Goal: Task Accomplishment & Management: Manage account settings

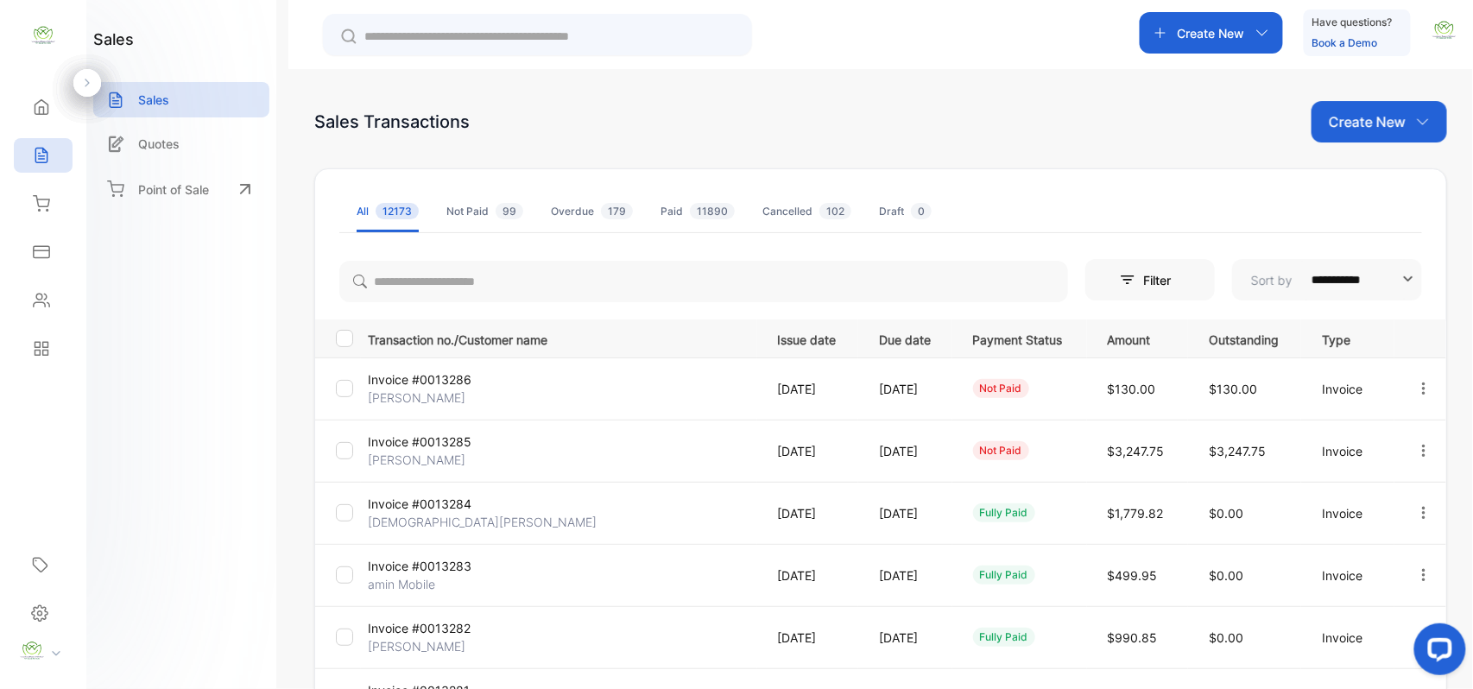
click at [1406, 128] on div "Create New" at bounding box center [1379, 121] width 136 height 41
click at [1381, 164] on div "Invoice" at bounding box center [1385, 178] width 121 height 35
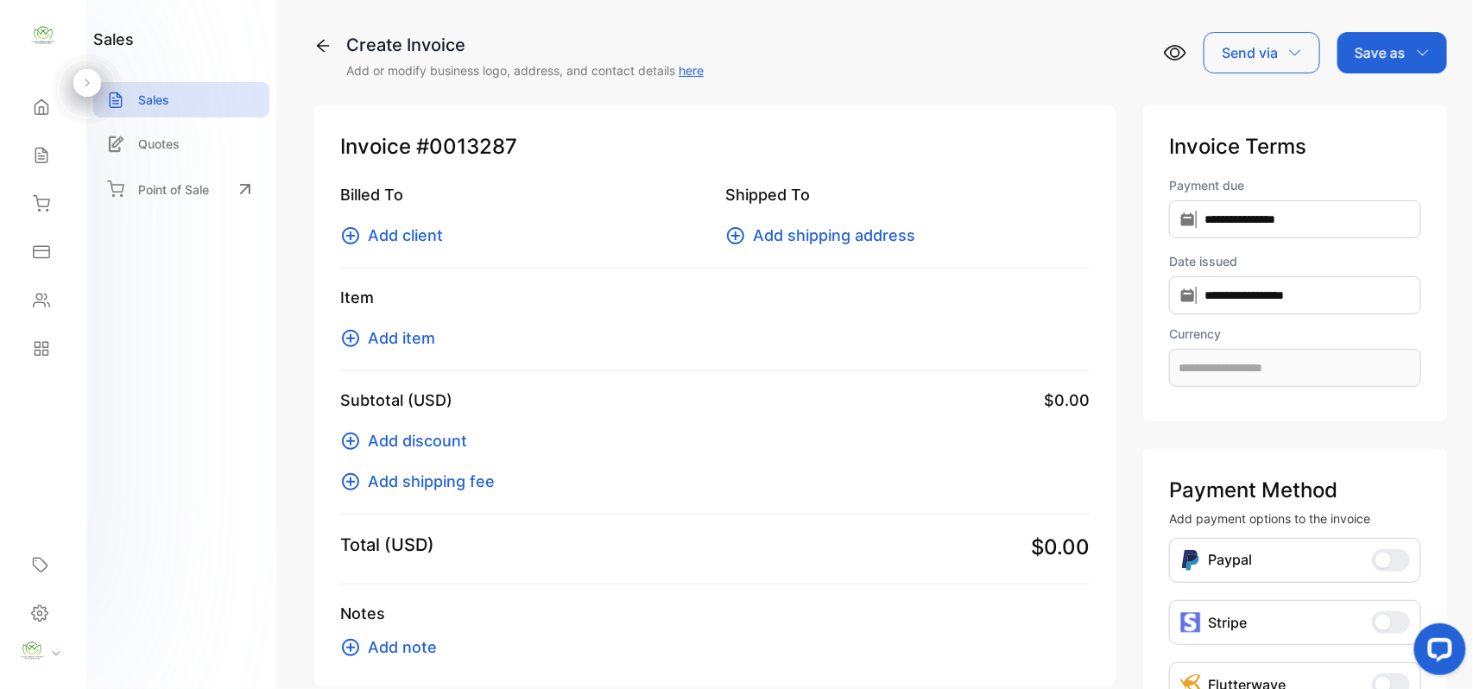
type input "**********"
click at [418, 222] on div "Billed To Add client" at bounding box center [522, 215] width 364 height 64
click at [409, 240] on span "Add client" at bounding box center [405, 235] width 75 height 23
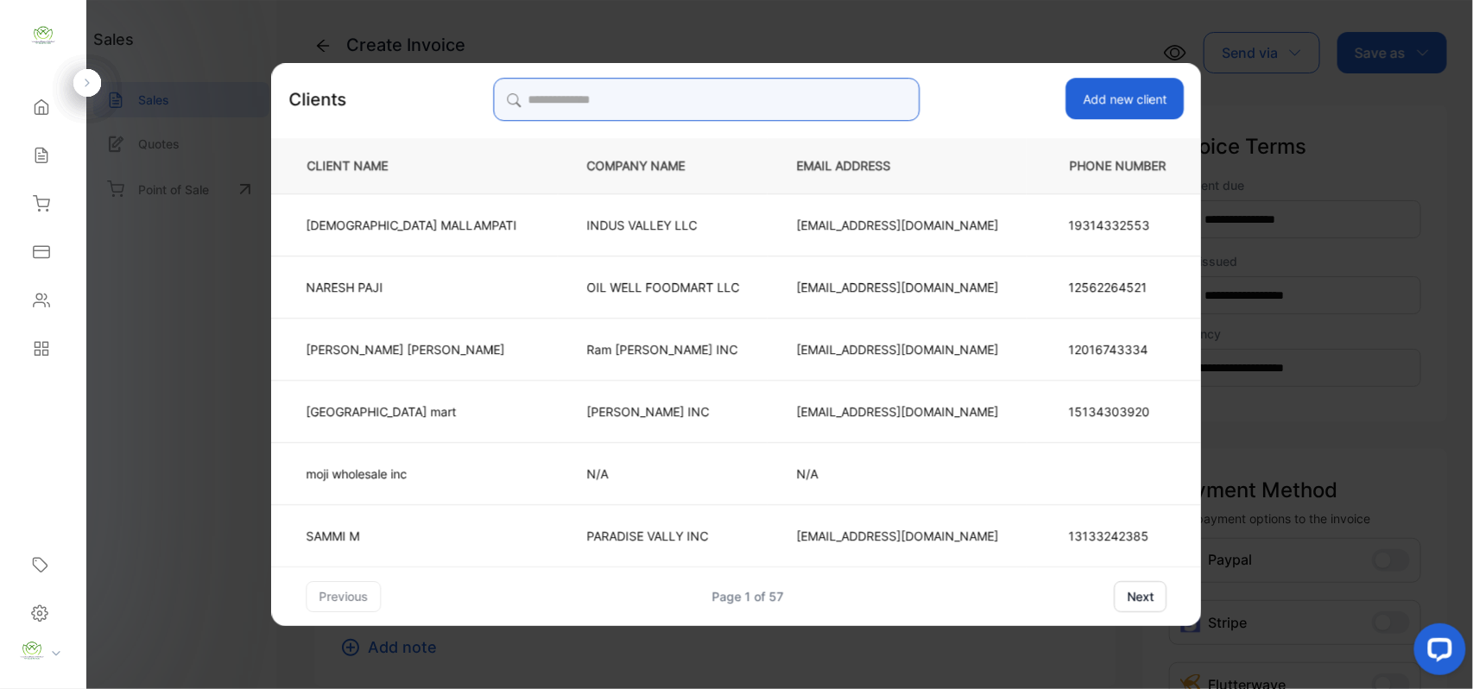
click at [730, 90] on input "search" at bounding box center [706, 99] width 427 height 43
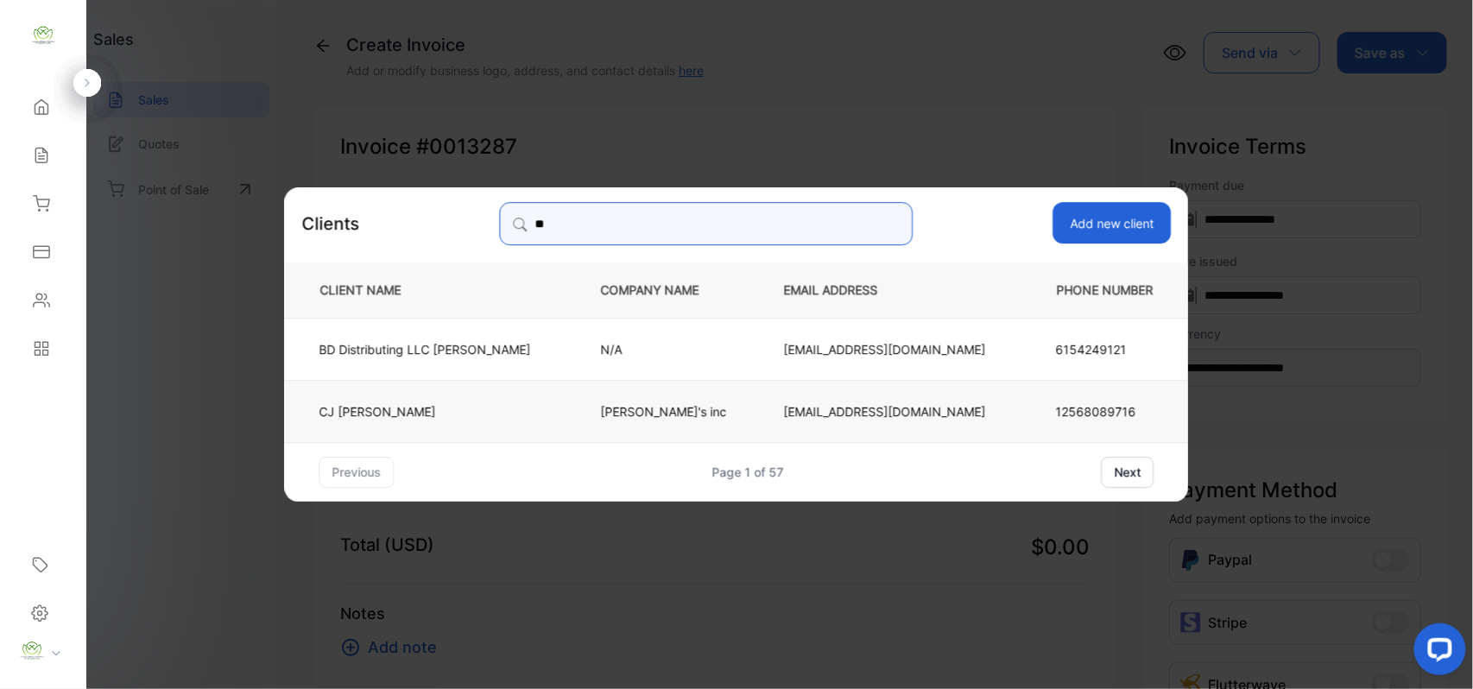
type input "**"
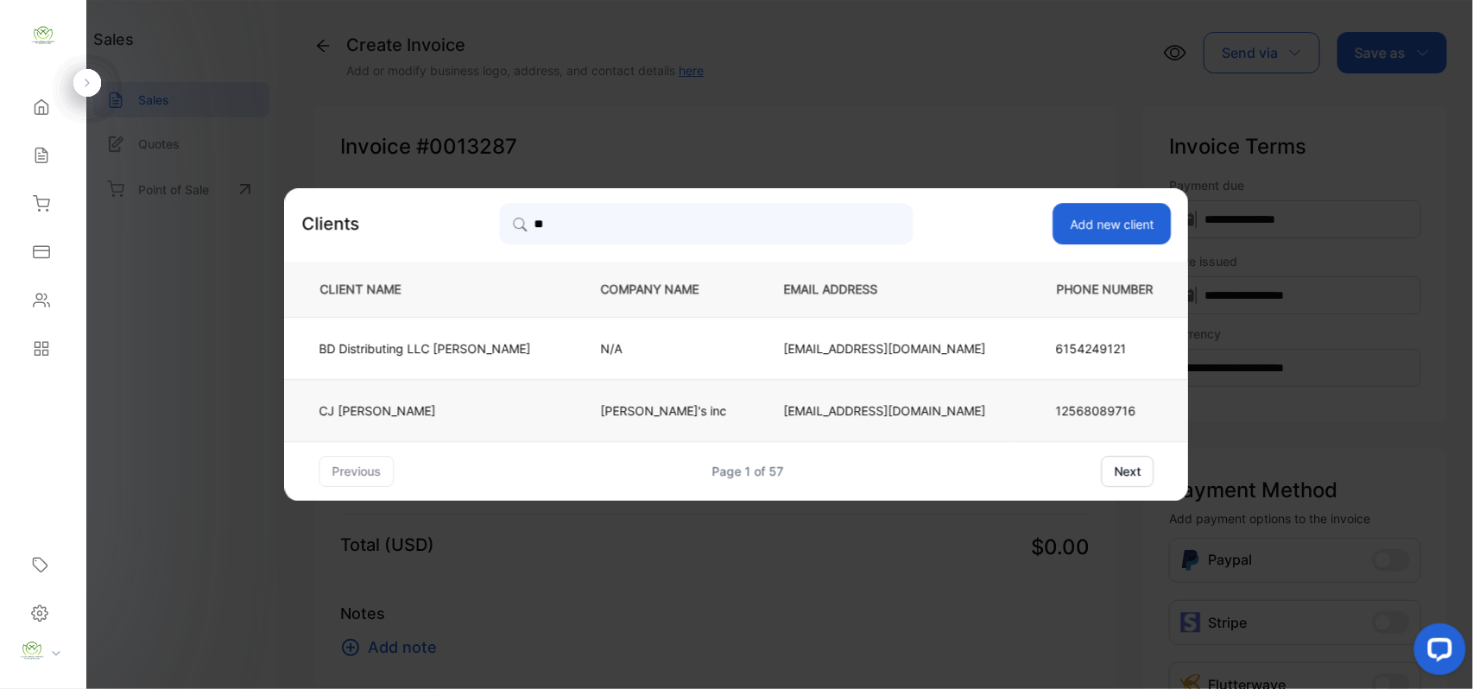
click at [546, 401] on td "CJ Saif Obad" at bounding box center [429, 410] width 288 height 62
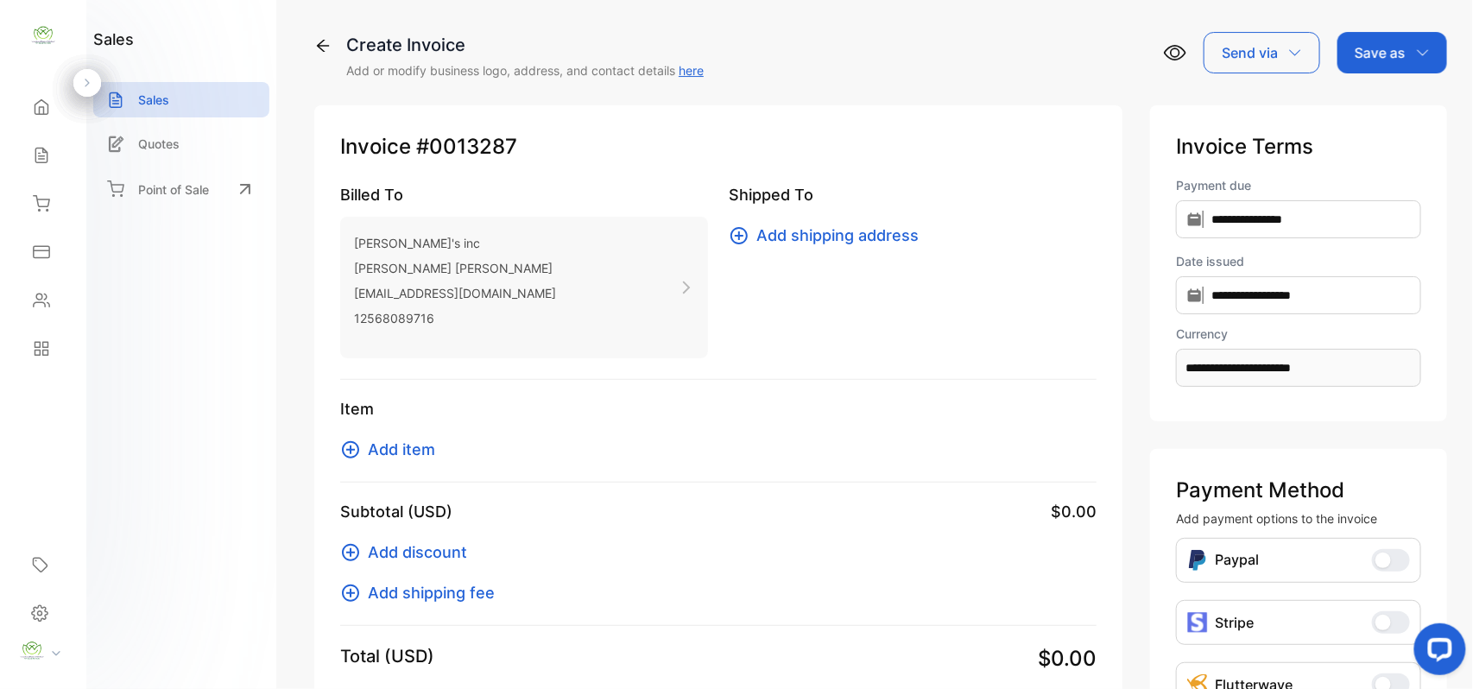
click at [432, 456] on span "Add item" at bounding box center [401, 449] width 67 height 23
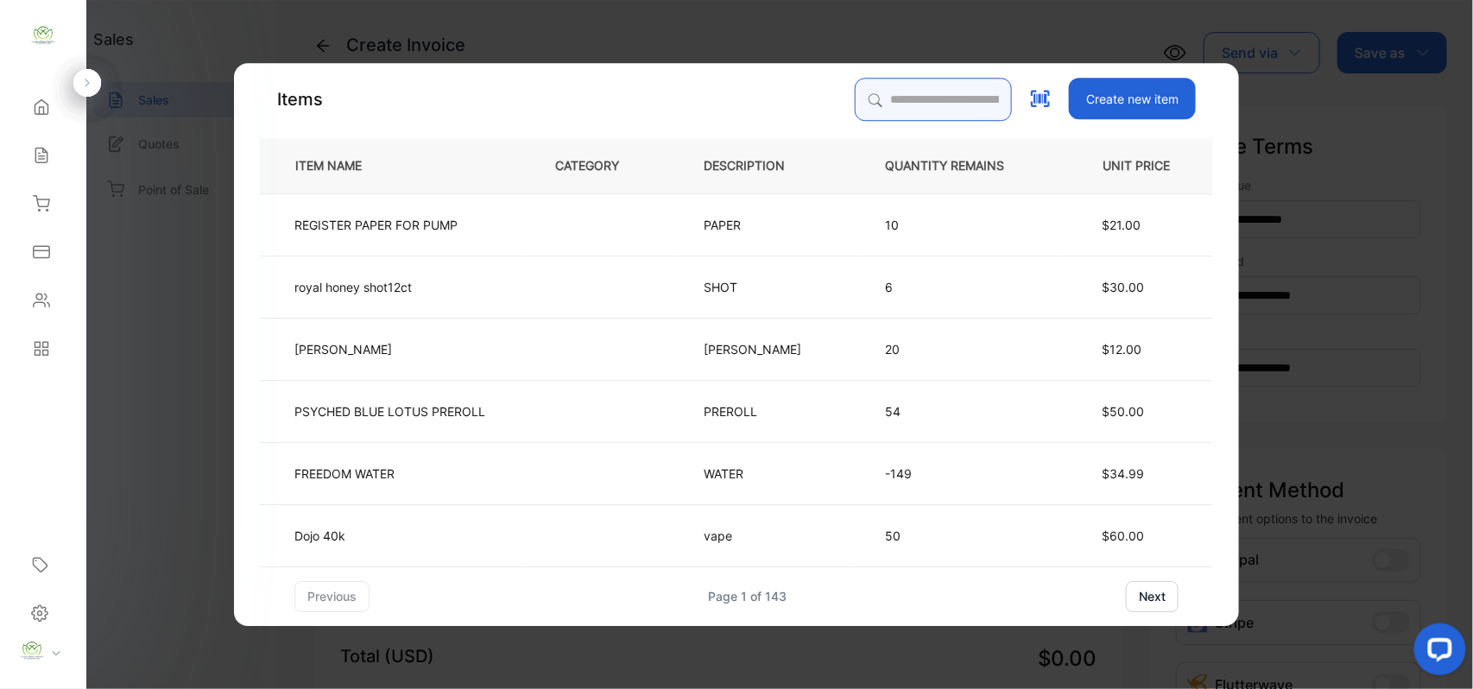
click at [896, 97] on input "search" at bounding box center [933, 99] width 157 height 43
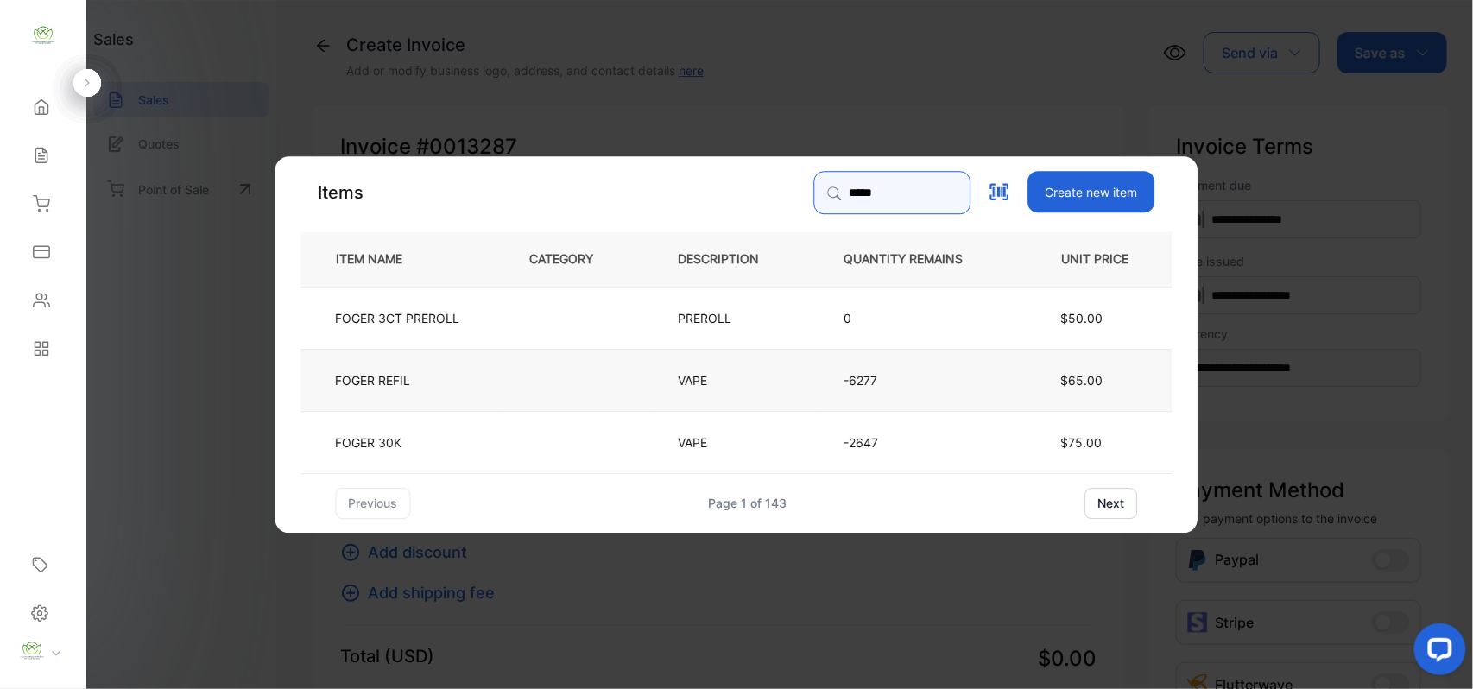
type input "*****"
click at [520, 375] on td at bounding box center [576, 379] width 149 height 62
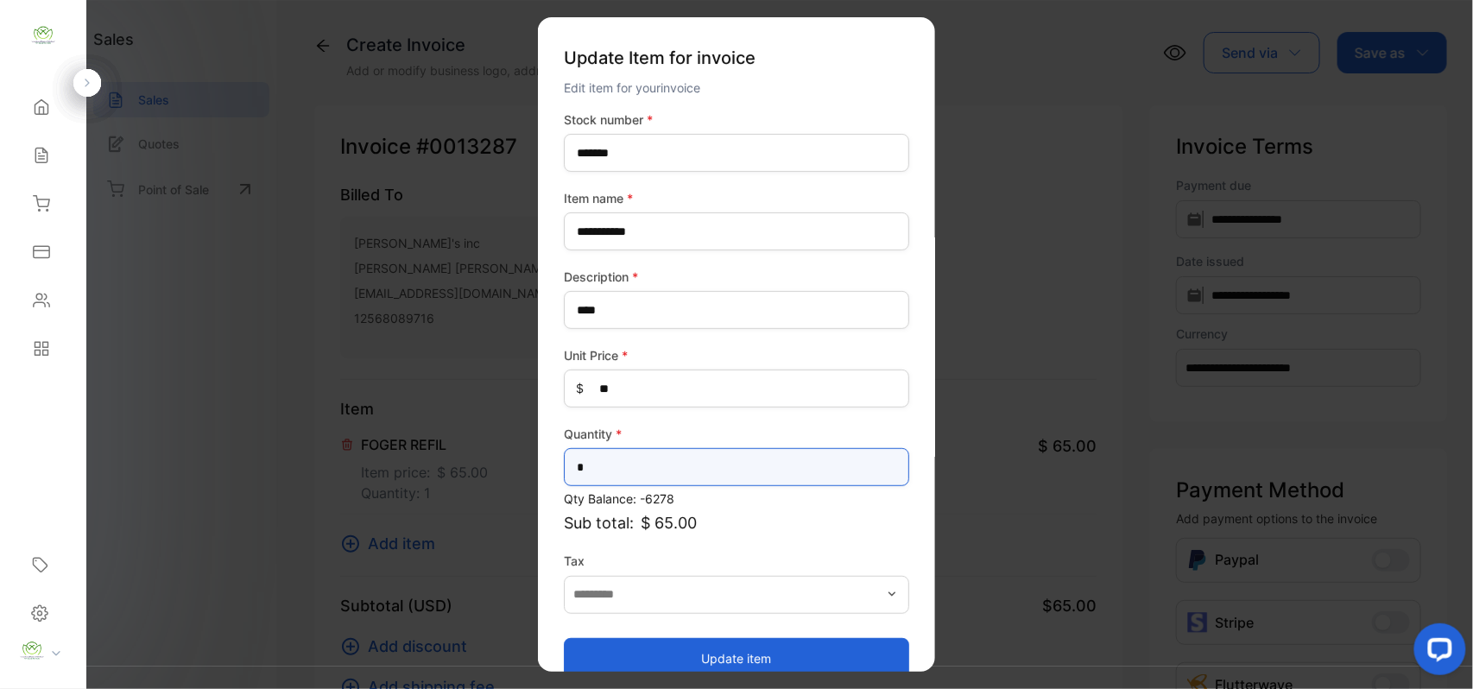
click at [681, 466] on input "*" at bounding box center [736, 467] width 345 height 38
type input "**"
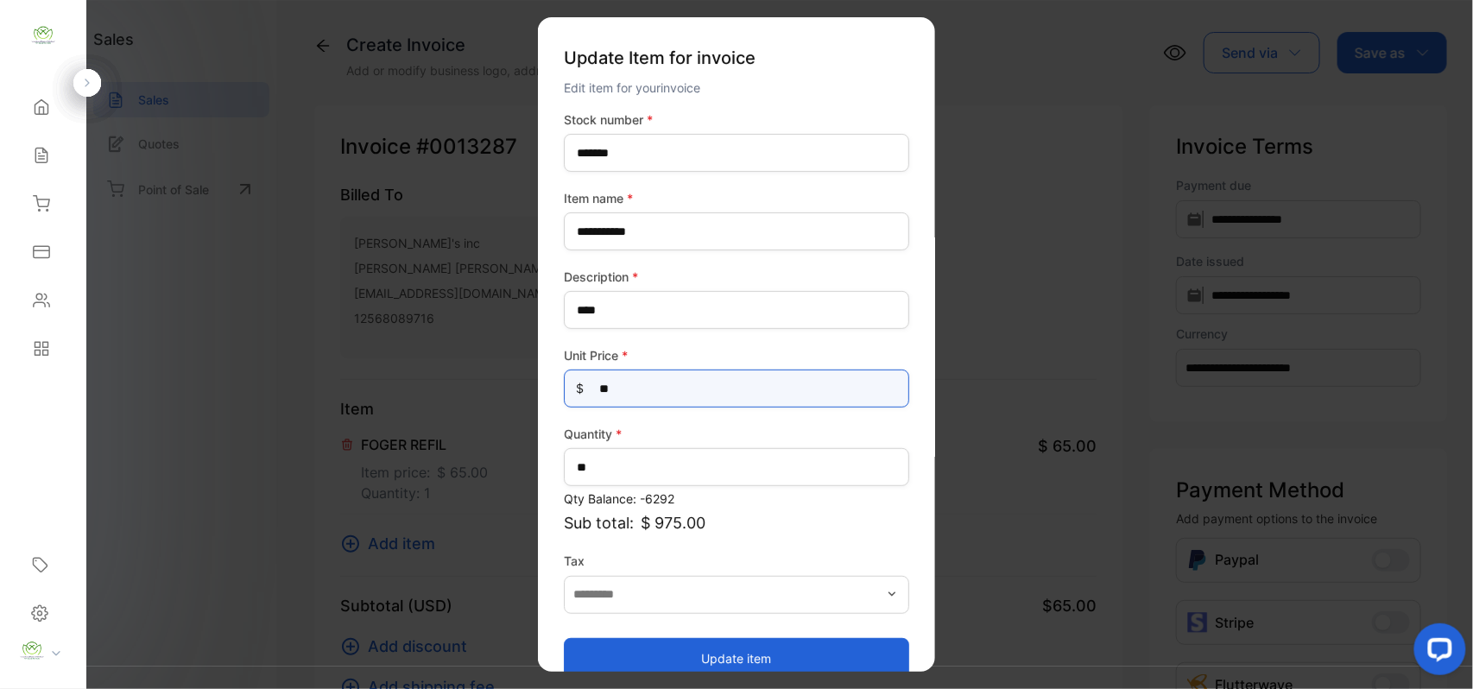
click at [633, 387] on Price-inputprice "**" at bounding box center [736, 389] width 345 height 38
type Price-inputprice "*"
type Price-inputprice "**"
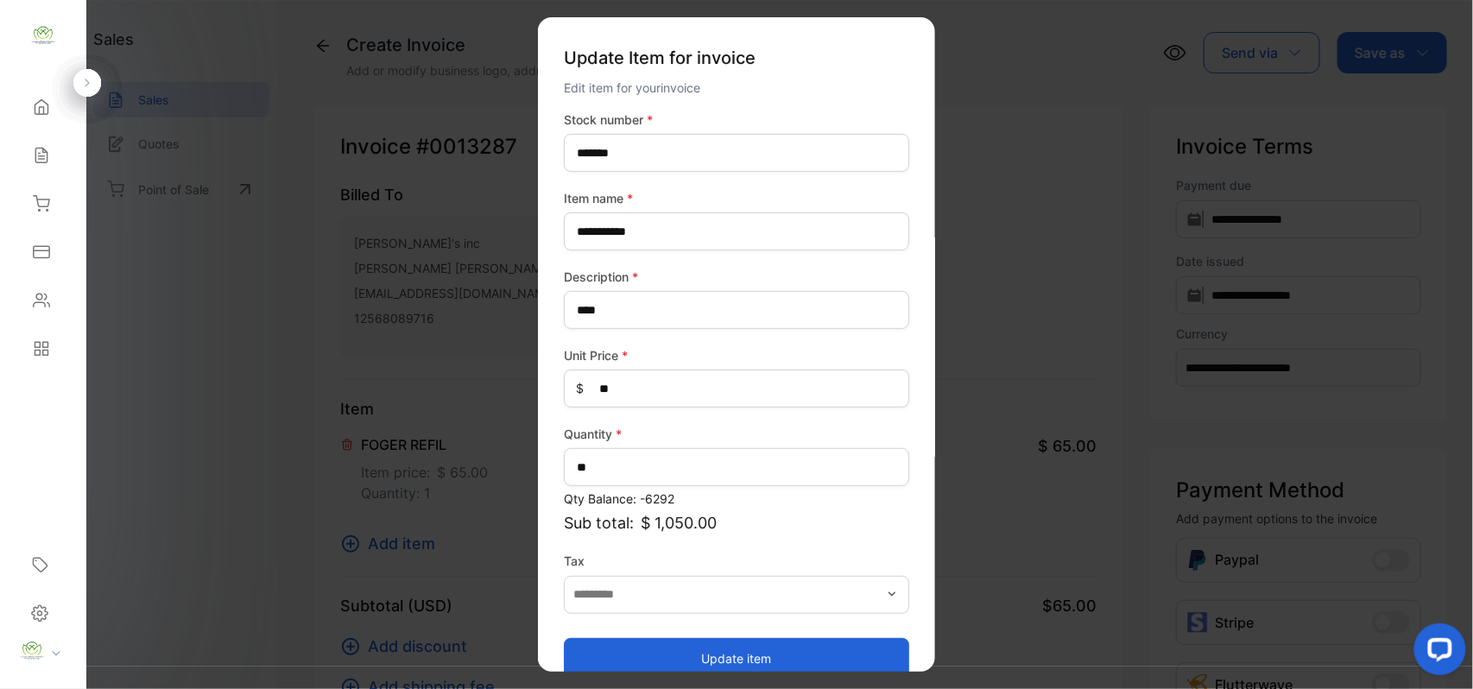
click at [651, 646] on button "Update item" at bounding box center [736, 657] width 345 height 41
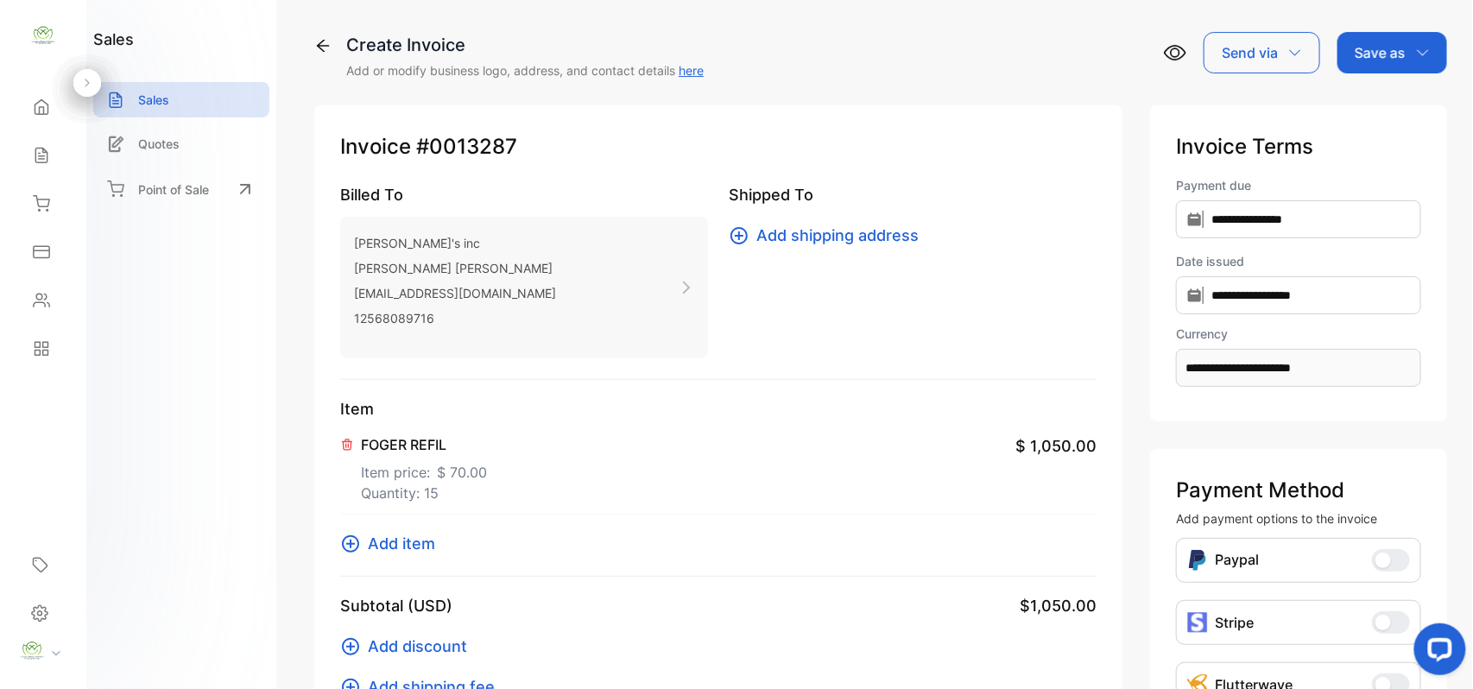
click at [418, 540] on span "Add item" at bounding box center [401, 543] width 67 height 23
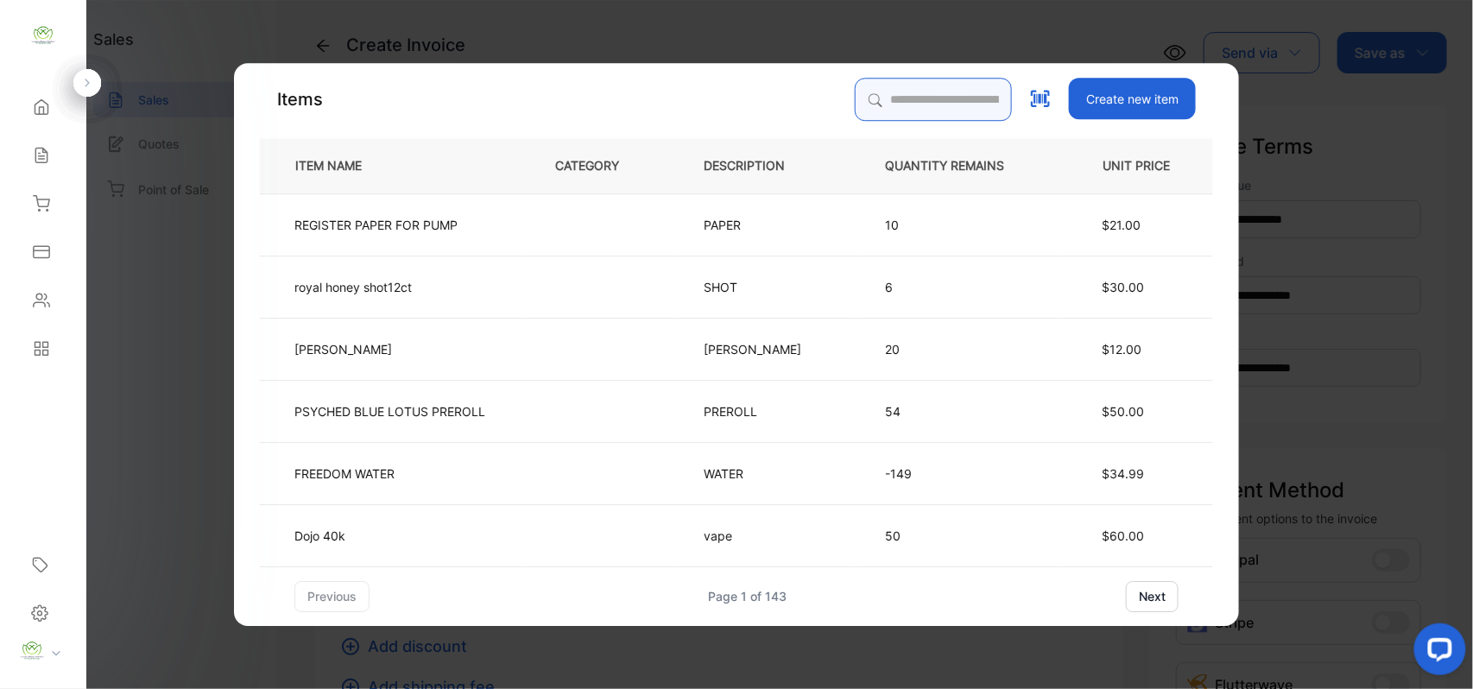
click at [951, 85] on input "search" at bounding box center [933, 99] width 157 height 43
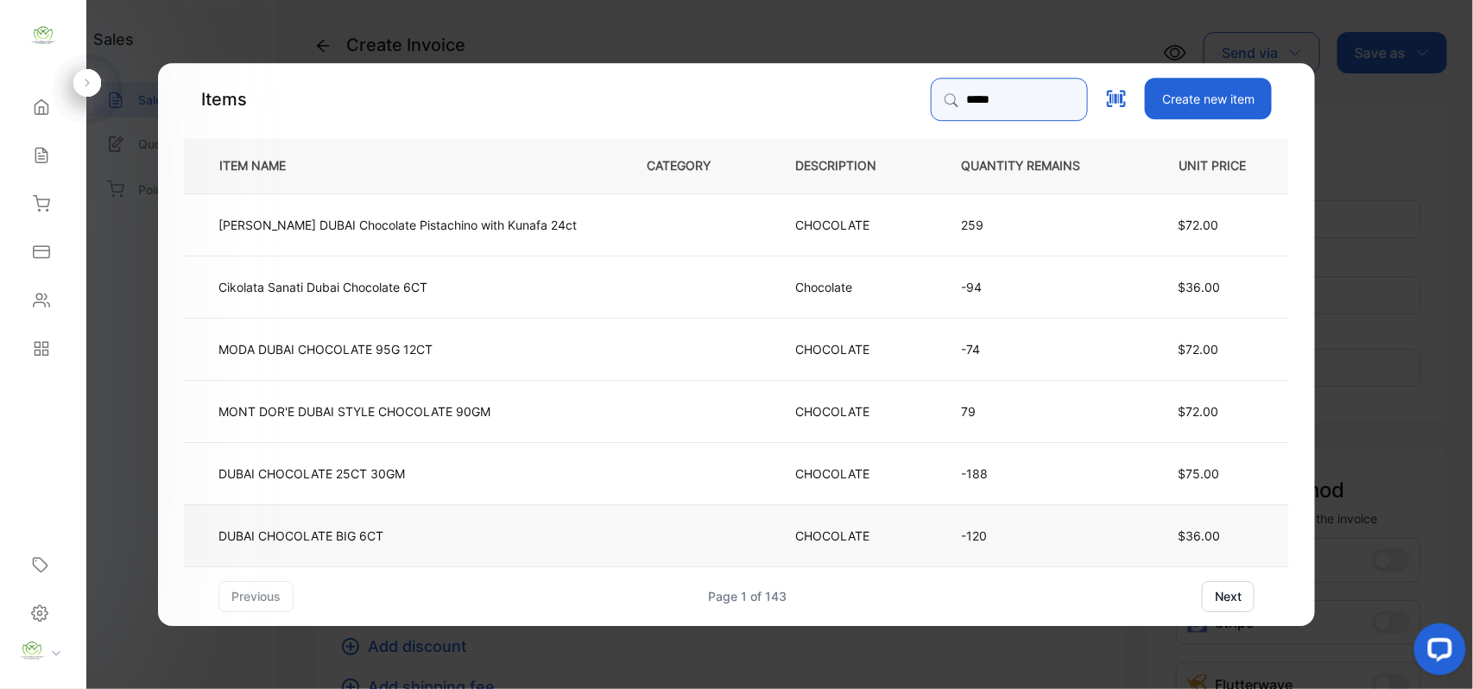
type input "*****"
click at [490, 530] on td "DUBAI CHOCOLATE BIG 6CT" at bounding box center [401, 534] width 434 height 62
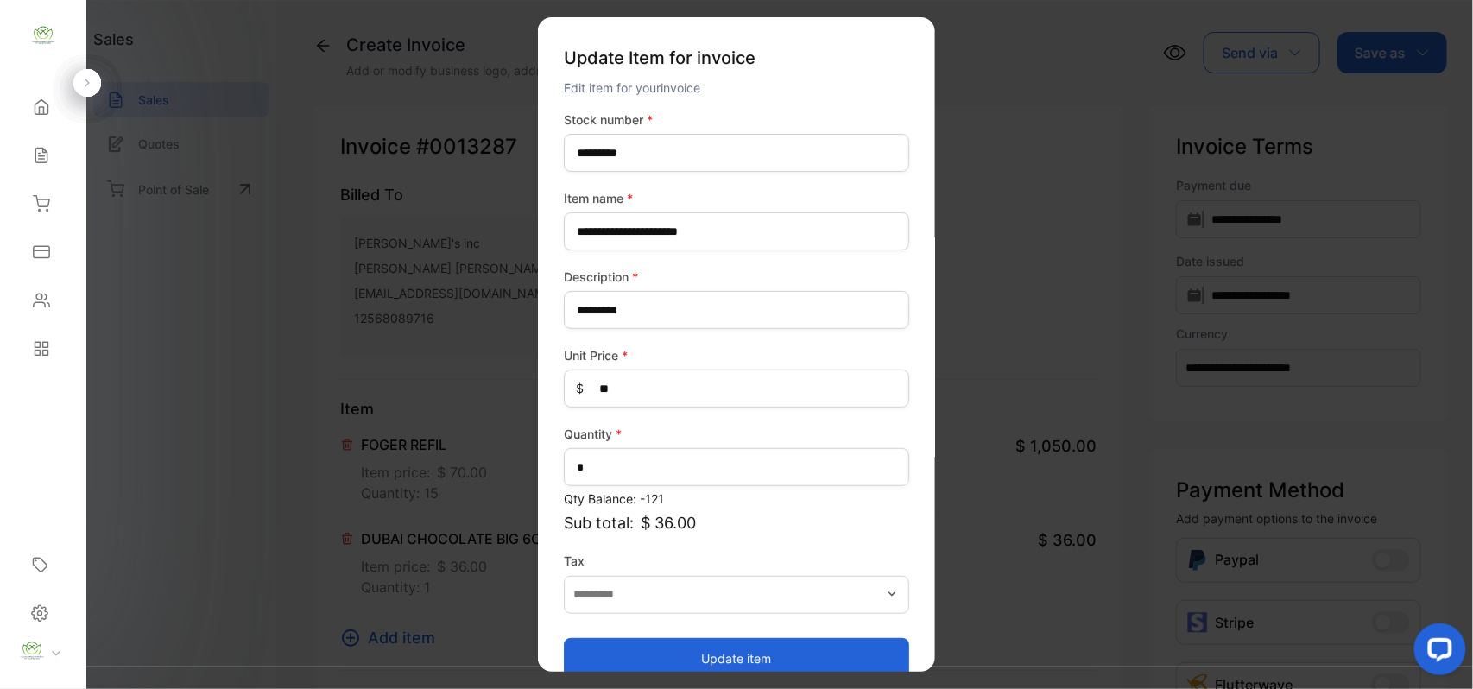
click at [736, 663] on button "Update item" at bounding box center [736, 657] width 345 height 41
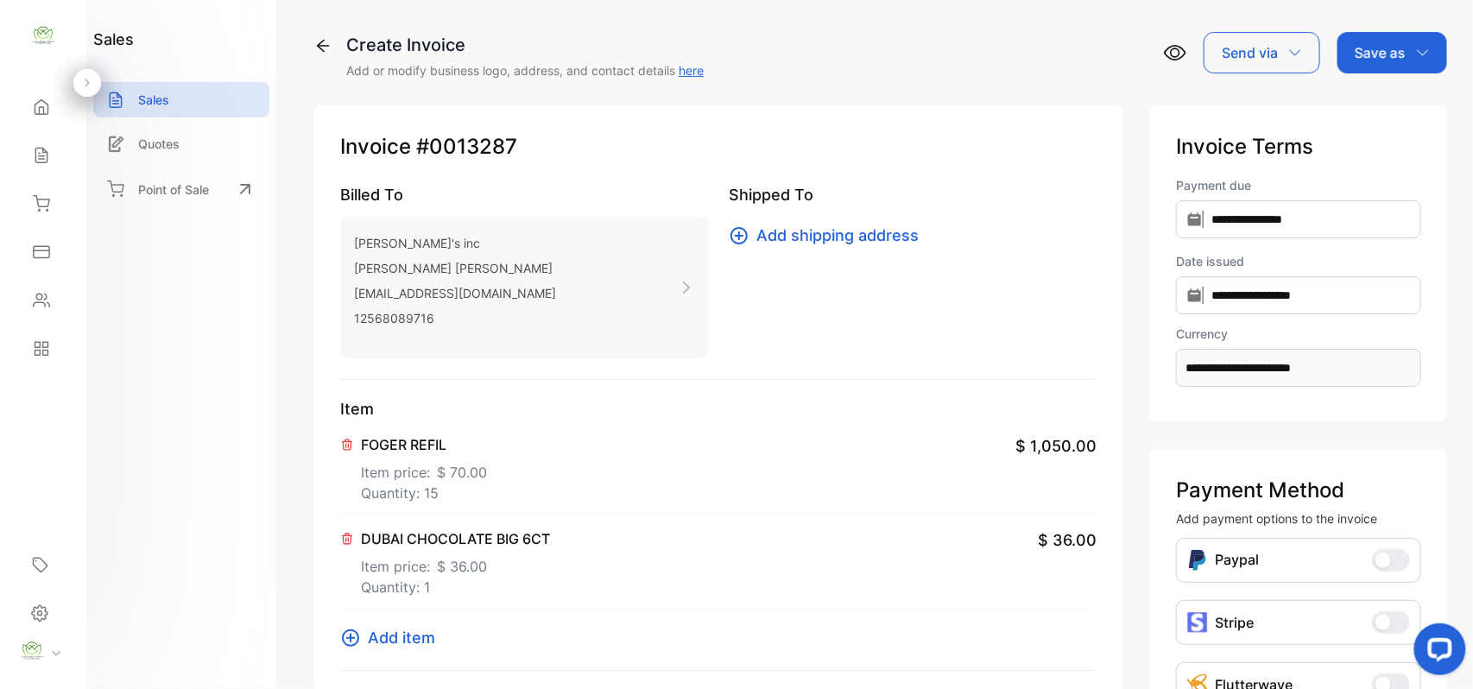
click at [418, 633] on span "Add item" at bounding box center [401, 637] width 67 height 23
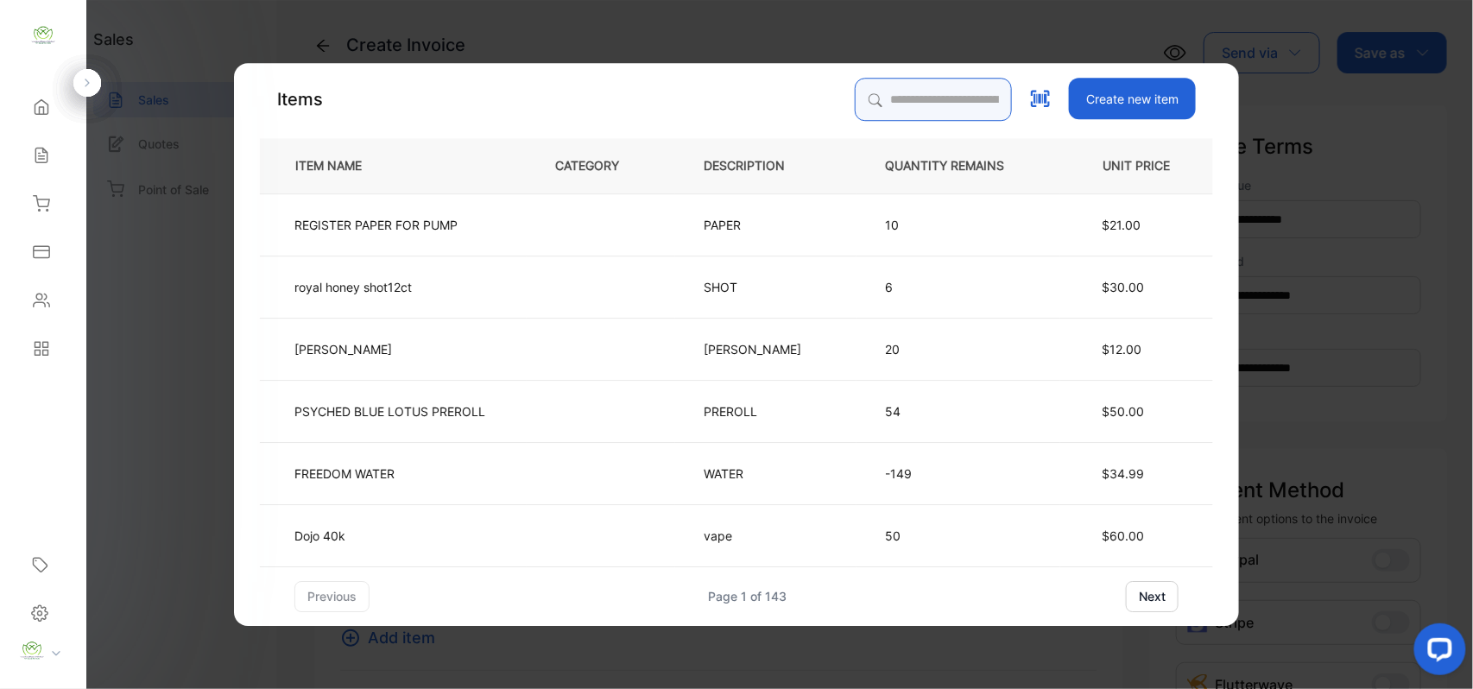
click at [879, 104] on input "search" at bounding box center [933, 99] width 157 height 43
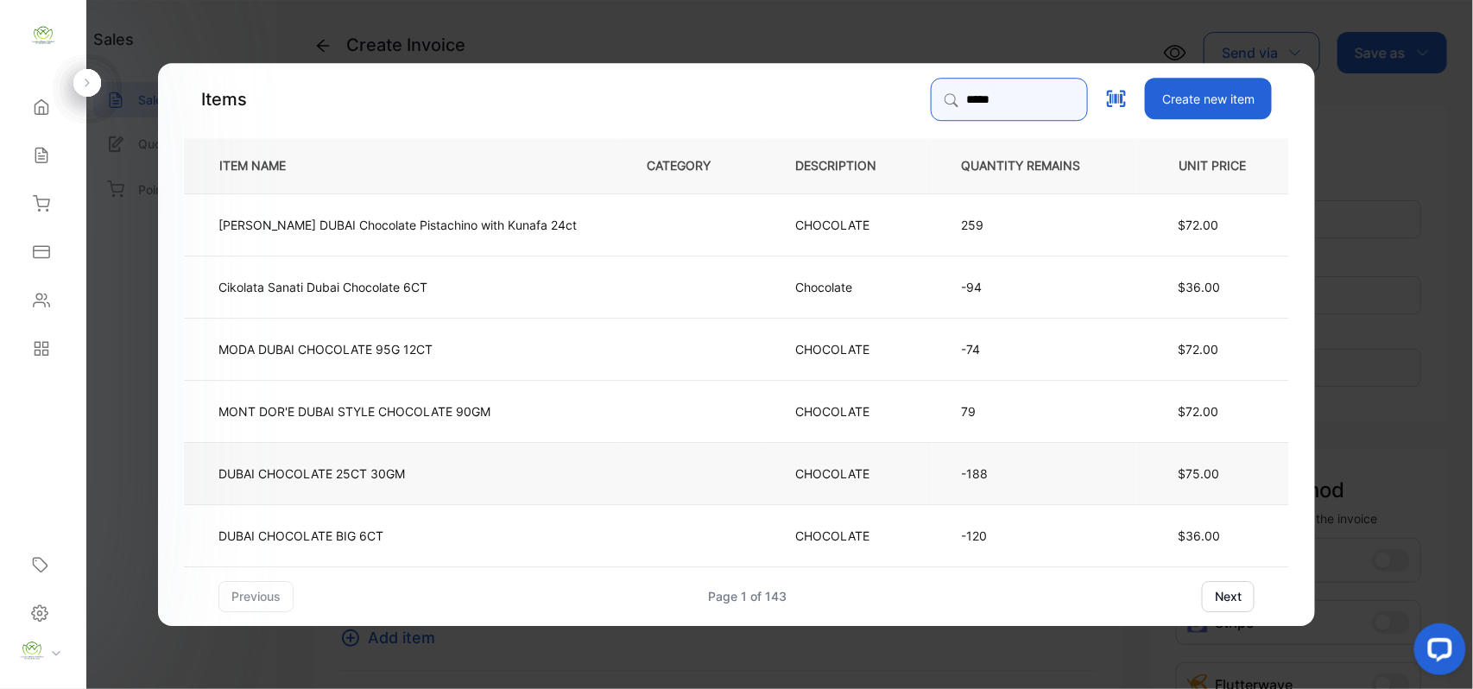
type input "*****"
click at [542, 484] on td "DUBAI CHOCOLATE 25CT 30GM" at bounding box center [401, 472] width 434 height 62
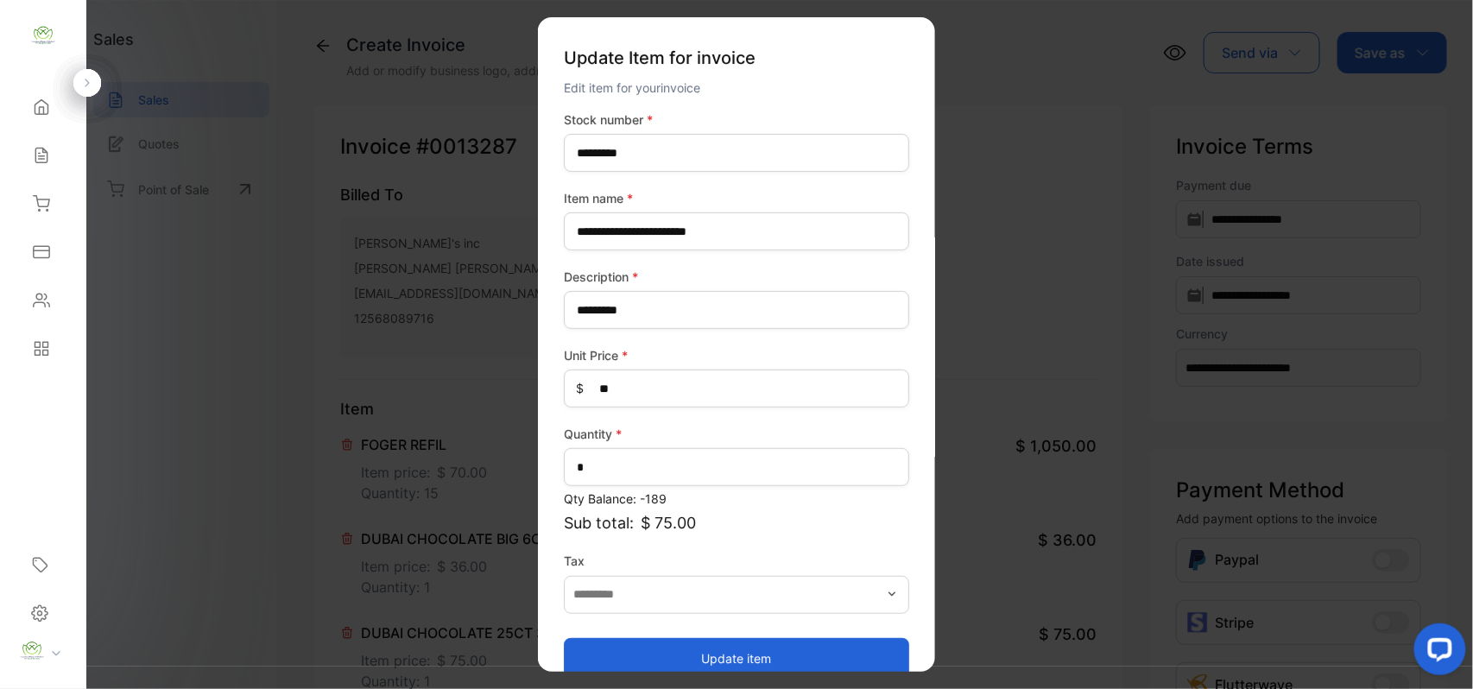
click at [768, 648] on button "Update item" at bounding box center [736, 657] width 345 height 41
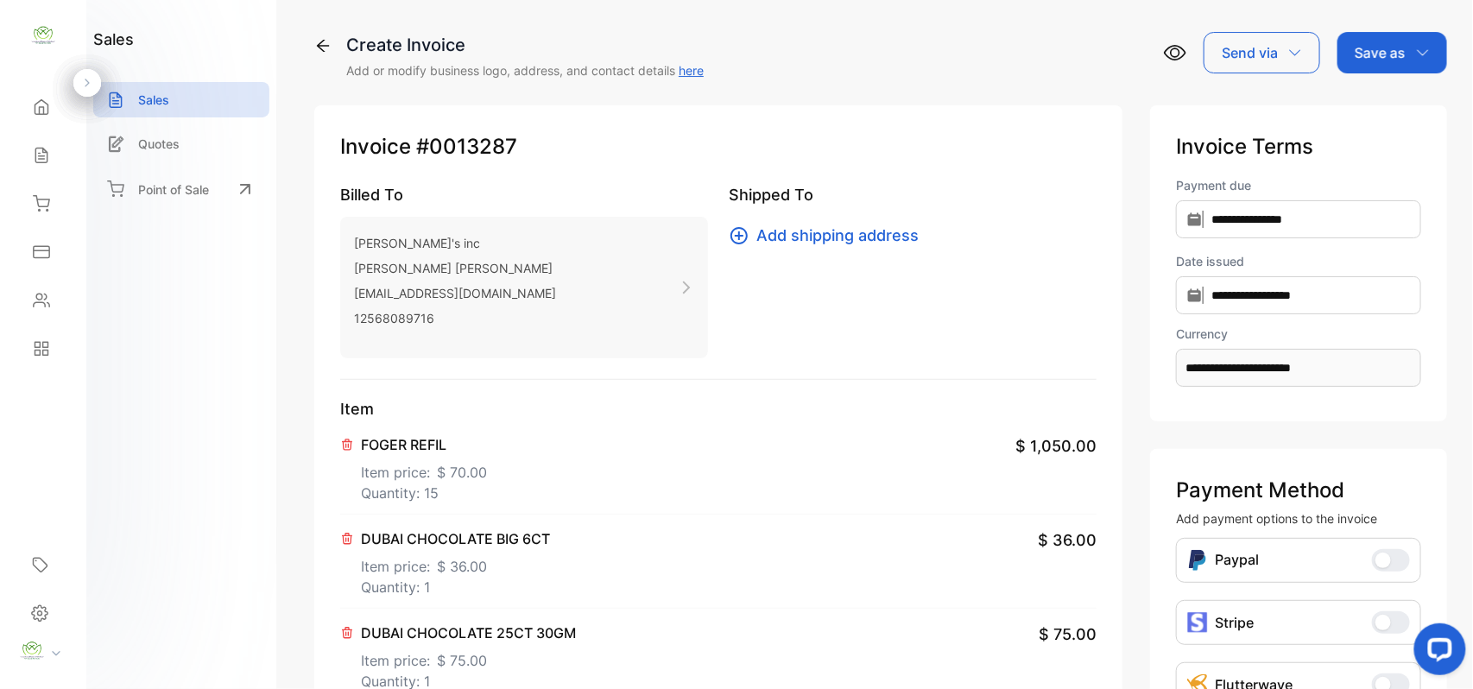
scroll to position [268, 0]
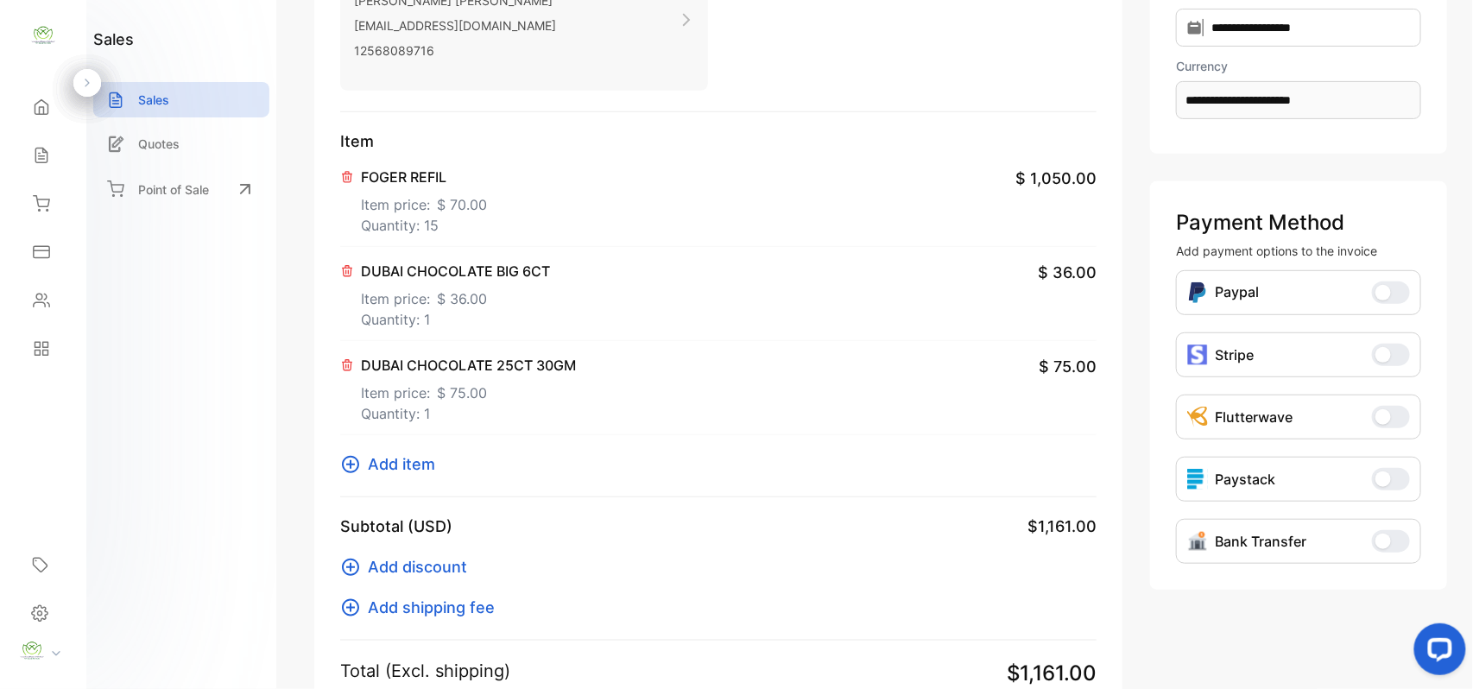
click at [413, 463] on span "Add item" at bounding box center [401, 463] width 67 height 23
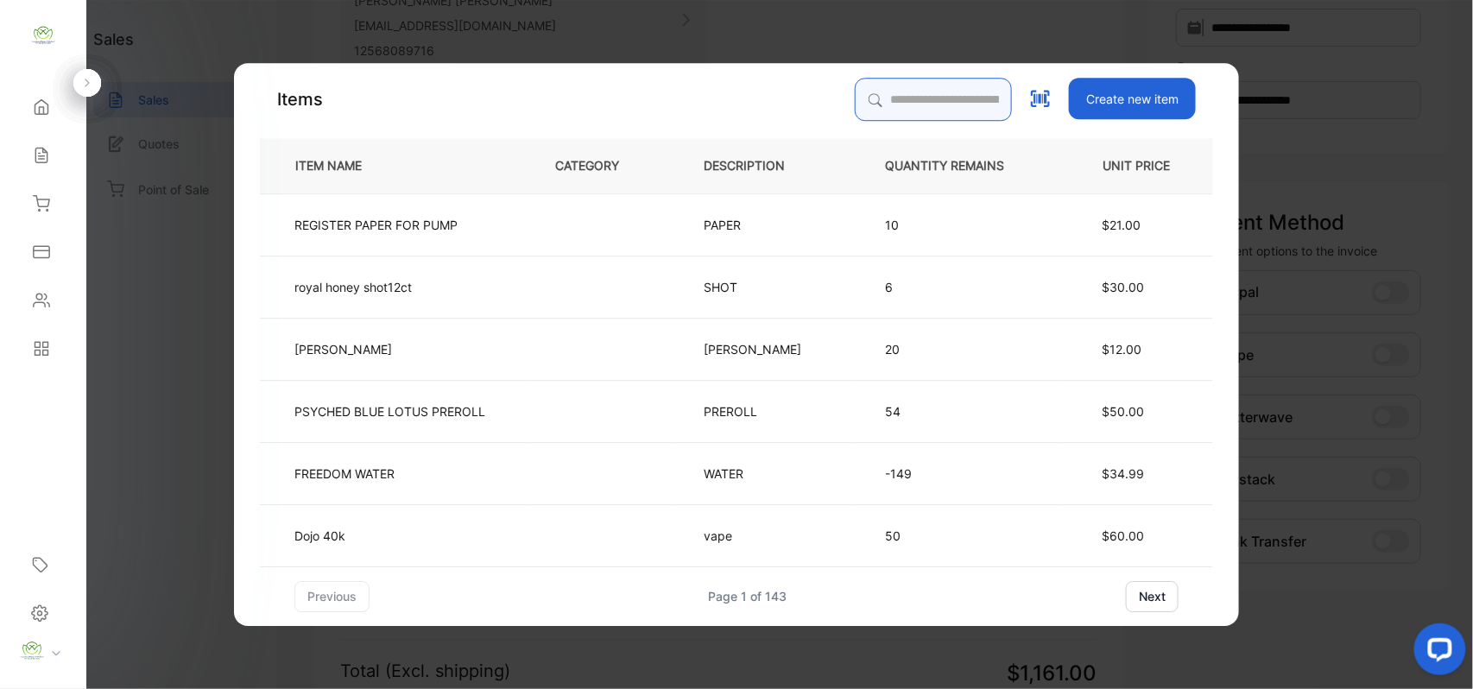
click at [934, 84] on input "search" at bounding box center [933, 99] width 157 height 43
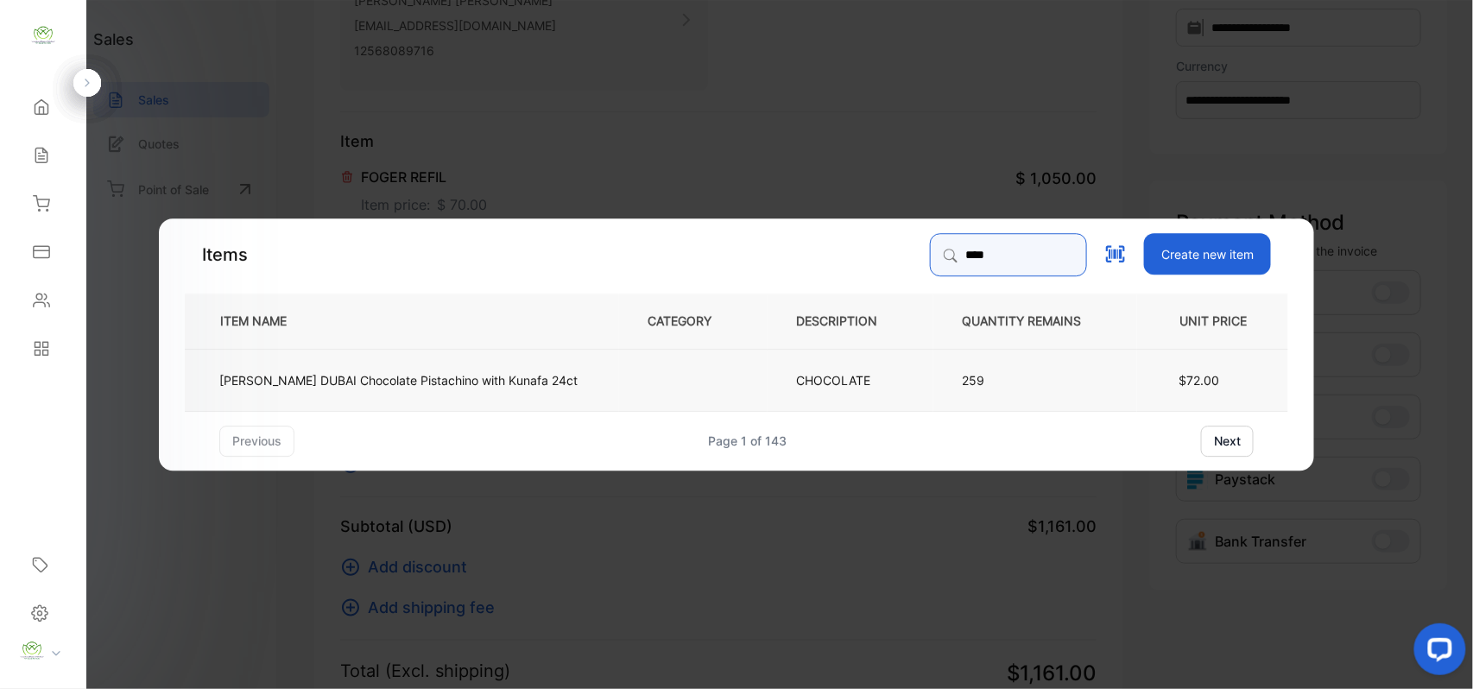
type input "****"
click at [619, 371] on td at bounding box center [693, 379] width 149 height 62
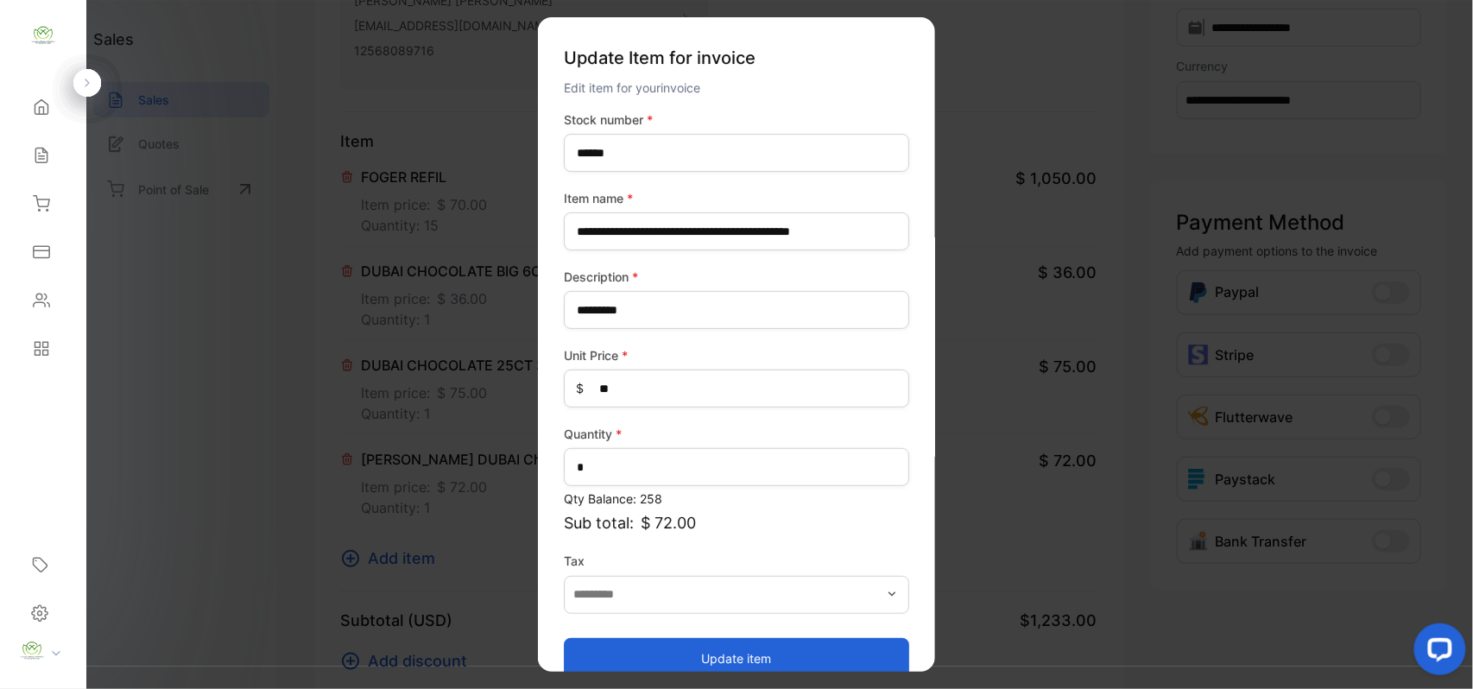
click at [658, 647] on button "Update item" at bounding box center [736, 657] width 345 height 41
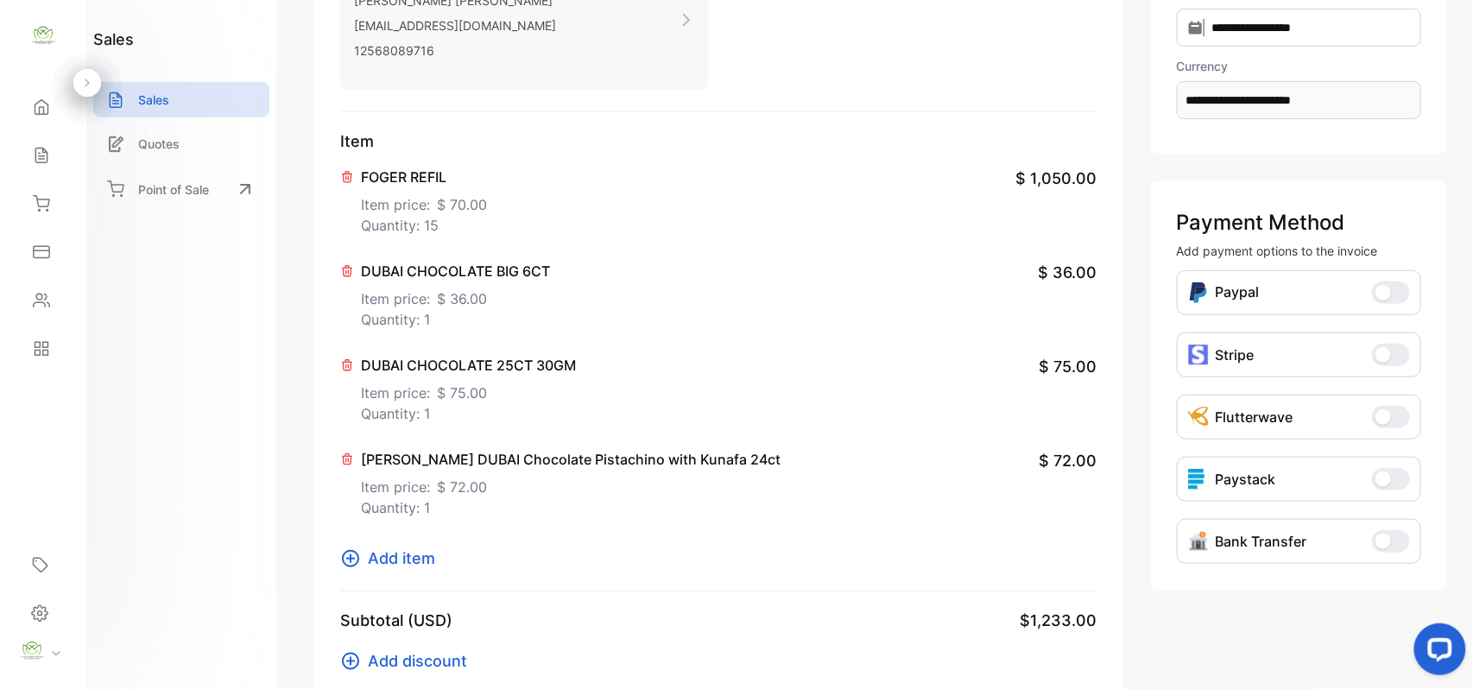
click at [414, 551] on span "Add item" at bounding box center [401, 558] width 67 height 23
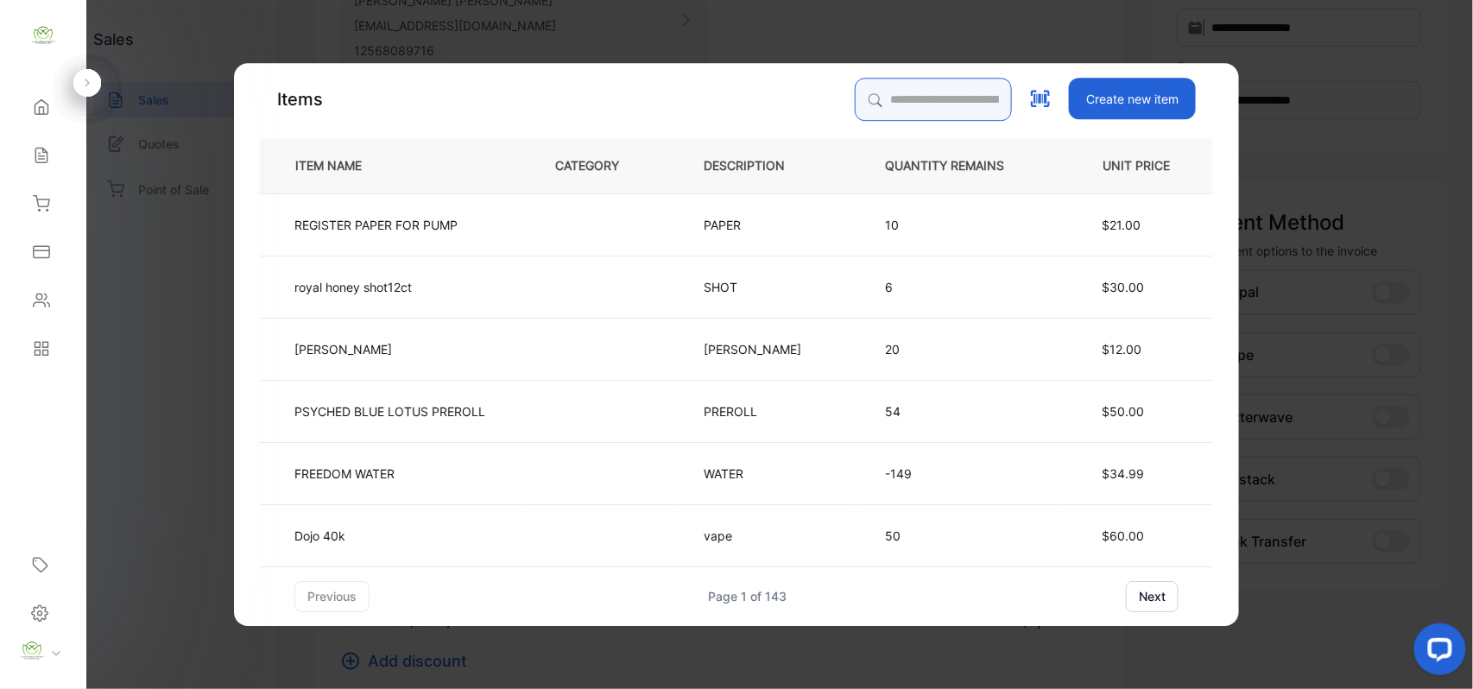
click at [916, 115] on input "search" at bounding box center [933, 99] width 157 height 43
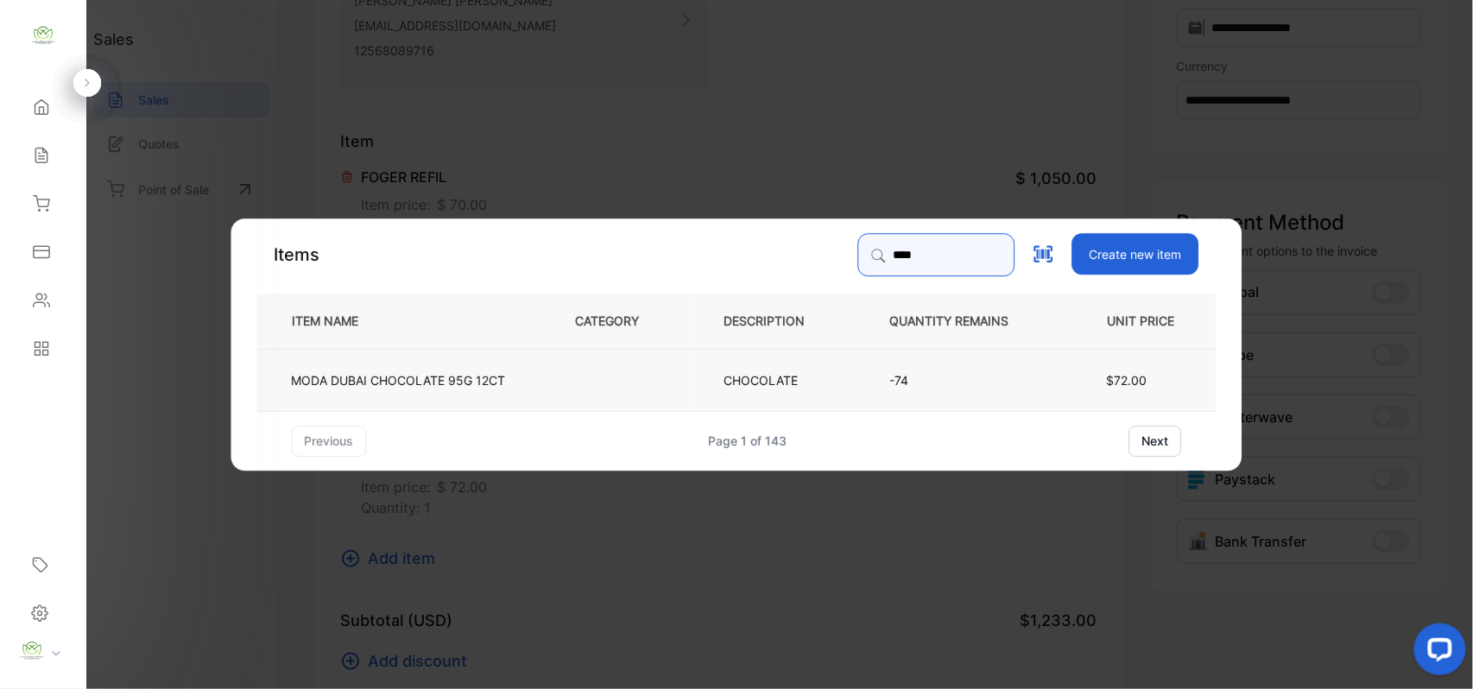
type input "****"
drag, startPoint x: 570, startPoint y: 370, endPoint x: 584, endPoint y: 371, distance: 13.9
click at [584, 371] on td at bounding box center [621, 379] width 149 height 62
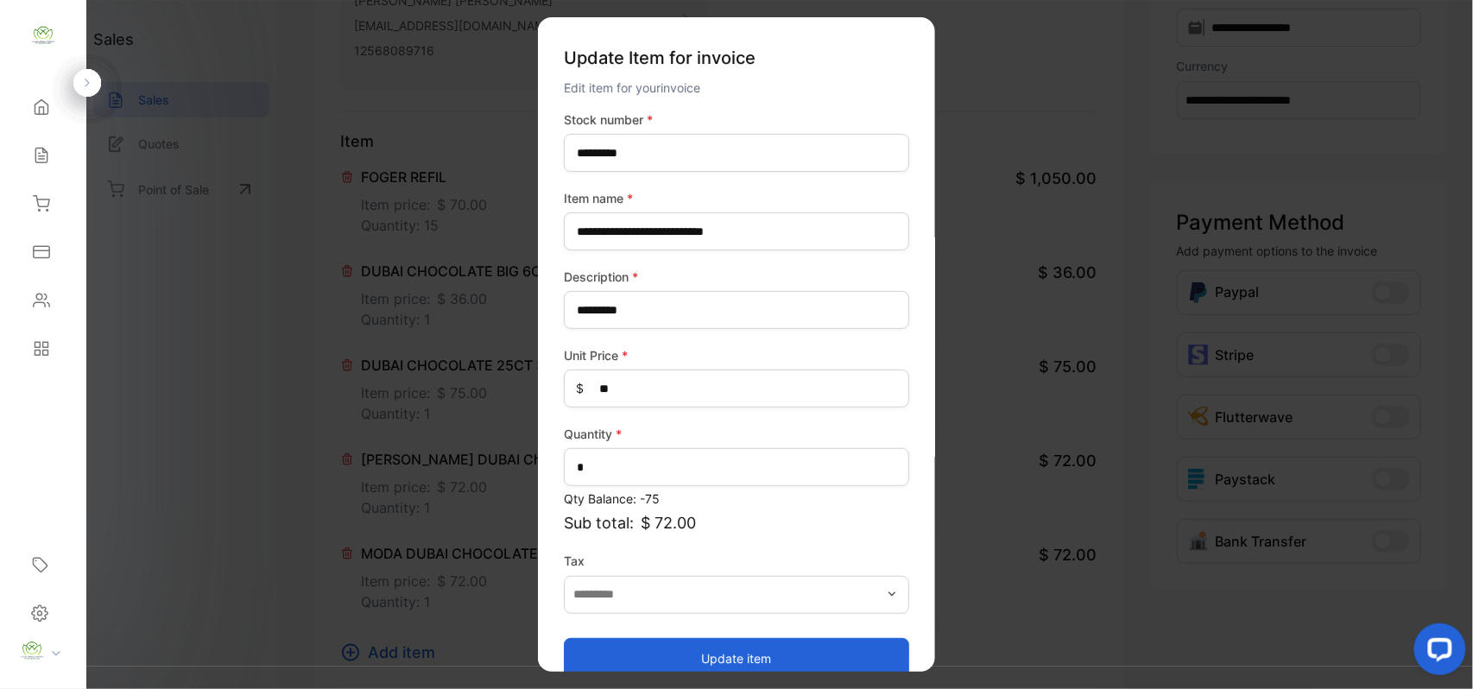
click at [678, 637] on button "Update item" at bounding box center [736, 657] width 345 height 41
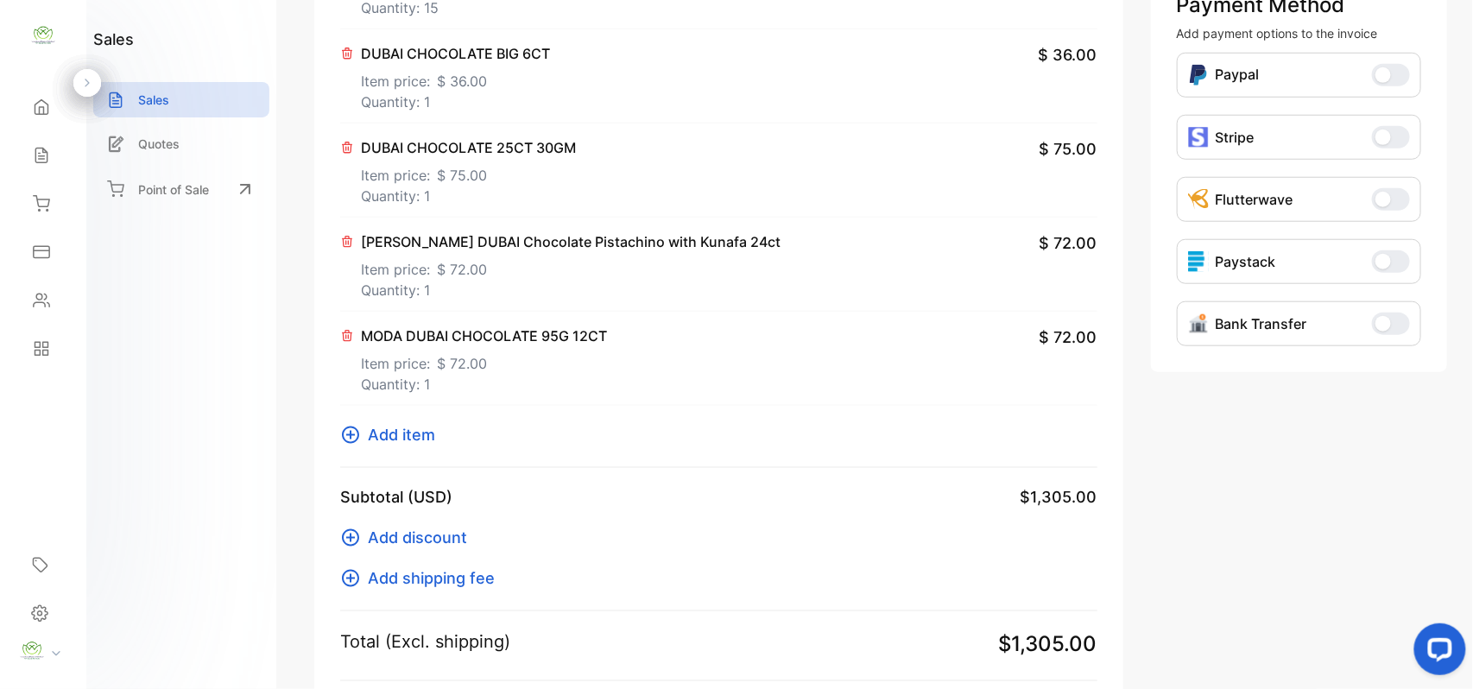
scroll to position [748, 0]
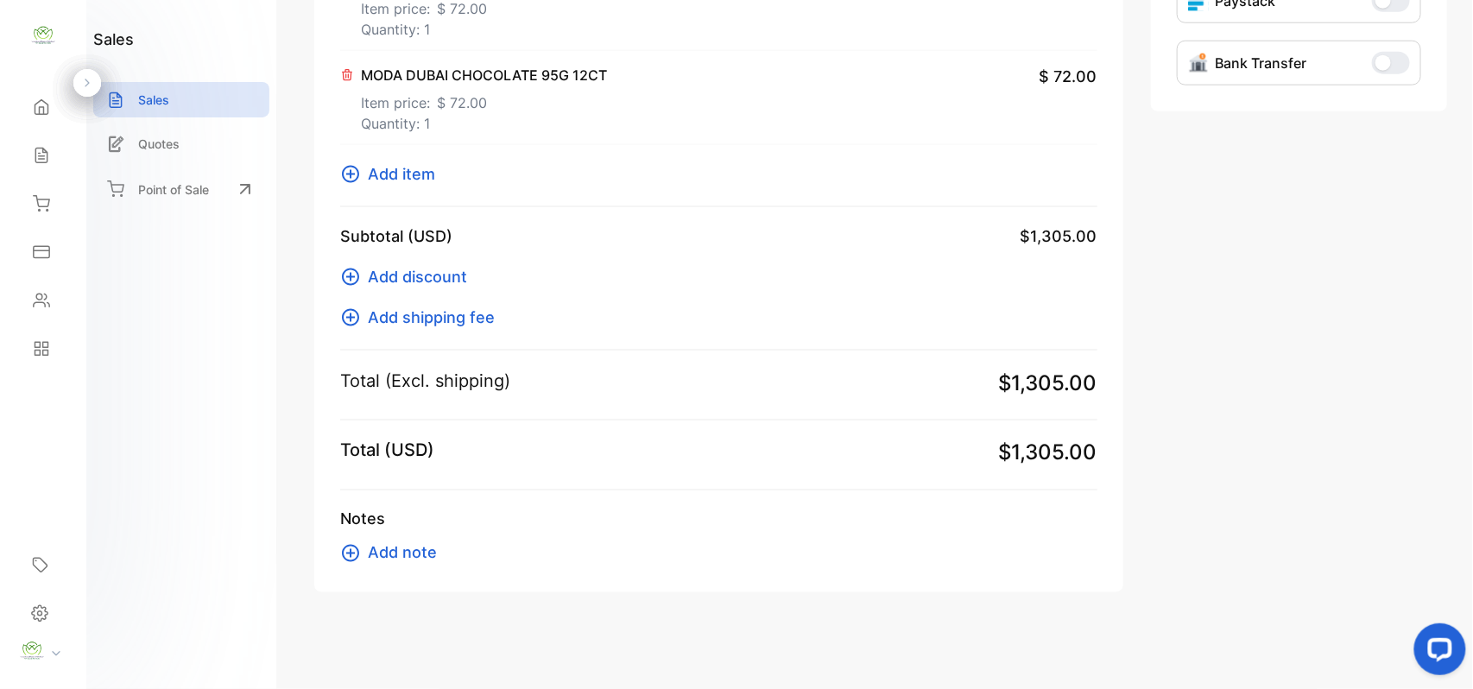
click at [406, 174] on span "Add item" at bounding box center [401, 173] width 67 height 23
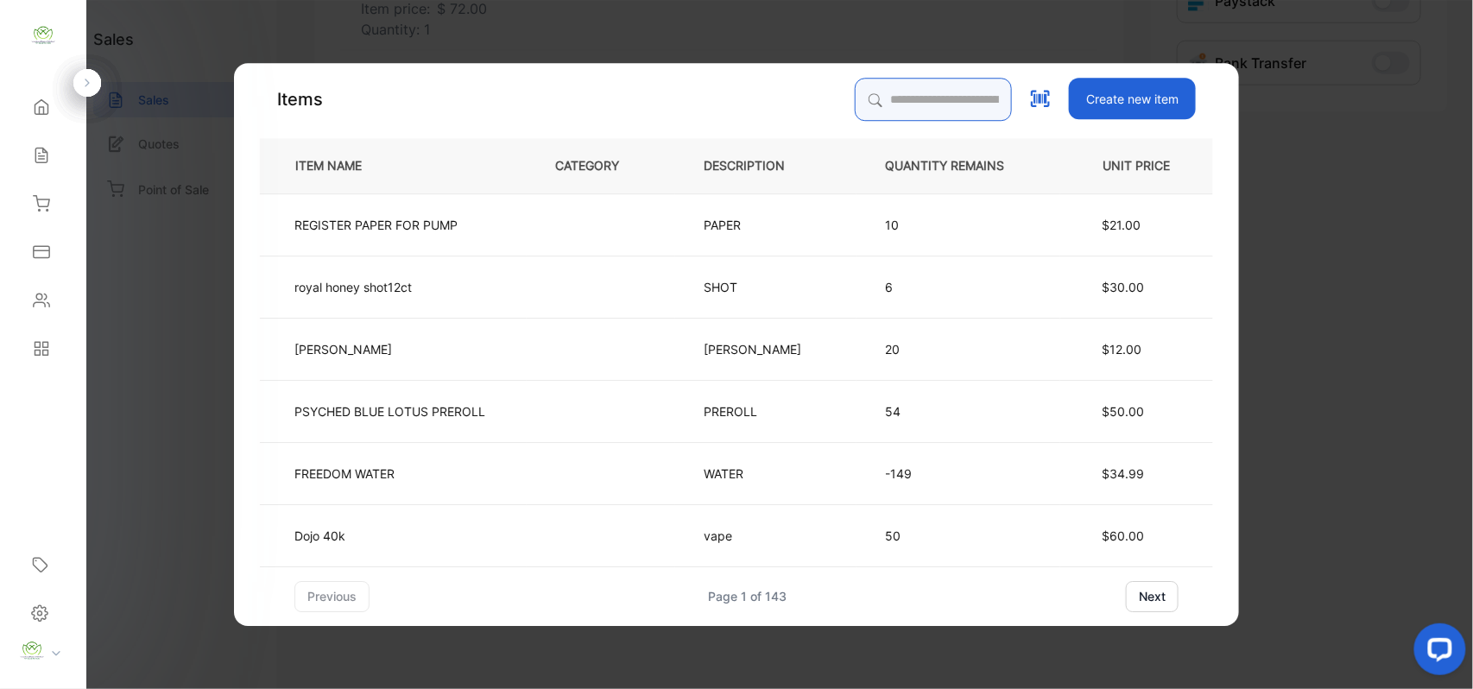
click at [933, 98] on input "search" at bounding box center [933, 99] width 157 height 43
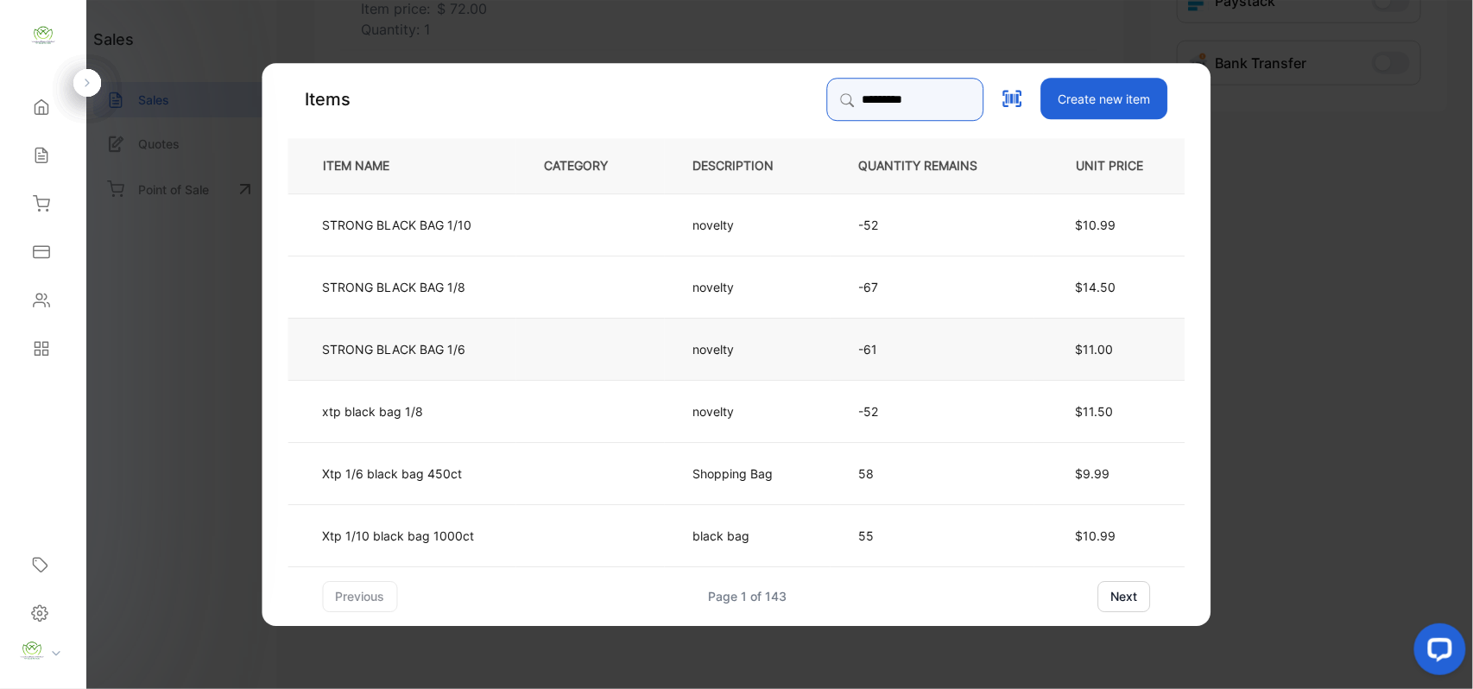
type input "*********"
click at [492, 329] on td "STRONG BLACK BAG 1/6" at bounding box center [402, 348] width 228 height 62
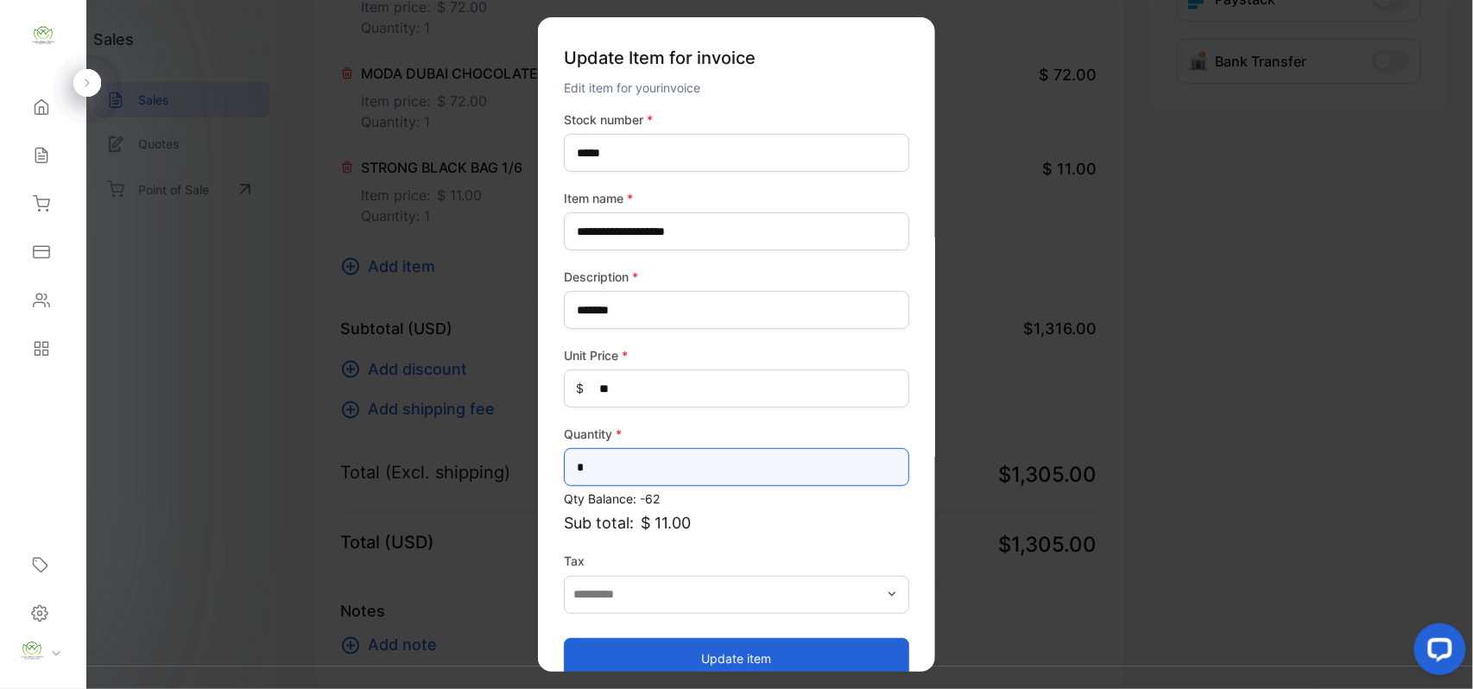
click at [578, 468] on input "*" at bounding box center [736, 467] width 345 height 38
click at [613, 466] on input "*" at bounding box center [736, 467] width 345 height 38
type input "*"
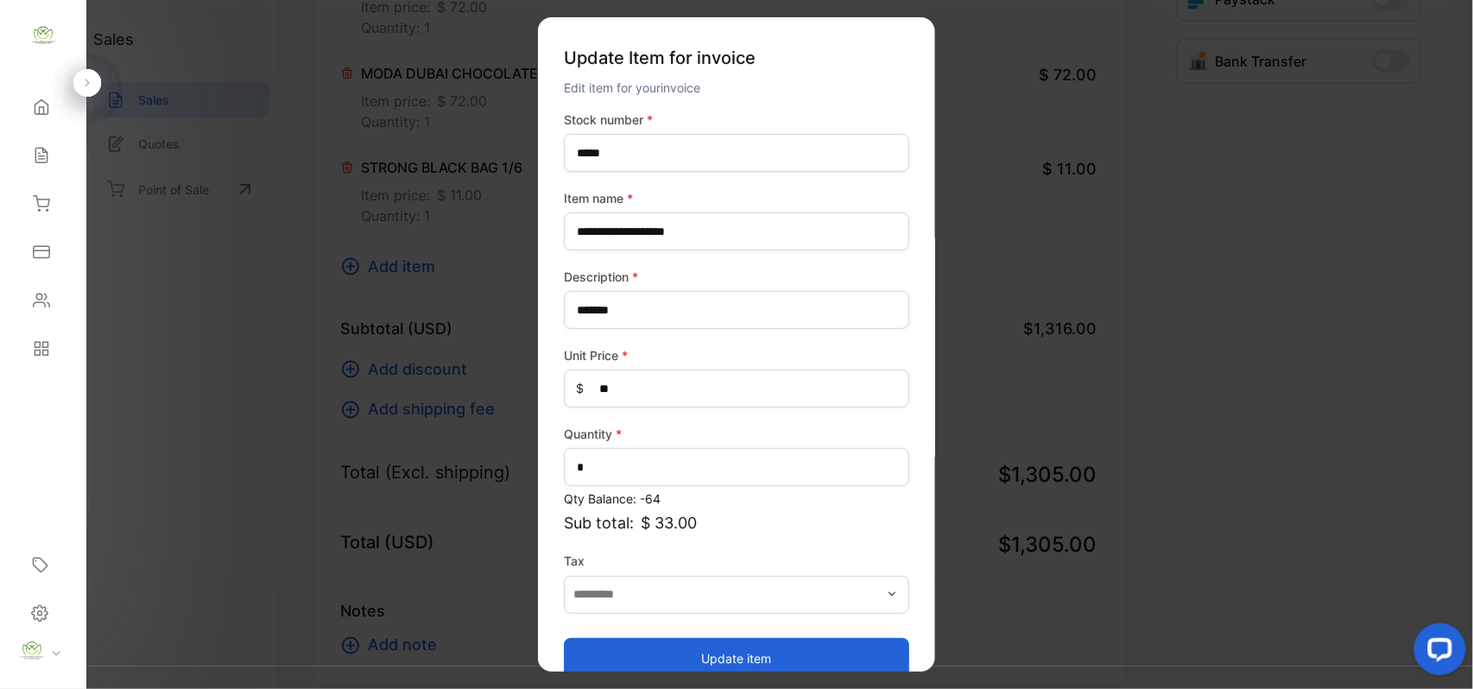
click at [616, 644] on button "Update item" at bounding box center [736, 657] width 345 height 41
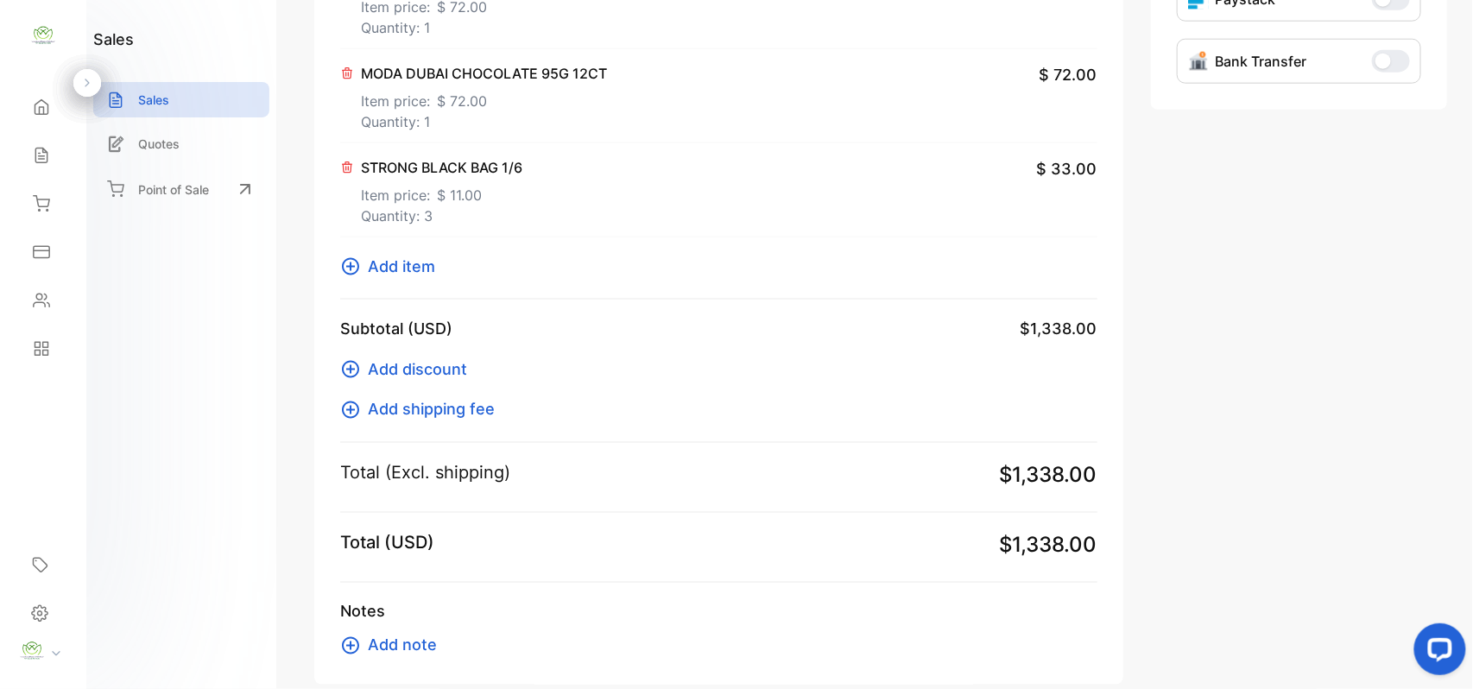
click at [399, 273] on span "Add item" at bounding box center [401, 266] width 67 height 23
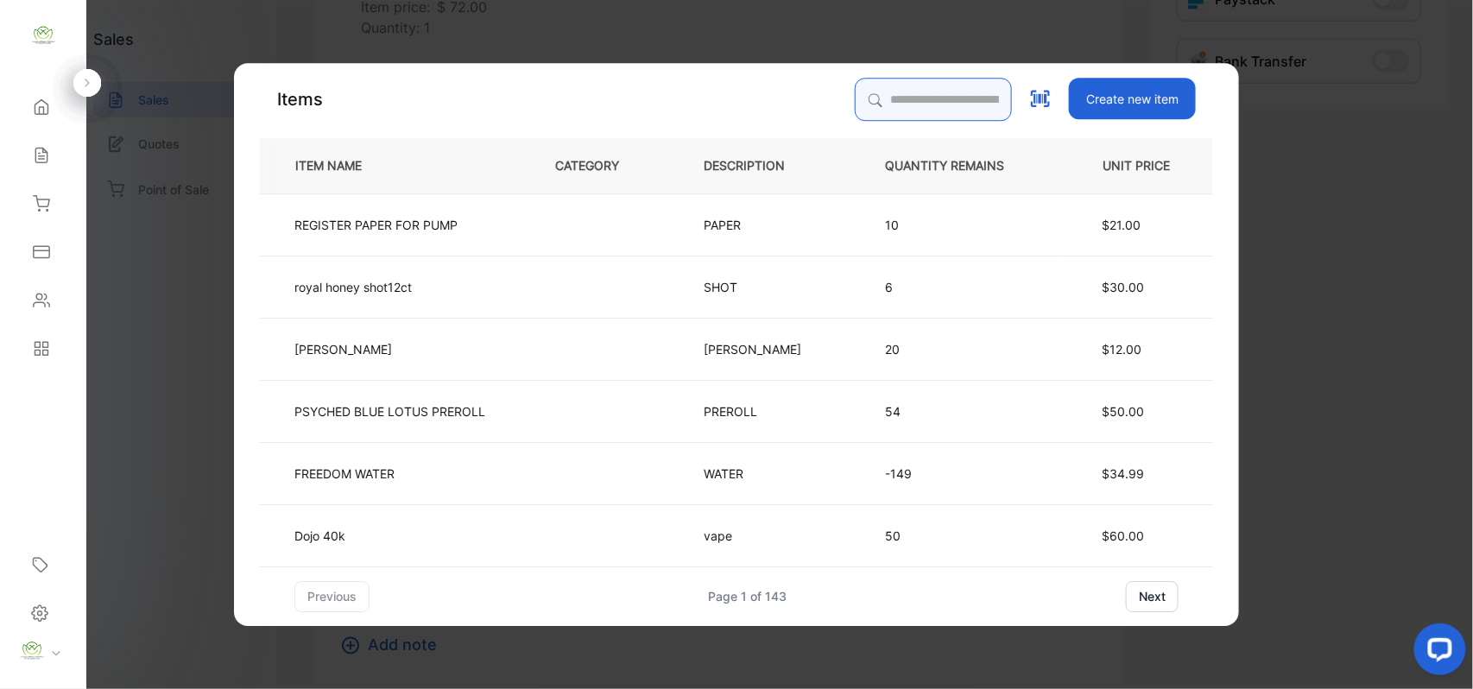
click at [919, 97] on input "search" at bounding box center [933, 99] width 157 height 43
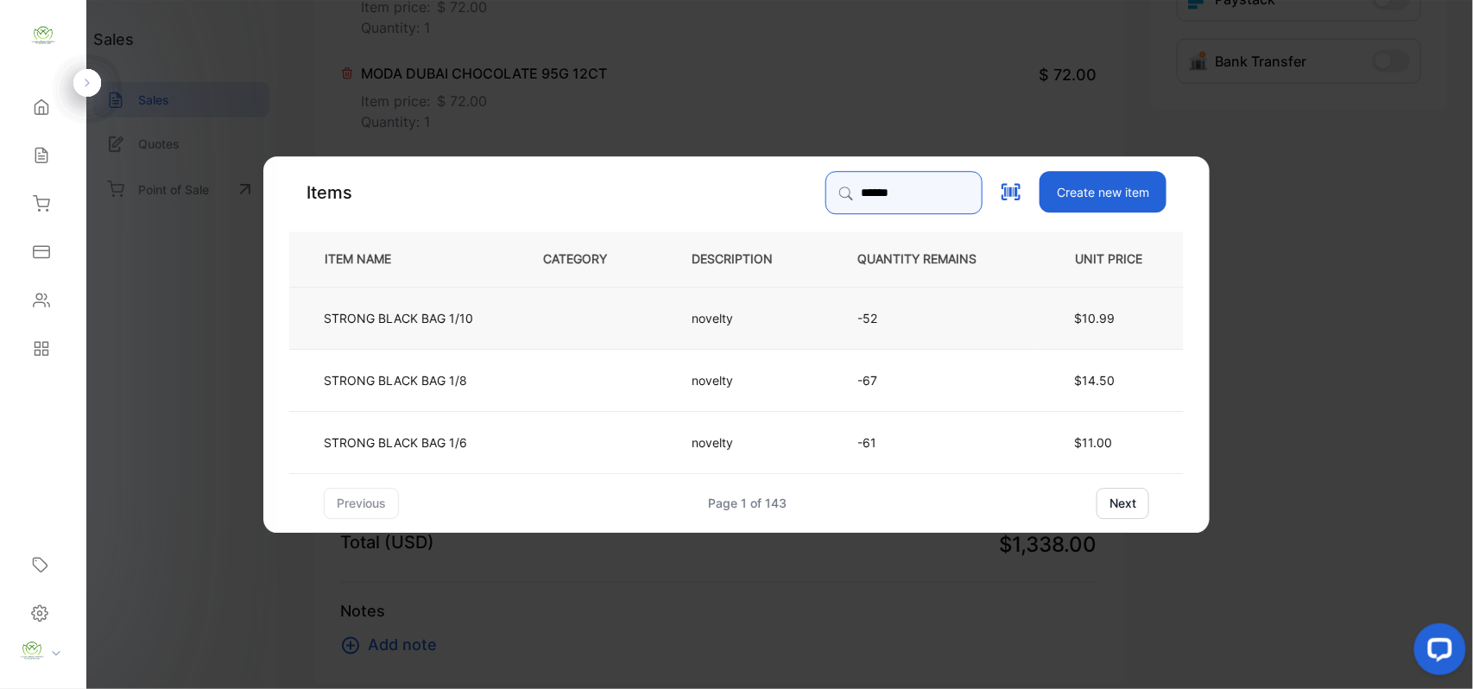
type input "******"
click at [673, 332] on td "novelty" at bounding box center [746, 317] width 166 height 62
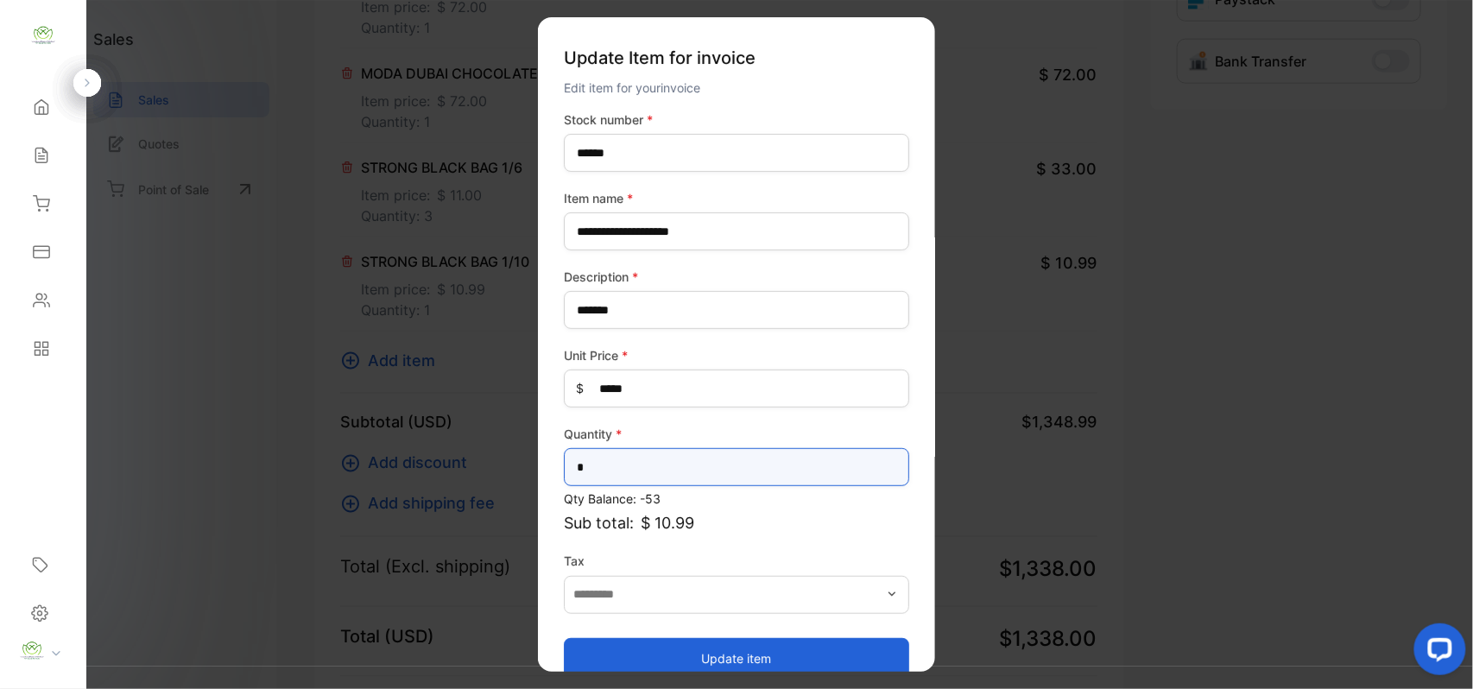
click at [708, 477] on input "*" at bounding box center [736, 467] width 345 height 38
type input "*"
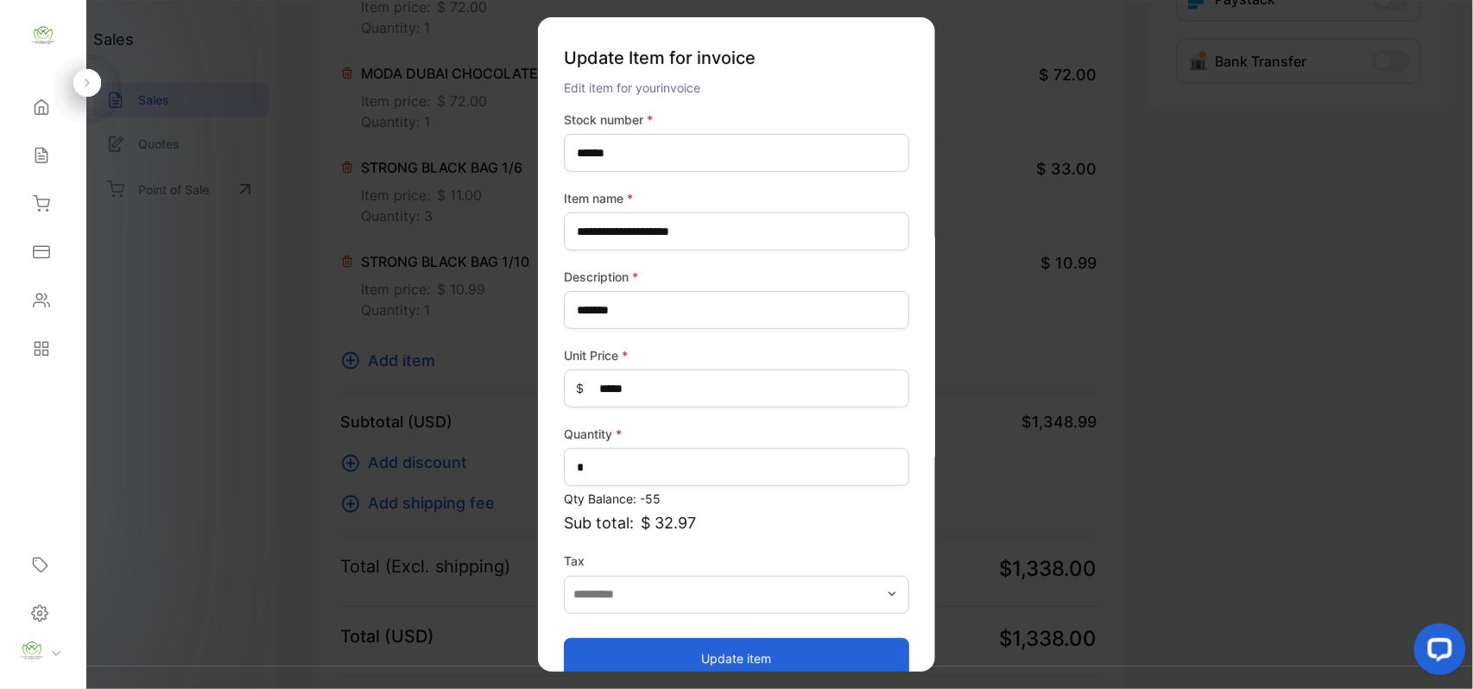
drag, startPoint x: 736, startPoint y: 651, endPoint x: 717, endPoint y: 633, distance: 26.3
click at [736, 646] on button "Update item" at bounding box center [736, 657] width 345 height 41
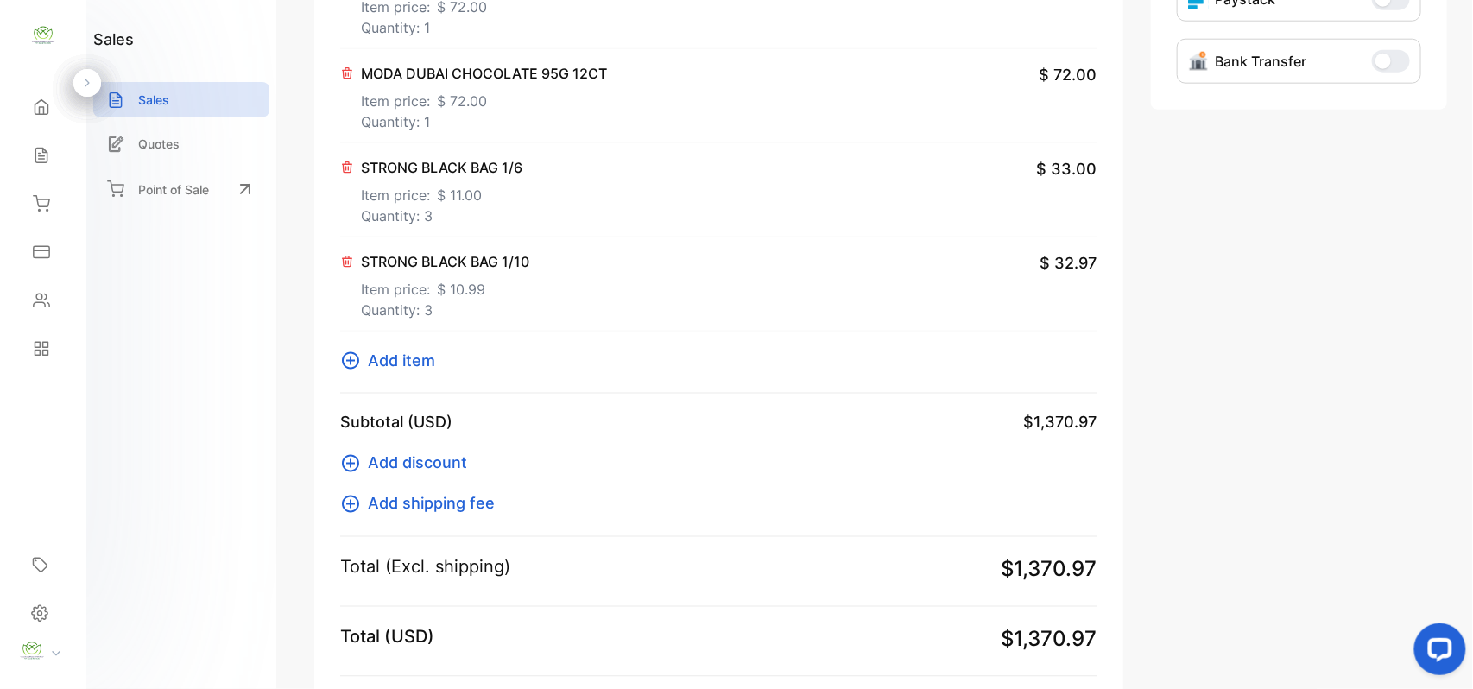
click at [415, 352] on span "Add item" at bounding box center [401, 360] width 67 height 23
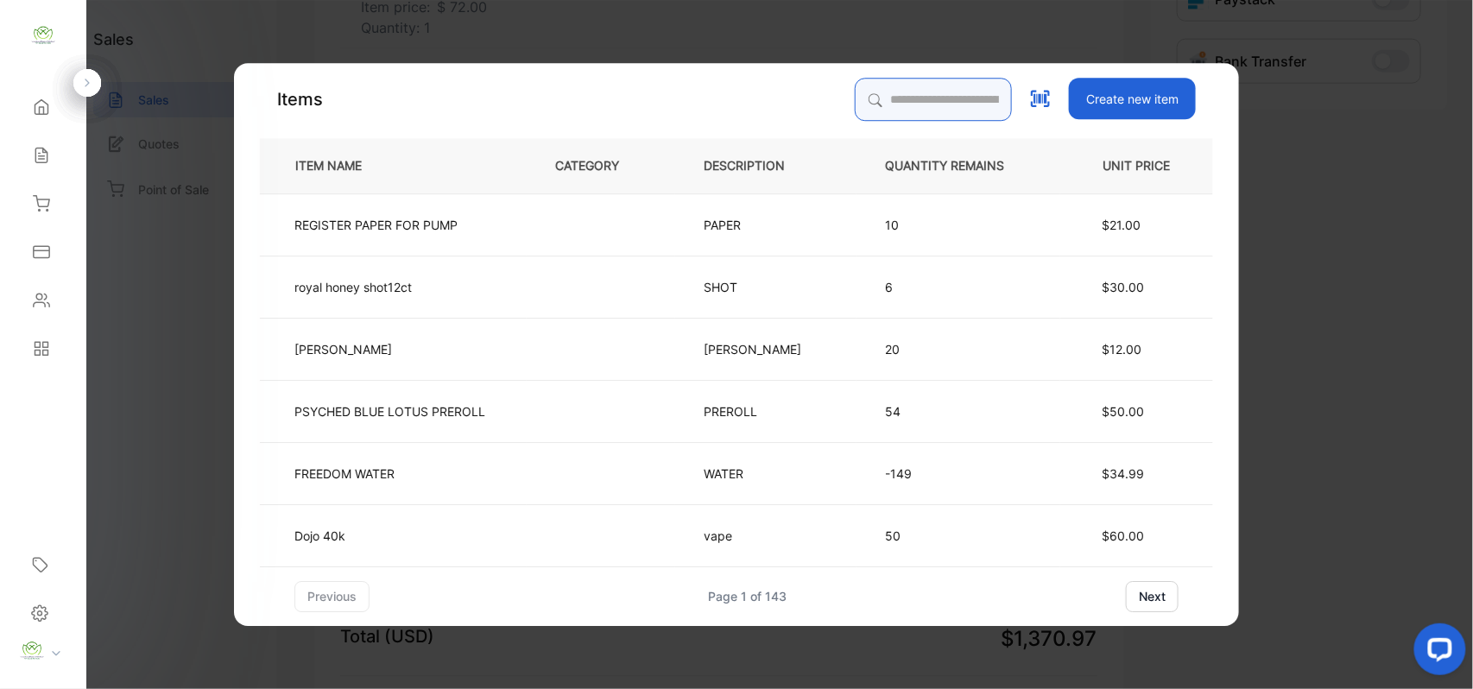
click at [860, 92] on input "search" at bounding box center [933, 99] width 157 height 43
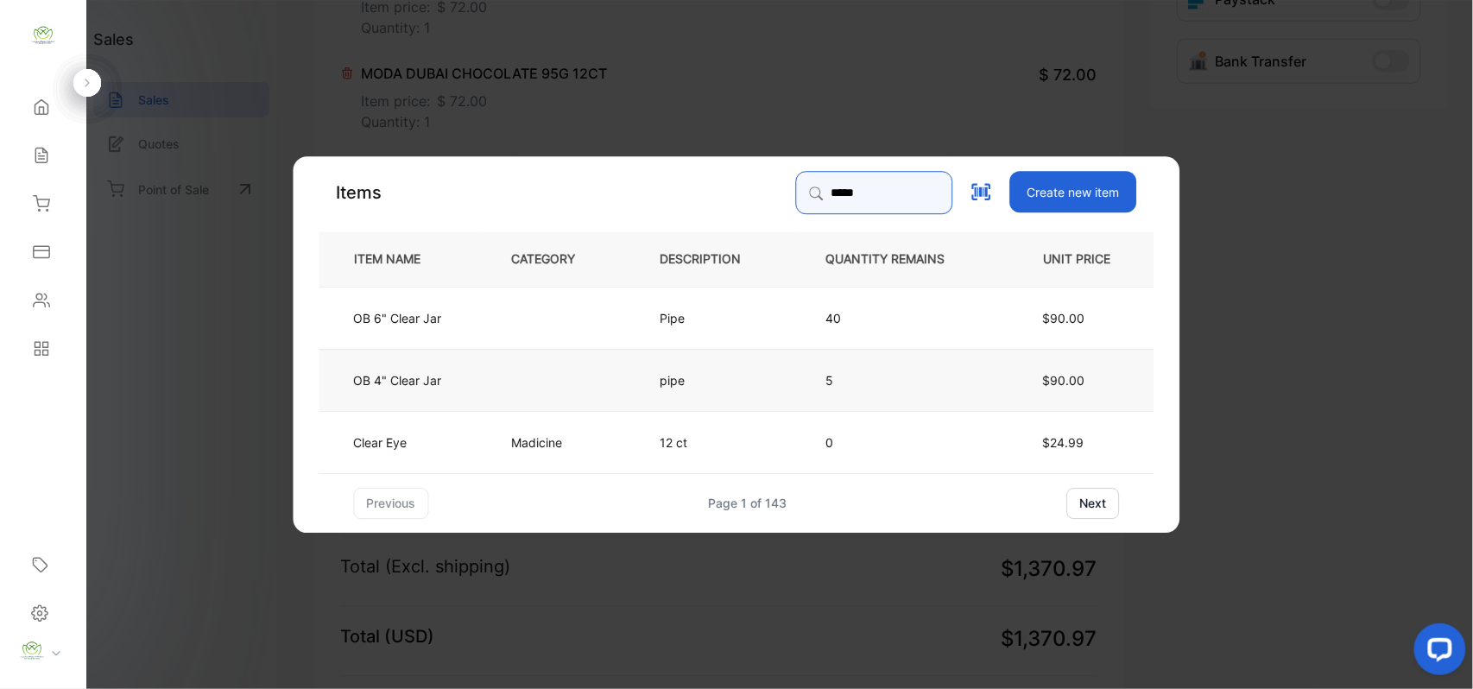
type input "*****"
click at [509, 370] on td at bounding box center [557, 379] width 149 height 62
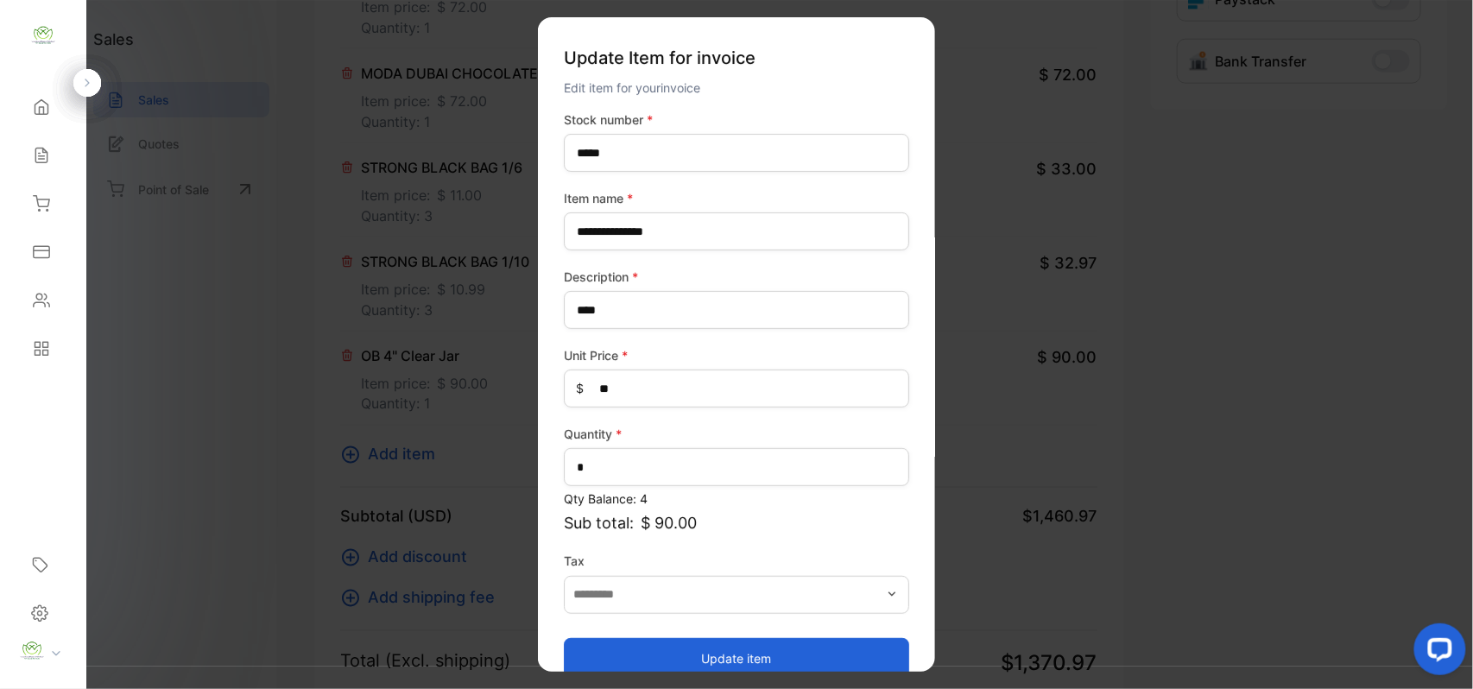
drag, startPoint x: 692, startPoint y: 651, endPoint x: 632, endPoint y: 591, distance: 84.9
click at [689, 641] on button "Update item" at bounding box center [736, 657] width 345 height 41
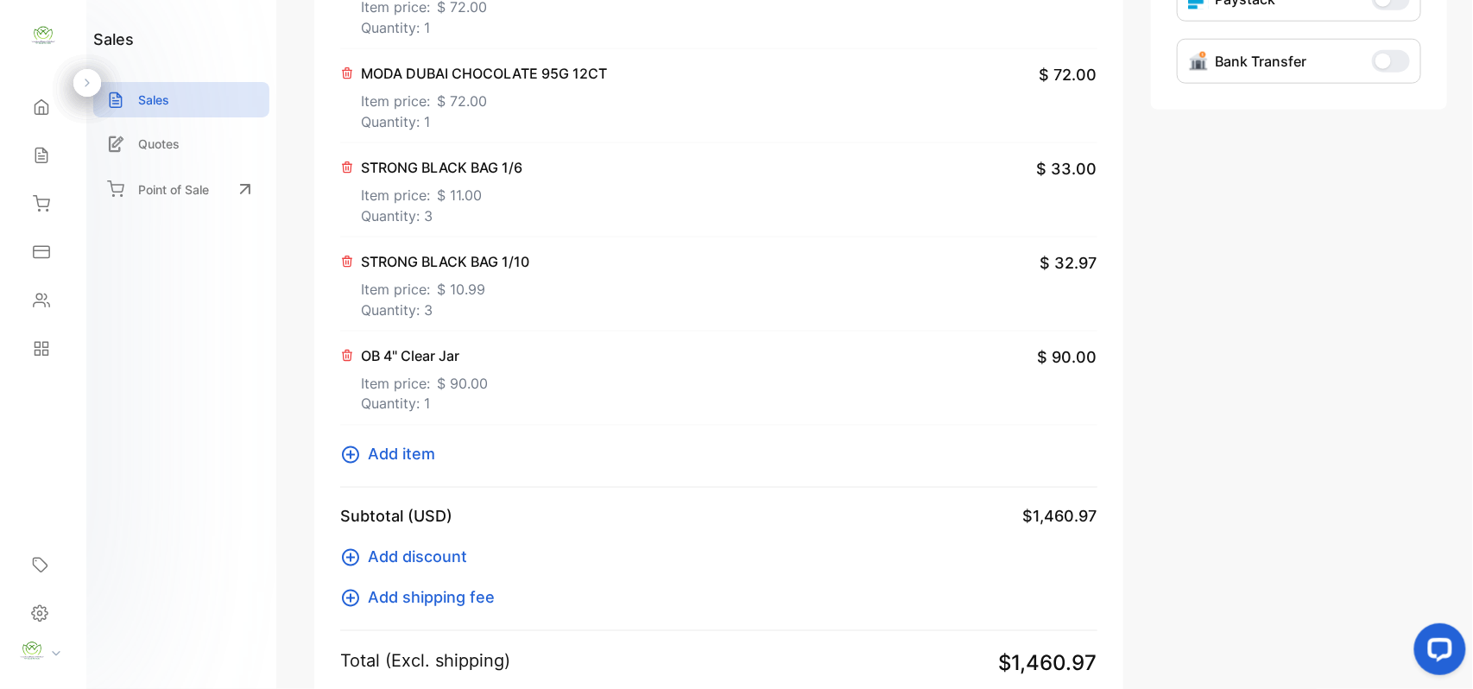
click at [395, 461] on span "Add item" at bounding box center [401, 454] width 67 height 23
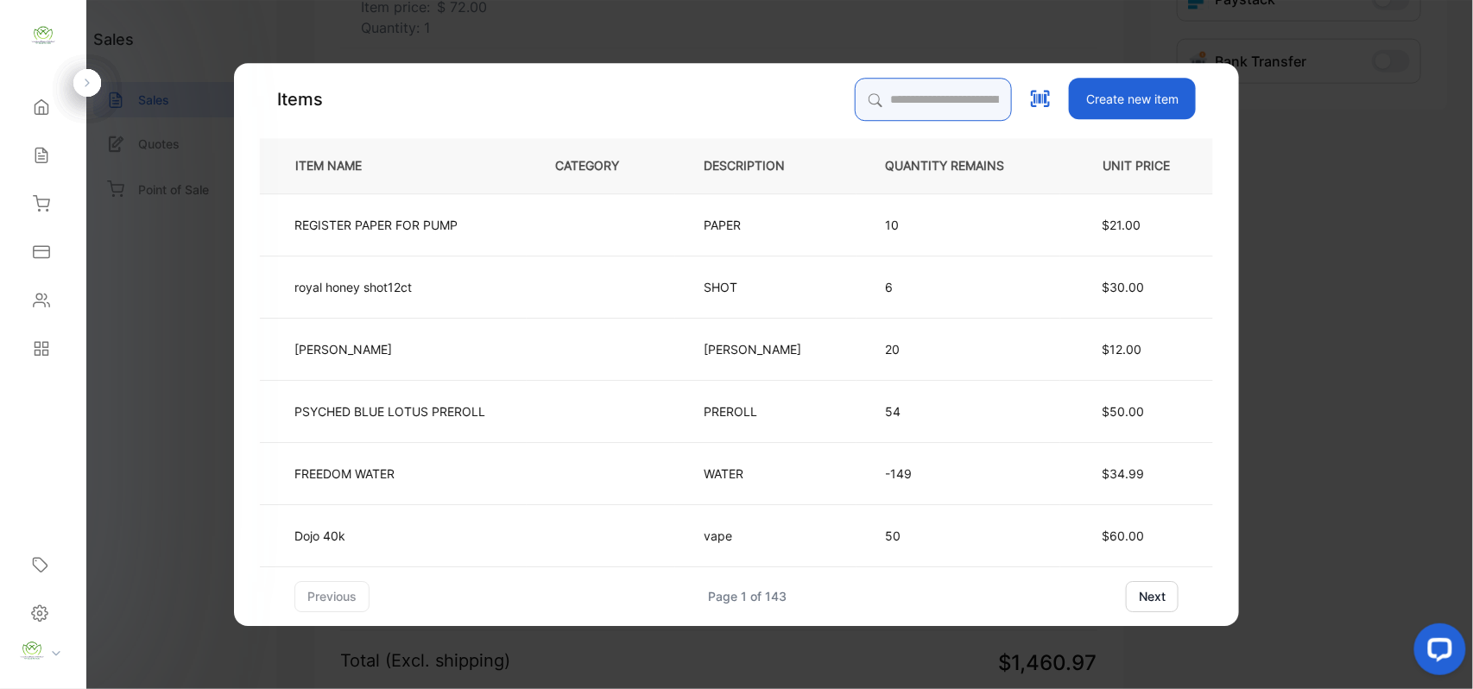
click at [879, 93] on input "search" at bounding box center [933, 99] width 157 height 43
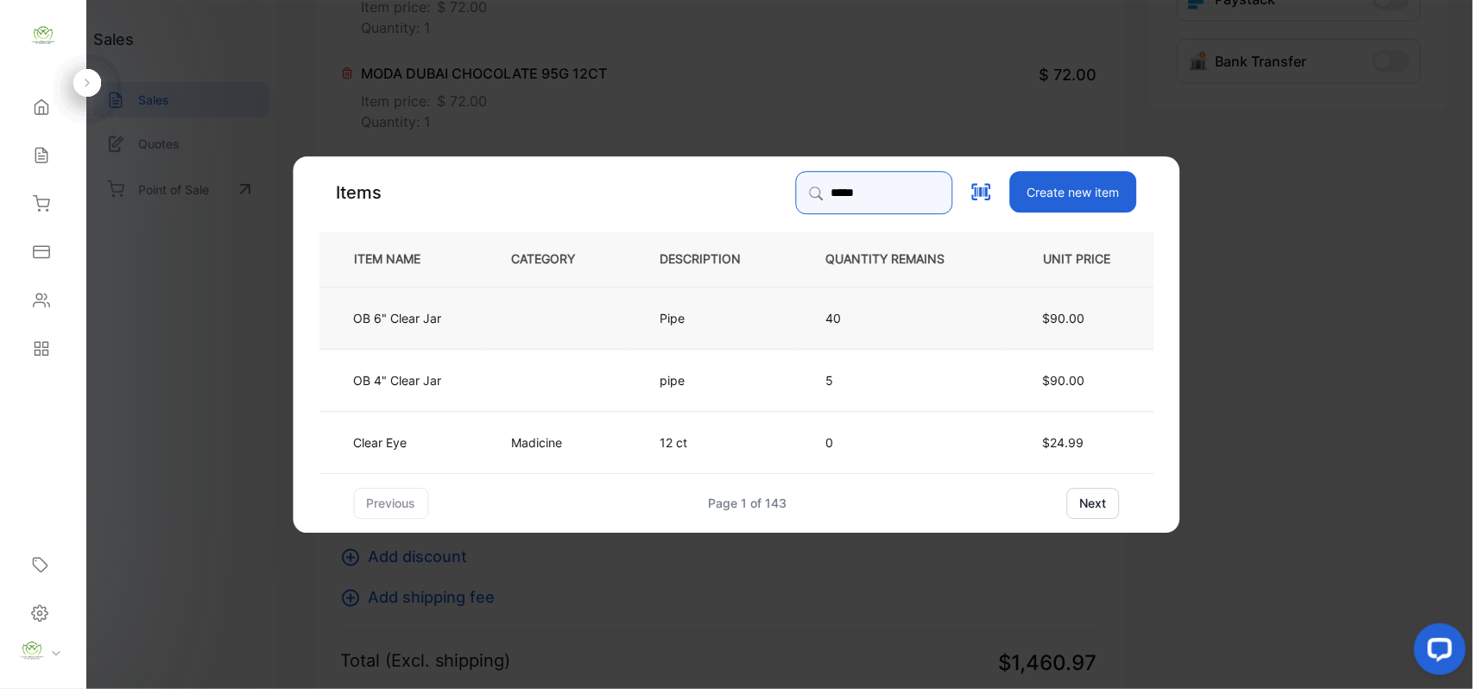
type input "*****"
click at [746, 315] on td "Pipe" at bounding box center [715, 317] width 166 height 62
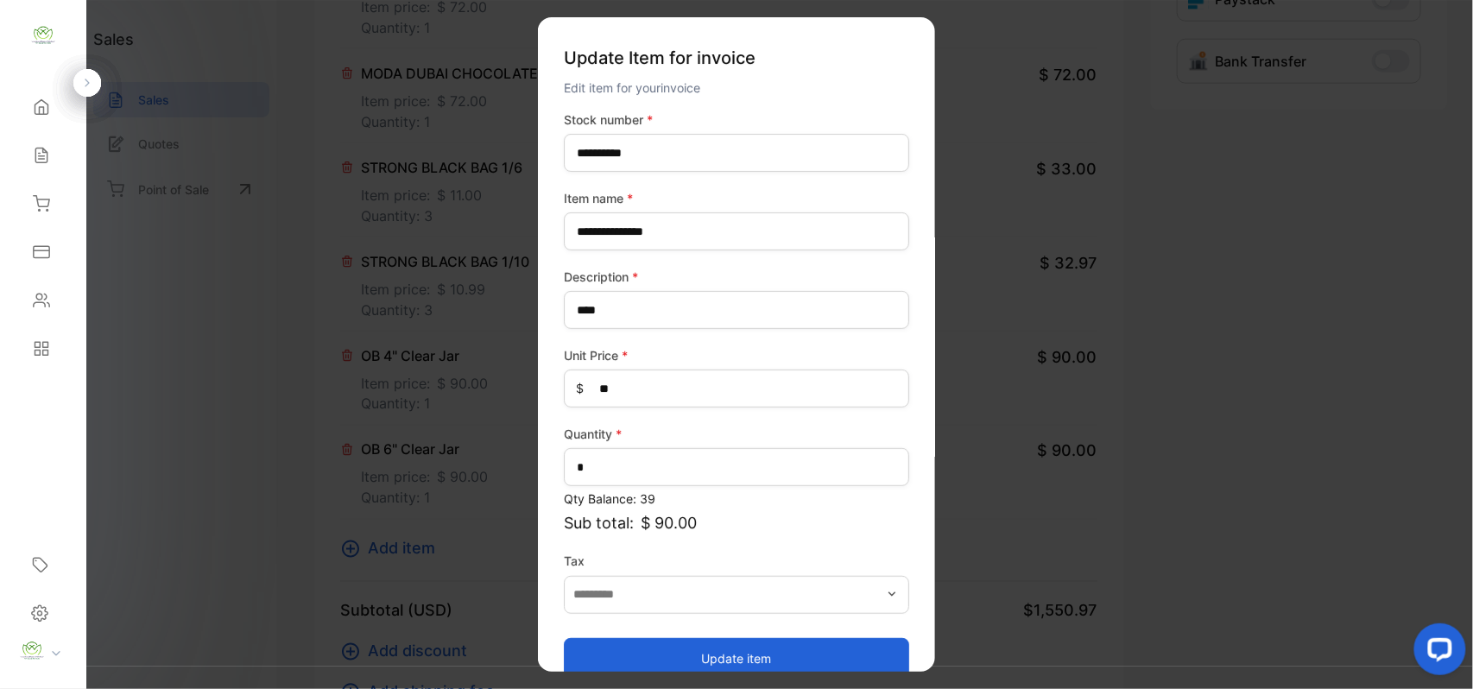
drag, startPoint x: 774, startPoint y: 653, endPoint x: 893, endPoint y: 591, distance: 134.0
click at [768, 646] on button "Update item" at bounding box center [736, 657] width 345 height 41
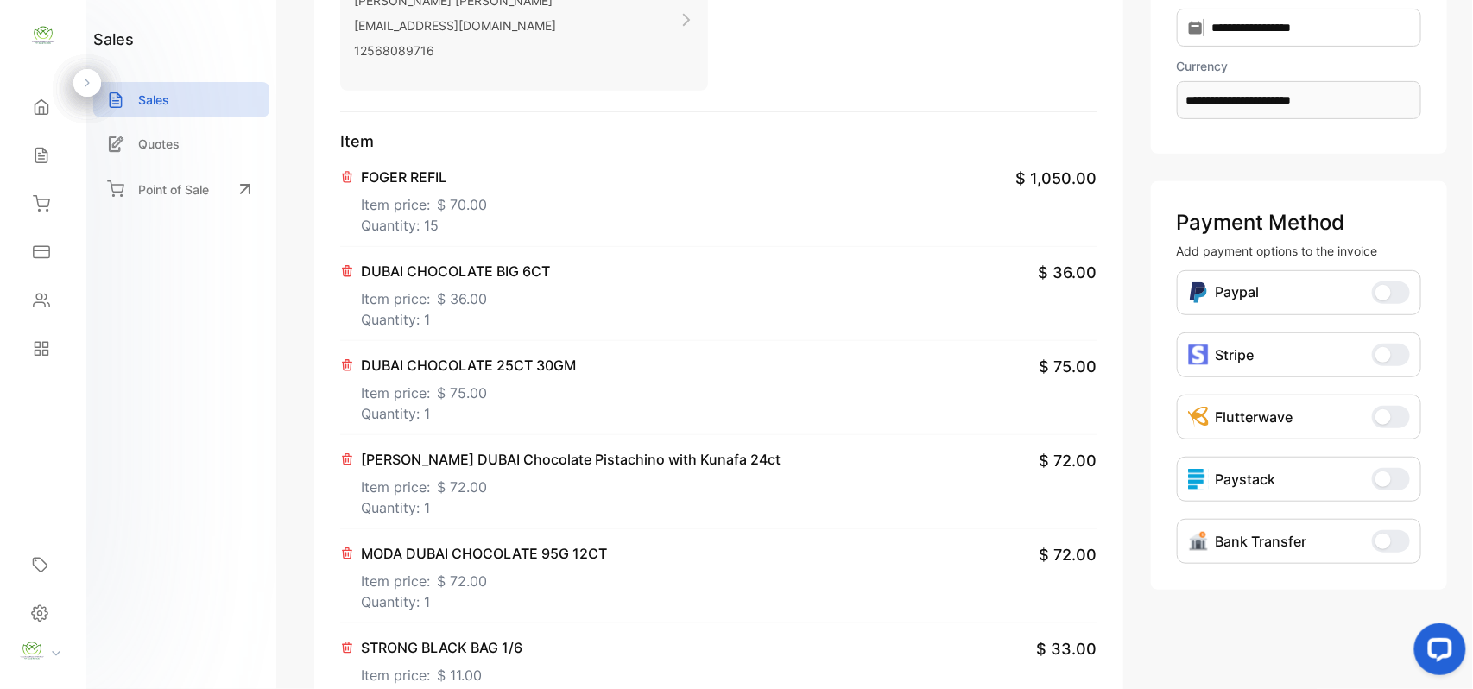
scroll to position [0, 0]
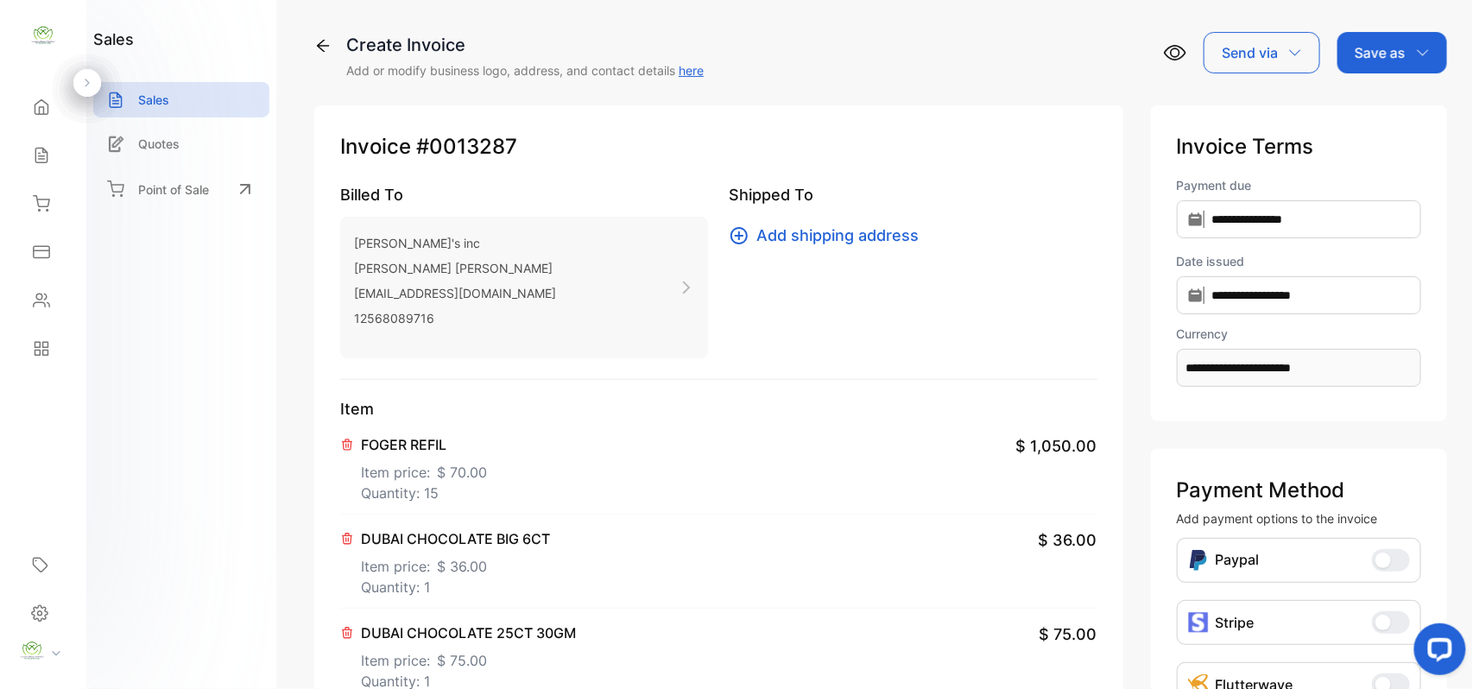
click at [1357, 63] on div "Save as" at bounding box center [1392, 52] width 110 height 41
click at [1368, 104] on div "Invoice" at bounding box center [1387, 109] width 99 height 35
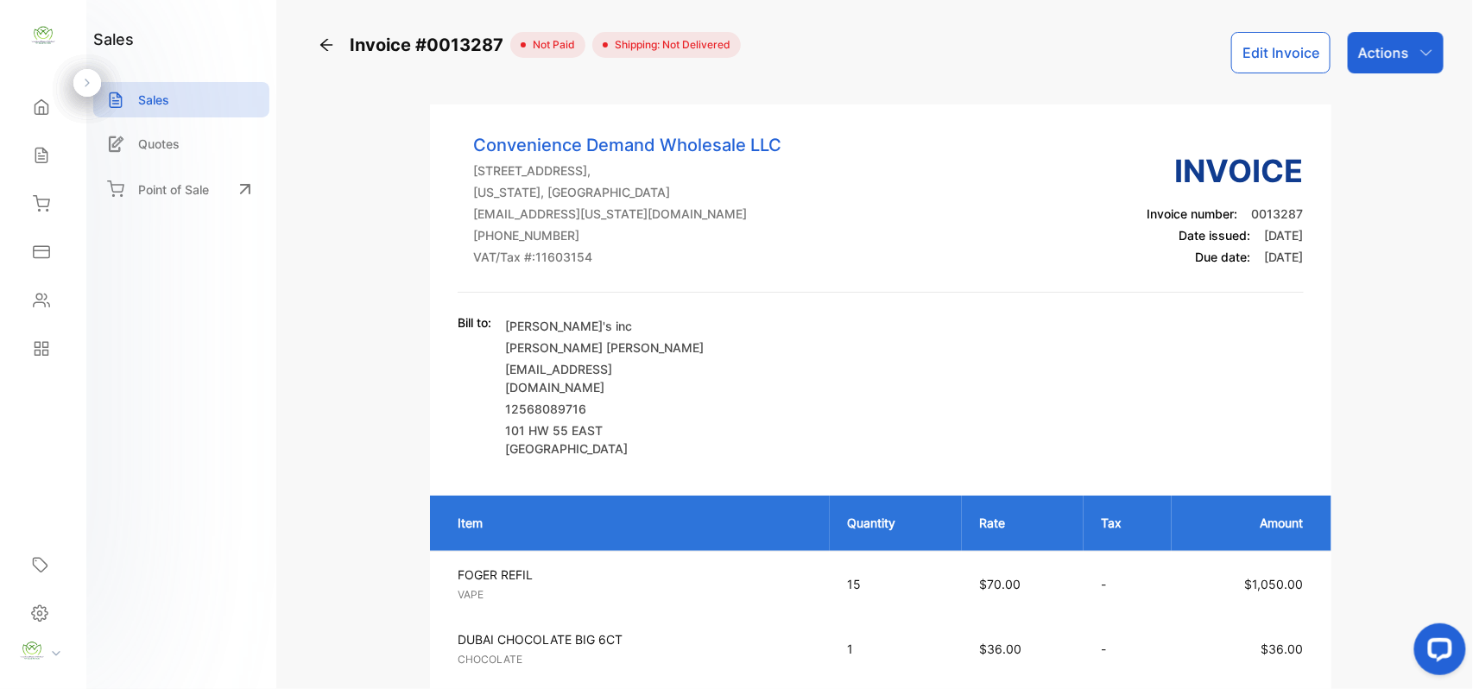
click at [1419, 53] on icon "button" at bounding box center [1426, 53] width 14 height 14
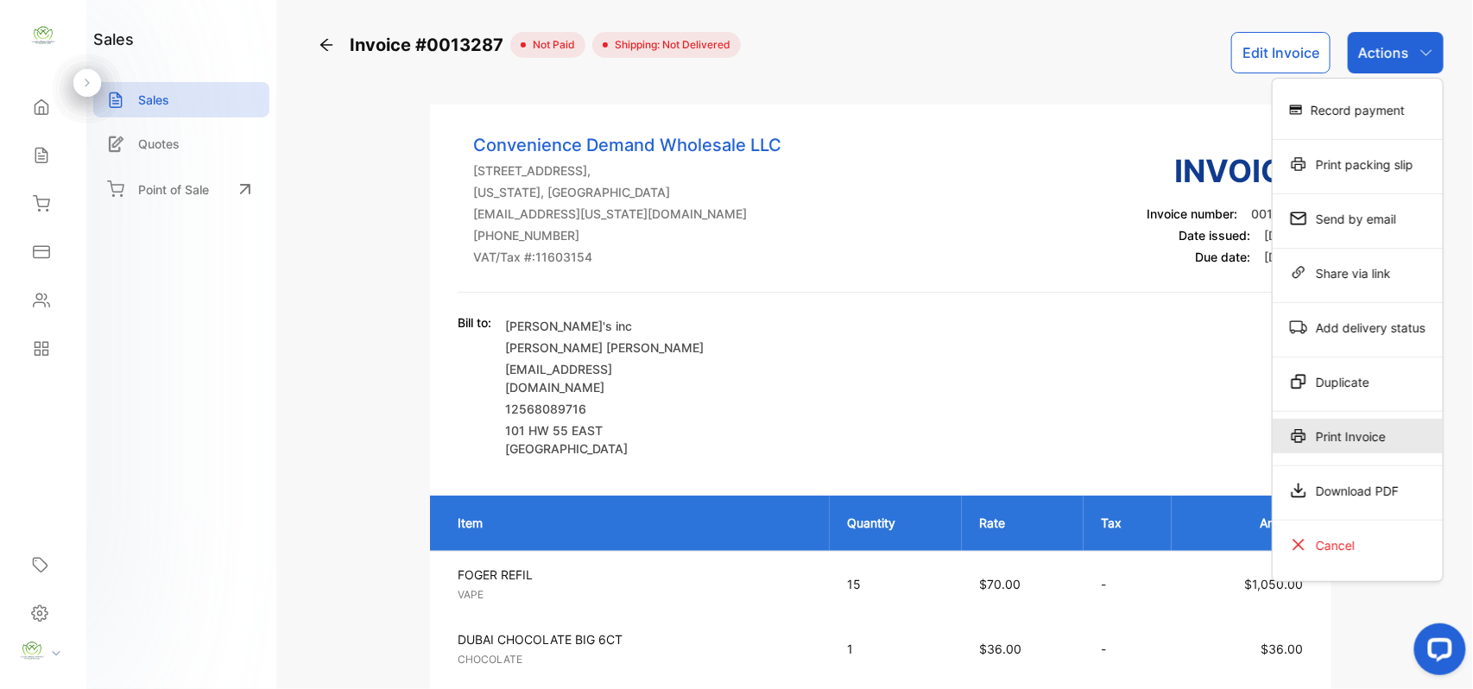
click at [1311, 430] on div "Print Invoice" at bounding box center [1358, 436] width 170 height 35
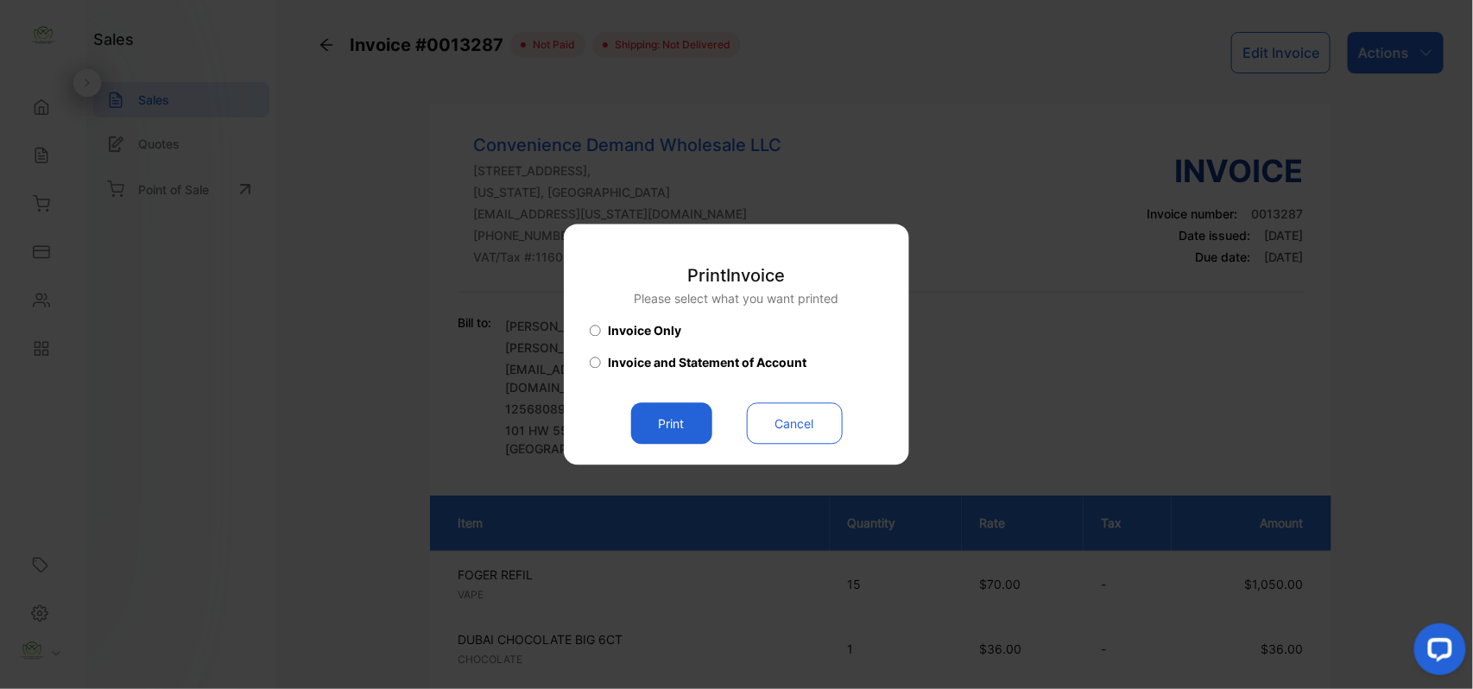
drag, startPoint x: 641, startPoint y: 436, endPoint x: 654, endPoint y: 433, distance: 14.2
click at [647, 435] on button "Print" at bounding box center [671, 423] width 81 height 41
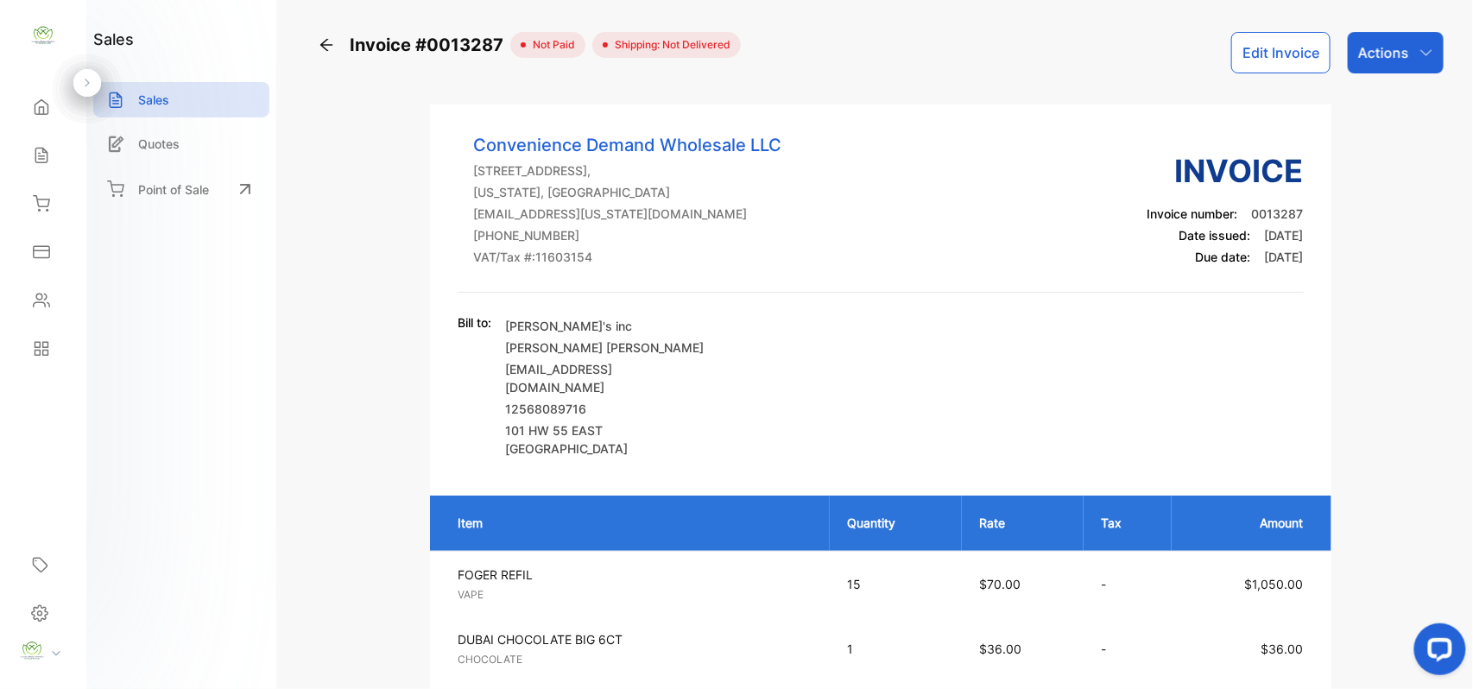
drag, startPoint x: 32, startPoint y: 214, endPoint x: 31, endPoint y: 204, distance: 10.4
click at [31, 209] on div "Inventory" at bounding box center [43, 203] width 59 height 35
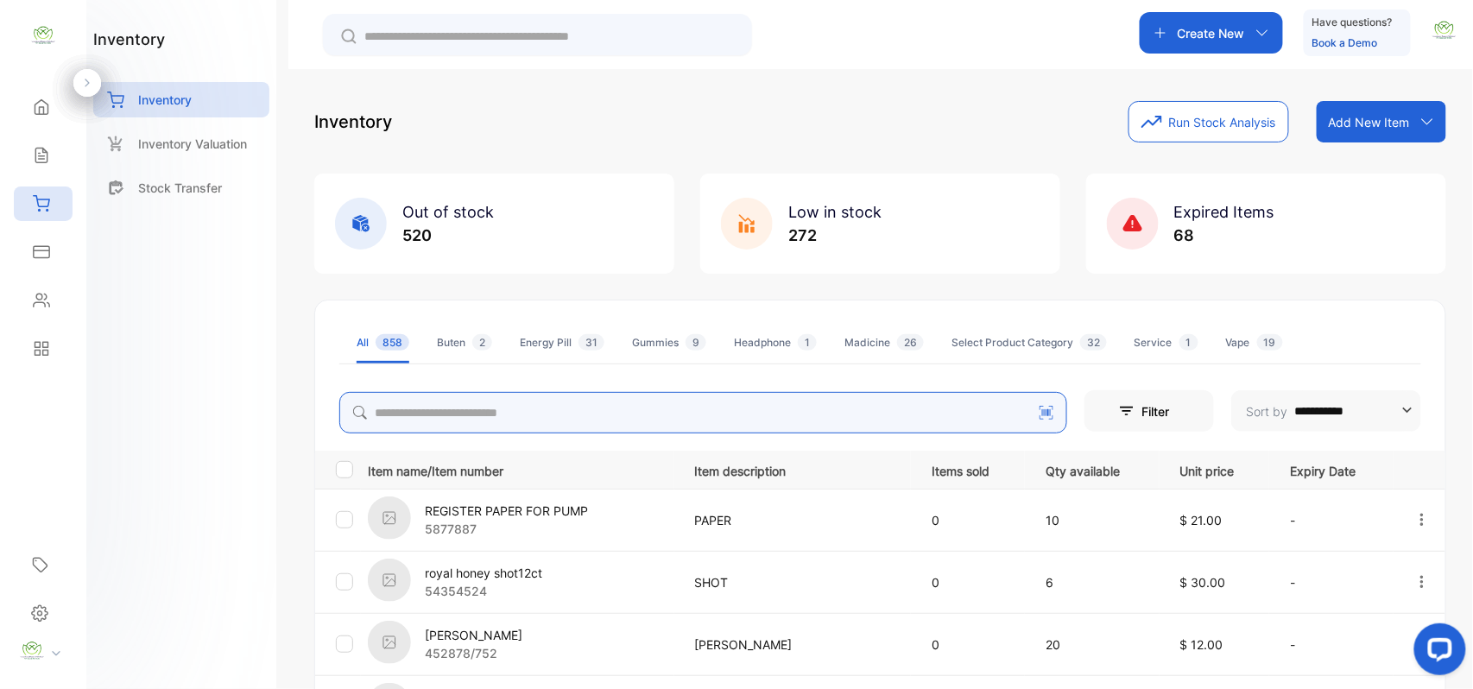
click at [489, 419] on input "search" at bounding box center [703, 412] width 728 height 41
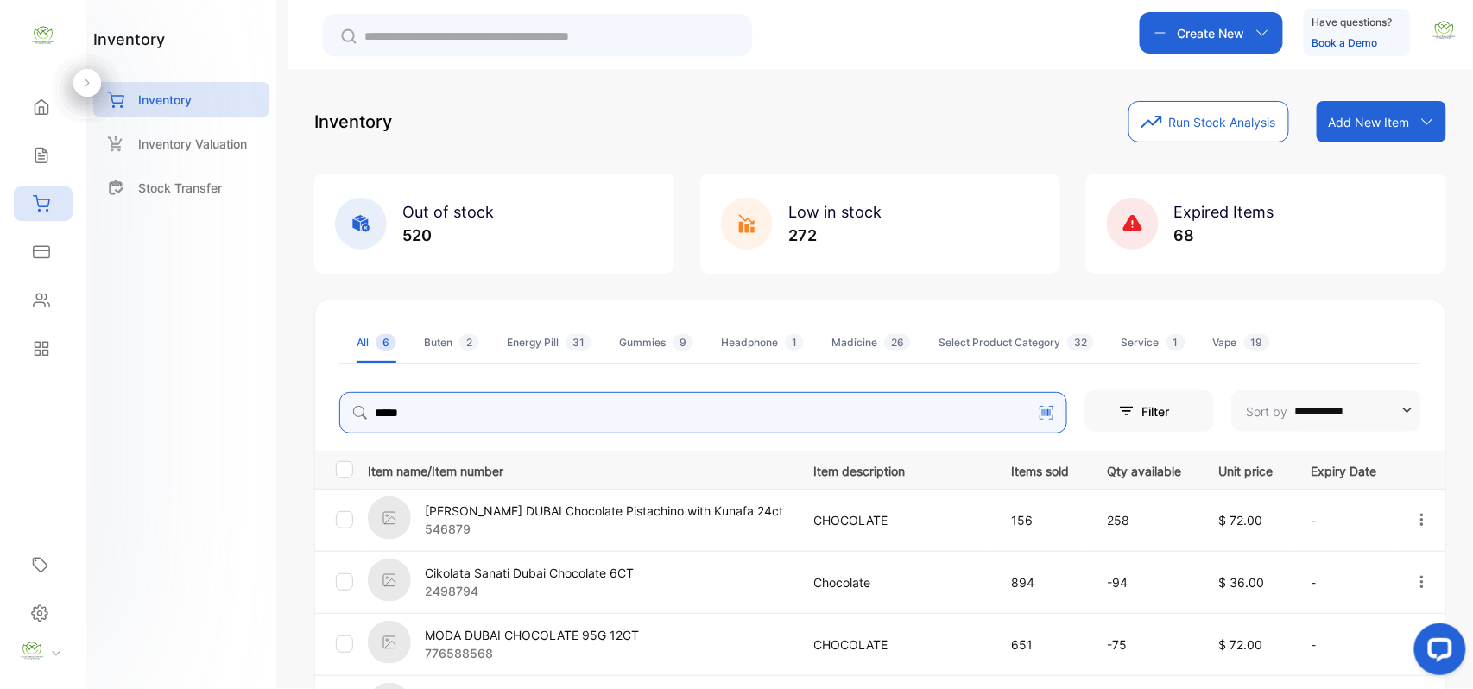
type input "*****"
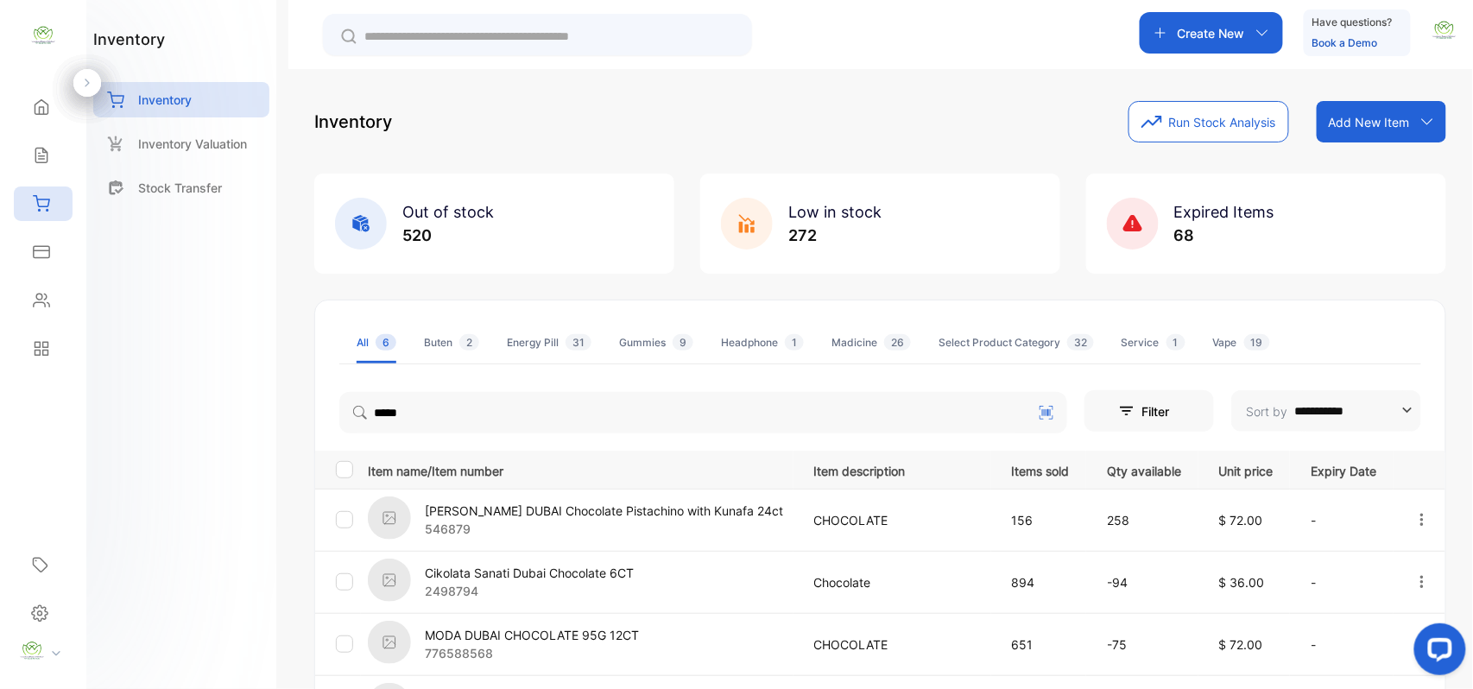
click at [146, 411] on div "inventory Inventory Inventory Valuation Stock Transfer" at bounding box center [181, 344] width 190 height 689
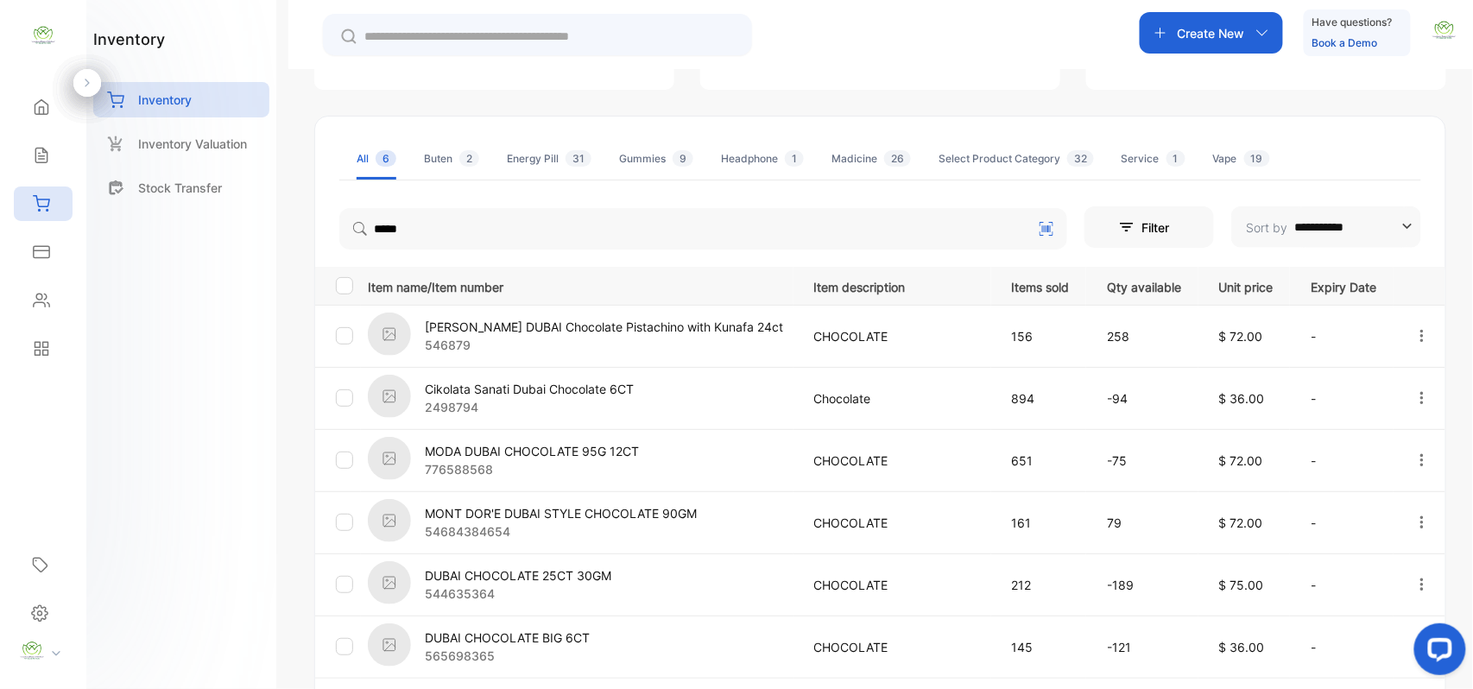
scroll to position [268, 0]
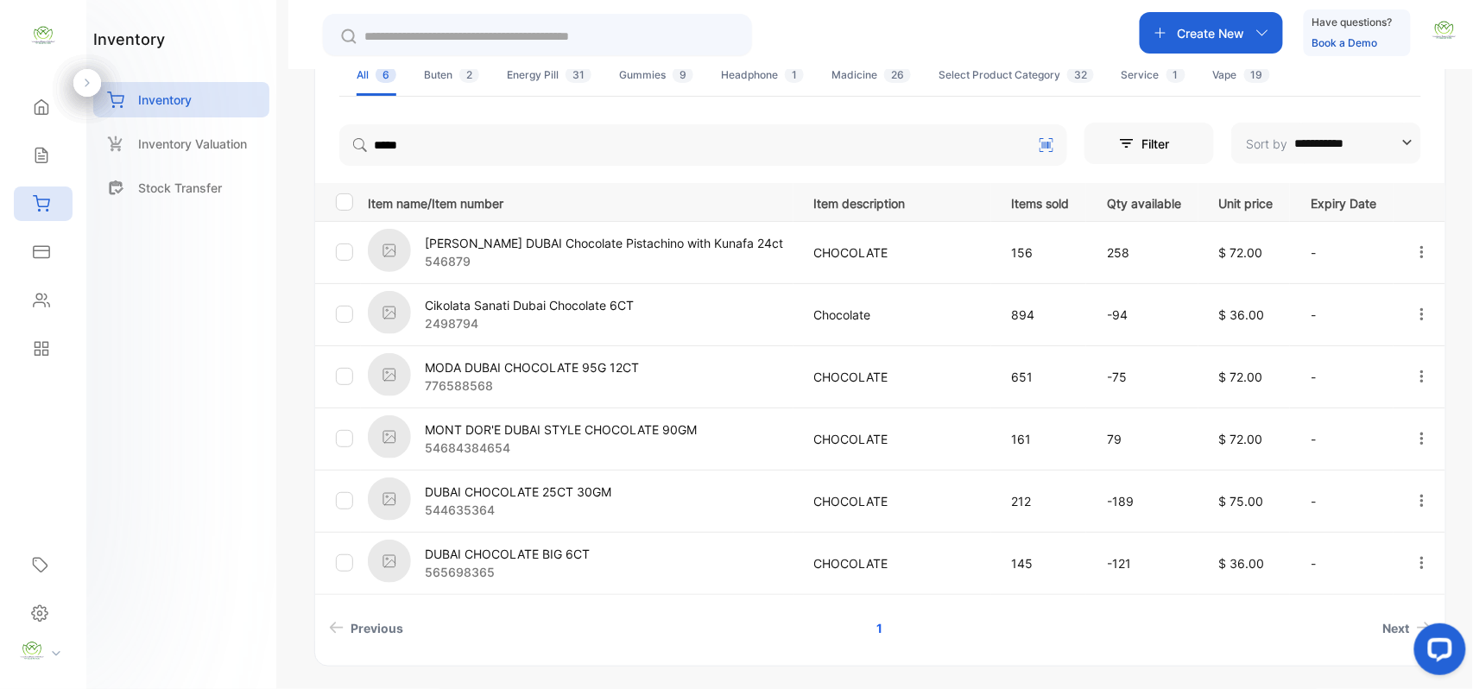
click at [47, 159] on icon at bounding box center [41, 155] width 17 height 17
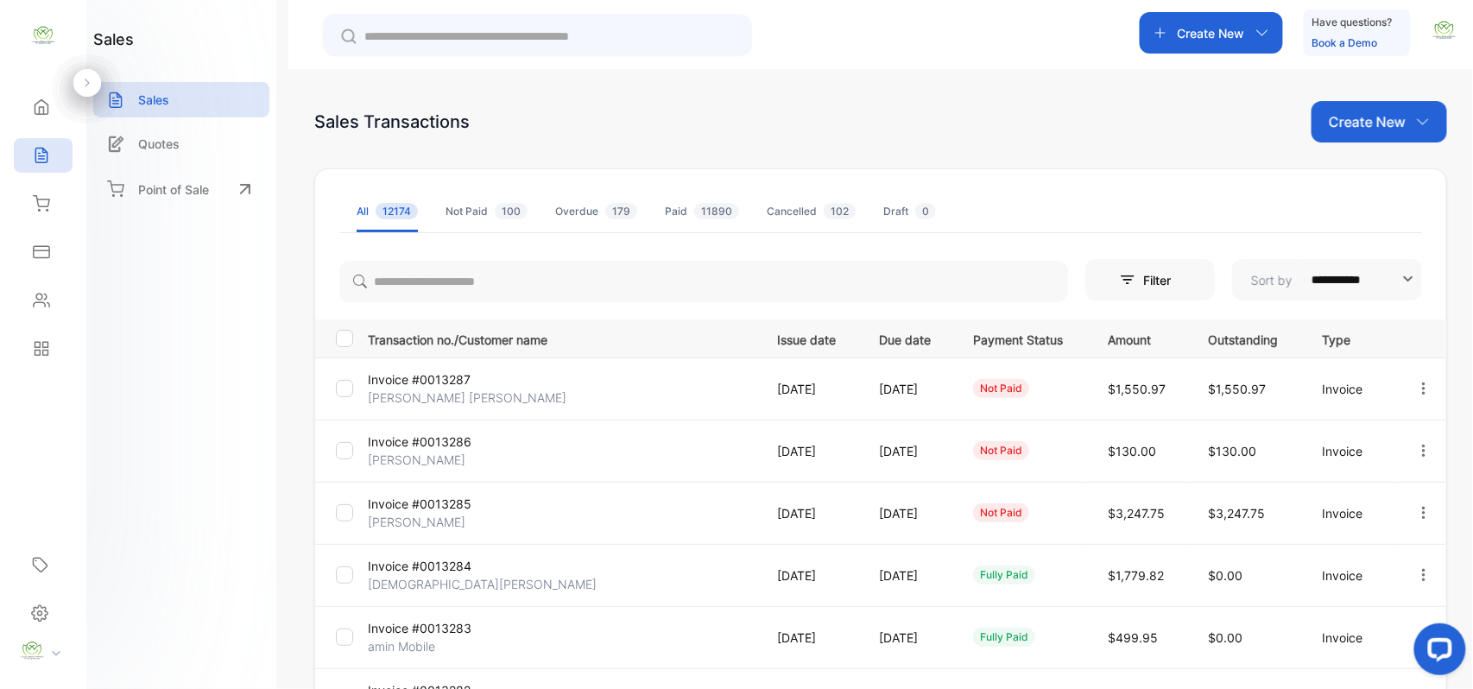
click at [436, 392] on p "[PERSON_NAME] [PERSON_NAME]" at bounding box center [467, 398] width 199 height 18
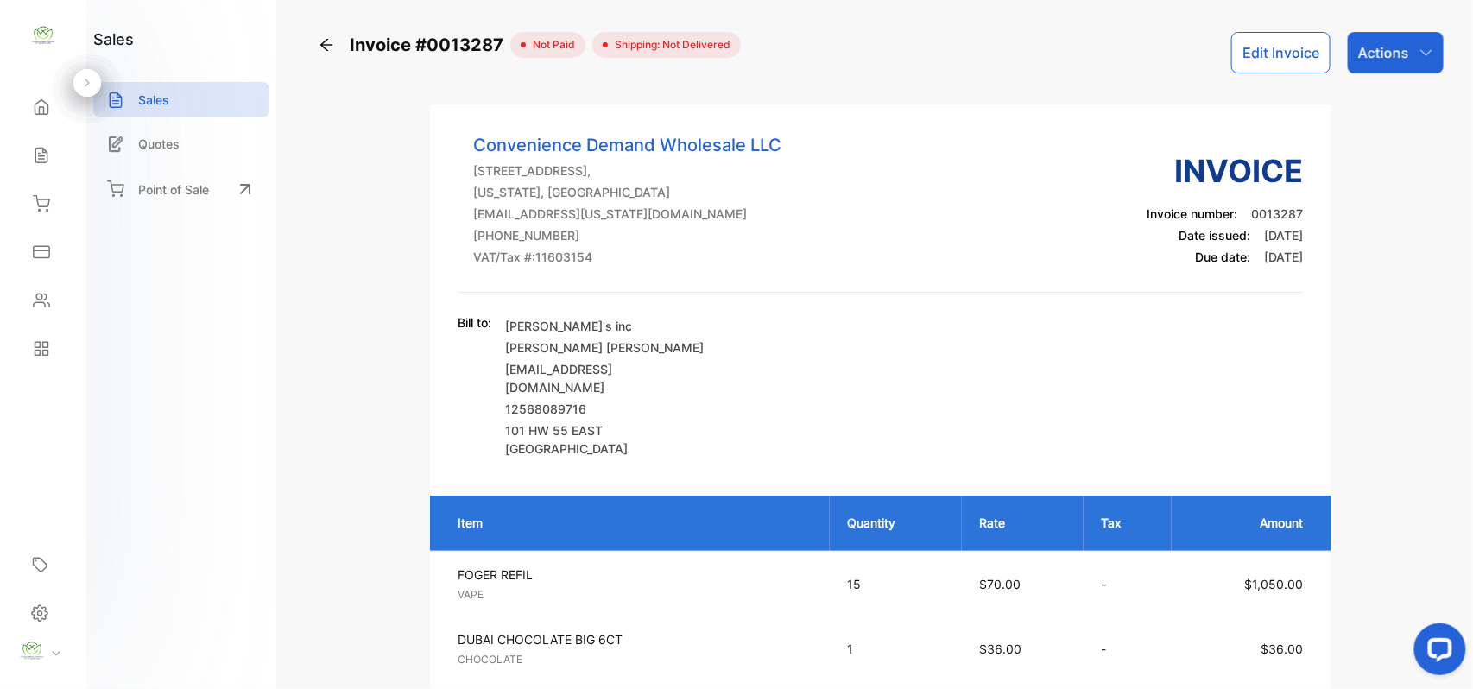
click at [1362, 66] on div "Actions" at bounding box center [1396, 52] width 96 height 41
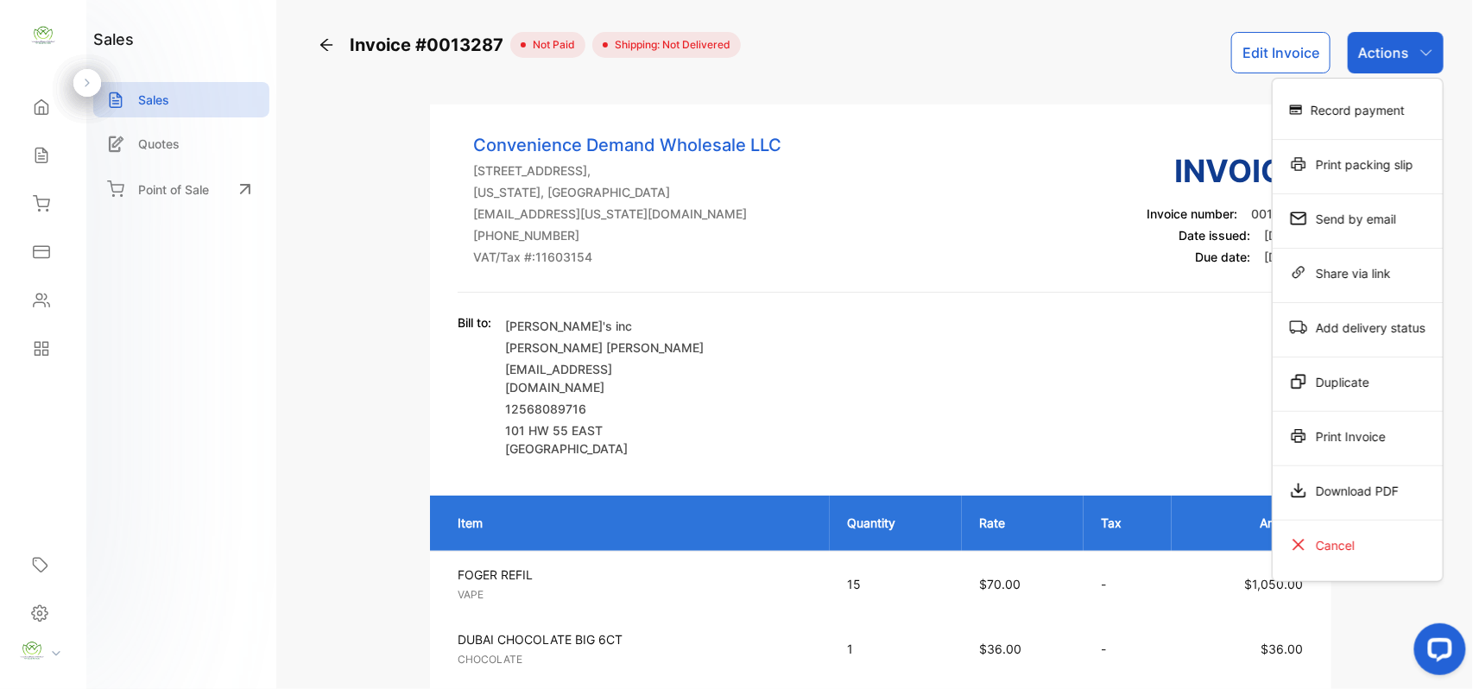
click at [1358, 427] on div "Print Invoice" at bounding box center [1358, 436] width 170 height 35
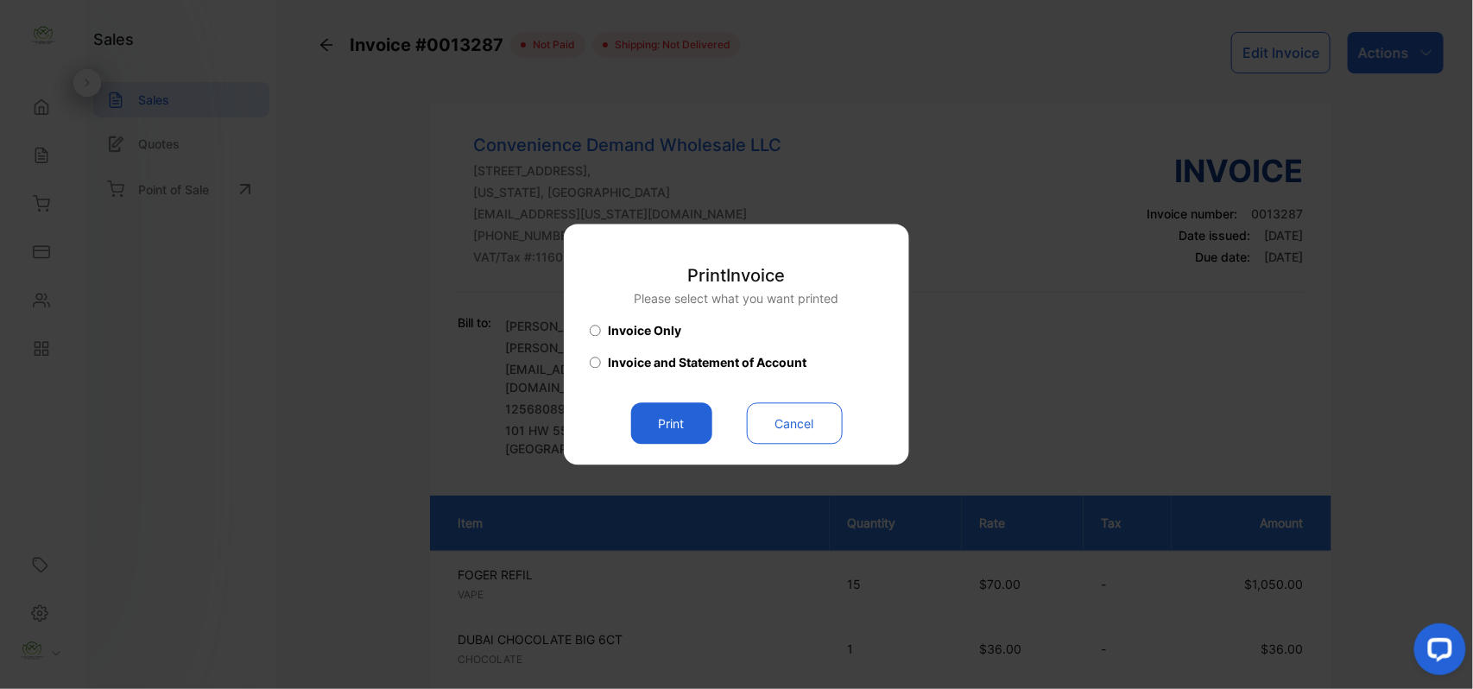
click at [675, 425] on button "Print" at bounding box center [671, 423] width 81 height 41
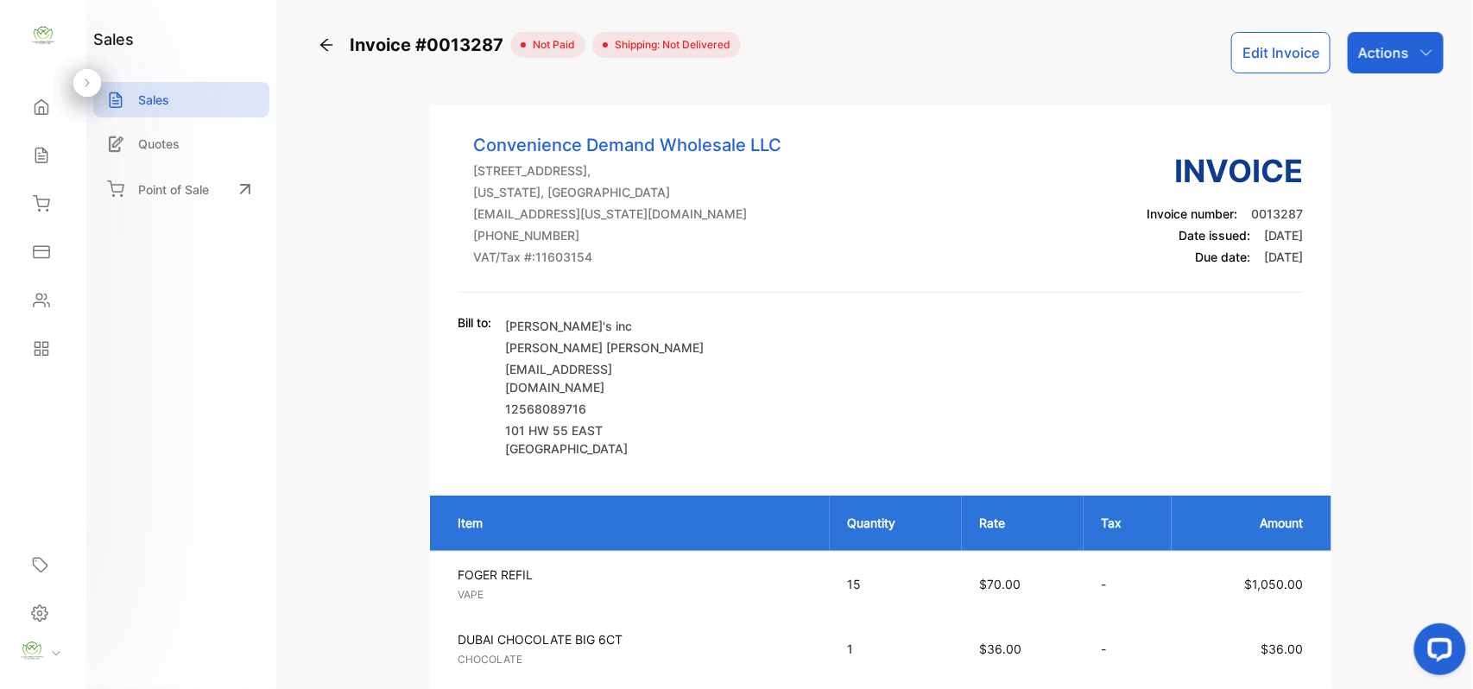
click at [57, 163] on div "Sales" at bounding box center [43, 155] width 59 height 35
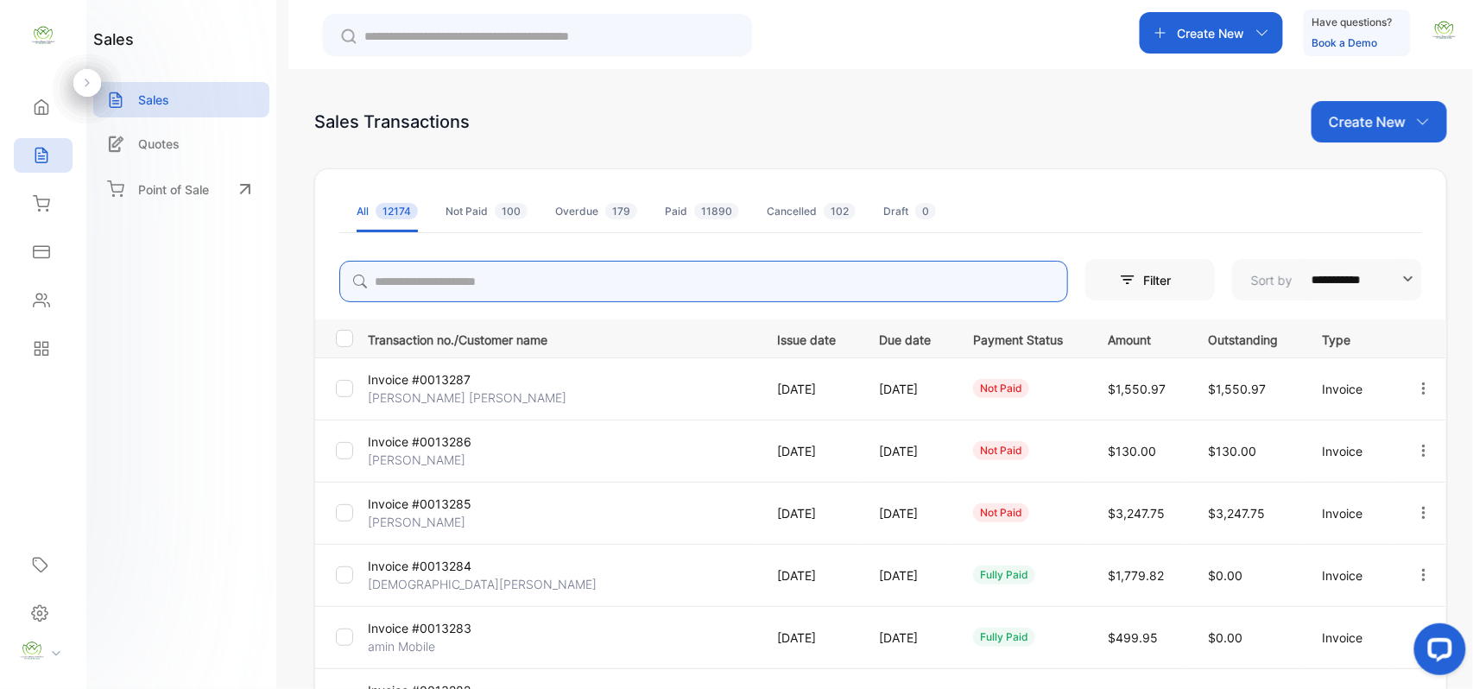
click at [414, 291] on input "search" at bounding box center [703, 281] width 729 height 41
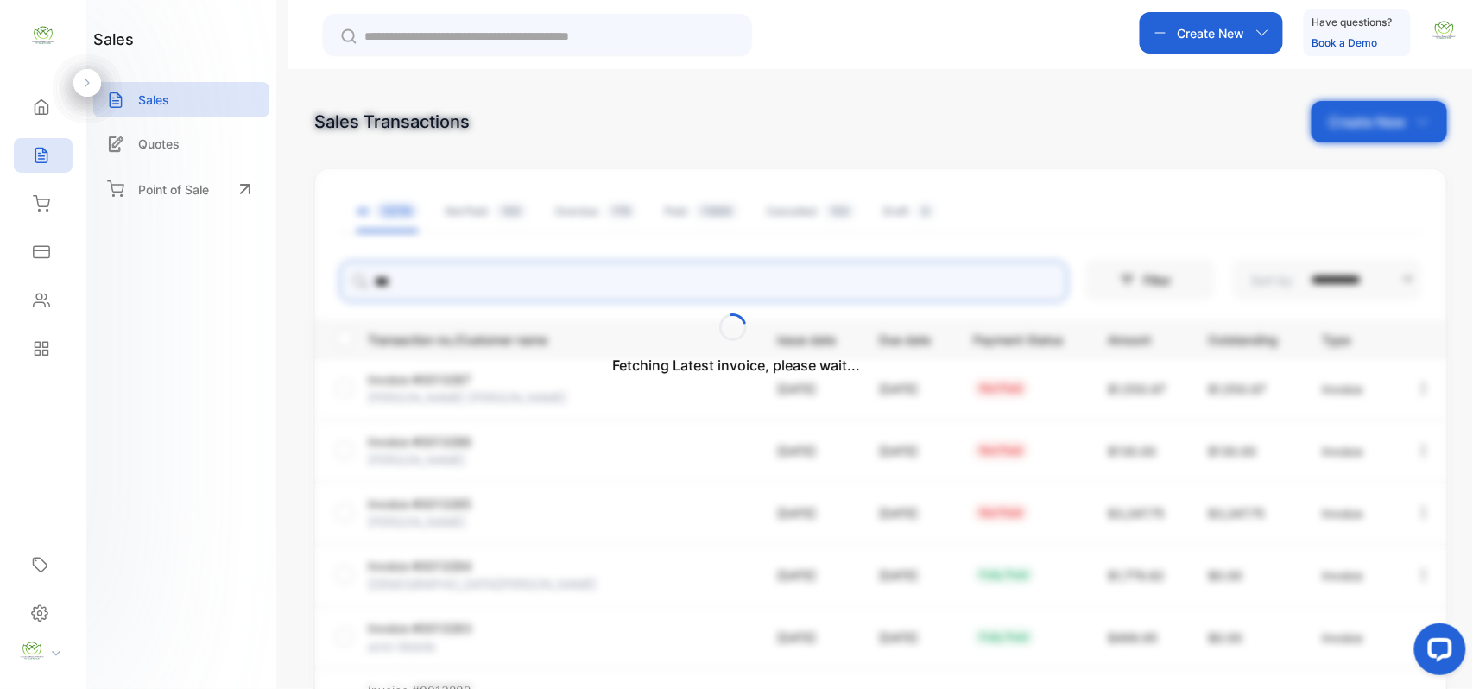
type input "***"
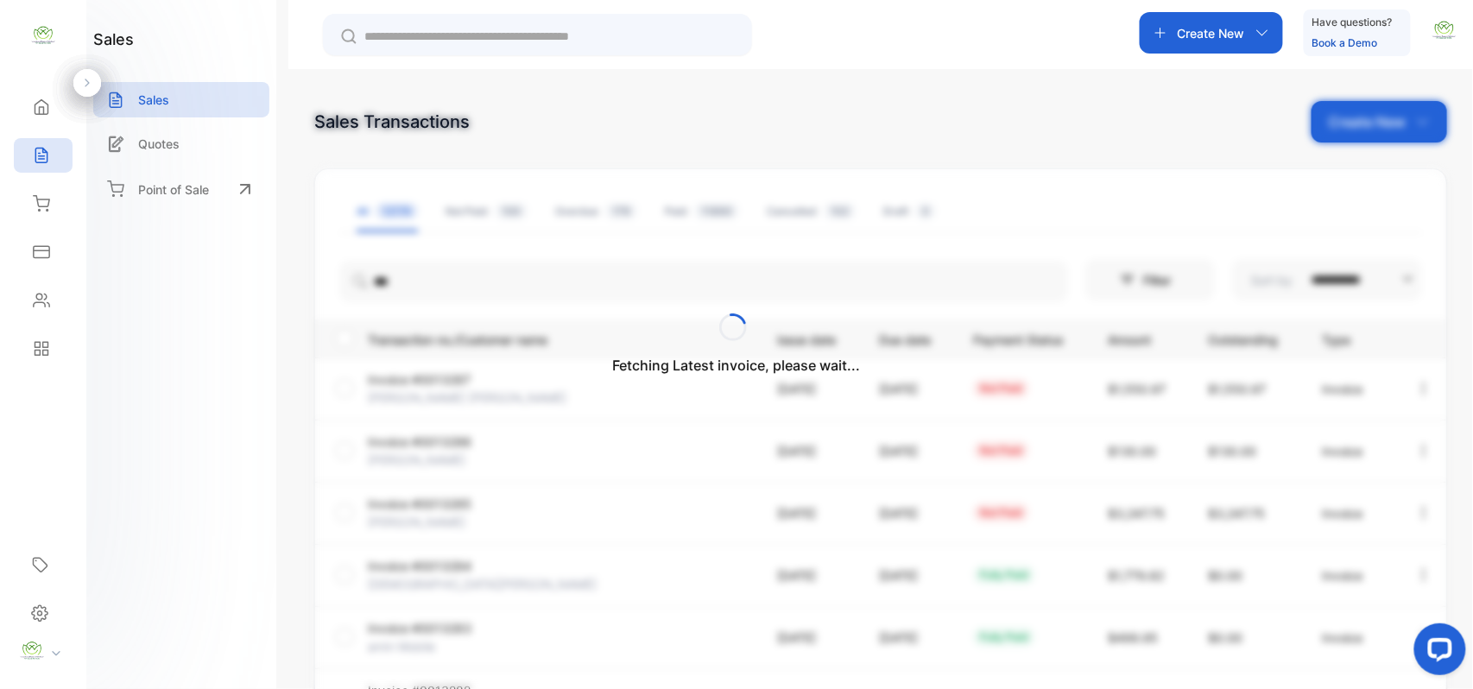
click at [49, 309] on div "Contacts" at bounding box center [43, 300] width 59 height 35
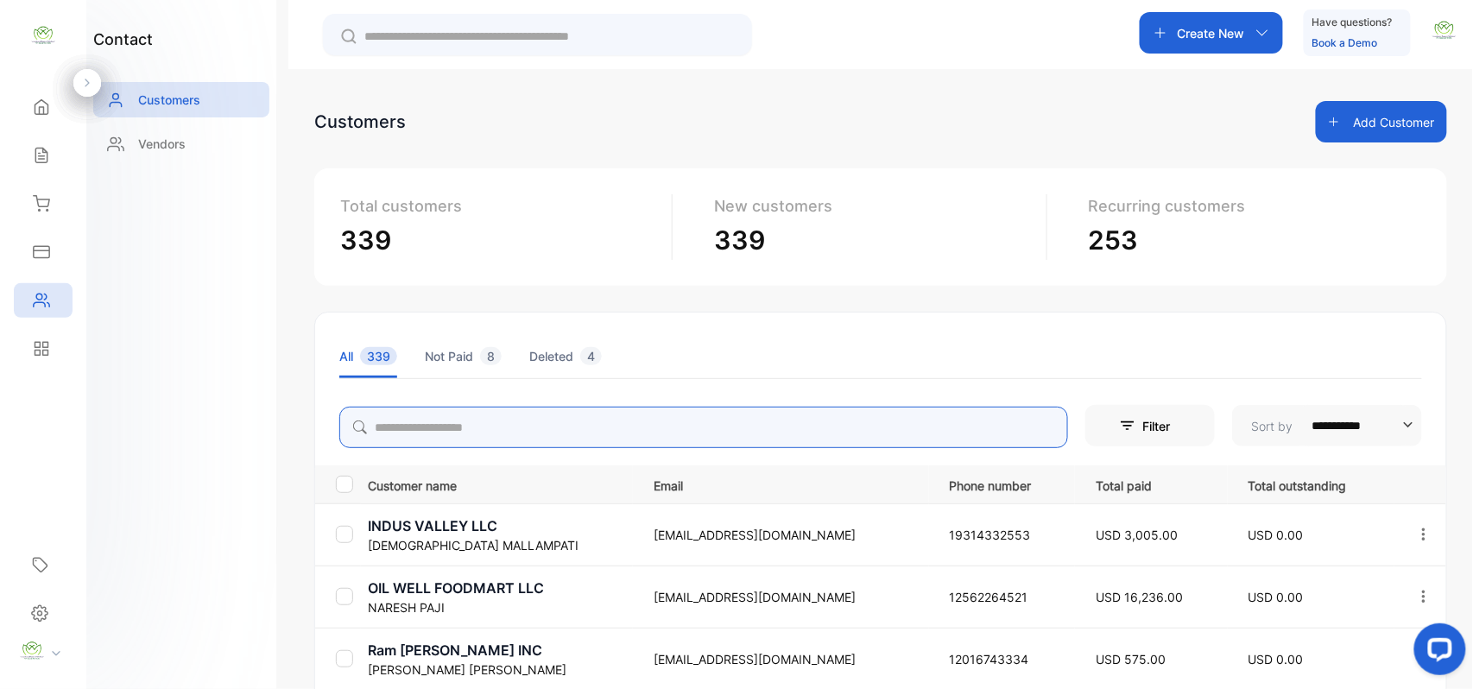
click at [471, 432] on input "search" at bounding box center [703, 427] width 729 height 41
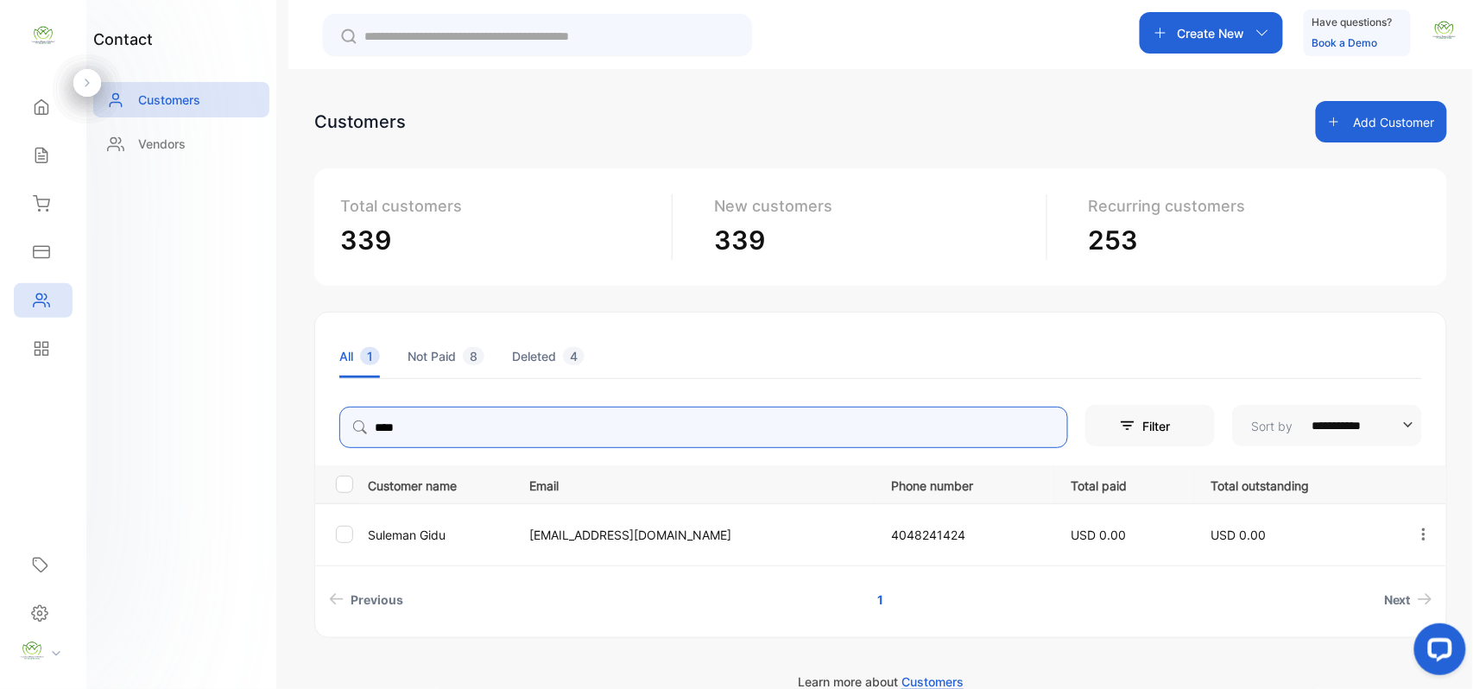
click at [1423, 533] on icon "button" at bounding box center [1424, 535] width 16 height 16
type input "****"
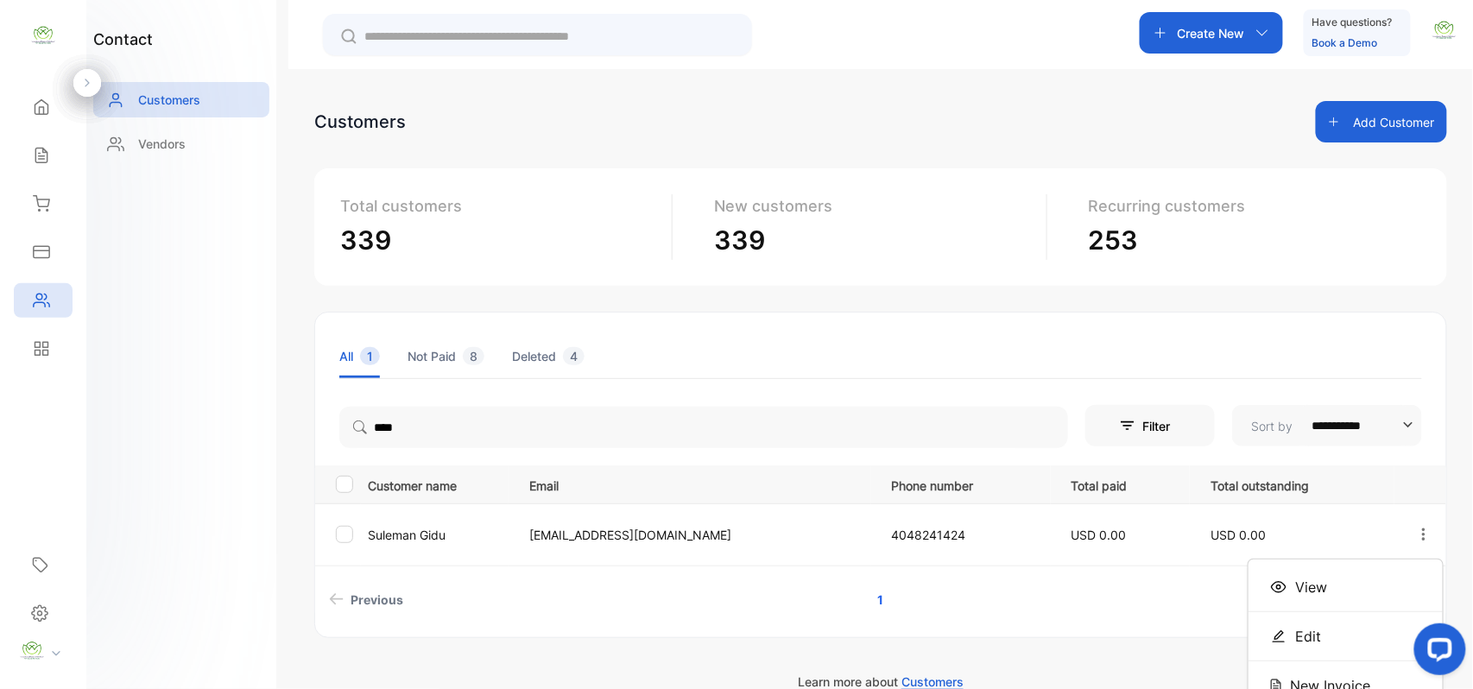
click at [1347, 581] on div "View" at bounding box center [1345, 587] width 194 height 35
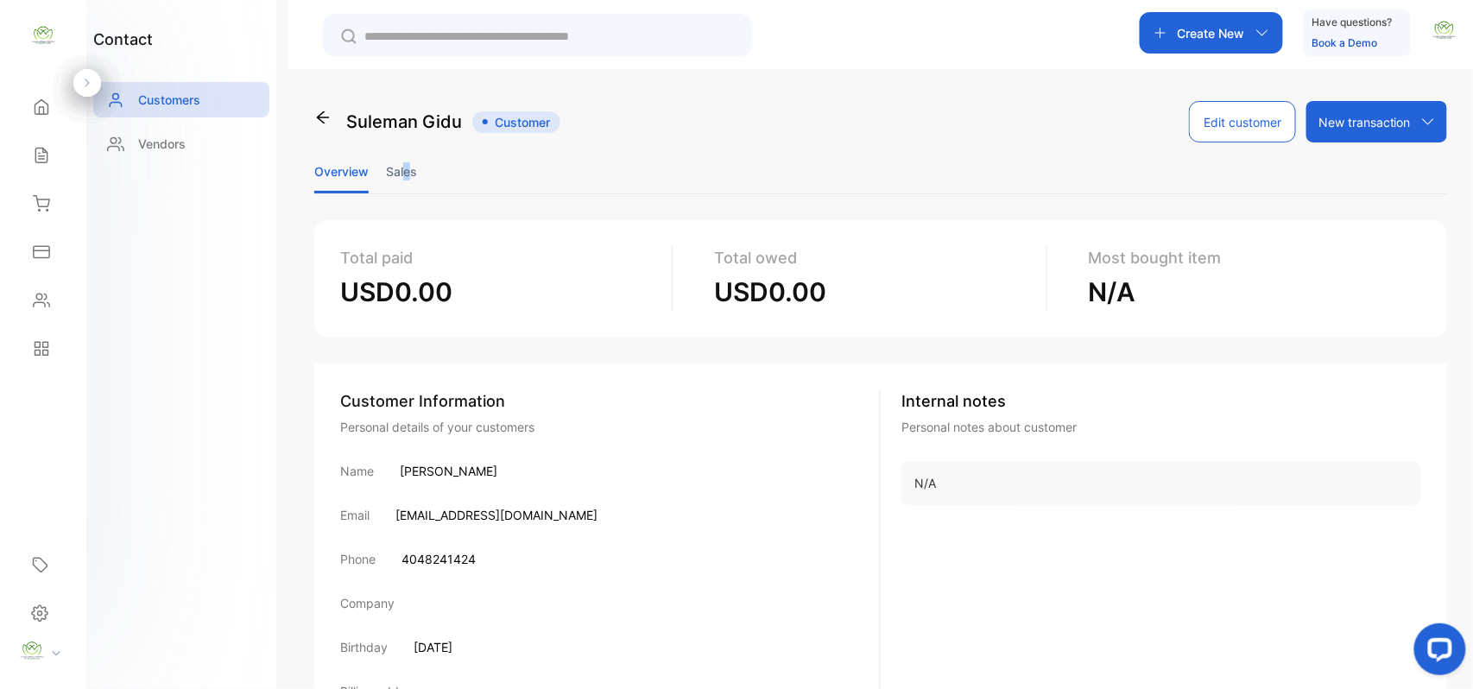
click at [409, 164] on li "Sales" at bounding box center [401, 171] width 31 height 44
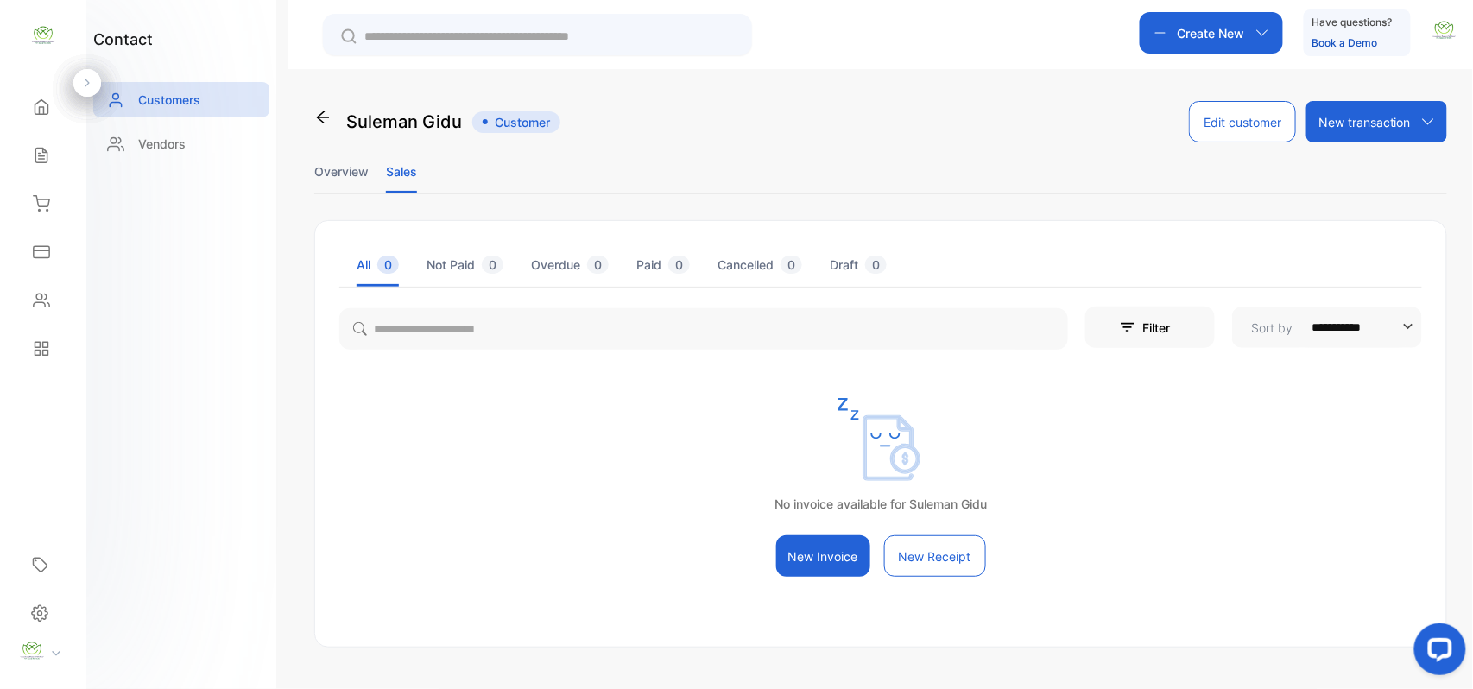
click at [325, 109] on icon at bounding box center [322, 117] width 17 height 17
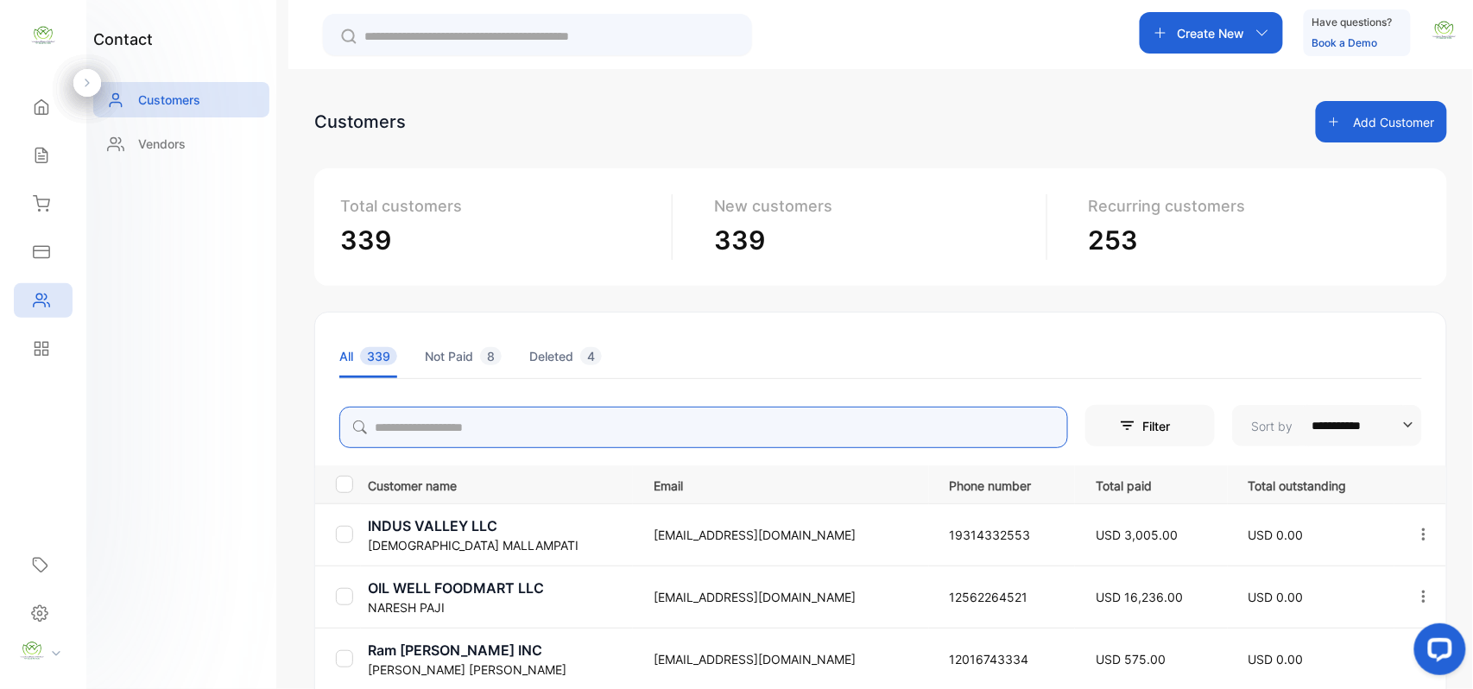
click at [553, 415] on input "search" at bounding box center [703, 427] width 729 height 41
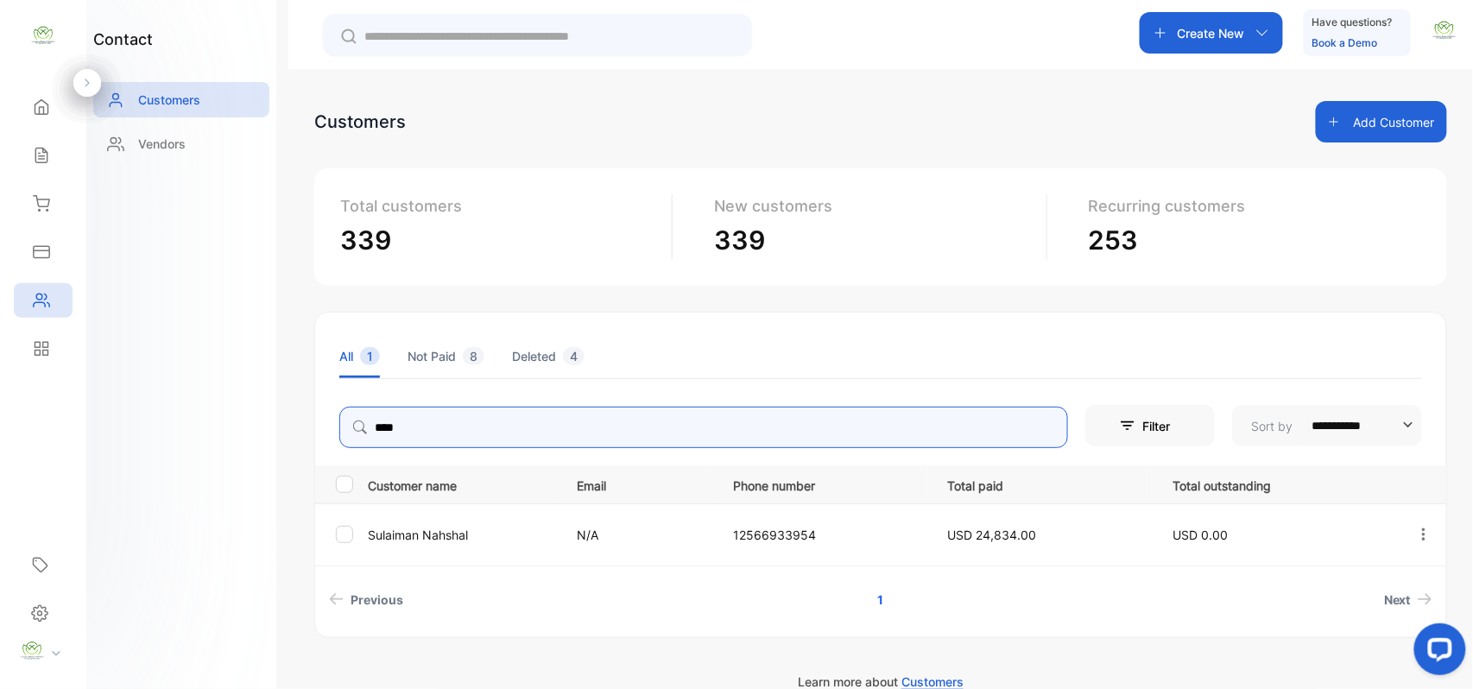
click at [442, 442] on input "****" at bounding box center [703, 427] width 729 height 41
type input "*"
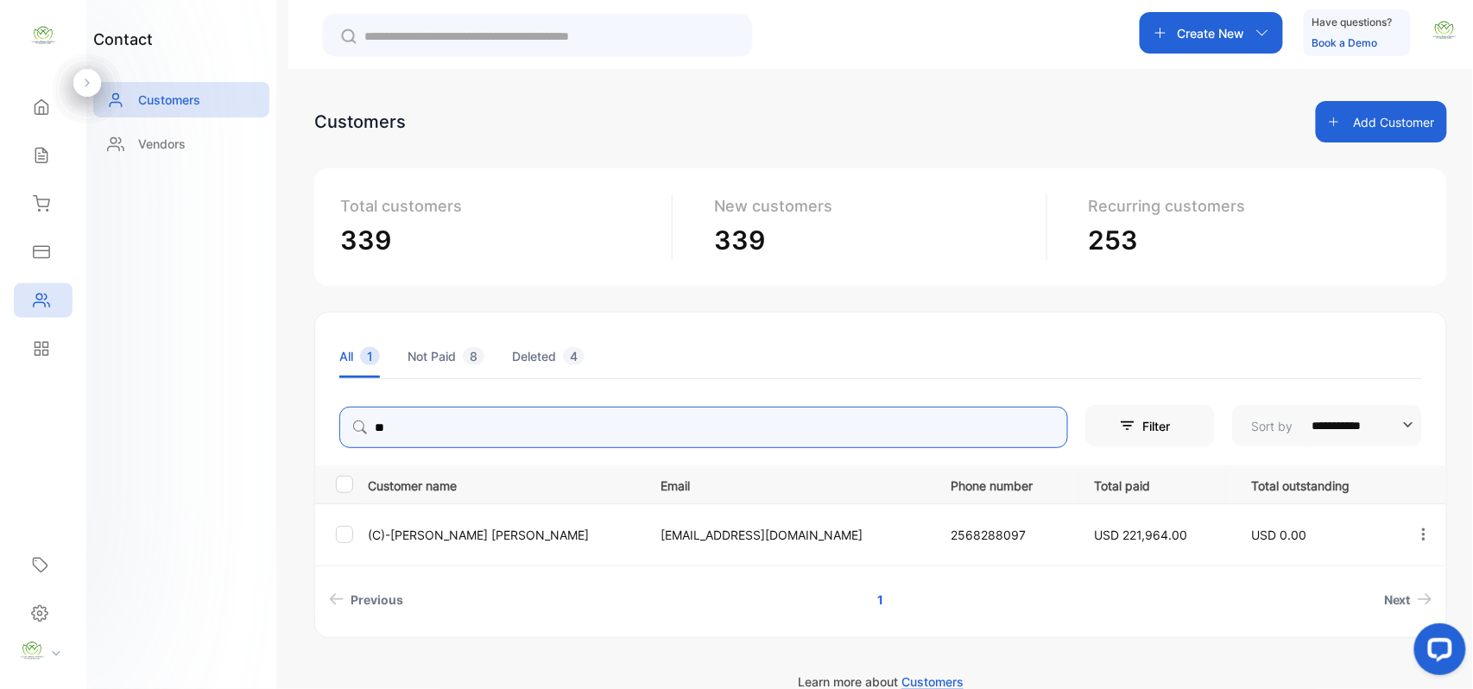
type input "*"
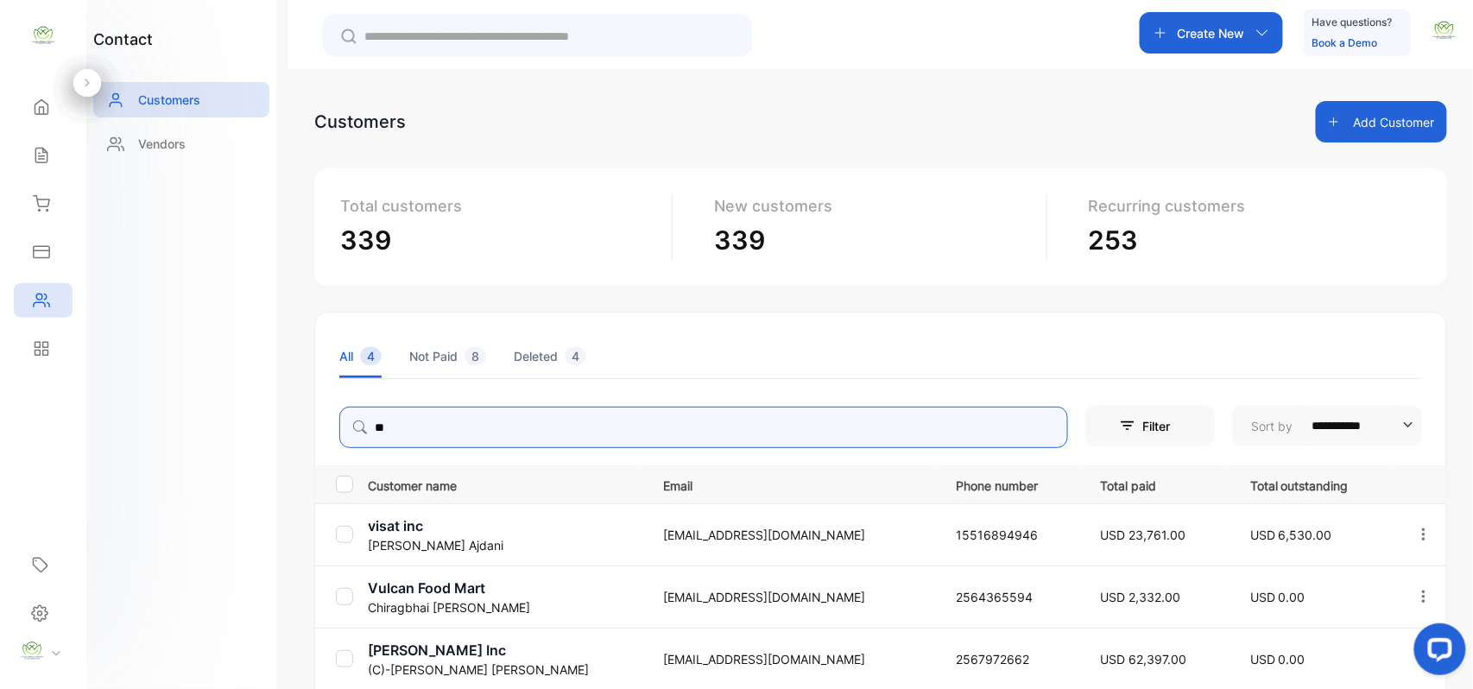
type input "*"
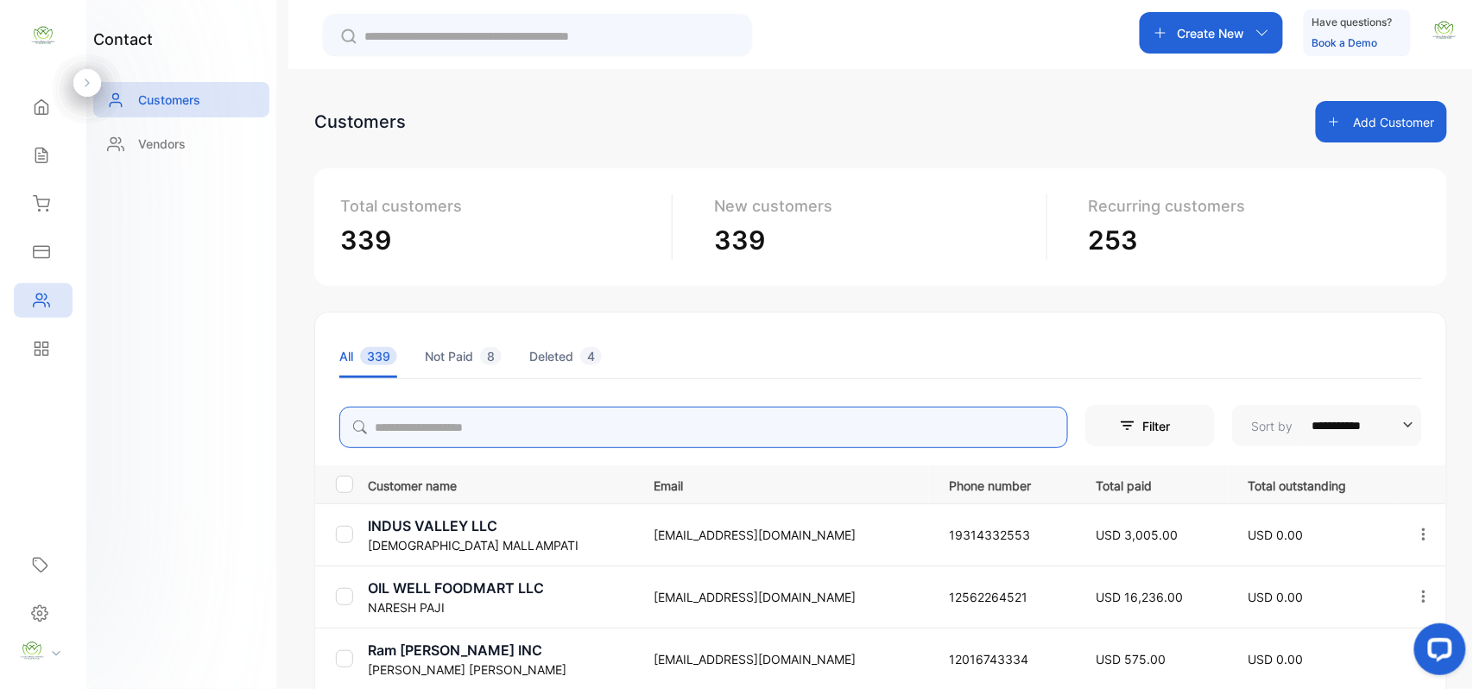
click at [515, 428] on input "search" at bounding box center [703, 427] width 729 height 41
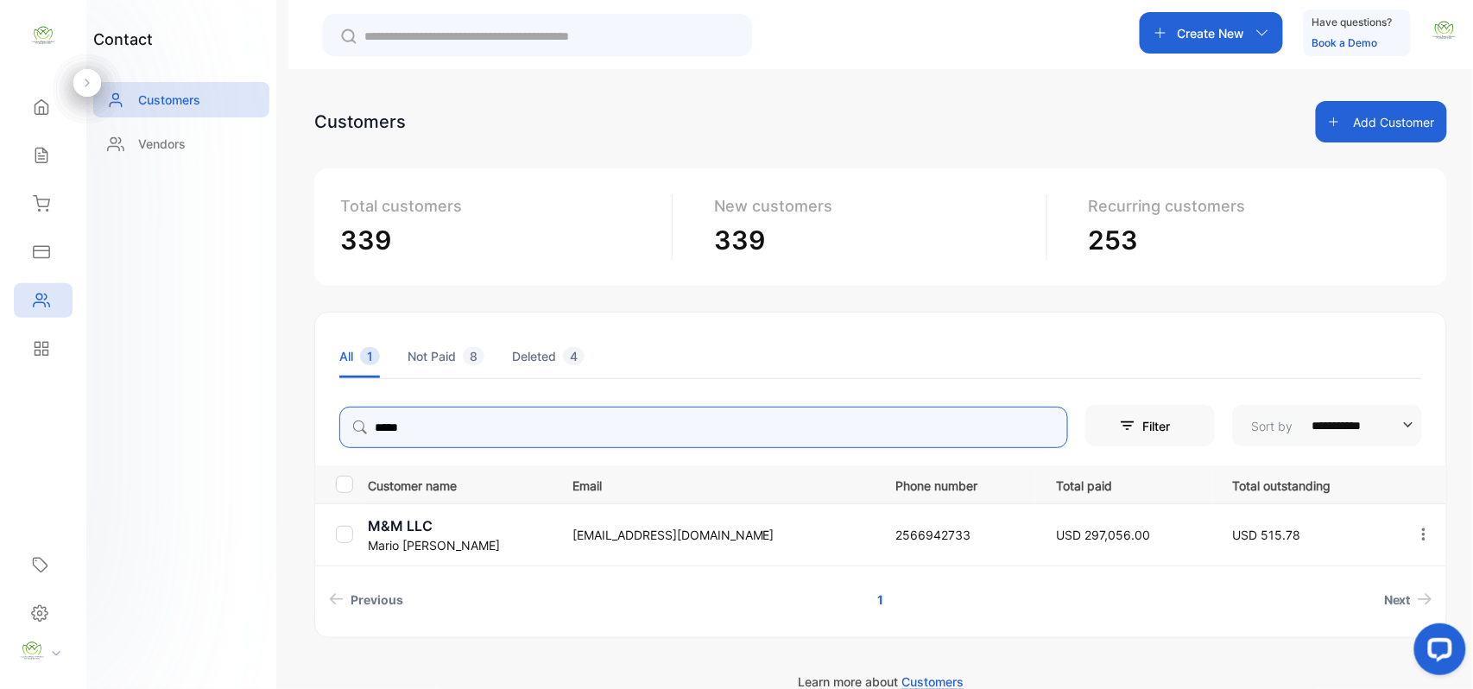
type input "*****"
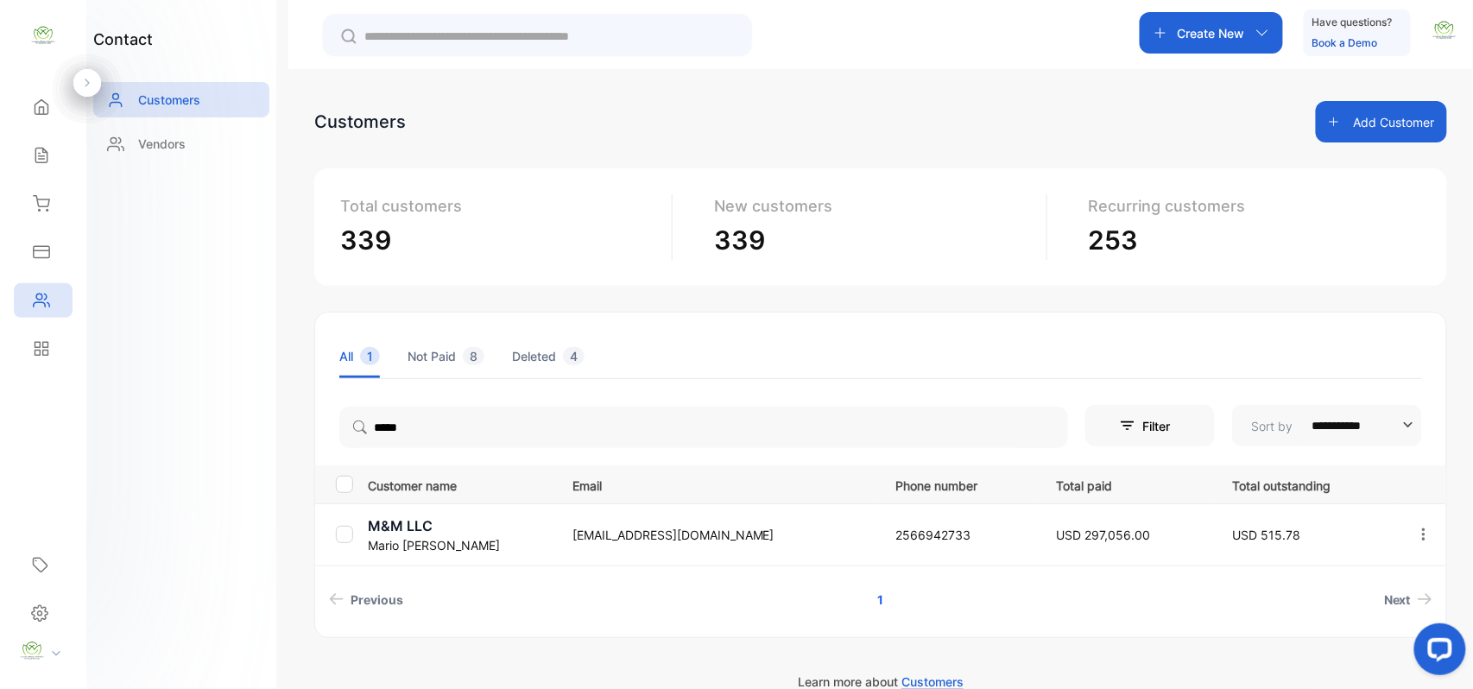
click at [414, 550] on p "Mario Nasseri" at bounding box center [459, 545] width 183 height 18
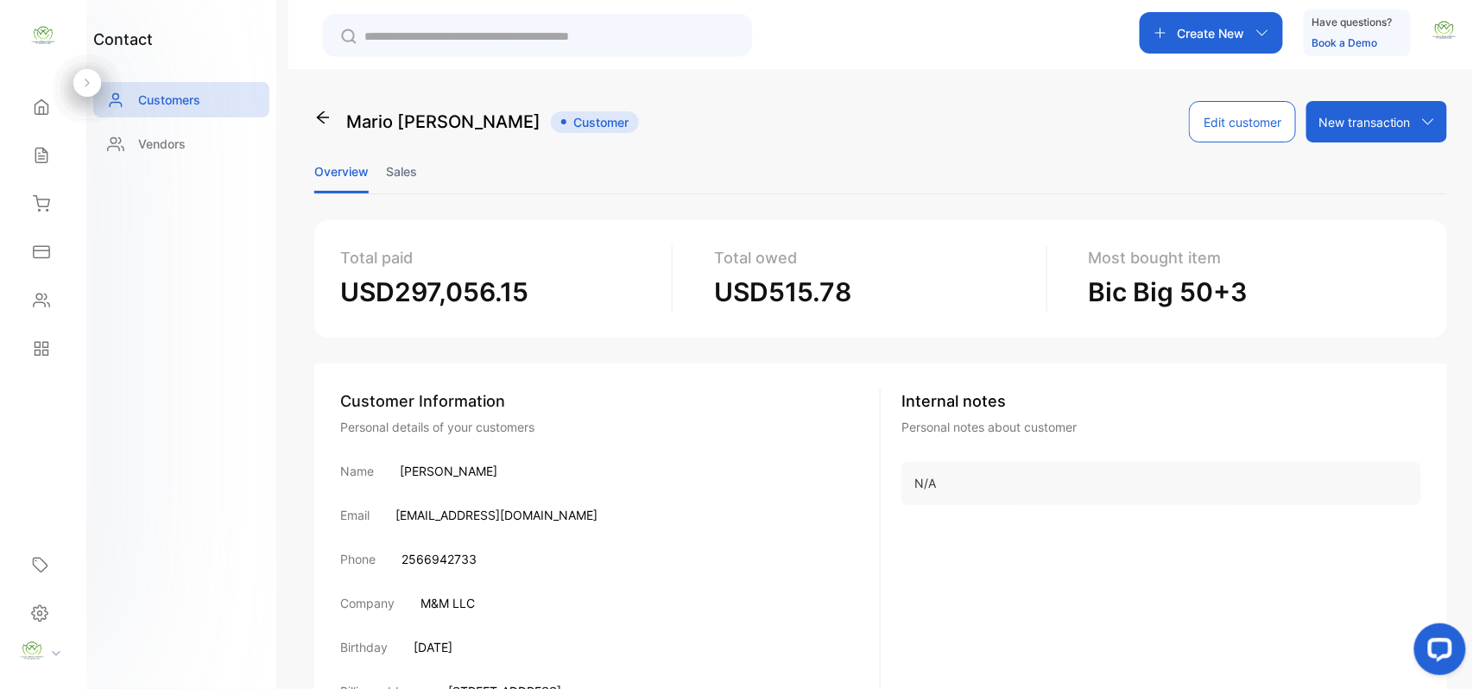
click at [406, 167] on li "Sales" at bounding box center [401, 171] width 31 height 44
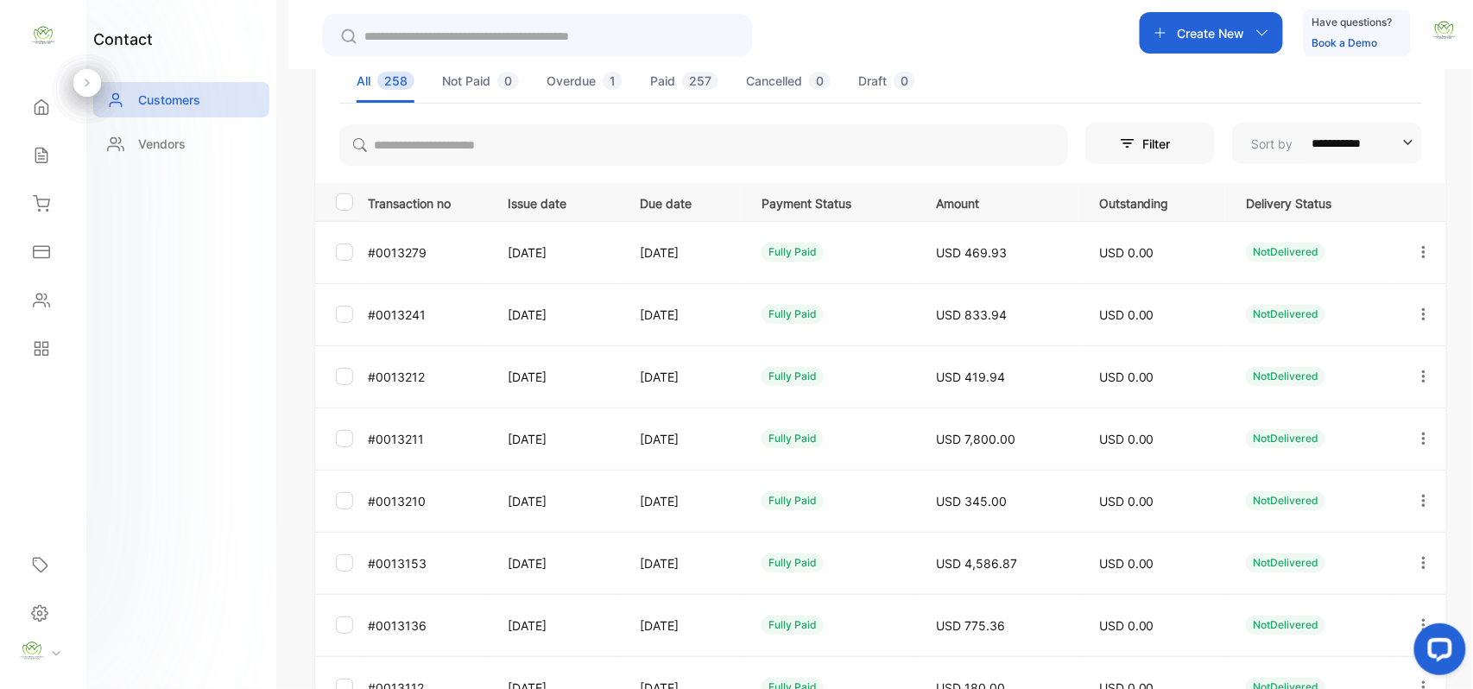
scroll to position [428, 0]
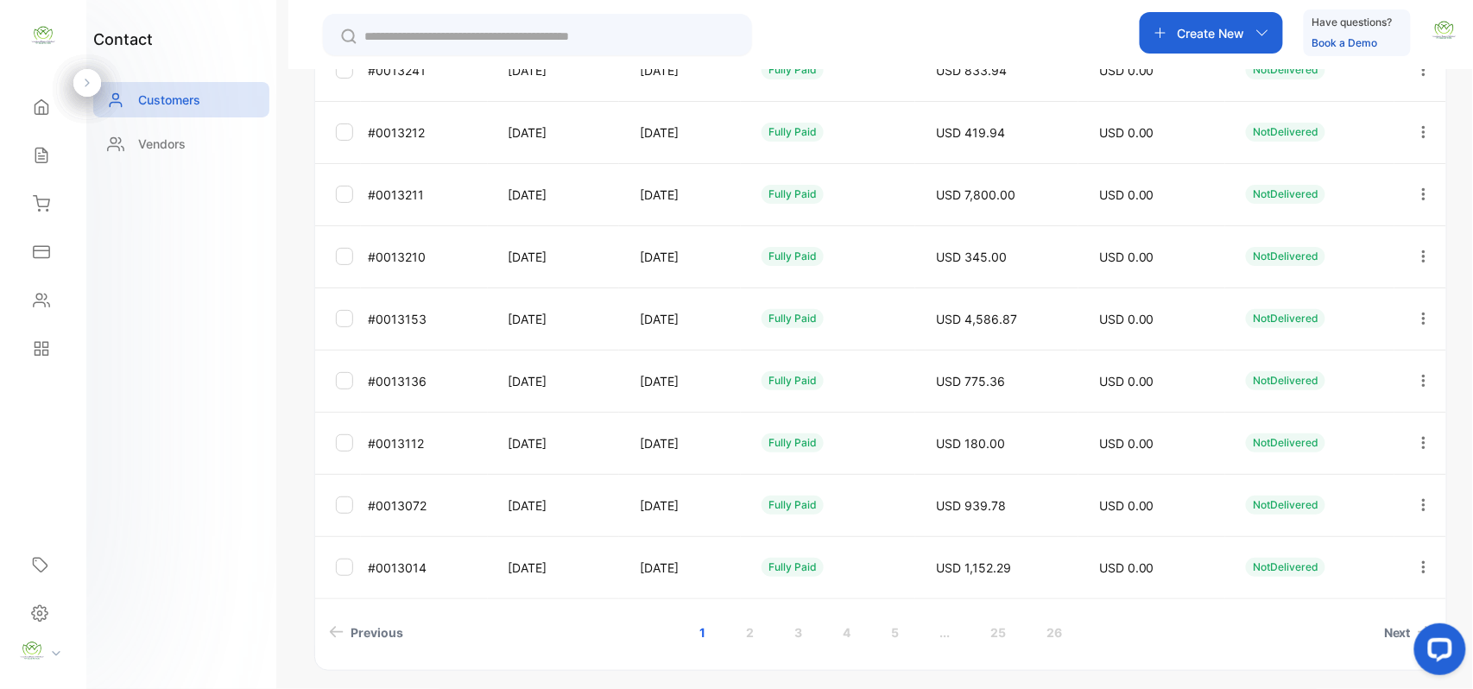
click at [739, 629] on link "2" at bounding box center [749, 632] width 49 height 32
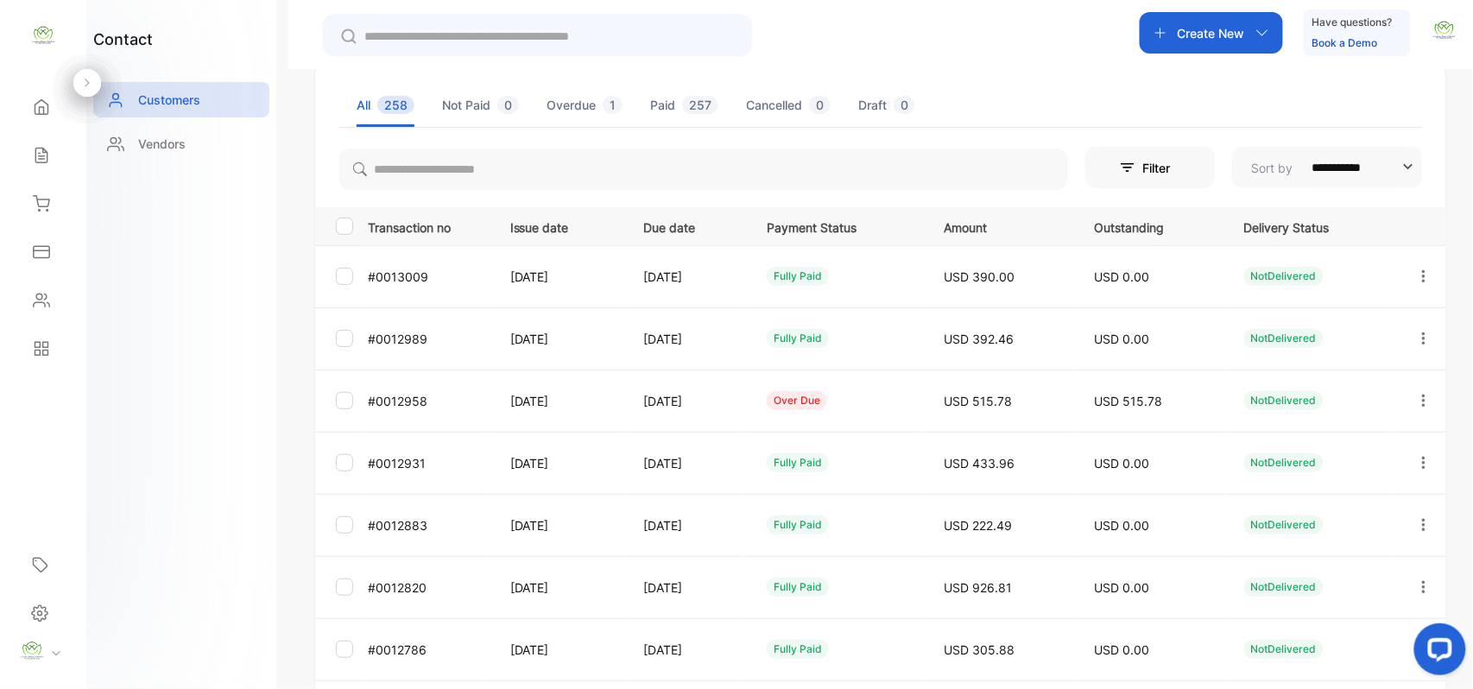
click at [1419, 401] on icon "button" at bounding box center [1424, 401] width 16 height 16
click at [1311, 499] on span "Add payment" at bounding box center [1306, 502] width 88 height 21
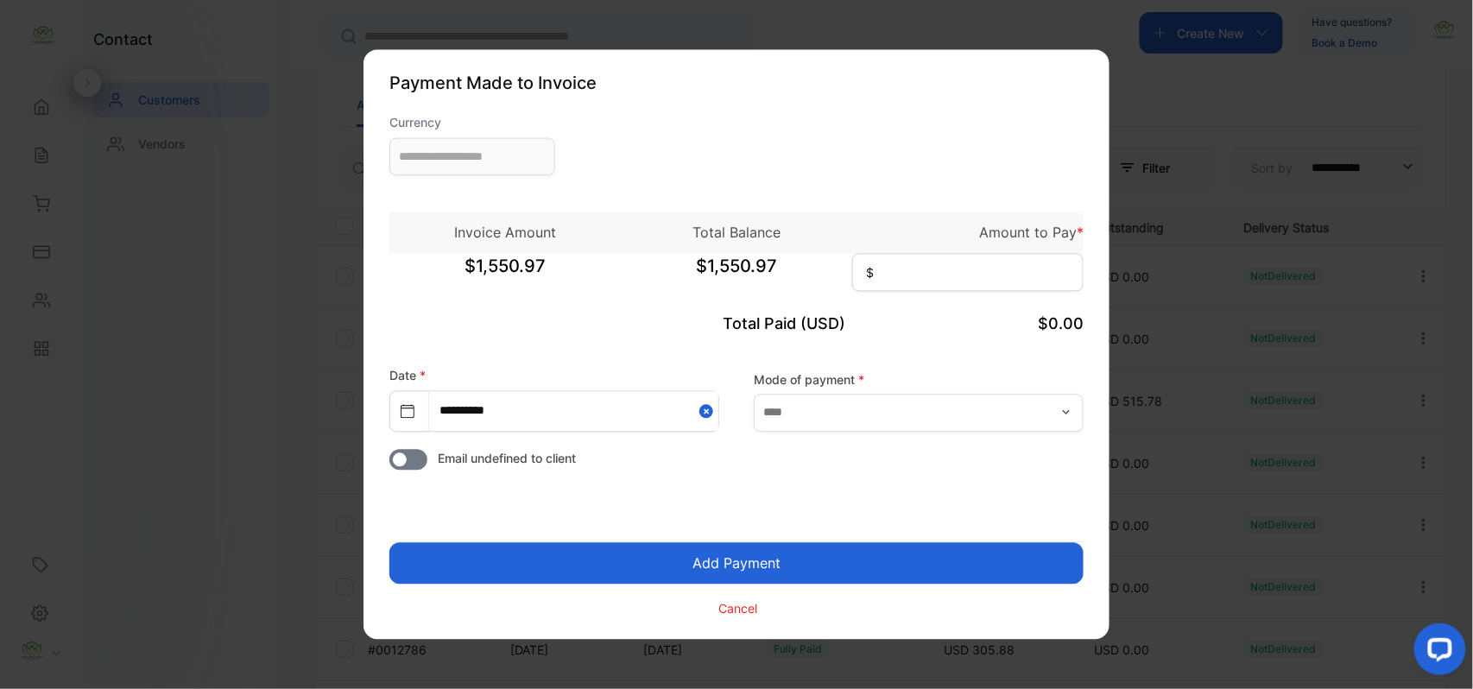
type input "**********"
click at [1023, 261] on input at bounding box center [967, 273] width 231 height 38
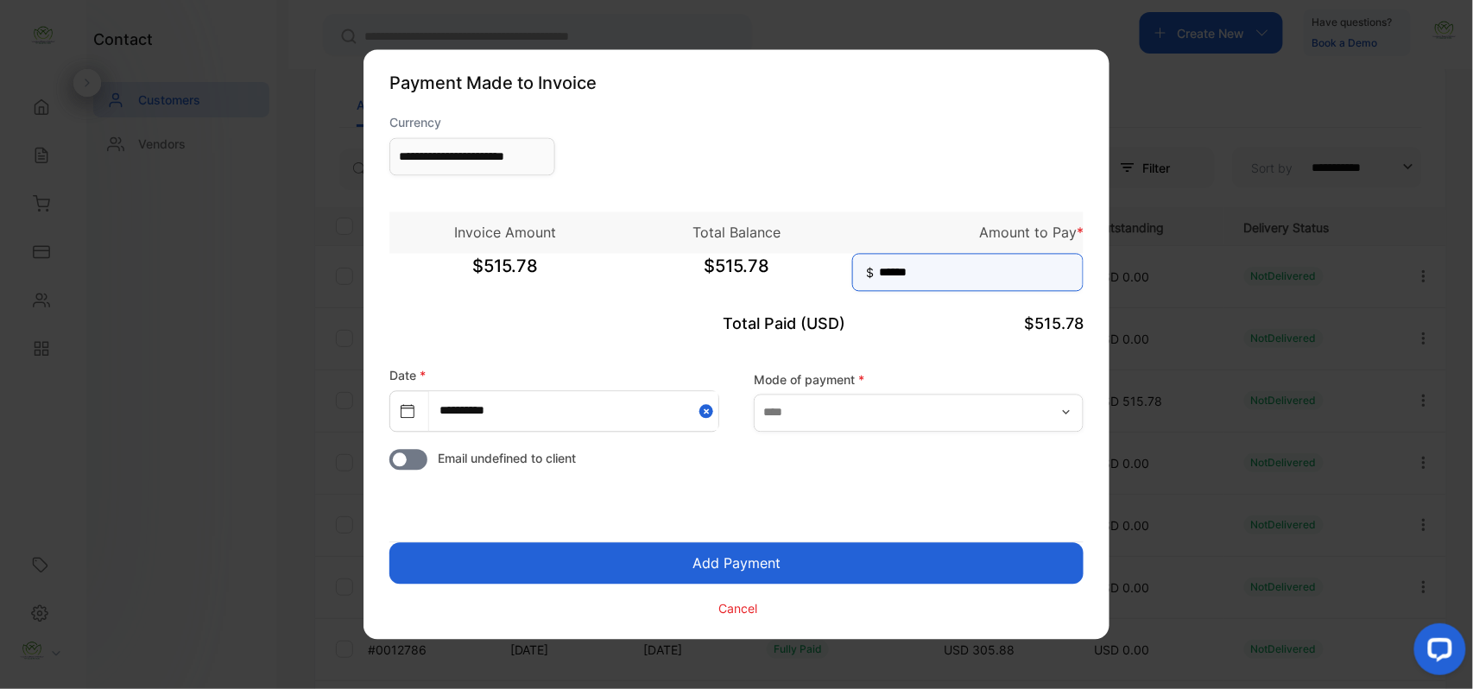
type input "******"
click at [389, 543] on button "Add Payment" at bounding box center [736, 563] width 694 height 41
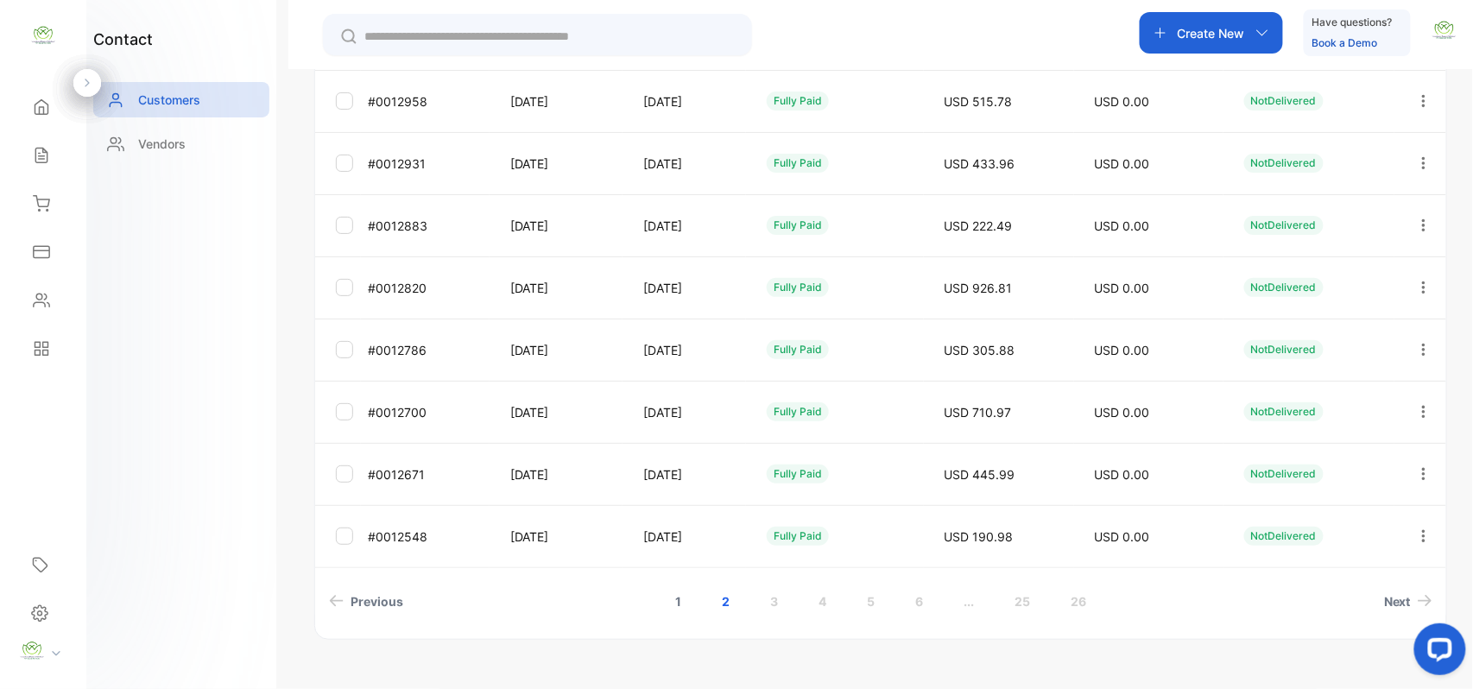
click at [679, 596] on link "1" at bounding box center [677, 601] width 47 height 32
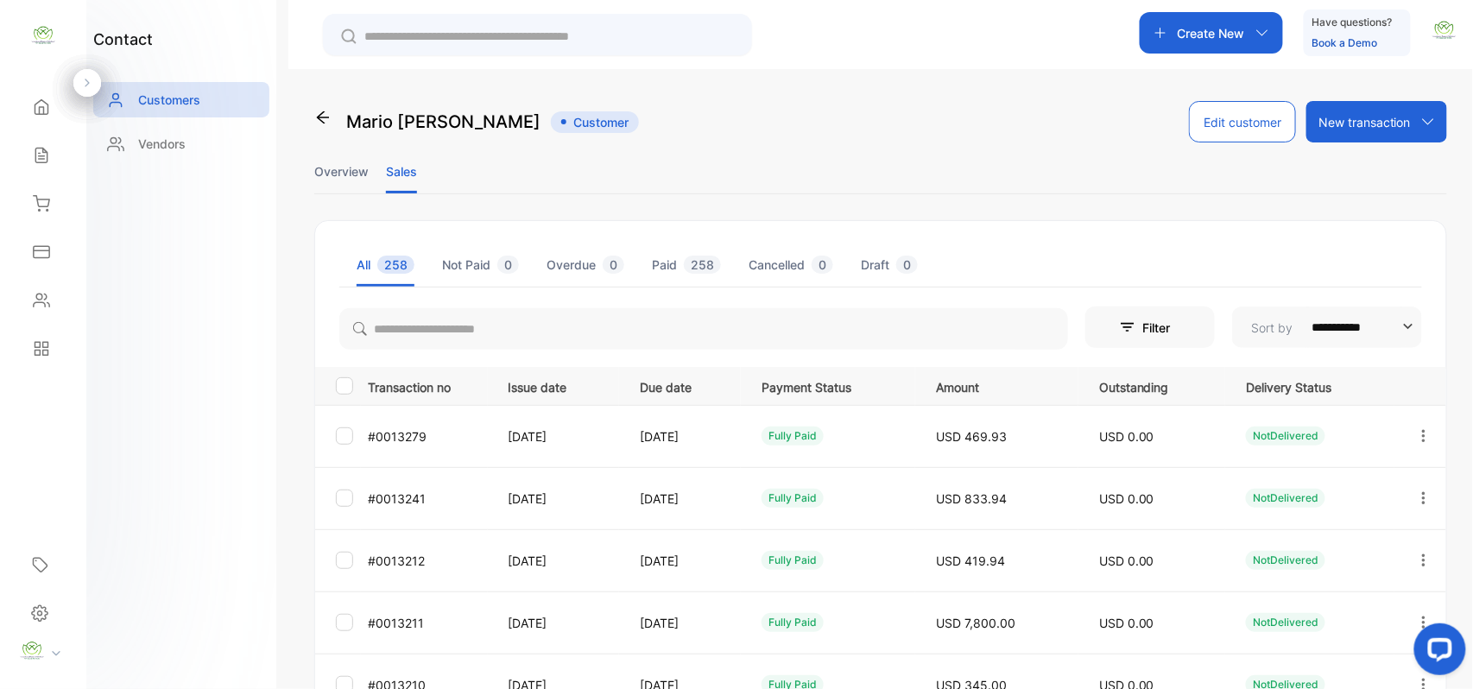
click at [368, 180] on li "Overview" at bounding box center [341, 171] width 54 height 44
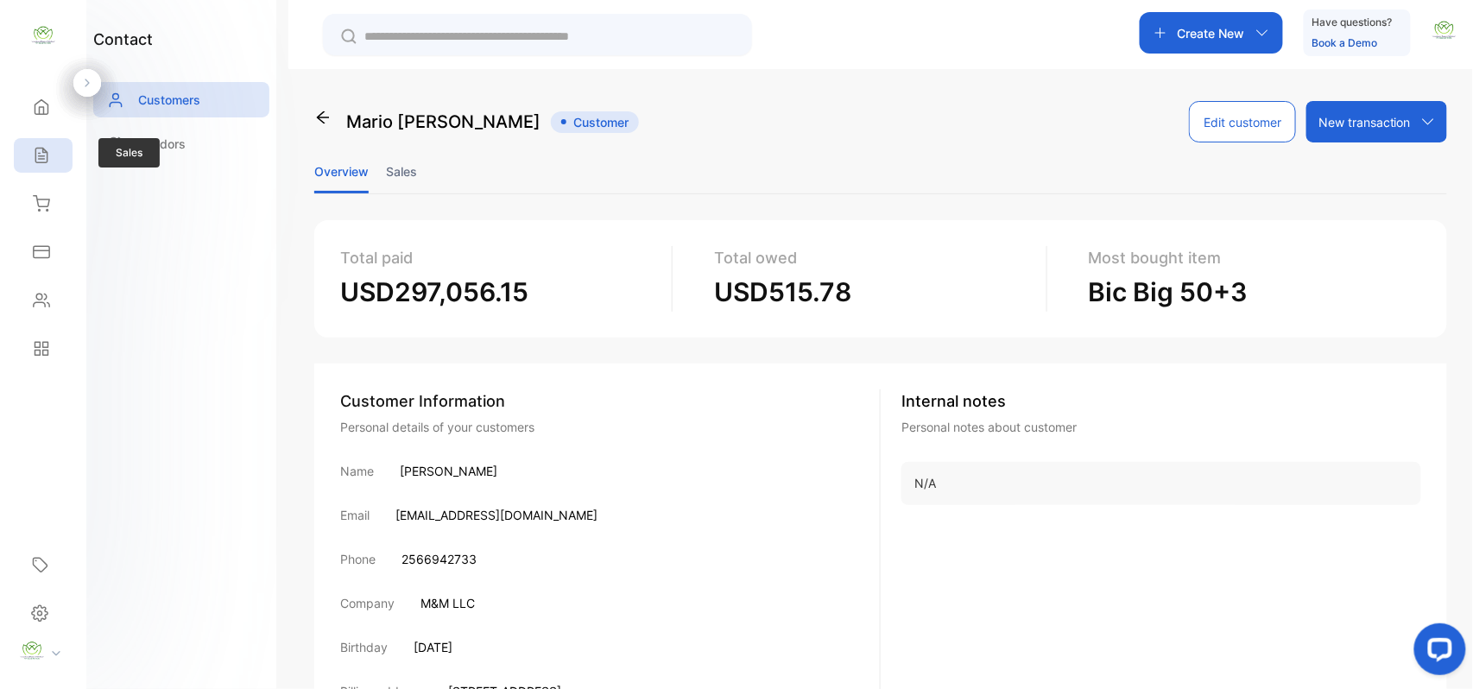
click at [28, 152] on div "Sales" at bounding box center [39, 155] width 22 height 17
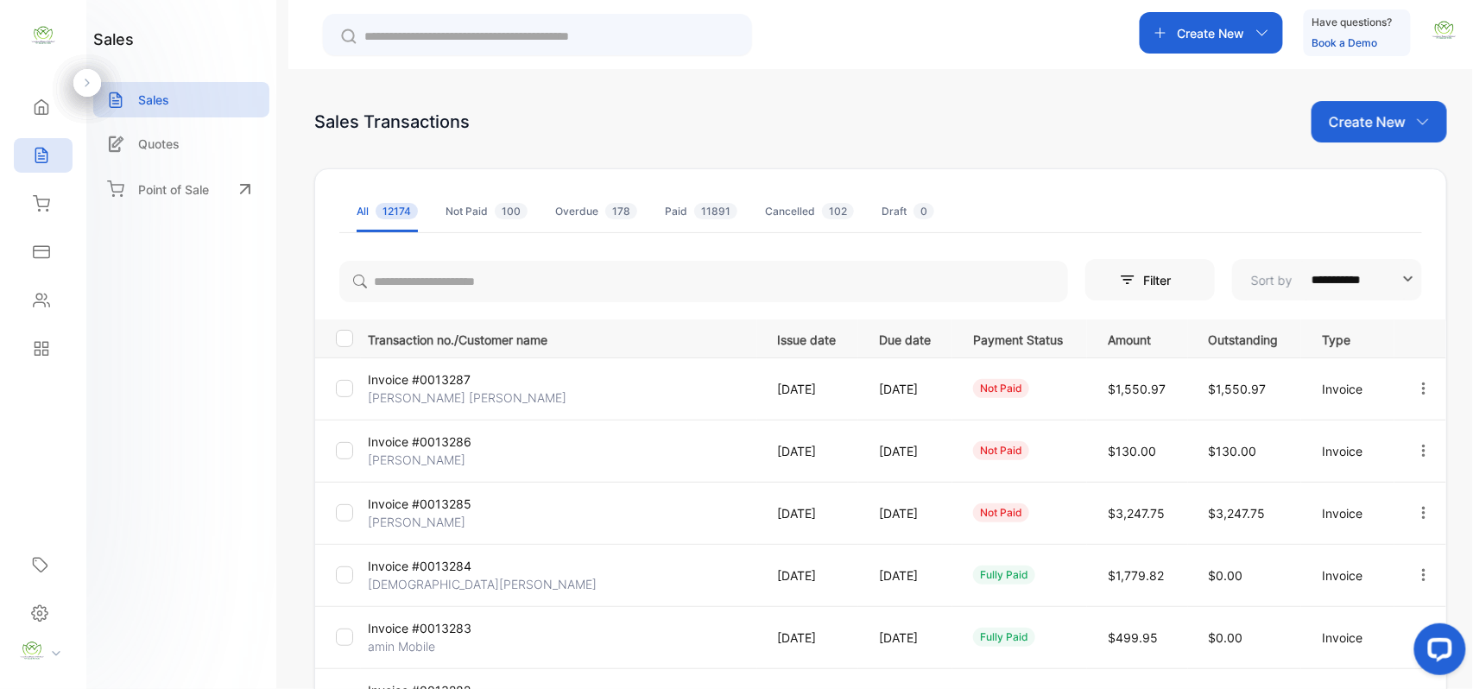
drag, startPoint x: 1383, startPoint y: 121, endPoint x: 1386, endPoint y: 145, distance: 24.3
click at [1388, 125] on p "Create New" at bounding box center [1367, 121] width 77 height 21
click at [1372, 164] on div "Invoice" at bounding box center [1385, 178] width 121 height 35
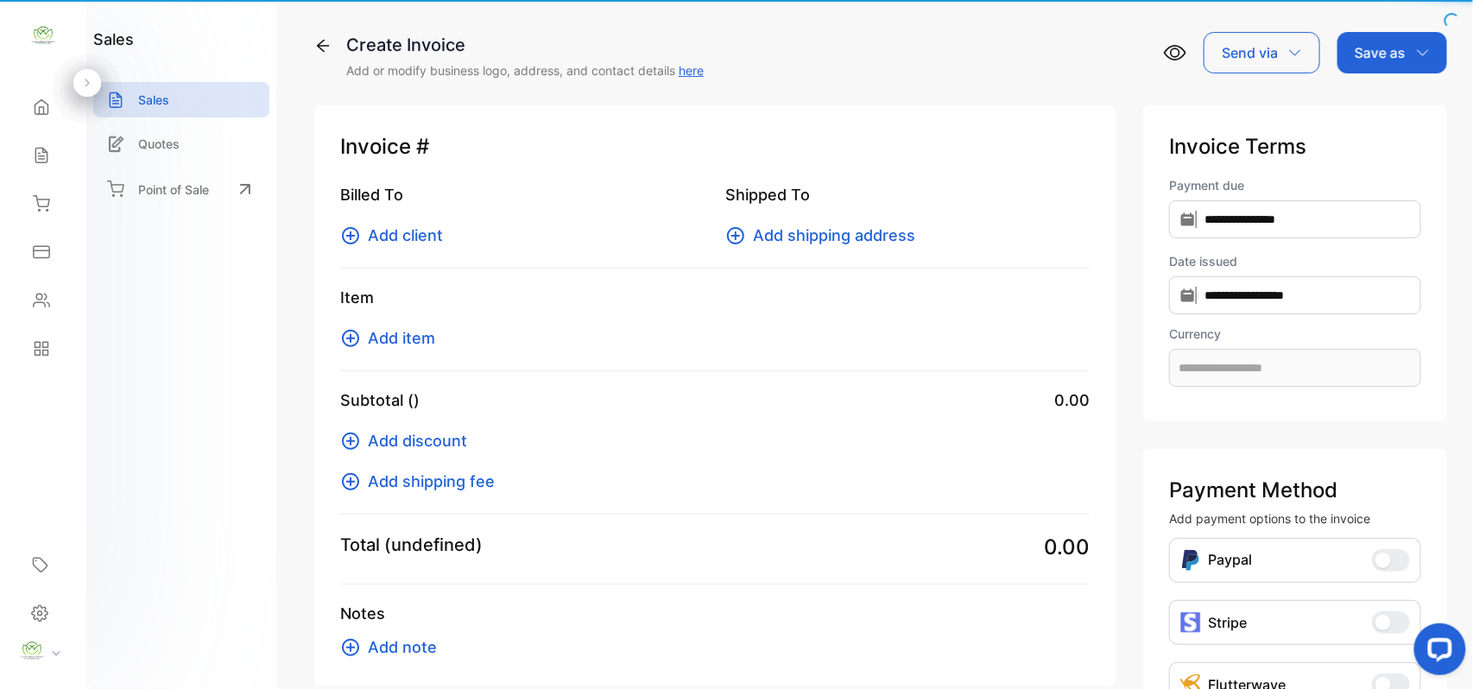
type input "**********"
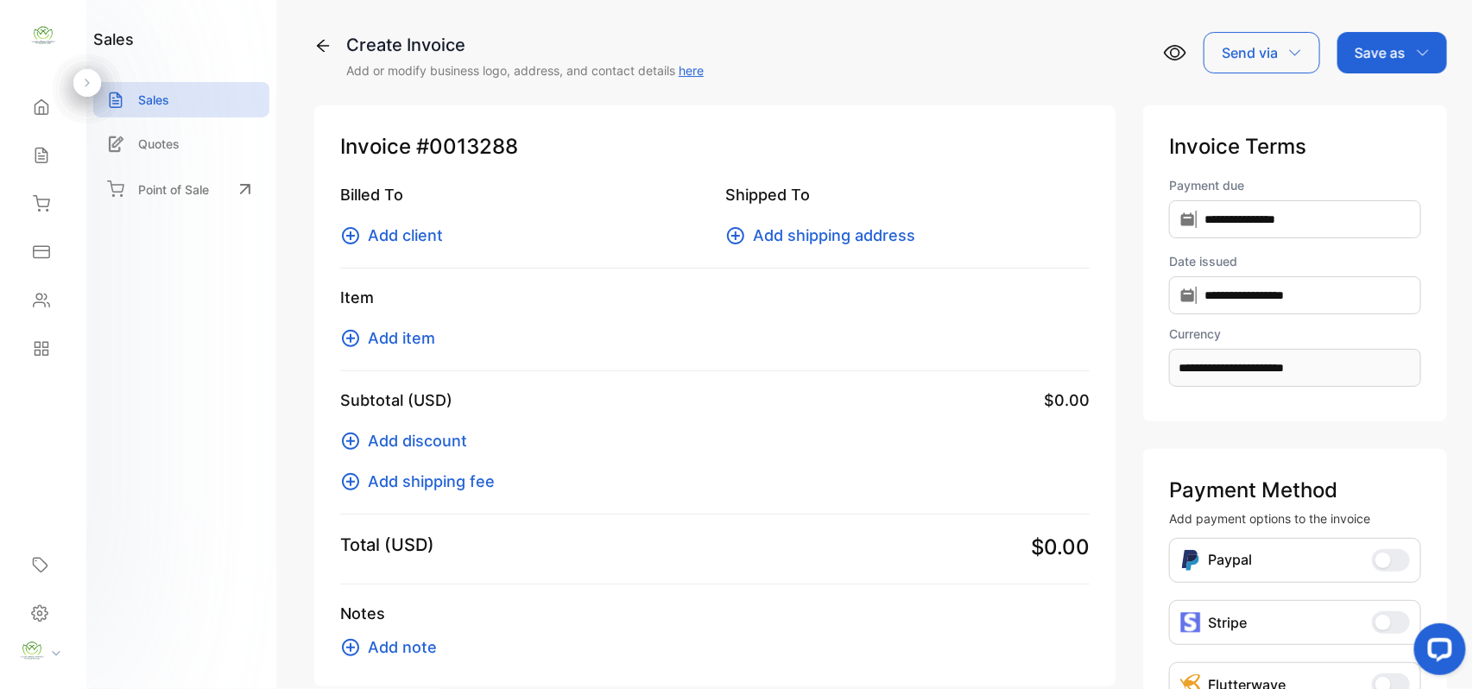
click at [378, 231] on span "Add client" at bounding box center [405, 235] width 75 height 23
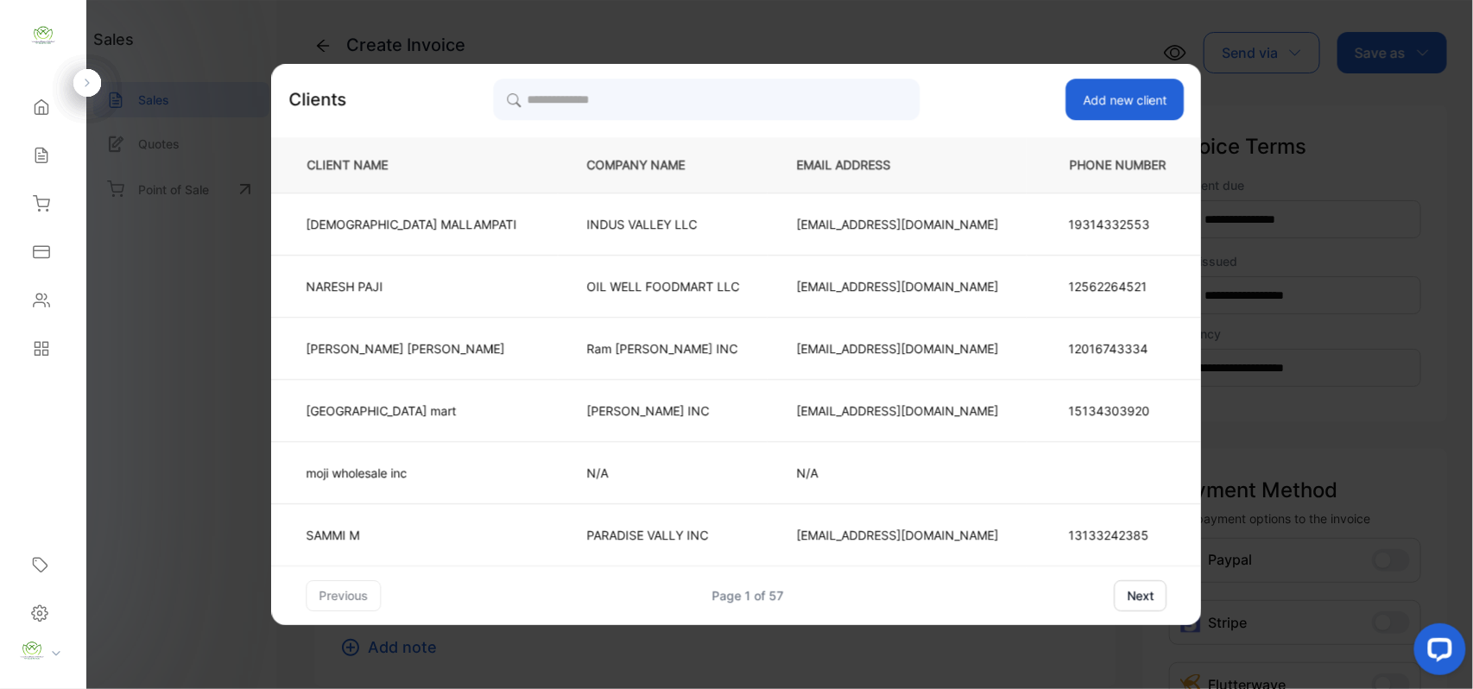
click at [805, 85] on div "Clients Add new client CLIENT NAME COMPANY NAME EMAIL ADDRESS PHONE NUMBER VISH…" at bounding box center [737, 344] width 930 height 561
click at [806, 90] on input "search" at bounding box center [706, 99] width 427 height 43
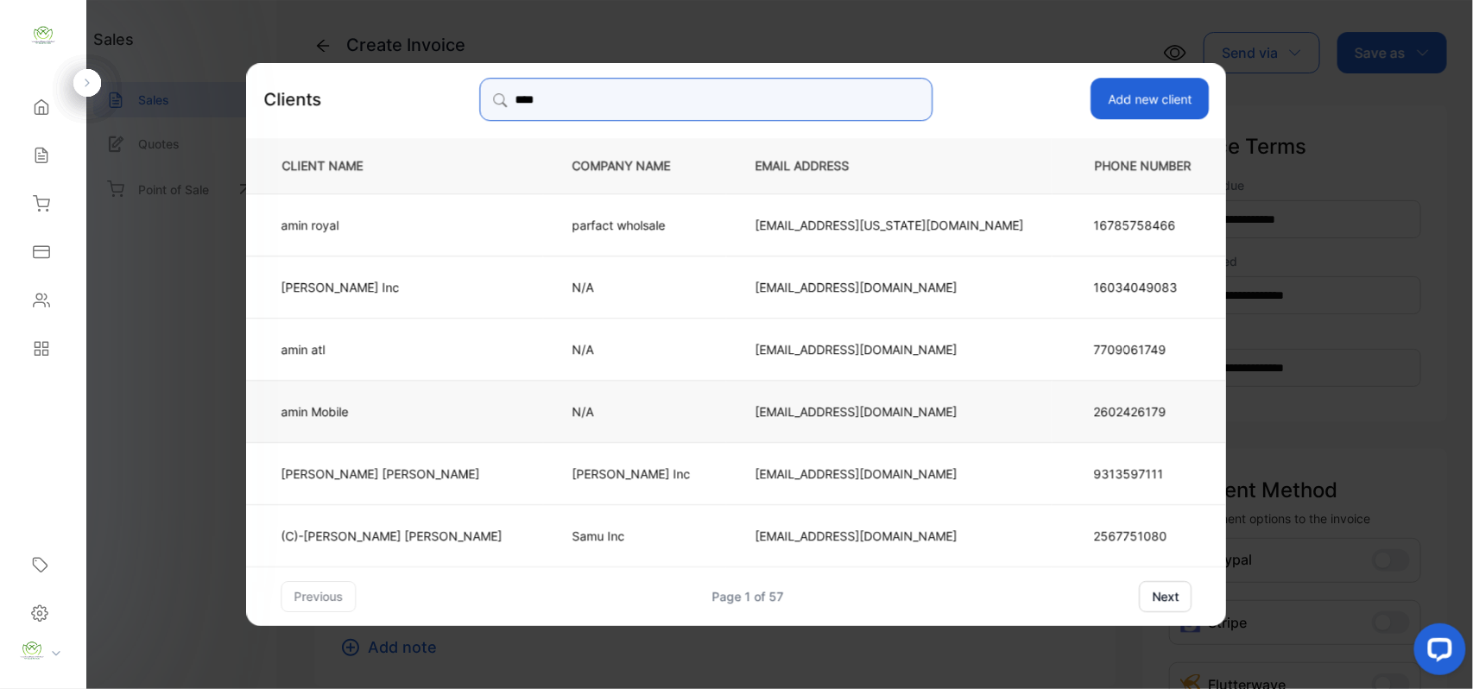
type input "****"
click at [428, 402] on p "amin Mobile" at bounding box center [391, 410] width 221 height 18
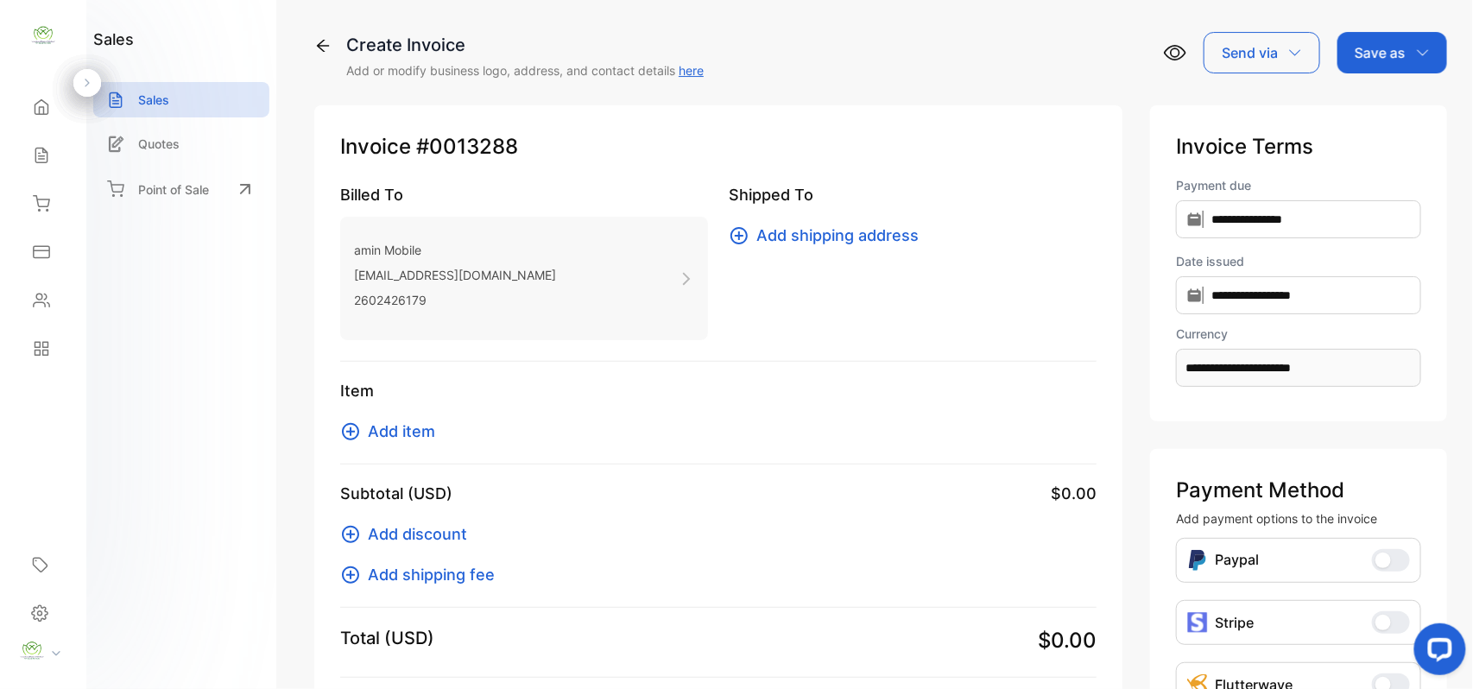
click at [413, 426] on span "Add item" at bounding box center [401, 431] width 67 height 23
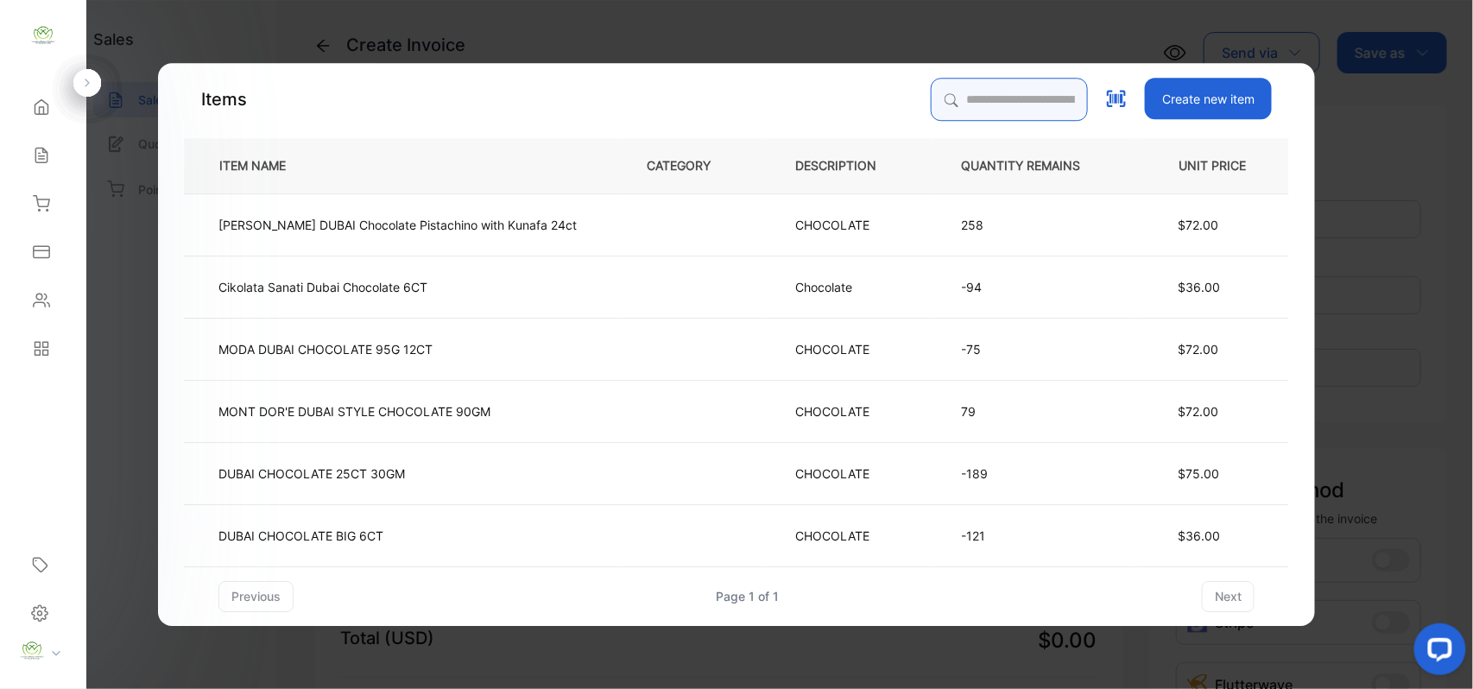
click at [931, 102] on input "search" at bounding box center [1009, 99] width 157 height 43
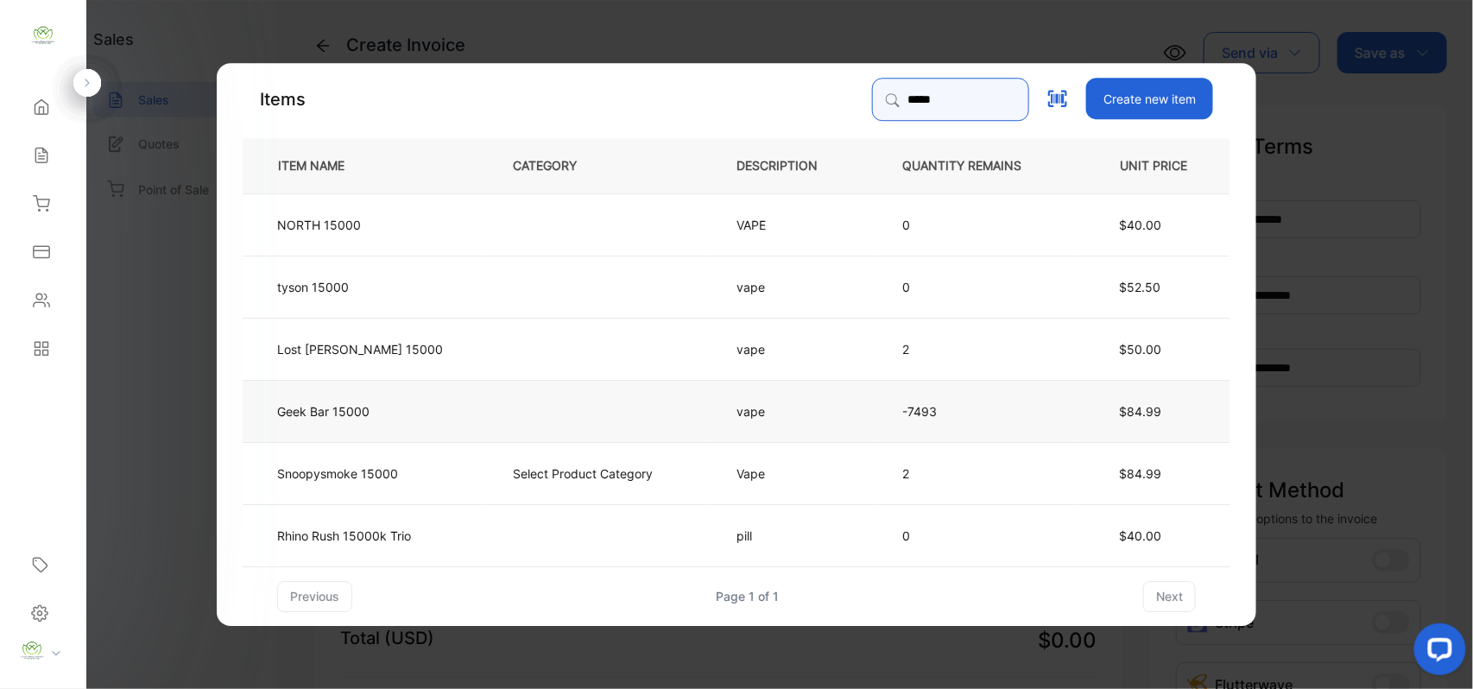
type input "*****"
click at [557, 406] on td at bounding box center [596, 410] width 224 height 62
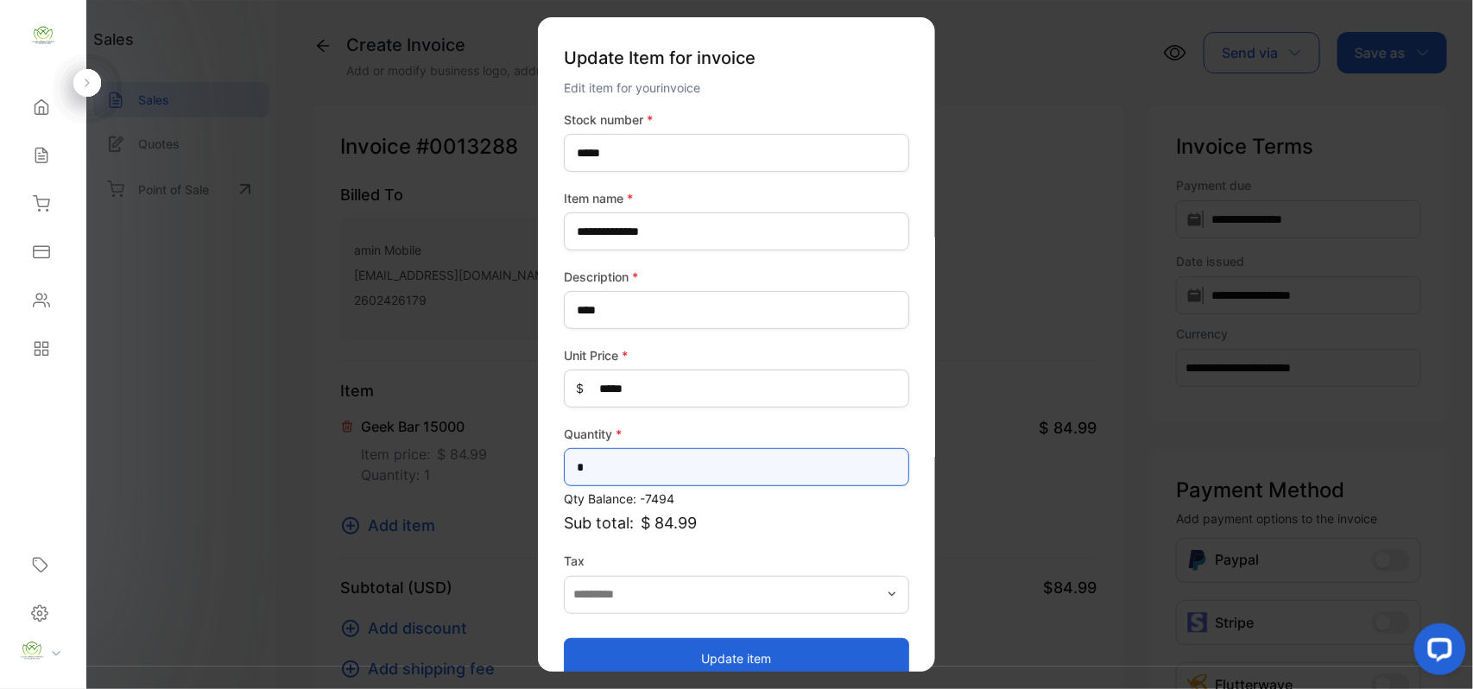
click at [699, 470] on input "*" at bounding box center [736, 467] width 345 height 38
type input "*"
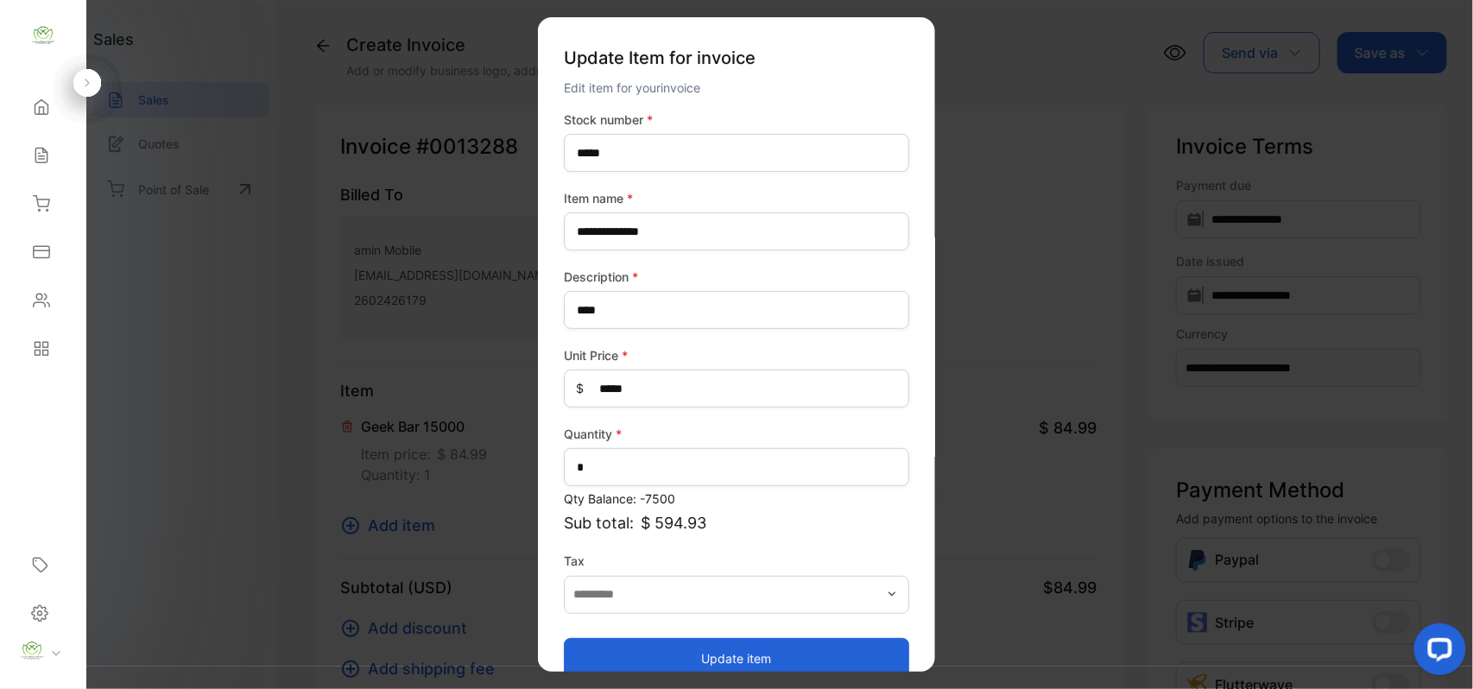
click at [703, 660] on button "Update item" at bounding box center [736, 657] width 345 height 41
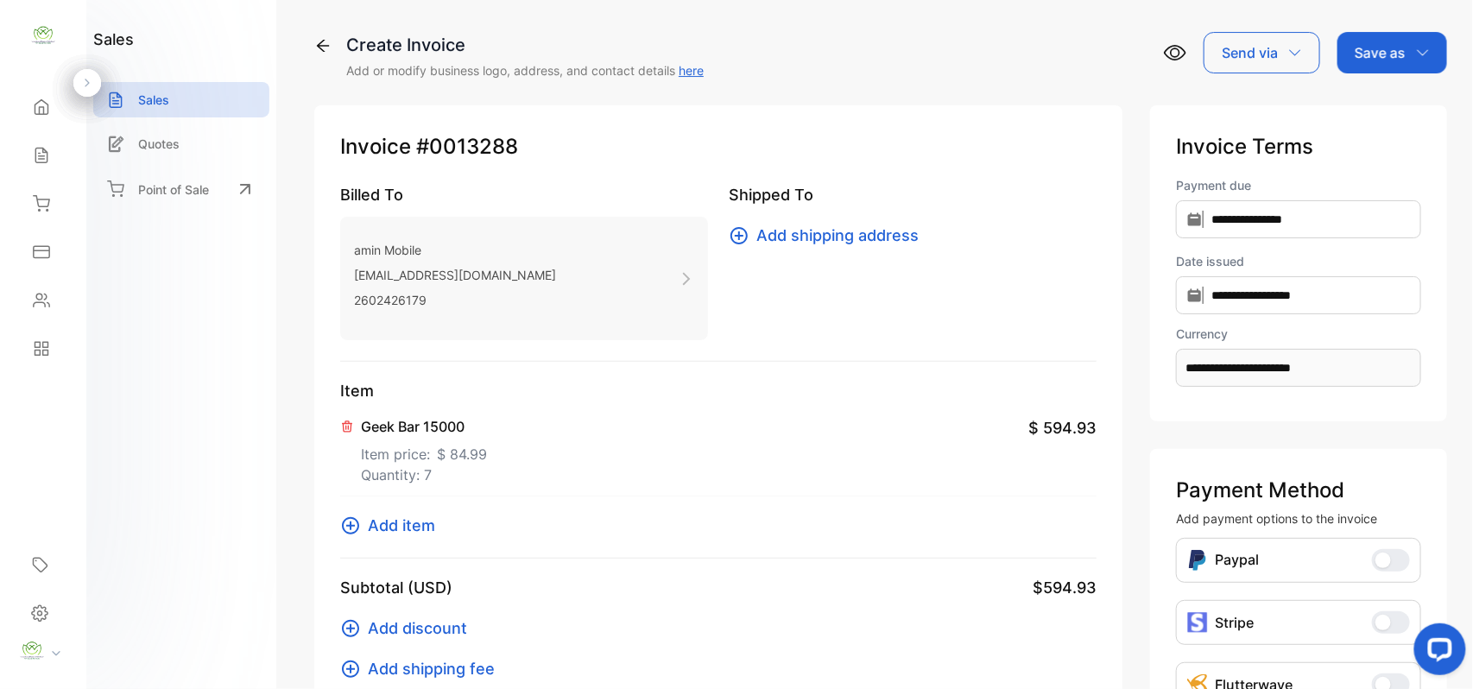
click at [418, 521] on span "Add item" at bounding box center [401, 525] width 67 height 23
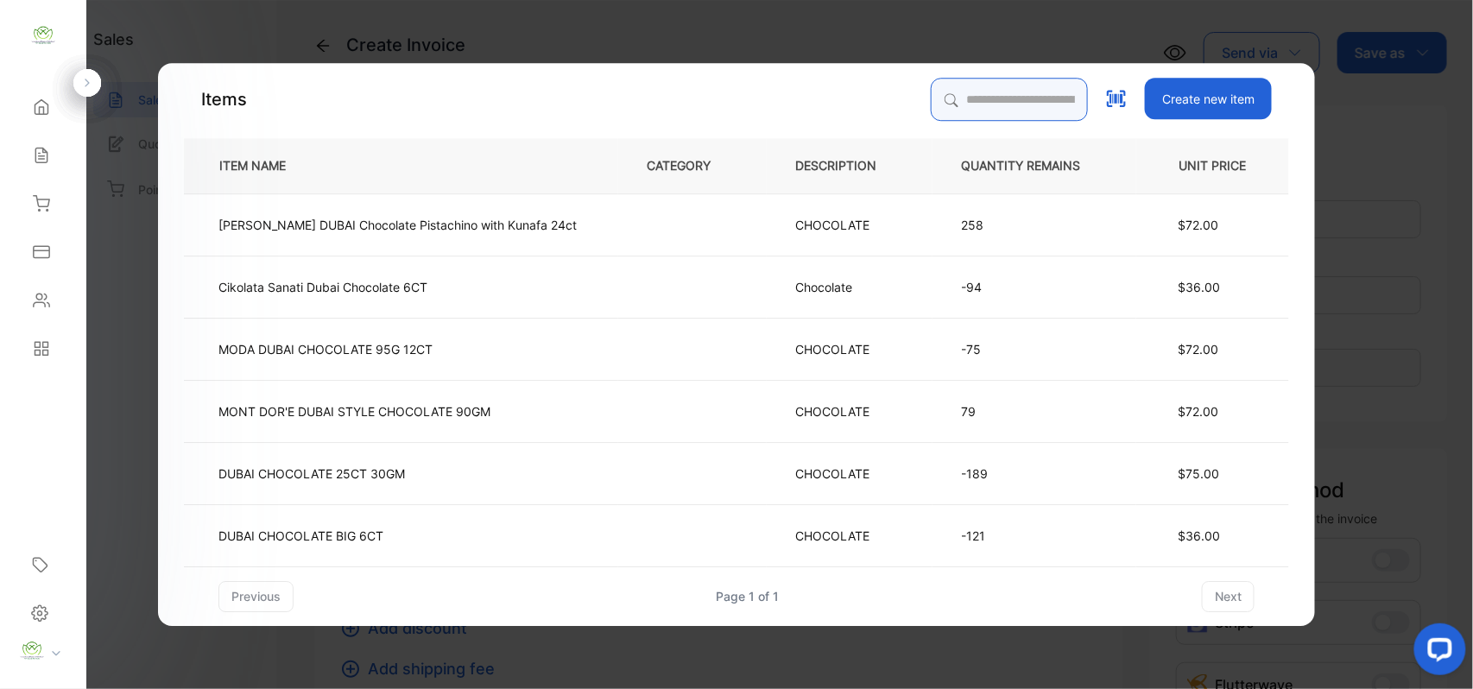
drag, startPoint x: 933, startPoint y: 94, endPoint x: 933, endPoint y: 107, distance: 13.0
click at [933, 107] on input "search" at bounding box center [1009, 99] width 157 height 43
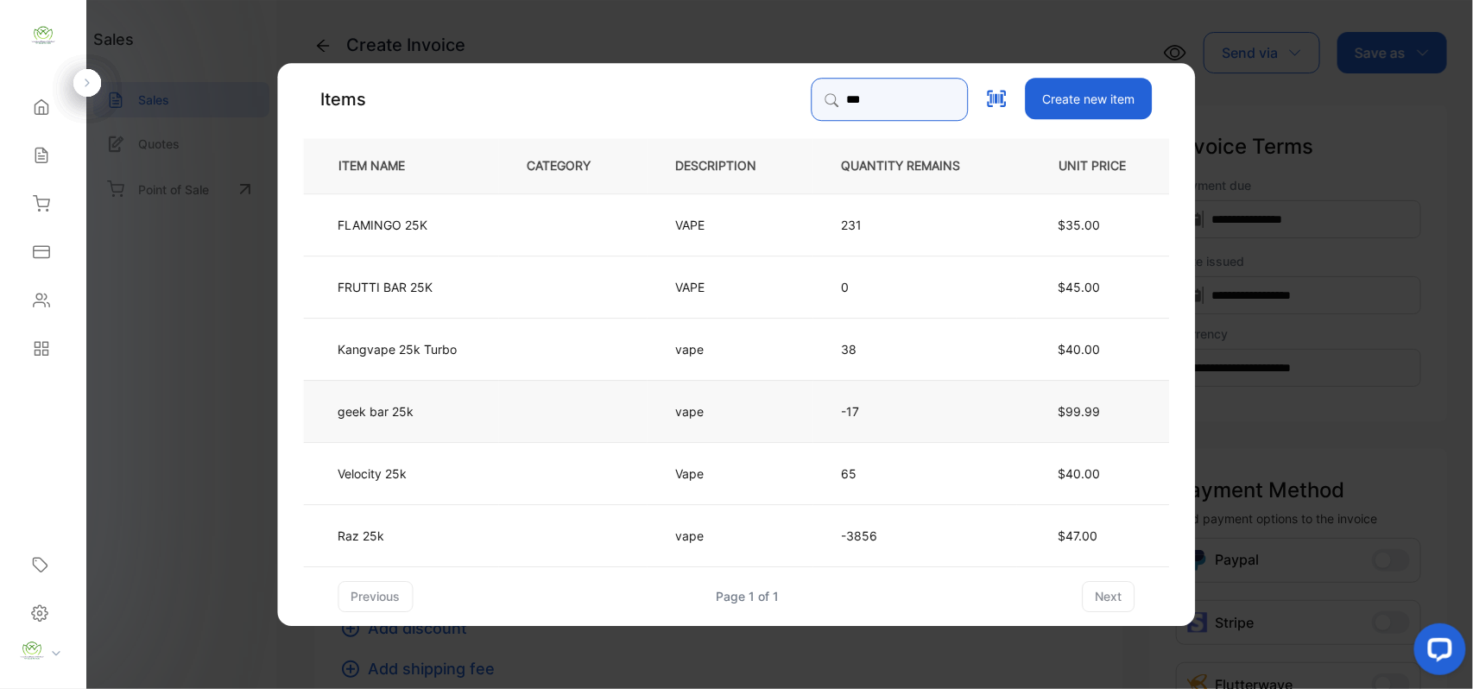
type input "***"
click at [601, 419] on td at bounding box center [573, 410] width 149 height 62
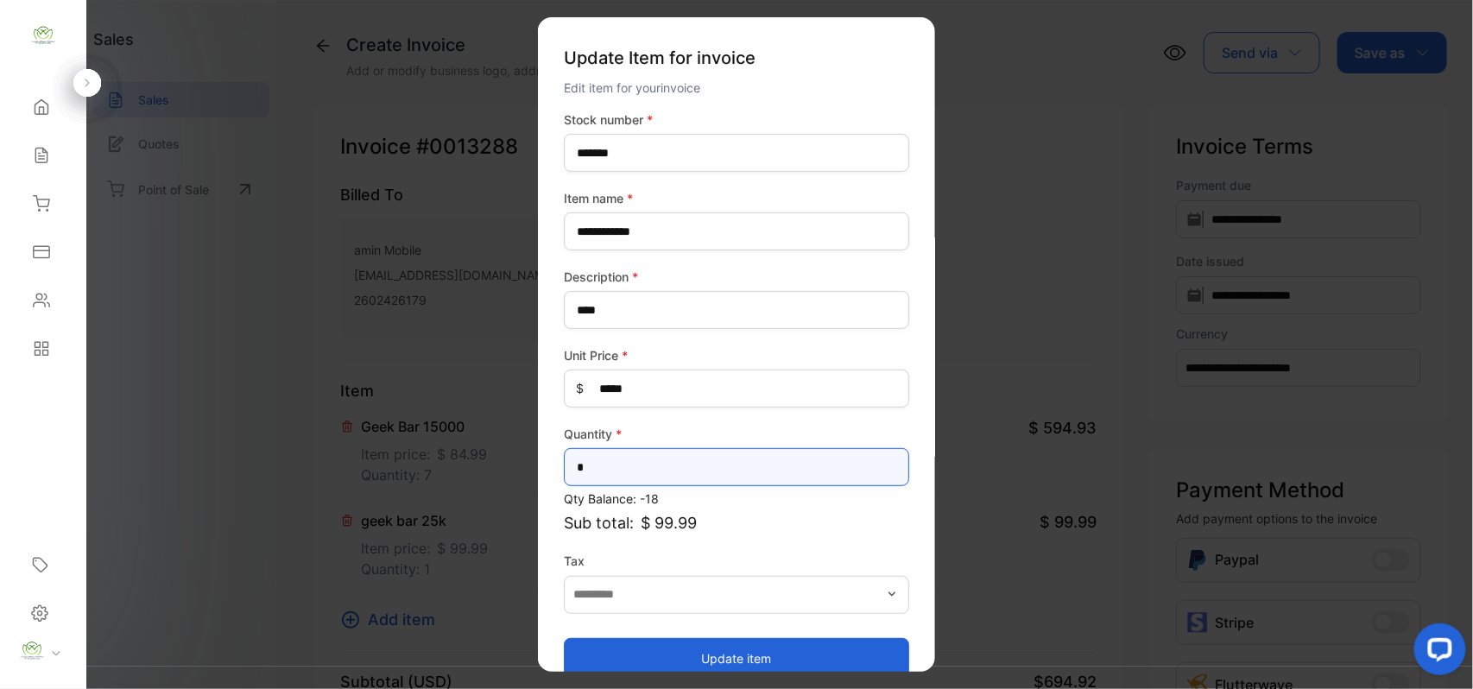
click at [727, 468] on input "*" at bounding box center [736, 467] width 345 height 38
type input "*"
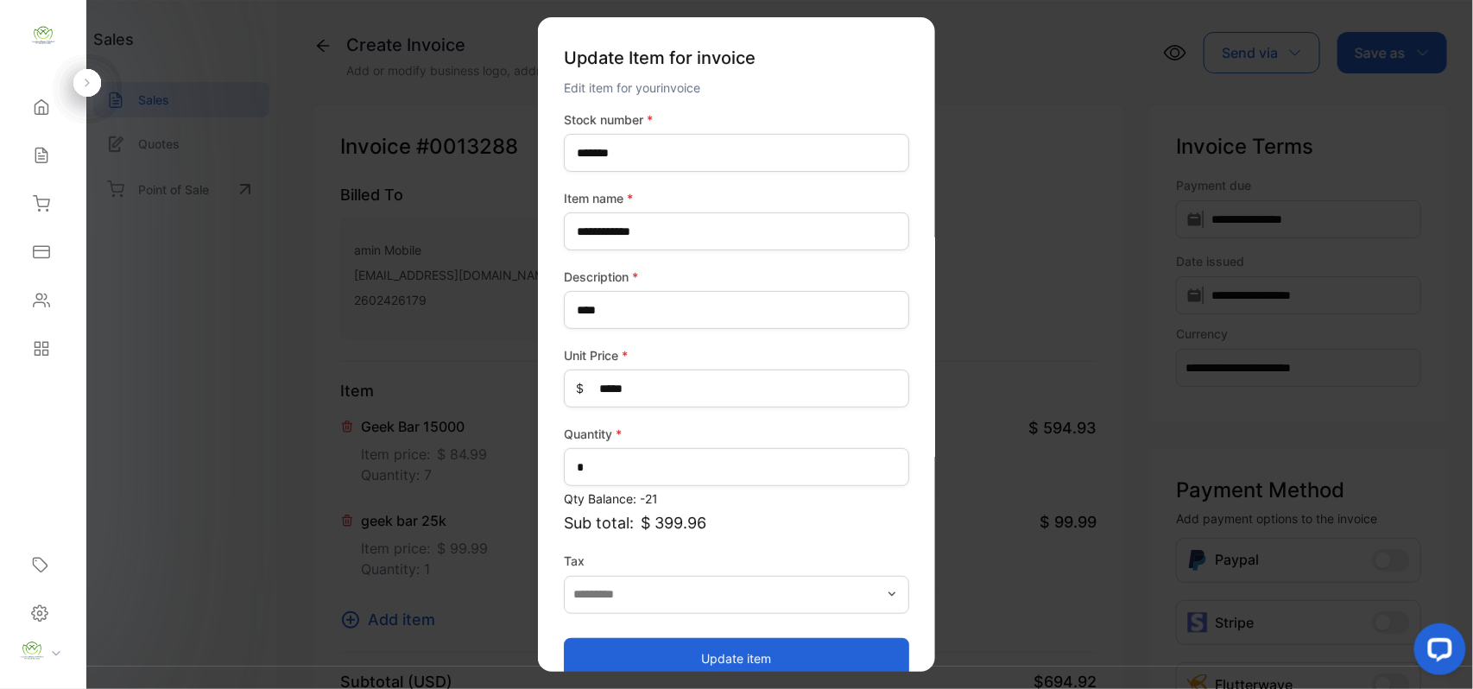
click at [810, 656] on button "Update item" at bounding box center [736, 657] width 345 height 41
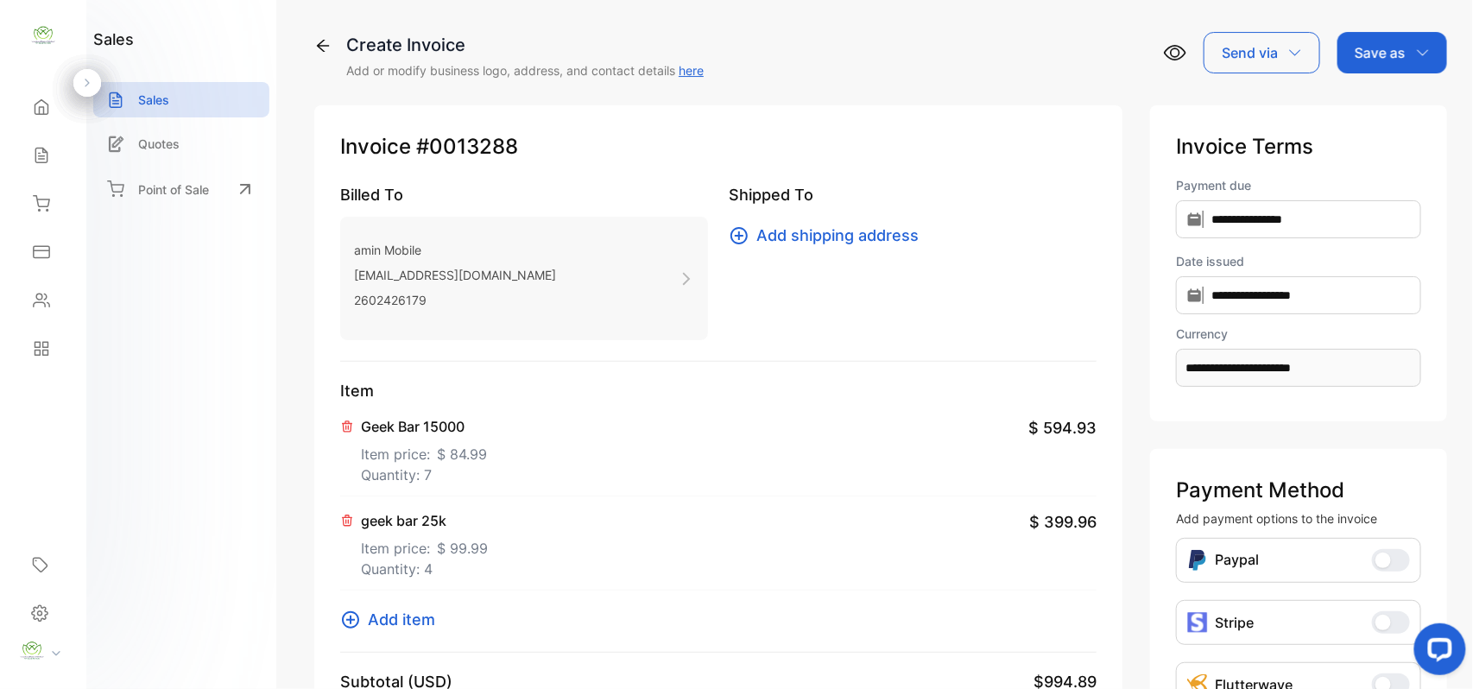
click at [1400, 59] on p "Save as" at bounding box center [1380, 52] width 51 height 21
click at [1390, 107] on div "Invoice" at bounding box center [1387, 109] width 99 height 35
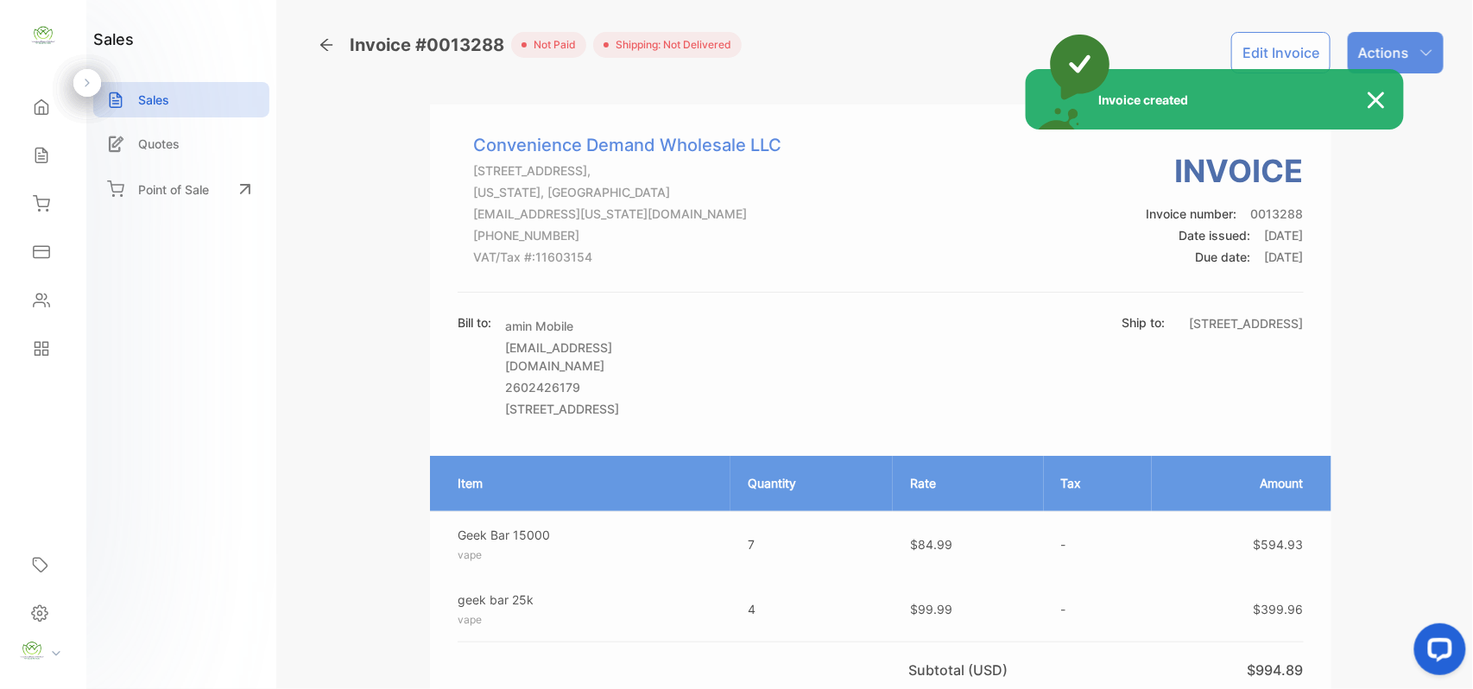
click at [1406, 45] on div "Invoice created" at bounding box center [736, 344] width 1473 height 689
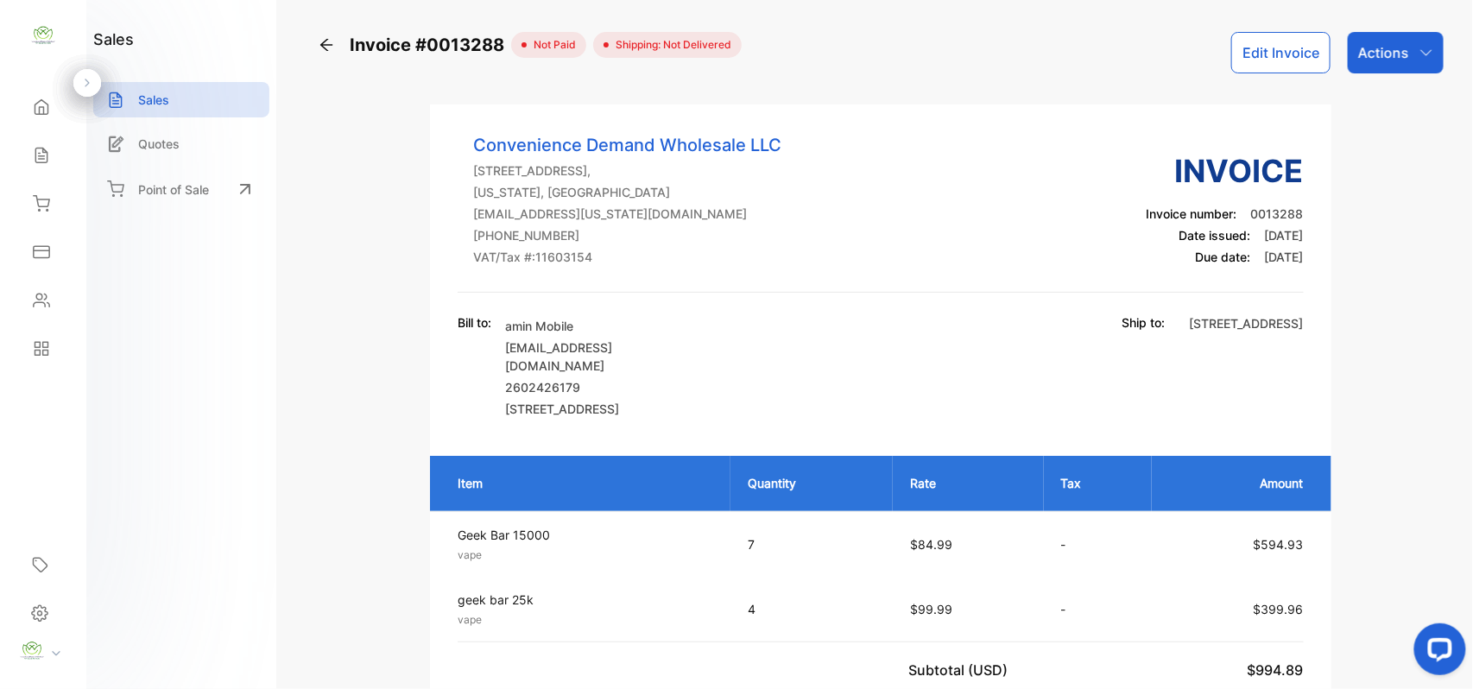
click at [1406, 45] on div "Actions" at bounding box center [1396, 52] width 96 height 41
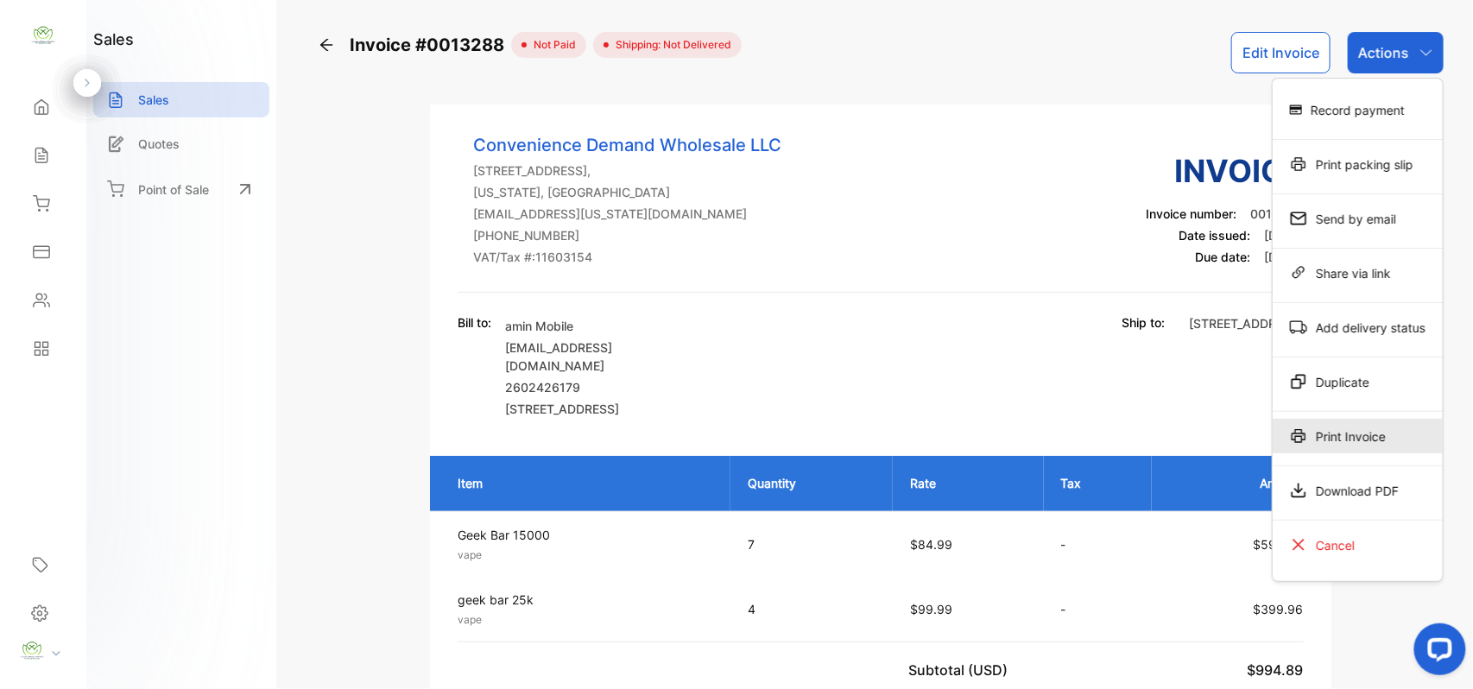
click at [1362, 443] on div "Print Invoice" at bounding box center [1358, 436] width 170 height 35
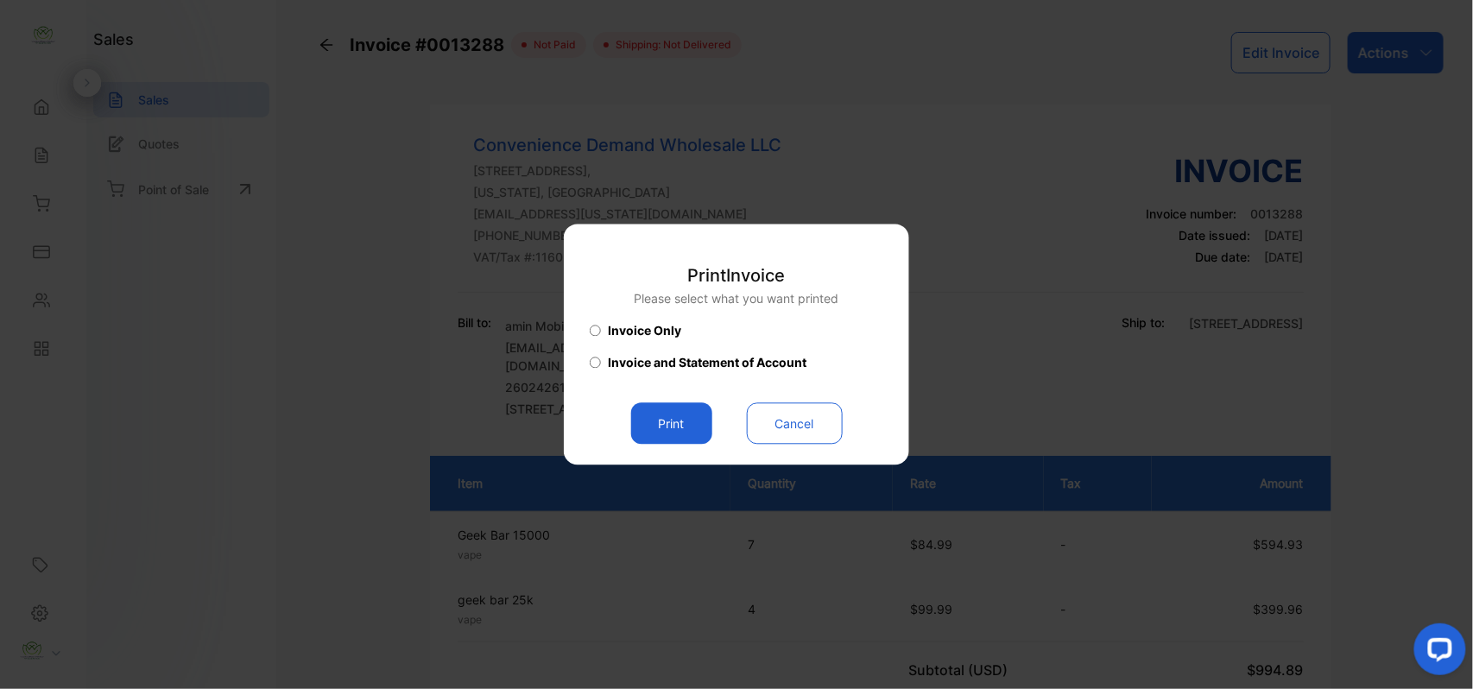
drag, startPoint x: 658, startPoint y: 419, endPoint x: 670, endPoint y: 420, distance: 12.1
click at [660, 419] on button "Print" at bounding box center [671, 423] width 81 height 41
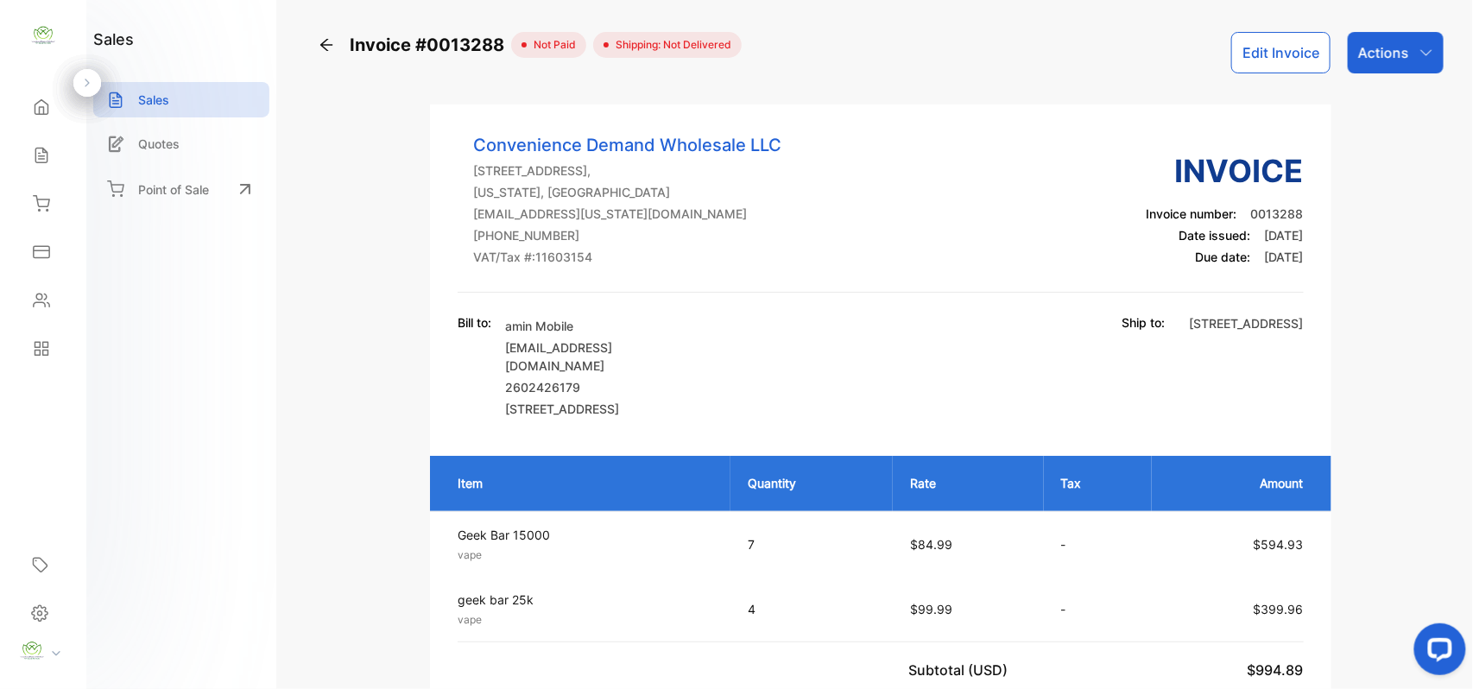
click at [41, 161] on icon at bounding box center [41, 155] width 17 height 17
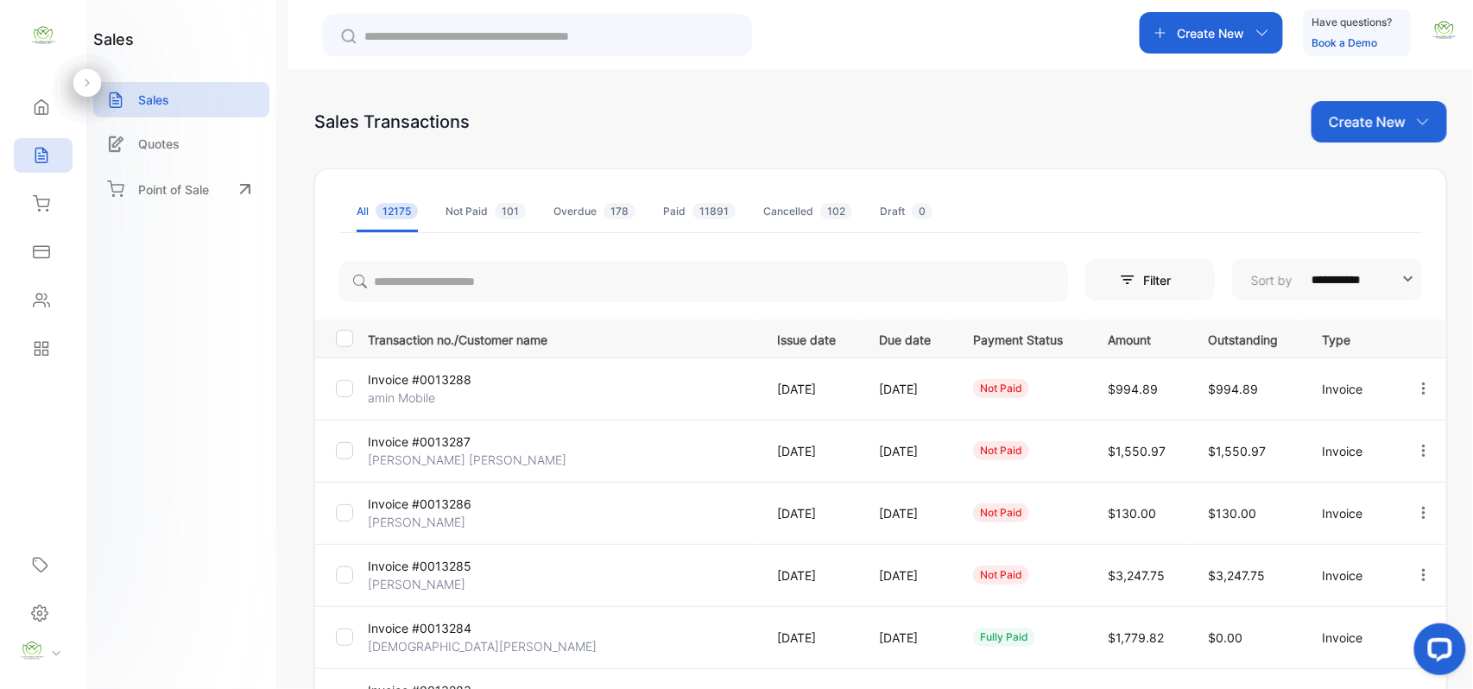
drag, startPoint x: 1347, startPoint y: 121, endPoint x: 1350, endPoint y: 132, distance: 11.7
click at [1349, 121] on p "Create New" at bounding box center [1367, 121] width 77 height 21
click at [1352, 176] on div "Invoice" at bounding box center [1385, 178] width 121 height 35
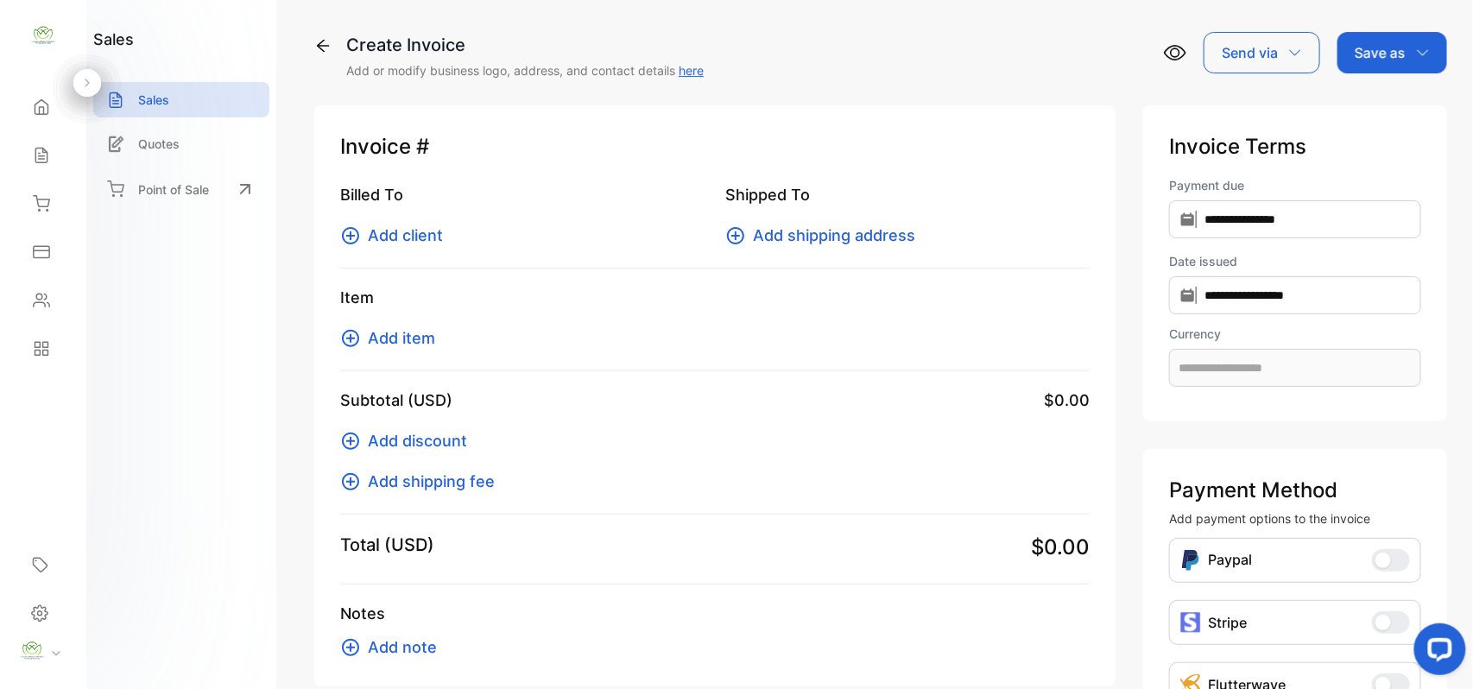
type input "**********"
click at [439, 231] on span "Add client" at bounding box center [405, 235] width 75 height 23
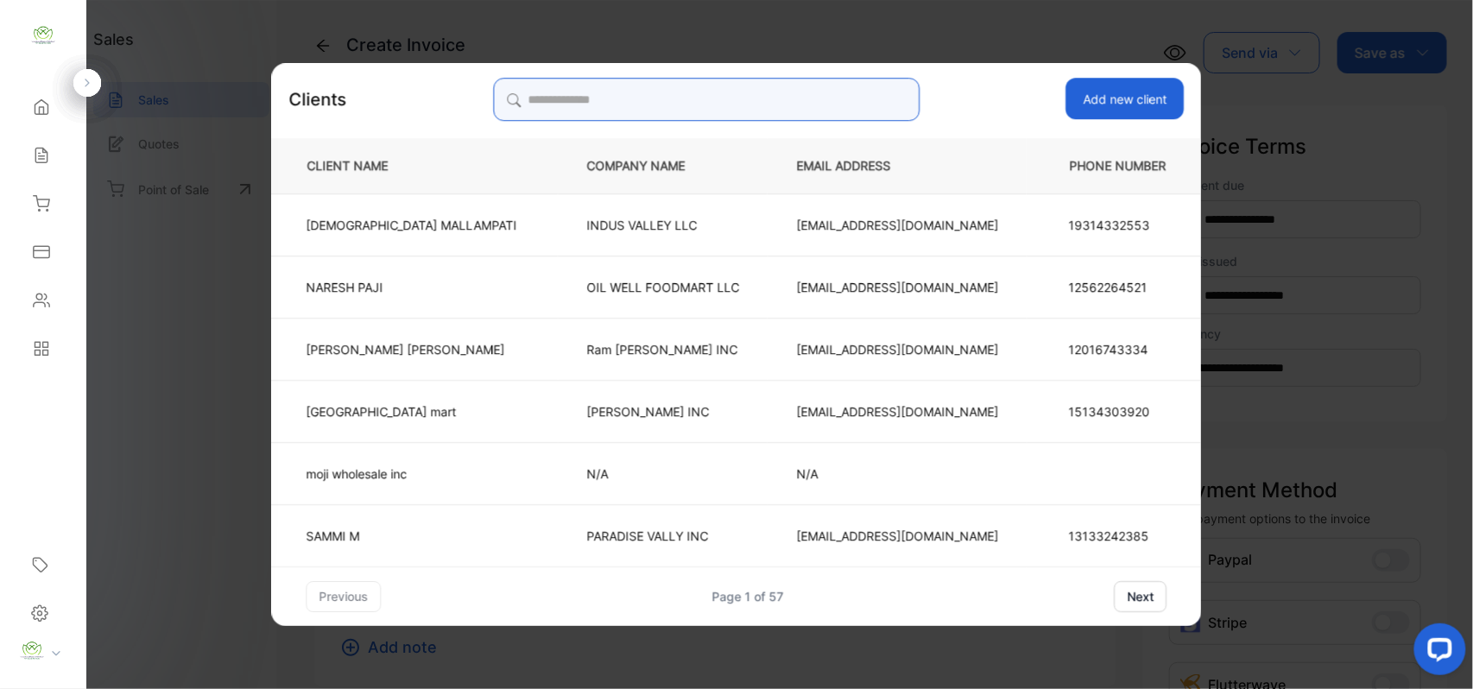
click at [768, 101] on input "search" at bounding box center [706, 99] width 427 height 43
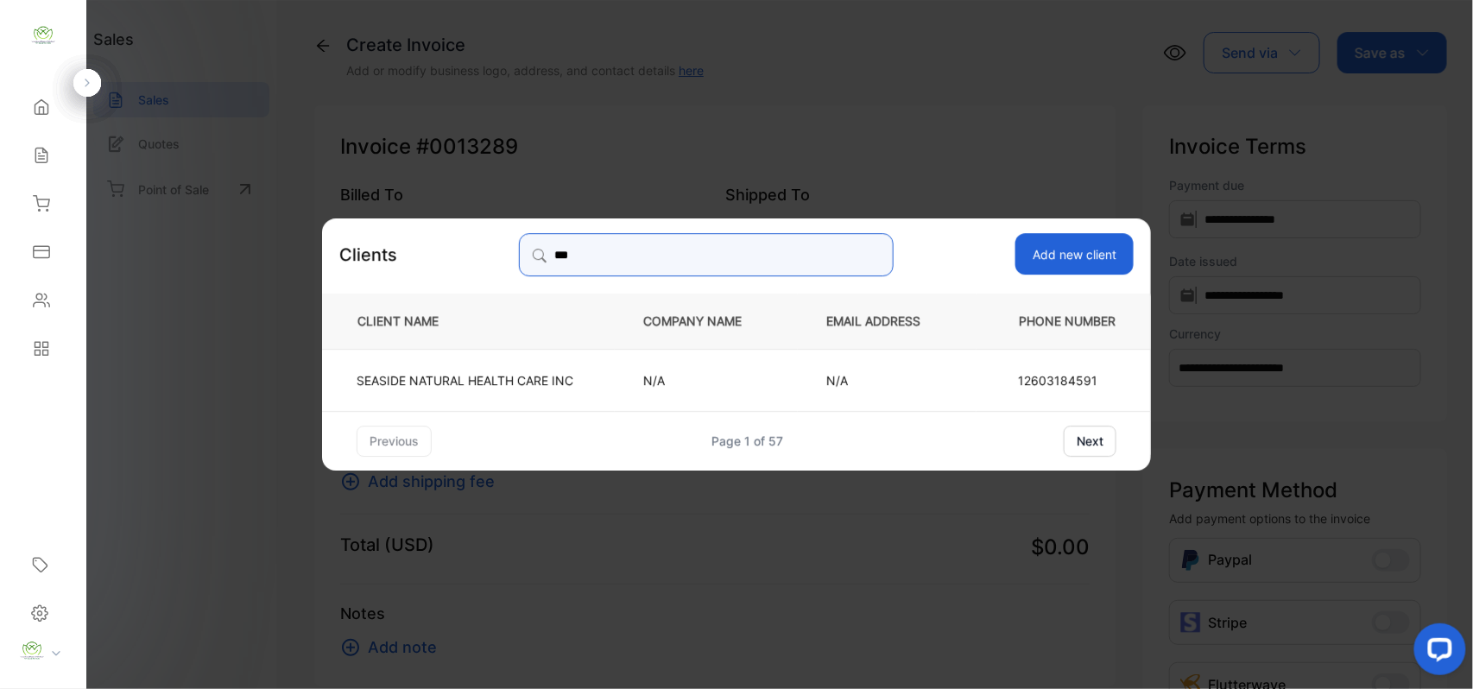
type input "***"
click at [494, 383] on p "SEASIDE NATURAL HEALTH CARE INC" at bounding box center [465, 379] width 217 height 18
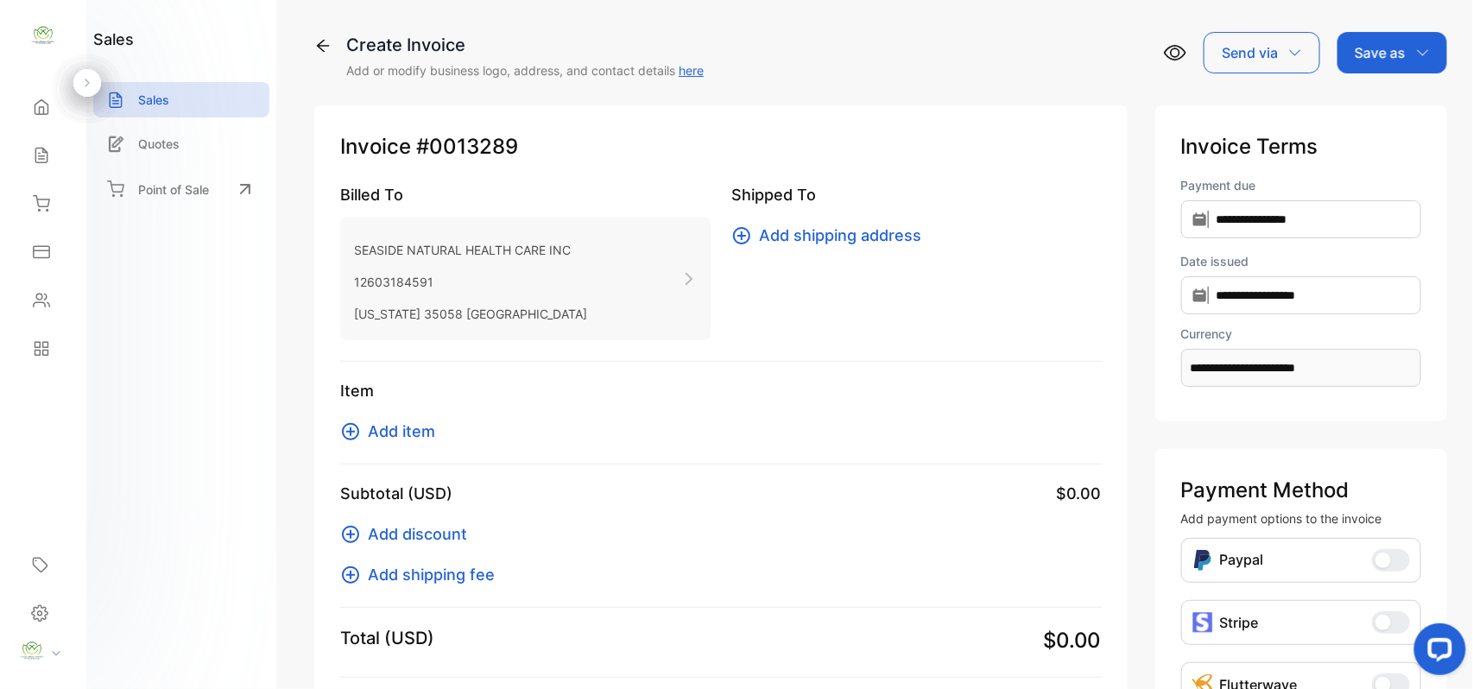
click at [430, 430] on span "Add item" at bounding box center [401, 431] width 67 height 23
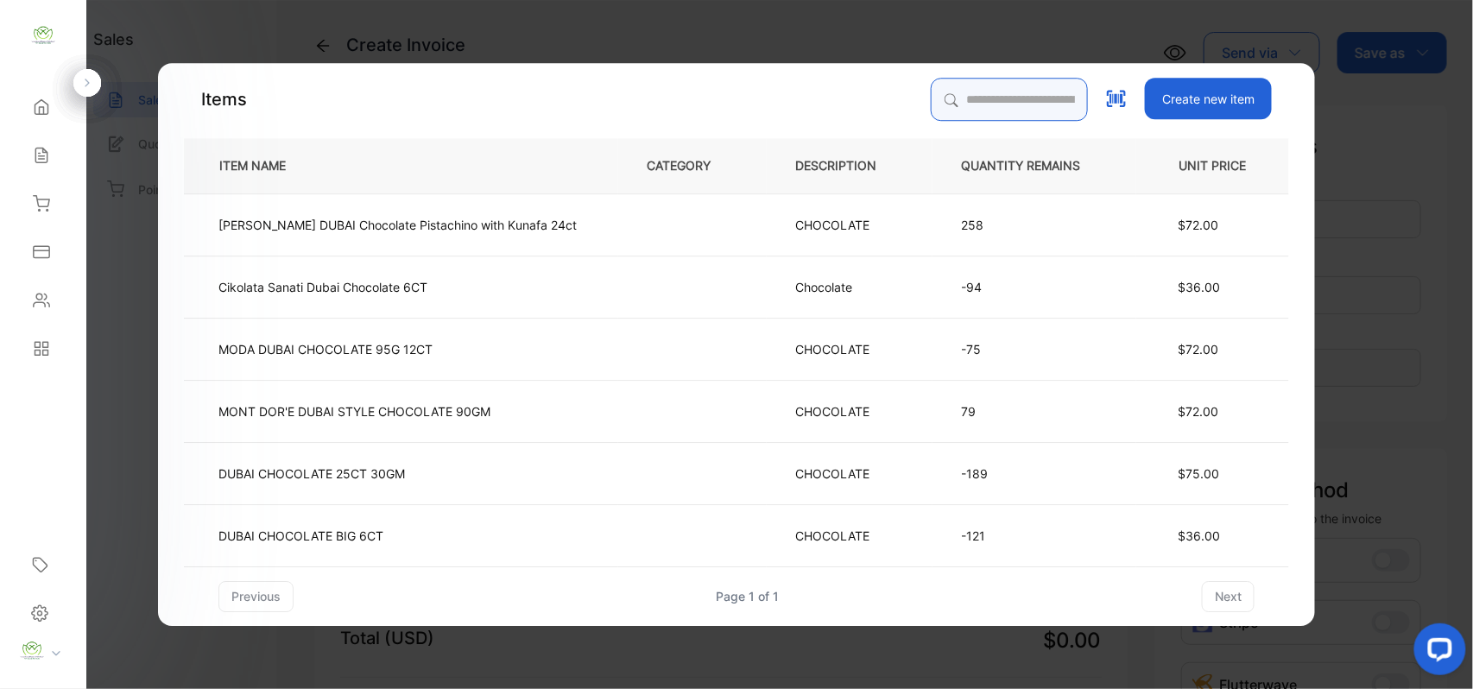
click at [931, 104] on input "search" at bounding box center [1009, 99] width 157 height 43
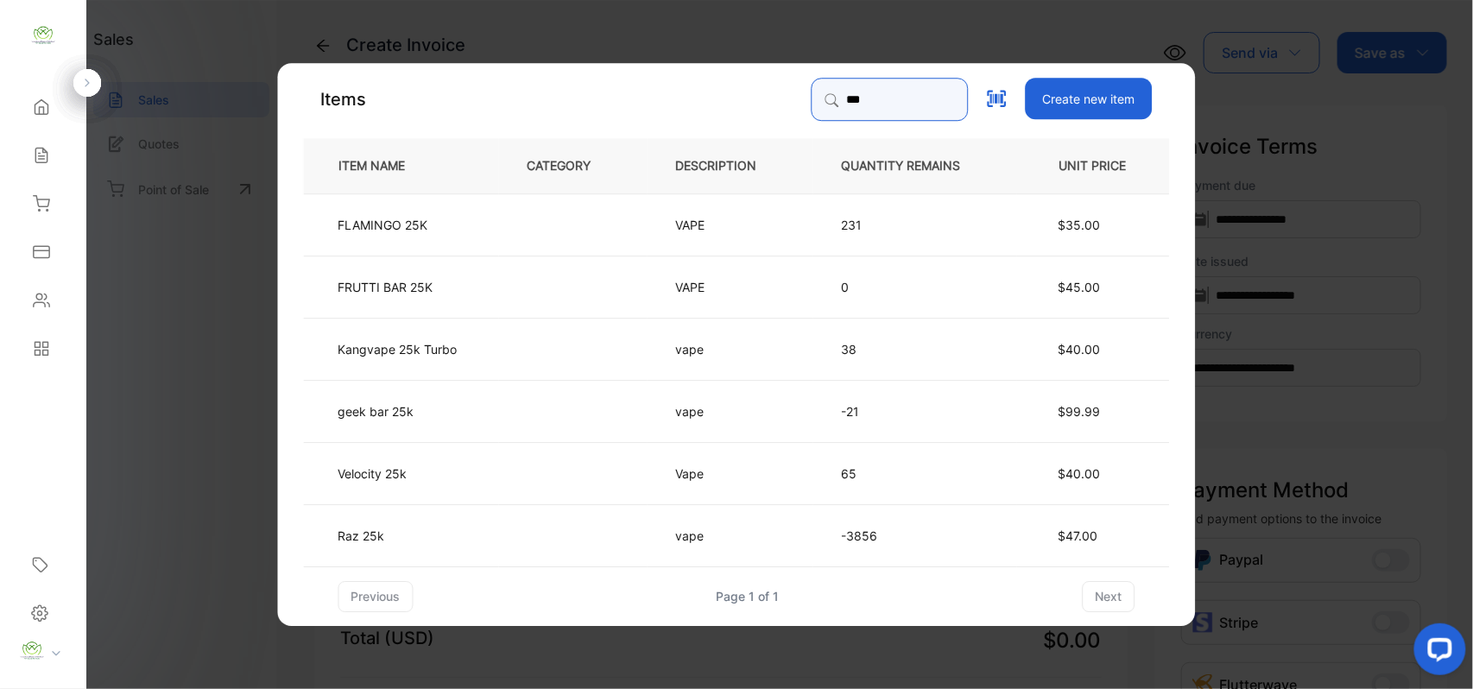
type input "***"
click at [515, 408] on td at bounding box center [573, 410] width 149 height 62
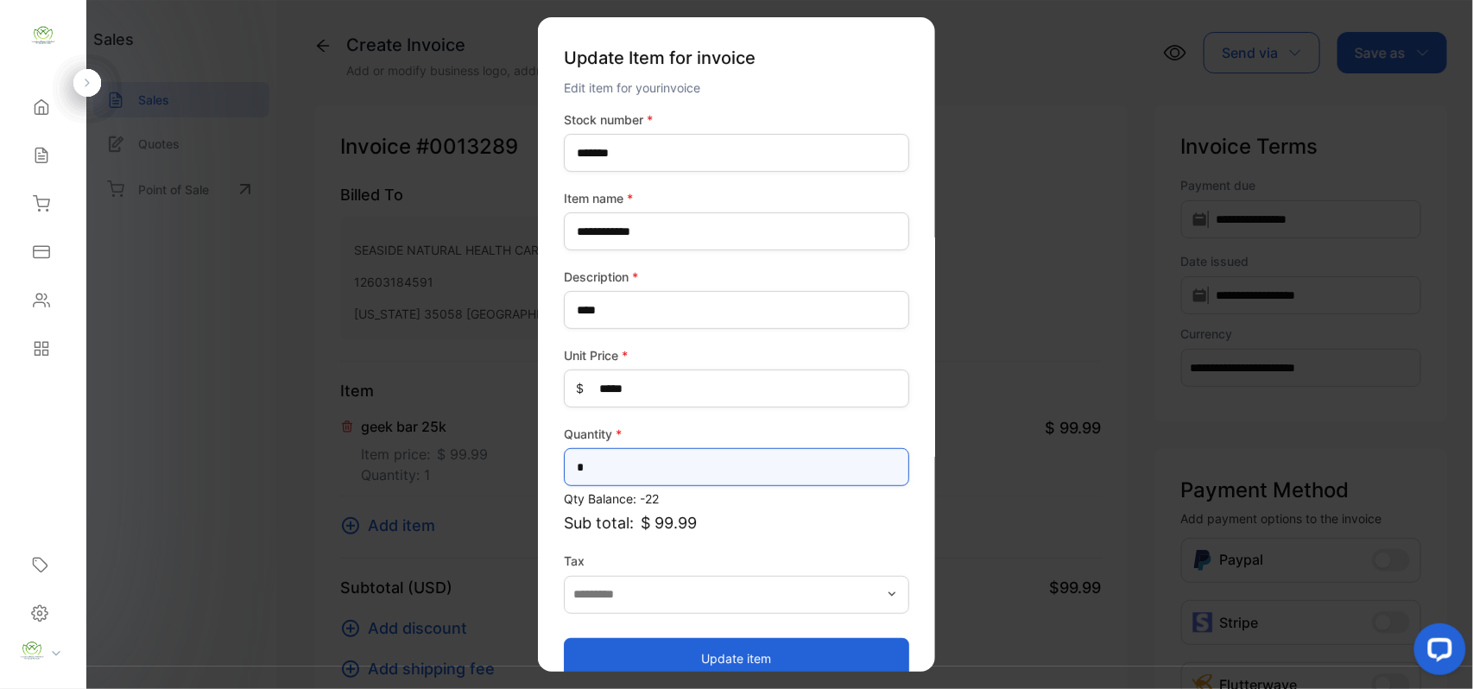
click at [647, 471] on input "*" at bounding box center [736, 467] width 345 height 38
type input "**"
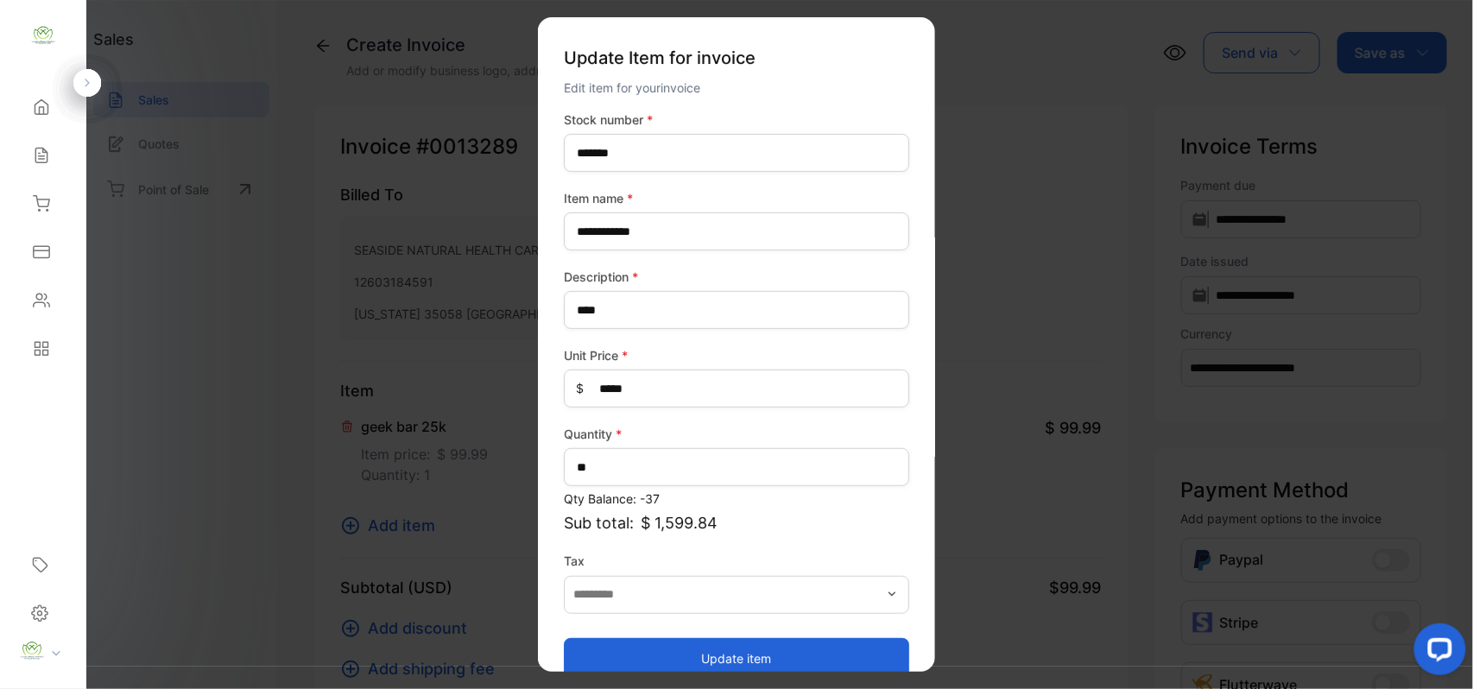
drag, startPoint x: 664, startPoint y: 651, endPoint x: 533, endPoint y: 588, distance: 145.6
click at [663, 649] on button "Update item" at bounding box center [736, 657] width 345 height 41
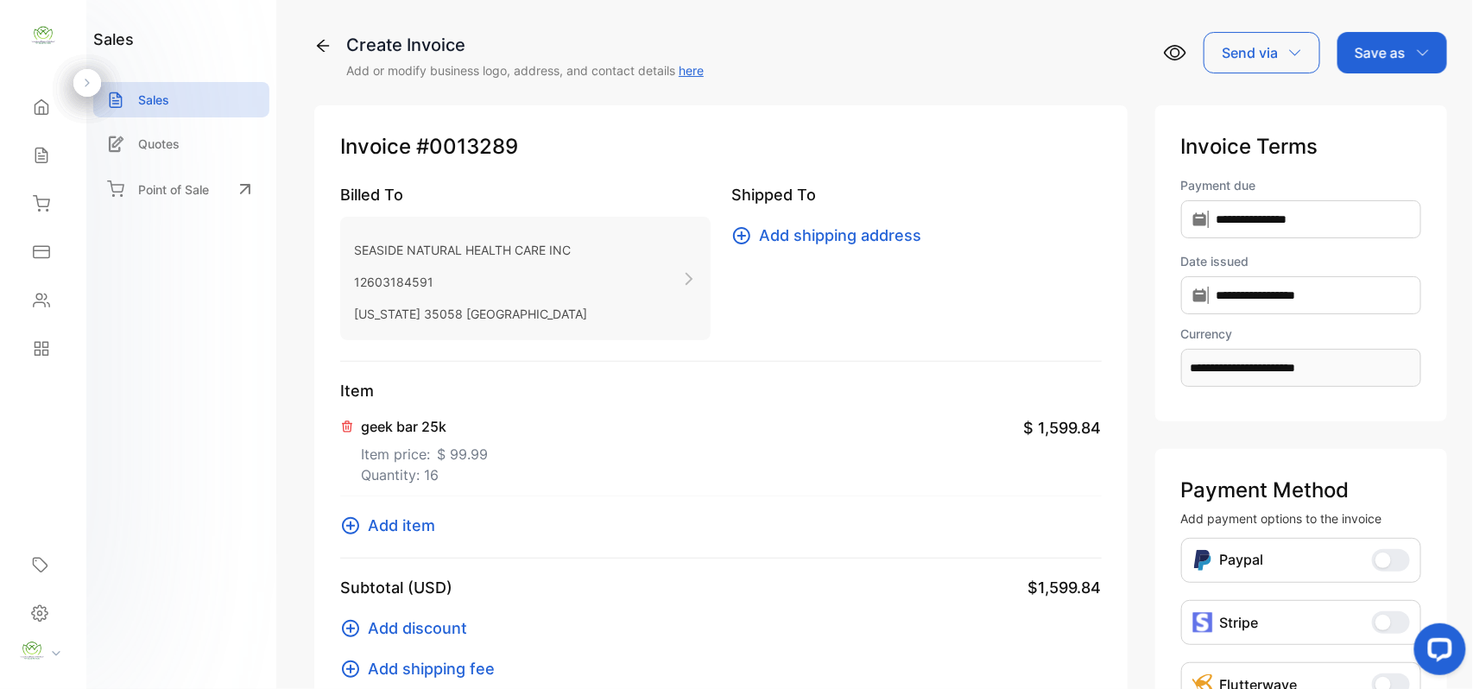
click at [408, 522] on span "Add item" at bounding box center [401, 525] width 67 height 23
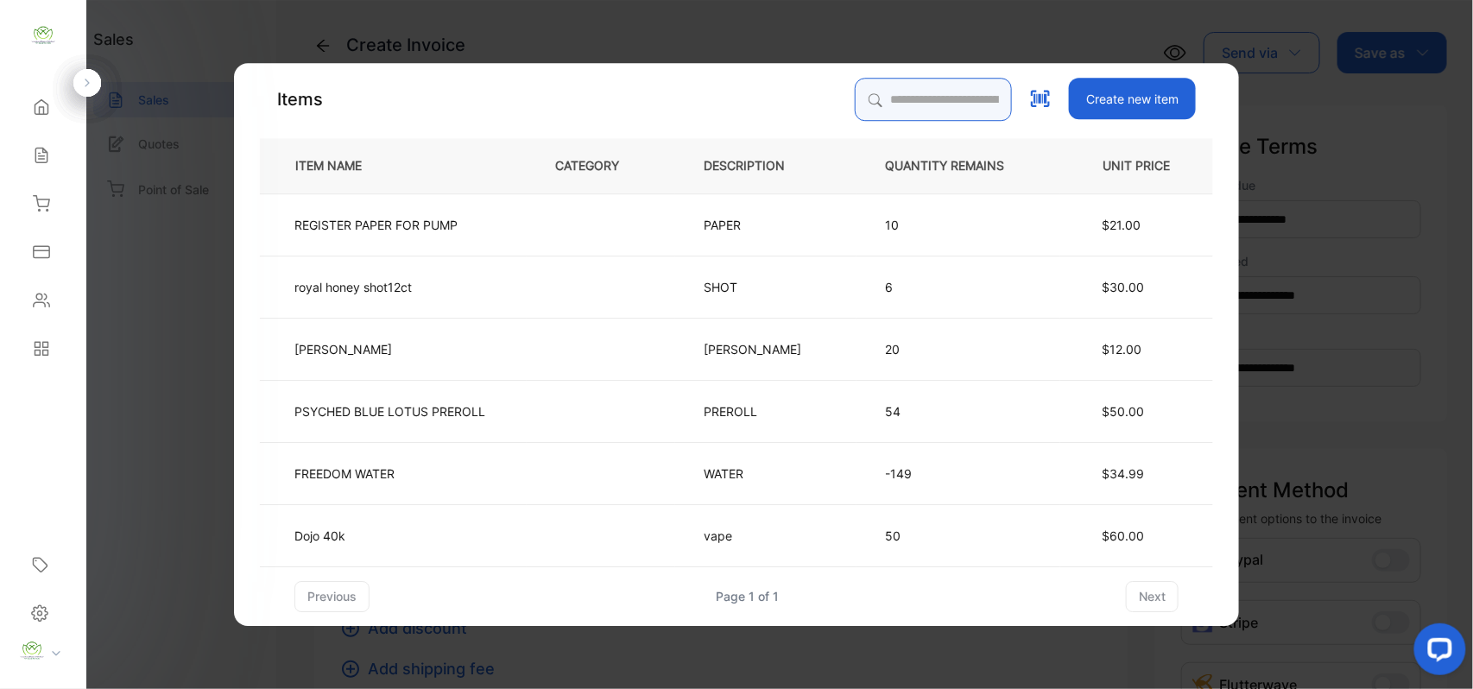
click at [958, 102] on input "search" at bounding box center [933, 99] width 157 height 43
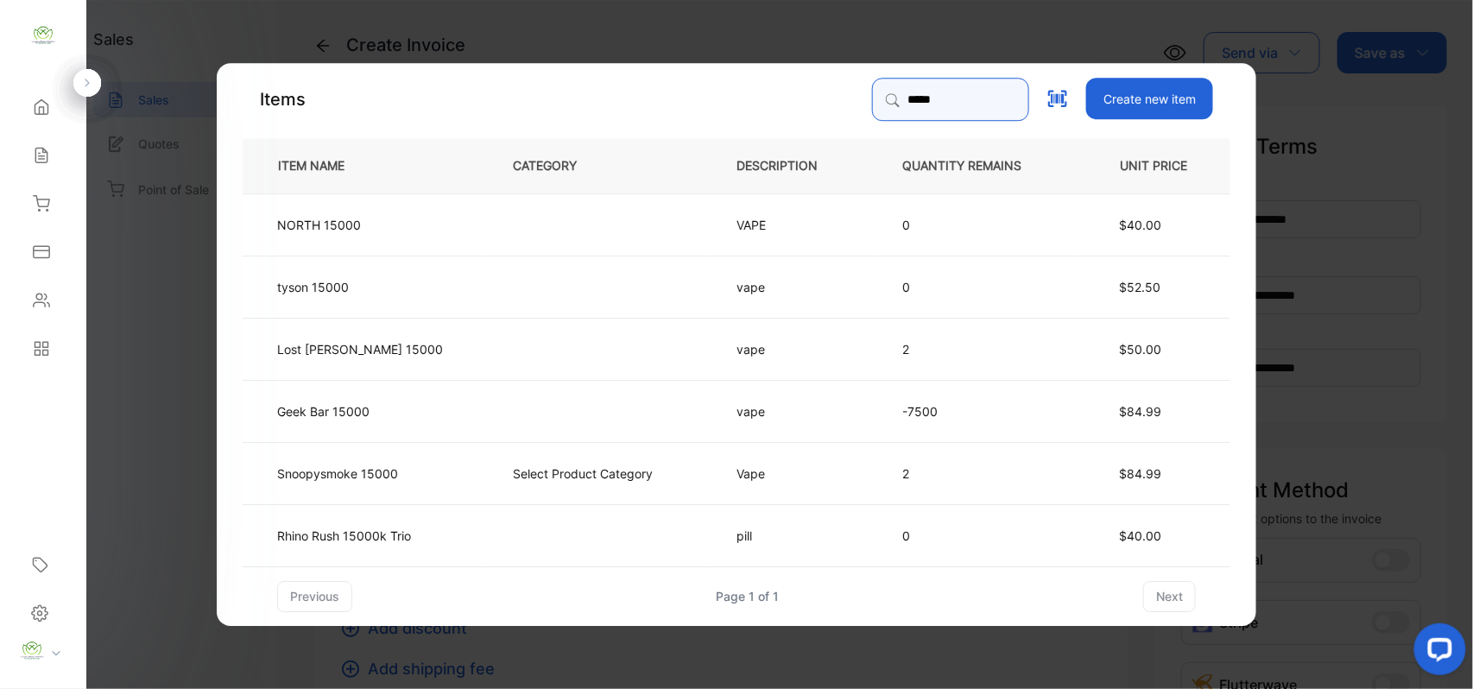
type input "*****"
click at [527, 404] on td at bounding box center [596, 410] width 224 height 62
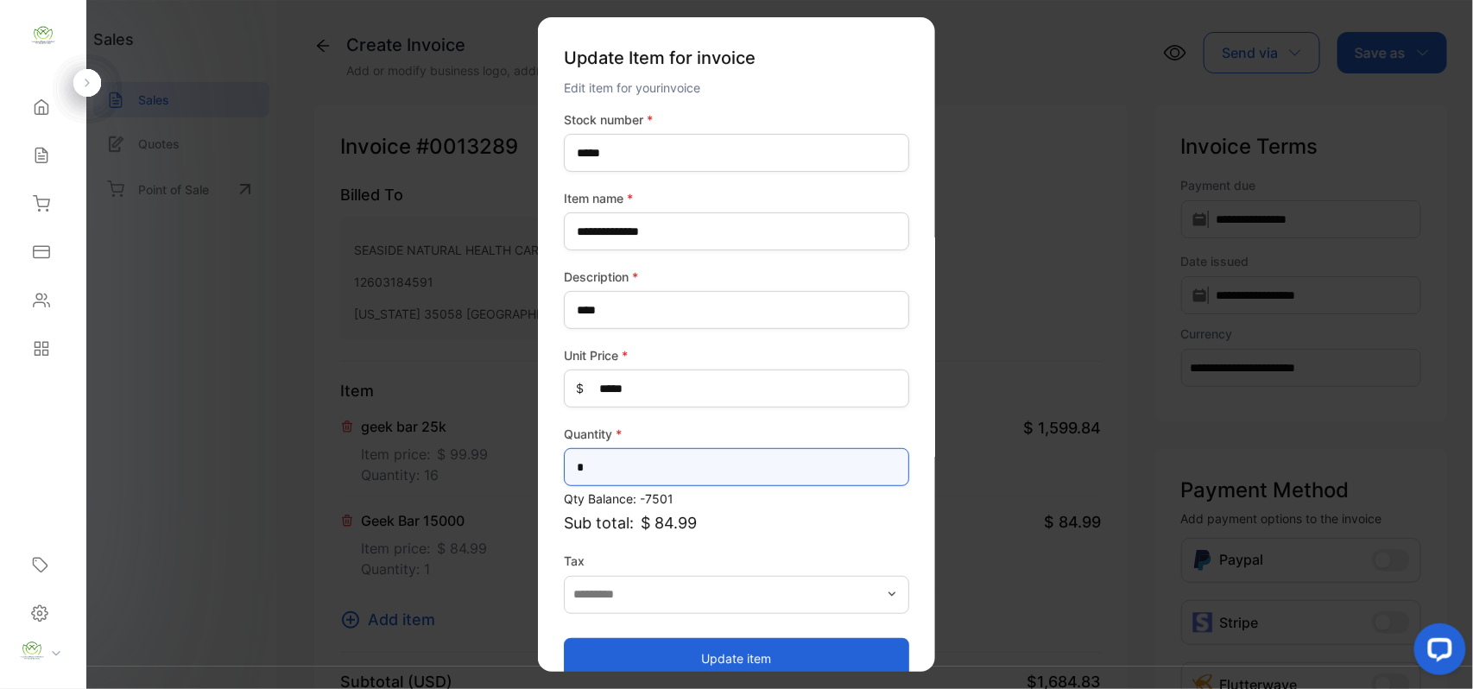
click at [741, 471] on input "*" at bounding box center [736, 467] width 345 height 38
type input "**"
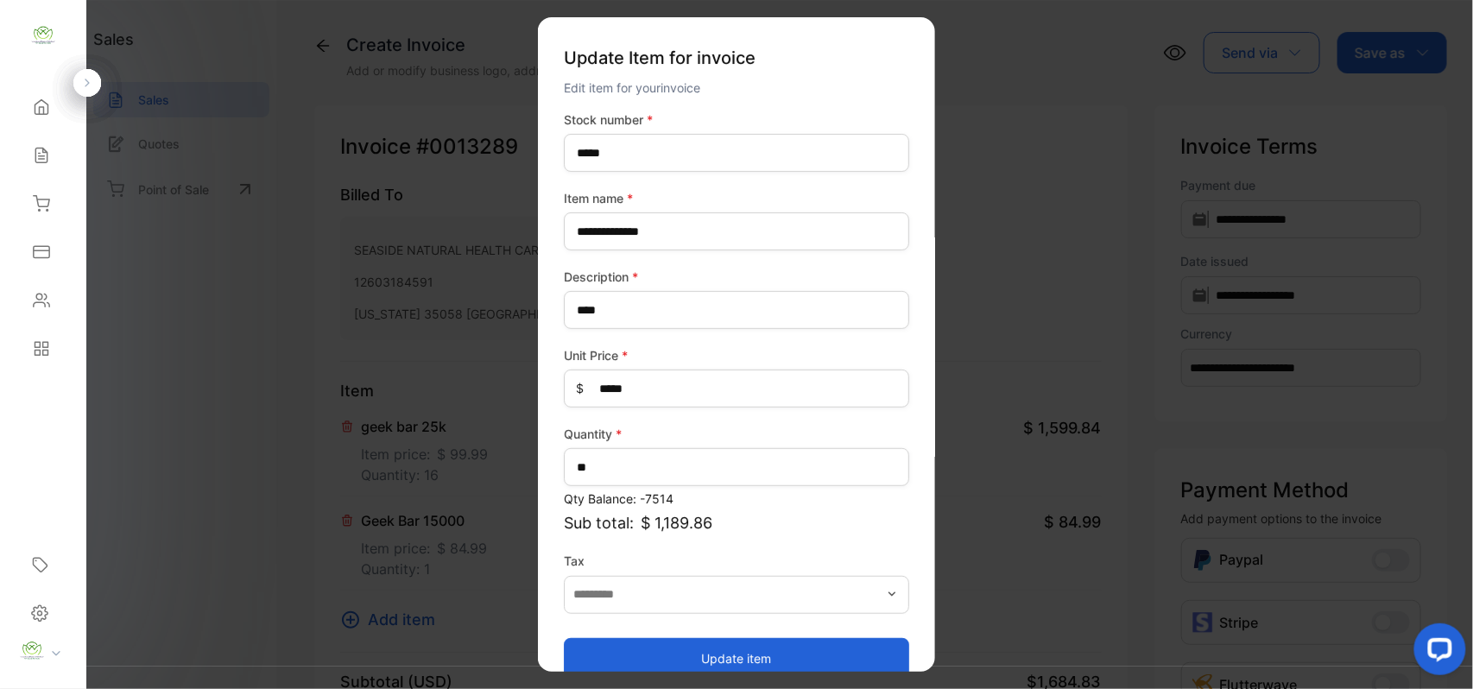
click at [598, 650] on button "Update item" at bounding box center [736, 657] width 345 height 41
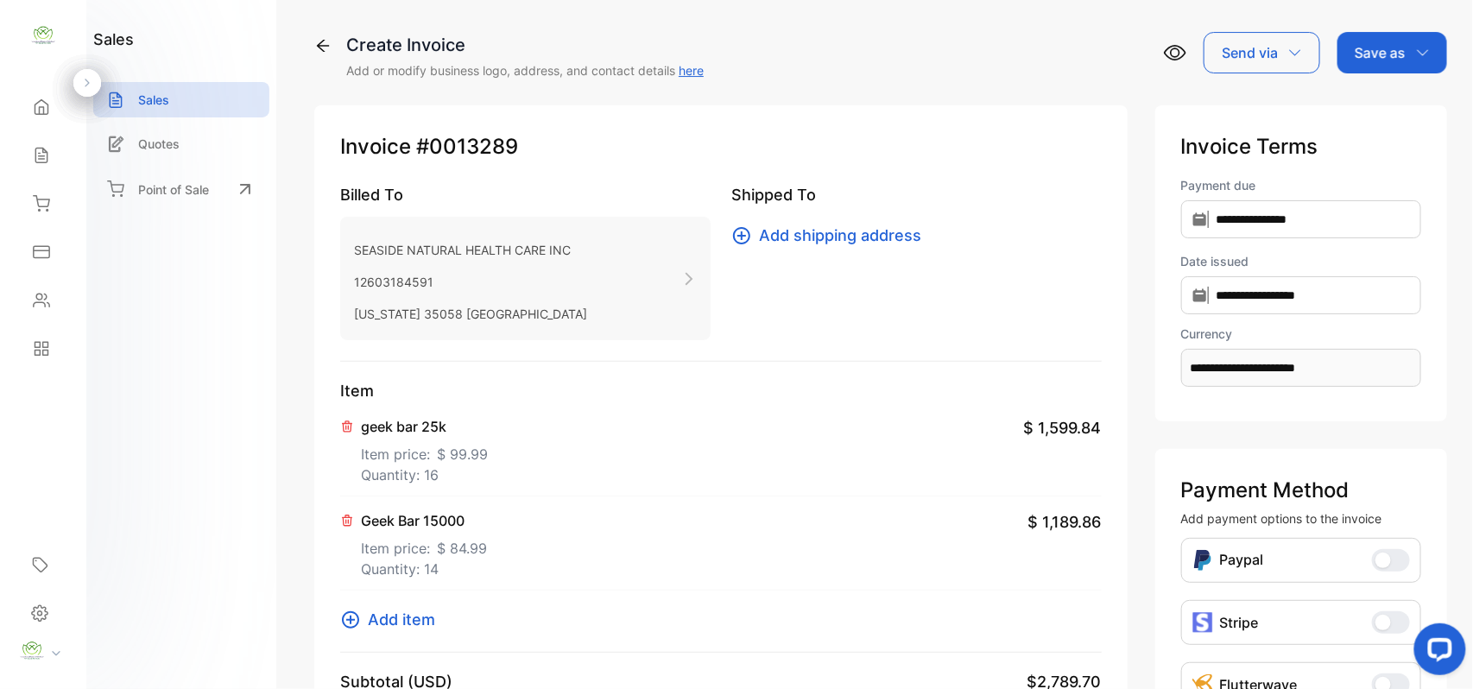
drag, startPoint x: 1393, startPoint y: 60, endPoint x: 1409, endPoint y: 77, distance: 23.2
click at [1402, 70] on div "Save as" at bounding box center [1392, 52] width 110 height 41
click at [1411, 111] on div "Invoice" at bounding box center [1387, 109] width 99 height 35
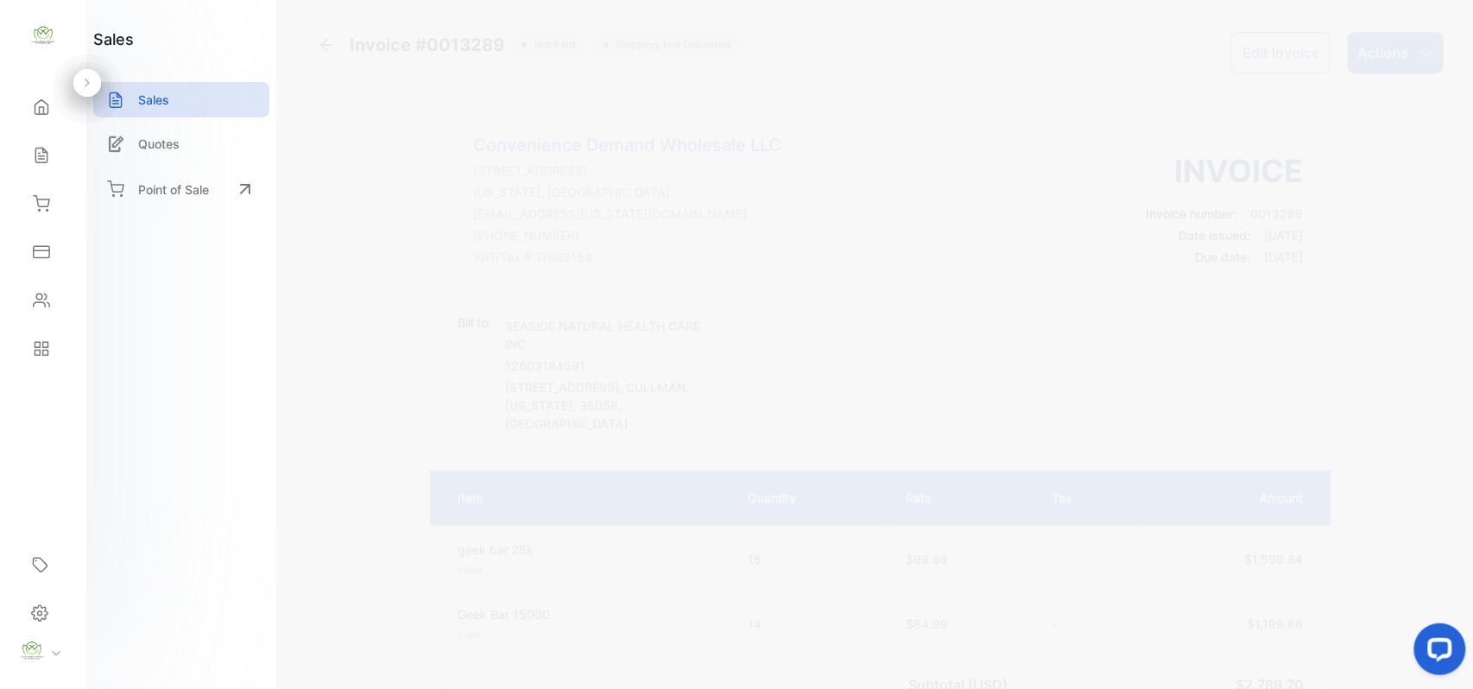
click at [1419, 55] on icon "button" at bounding box center [1426, 53] width 14 height 14
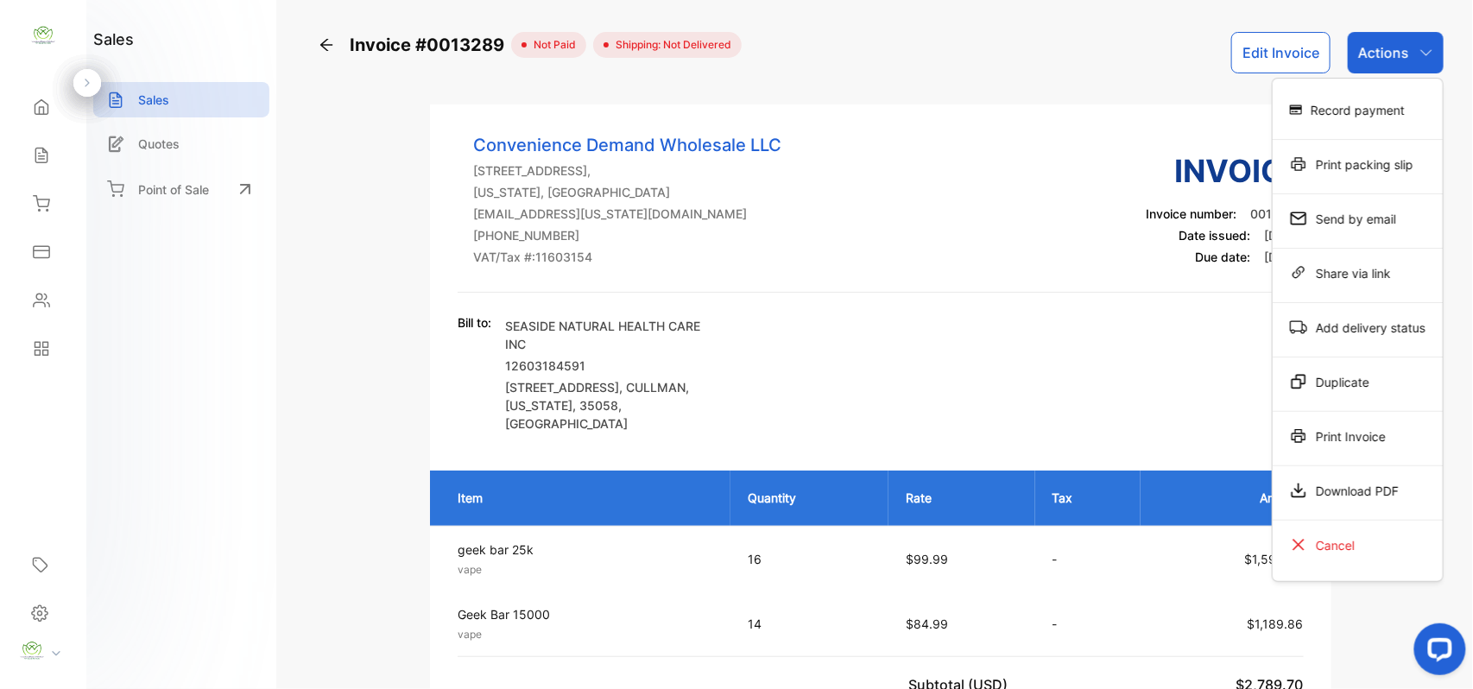
click at [1348, 440] on div "Print Invoice" at bounding box center [1358, 436] width 170 height 35
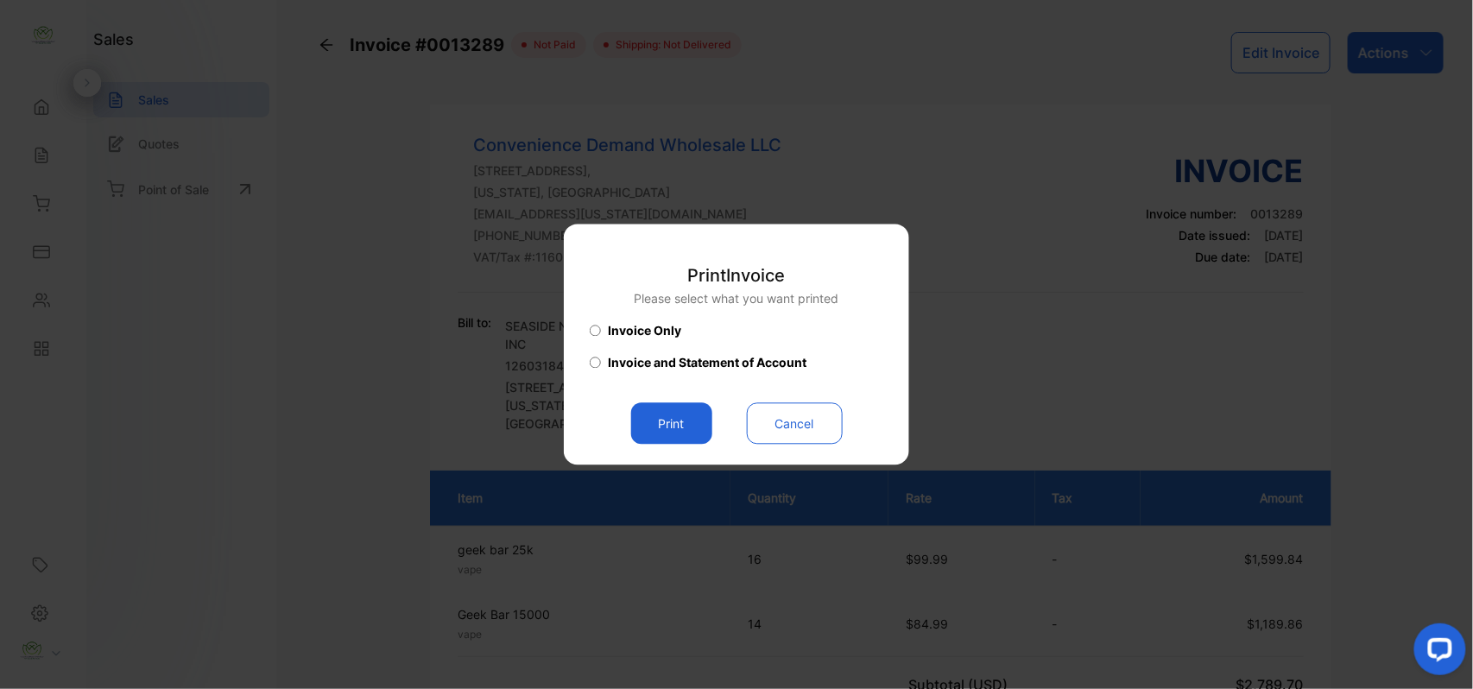
click at [688, 427] on button "Print" at bounding box center [671, 423] width 81 height 41
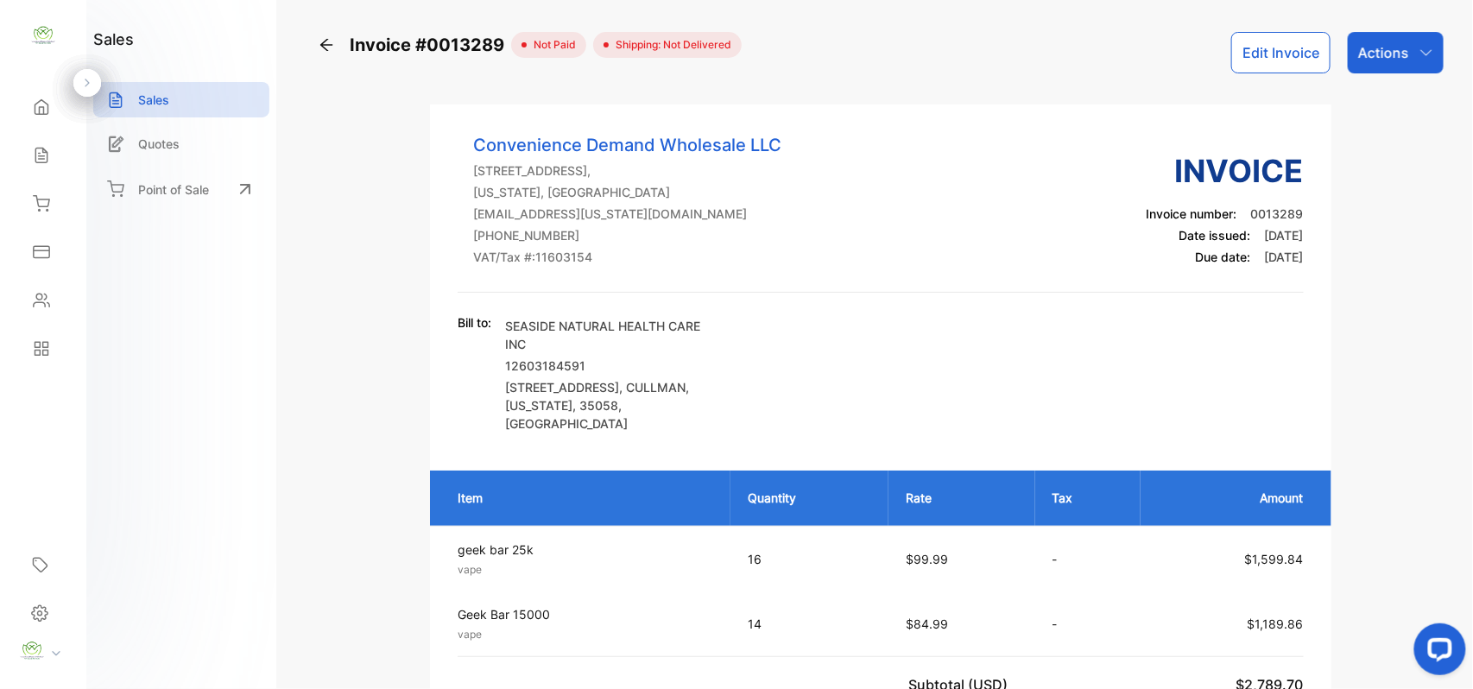
click at [43, 149] on icon at bounding box center [40, 156] width 11 height 15
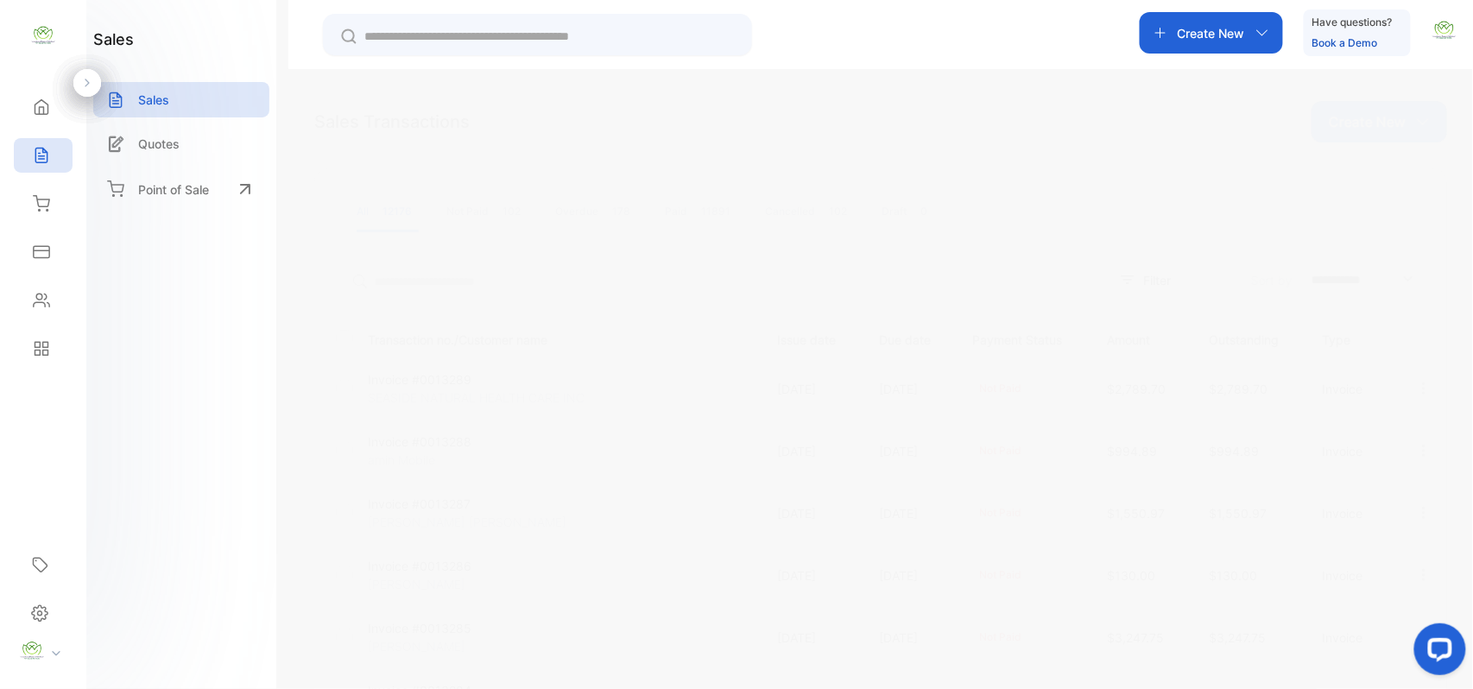
click at [456, 383] on p "Invoice #0013289" at bounding box center [433, 379] width 130 height 18
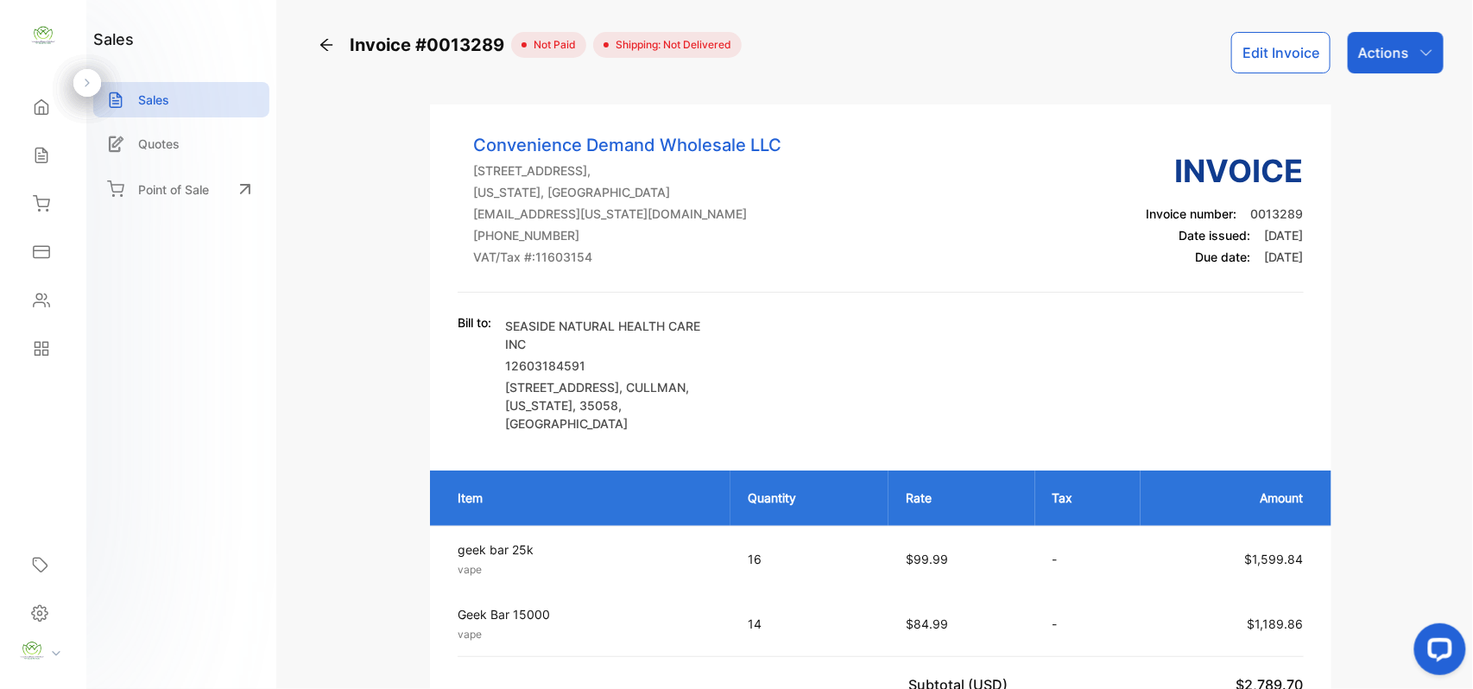
click at [1382, 42] on p "Actions" at bounding box center [1383, 52] width 51 height 21
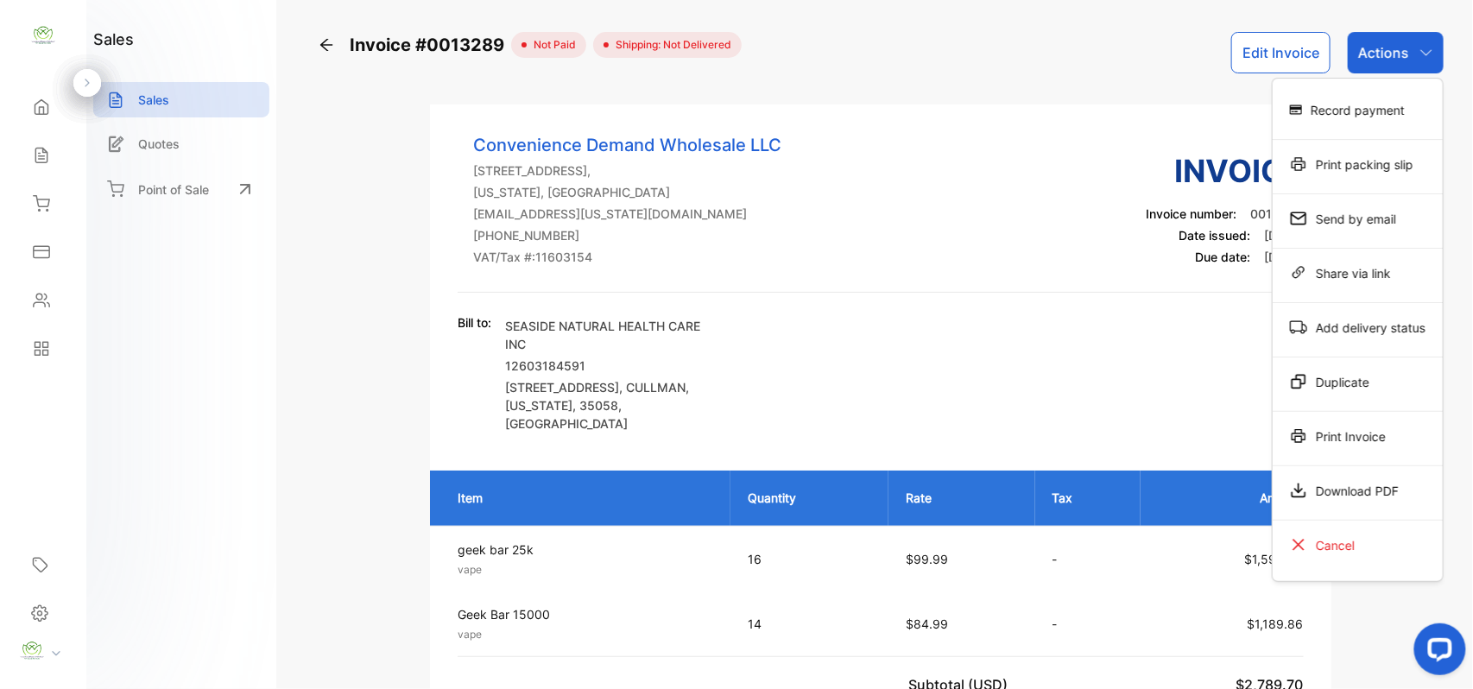
click at [1337, 429] on div "Print Invoice" at bounding box center [1358, 436] width 170 height 35
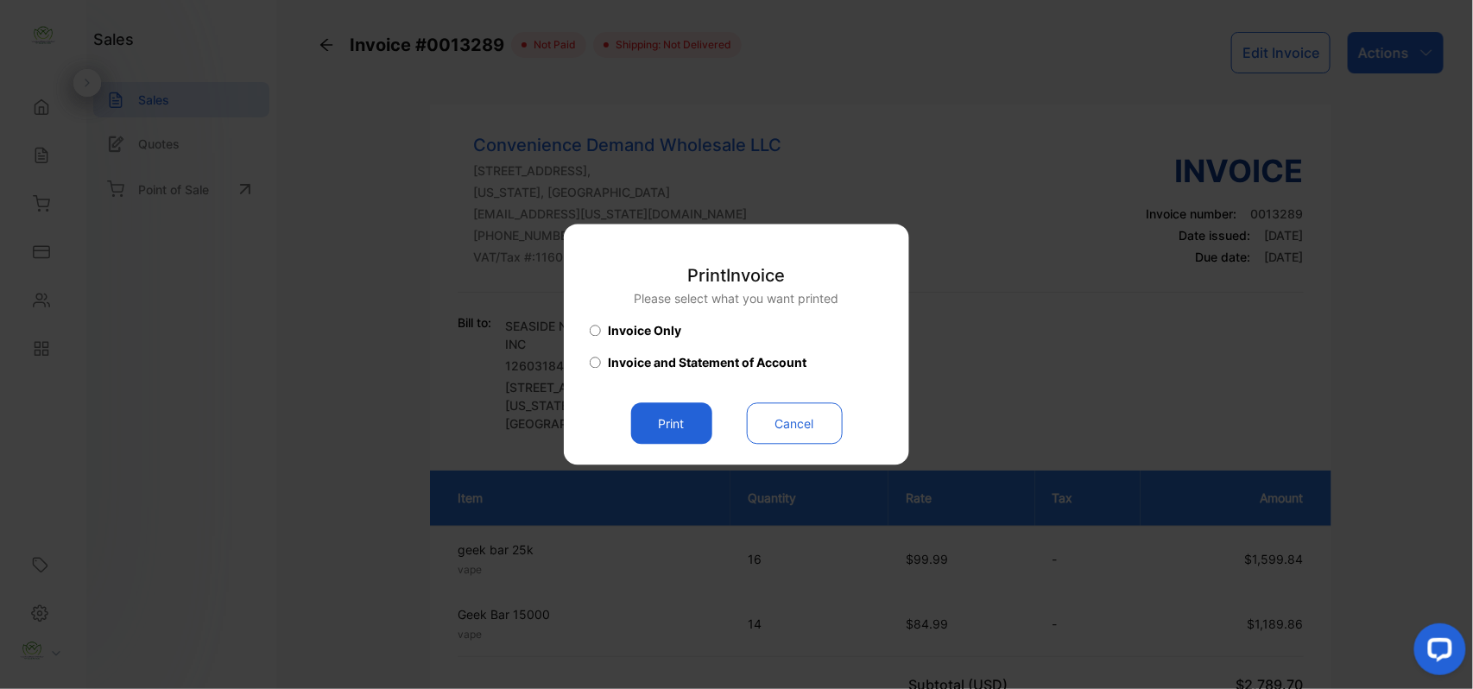
click at [688, 408] on button "Print" at bounding box center [671, 423] width 81 height 41
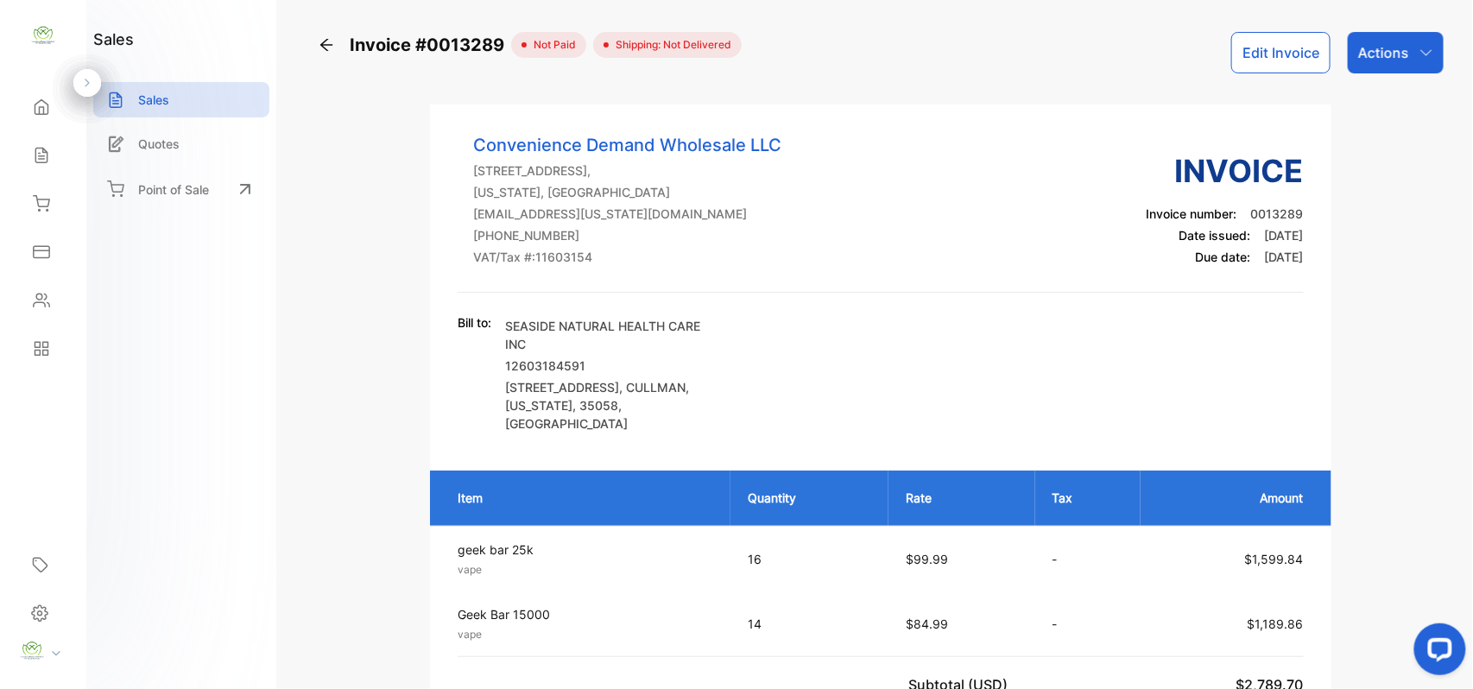
click at [52, 174] on div "Sales Sales" at bounding box center [43, 155] width 59 height 48
click at [57, 161] on div "Sales" at bounding box center [43, 155] width 59 height 35
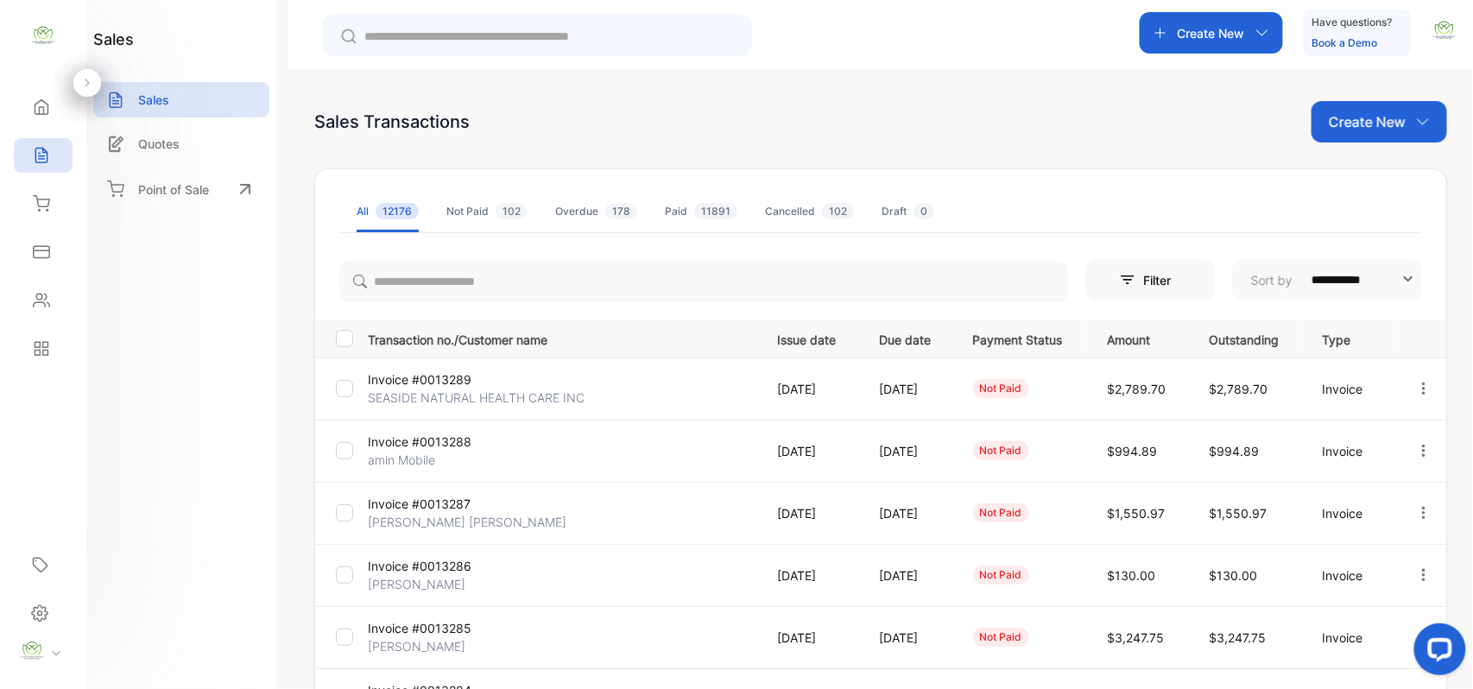
click at [415, 456] on p "amin Mobile" at bounding box center [433, 460] width 130 height 18
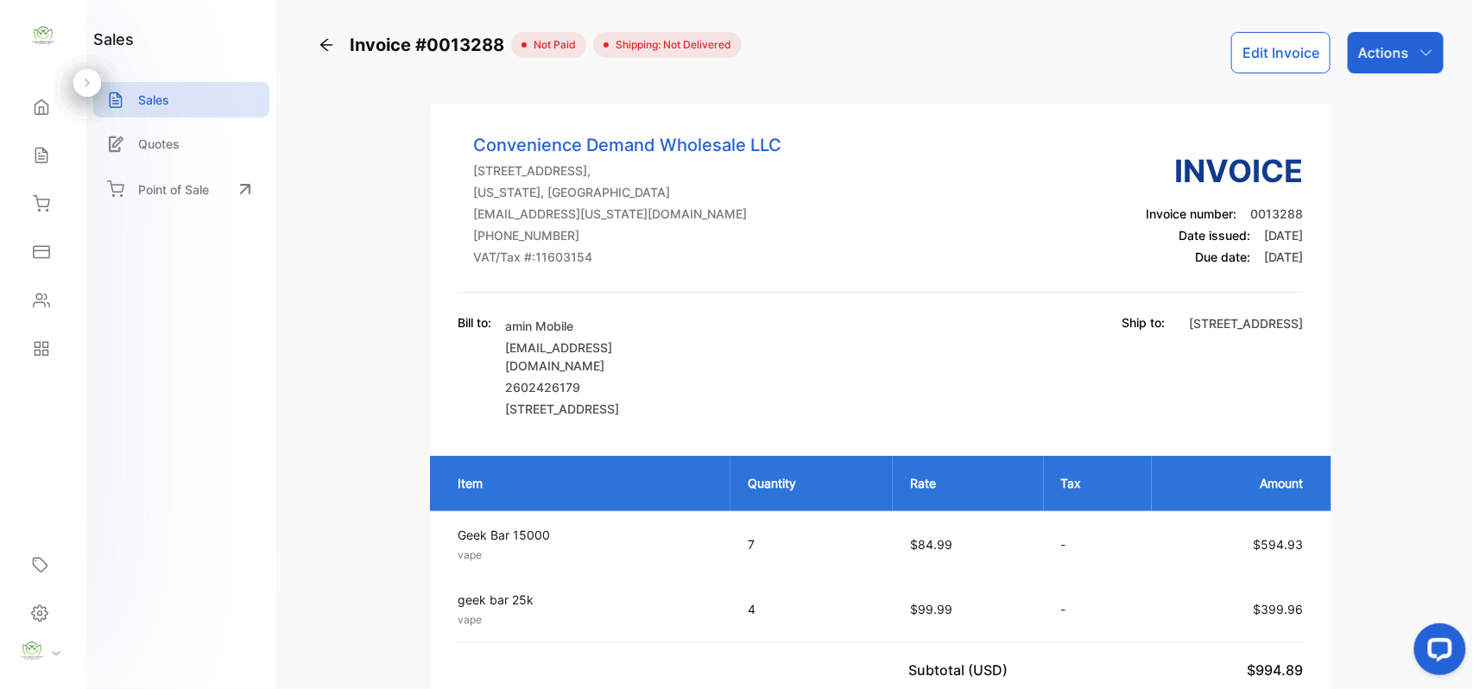
click at [1248, 60] on button "Edit Invoice" at bounding box center [1280, 52] width 99 height 41
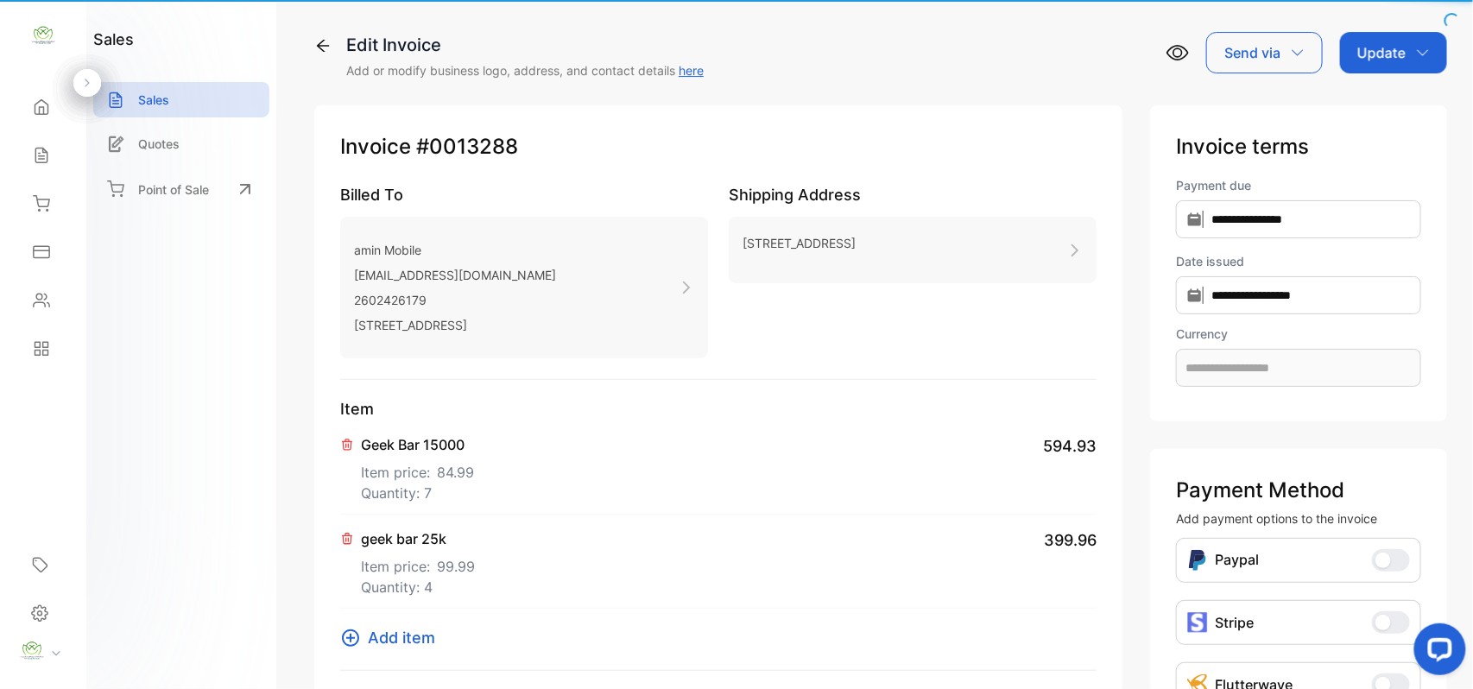
type input "**********"
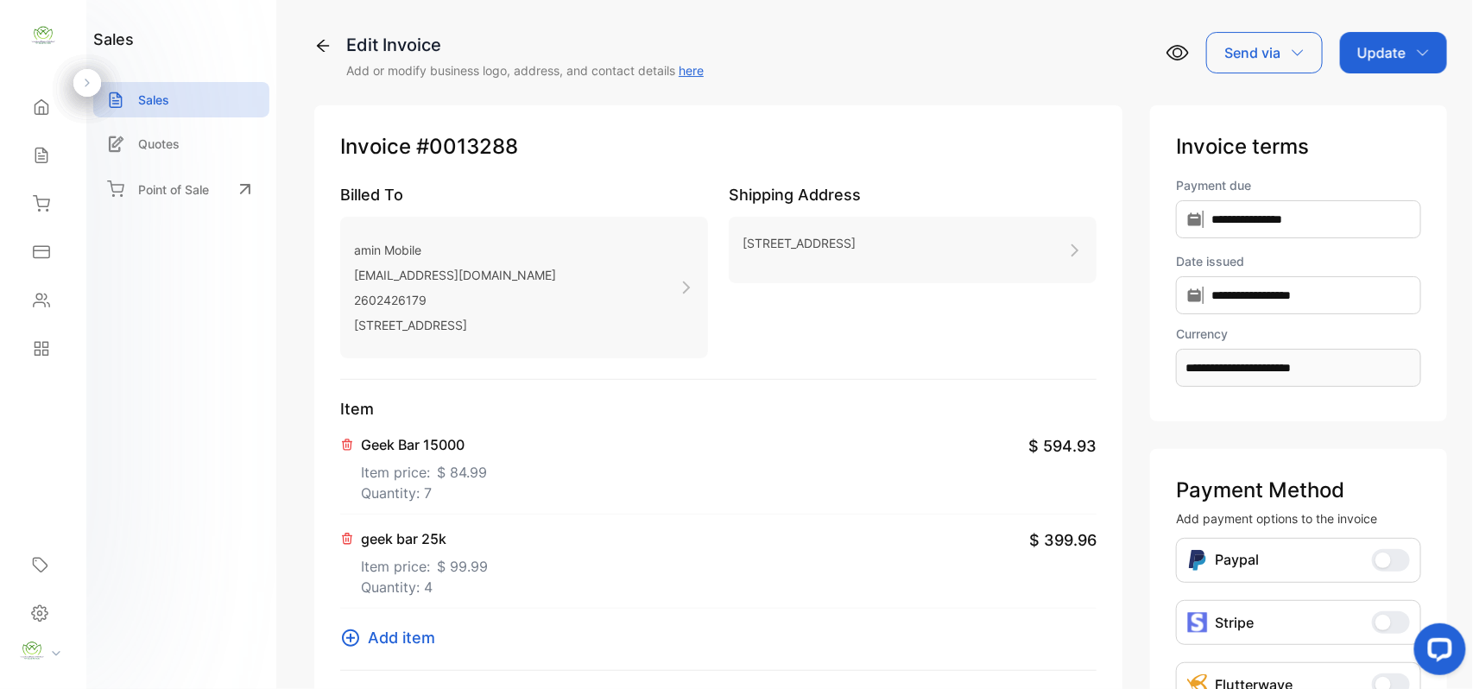
scroll to position [465, 0]
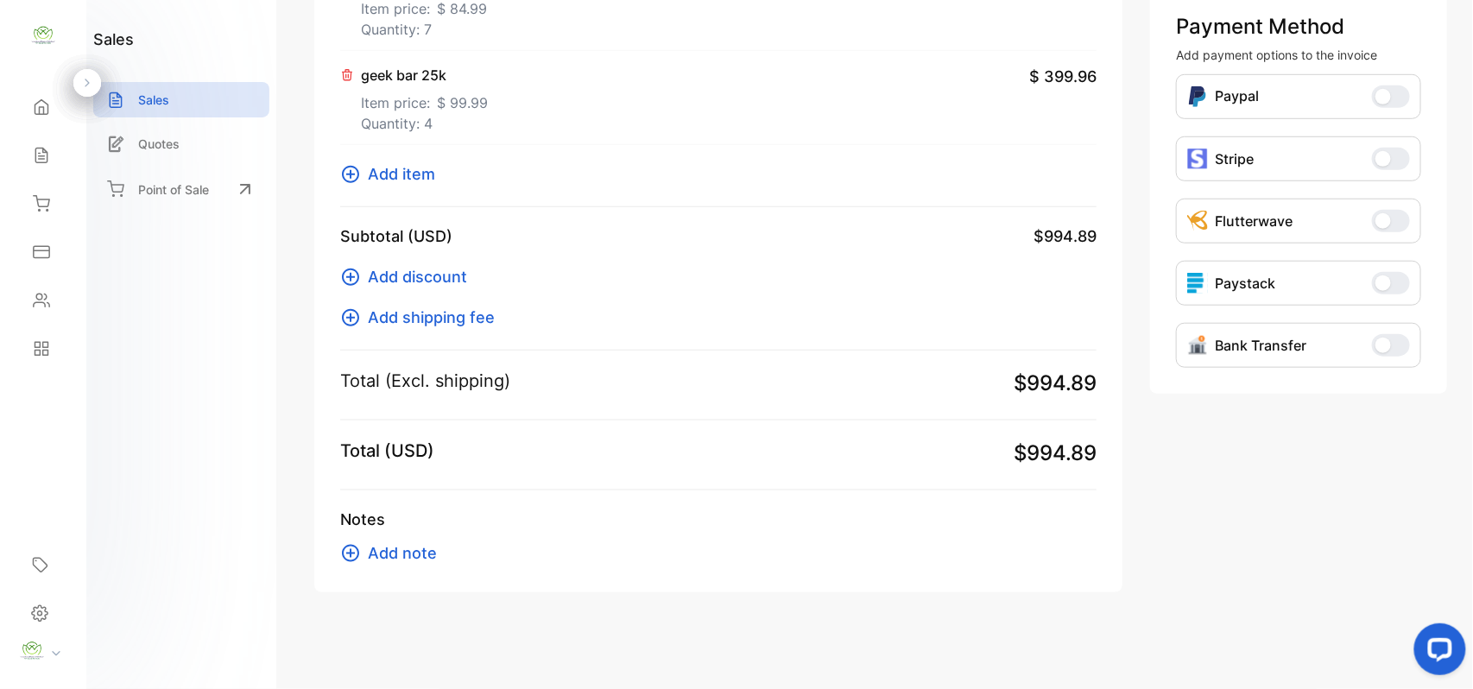
click at [401, 176] on span "Add item" at bounding box center [401, 173] width 67 height 23
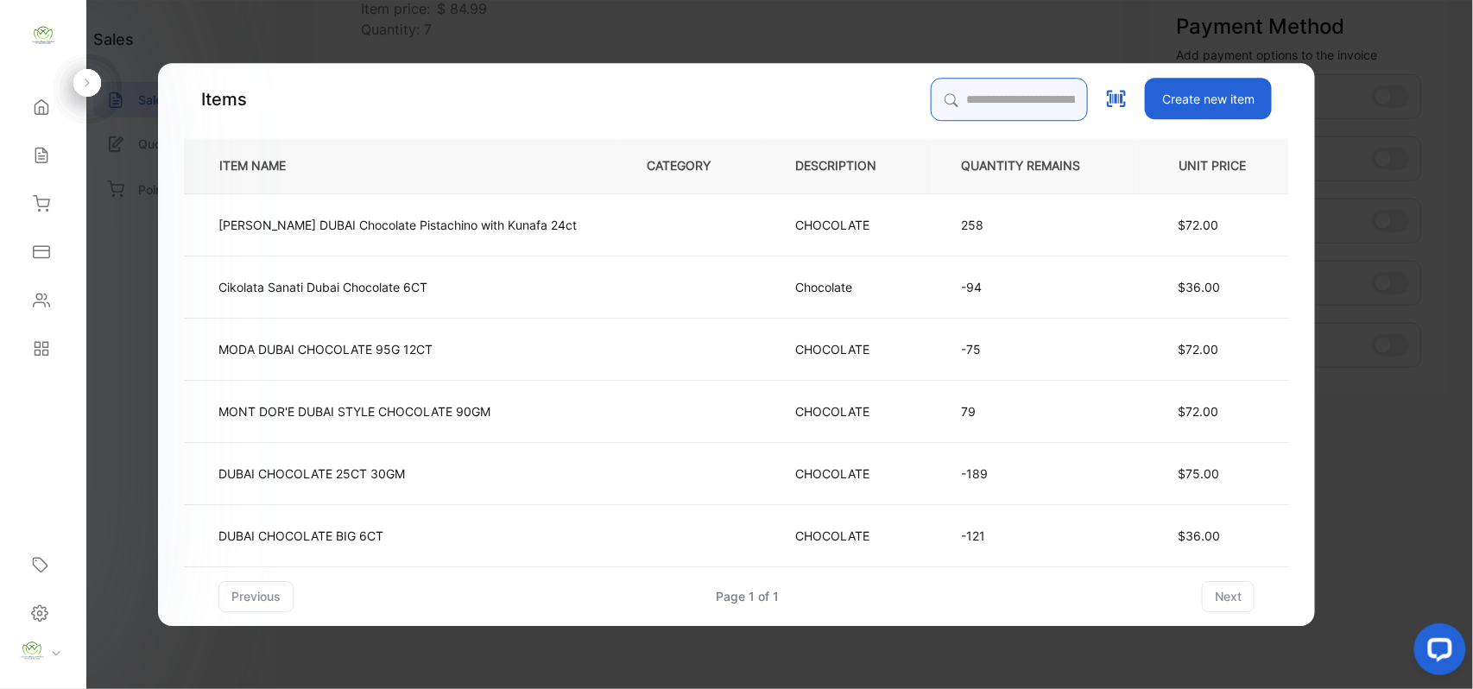
click at [931, 107] on input "search" at bounding box center [1009, 99] width 157 height 43
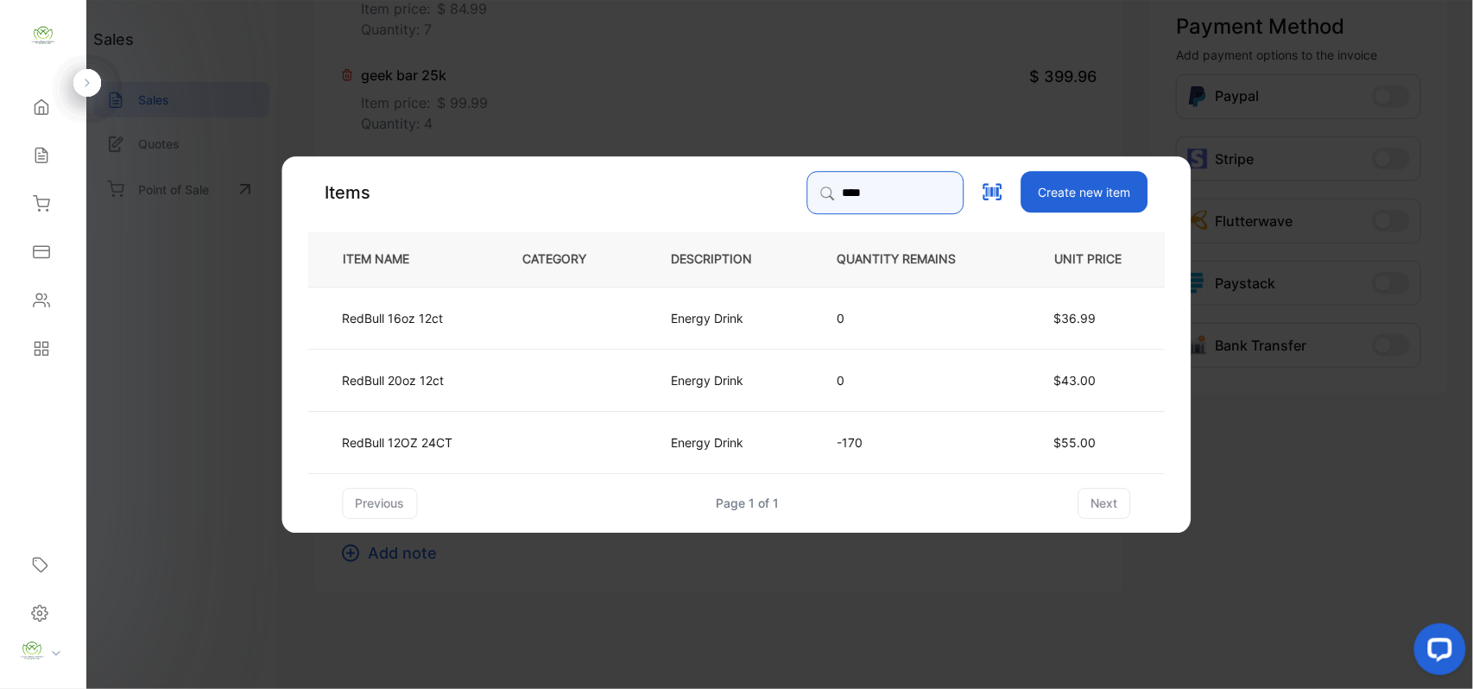
type input "****"
click at [502, 432] on td at bounding box center [569, 441] width 149 height 62
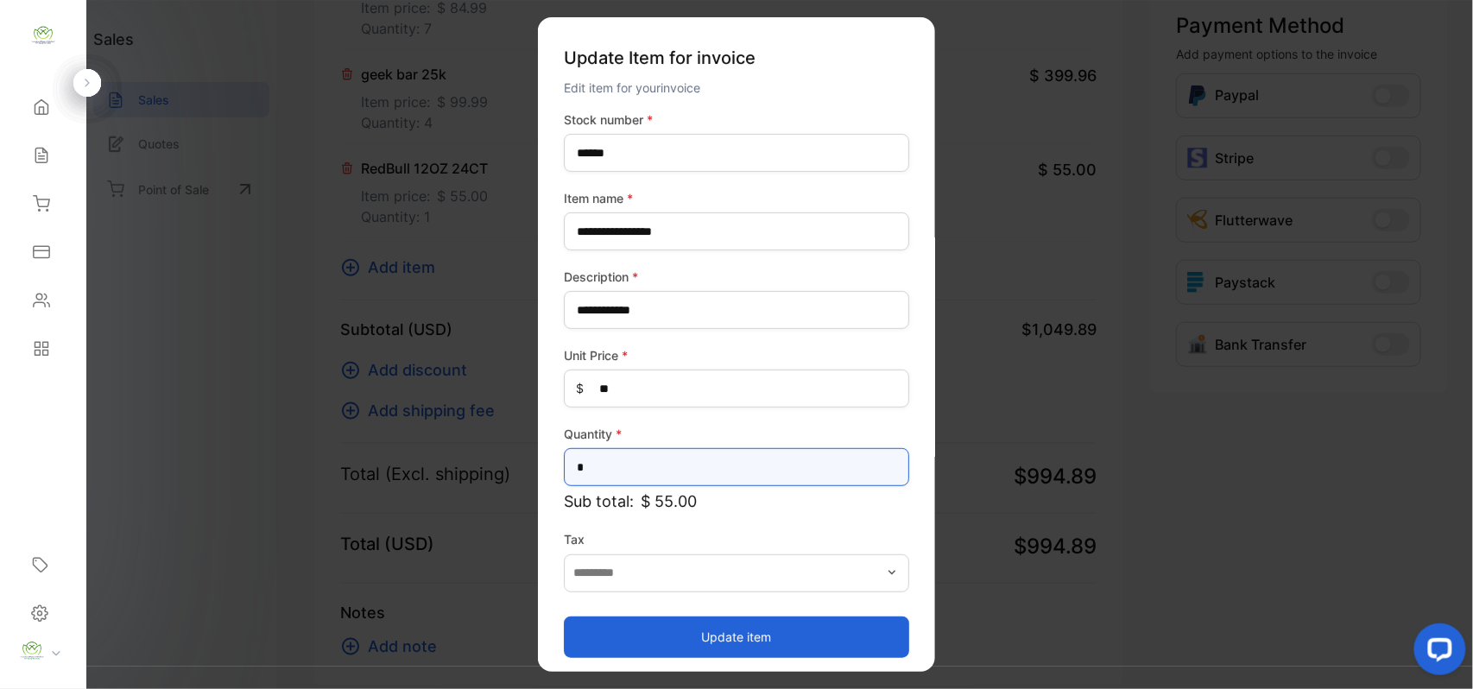
click at [679, 477] on input "*" at bounding box center [736, 467] width 345 height 38
type input "*"
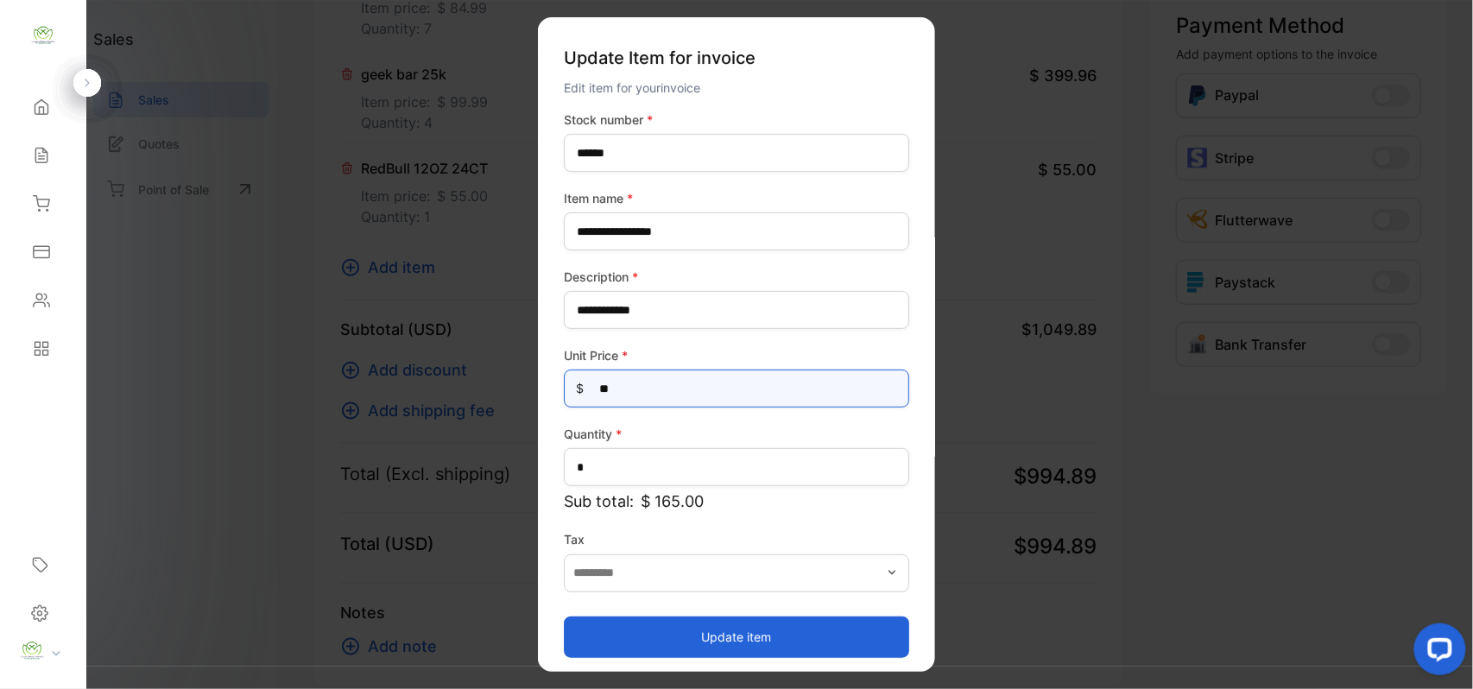
click at [626, 389] on Price-inputprice "**" at bounding box center [736, 389] width 345 height 38
type Price-inputprice "*"
type Price-inputprice "*****"
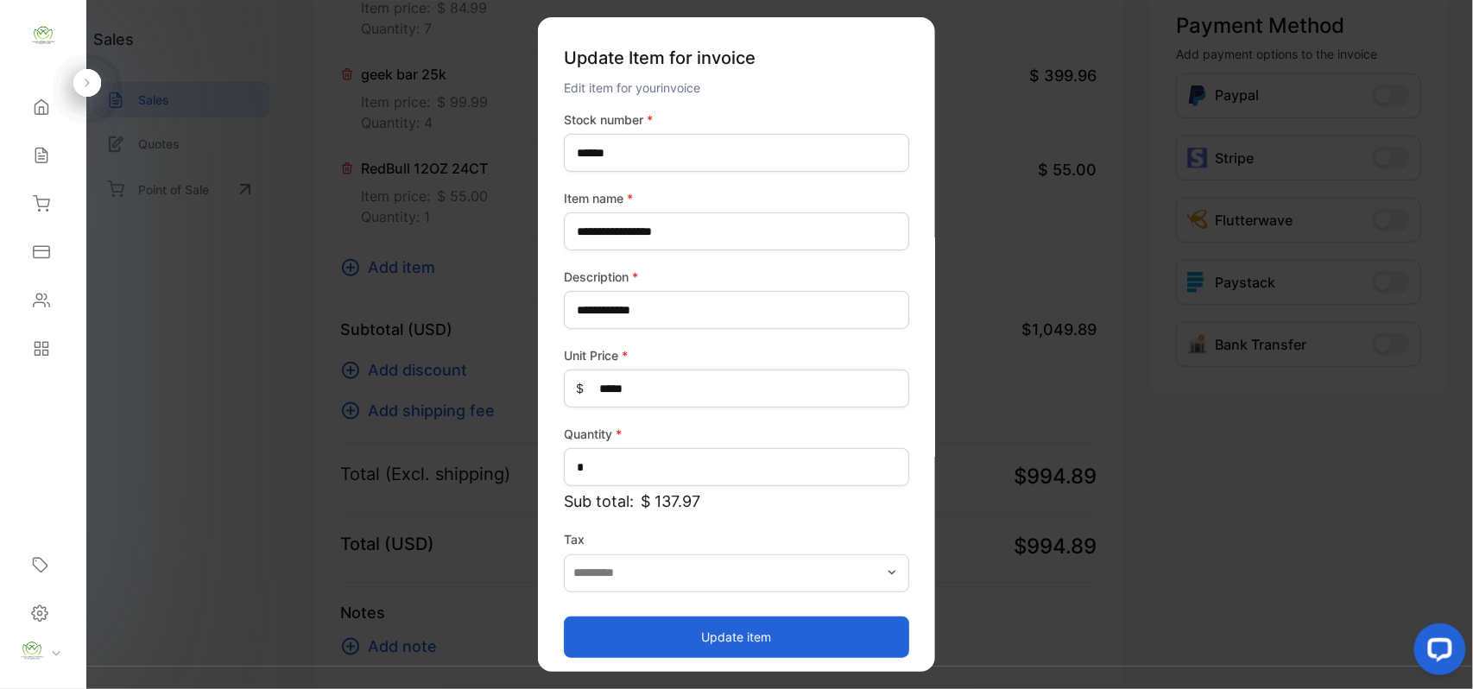
click at [629, 622] on button "Update item" at bounding box center [736, 636] width 345 height 41
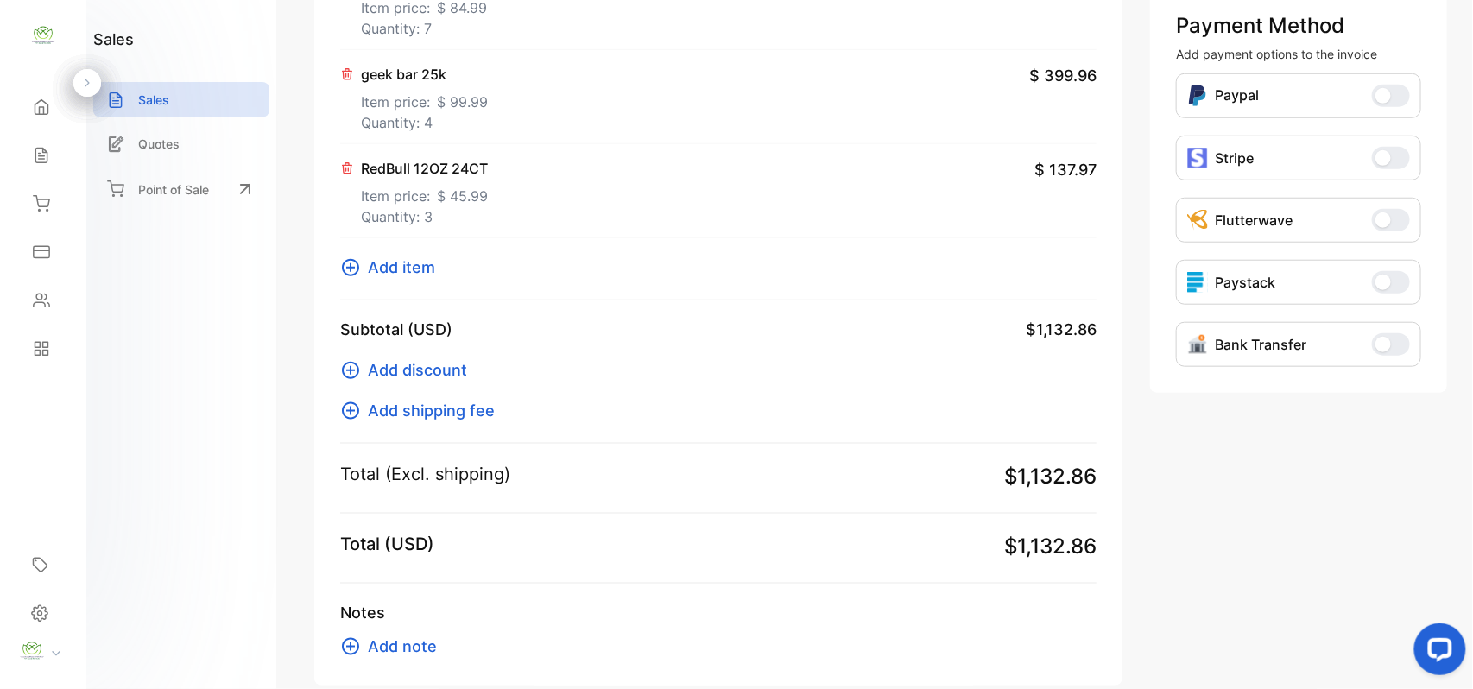
scroll to position [0, 0]
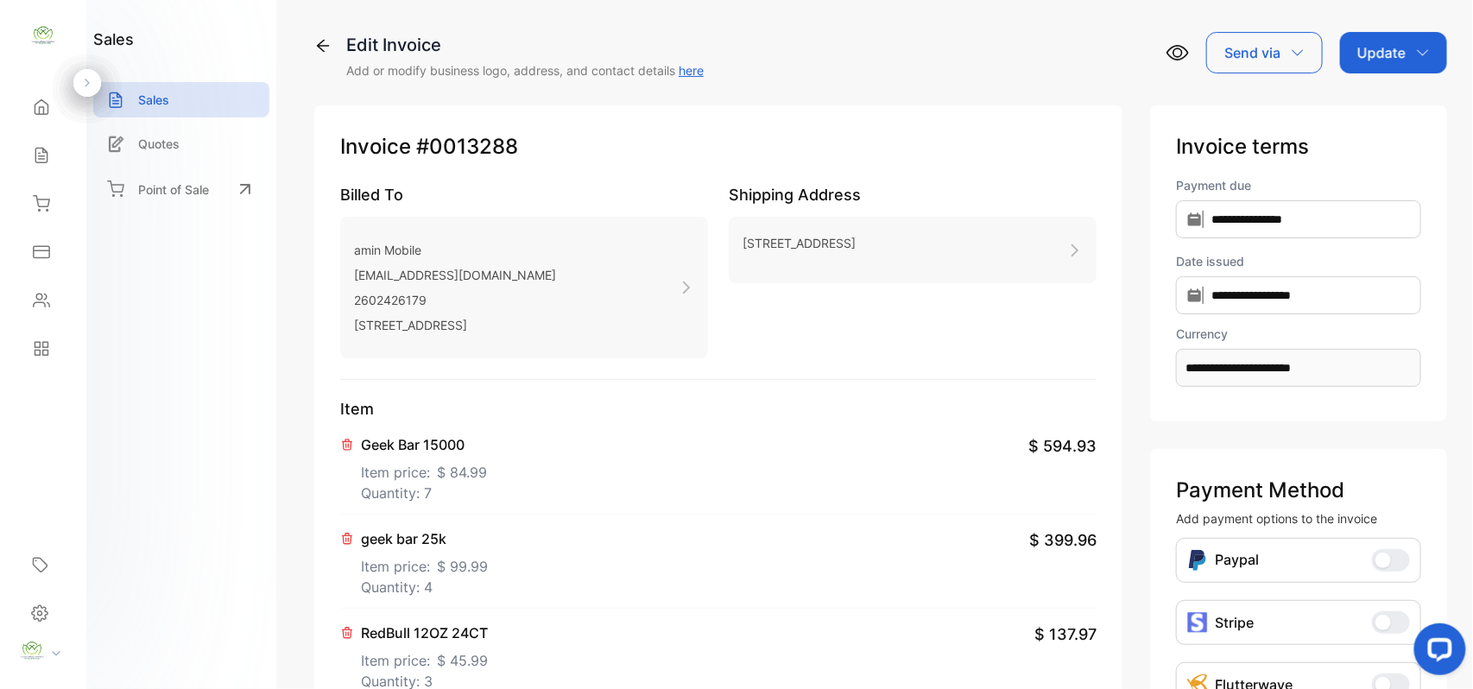
click at [1426, 40] on div "Update" at bounding box center [1393, 52] width 107 height 41
click at [1399, 117] on div "Invoice" at bounding box center [1396, 109] width 99 height 35
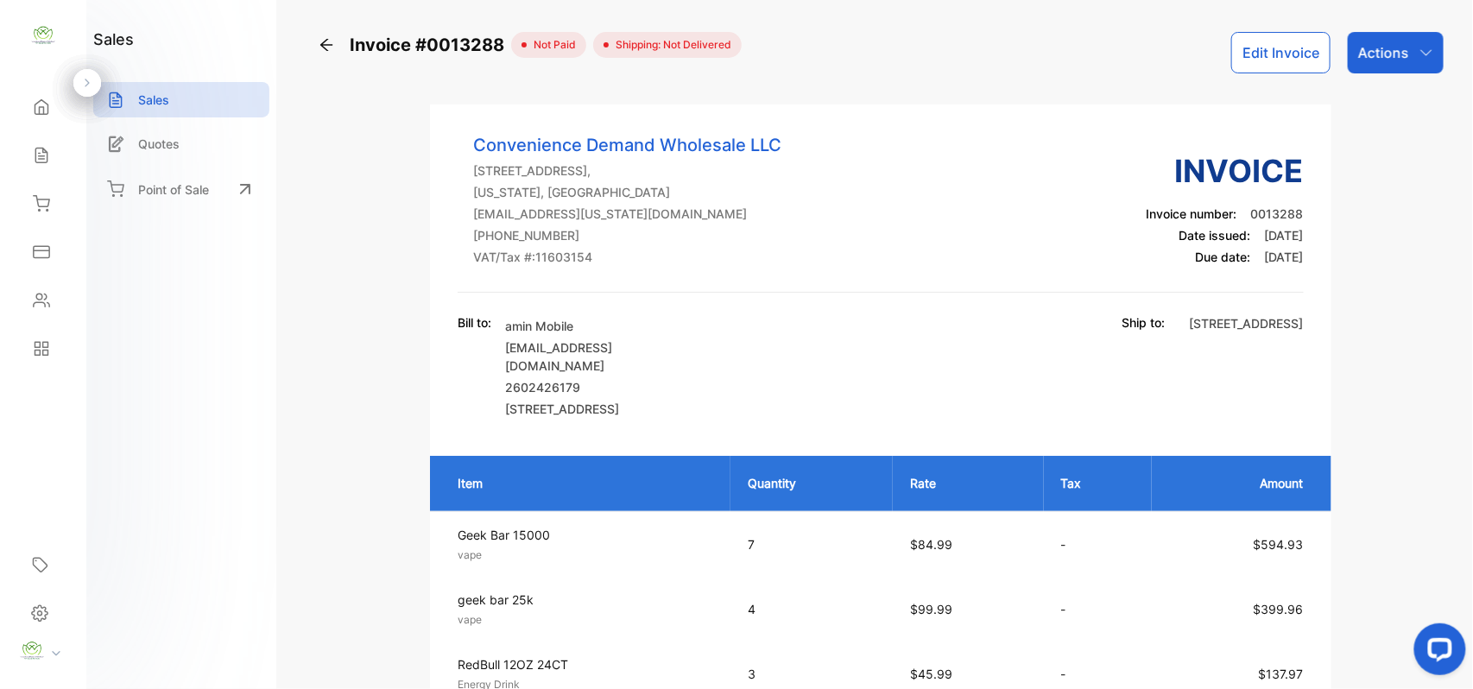
click at [1389, 46] on p "Actions" at bounding box center [1383, 52] width 51 height 21
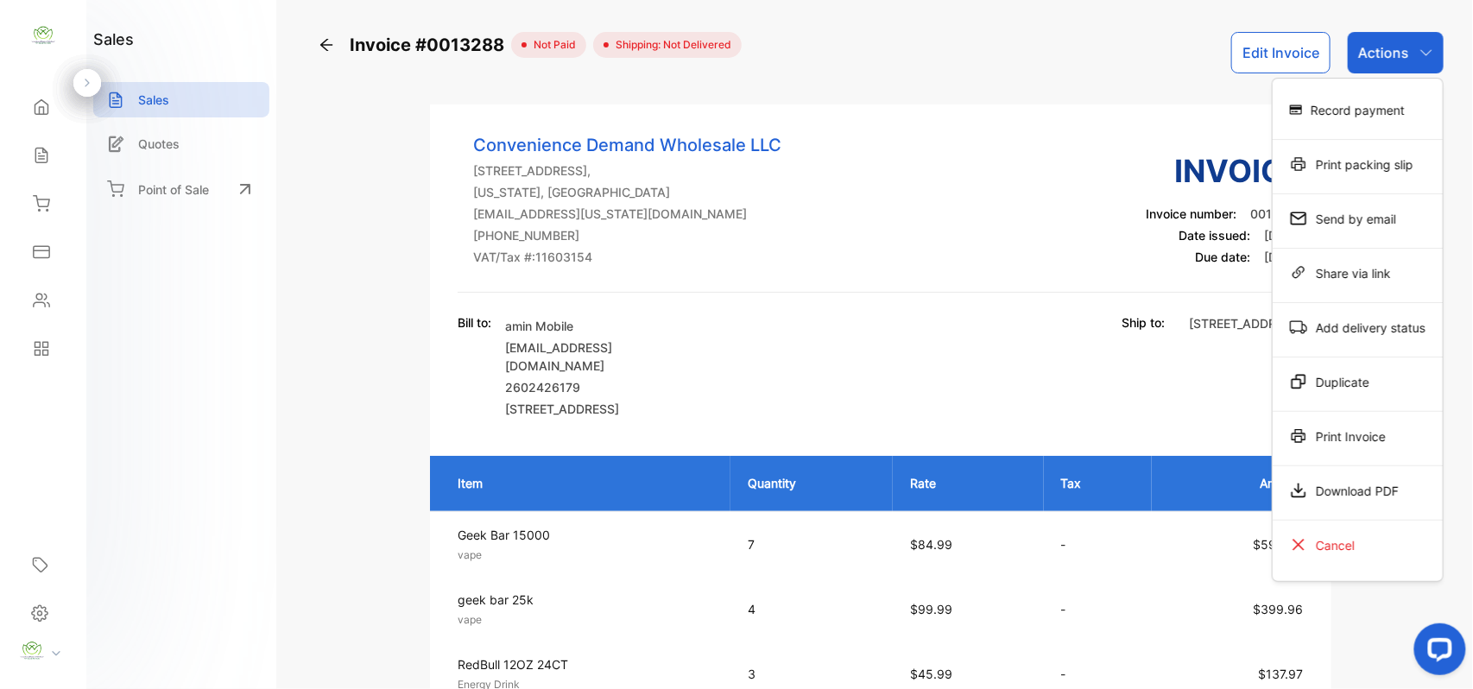
click at [1390, 440] on div "Print Invoice" at bounding box center [1358, 436] width 170 height 35
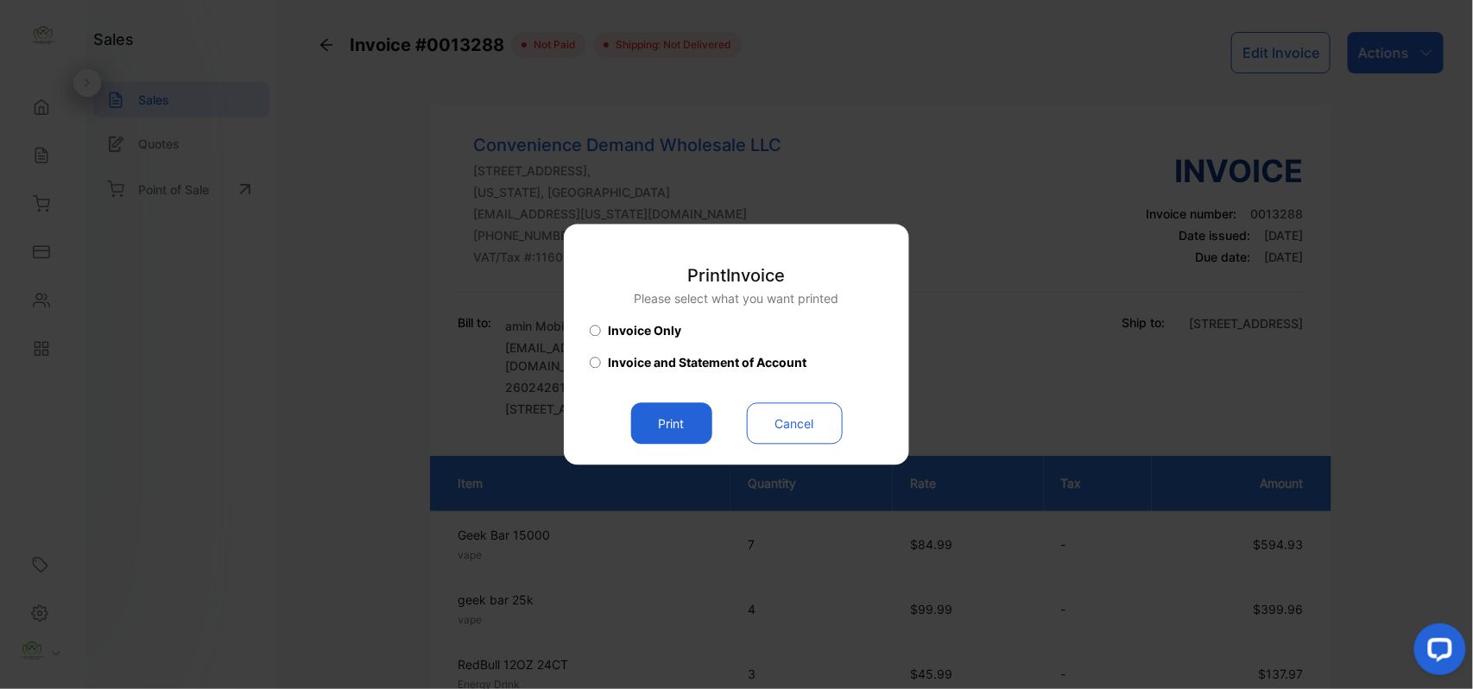
click at [674, 435] on button "Print" at bounding box center [671, 423] width 81 height 41
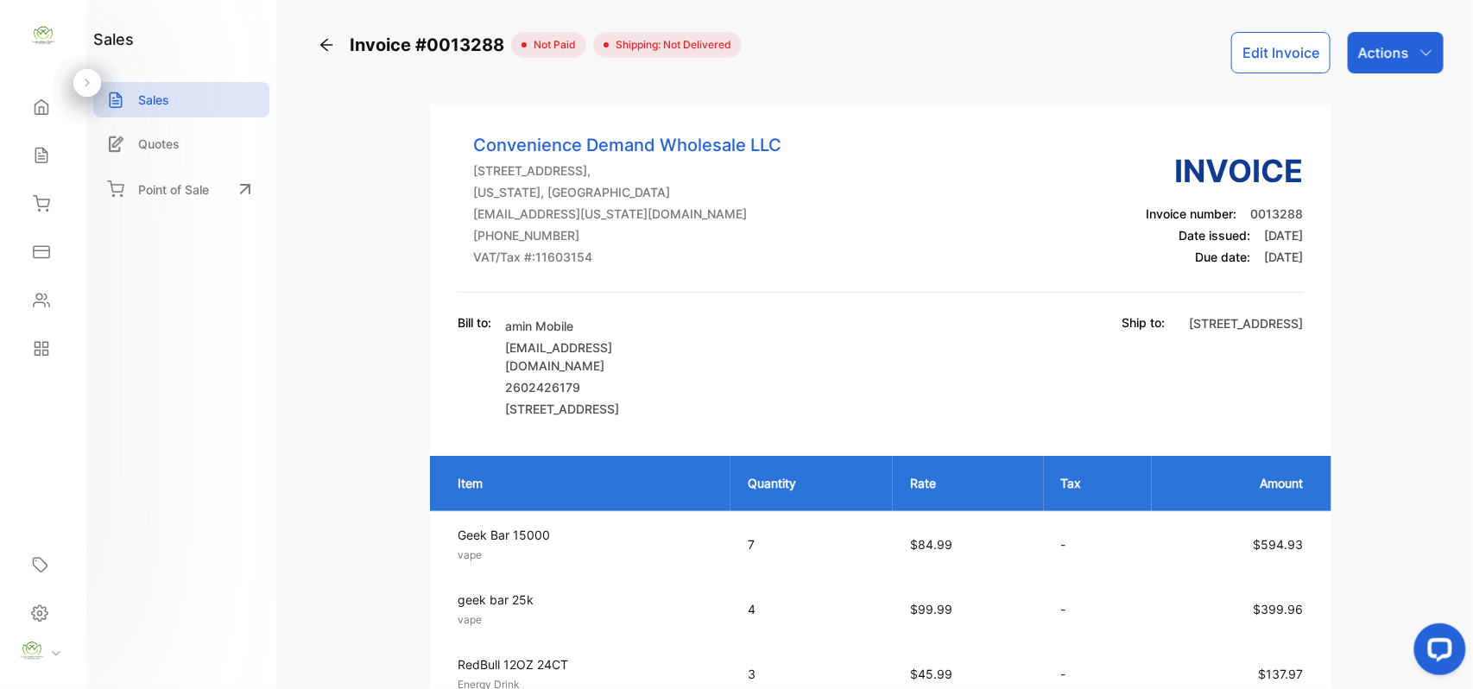
click at [38, 161] on icon at bounding box center [41, 155] width 17 height 17
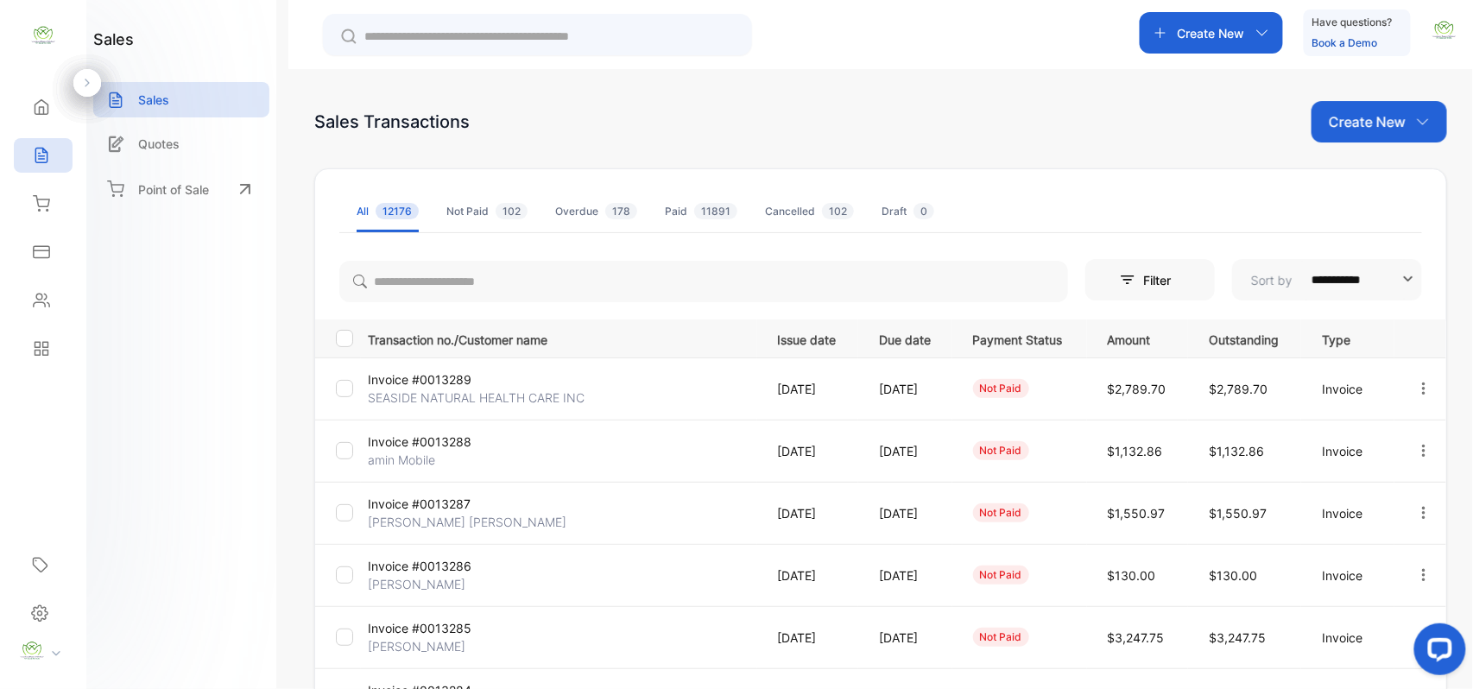
click at [426, 456] on p "amin Mobile" at bounding box center [433, 460] width 130 height 18
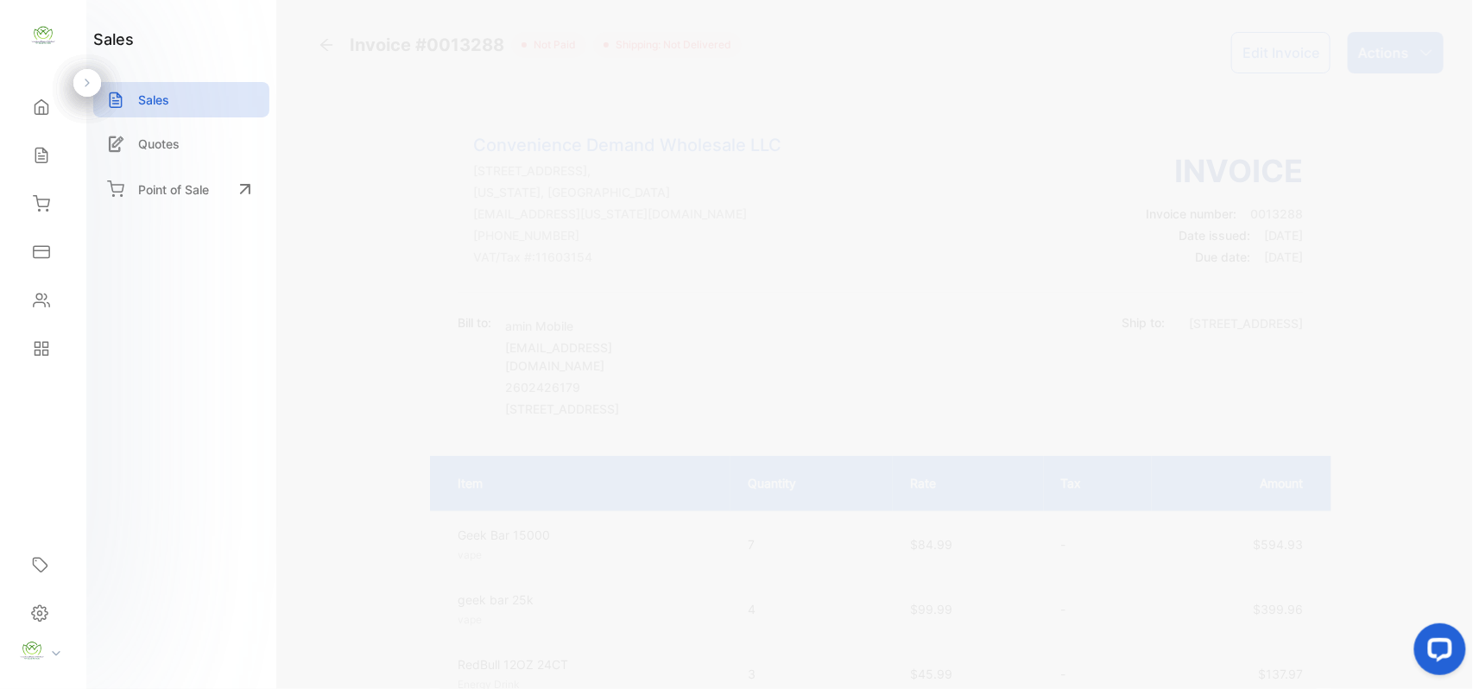
click at [1383, 40] on div "Actions" at bounding box center [1396, 52] width 96 height 41
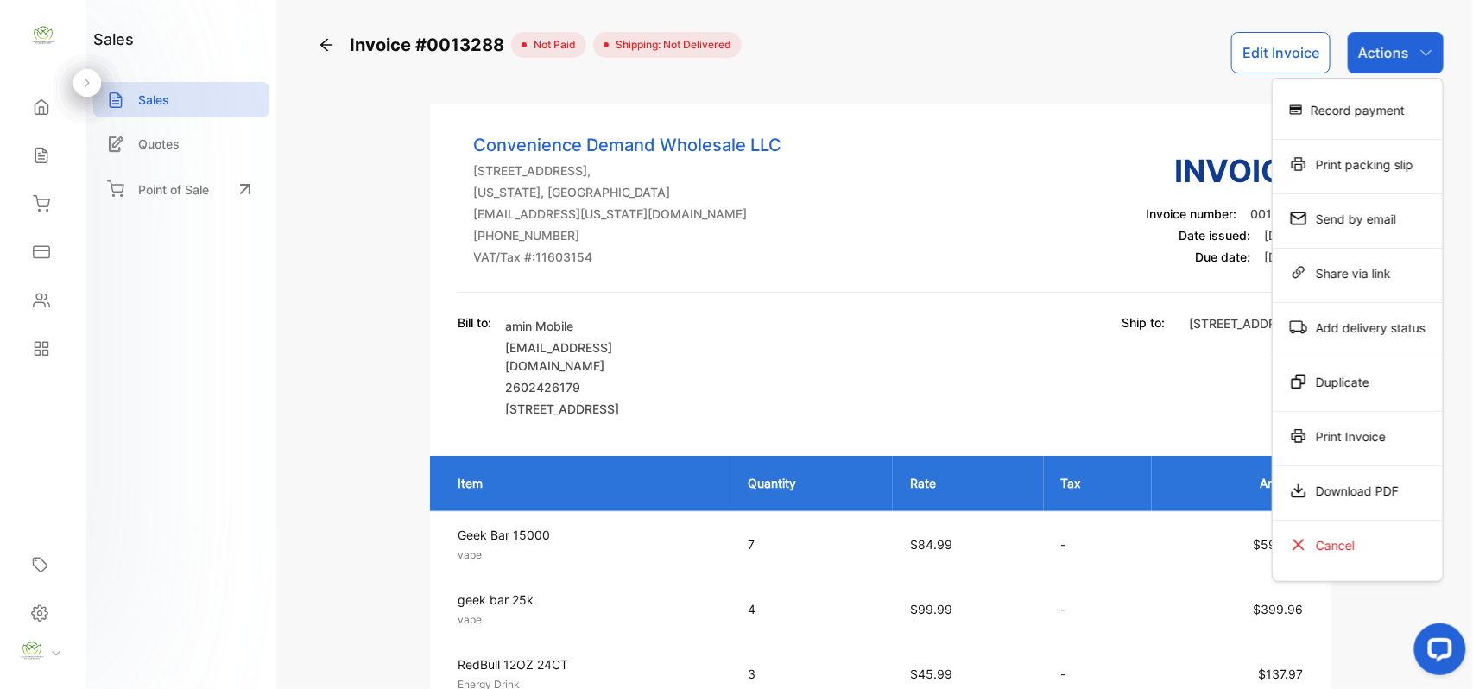
click at [1334, 440] on div "Print Invoice" at bounding box center [1358, 436] width 170 height 35
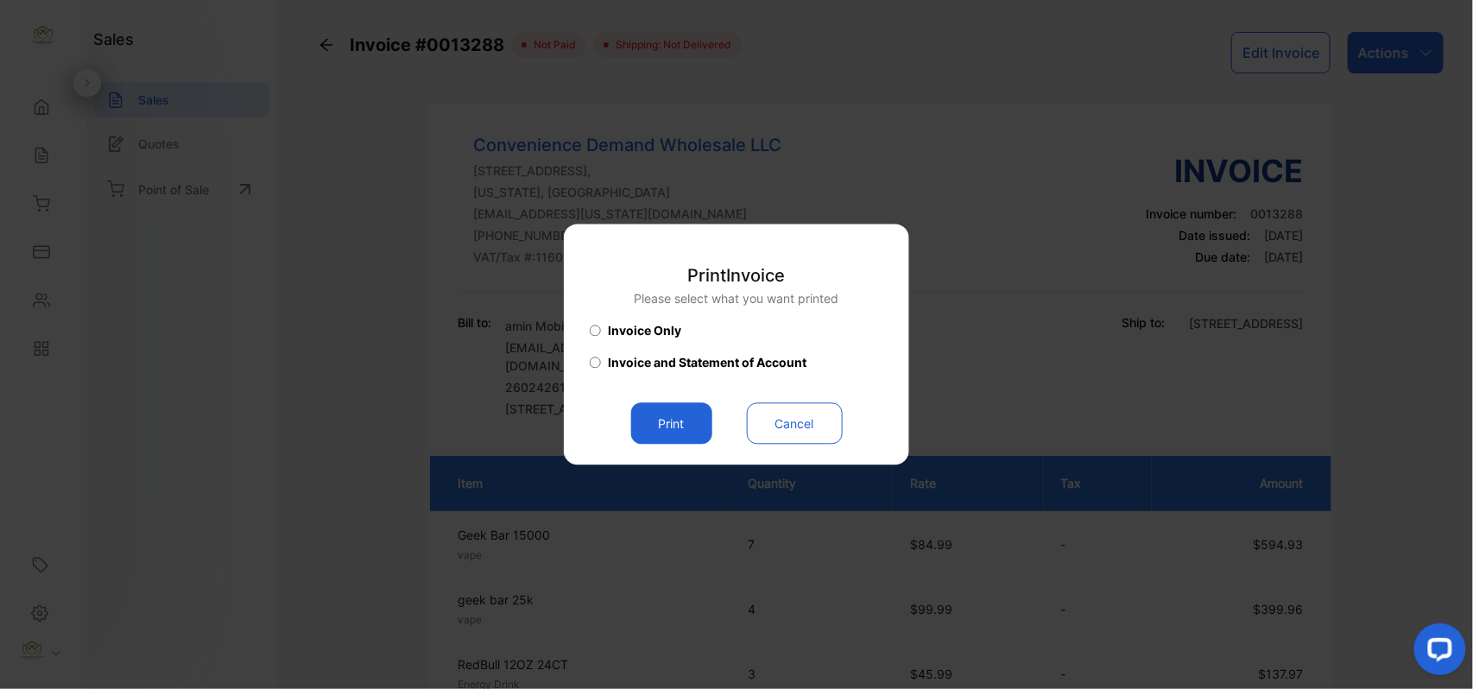
click at [663, 416] on button "Print" at bounding box center [671, 423] width 81 height 41
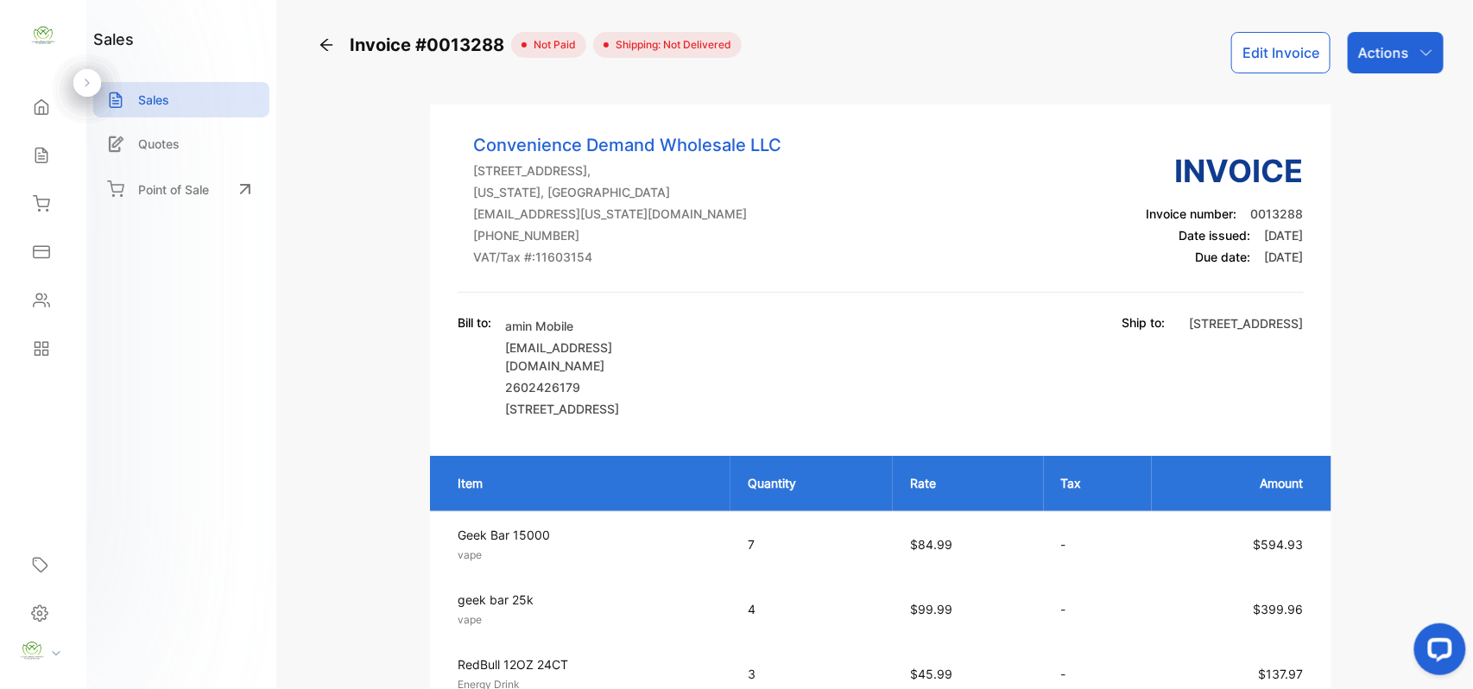
click at [35, 155] on icon at bounding box center [40, 156] width 11 height 15
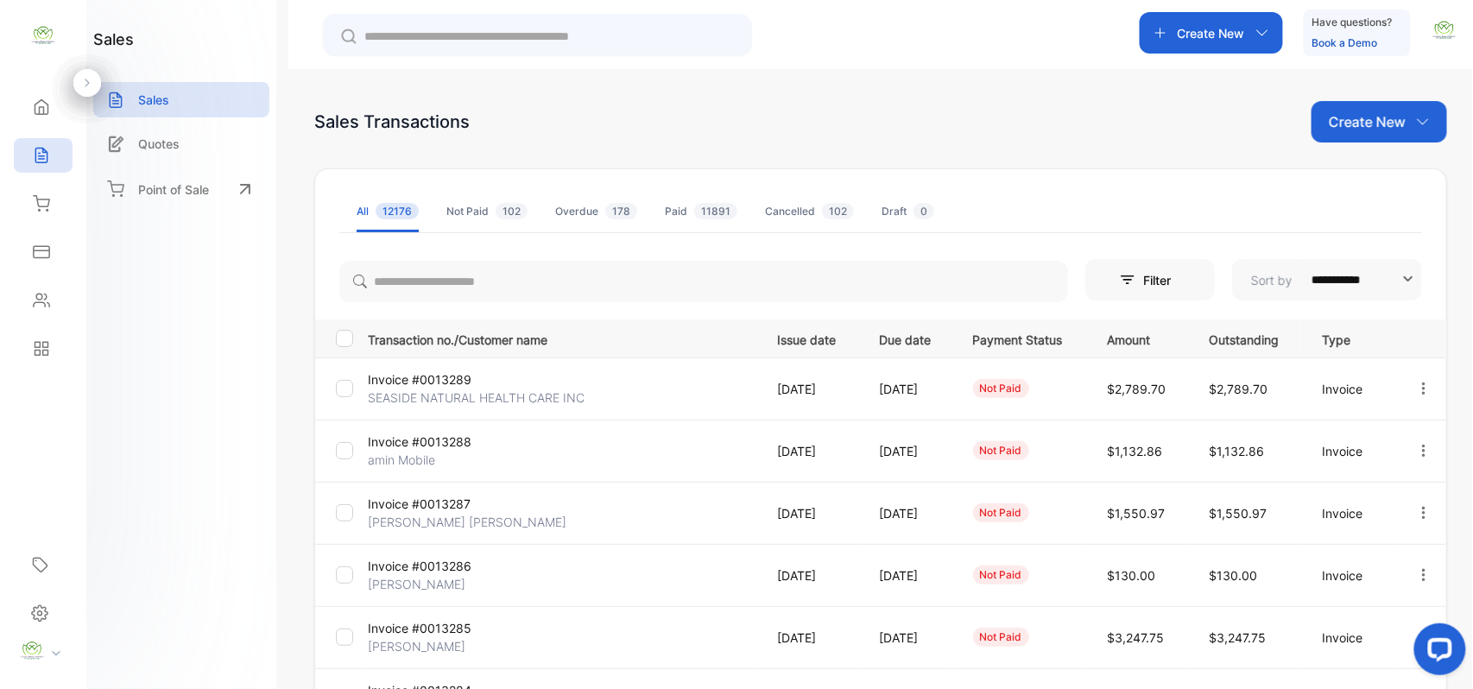
click at [31, 298] on div "Contacts" at bounding box center [39, 300] width 22 height 17
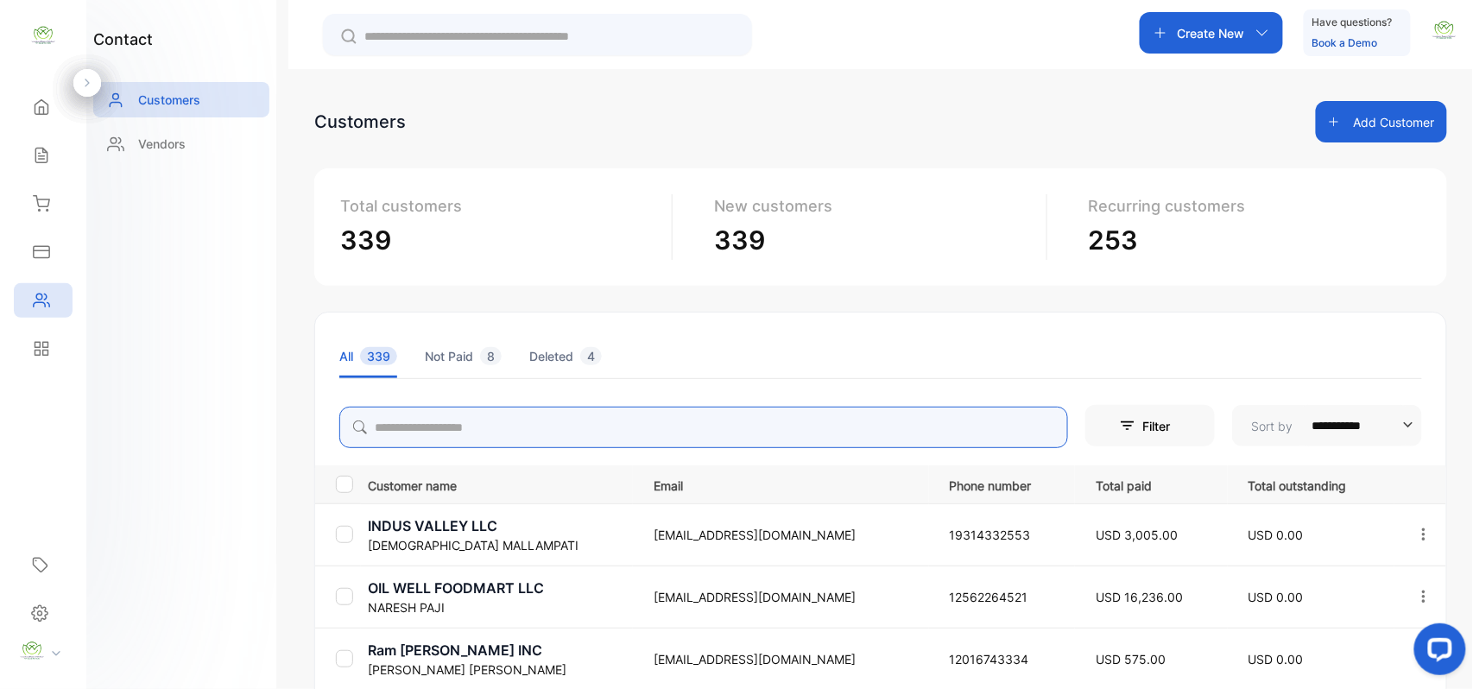
click at [527, 429] on input "search" at bounding box center [703, 427] width 729 height 41
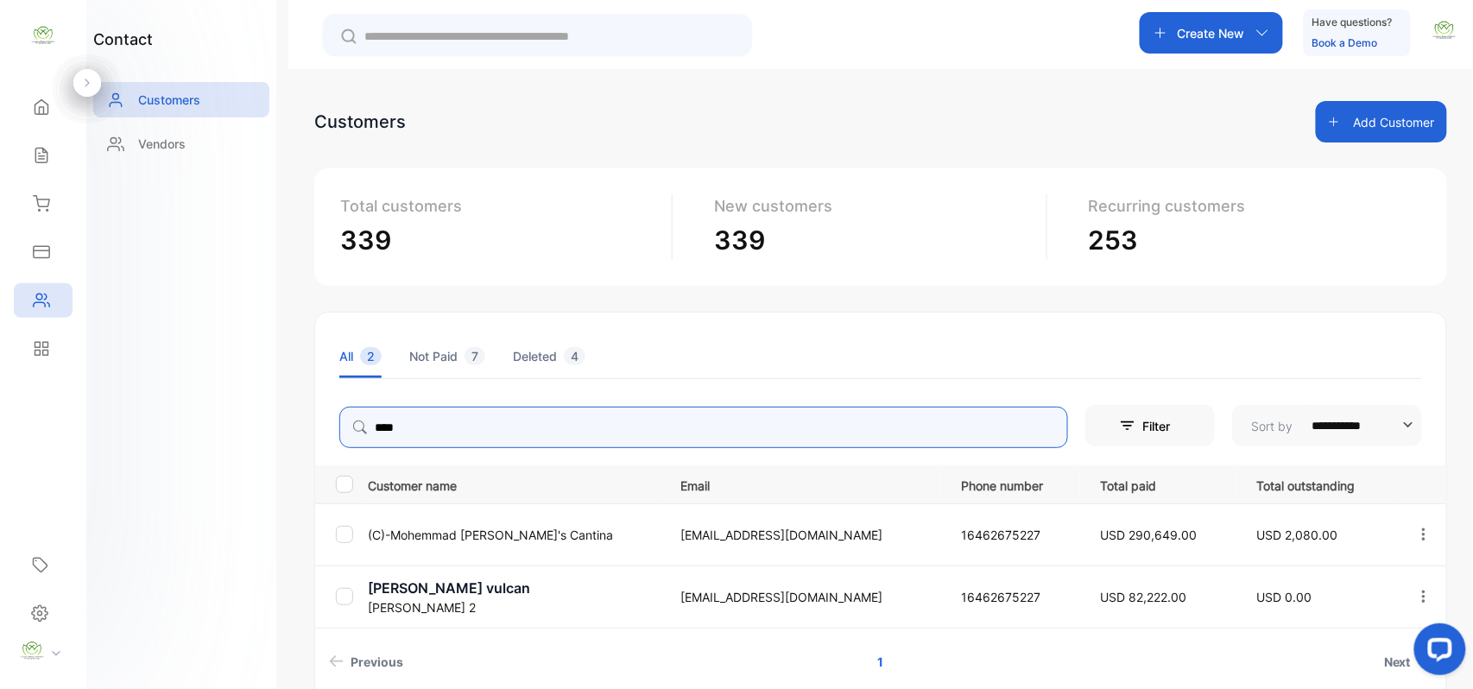
type input "****"
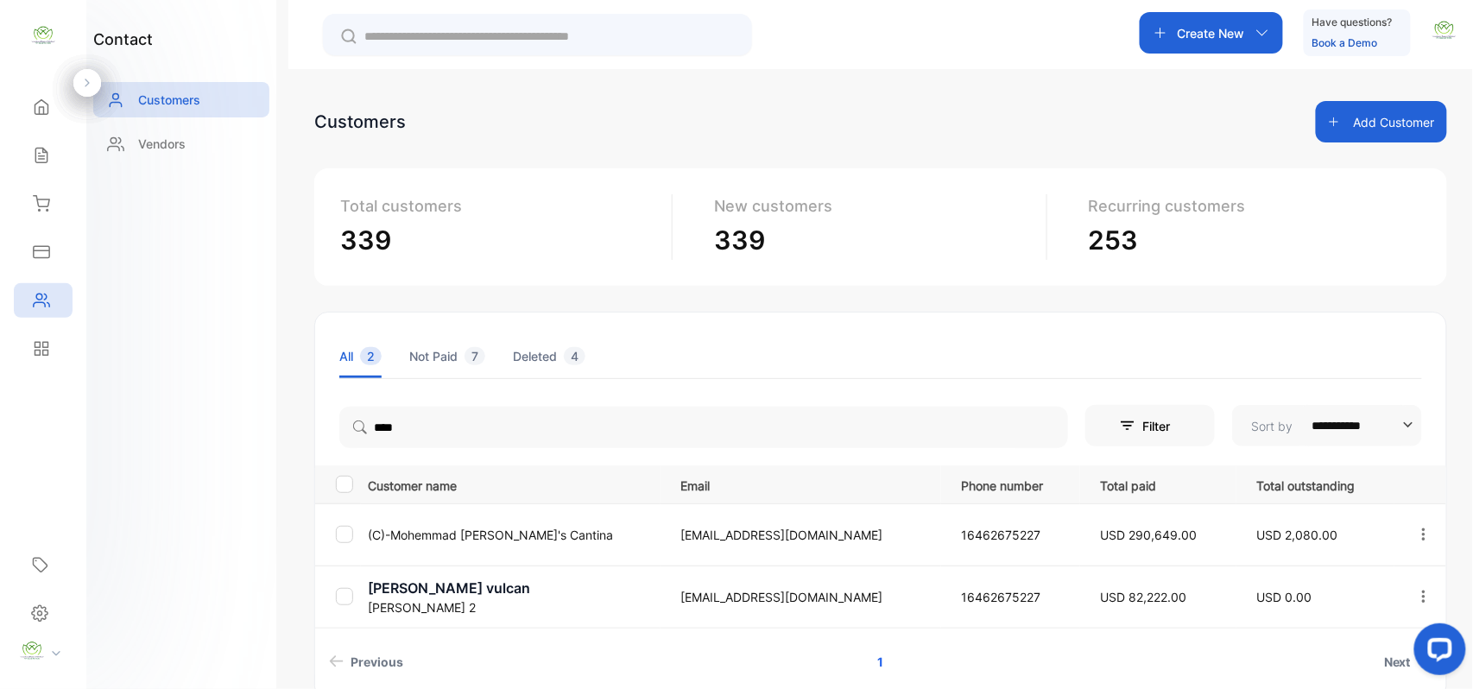
click at [155, 430] on div "contact Customers Vendors" at bounding box center [181, 344] width 190 height 689
click at [485, 533] on p "(C)-Mohemmad Rosie's Cantina" at bounding box center [514, 535] width 292 height 18
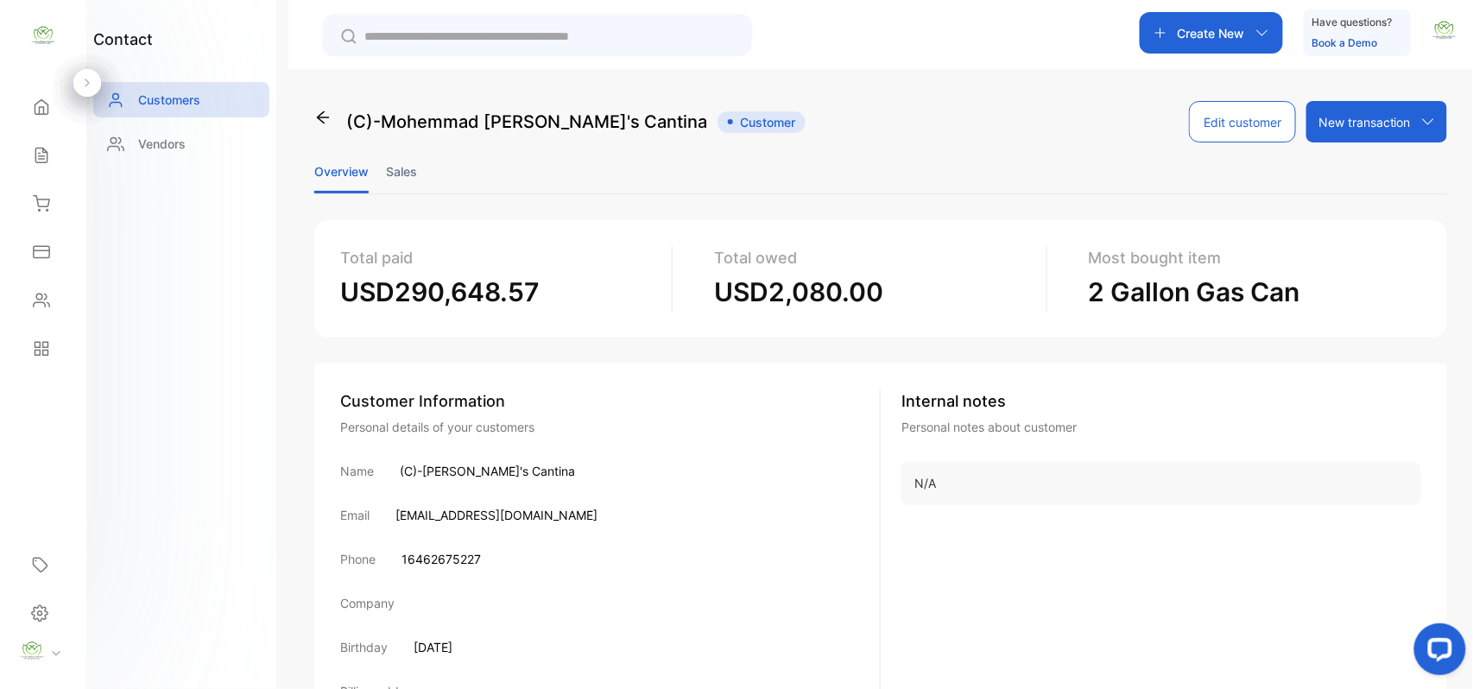
drag, startPoint x: 383, startPoint y: 157, endPoint x: 394, endPoint y: 163, distance: 12.0
click at [389, 160] on ul "Overview Sales" at bounding box center [880, 171] width 1133 height 45
click at [395, 169] on li "Sales" at bounding box center [401, 171] width 31 height 44
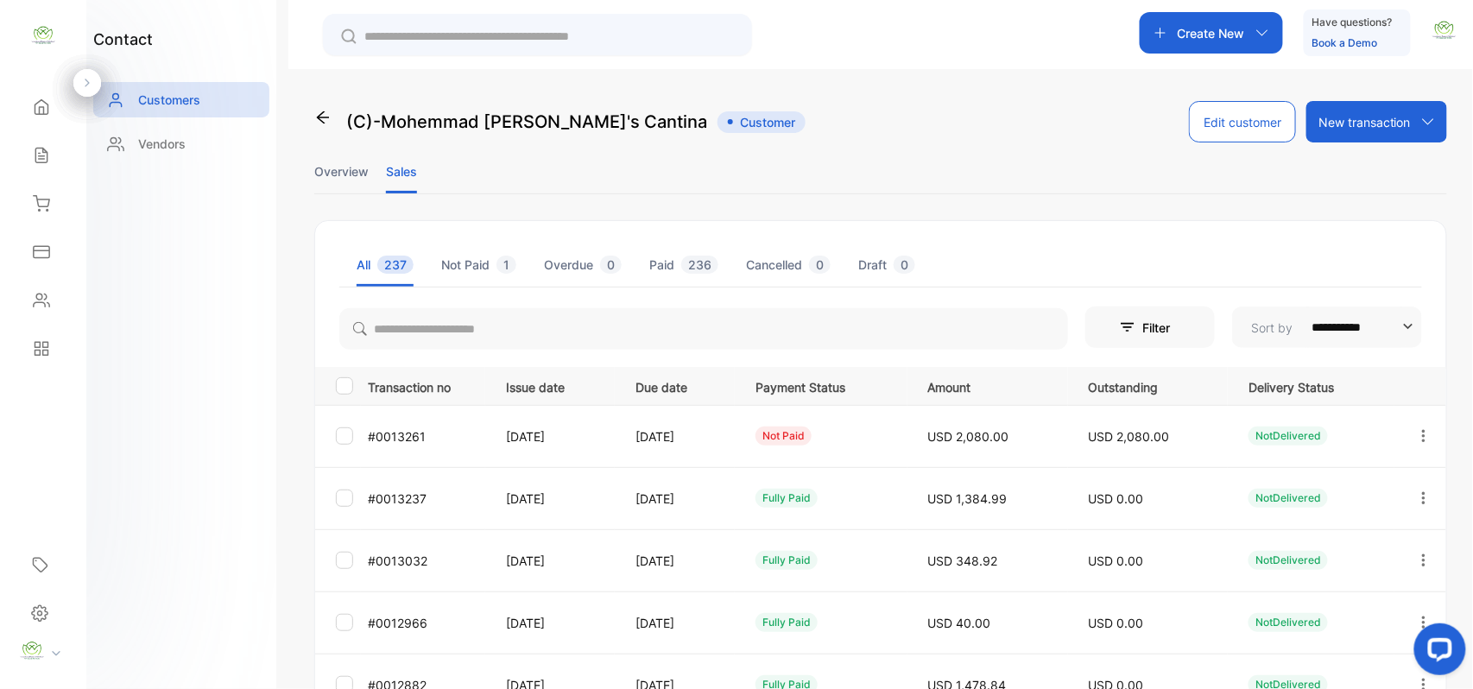
click at [1422, 430] on icon "button" at bounding box center [1423, 435] width 3 height 12
click at [1355, 494] on div "View" at bounding box center [1345, 488] width 194 height 35
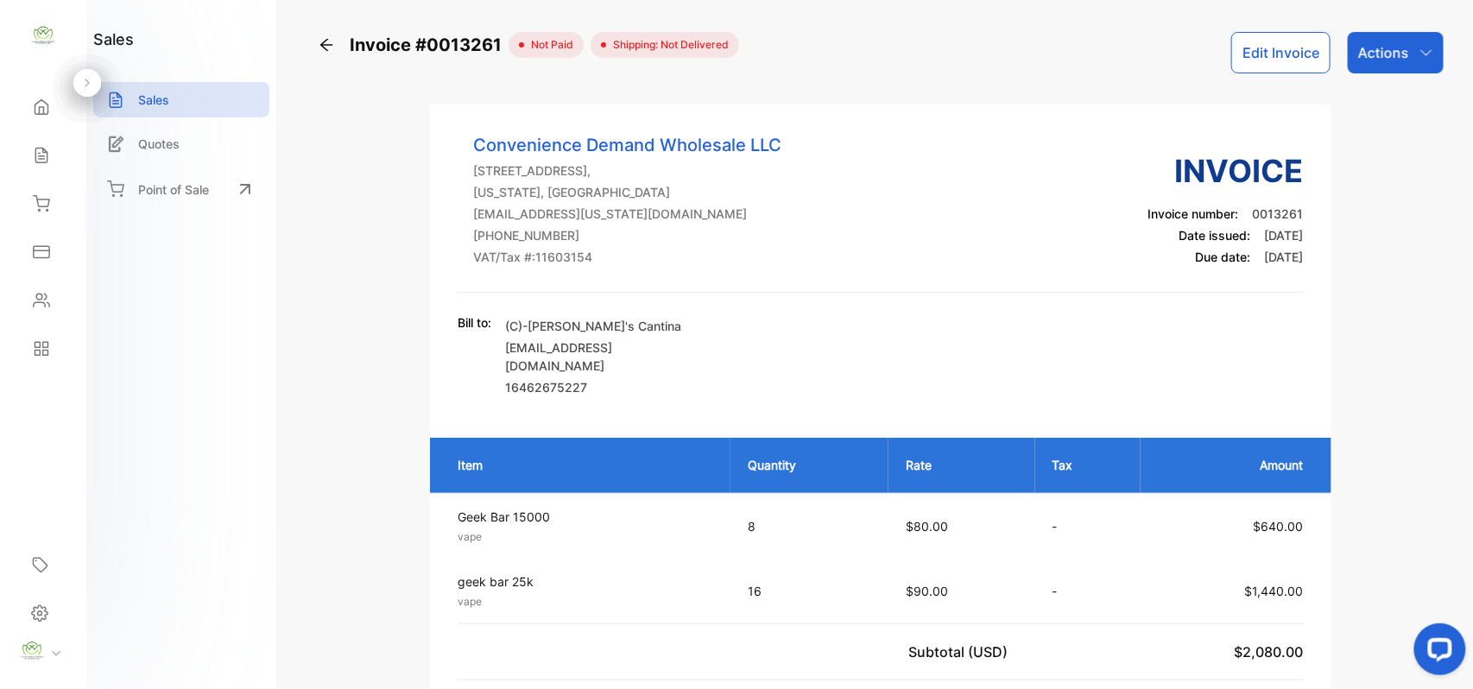
click at [42, 147] on icon at bounding box center [41, 155] width 17 height 17
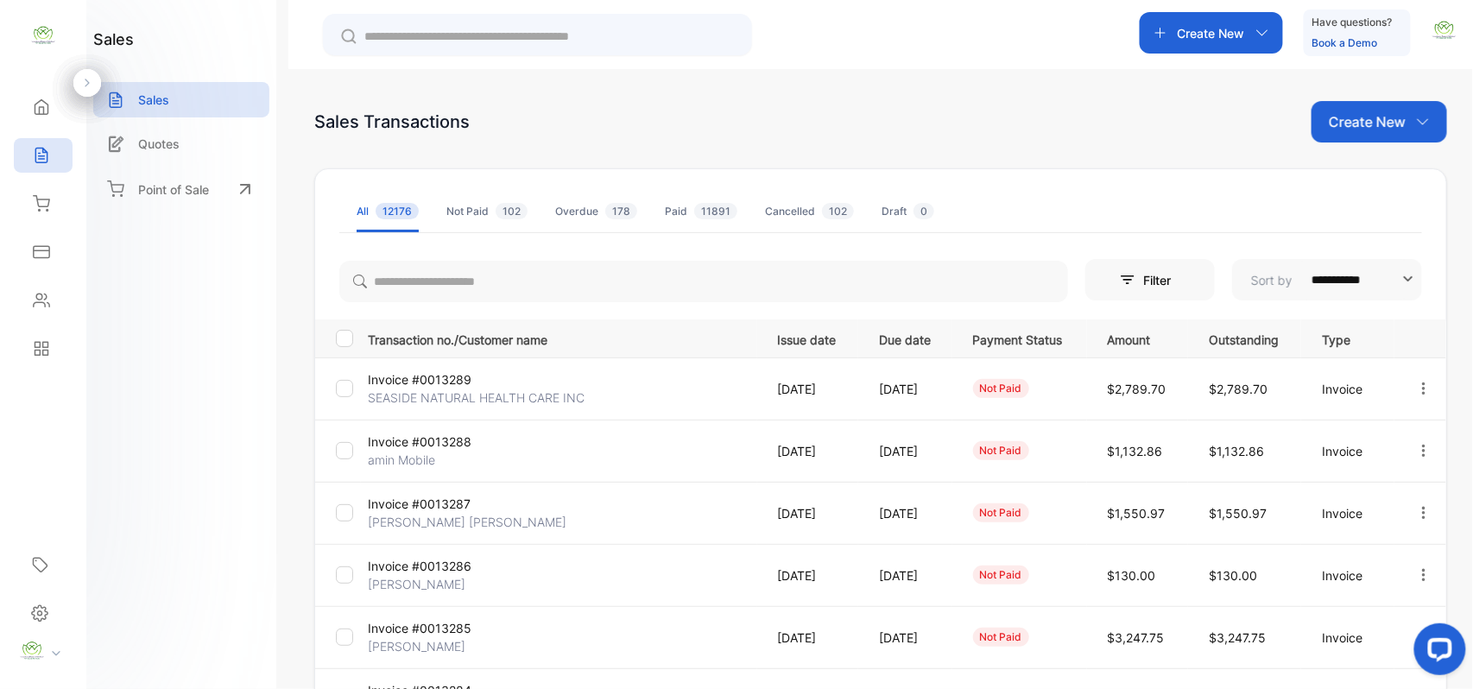
click at [1358, 118] on p "Create New" at bounding box center [1367, 121] width 77 height 21
click at [1355, 180] on div "Invoice" at bounding box center [1385, 178] width 121 height 35
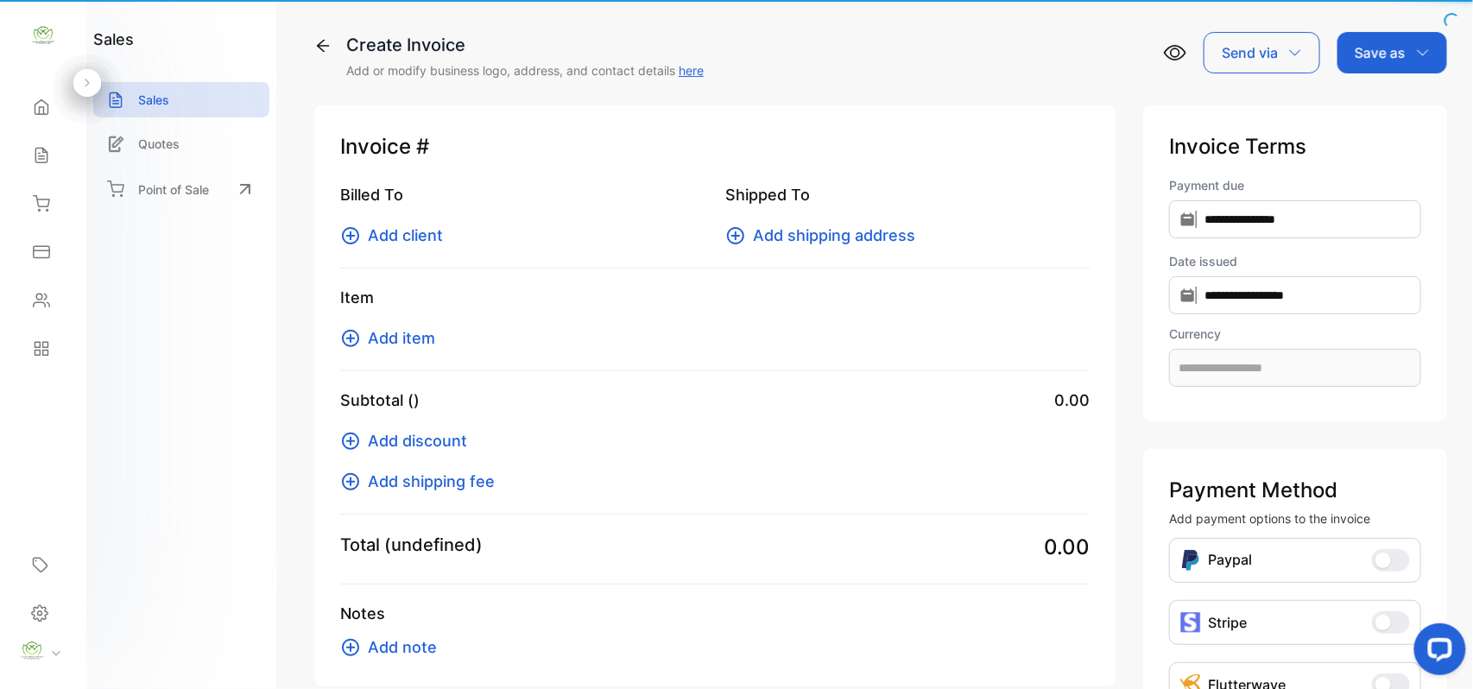
type input "**********"
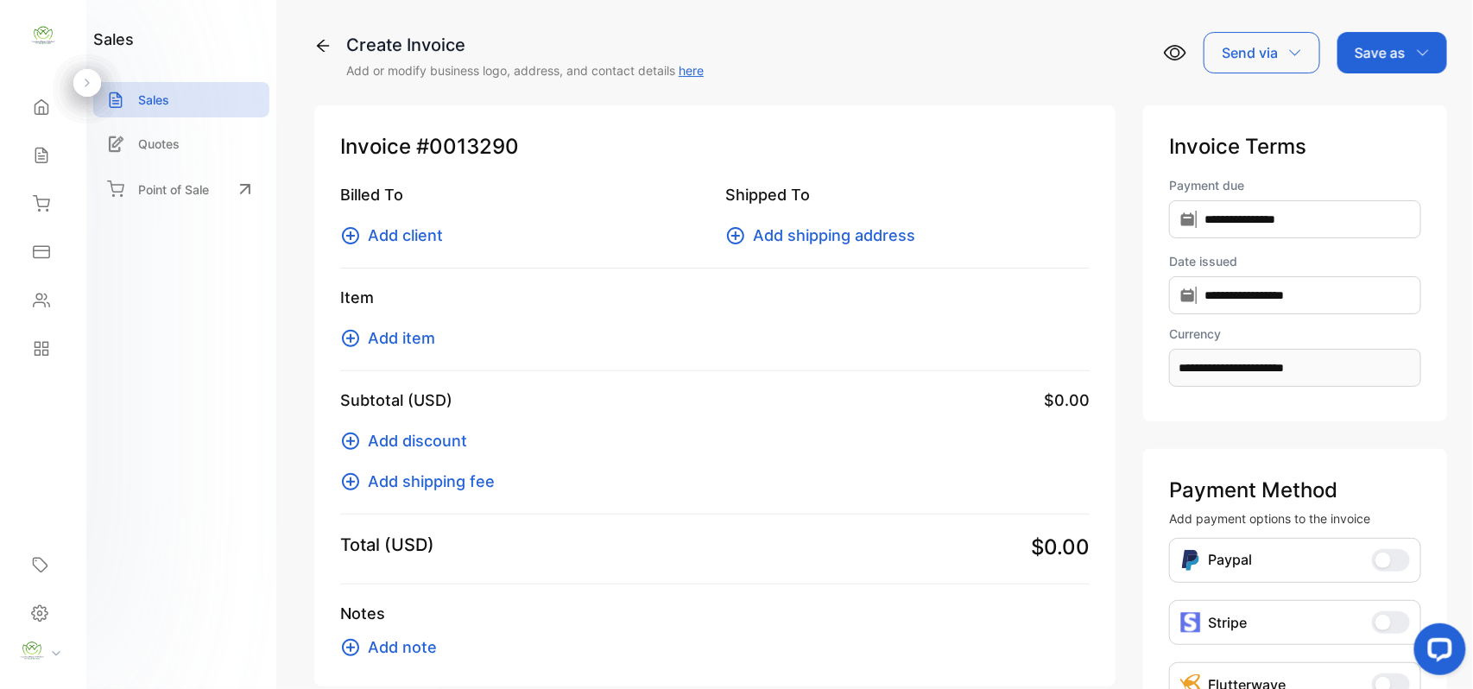
click at [392, 243] on span "Add client" at bounding box center [405, 235] width 75 height 23
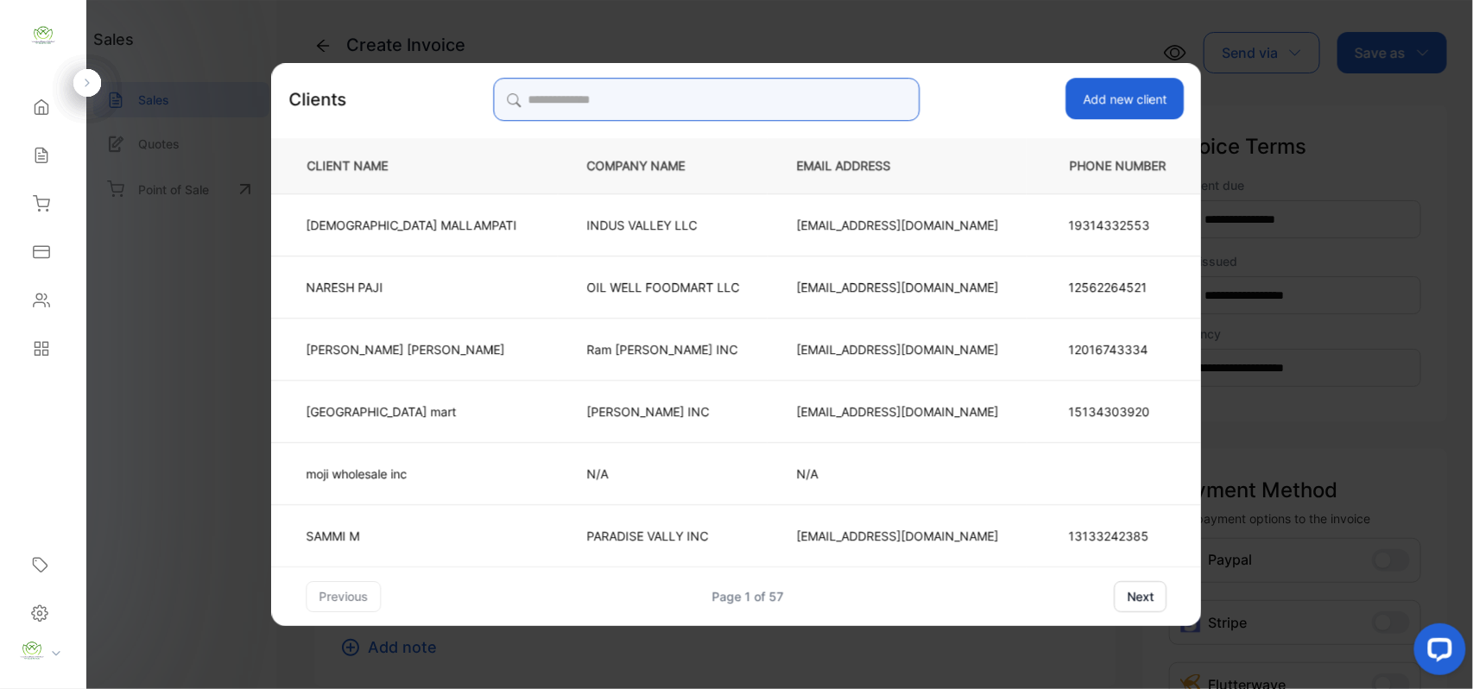
click at [681, 101] on input "search" at bounding box center [706, 99] width 427 height 43
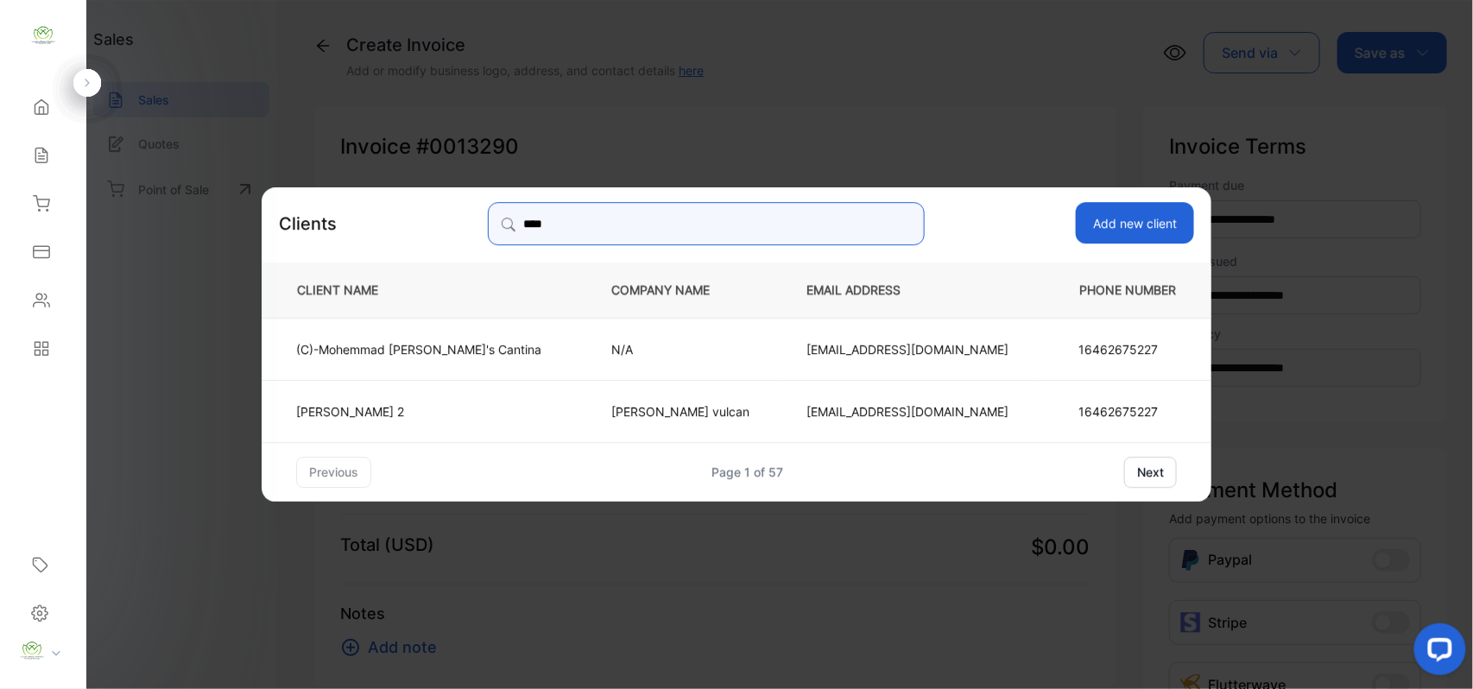
type input "****"
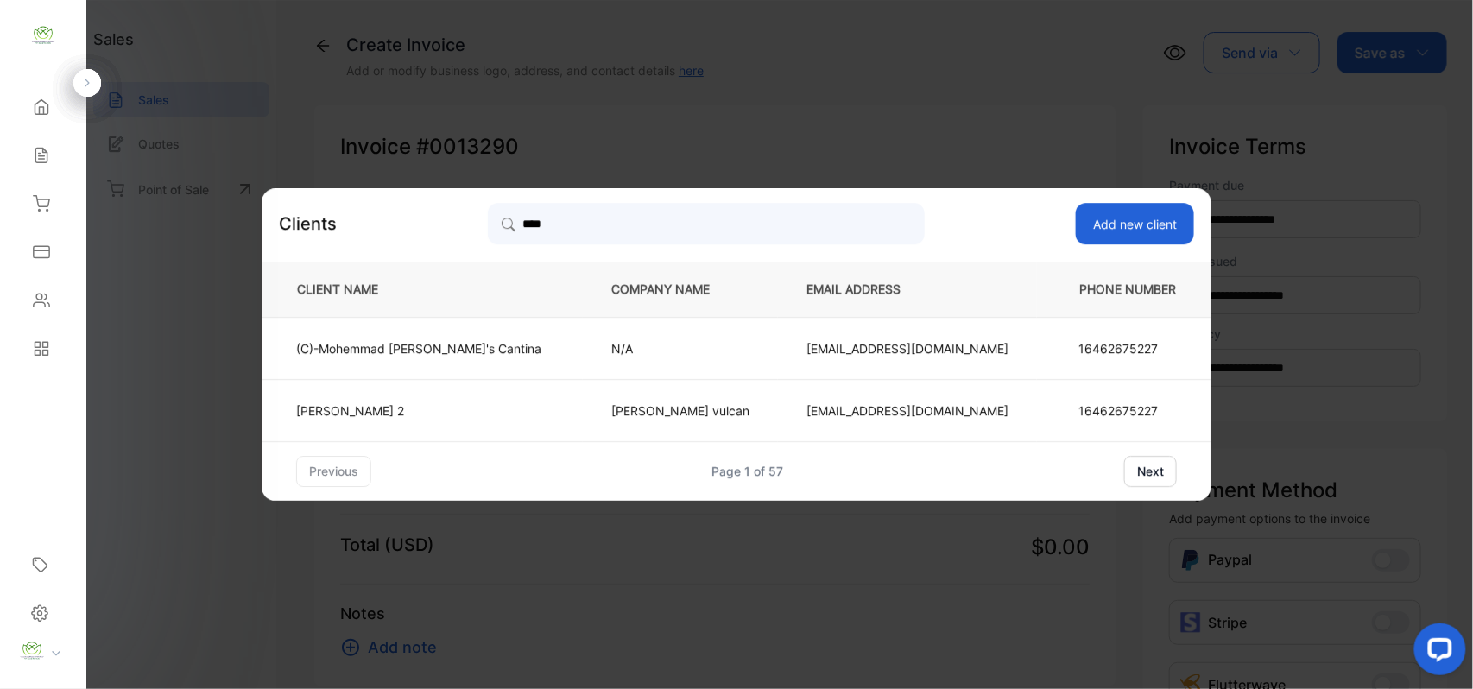
click at [501, 352] on p "(C)-Mohemmad Rosie's Cantina" at bounding box center [418, 348] width 245 height 18
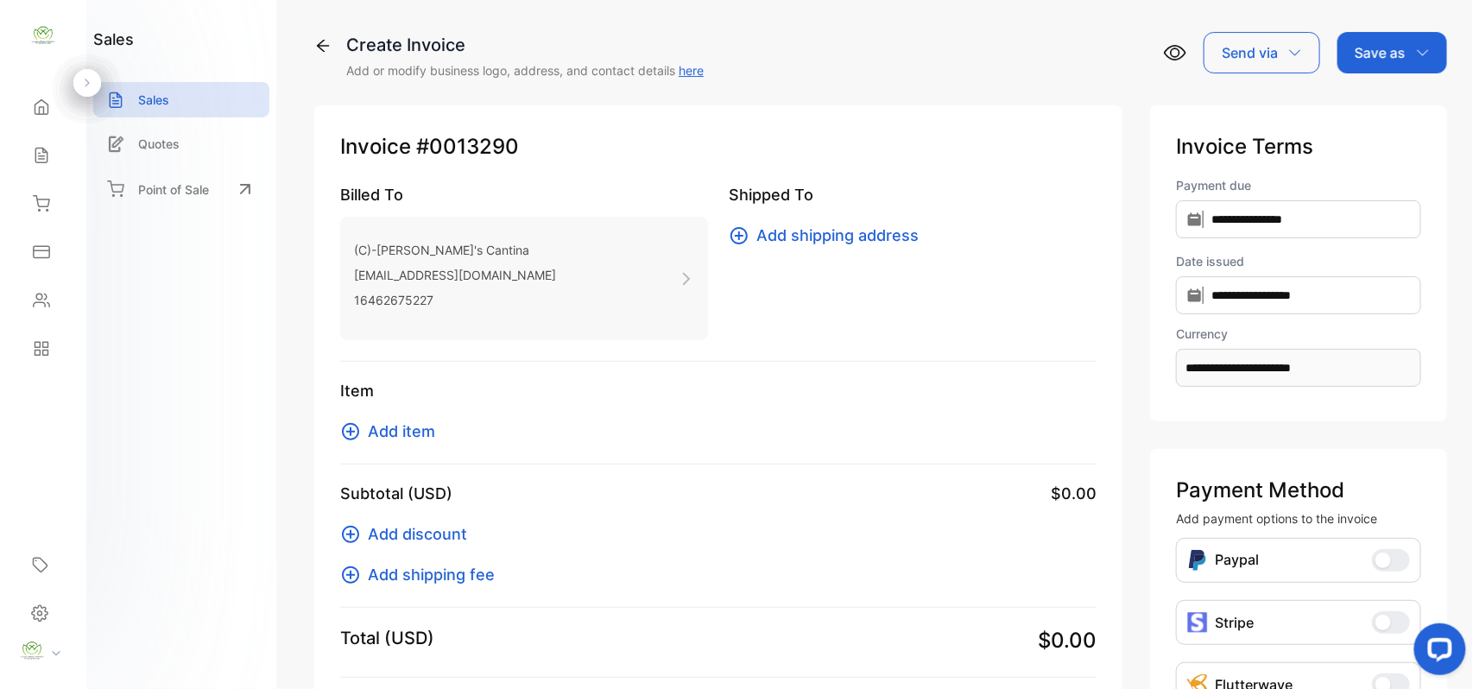
drag, startPoint x: 390, startPoint y: 423, endPoint x: 390, endPoint y: 433, distance: 10.4
click at [390, 433] on span "Add item" at bounding box center [401, 431] width 67 height 23
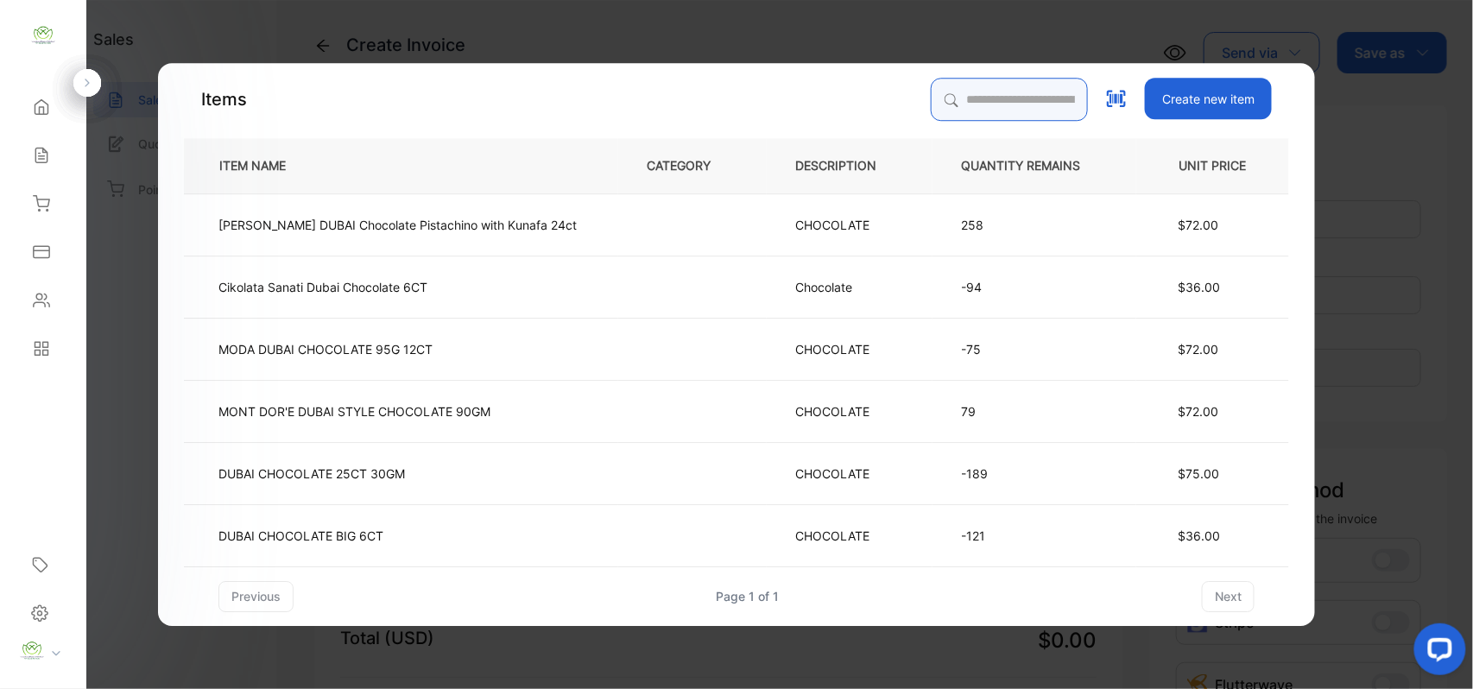
drag, startPoint x: 964, startPoint y: 95, endPoint x: 955, endPoint y: 104, distance: 12.2
click at [958, 100] on input "search" at bounding box center [1009, 99] width 157 height 43
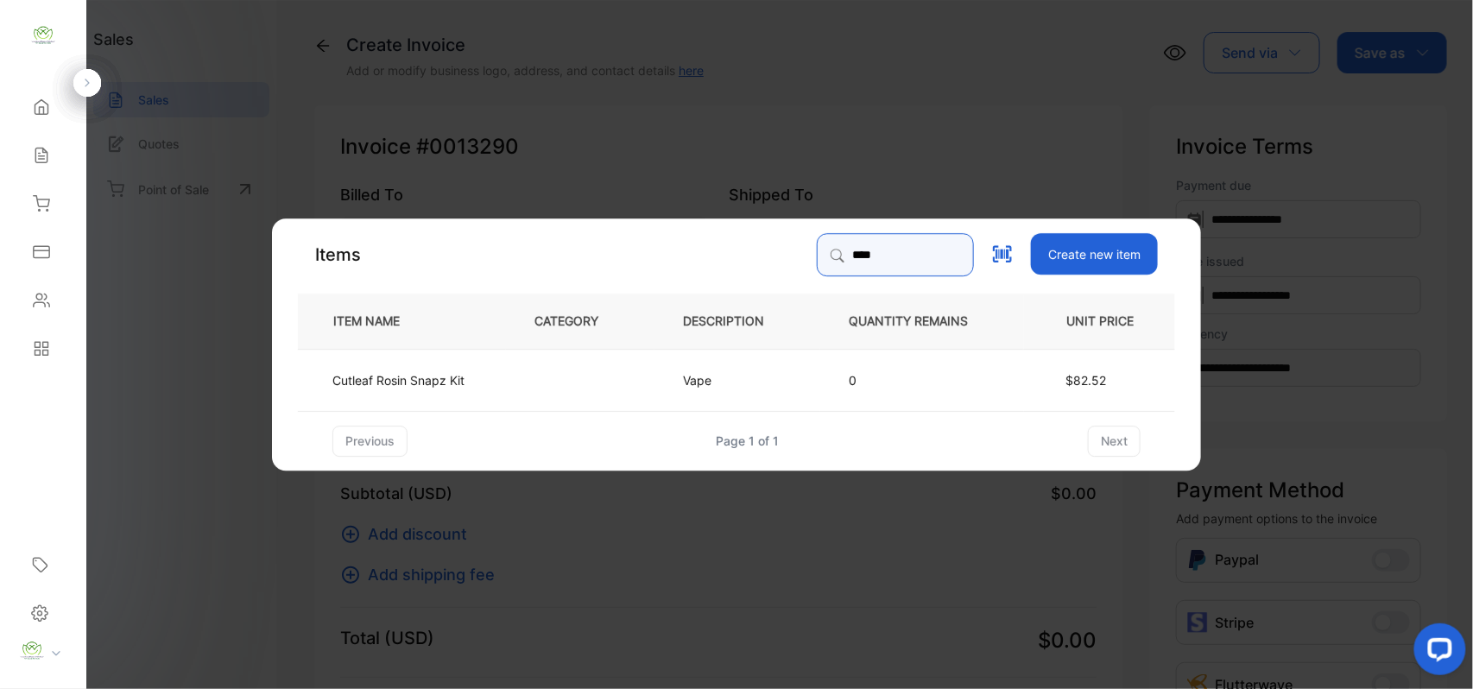
type input "****"
click at [602, 382] on td at bounding box center [580, 379] width 149 height 62
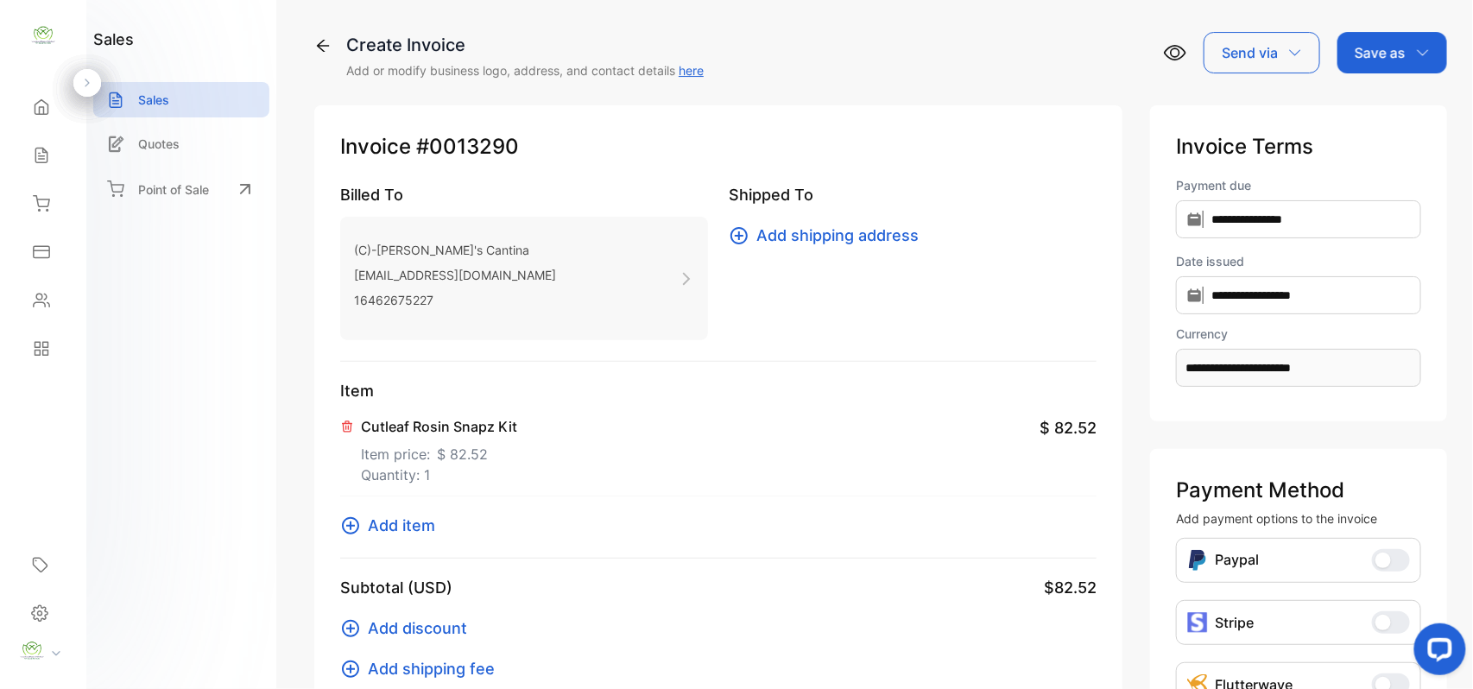
drag, startPoint x: 414, startPoint y: 465, endPoint x: 356, endPoint y: 452, distance: 59.9
click at [344, 421] on icon at bounding box center [347, 427] width 14 height 14
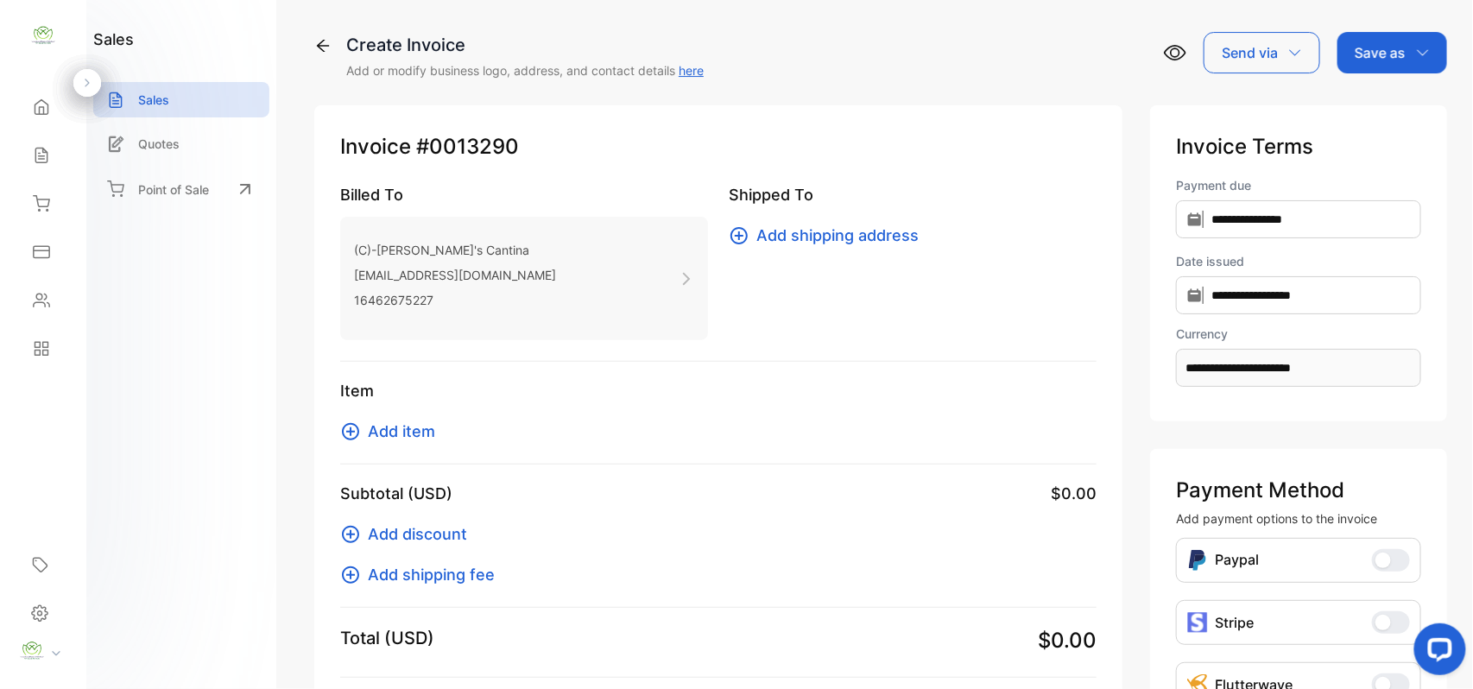
click at [398, 427] on span "Add item" at bounding box center [401, 431] width 67 height 23
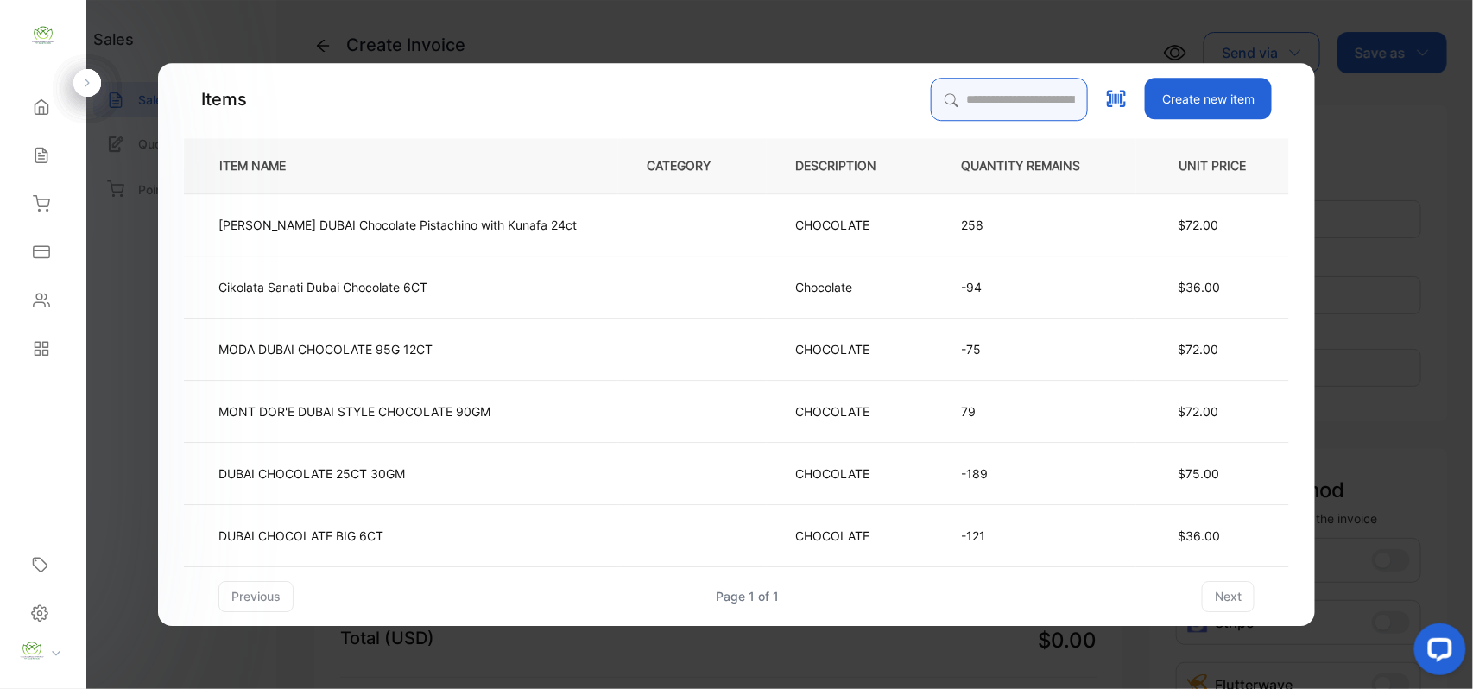
click at [1030, 100] on input "search" at bounding box center [1009, 99] width 157 height 43
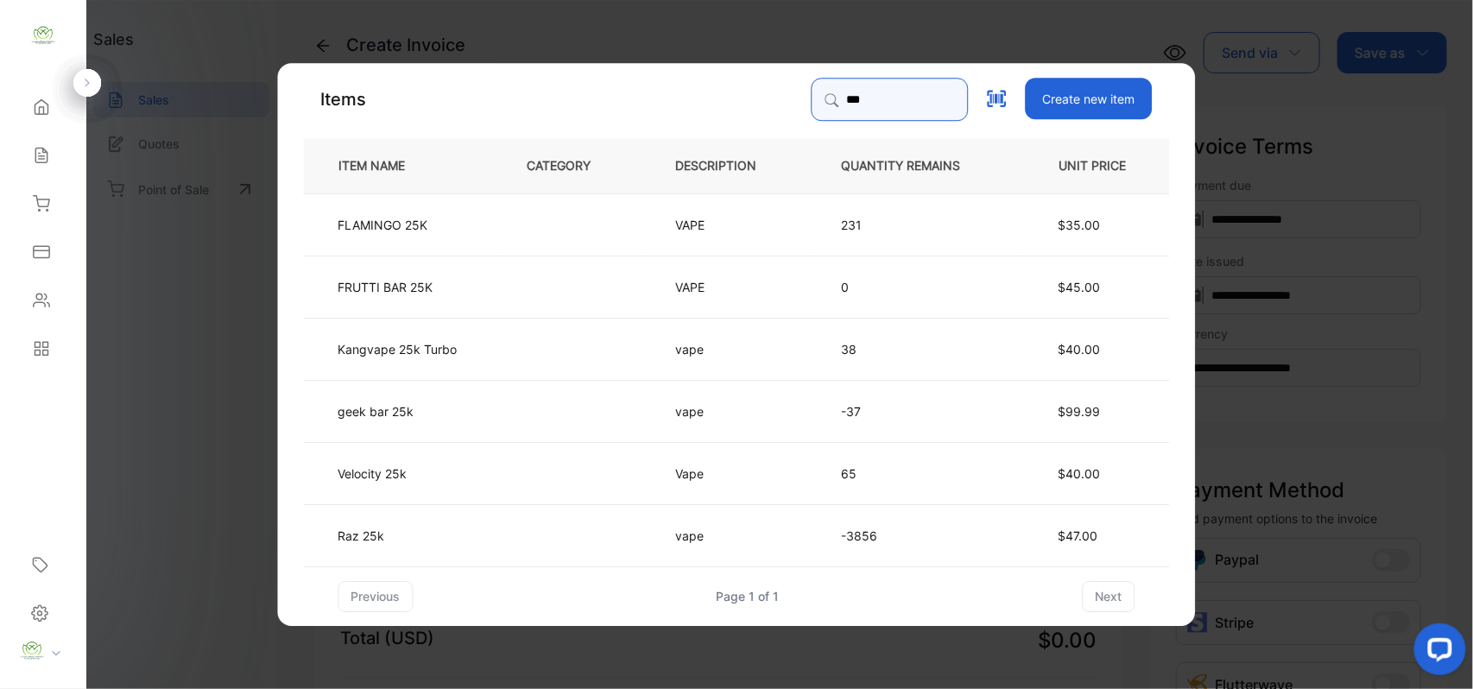
type input "***"
drag, startPoint x: 468, startPoint y: 404, endPoint x: 484, endPoint y: 451, distance: 49.4
click at [477, 453] on tbody "FLAMINGO 25K VAPE 231 $35.00 FRUTTI BAR 25K VAPE 0 $45.00 Kangvape 25k Turbo va…" at bounding box center [737, 379] width 866 height 373
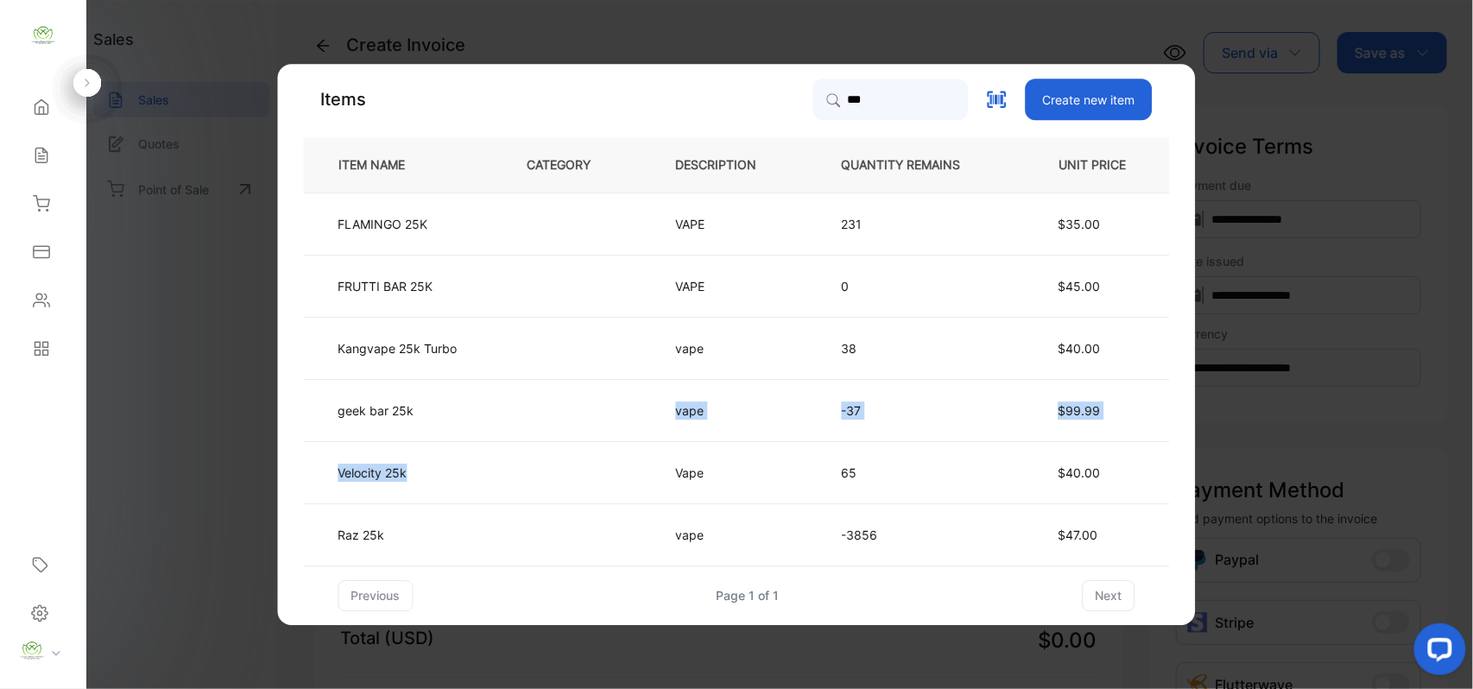
click at [589, 435] on td at bounding box center [573, 410] width 149 height 62
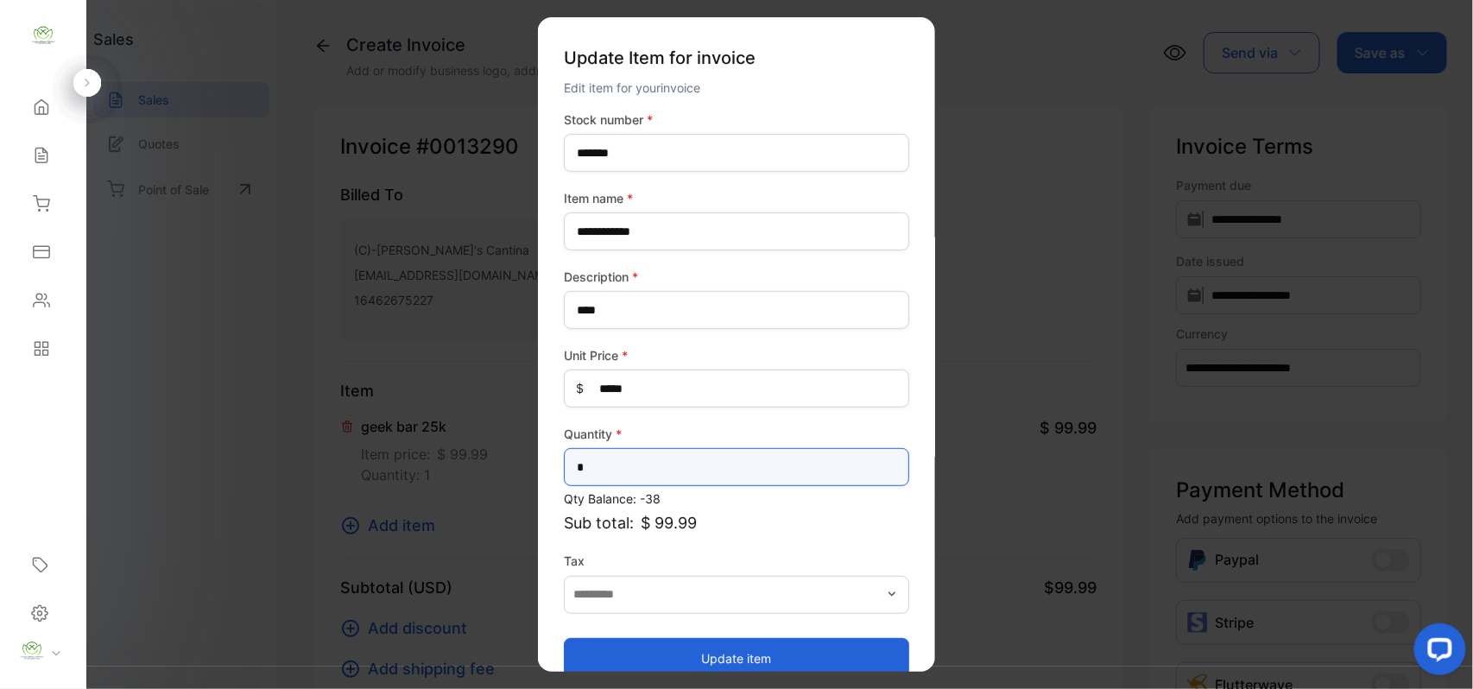
click at [709, 464] on input "*" at bounding box center [736, 467] width 345 height 38
type input "**"
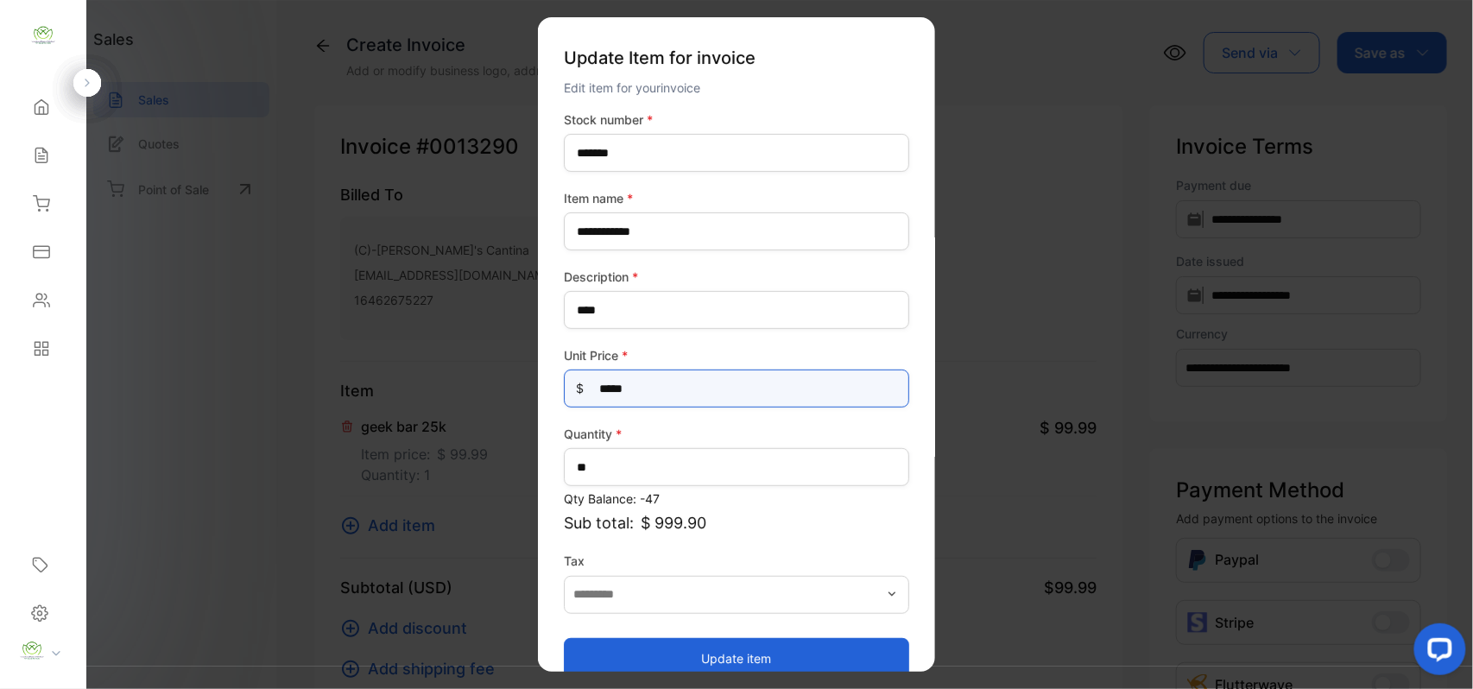
click at [668, 387] on Price-inputprice "*****" at bounding box center [736, 389] width 345 height 38
type Price-inputprice "**"
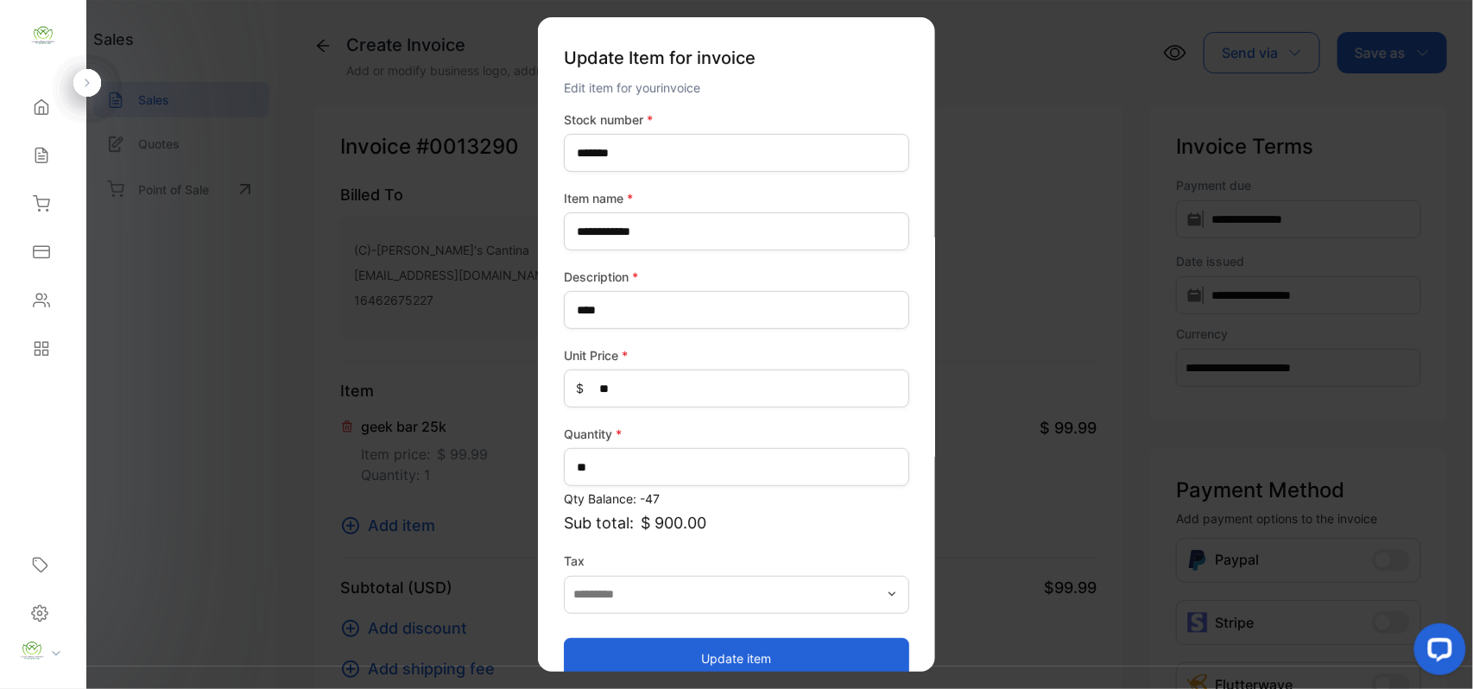
click at [840, 650] on button "Update item" at bounding box center [736, 657] width 345 height 41
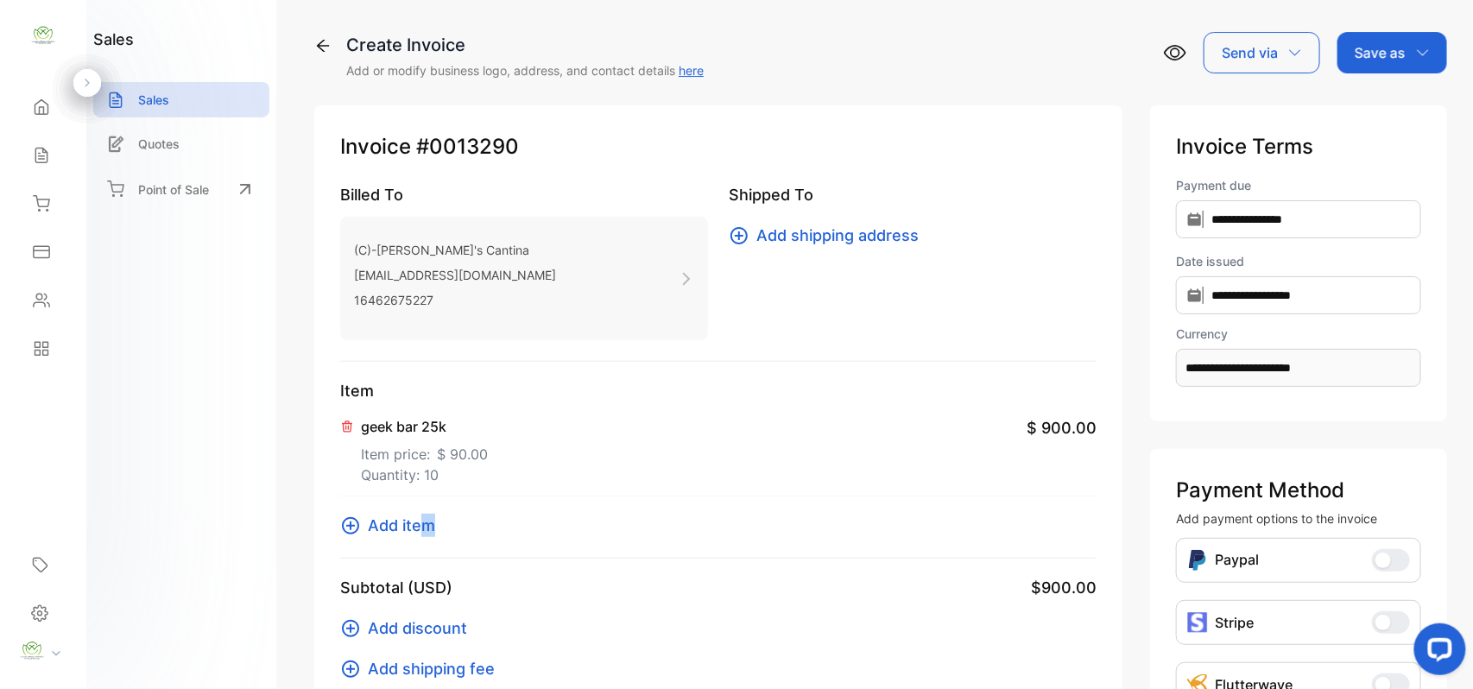
drag, startPoint x: 428, startPoint y: 512, endPoint x: 420, endPoint y: 530, distance: 20.1
click at [426, 515] on div "Item Cutleaf Rosin Snapz Kit Item price: $ 82.52 Quantity: 1 $ 82.52 geek bar 2…" at bounding box center [718, 469] width 756 height 180
click at [420, 530] on span "Add item" at bounding box center [401, 525] width 67 height 23
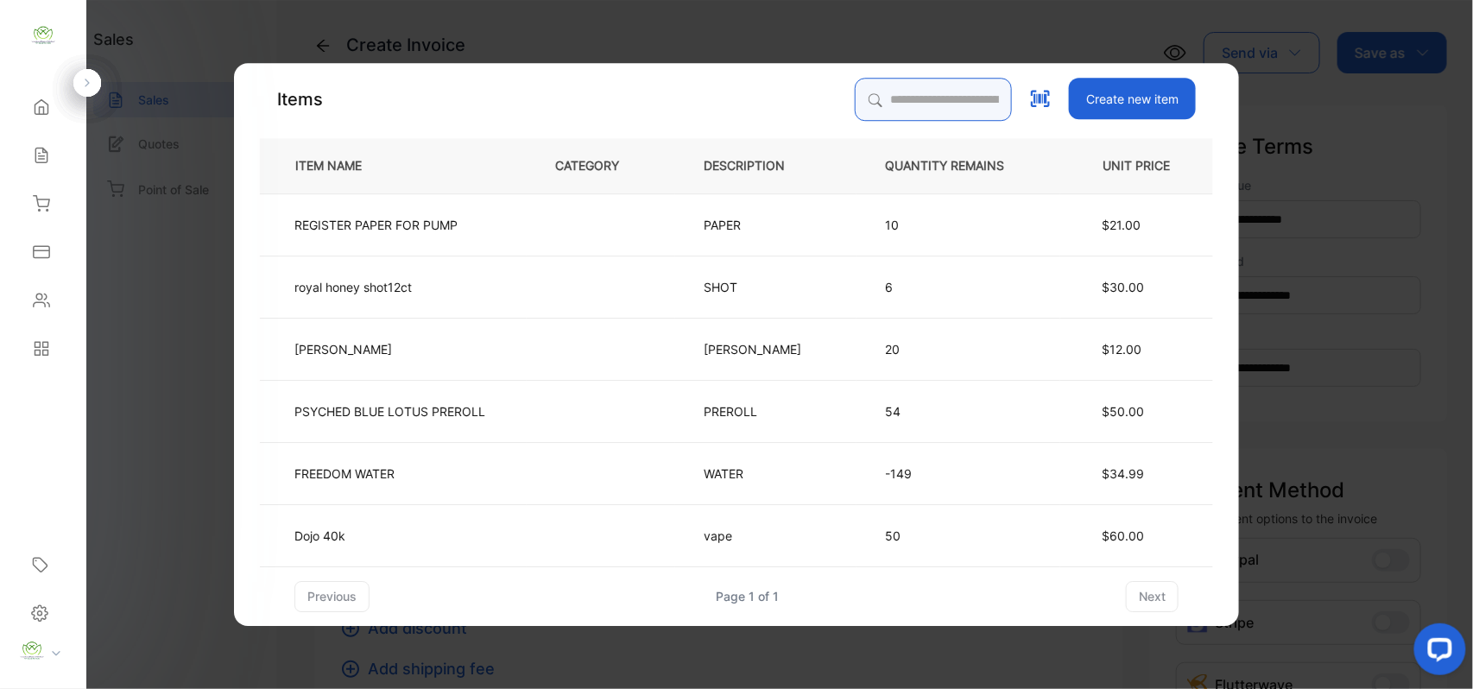
click at [913, 109] on input "search" at bounding box center [933, 99] width 157 height 43
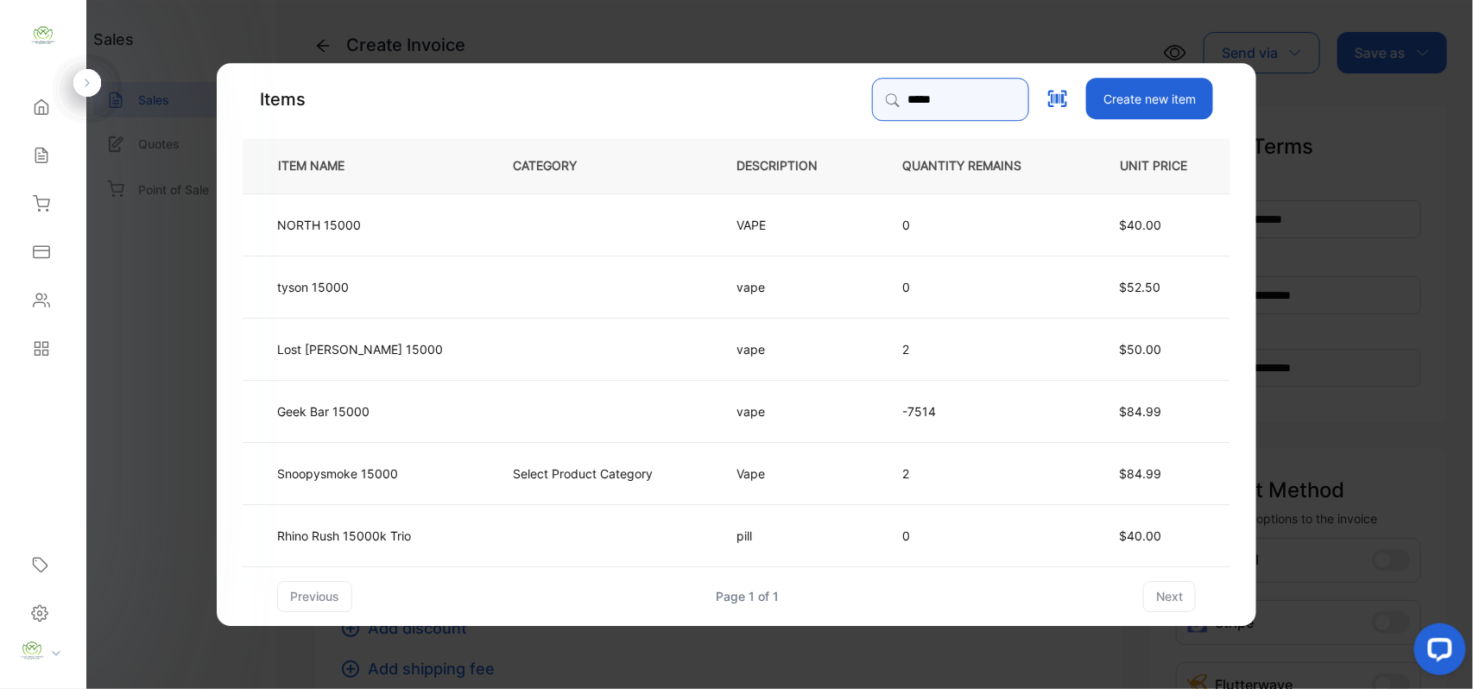
type input "*****"
click at [504, 411] on td at bounding box center [596, 410] width 224 height 62
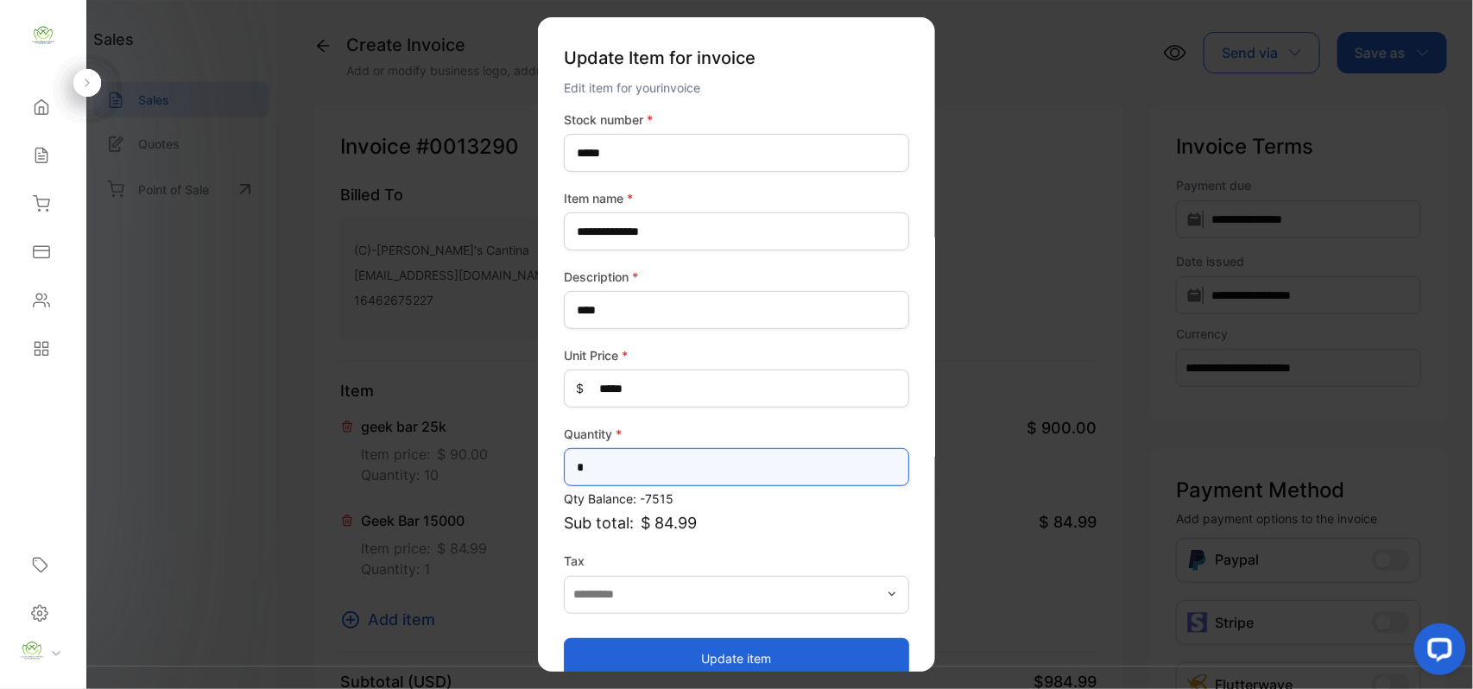
click at [705, 478] on input "*" at bounding box center [736, 467] width 345 height 38
type input "*"
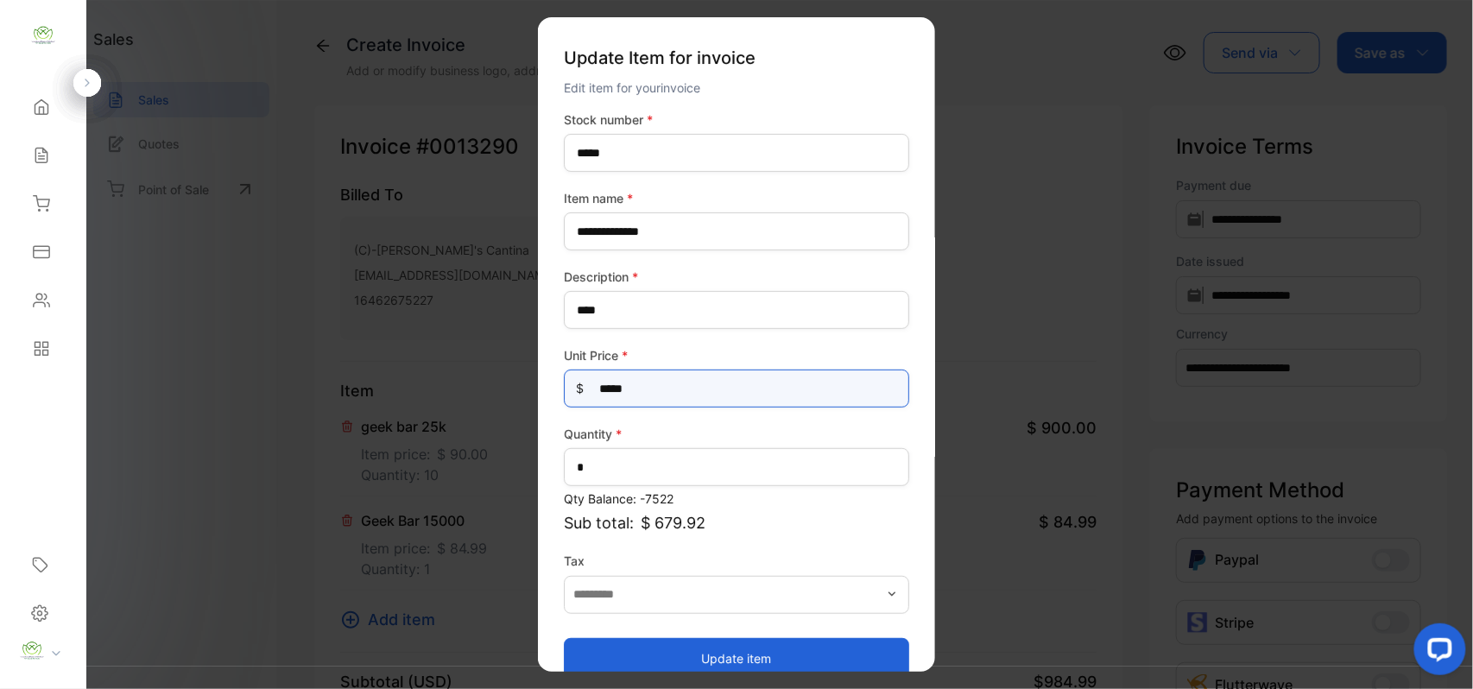
click at [650, 380] on Price-inputprice "*****" at bounding box center [736, 389] width 345 height 38
type Price-inputprice "**"
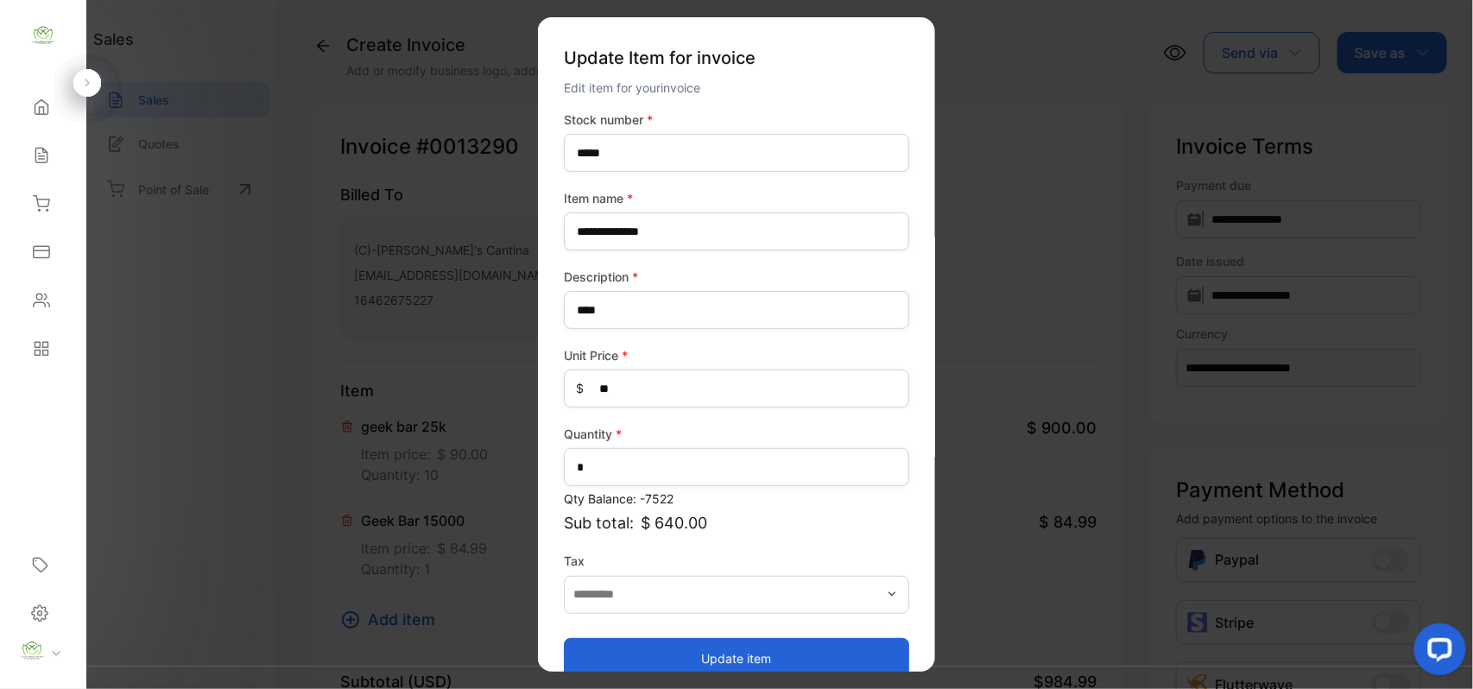
click at [641, 651] on button "Update item" at bounding box center [736, 657] width 345 height 41
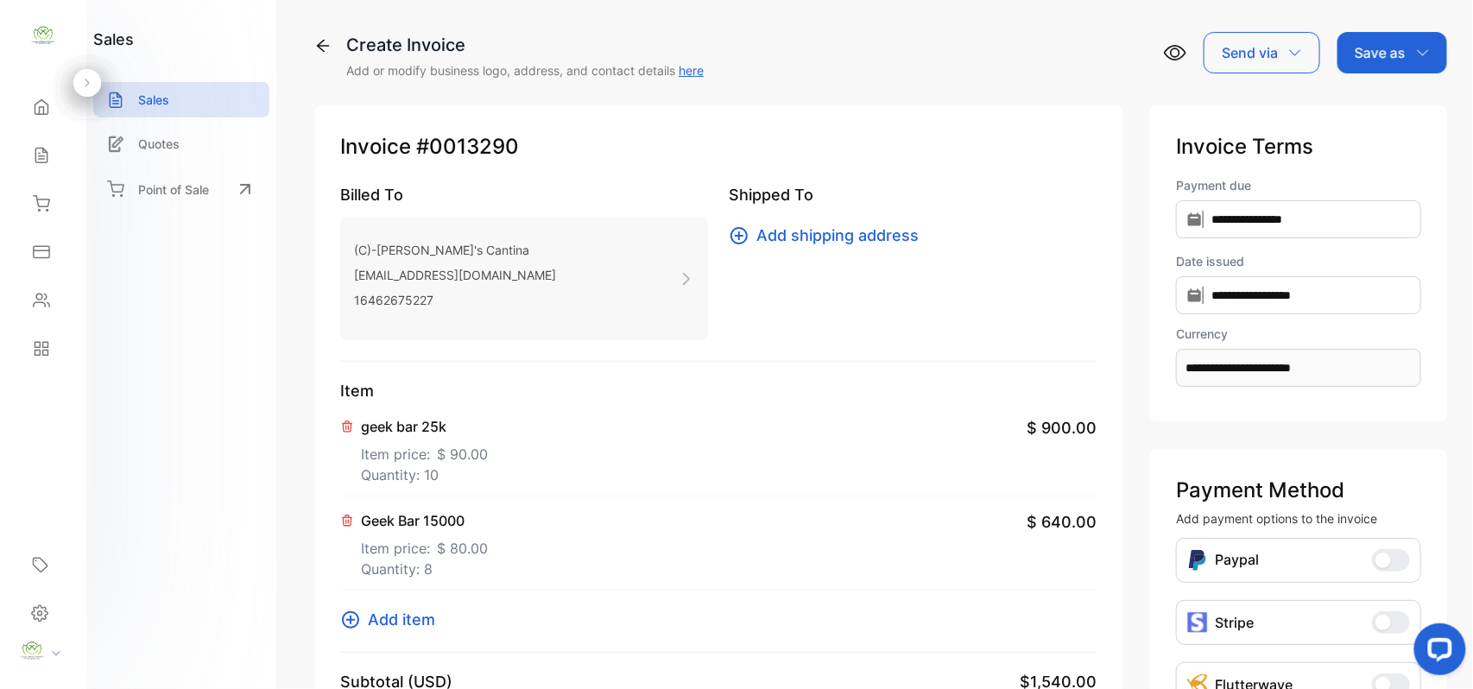
click at [1409, 57] on div "Save as" at bounding box center [1392, 52] width 110 height 41
click at [1404, 109] on div "Invoice" at bounding box center [1387, 109] width 99 height 35
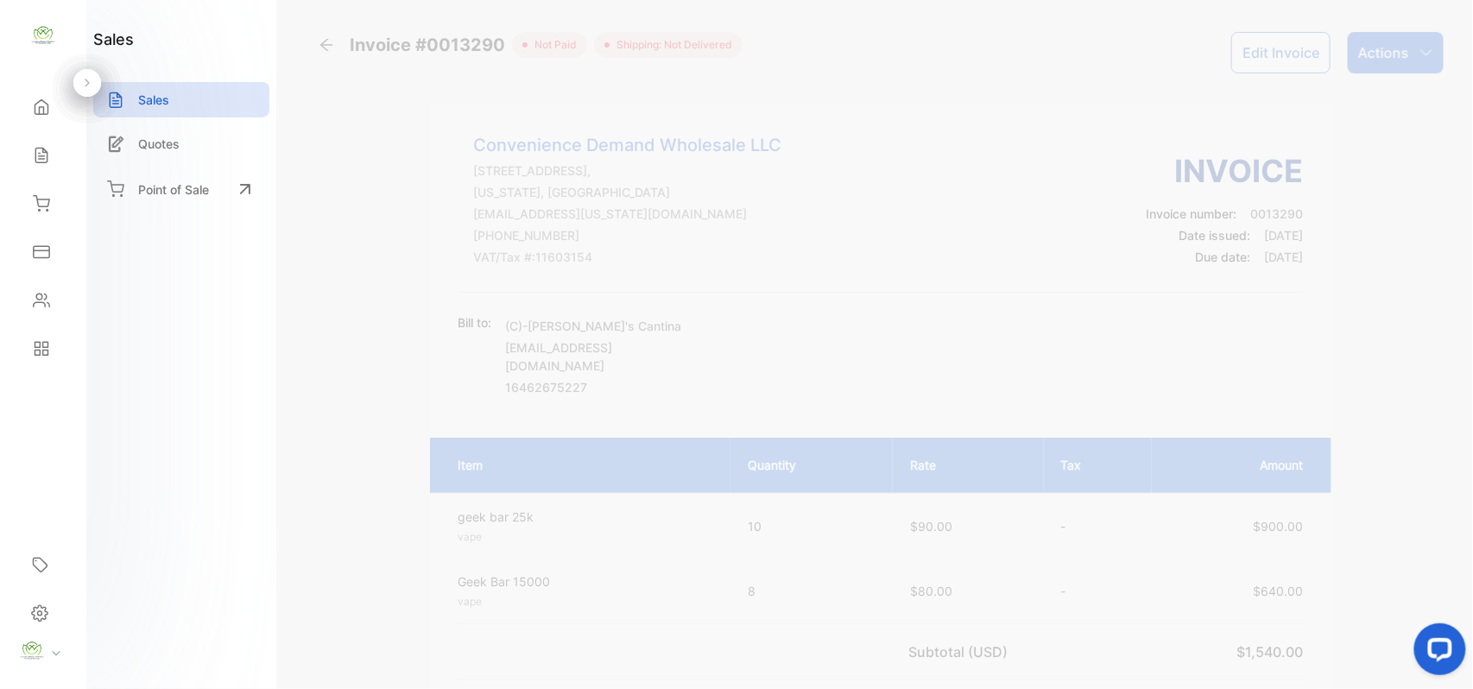
click at [1404, 40] on div "Actions" at bounding box center [1396, 52] width 96 height 41
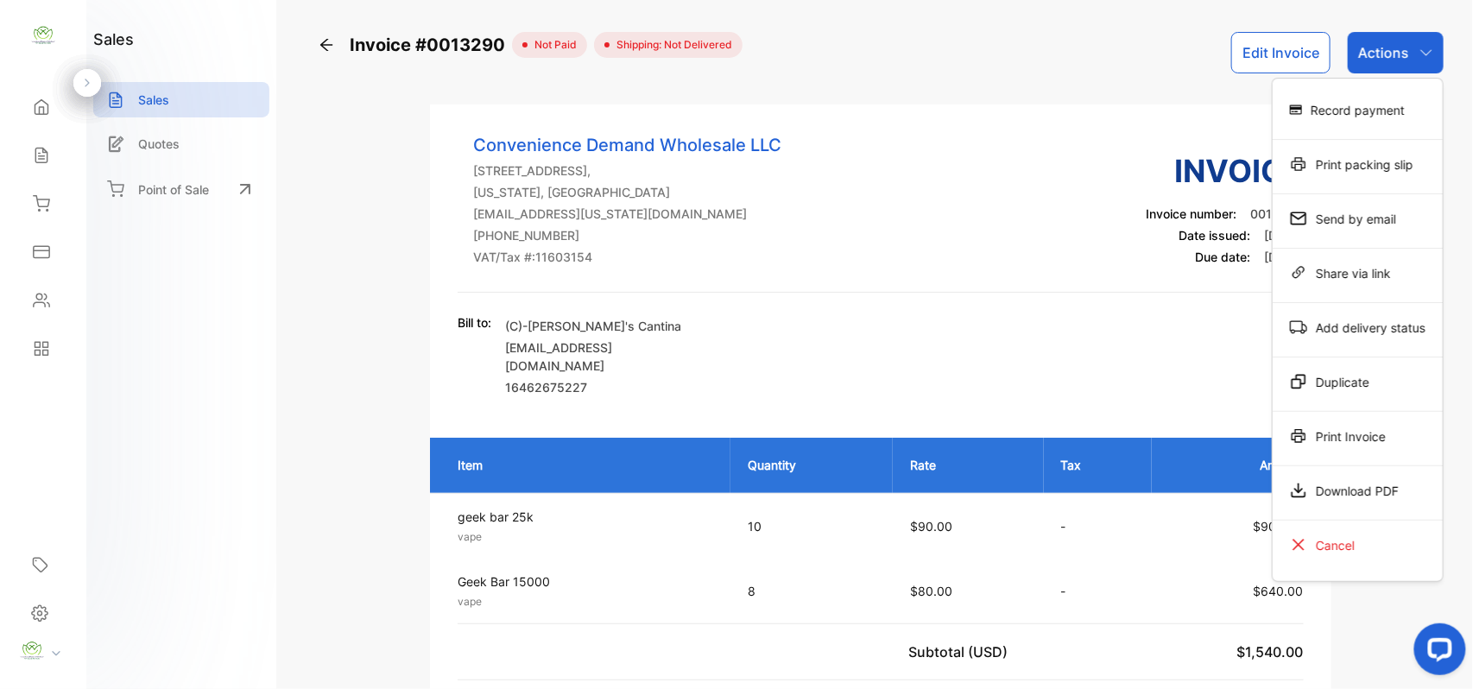
click at [1331, 435] on div "Print Invoice" at bounding box center [1358, 436] width 170 height 35
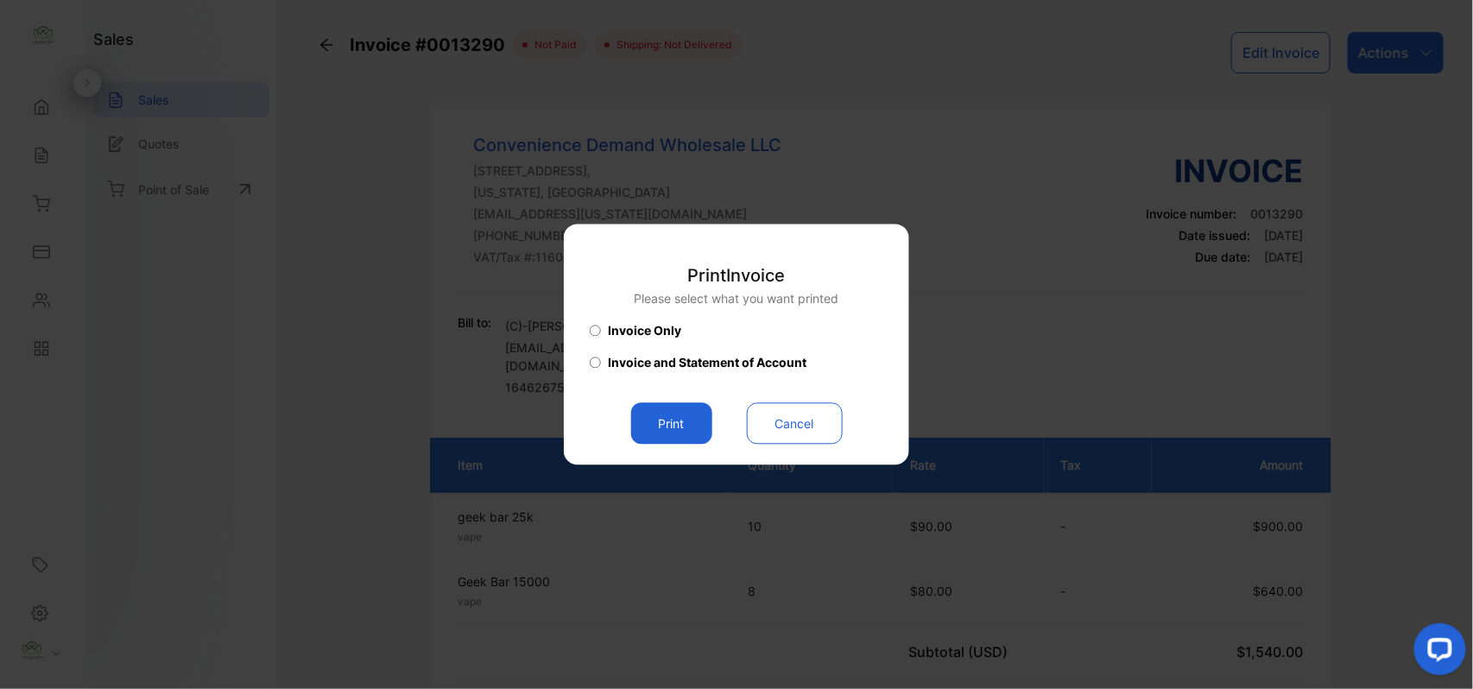
drag, startPoint x: 658, startPoint y: 408, endPoint x: 680, endPoint y: 422, distance: 26.4
click at [672, 421] on button "Print" at bounding box center [671, 423] width 81 height 41
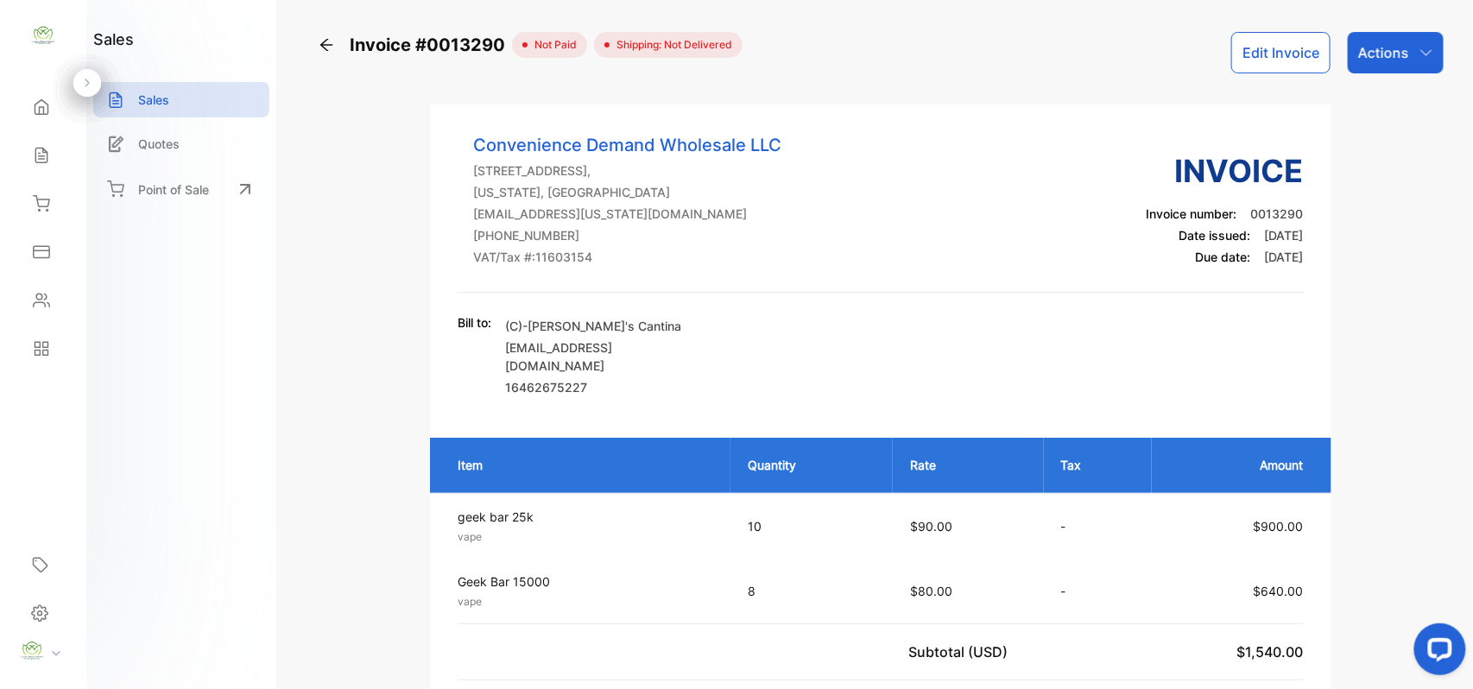
click at [28, 295] on div "Contacts" at bounding box center [39, 300] width 22 height 17
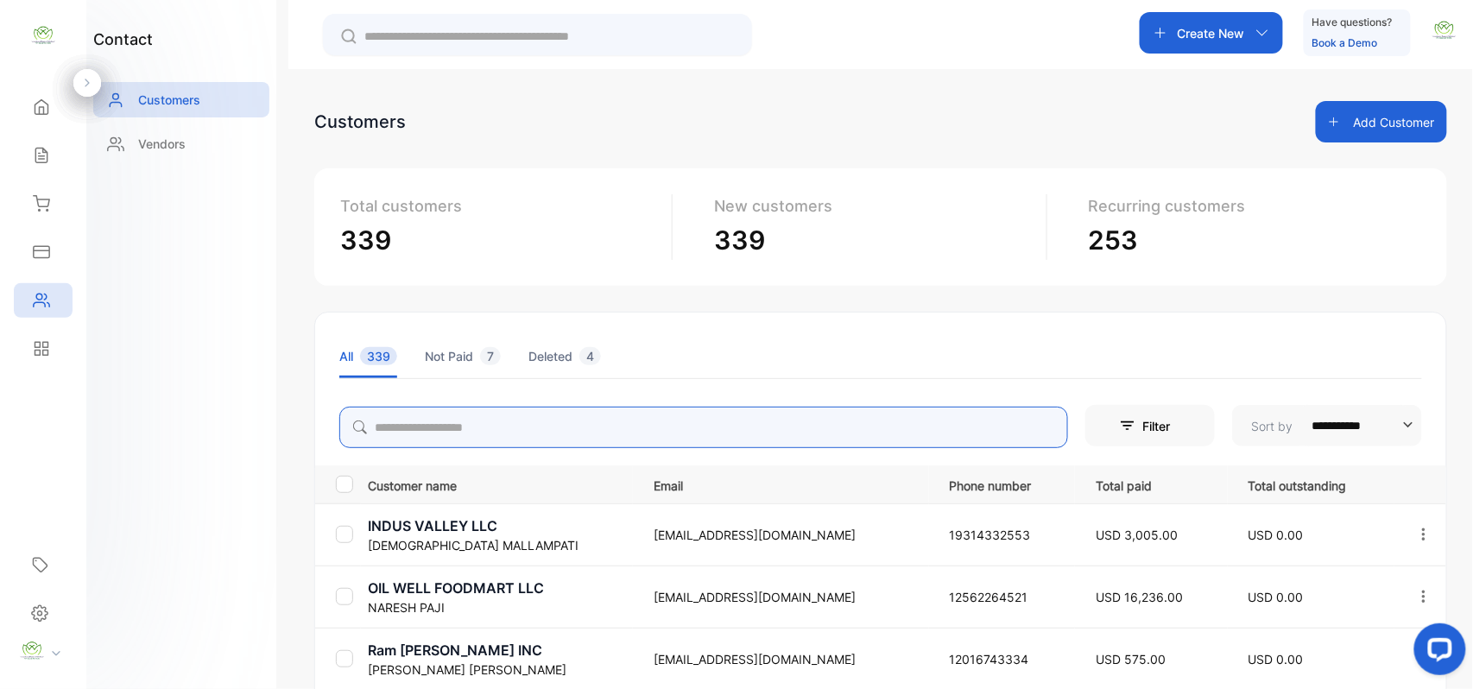
click at [587, 444] on input "search" at bounding box center [703, 427] width 729 height 41
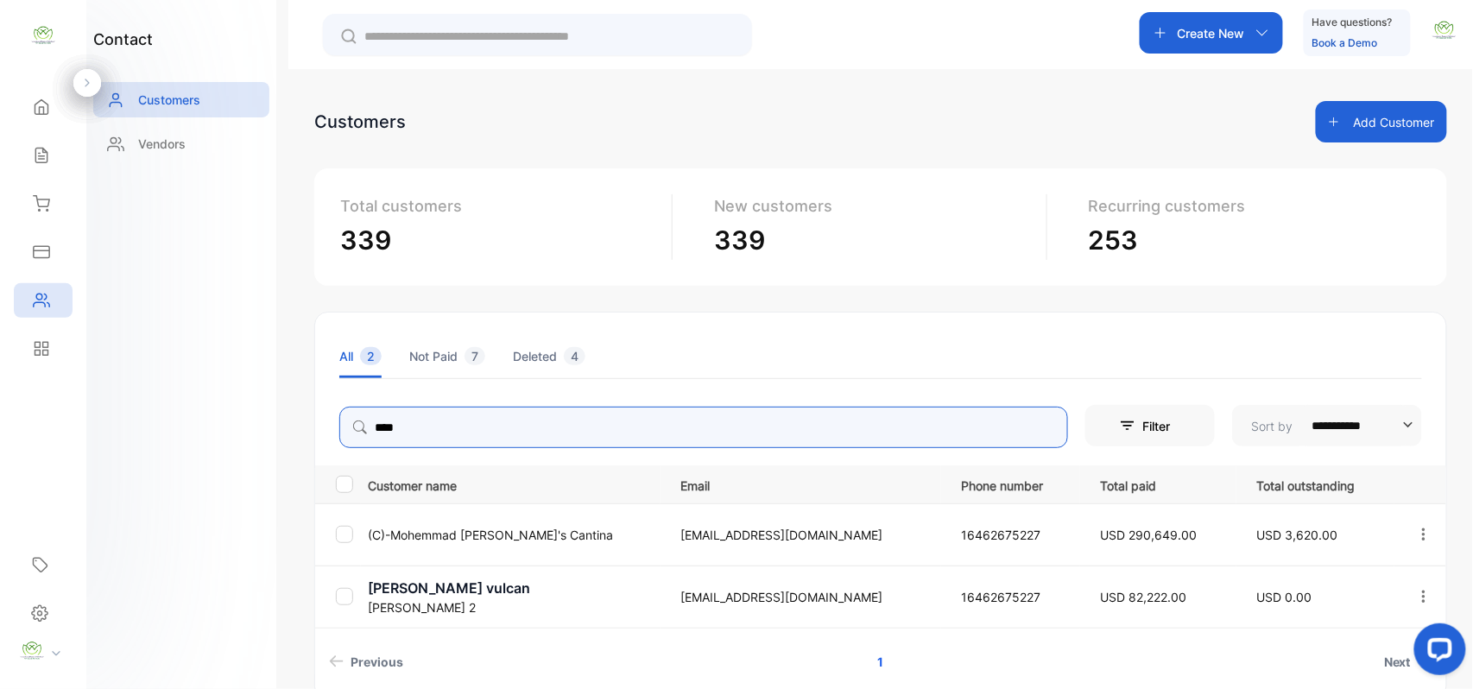
type input "****"
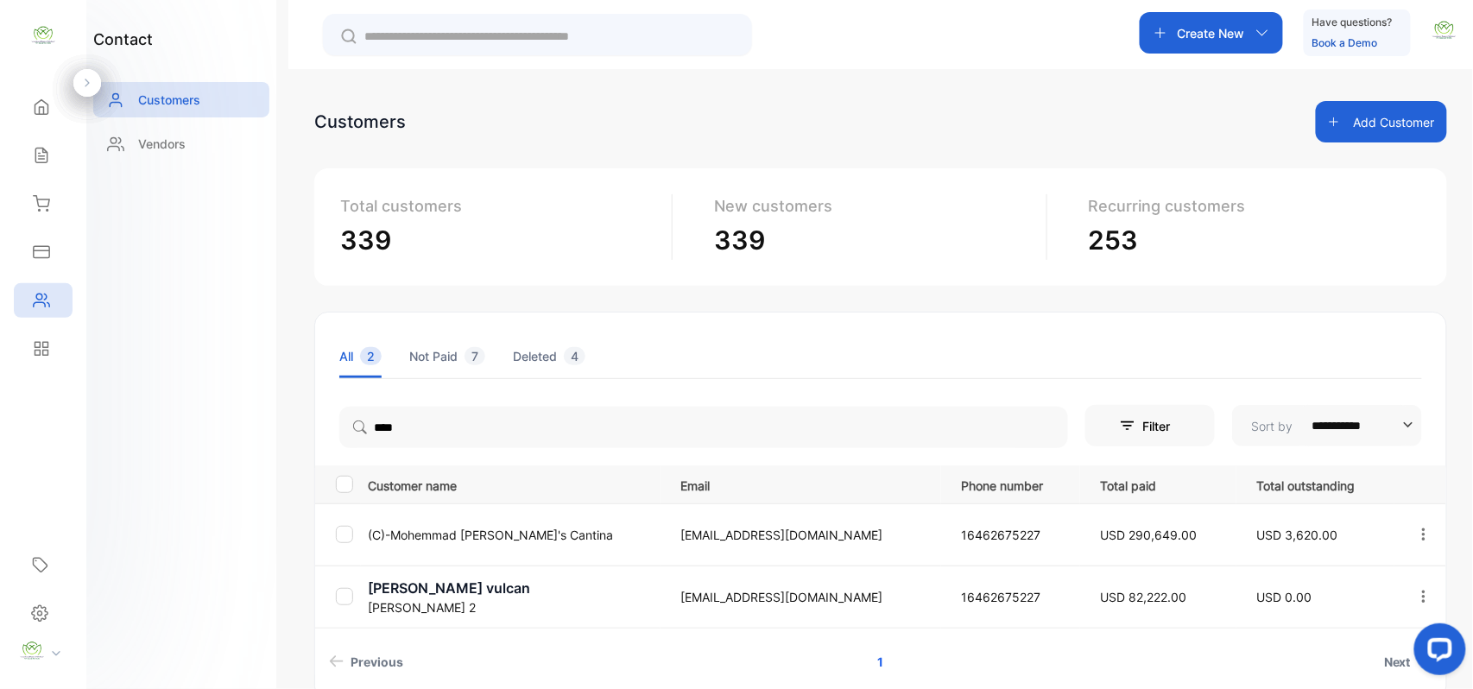
click at [246, 509] on div "contact Customers Vendors" at bounding box center [181, 344] width 190 height 689
click at [498, 526] on p "(C)-Mohemmad Rosie's Cantina" at bounding box center [514, 535] width 292 height 18
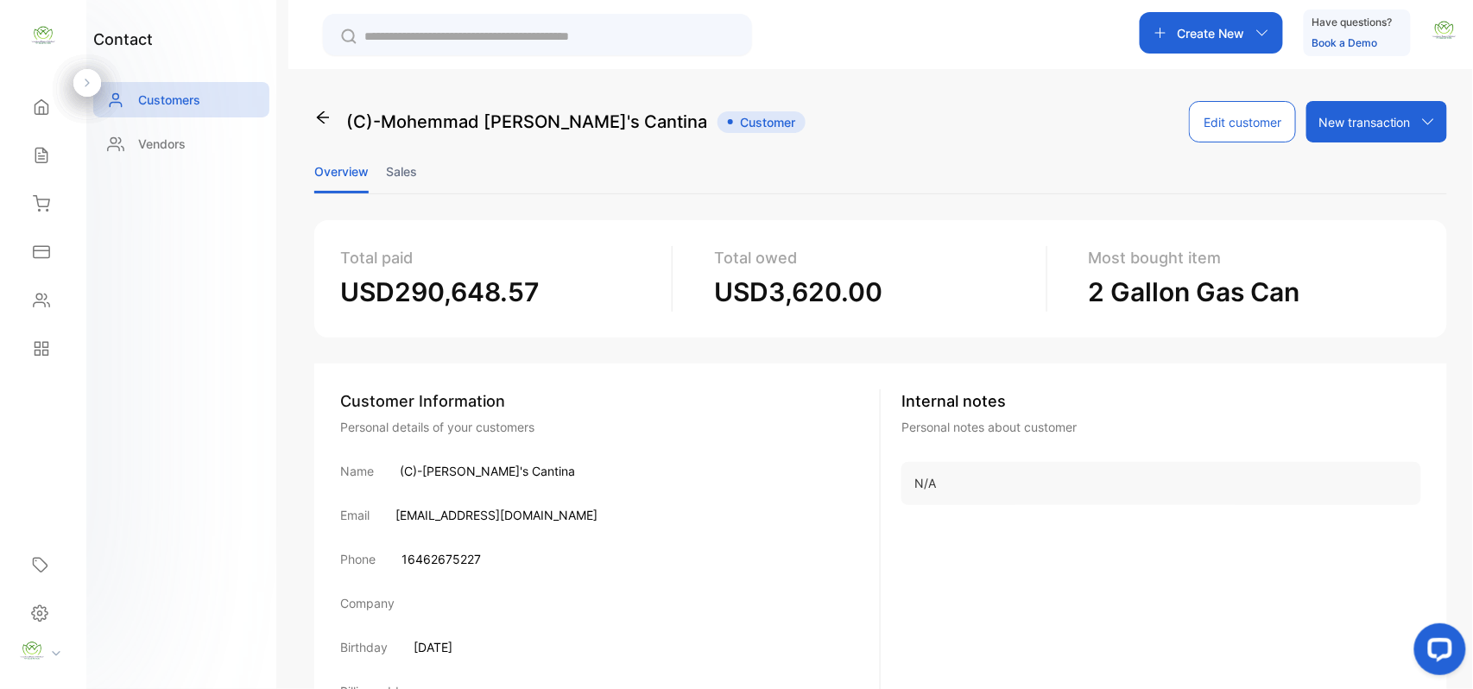
click at [412, 170] on li "Sales" at bounding box center [401, 171] width 31 height 44
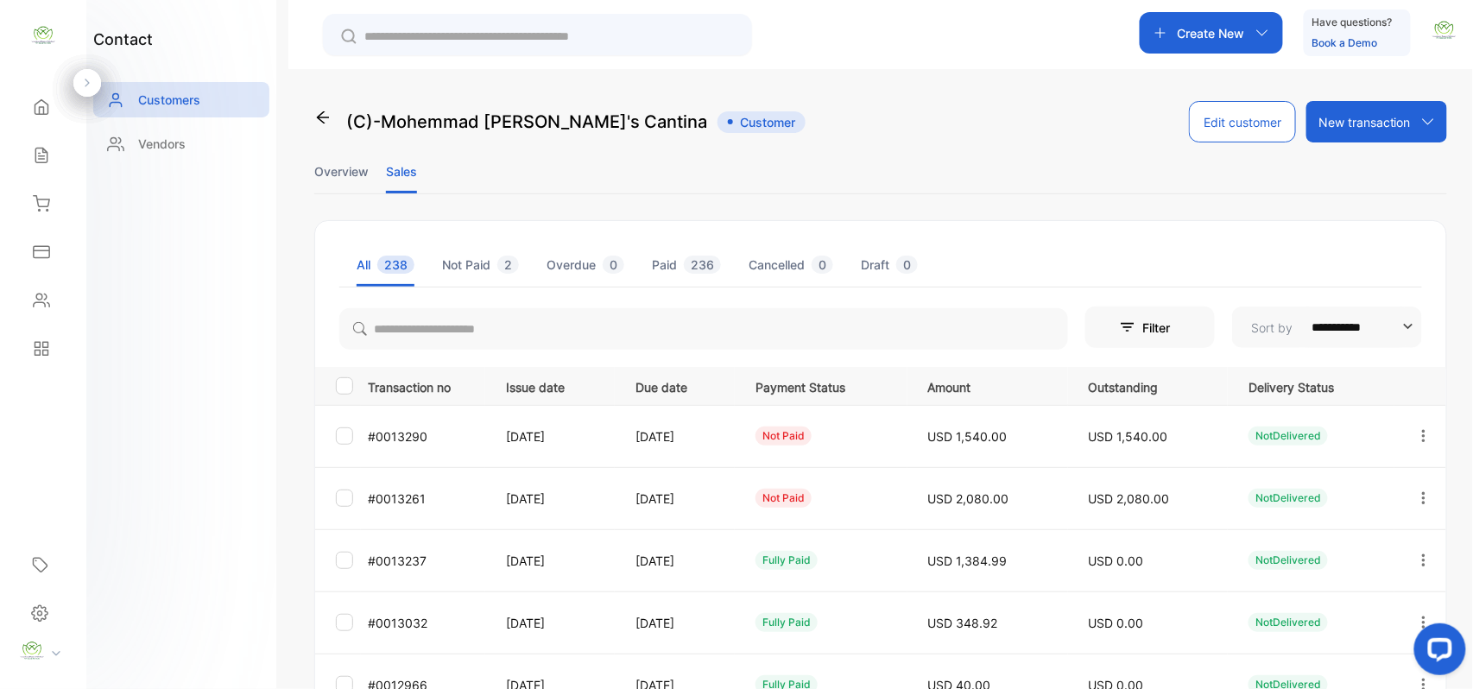
click at [1421, 495] on icon "button" at bounding box center [1424, 498] width 16 height 16
click at [1330, 595] on span "Add payment" at bounding box center [1306, 600] width 88 height 21
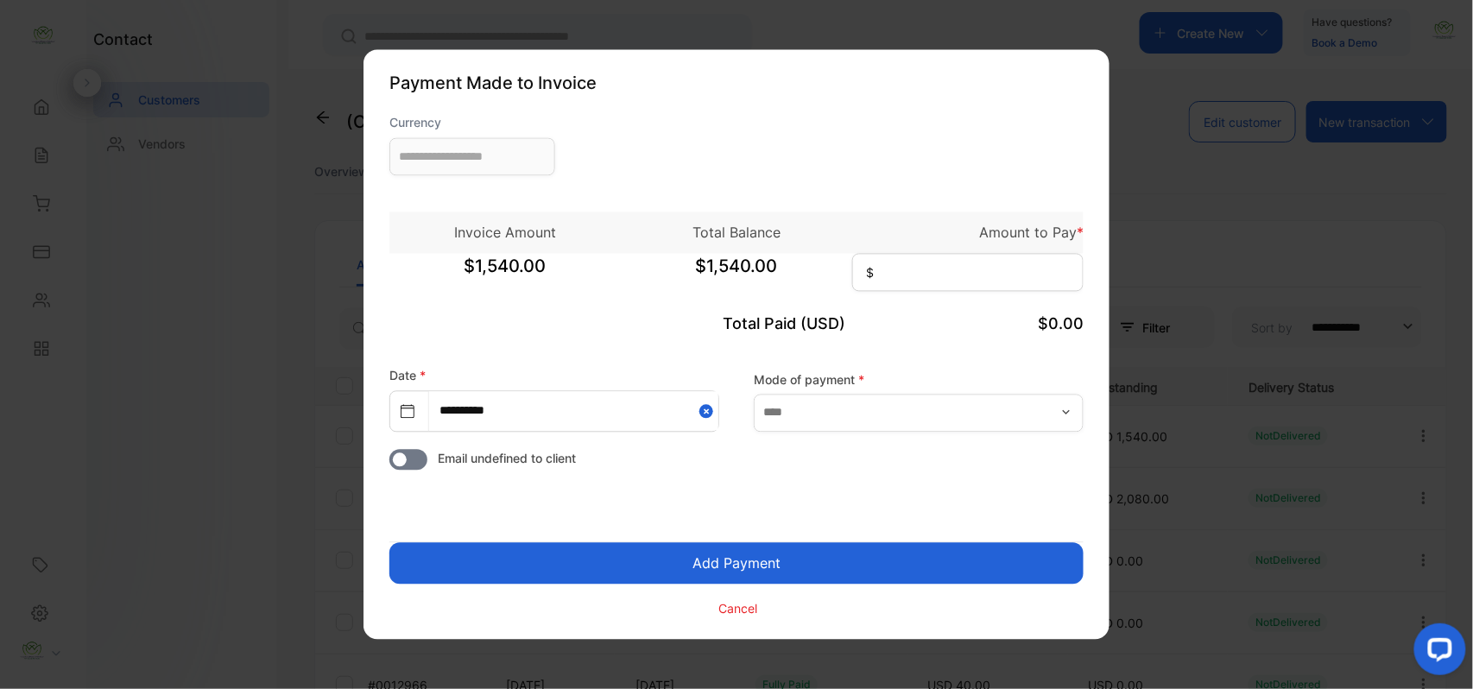
type input "**********"
click at [970, 268] on input at bounding box center [967, 273] width 231 height 38
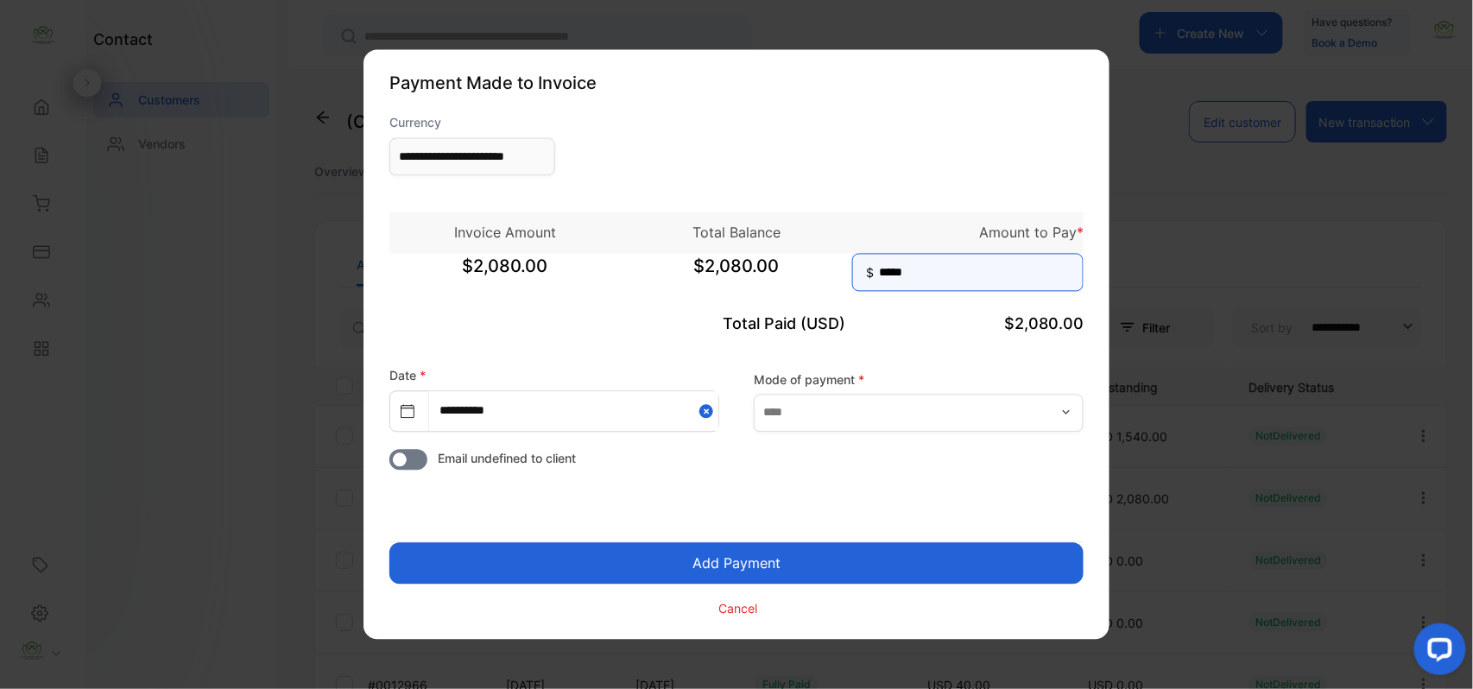
type input "*****"
click at [389, 543] on button "Add Payment" at bounding box center [736, 563] width 694 height 41
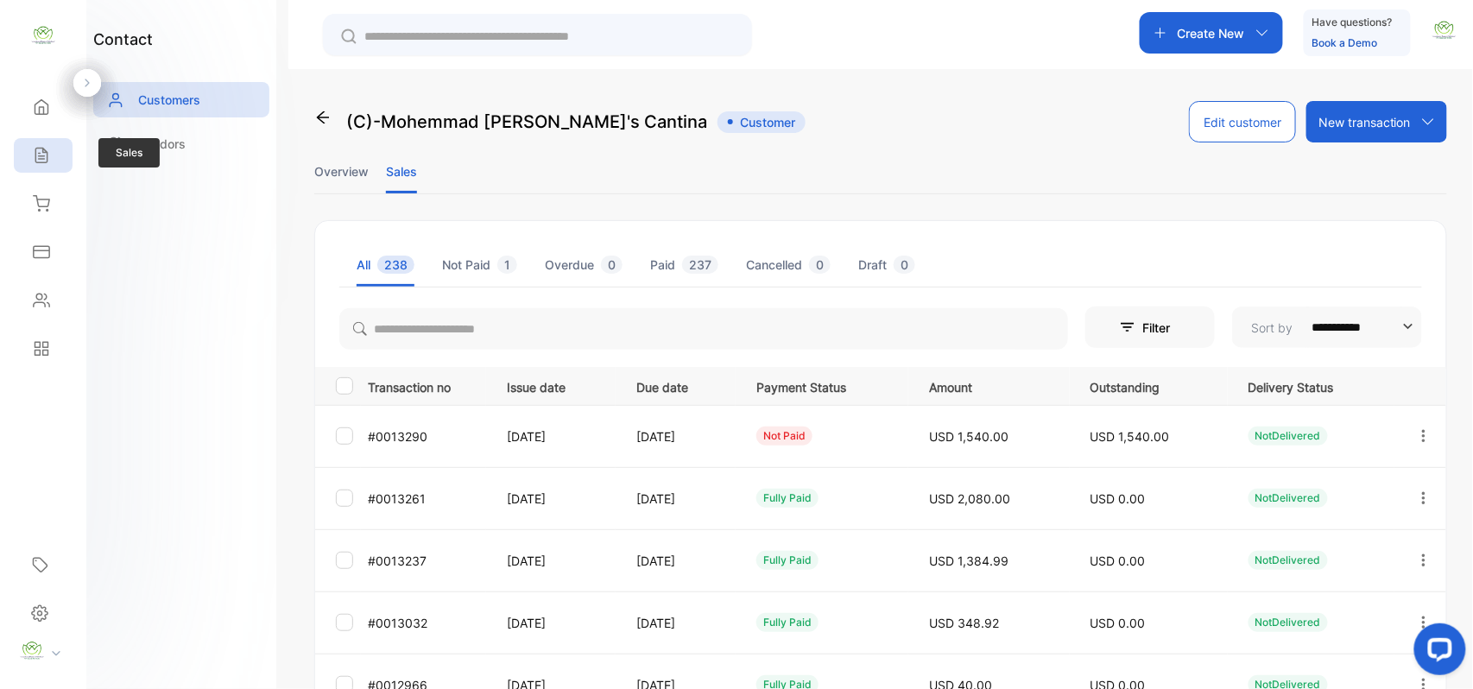
click at [57, 164] on div "Sales" at bounding box center [43, 155] width 59 height 35
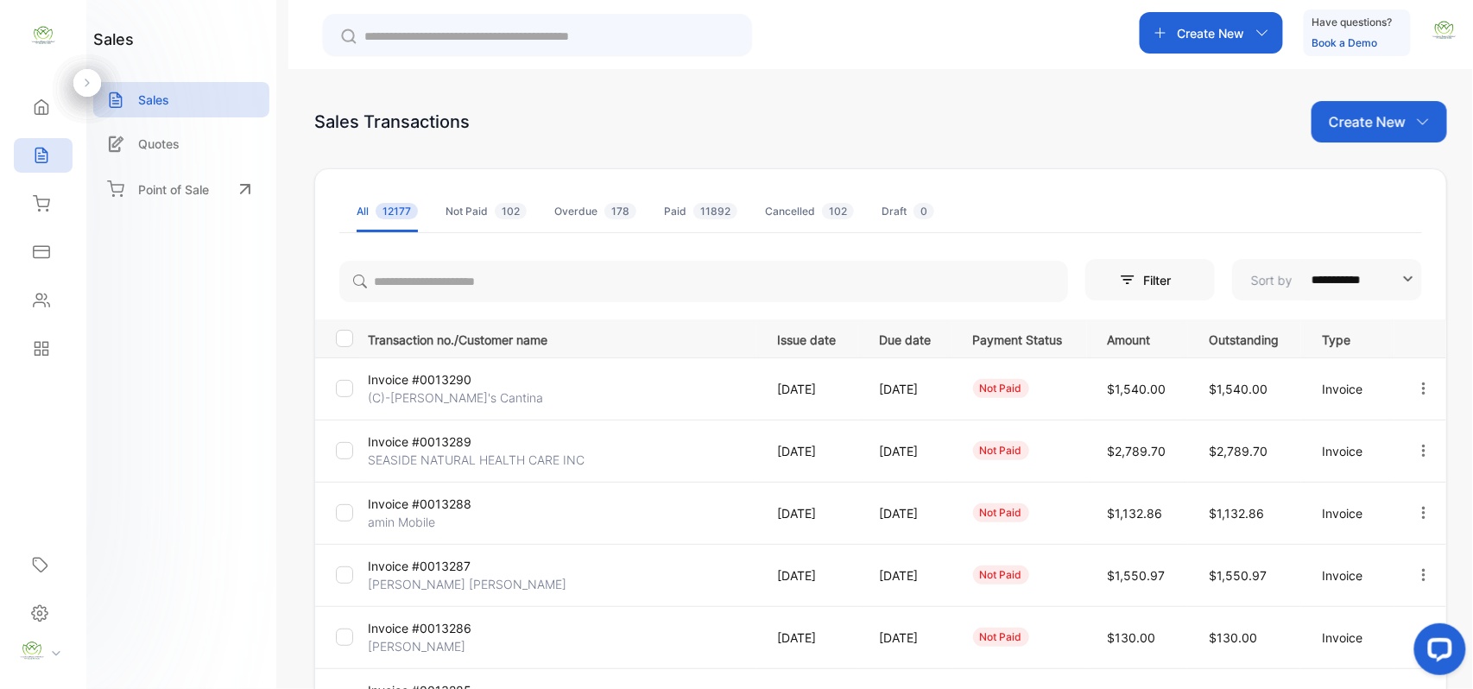
click at [416, 568] on p "Invoice #0013287" at bounding box center [433, 566] width 130 height 18
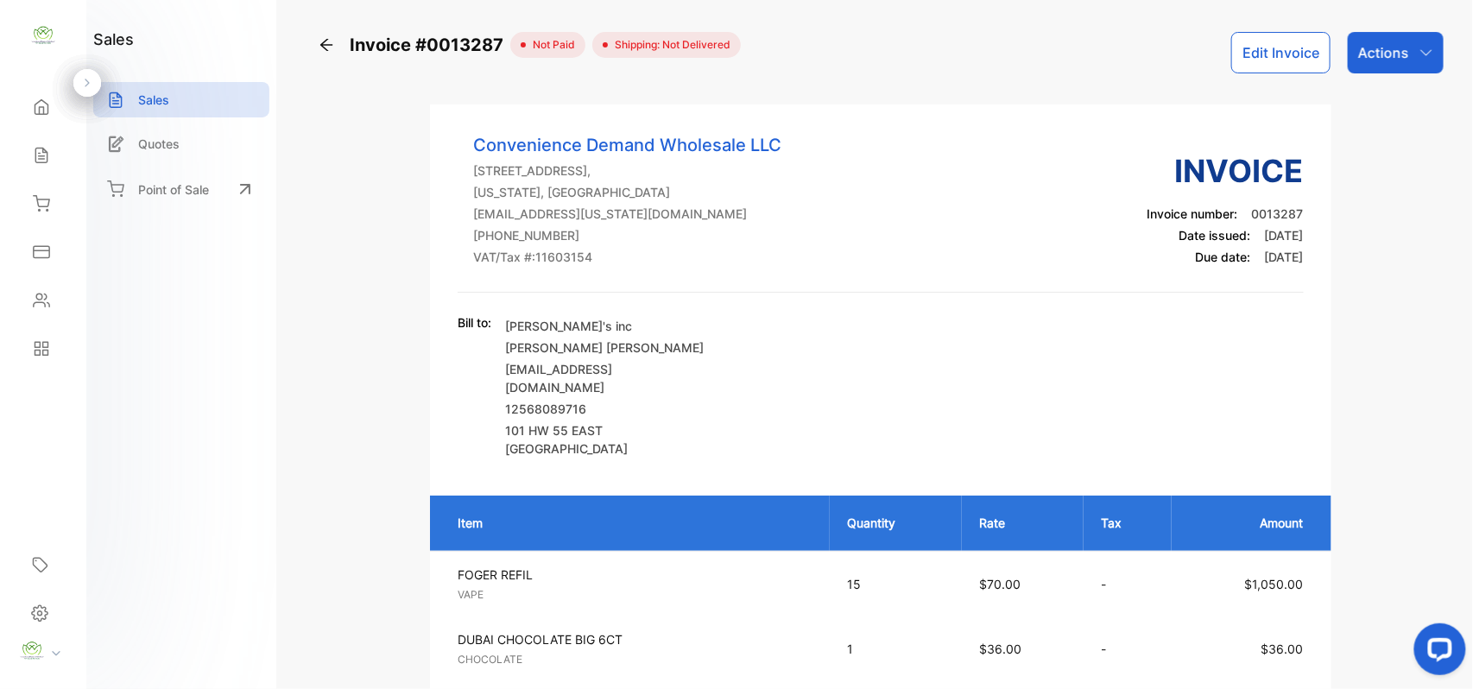
click at [1262, 40] on button "Edit Invoice" at bounding box center [1280, 52] width 99 height 41
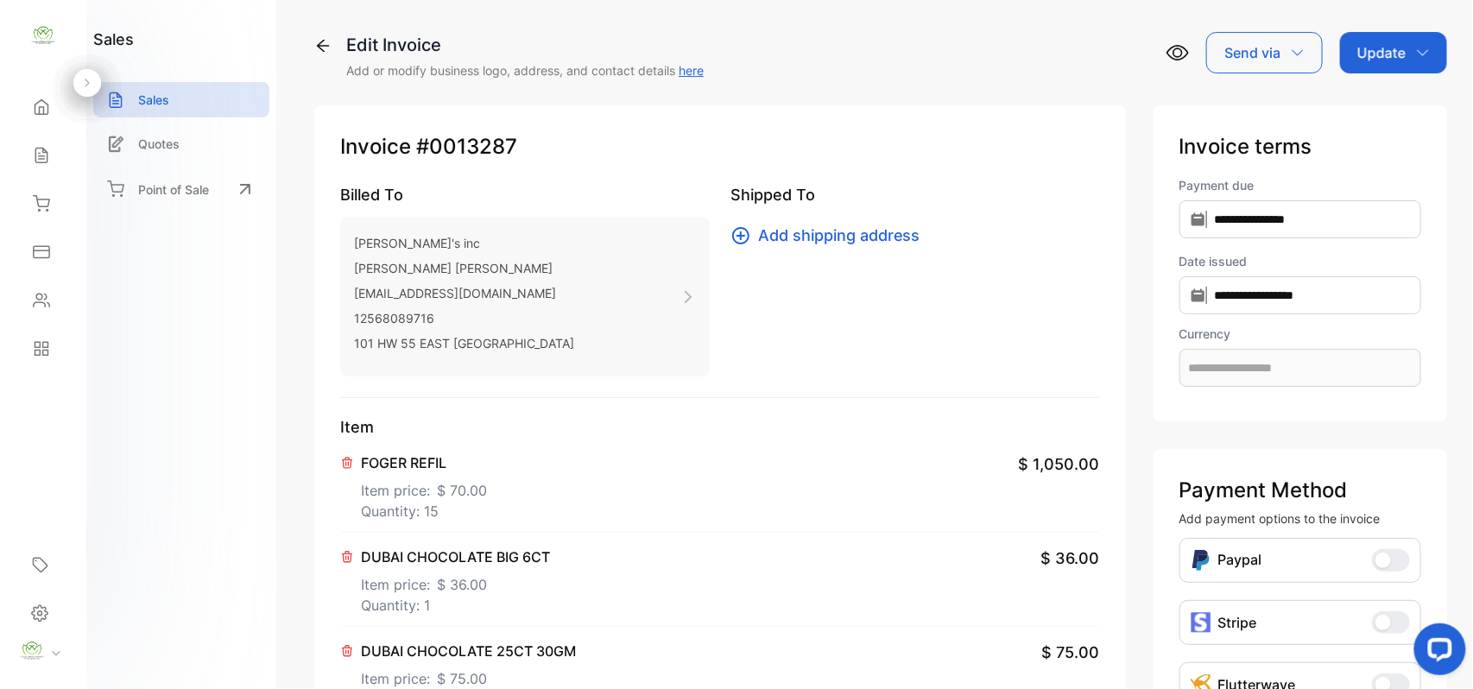
type input "**********"
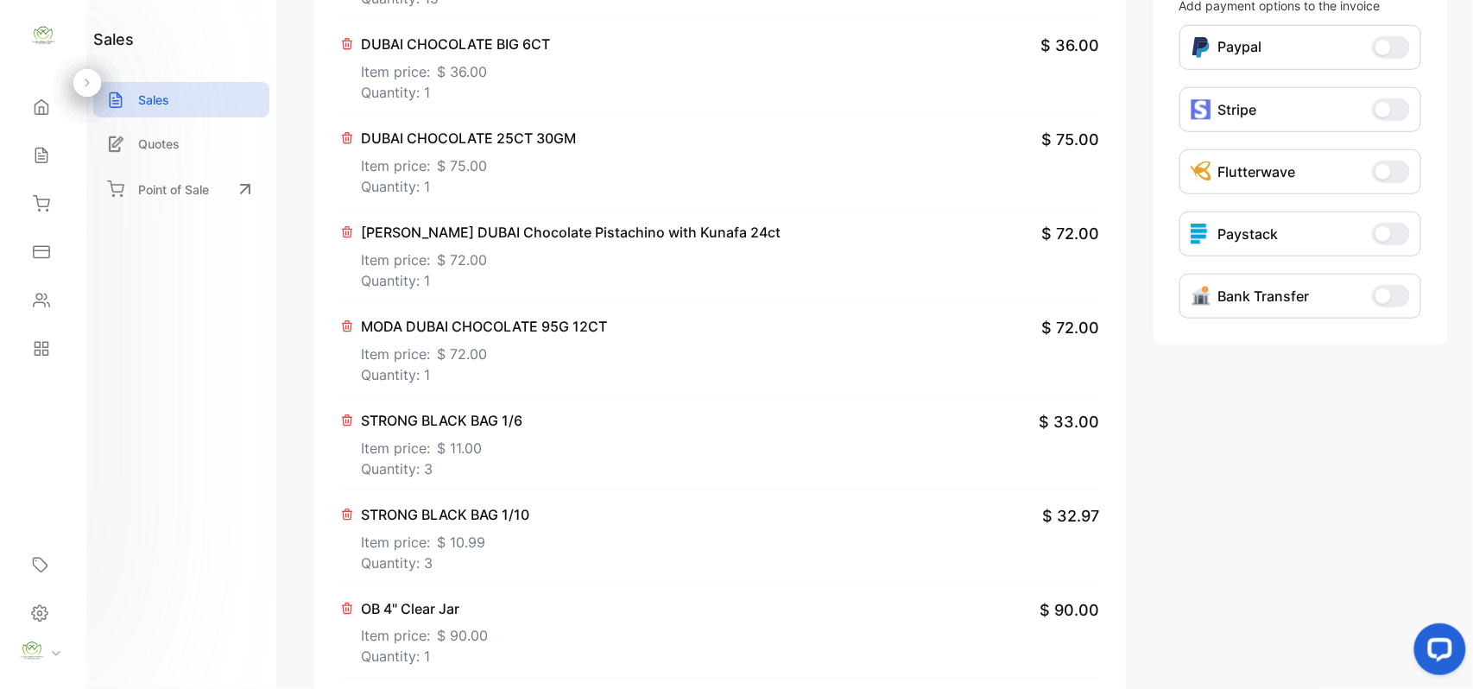
scroll to position [806, 0]
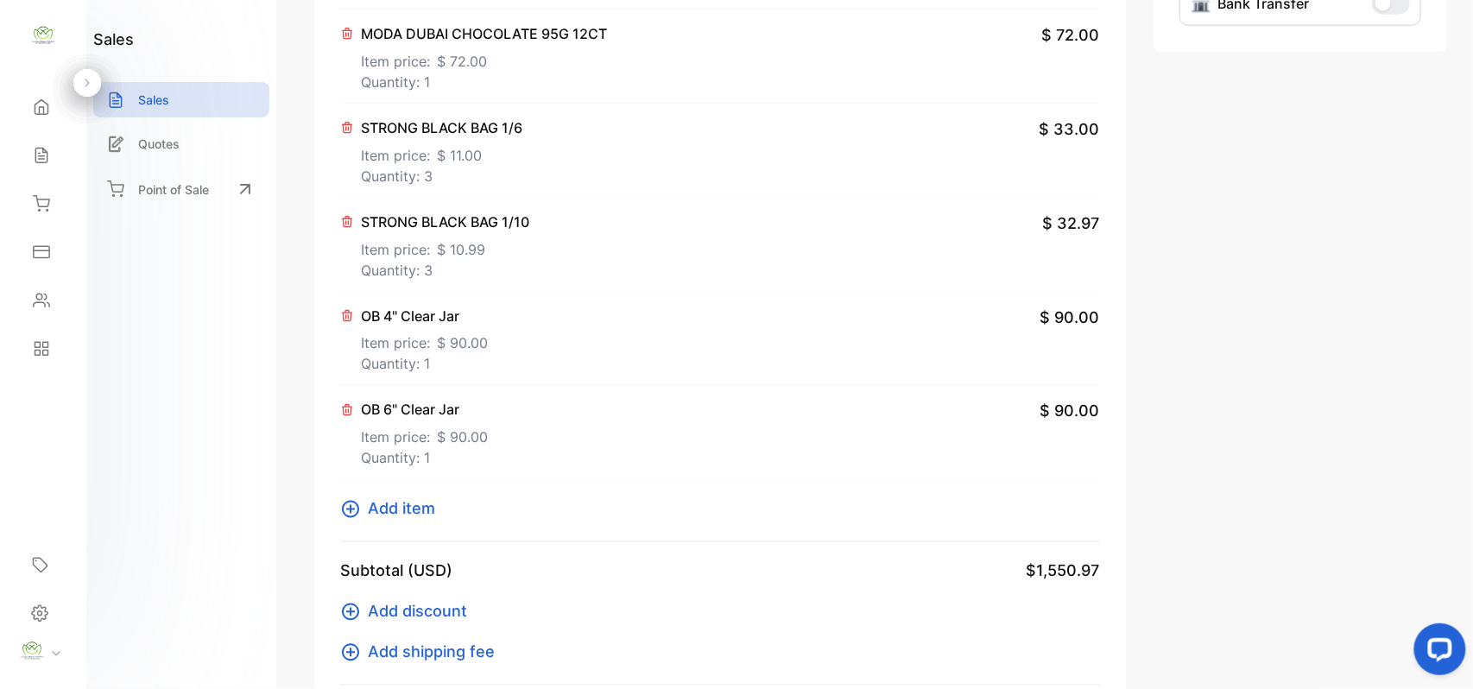
click at [398, 512] on span "Add item" at bounding box center [401, 508] width 67 height 23
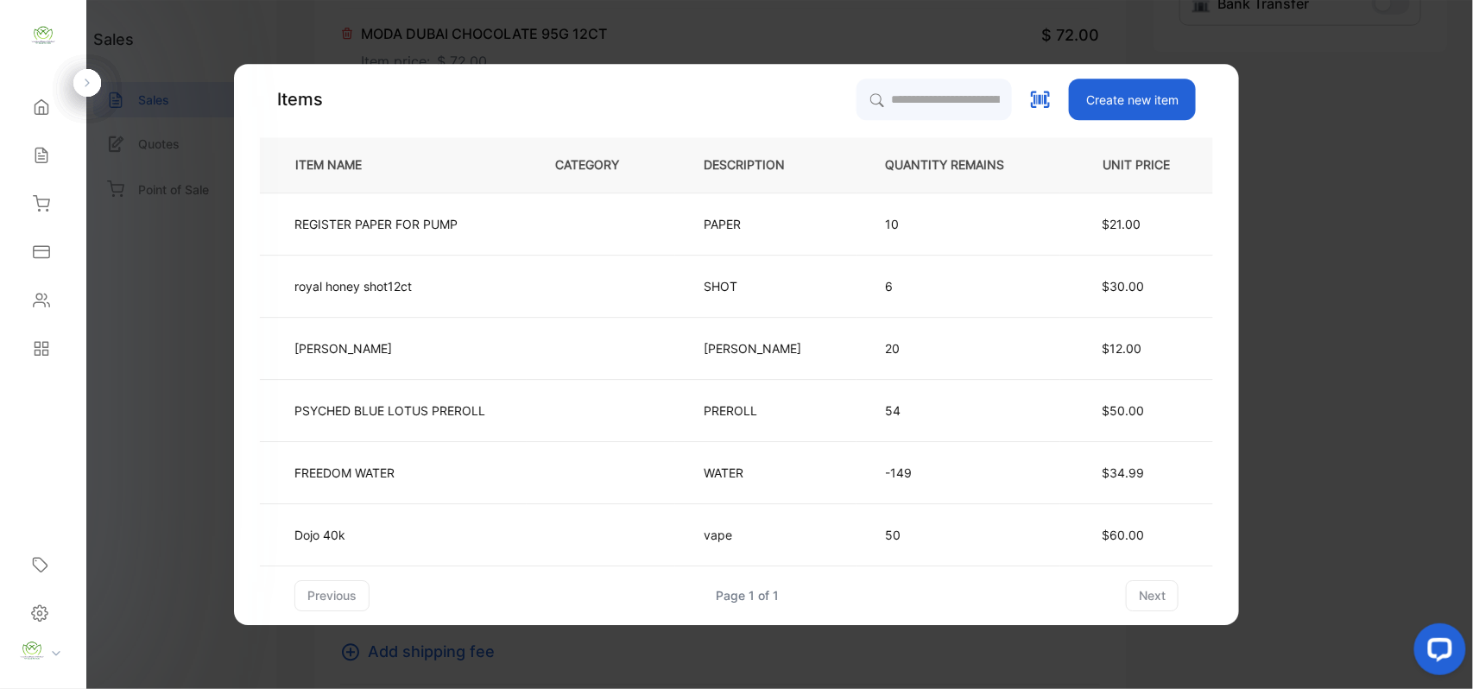
click at [1002, 87] on div "Create new item" at bounding box center [1025, 99] width 339 height 41
click at [974, 91] on input "search" at bounding box center [933, 99] width 157 height 43
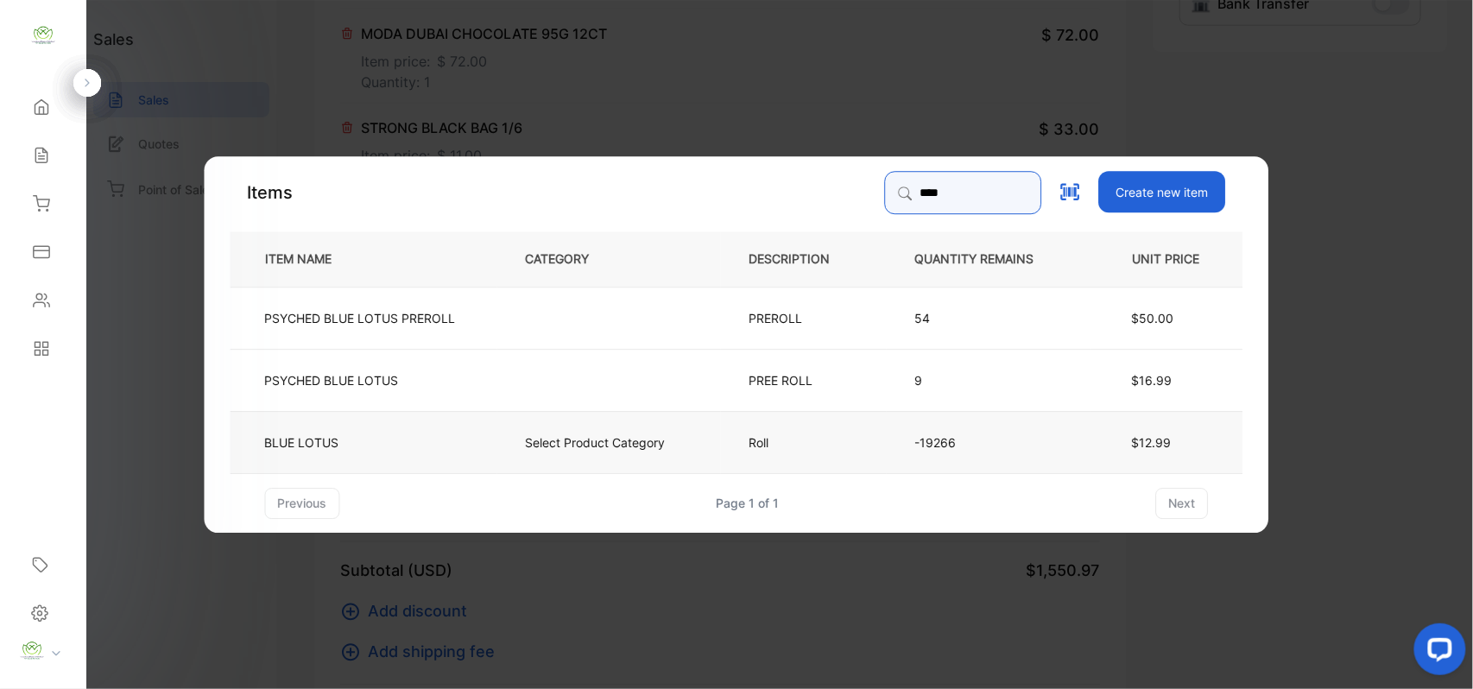
type input "****"
click at [413, 439] on td "BLUE LOTUS" at bounding box center [364, 441] width 267 height 62
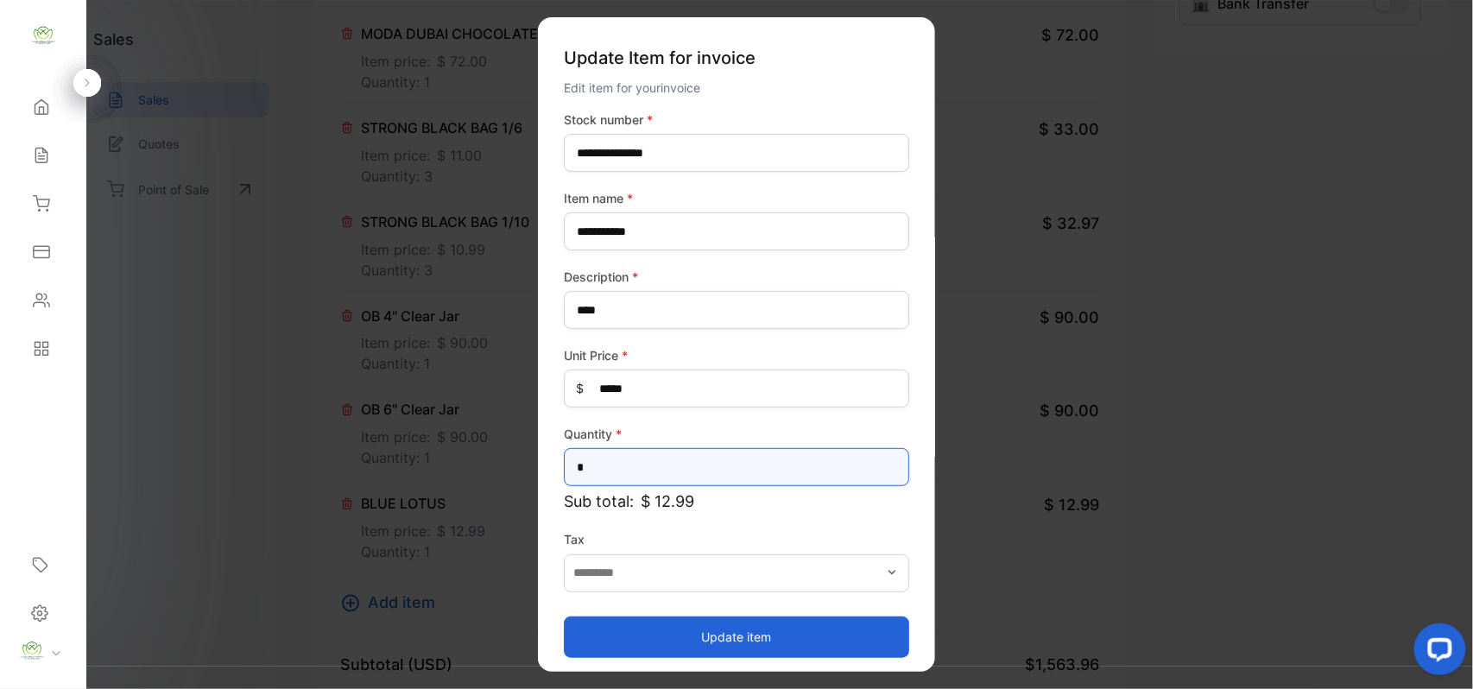
click at [667, 470] on input "*" at bounding box center [736, 467] width 345 height 38
type input "**"
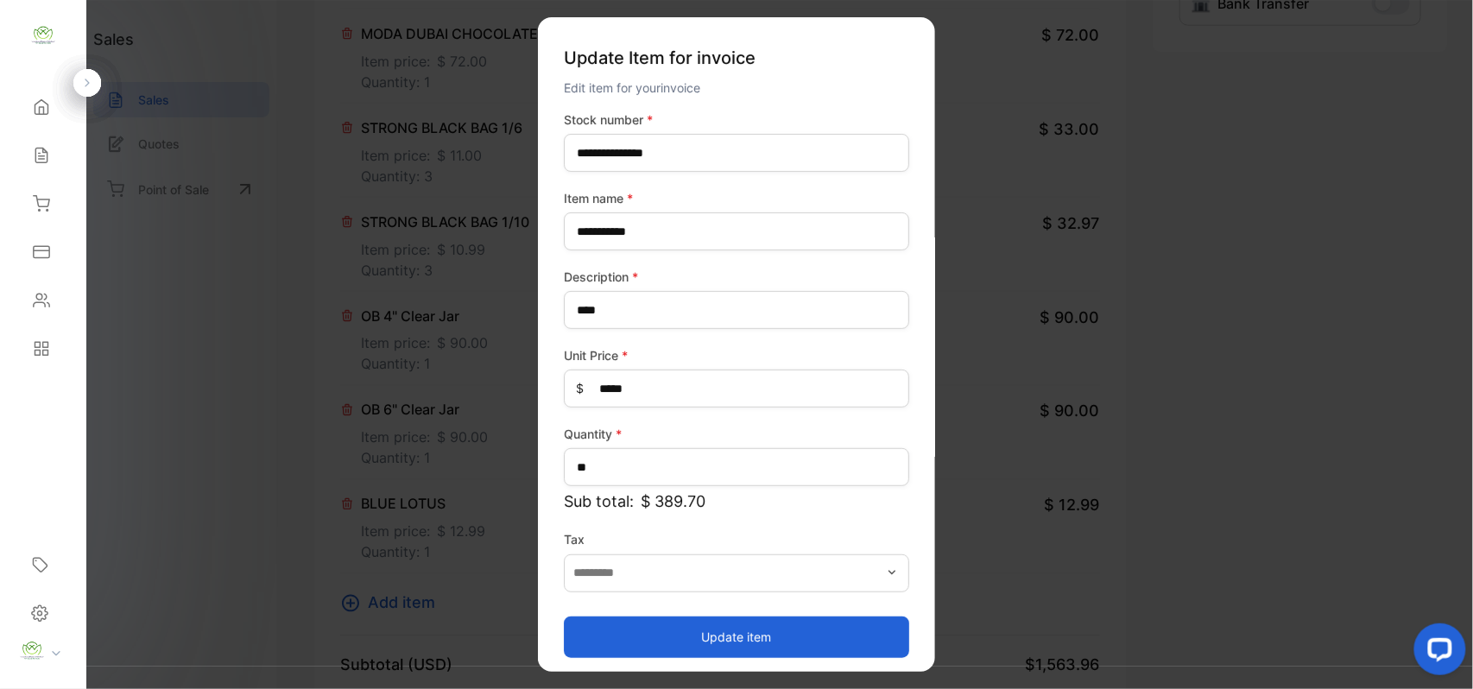
click at [720, 632] on button "Update item" at bounding box center [736, 636] width 345 height 41
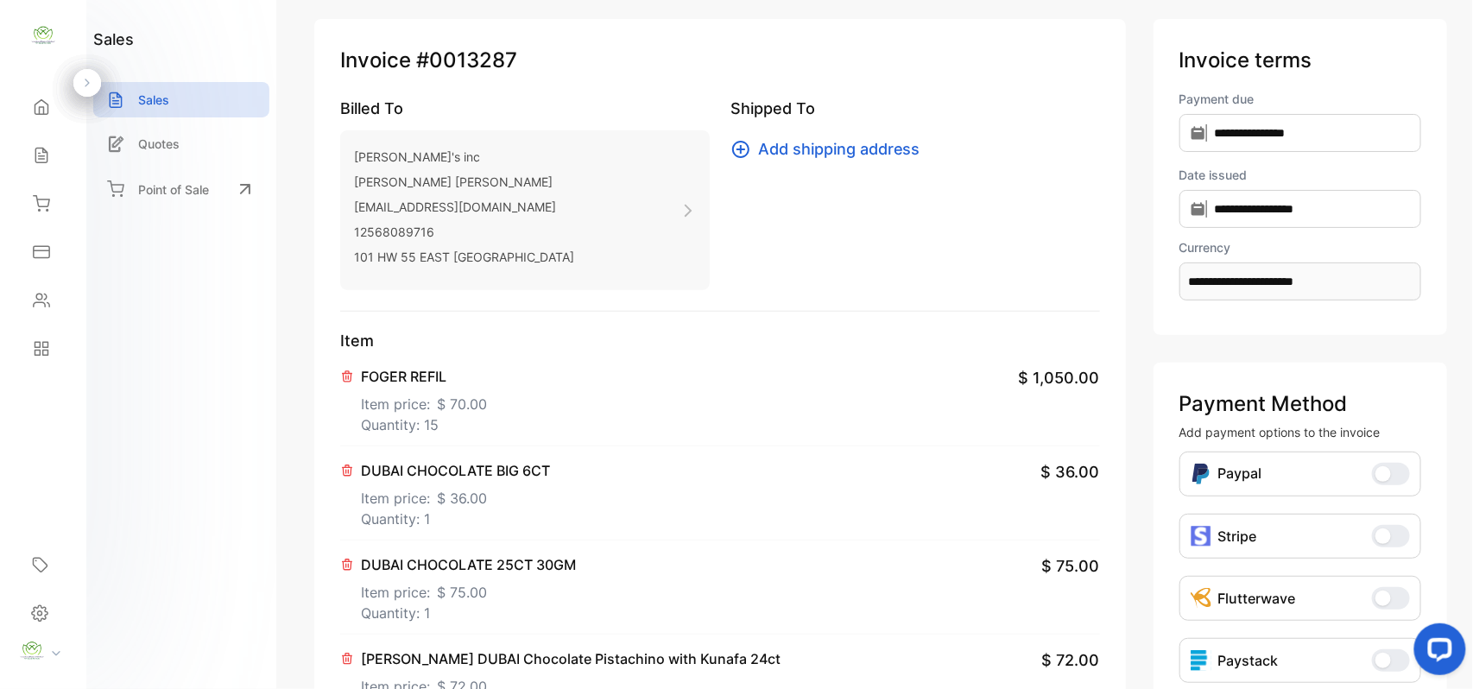
scroll to position [0, 0]
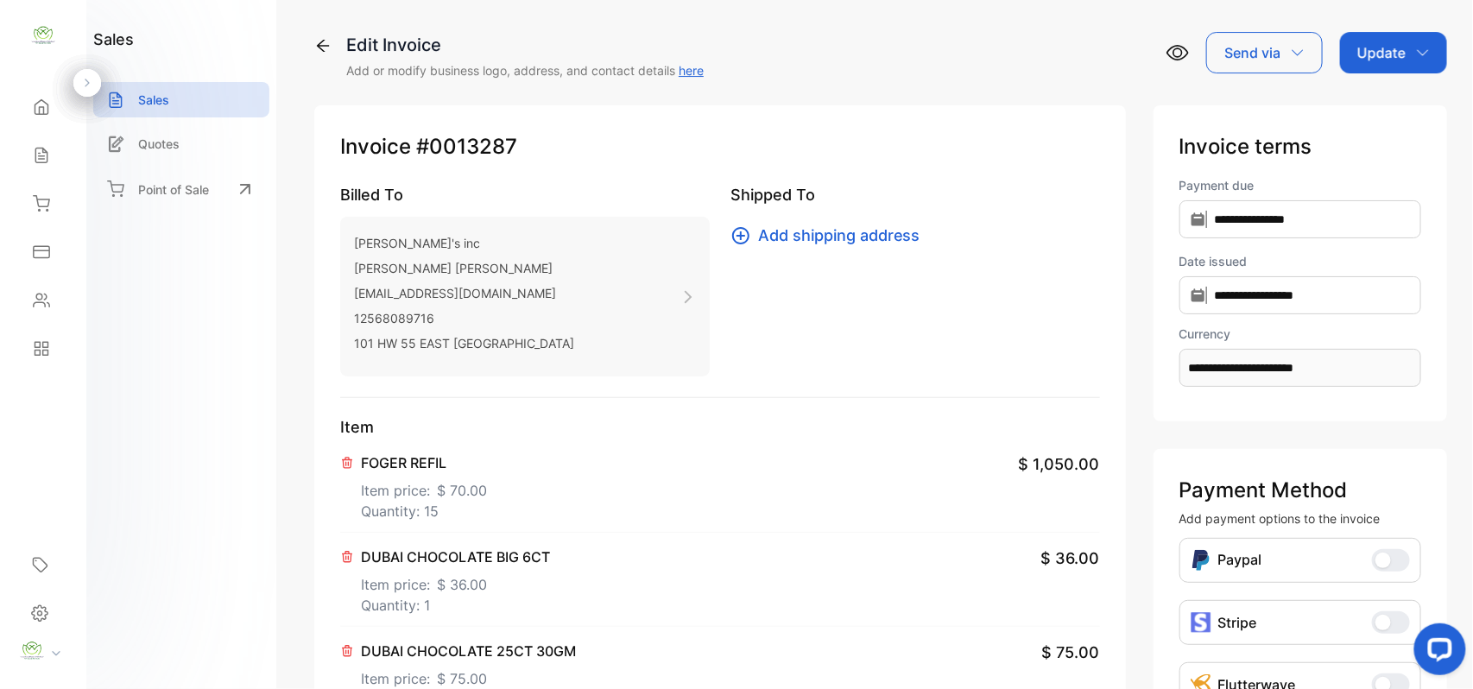
drag, startPoint x: 1373, startPoint y: 50, endPoint x: 1396, endPoint y: 53, distance: 23.5
click at [1394, 53] on p "Update" at bounding box center [1381, 52] width 48 height 21
click at [1369, 121] on div "Invoice" at bounding box center [1396, 109] width 99 height 35
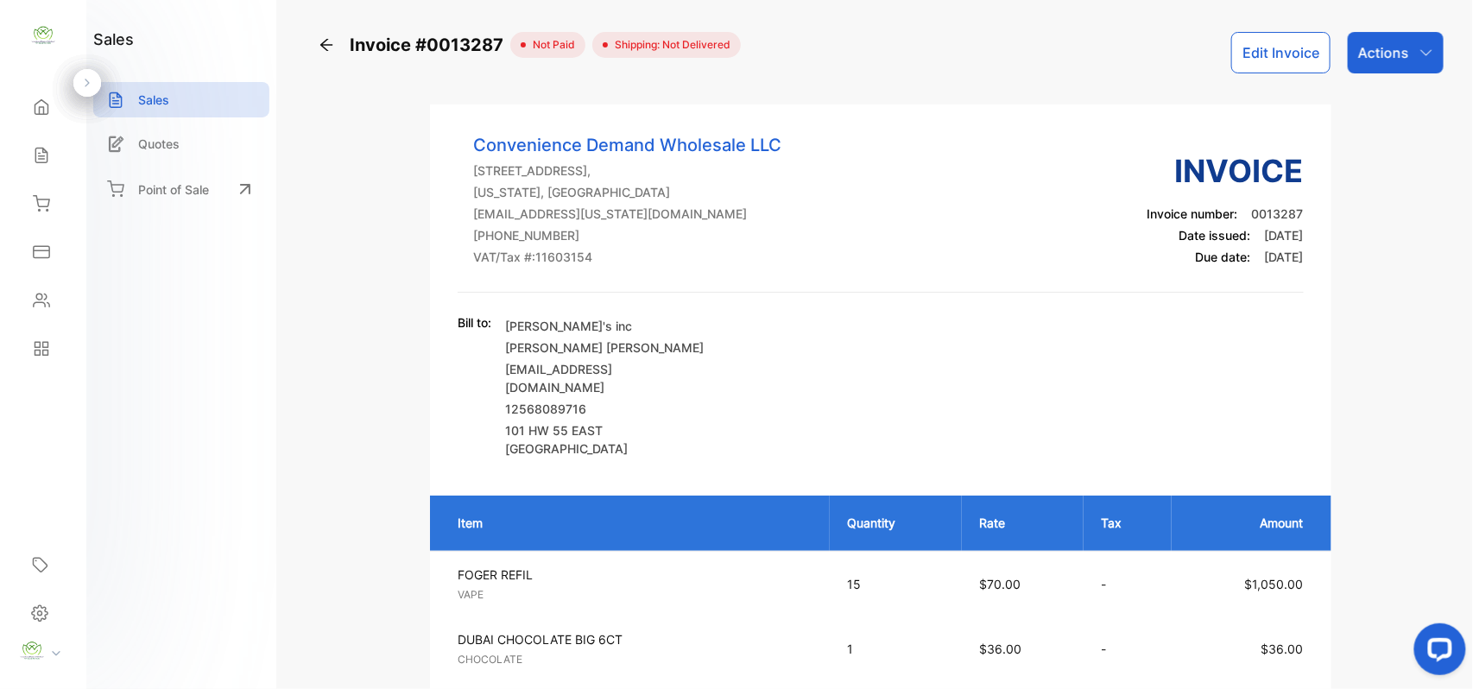
drag, startPoint x: 1420, startPoint y: 48, endPoint x: 1425, endPoint y: 32, distance: 17.0
click at [1424, 41] on div "Actions" at bounding box center [1396, 52] width 96 height 41
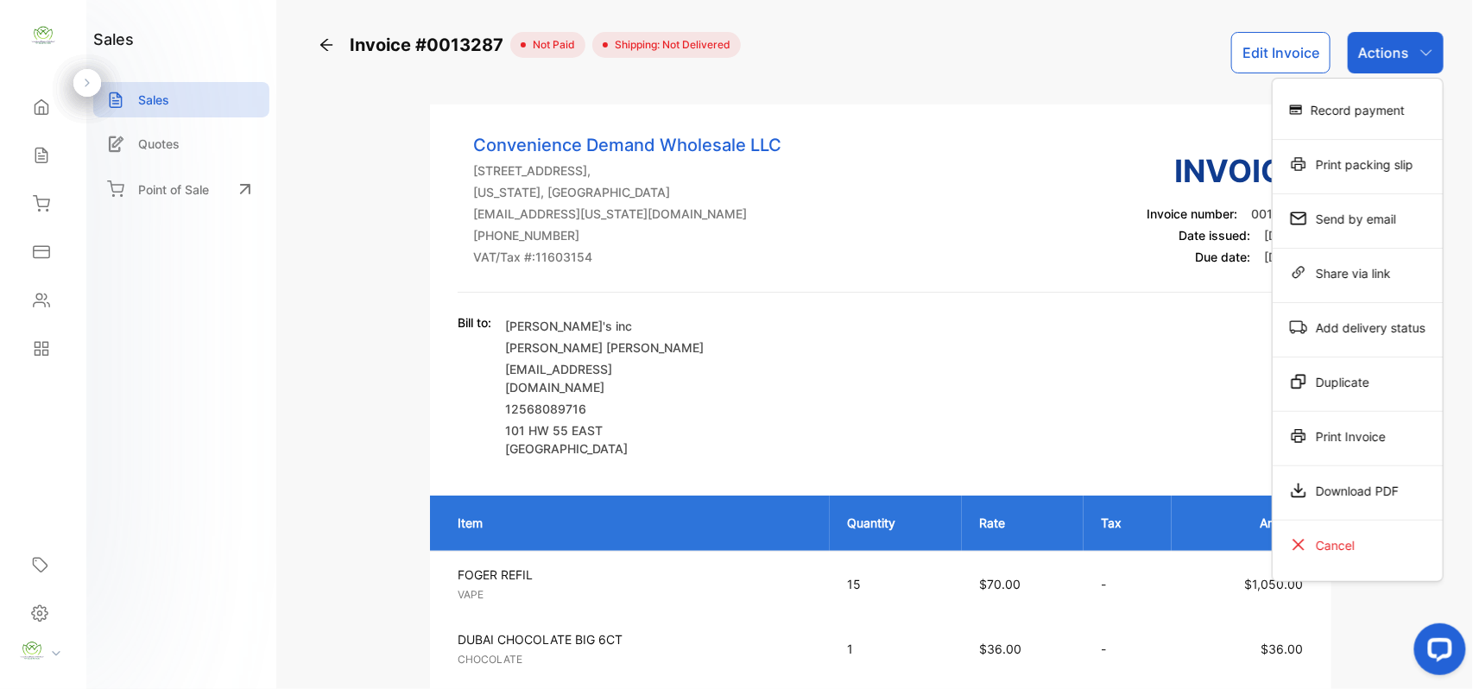
click at [1425, 32] on div "Actions" at bounding box center [1396, 52] width 96 height 41
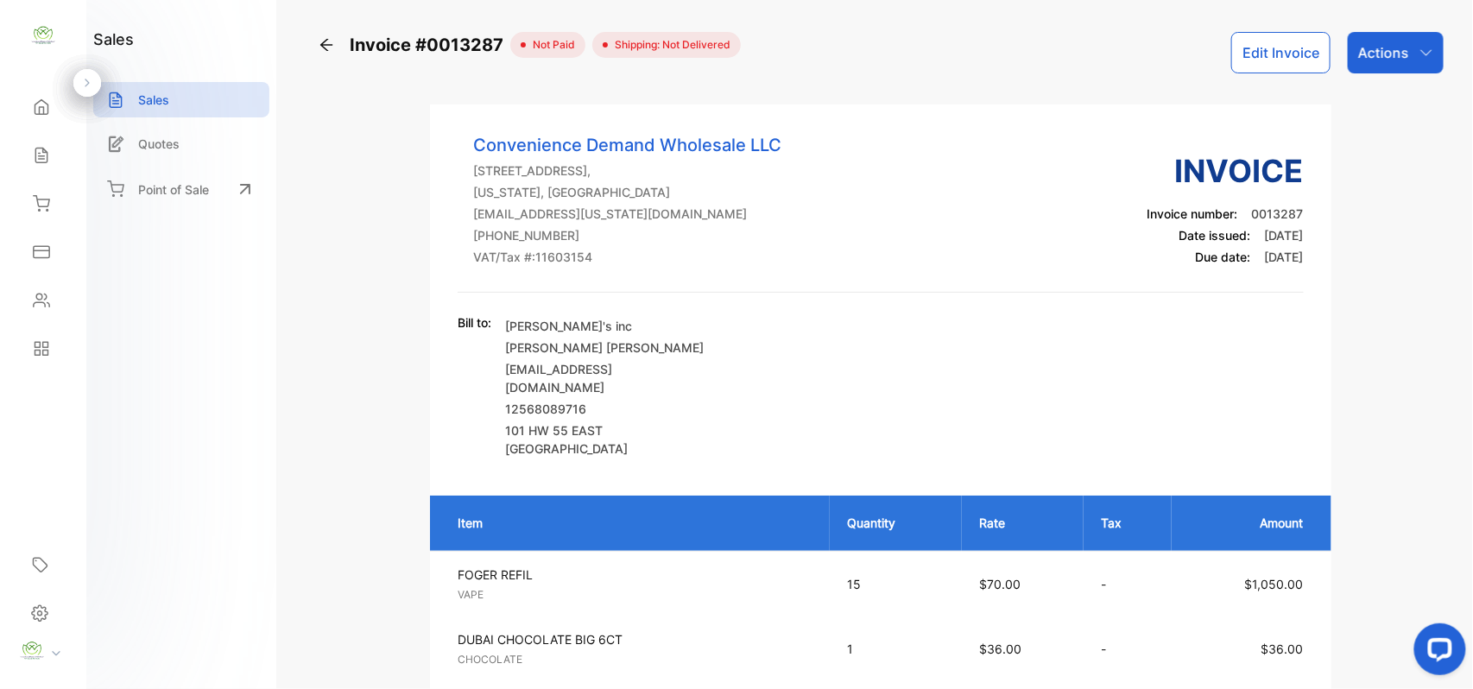
click at [1425, 32] on div "Actions" at bounding box center [1396, 52] width 96 height 41
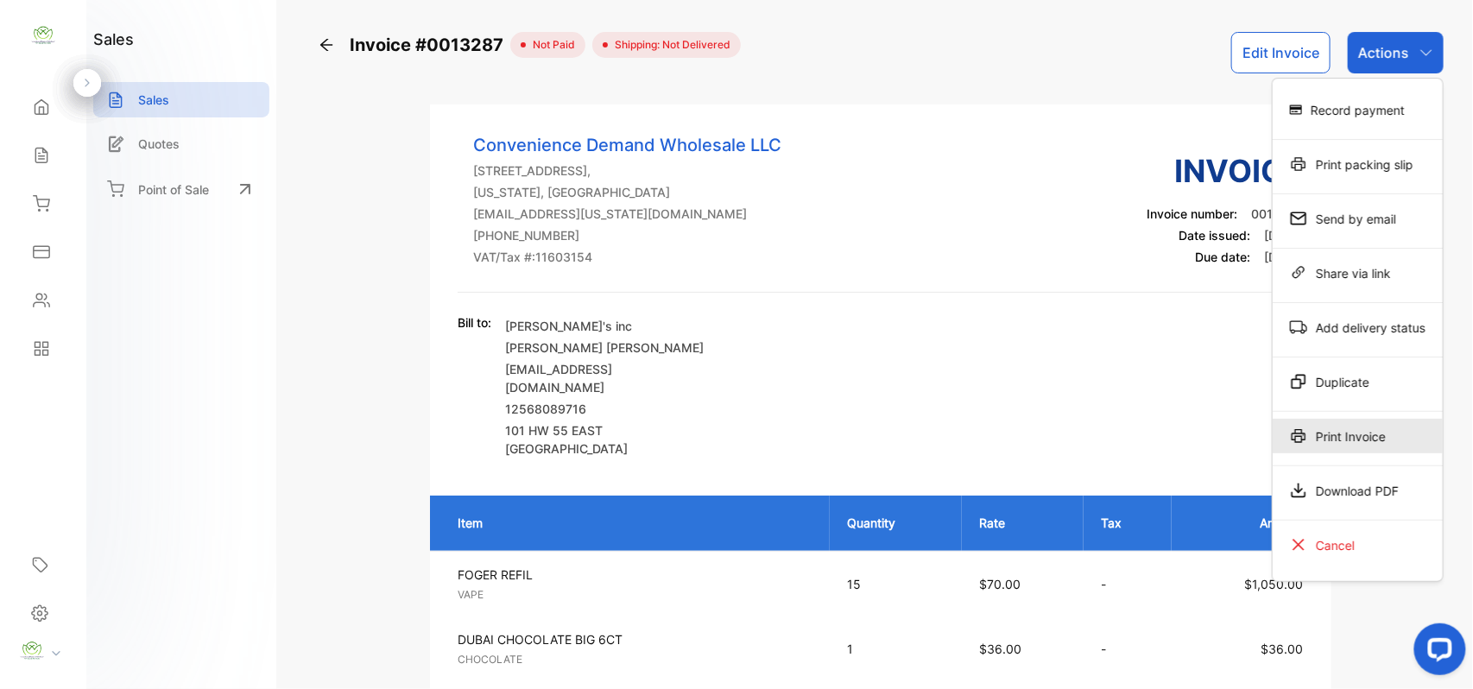
click at [1310, 423] on div "Print Invoice" at bounding box center [1358, 436] width 170 height 35
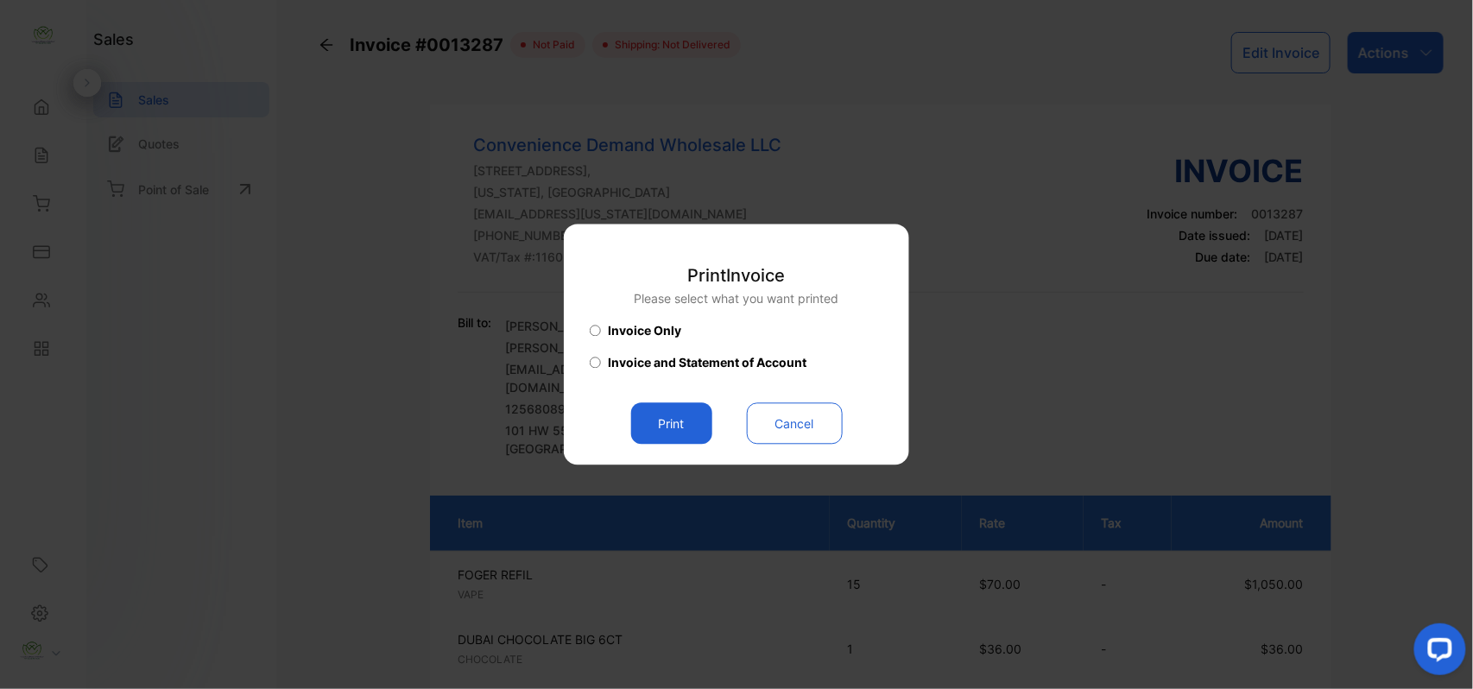
click at [685, 408] on button "Print" at bounding box center [671, 423] width 81 height 41
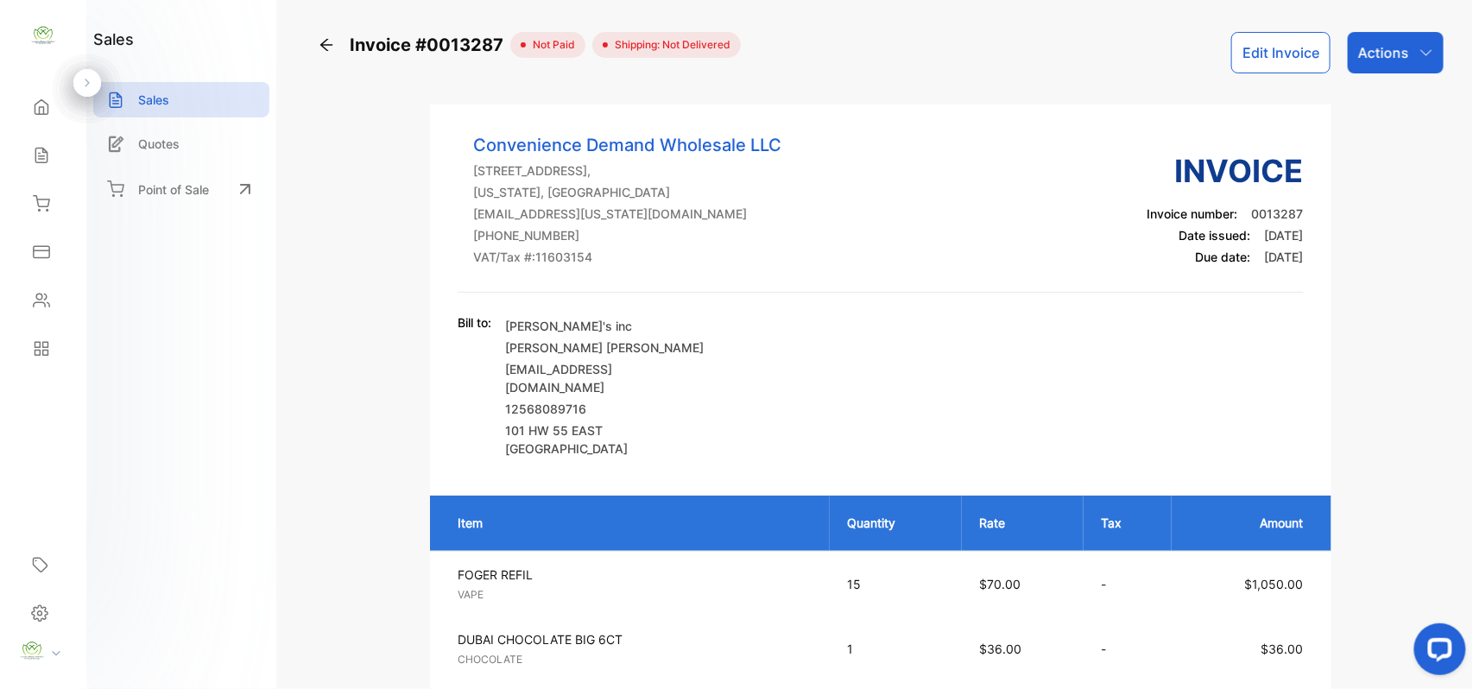
click at [1413, 67] on div "Actions" at bounding box center [1396, 52] width 96 height 41
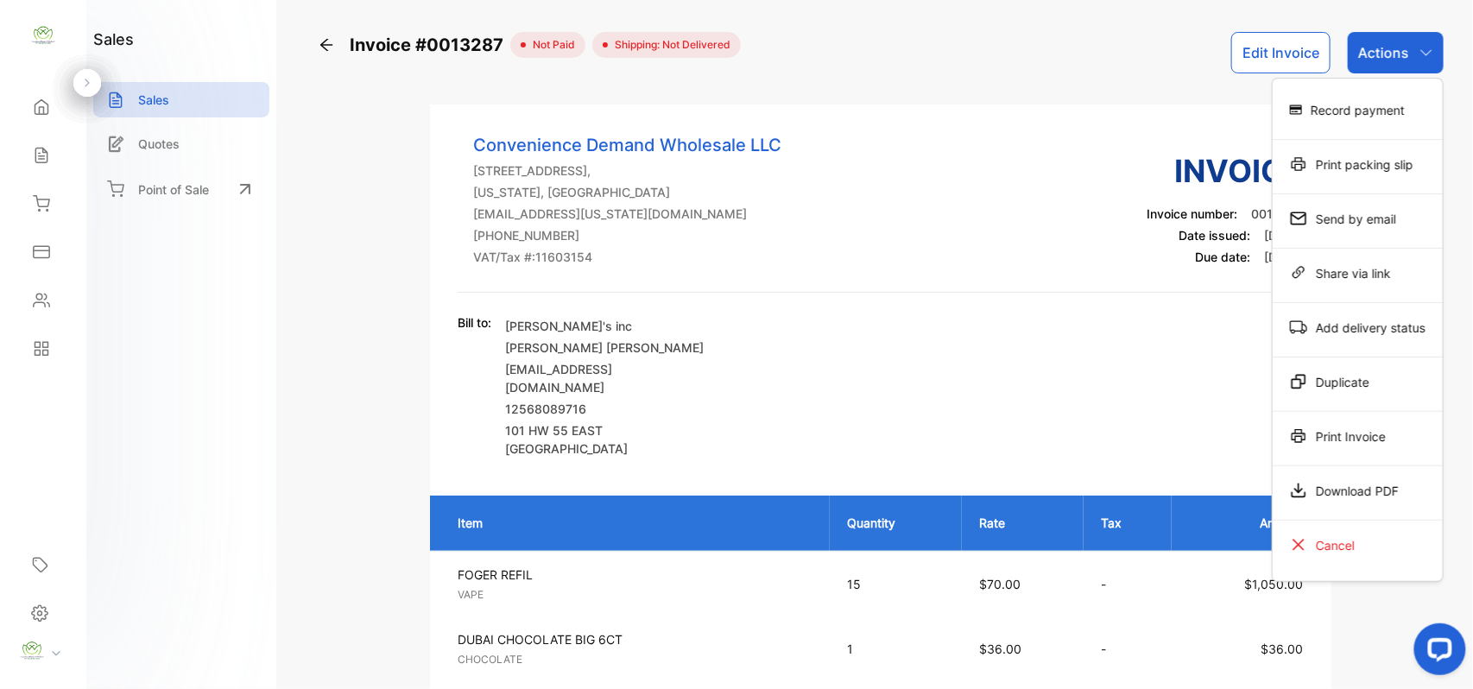
click at [1413, 433] on div "Print Invoice" at bounding box center [1358, 436] width 170 height 35
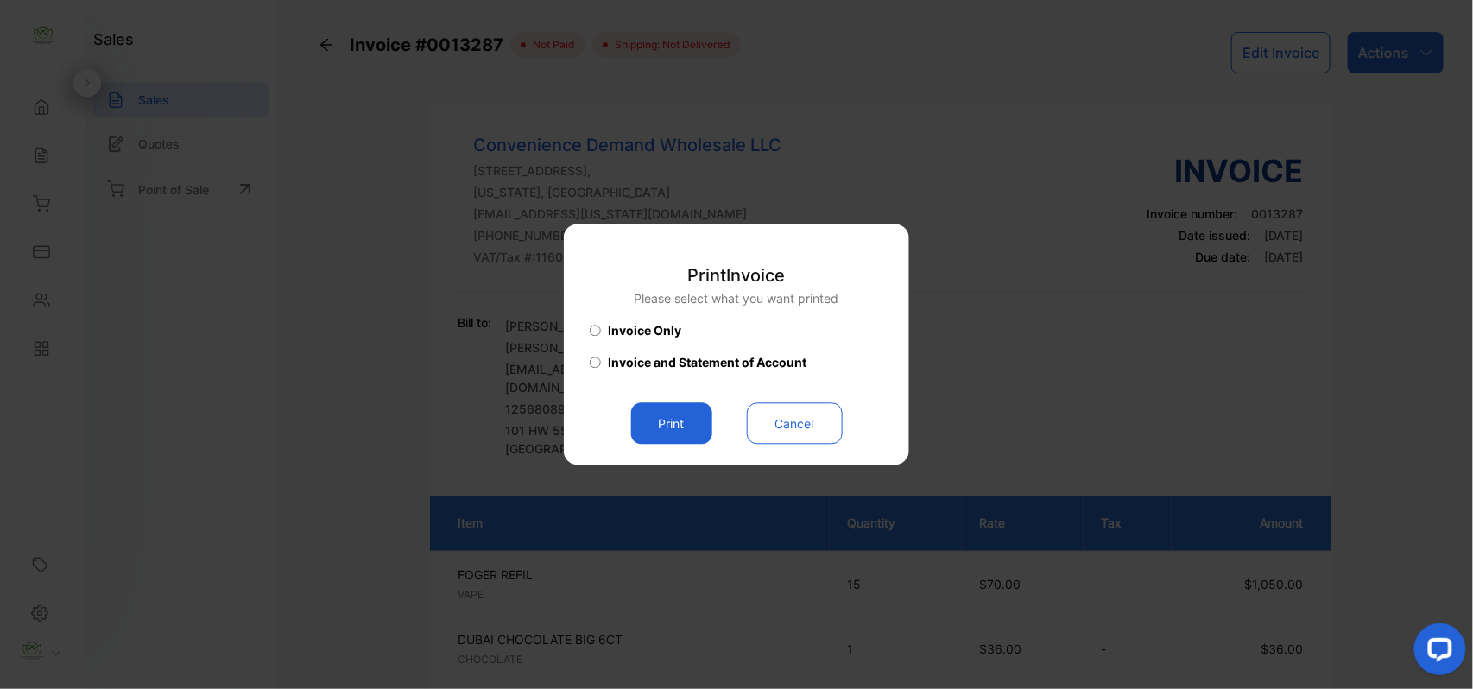
click at [682, 416] on button "Print" at bounding box center [671, 423] width 81 height 41
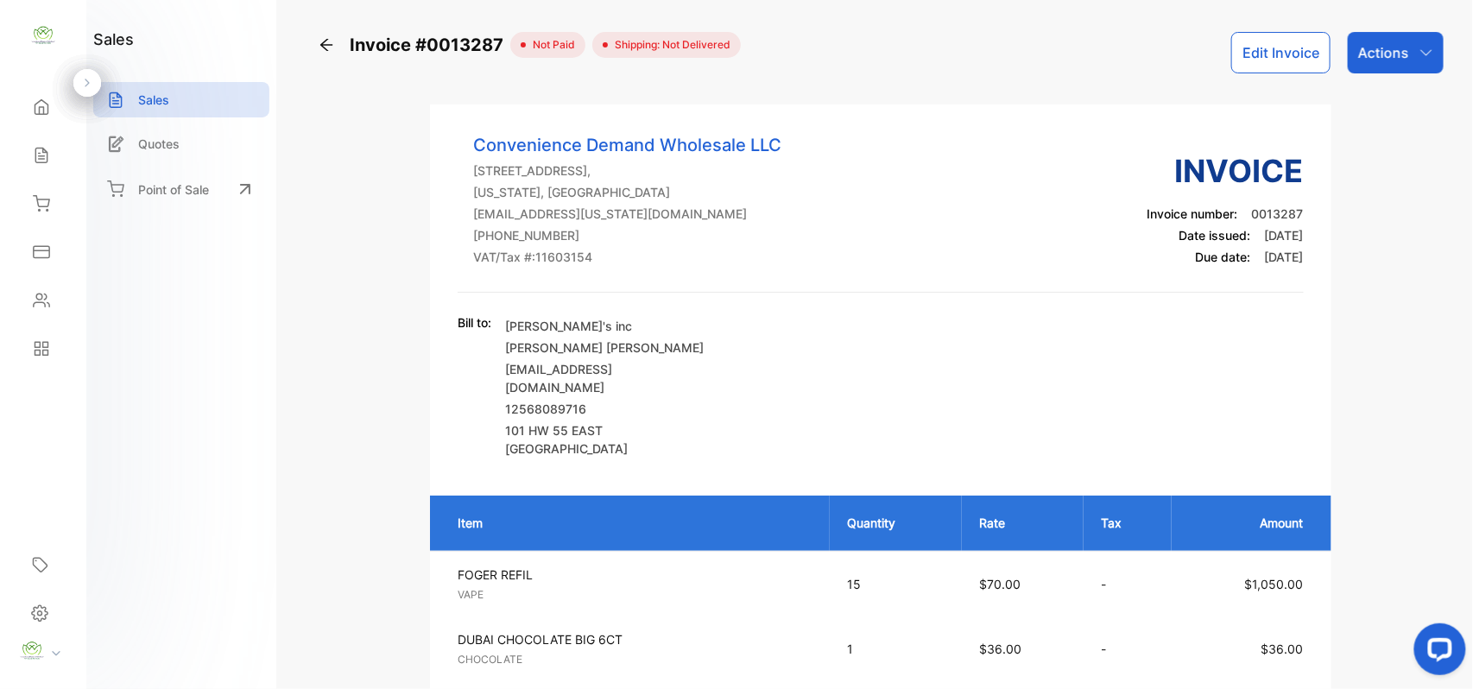
click at [31, 145] on div "Sales" at bounding box center [43, 155] width 59 height 35
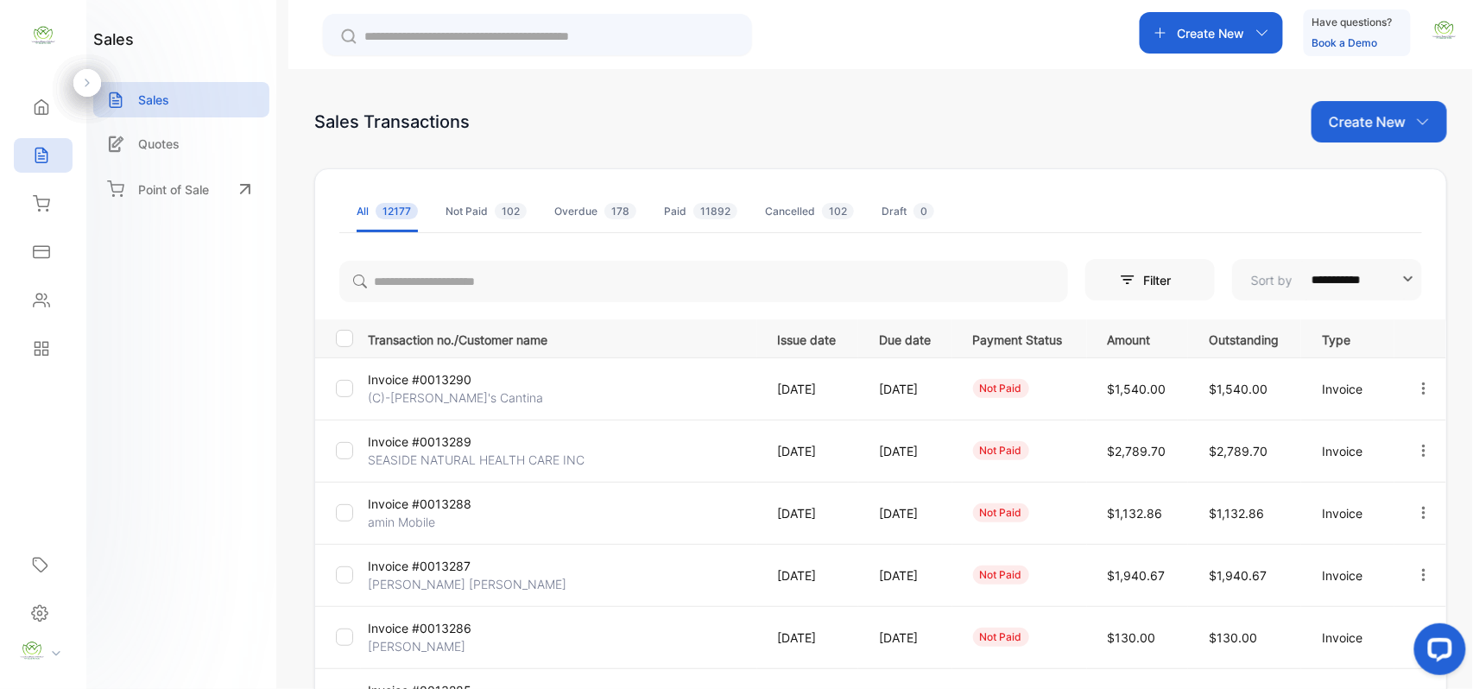
click at [36, 298] on icon at bounding box center [41, 300] width 17 height 17
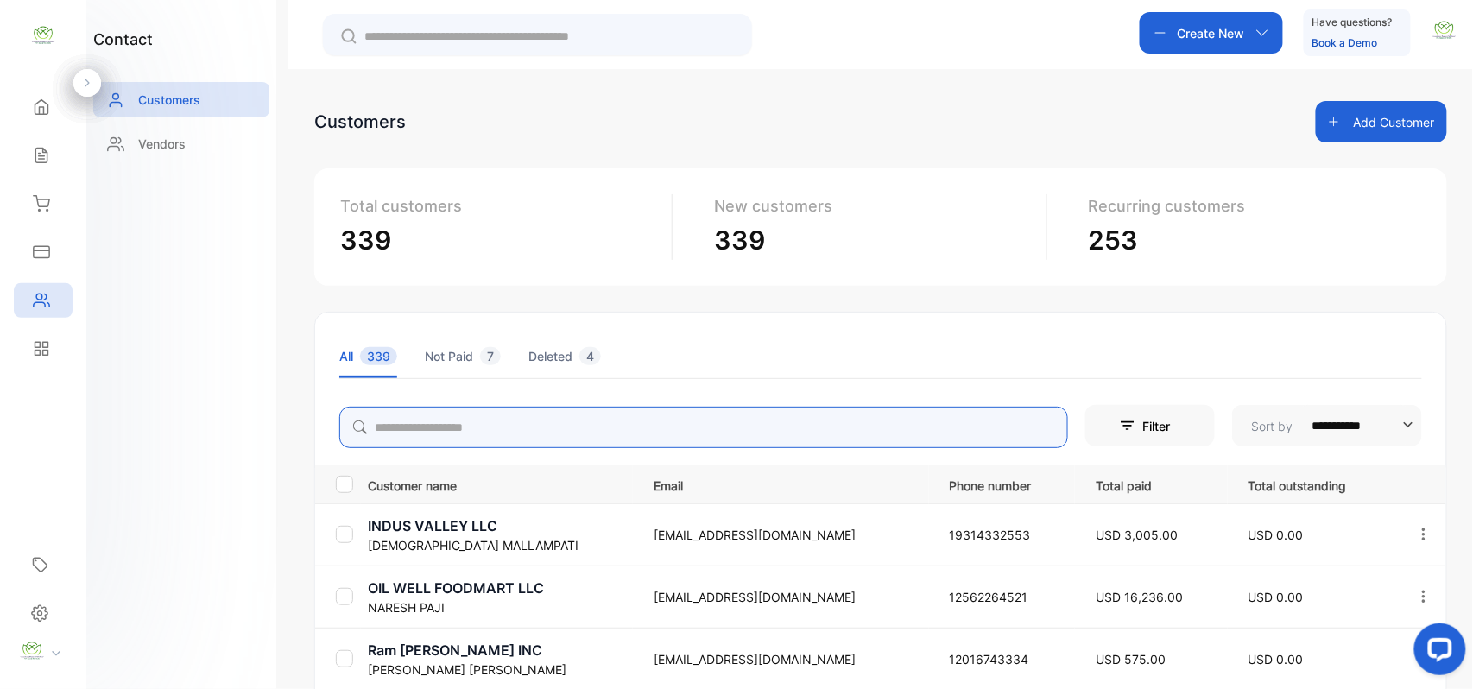
click at [477, 425] on input "search" at bounding box center [703, 427] width 729 height 41
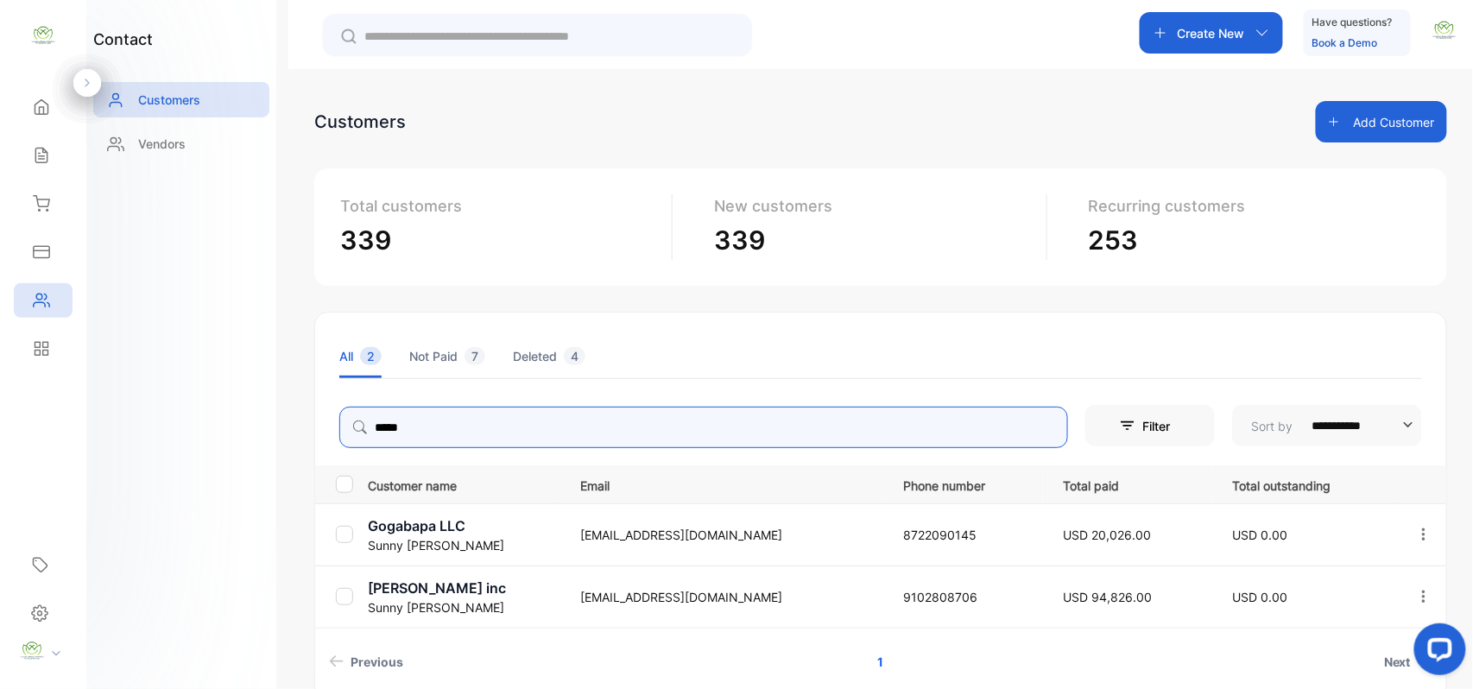
type input "*****"
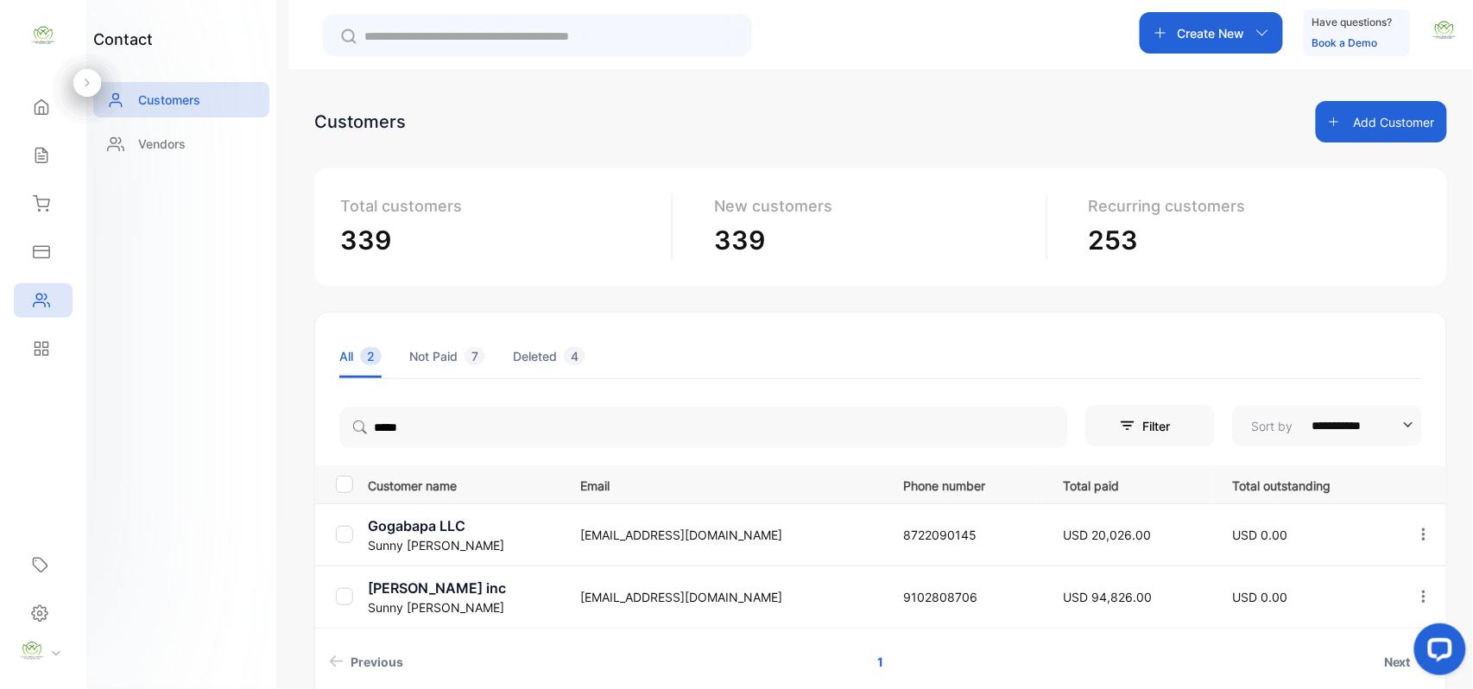
click at [17, 167] on div "Sales" at bounding box center [43, 155] width 59 height 35
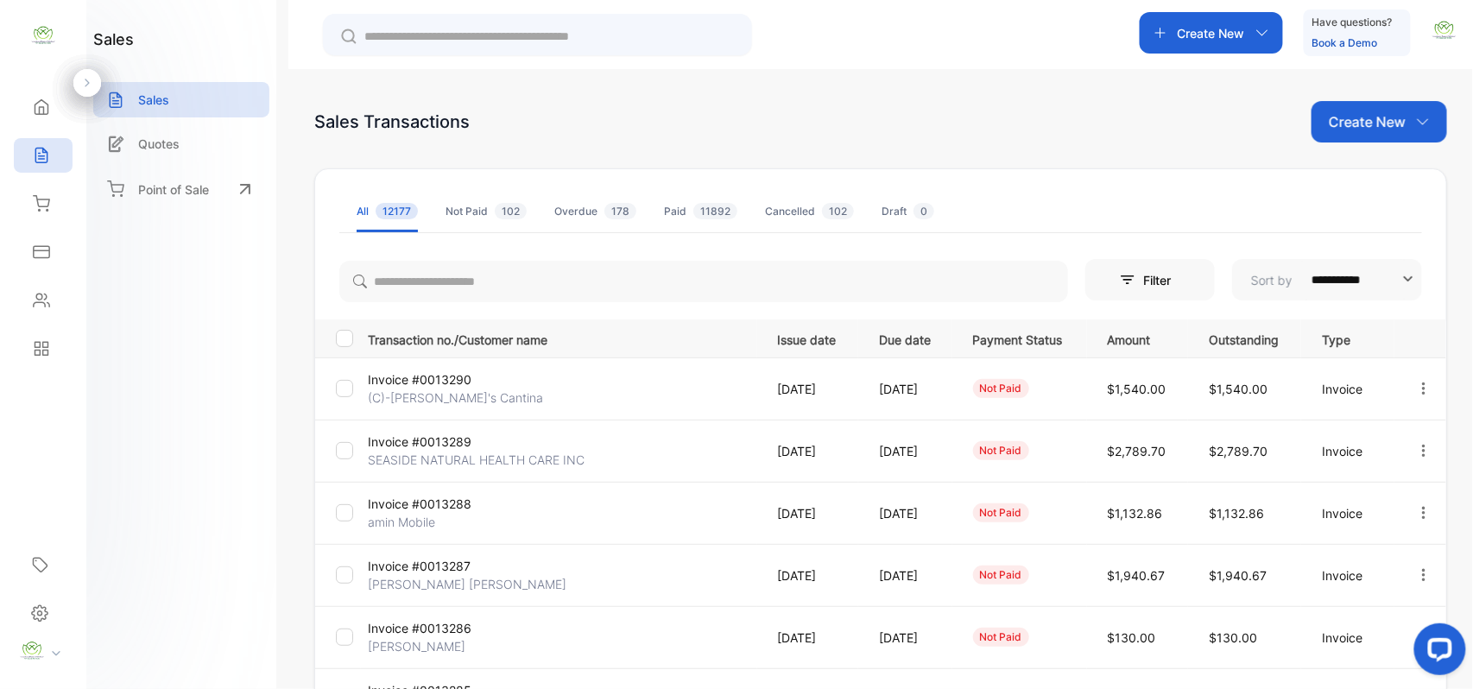
click at [1357, 108] on div "Create New" at bounding box center [1379, 121] width 136 height 41
click at [1365, 180] on span "Invoice" at bounding box center [1382, 179] width 41 height 18
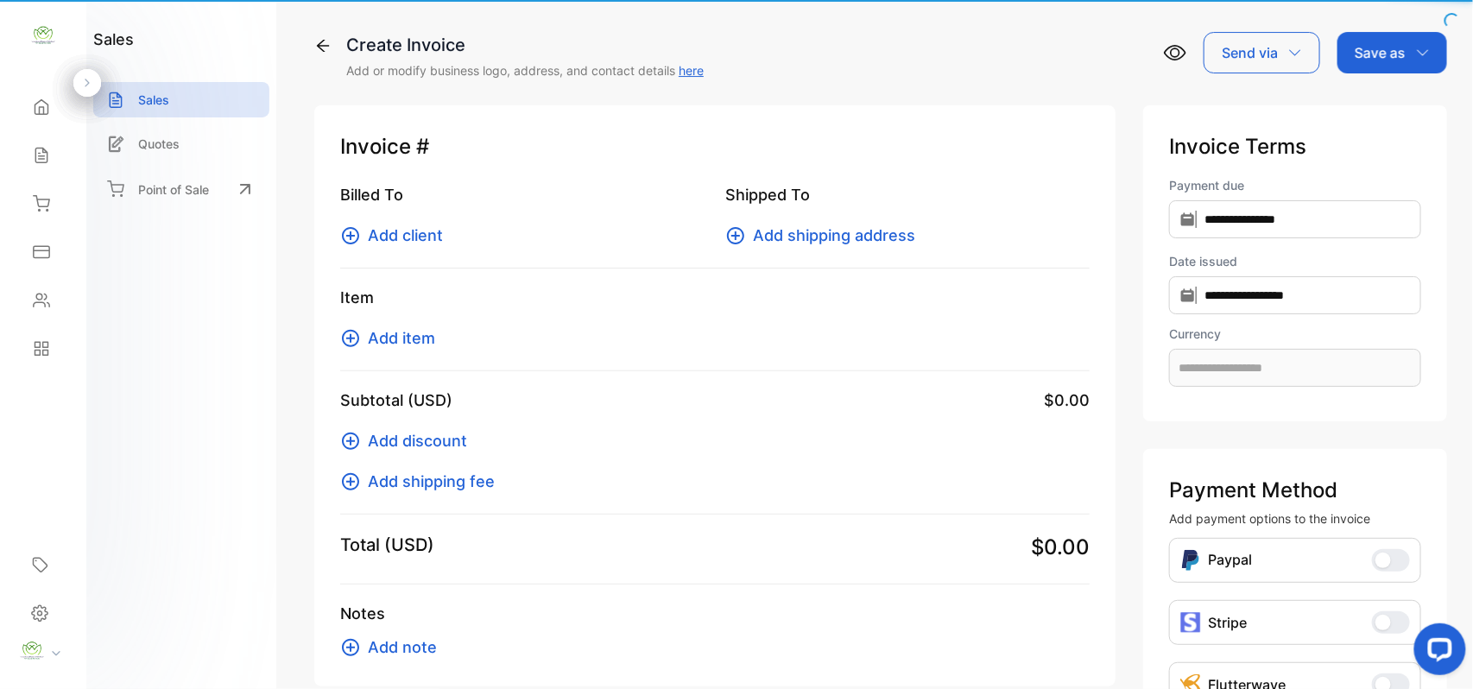
type input "**********"
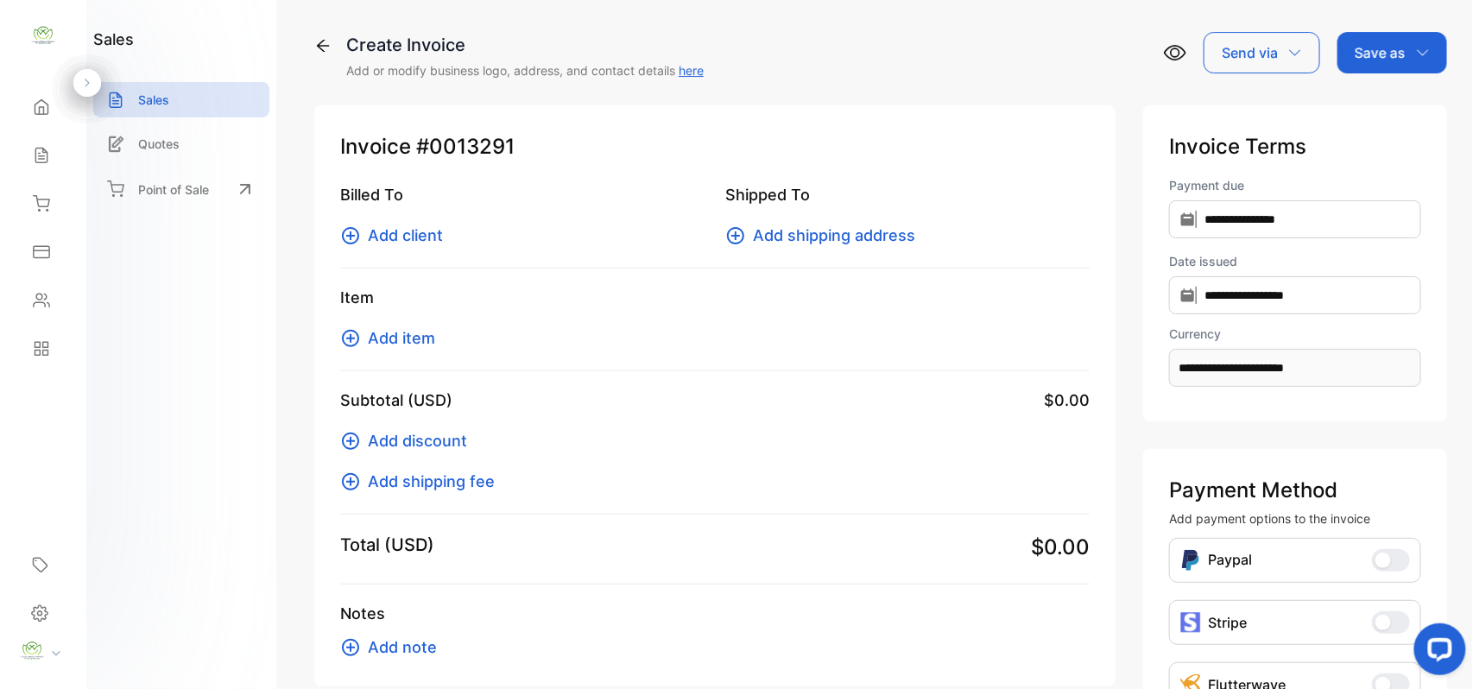
click at [433, 228] on span "Add client" at bounding box center [405, 235] width 75 height 23
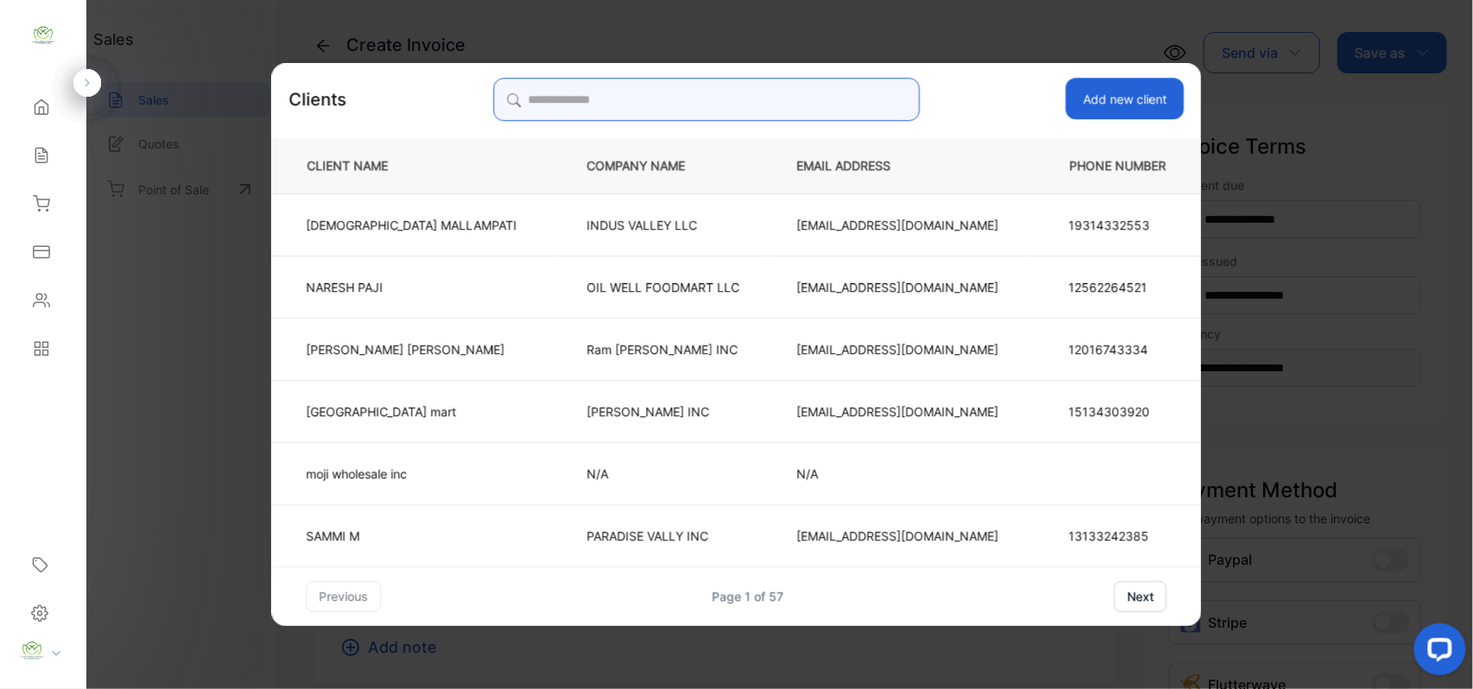
click at [713, 98] on input "search" at bounding box center [706, 99] width 427 height 43
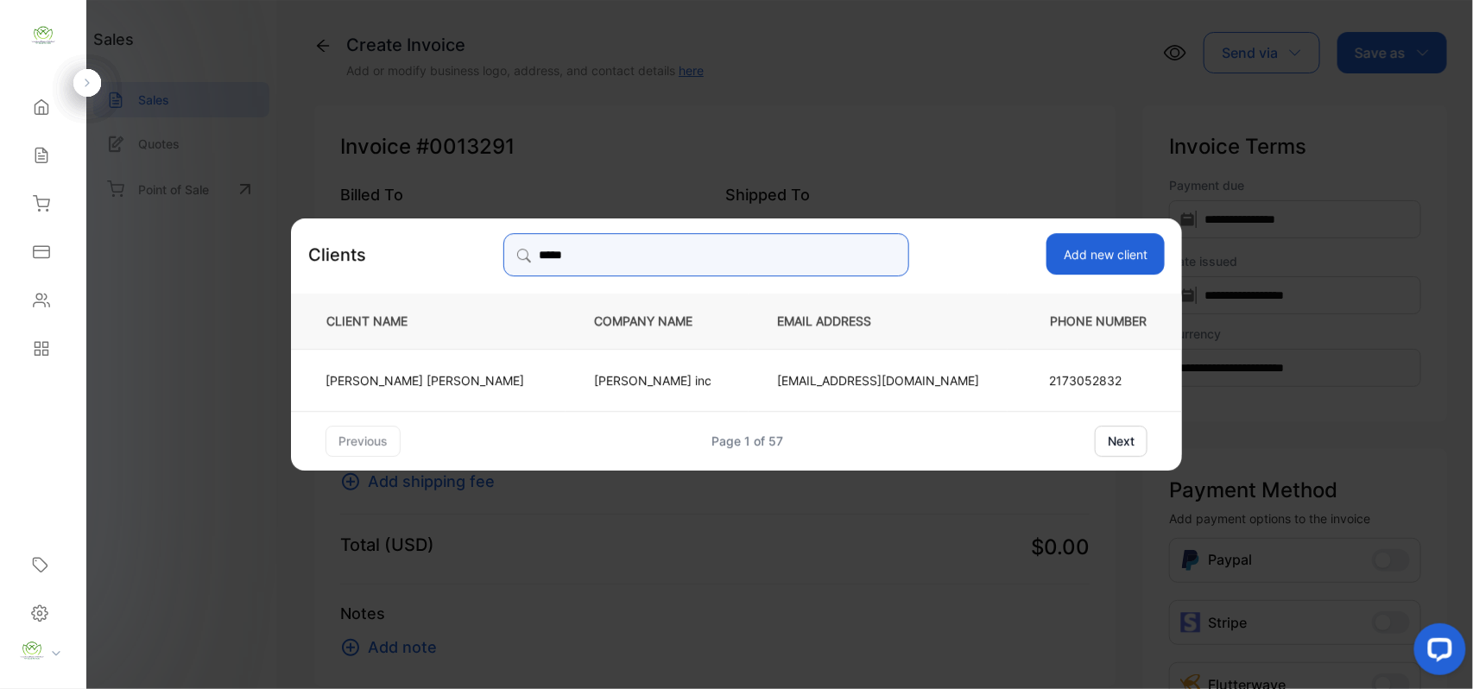
type input "*****"
click at [454, 370] on p "Kiritbhai Patel" at bounding box center [424, 379] width 199 height 18
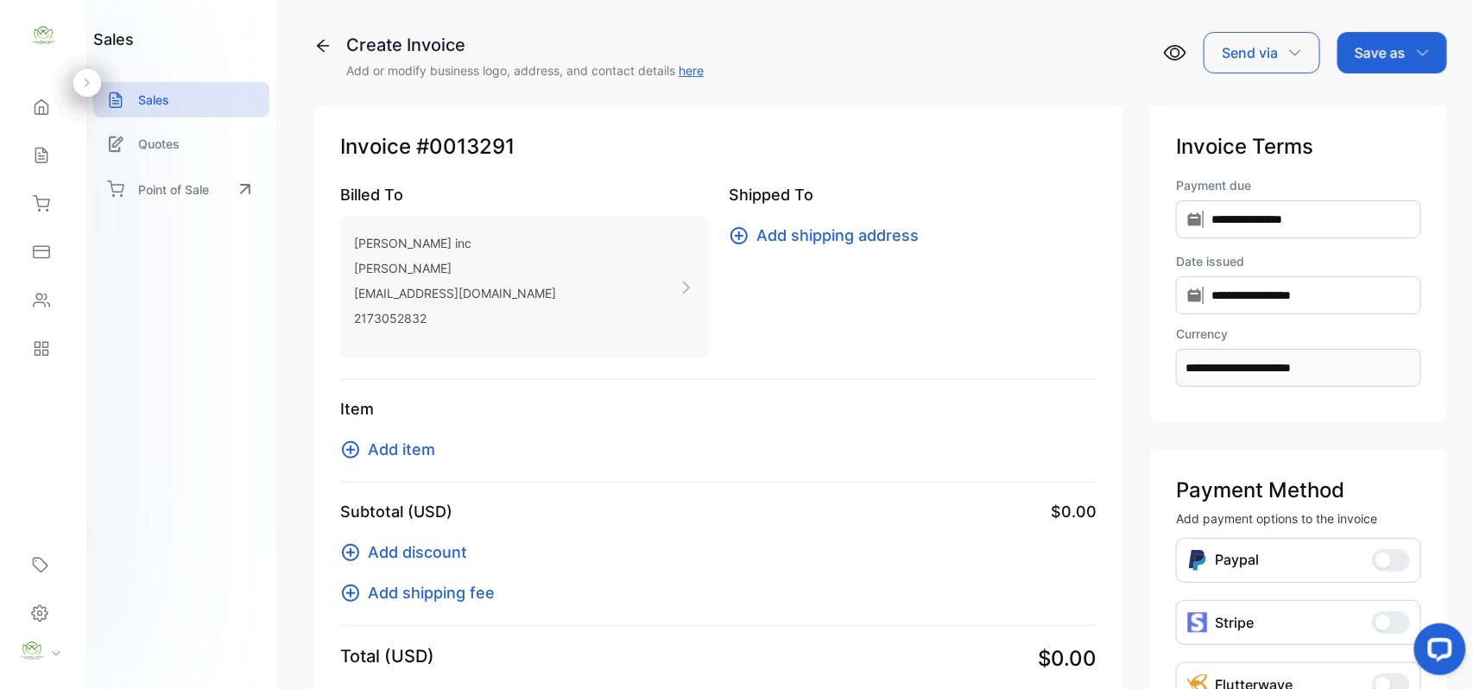
click at [429, 452] on span "Add item" at bounding box center [401, 449] width 67 height 23
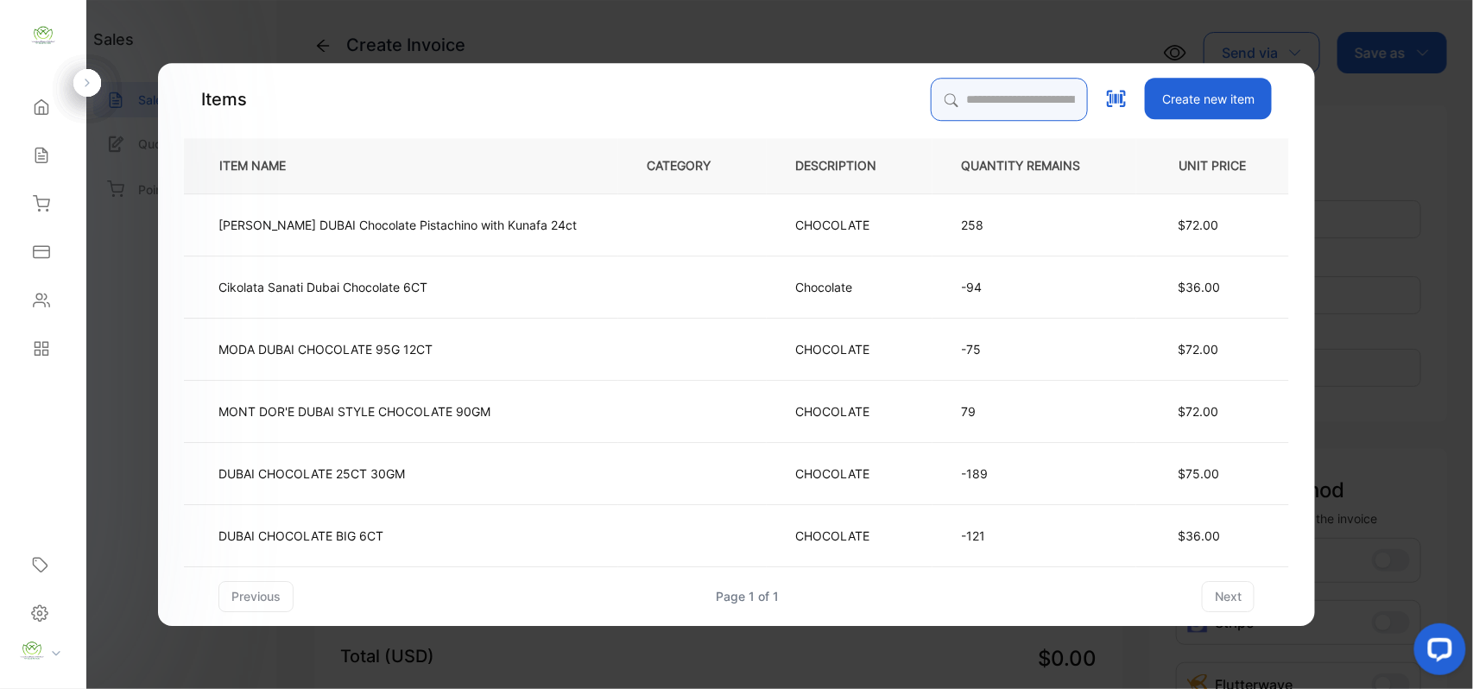
click at [979, 94] on input "search" at bounding box center [1009, 99] width 157 height 43
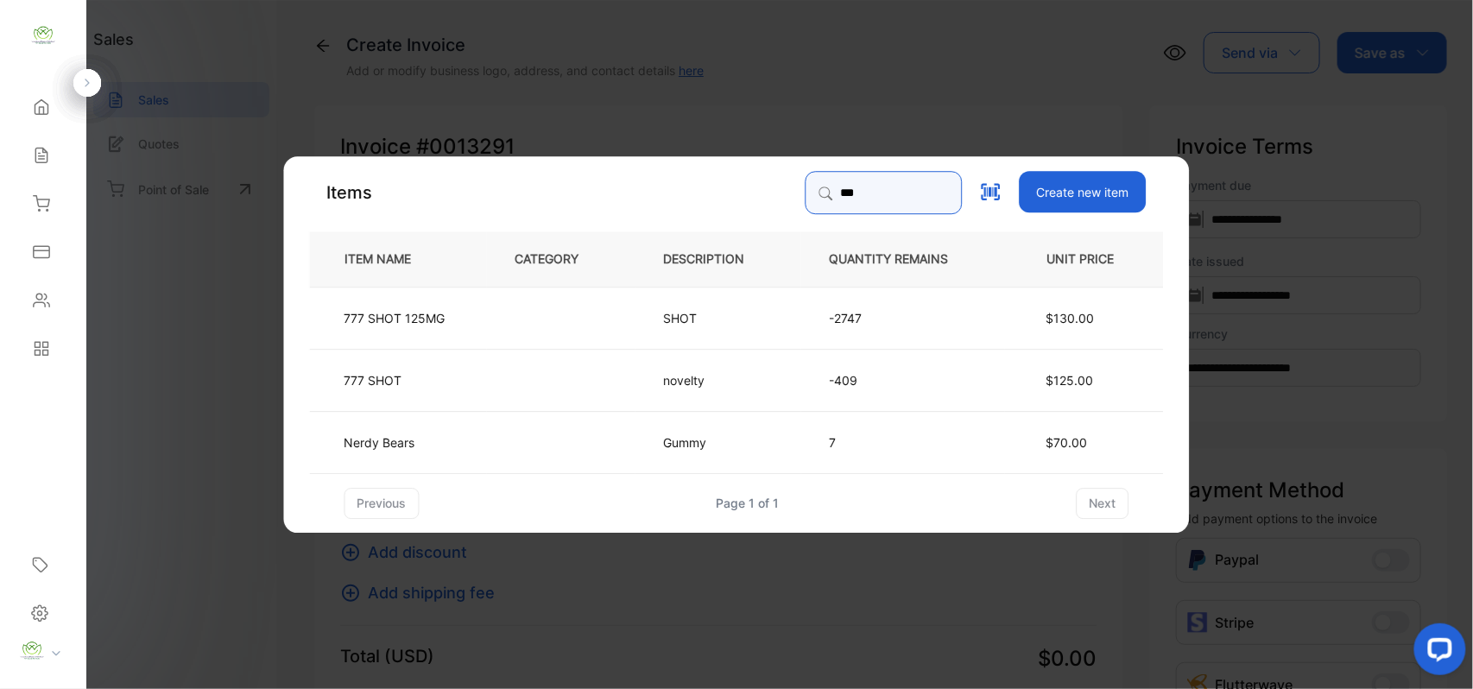
type input "***"
click at [712, 314] on td "SHOT" at bounding box center [718, 317] width 166 height 62
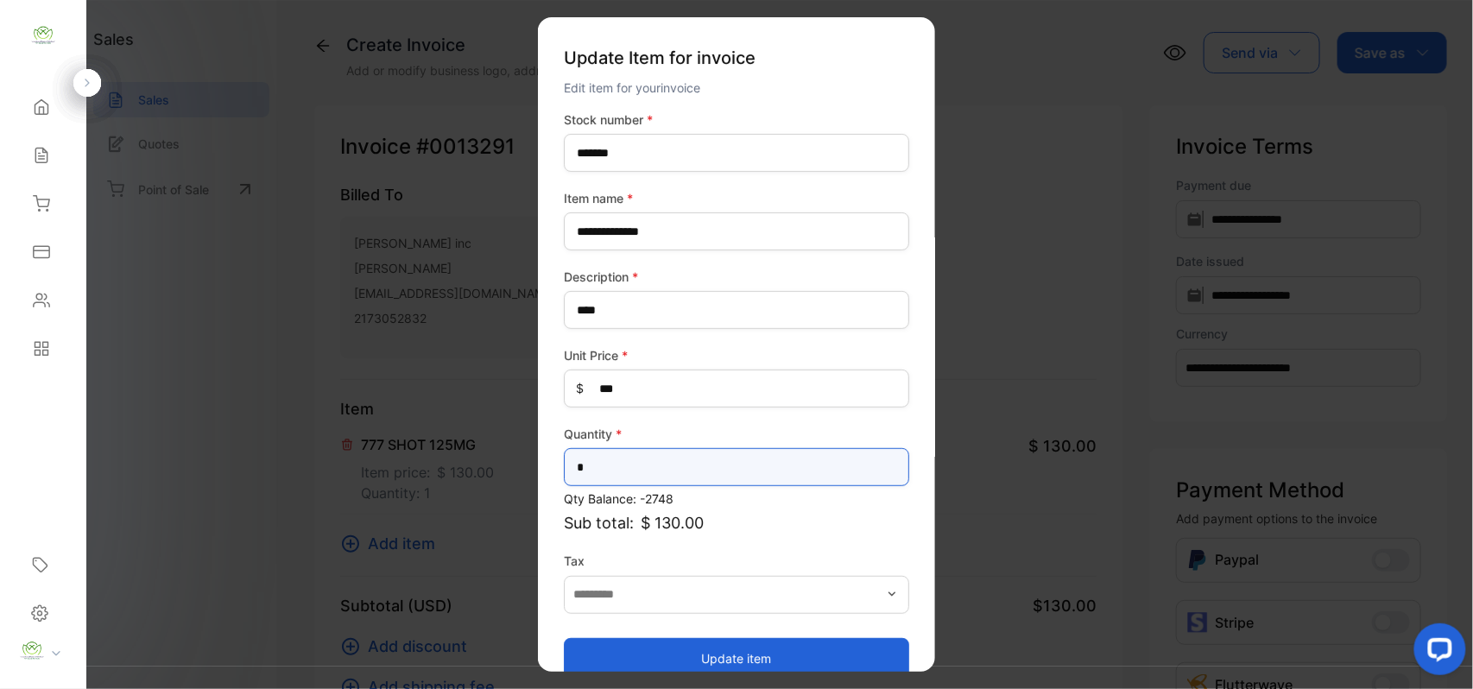
click at [649, 453] on input "*" at bounding box center [736, 467] width 345 height 38
type input "*"
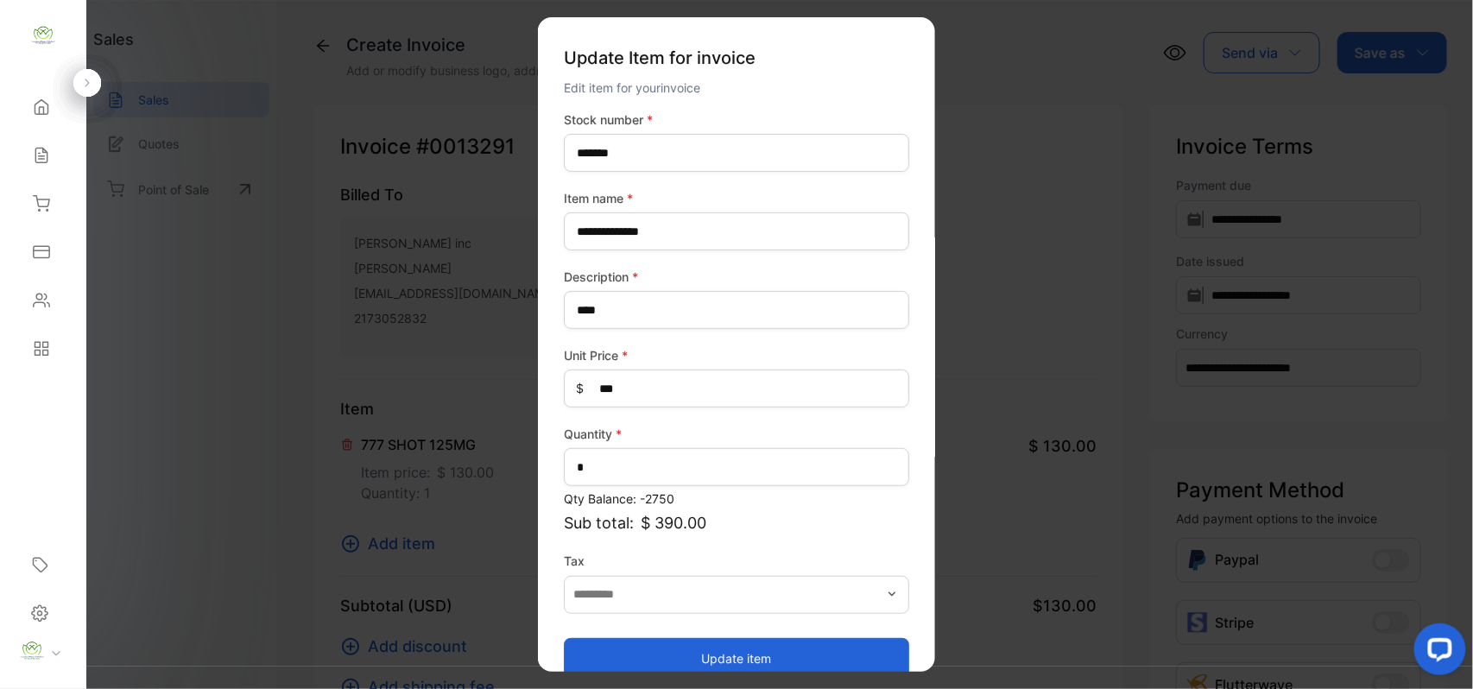
drag, startPoint x: 805, startPoint y: 654, endPoint x: 575, endPoint y: 551, distance: 251.9
click at [788, 648] on button "Update item" at bounding box center [736, 657] width 345 height 41
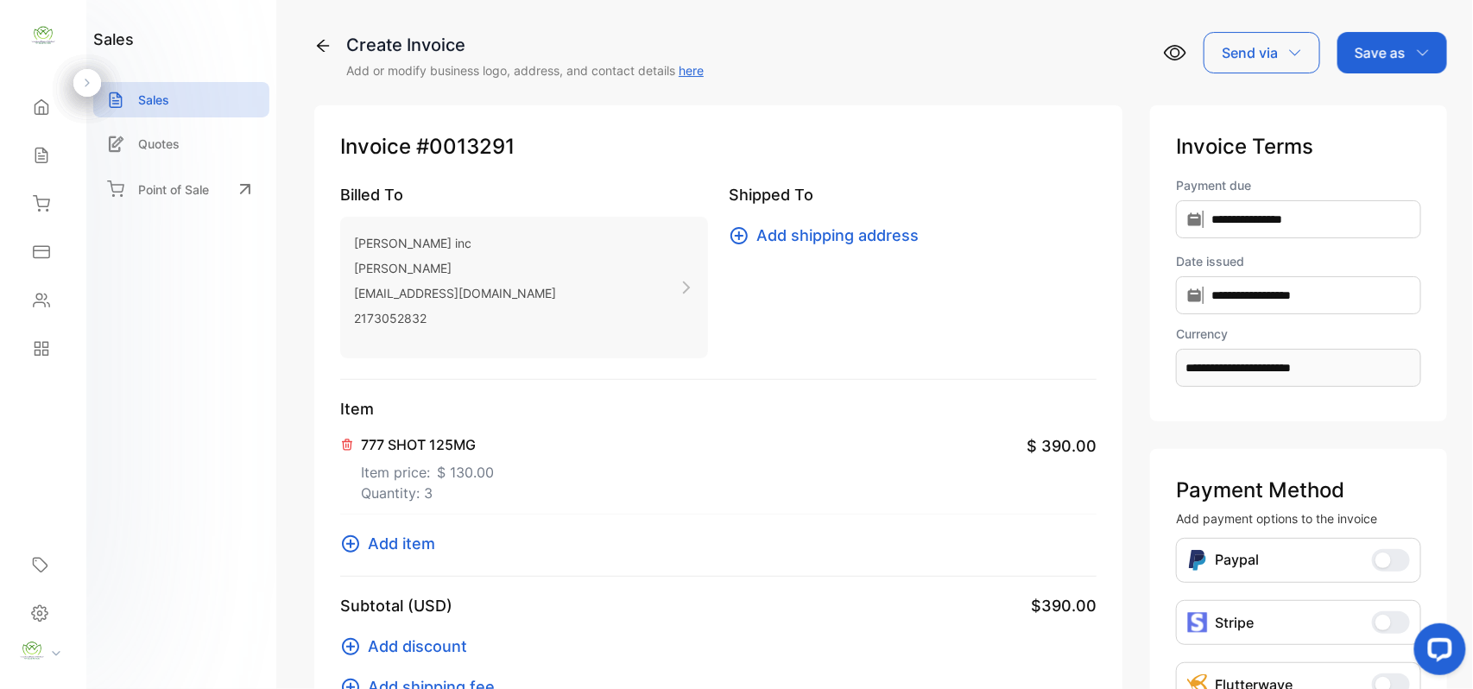
click at [406, 547] on span "Add item" at bounding box center [401, 543] width 67 height 23
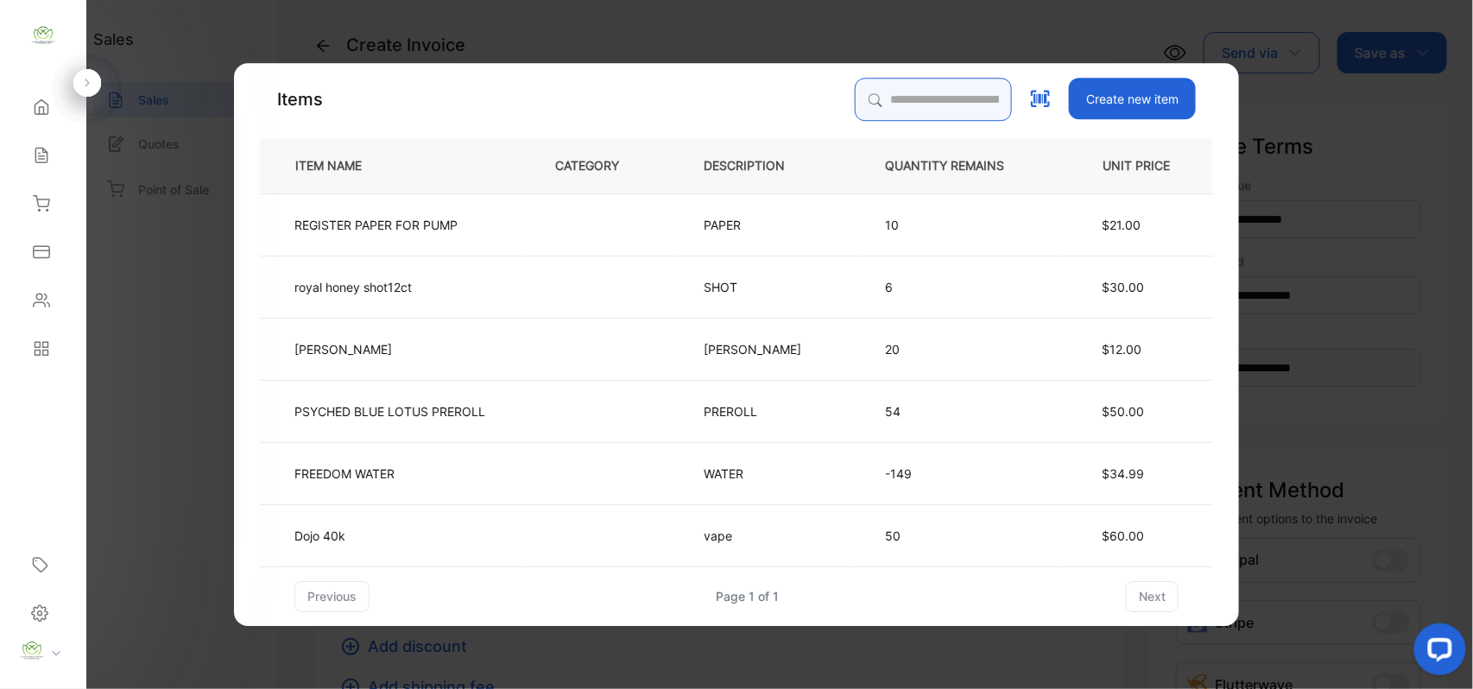
click at [915, 93] on input "search" at bounding box center [933, 99] width 157 height 43
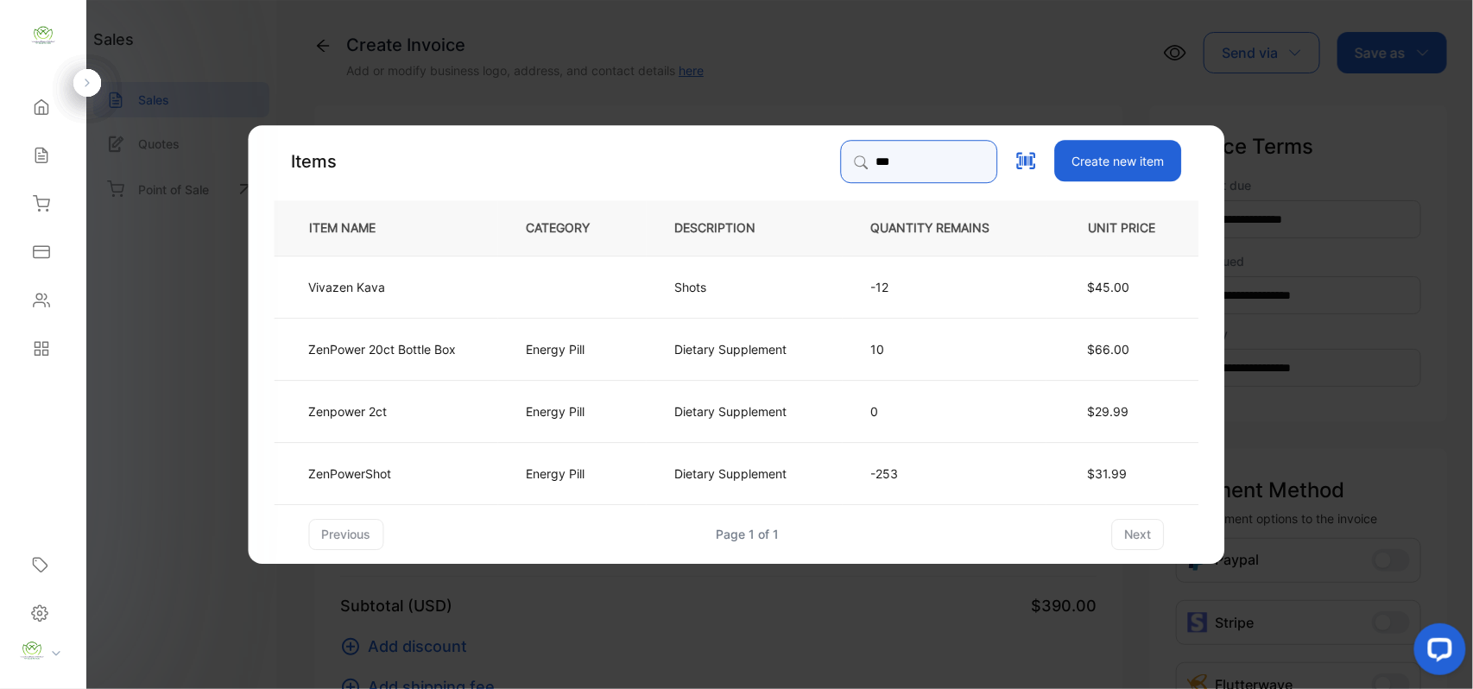
type input "***"
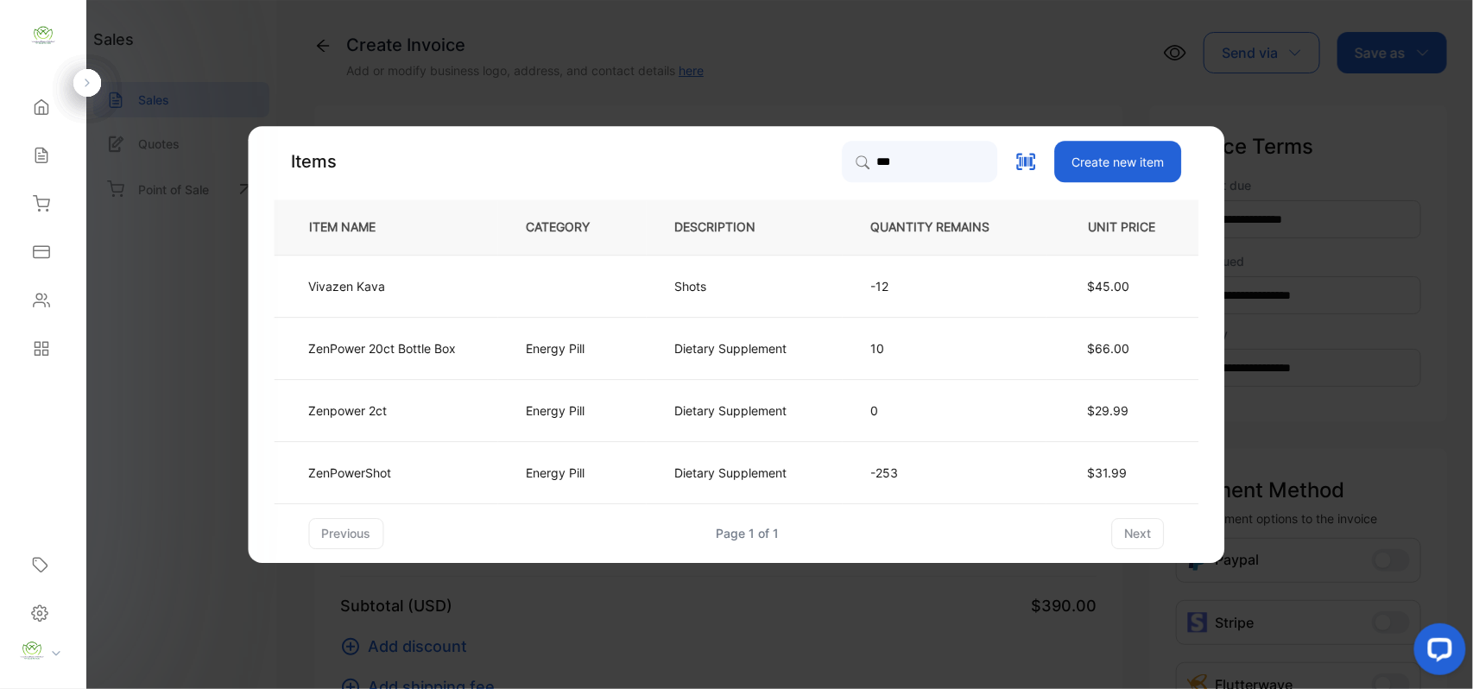
click at [408, 460] on td "ZenPowerShot" at bounding box center [387, 472] width 224 height 62
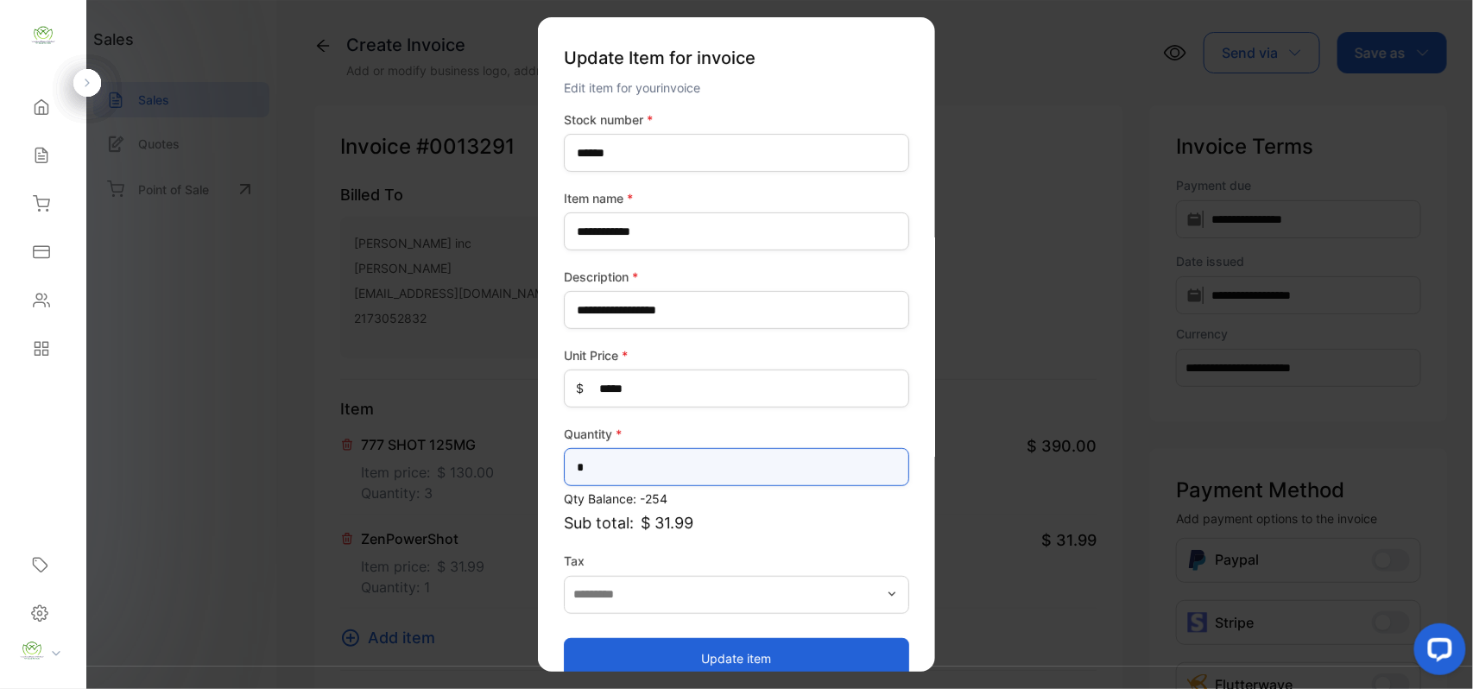
click at [743, 482] on input "*" at bounding box center [736, 467] width 345 height 38
type input "*"
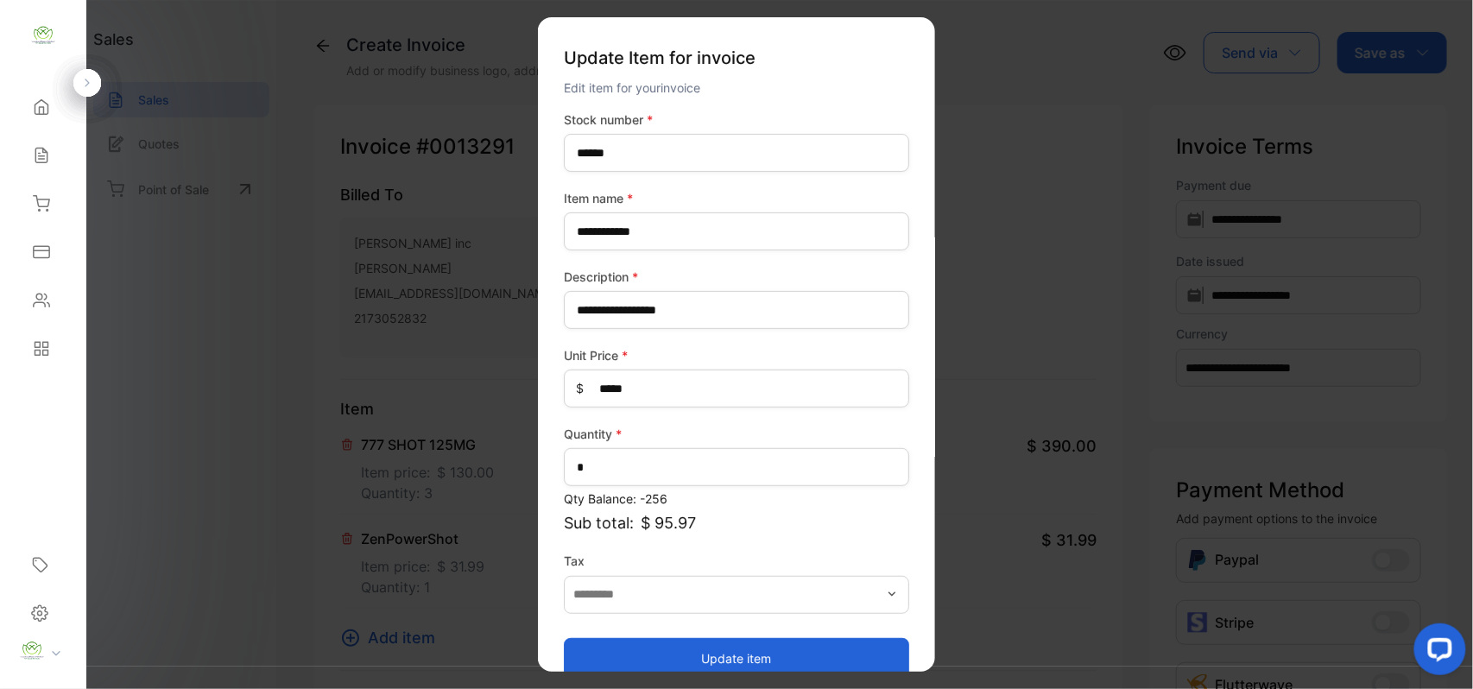
click at [692, 654] on button "Update item" at bounding box center [736, 657] width 345 height 41
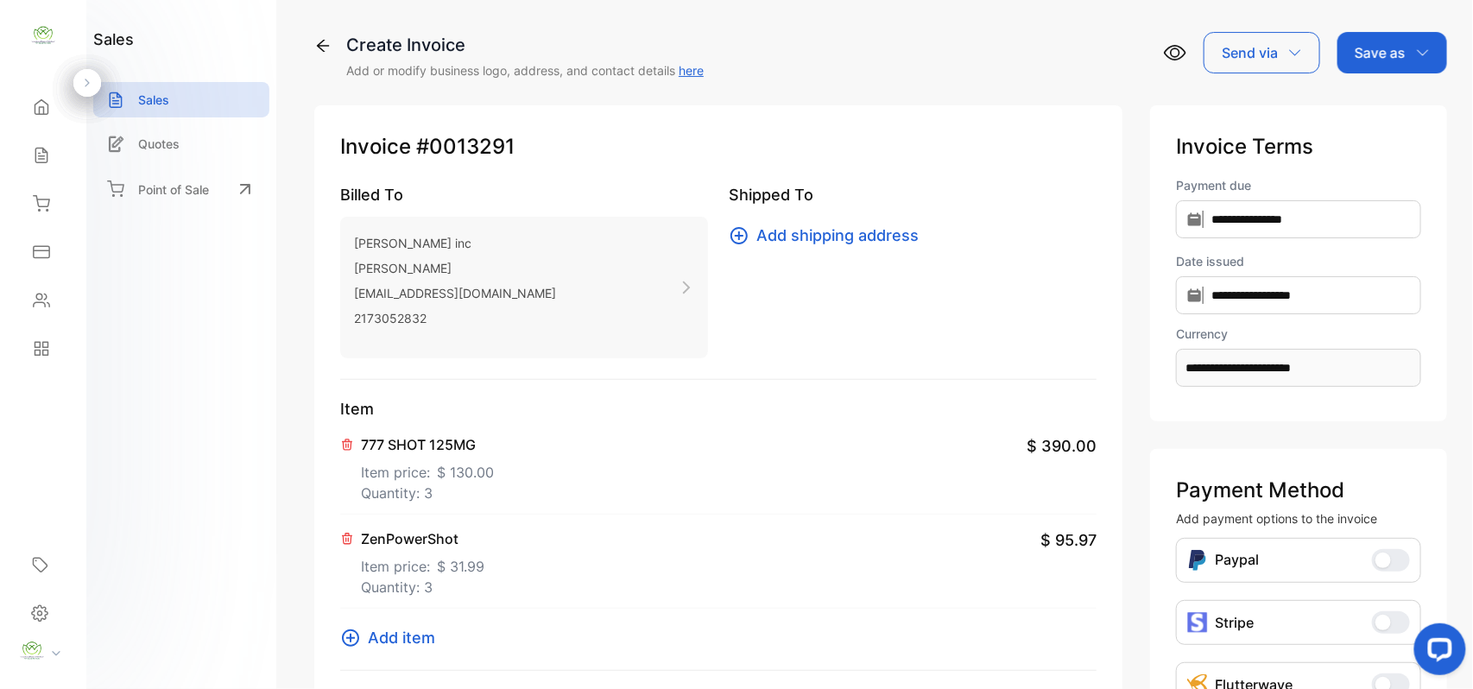
click at [422, 640] on span "Add item" at bounding box center [401, 637] width 67 height 23
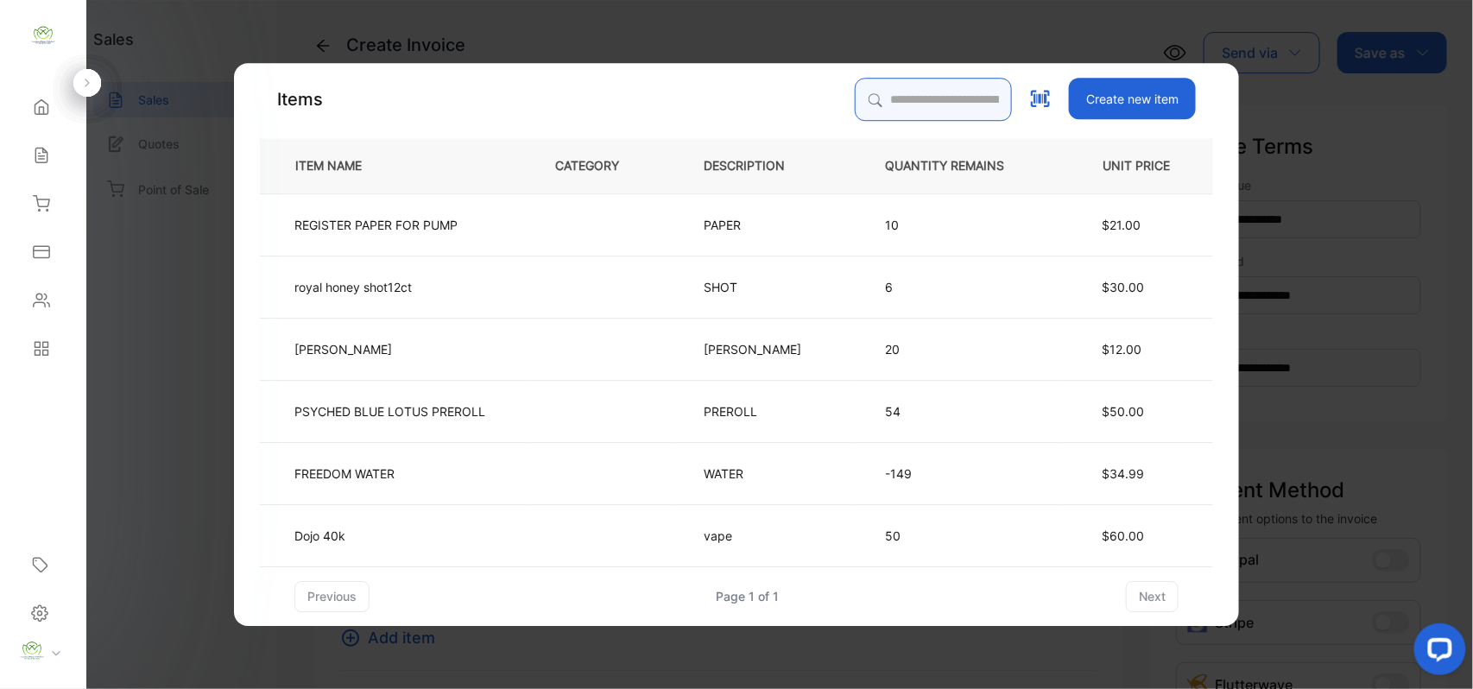
click at [954, 102] on input "search" at bounding box center [933, 99] width 157 height 43
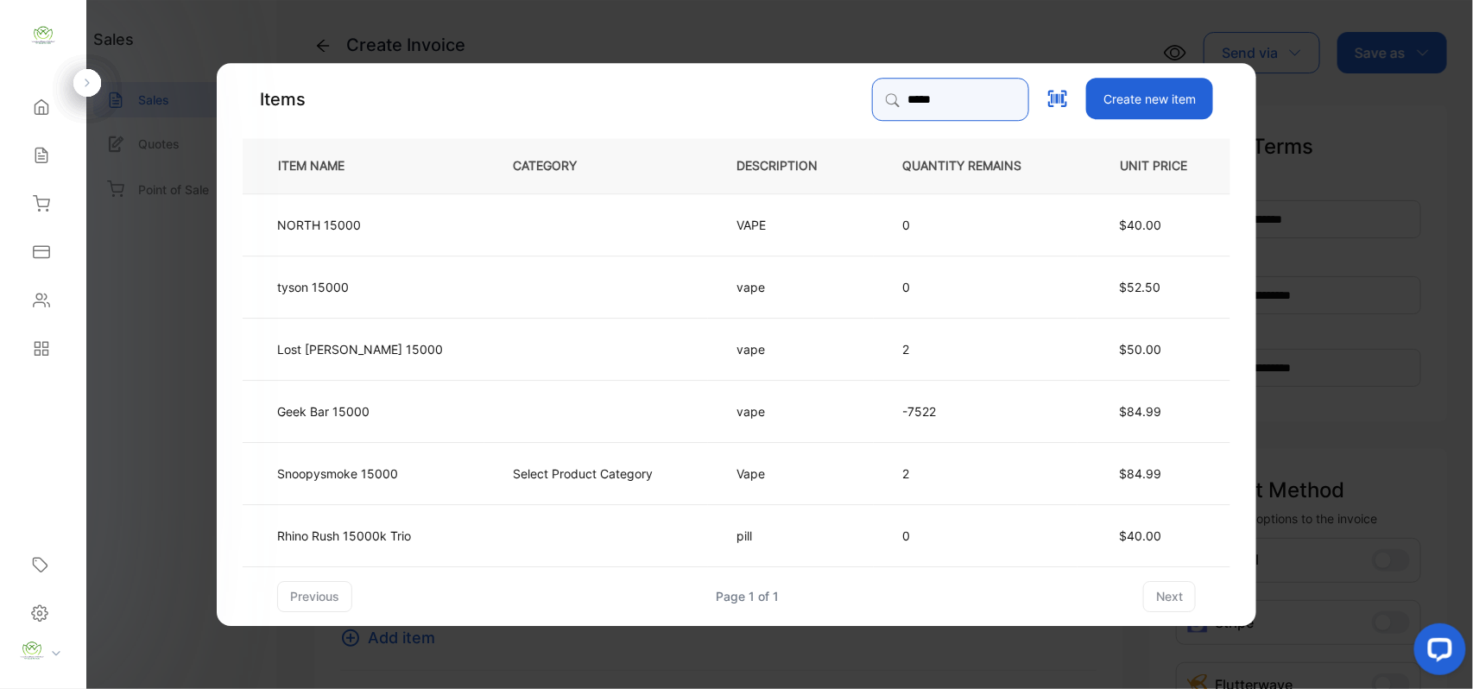
type input "*****"
drag, startPoint x: 375, startPoint y: 397, endPoint x: 429, endPoint y: 404, distance: 54.8
click at [429, 404] on td "Geek Bar 15000" at bounding box center [364, 410] width 242 height 62
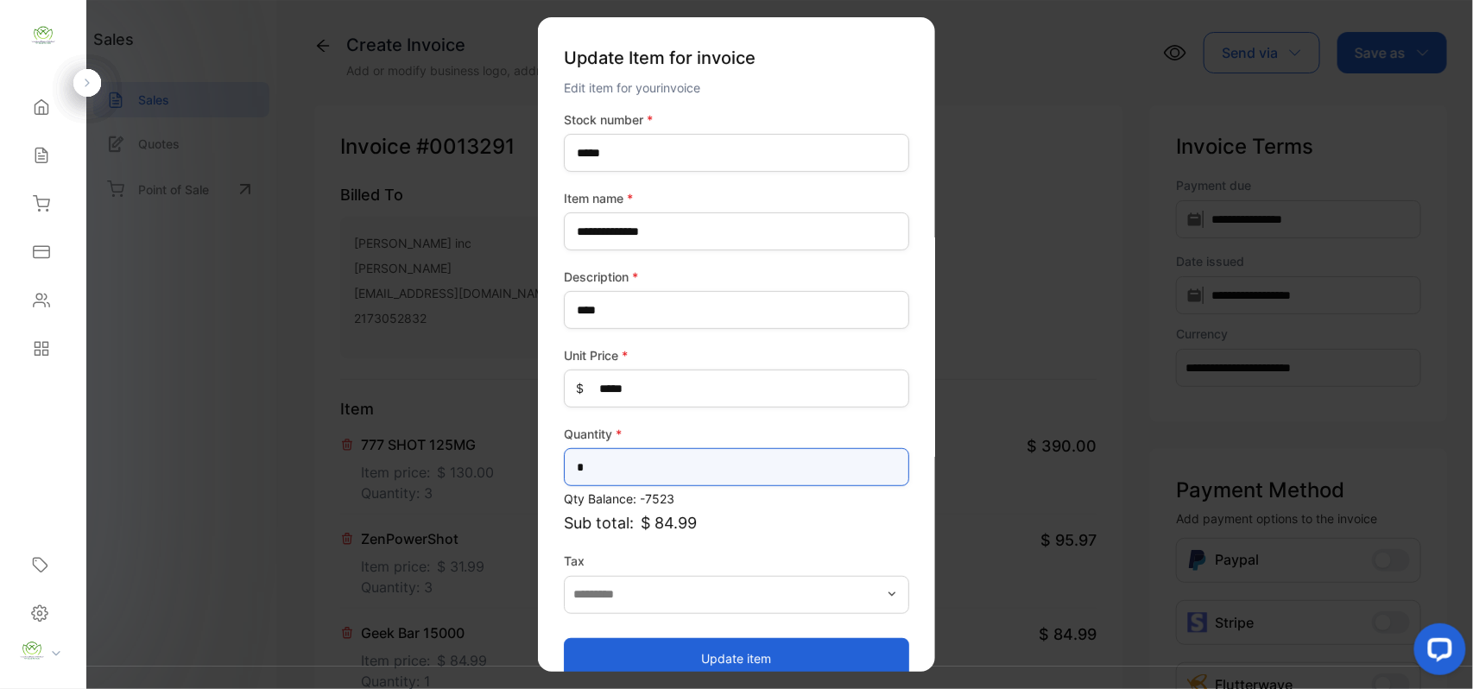
click at [639, 464] on input "*" at bounding box center [736, 467] width 345 height 38
type input "*"
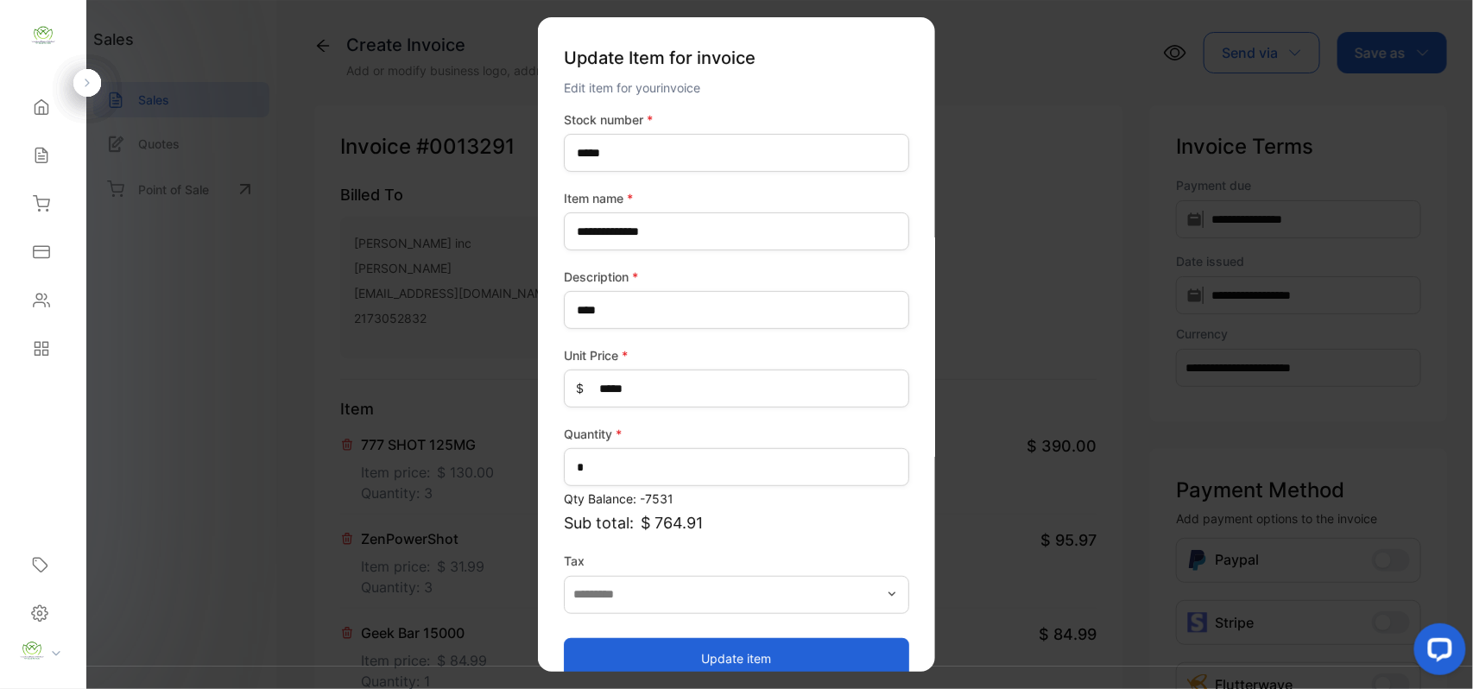
drag, startPoint x: 591, startPoint y: 654, endPoint x: 603, endPoint y: 636, distance: 21.1
click at [598, 643] on button "Update item" at bounding box center [736, 657] width 345 height 41
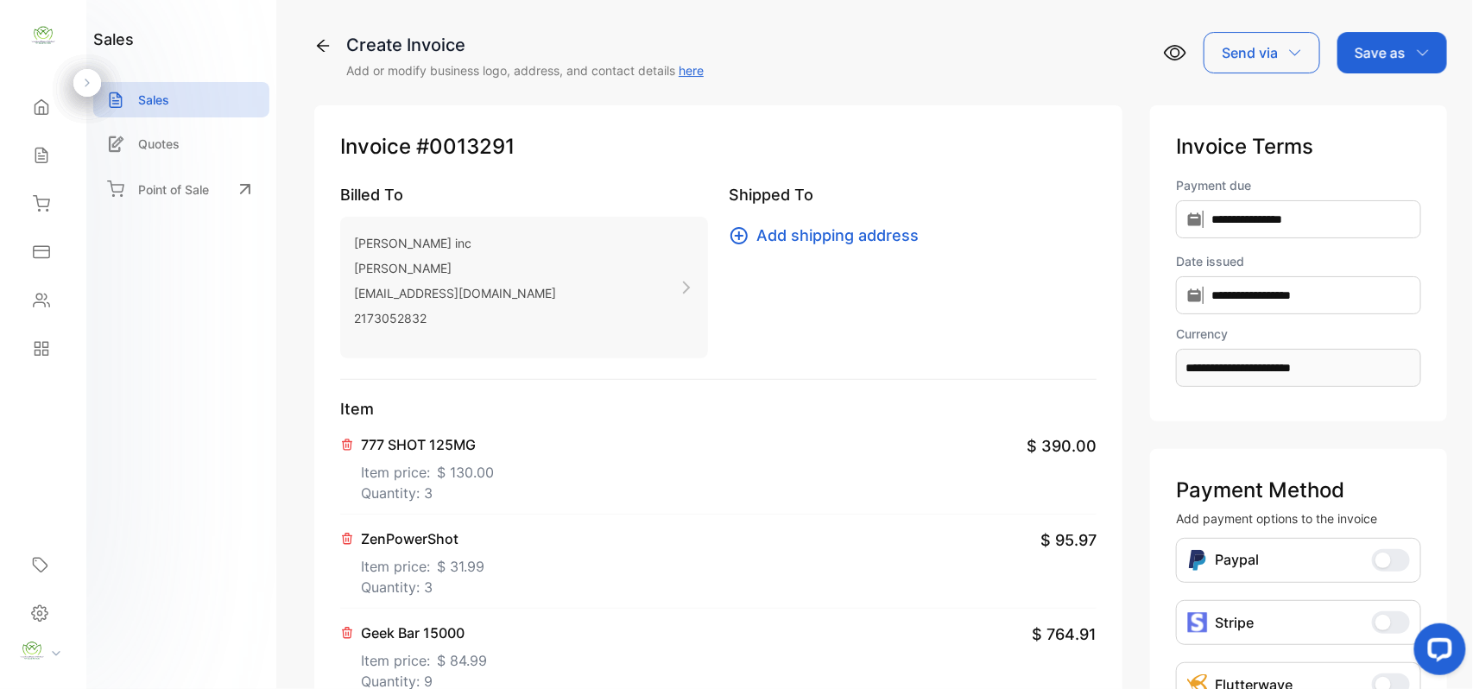
click at [1368, 60] on p "Save as" at bounding box center [1380, 52] width 51 height 21
click at [1402, 124] on div "Invoice" at bounding box center [1387, 109] width 99 height 35
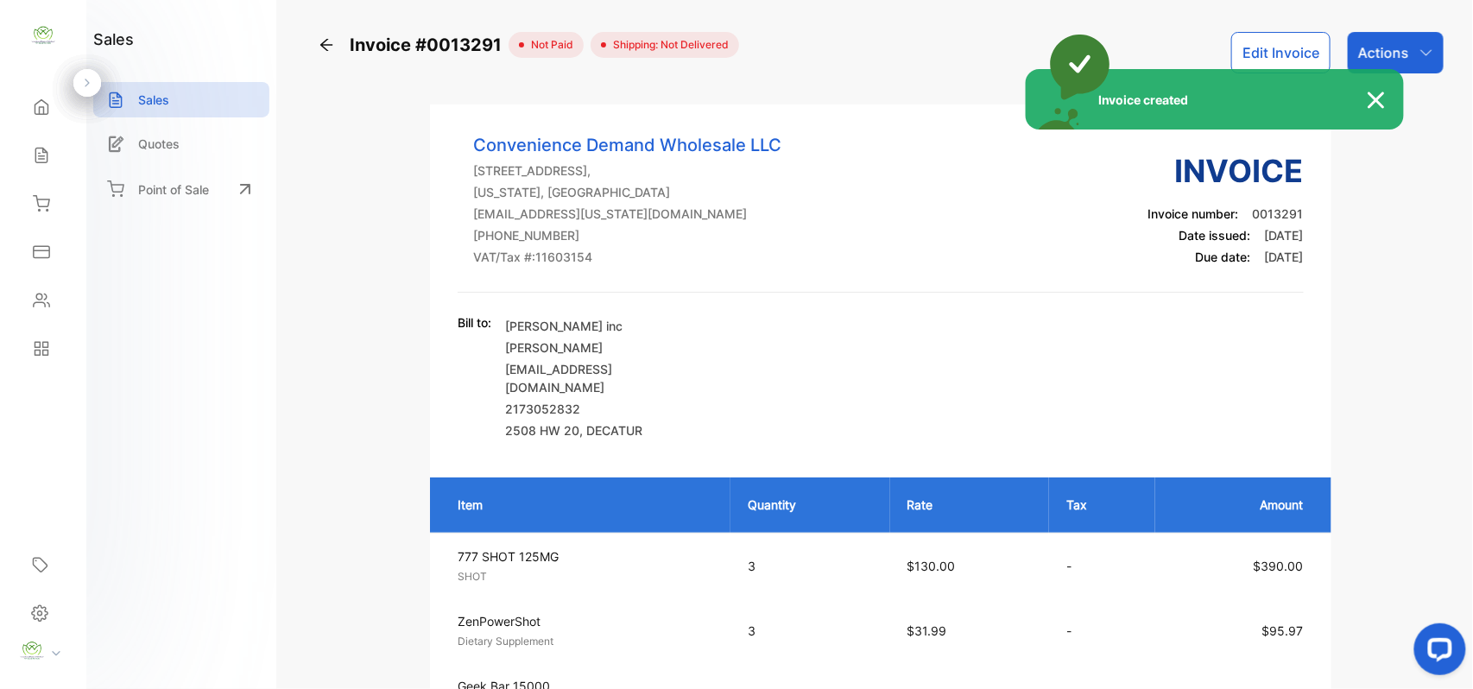
click at [1425, 49] on div "Invoice created" at bounding box center [736, 344] width 1473 height 689
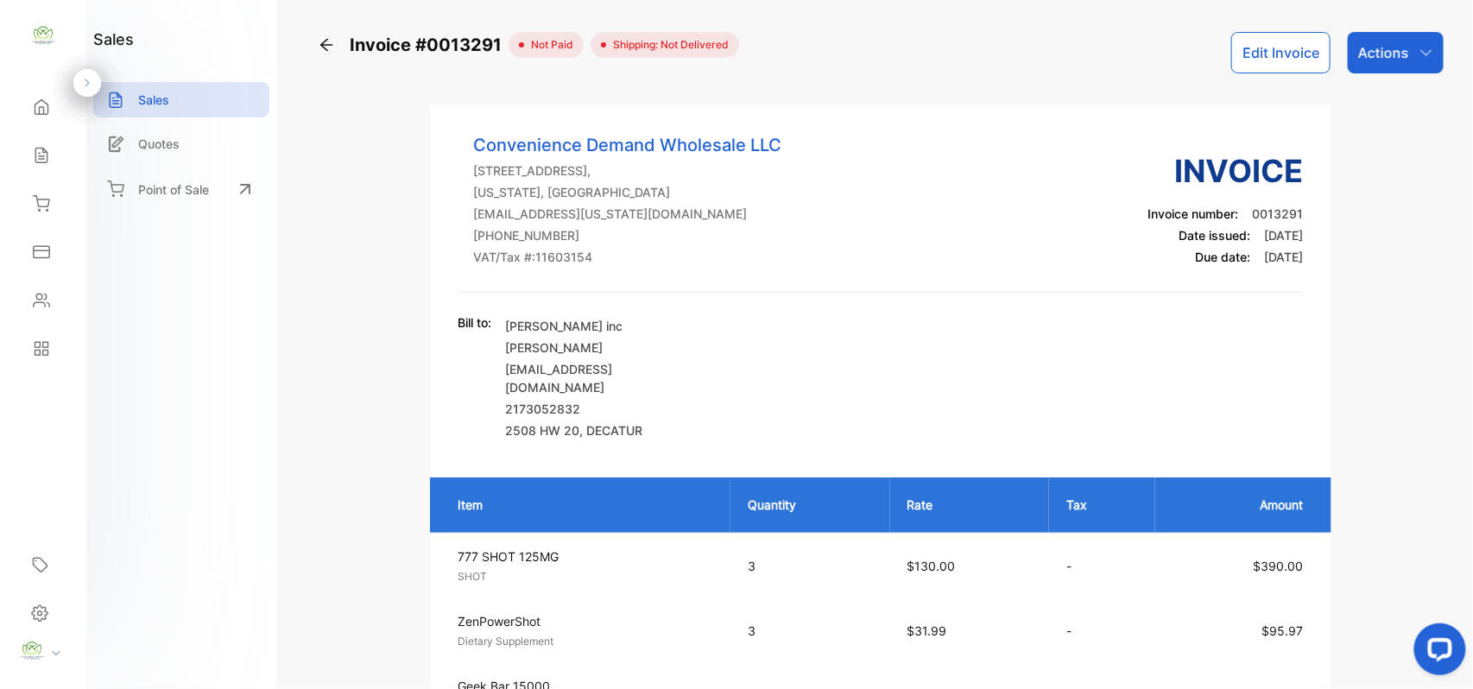
click at [1425, 49] on icon "button" at bounding box center [1426, 53] width 14 height 14
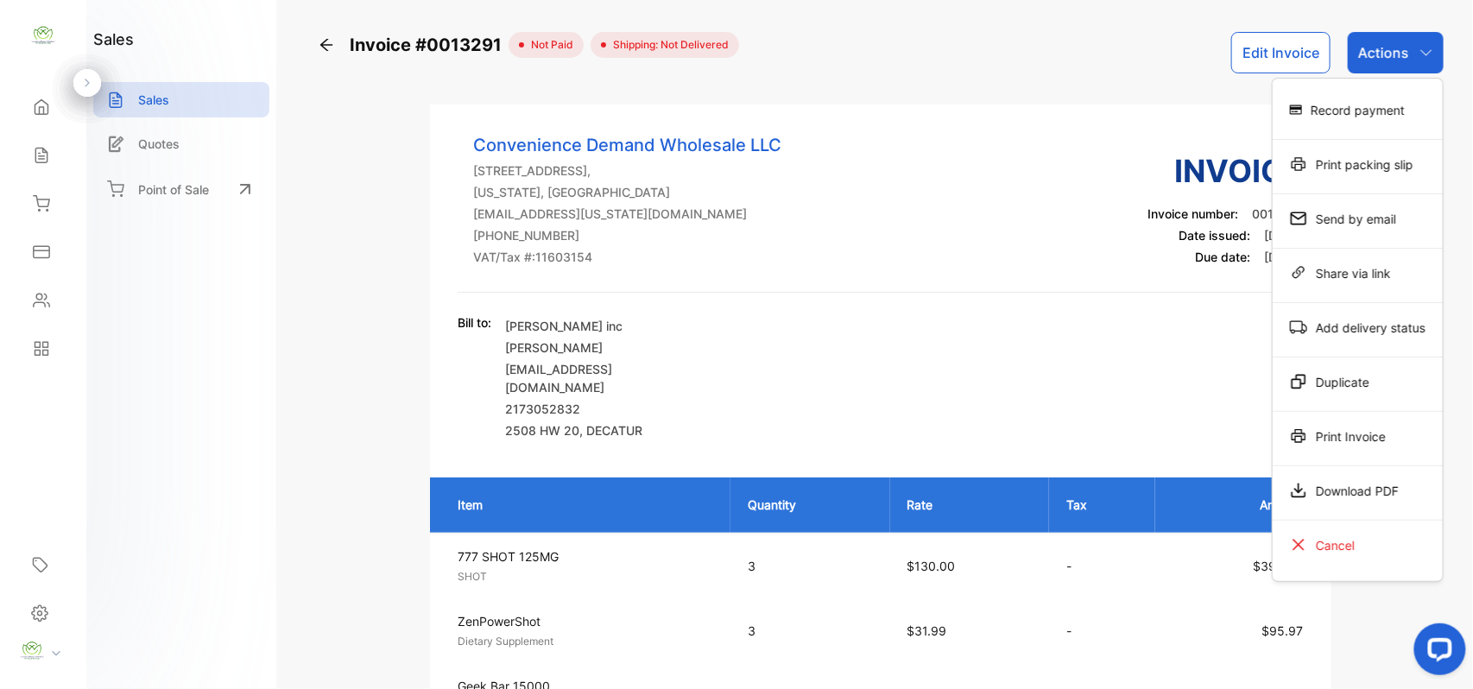
click at [1371, 437] on div "Print Invoice" at bounding box center [1358, 436] width 170 height 35
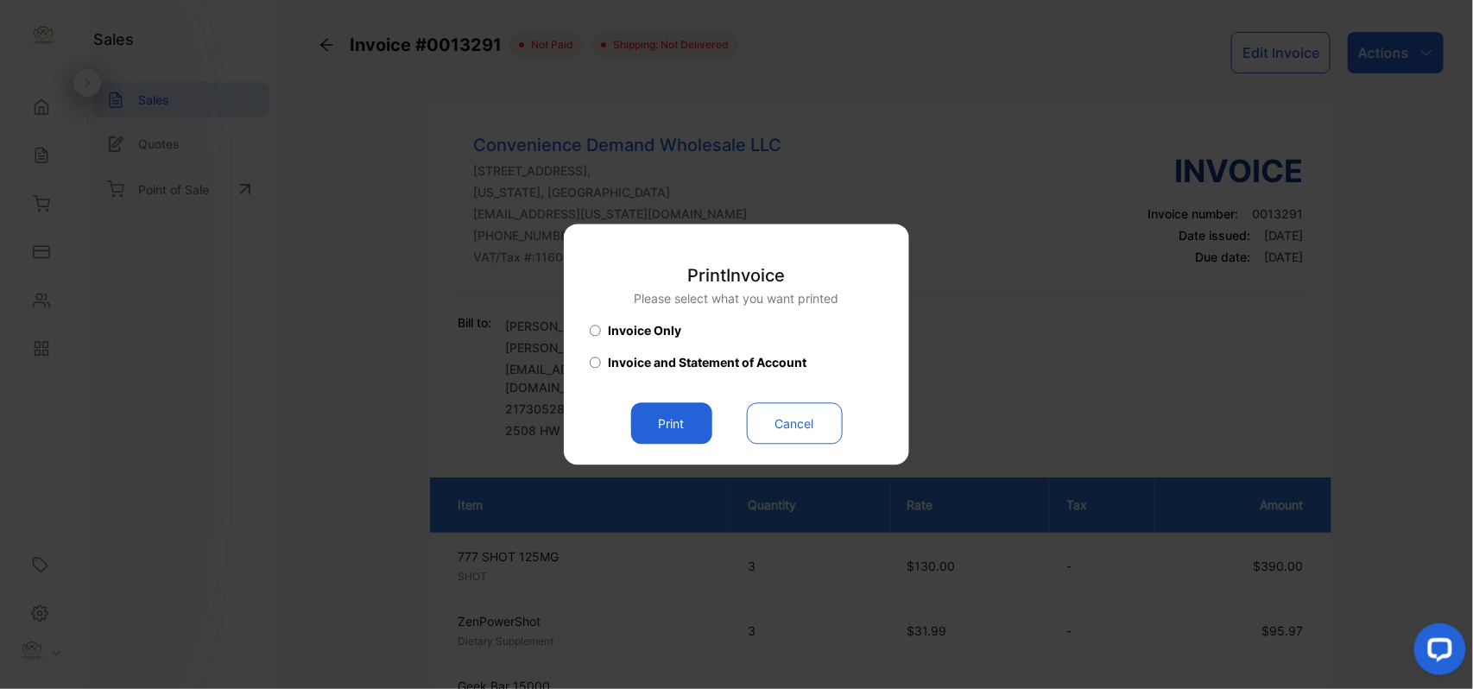
click at [681, 421] on button "Print" at bounding box center [671, 423] width 81 height 41
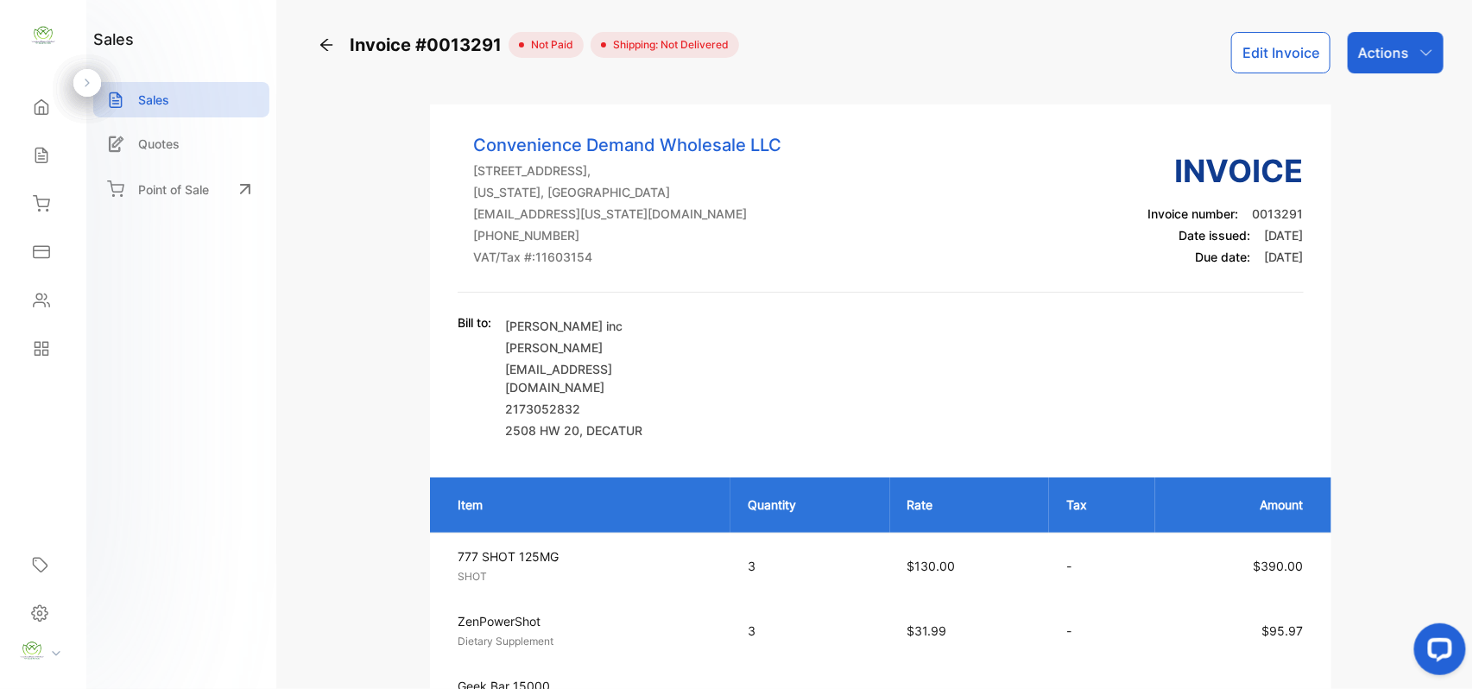
drag, startPoint x: 66, startPoint y: 157, endPoint x: 136, endPoint y: 183, distance: 73.8
click at [90, 163] on div "Convenience Demand Wholesale LLC Convenience Demand Wholesale LLC Home Home Sal…" at bounding box center [736, 362] width 1473 height 724
drag, startPoint x: 47, startPoint y: 142, endPoint x: 56, endPoint y: 149, distance: 11.7
click at [47, 145] on div "Sales" at bounding box center [43, 155] width 59 height 35
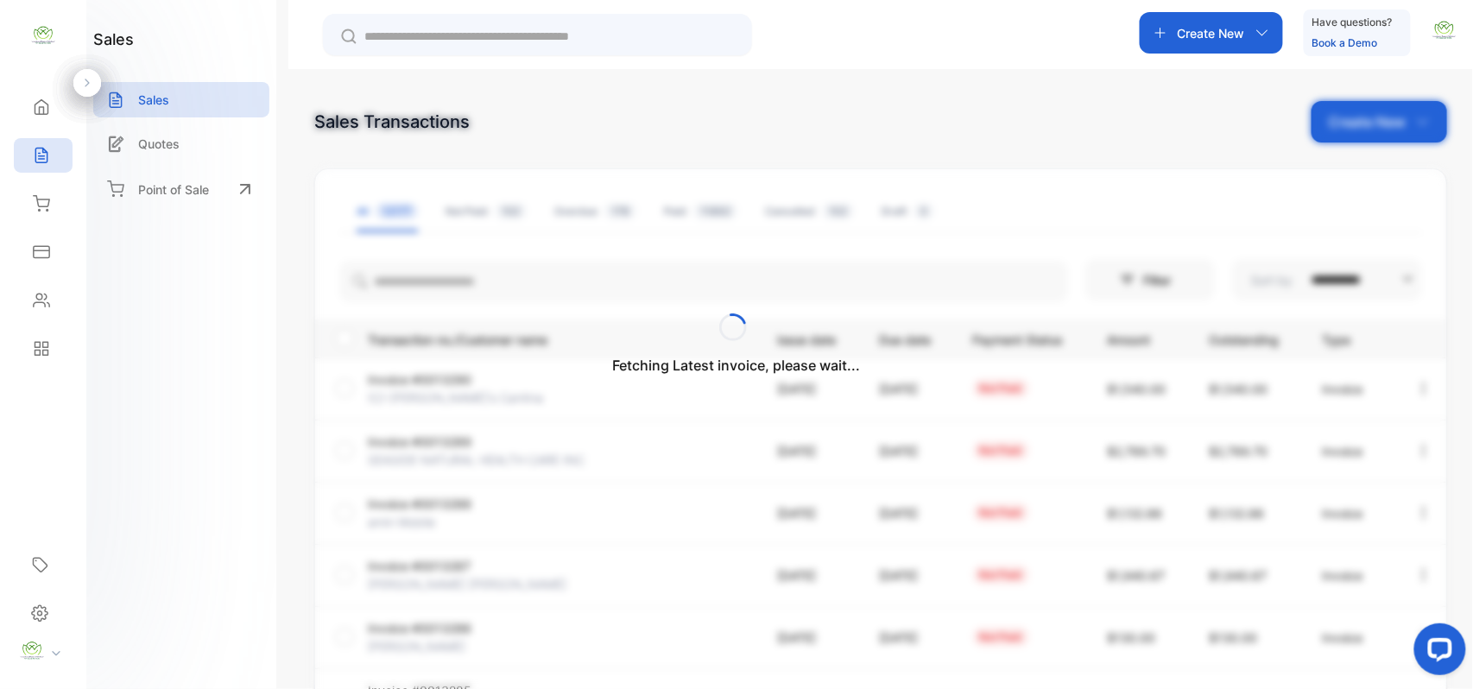
click at [1355, 109] on div "Fetching Latest invoice, please wait..." at bounding box center [736, 344] width 1473 height 689
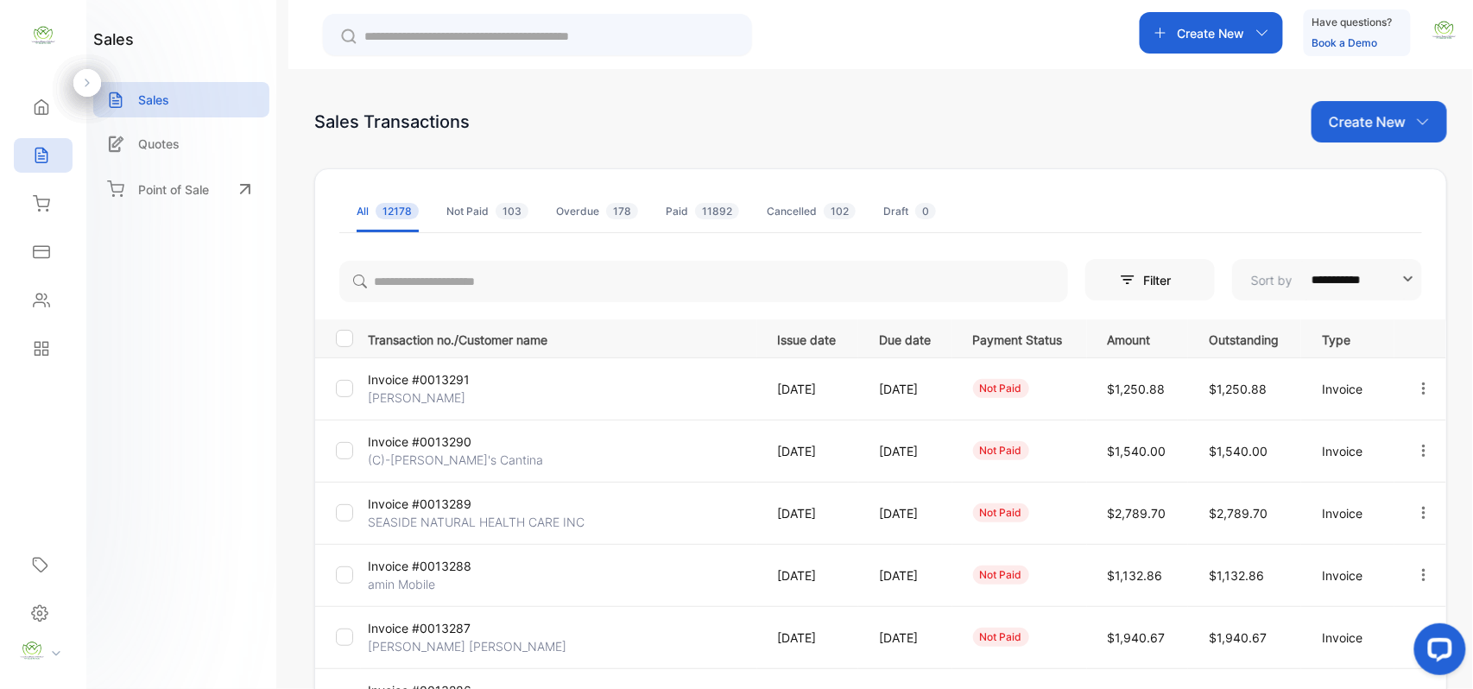
click at [1352, 129] on p "Create New" at bounding box center [1367, 121] width 77 height 21
click at [1355, 164] on div "Invoice" at bounding box center [1385, 178] width 121 height 35
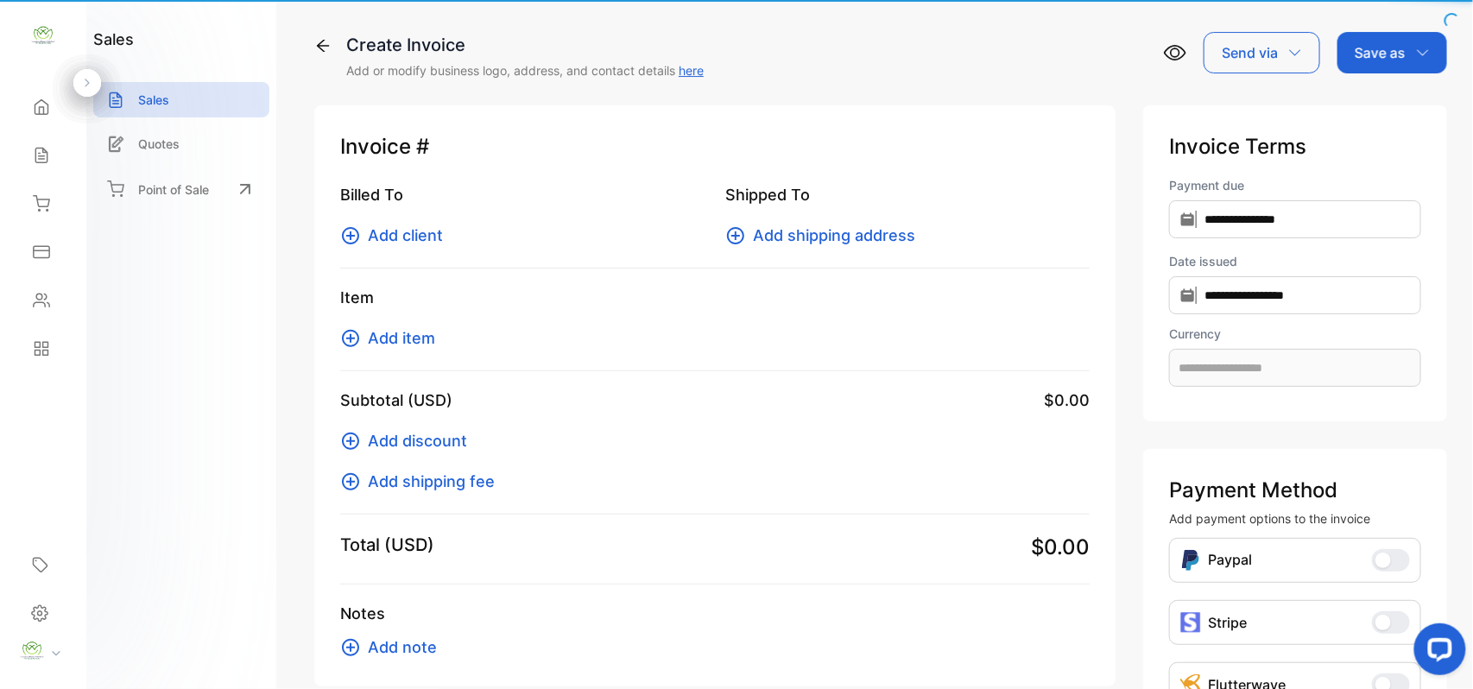
type input "**********"
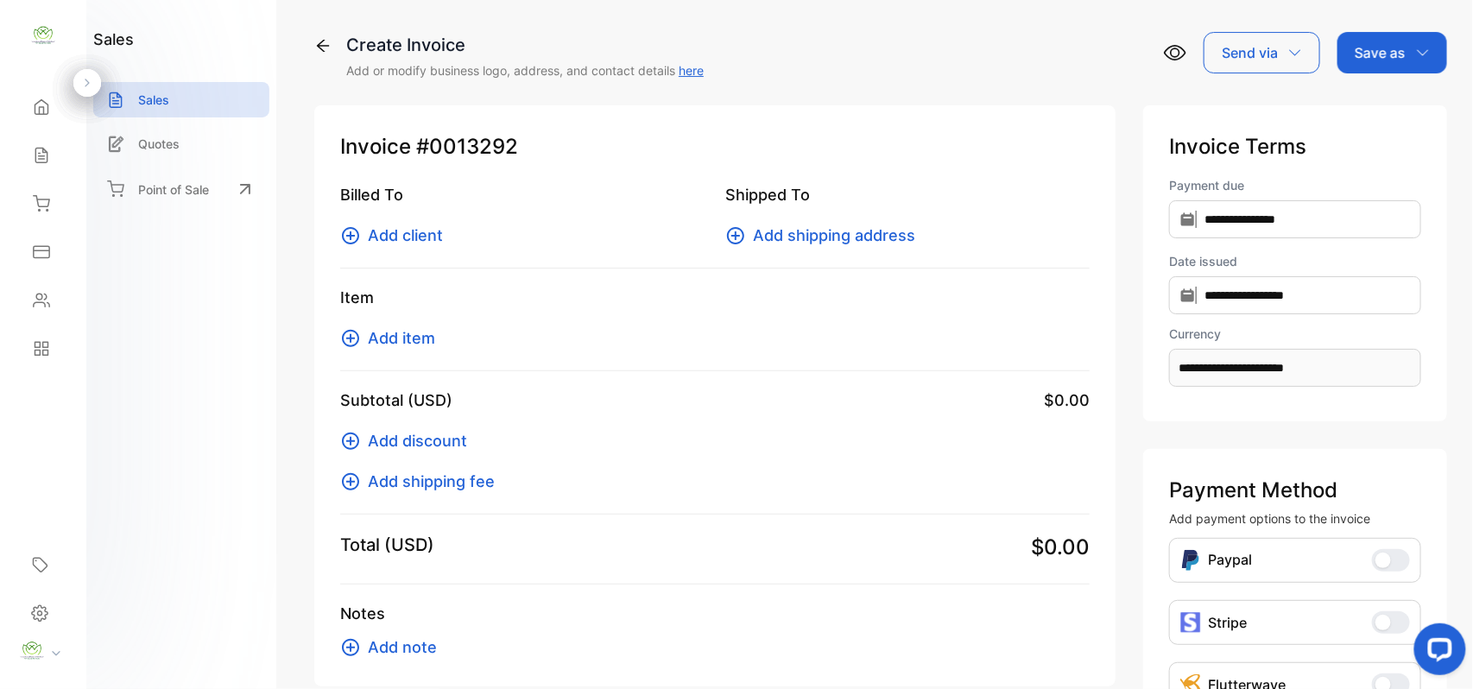
click at [42, 162] on icon at bounding box center [41, 155] width 17 height 17
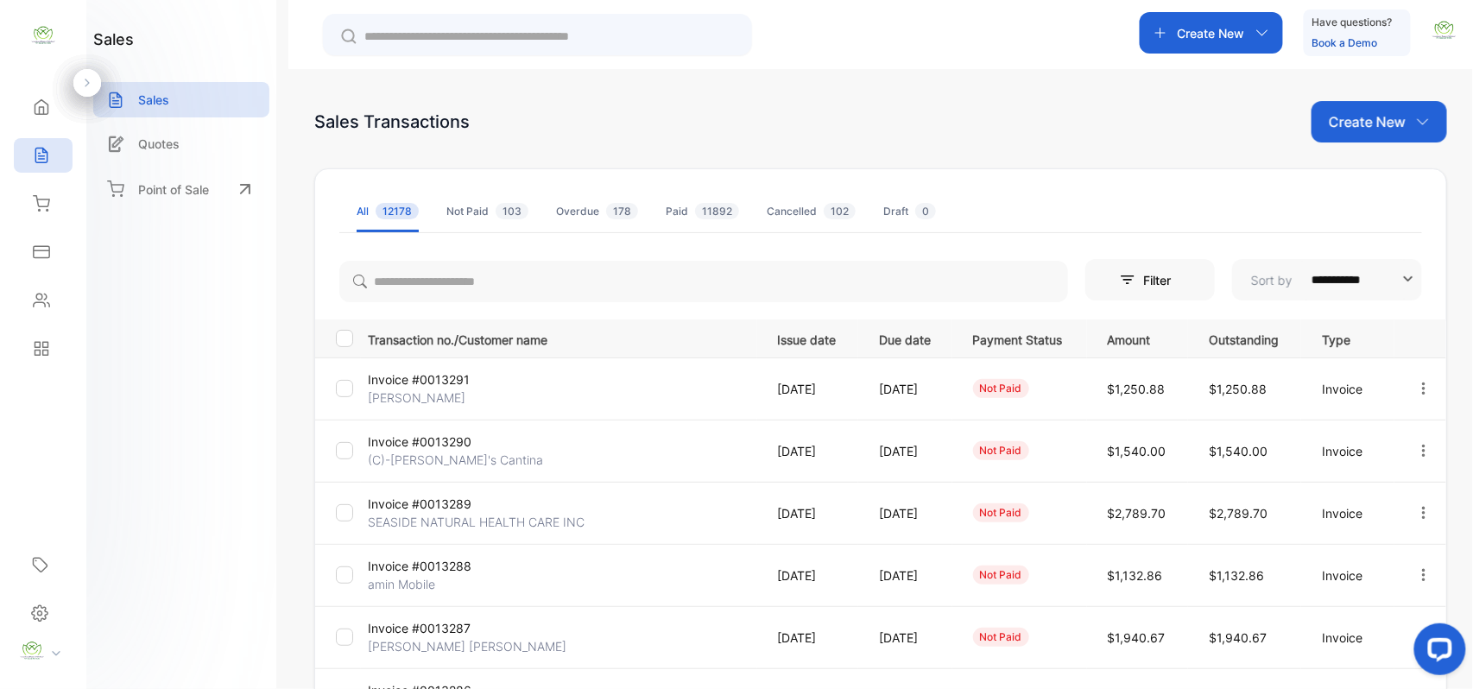
click at [444, 394] on p "Kiritbhai Patel" at bounding box center [433, 398] width 130 height 18
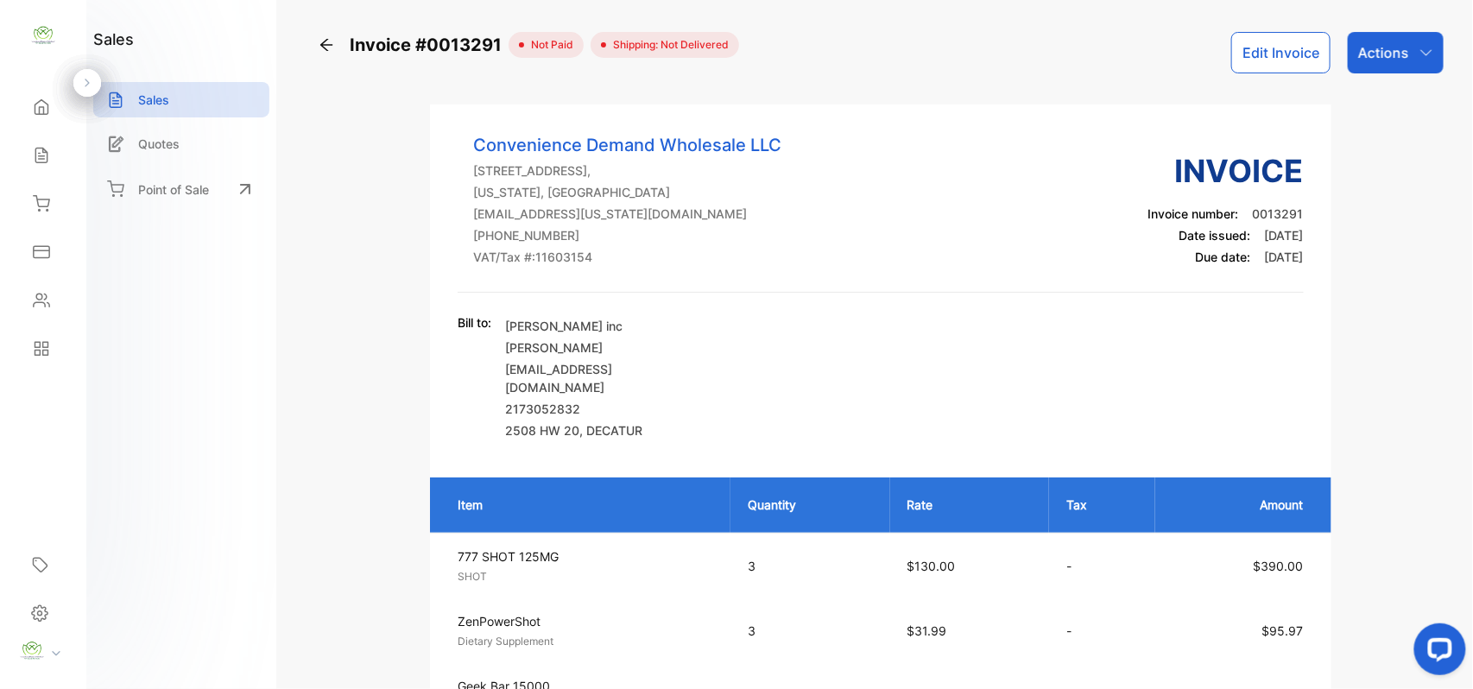
click at [1386, 50] on p "Actions" at bounding box center [1383, 52] width 51 height 21
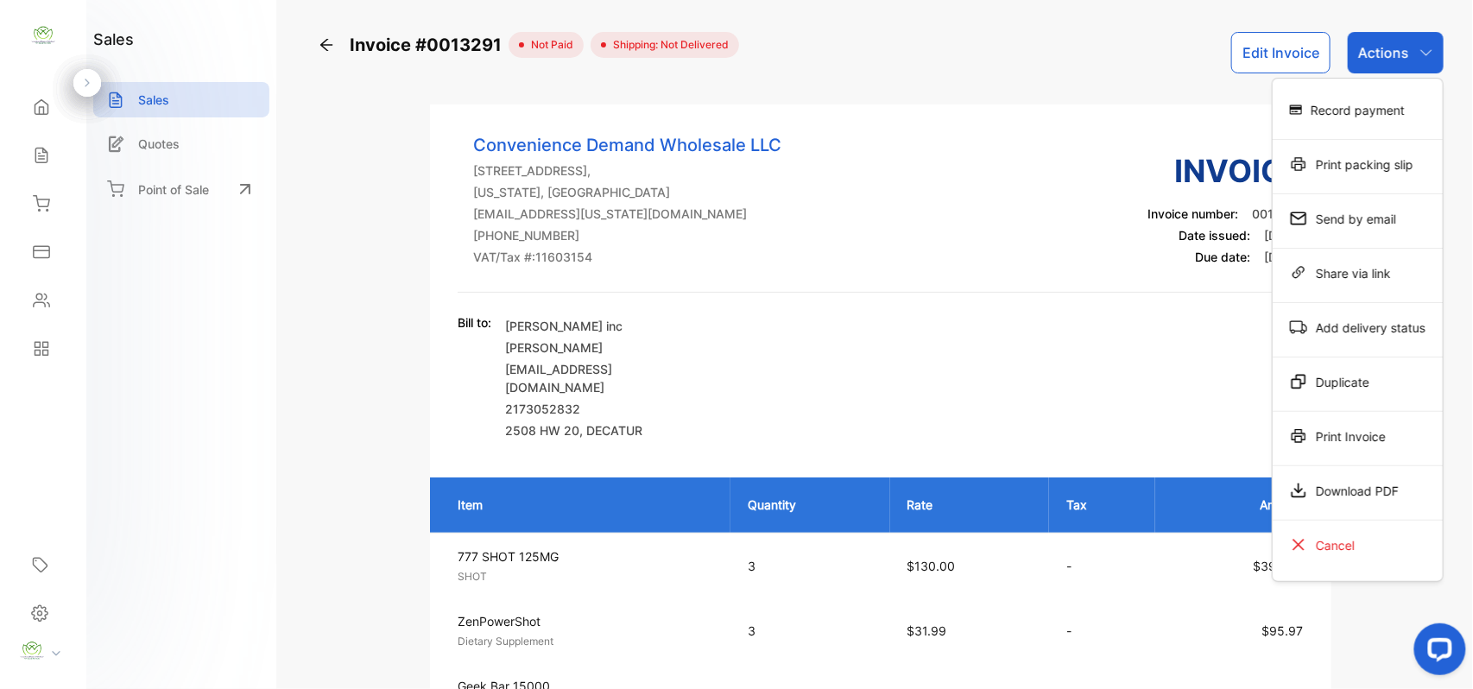
click at [1345, 446] on div "Print Invoice" at bounding box center [1358, 436] width 170 height 35
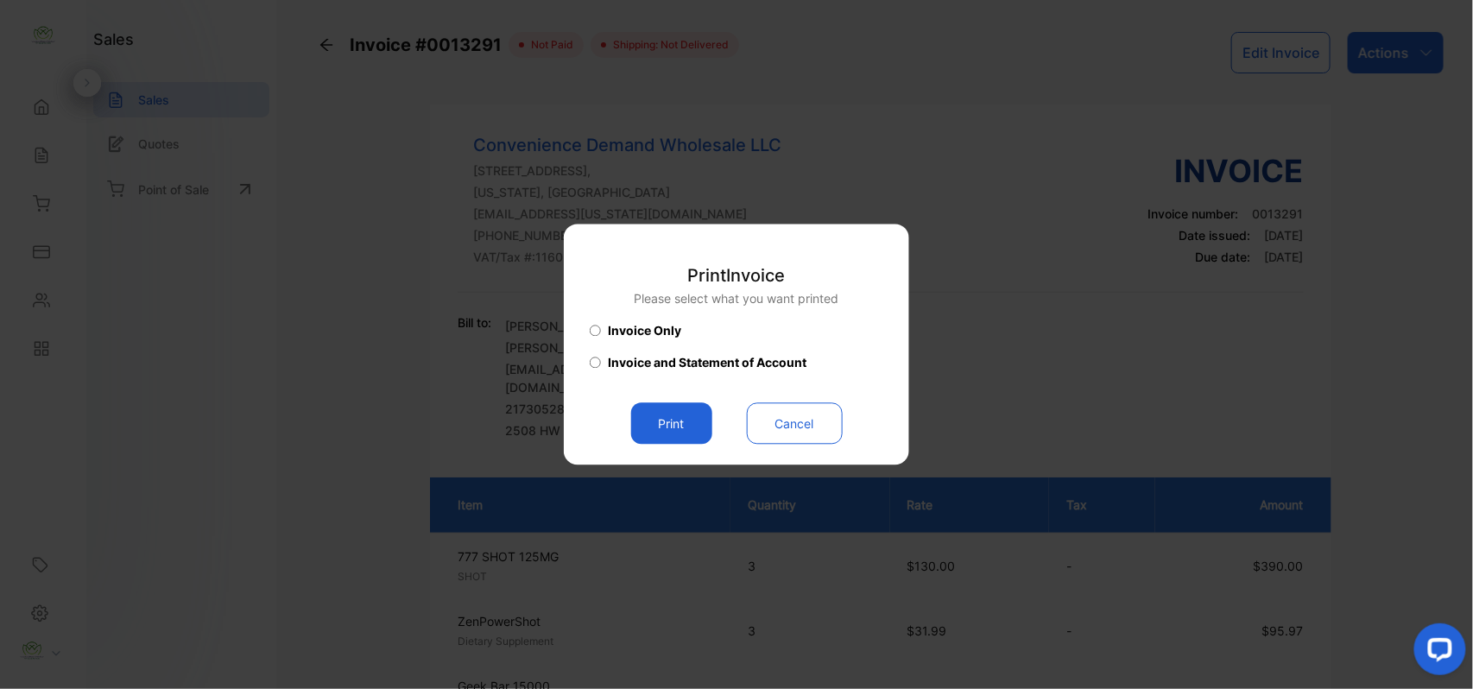
click at [691, 433] on button "Print" at bounding box center [671, 423] width 81 height 41
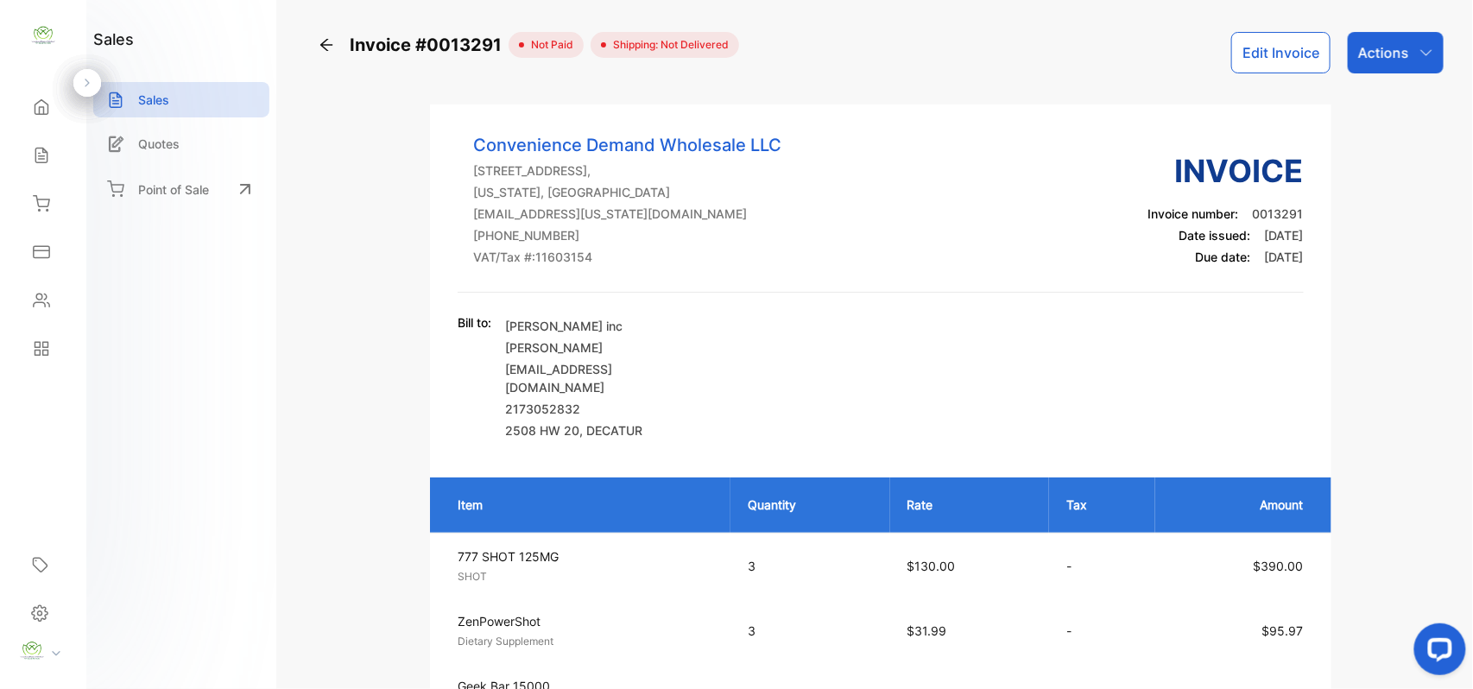
click at [59, 299] on div "Contacts" at bounding box center [43, 300] width 59 height 35
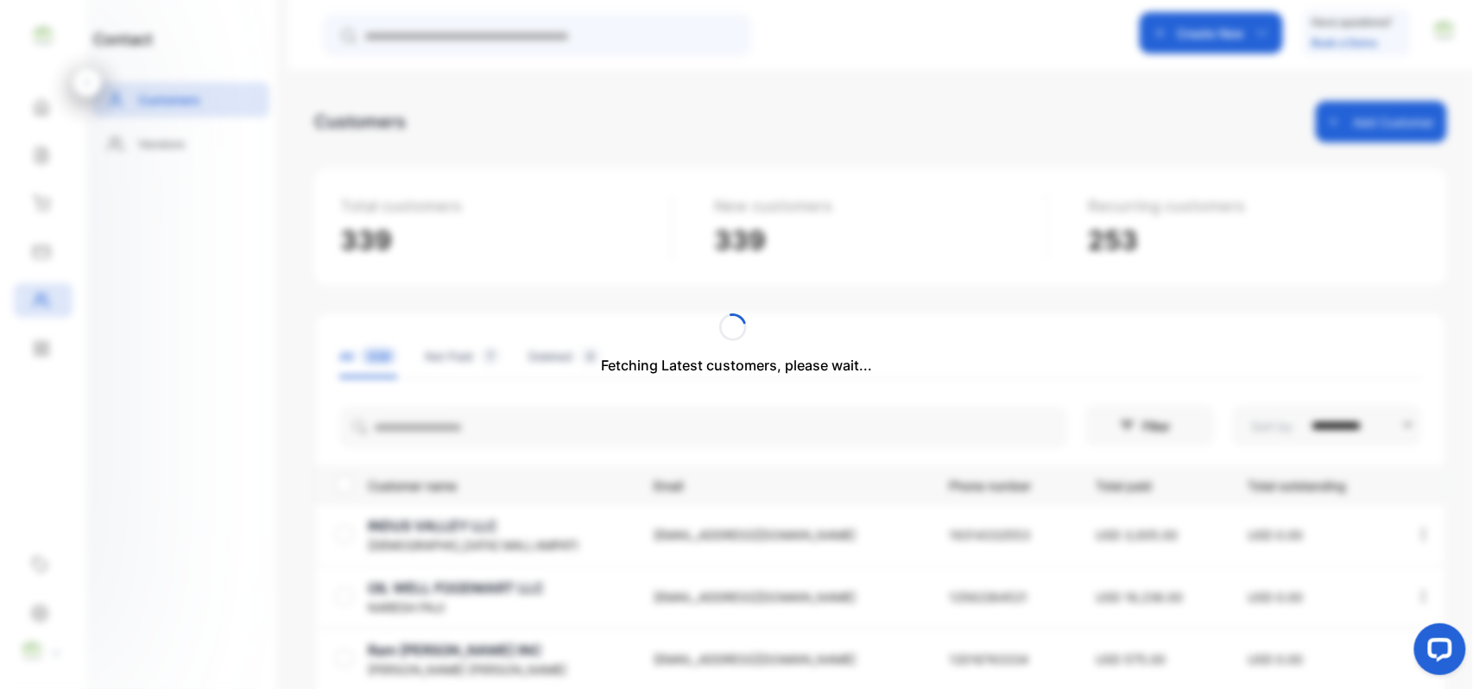
click at [498, 435] on div "Fetching Latest customers, please wait..." at bounding box center [736, 344] width 1473 height 689
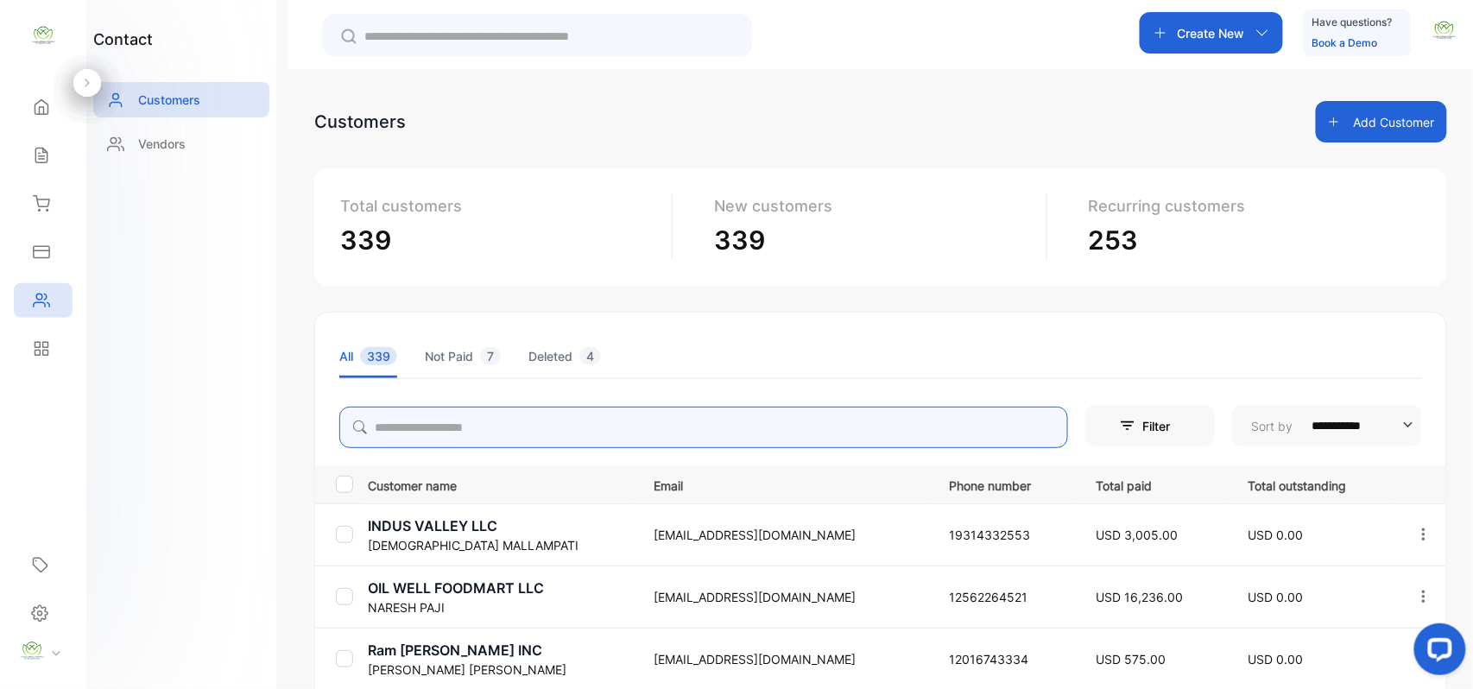
click at [498, 435] on input "search" at bounding box center [703, 427] width 729 height 41
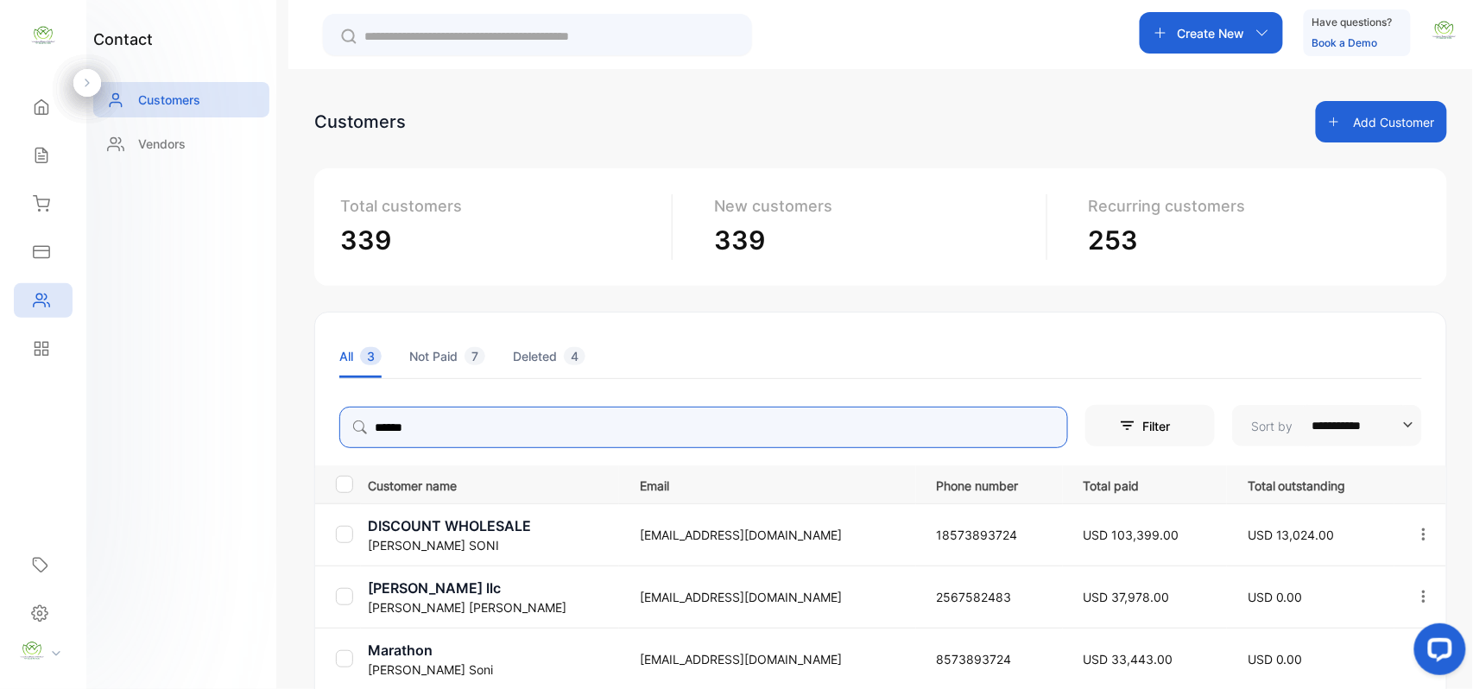
type input "******"
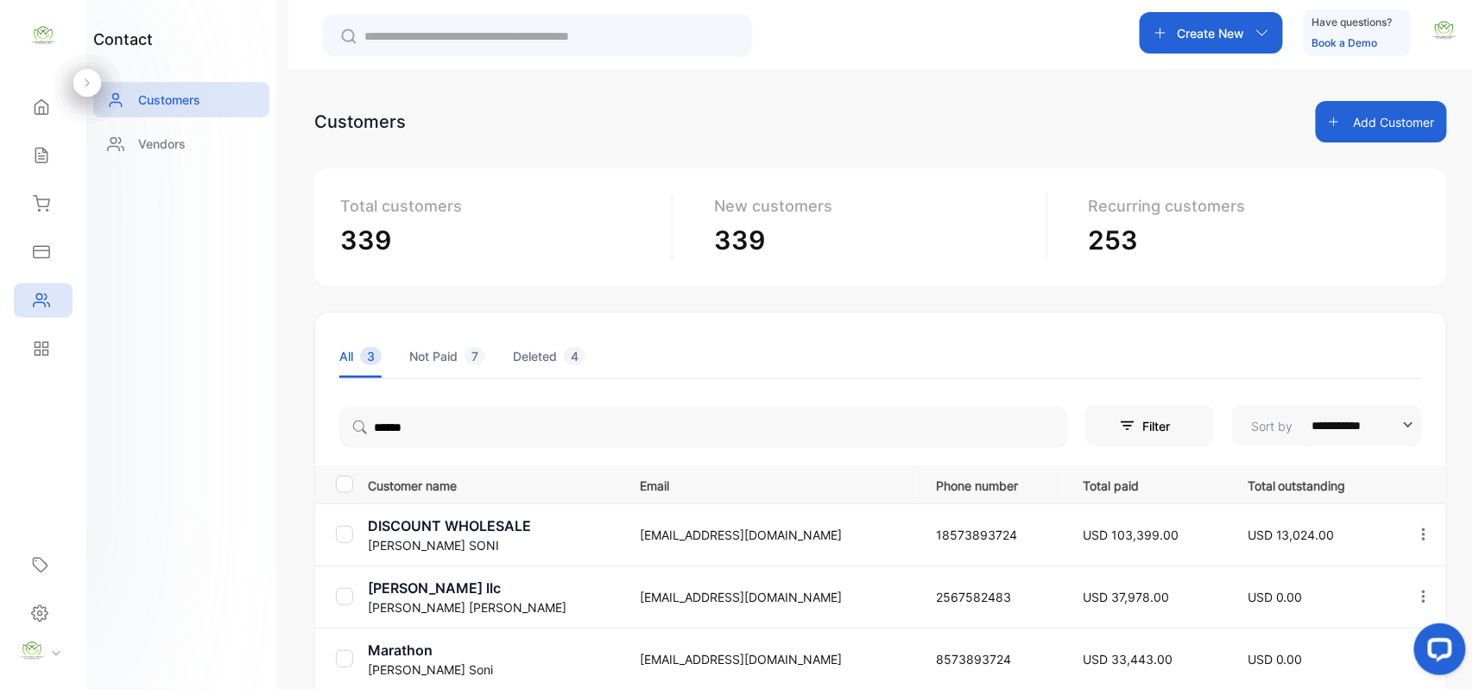
click at [259, 415] on div "contact Customers Vendors" at bounding box center [181, 344] width 190 height 689
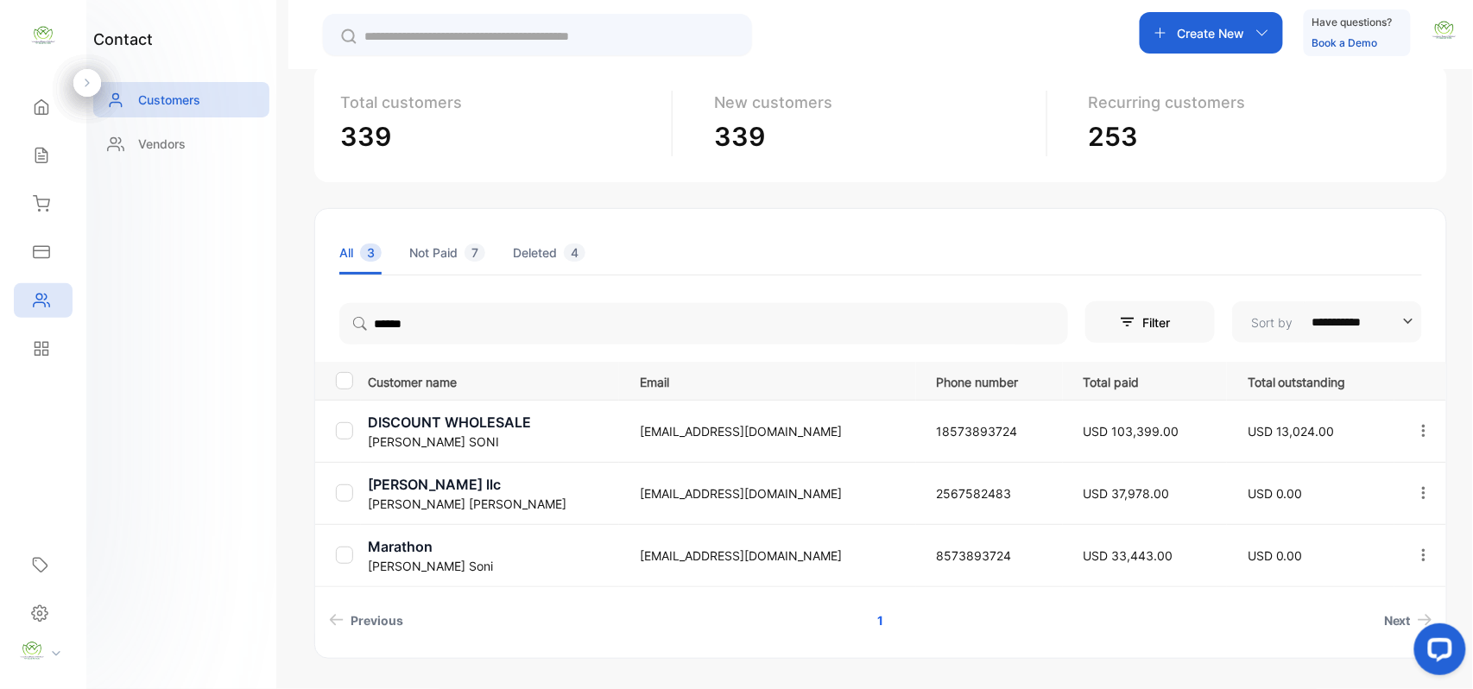
scroll to position [154, 0]
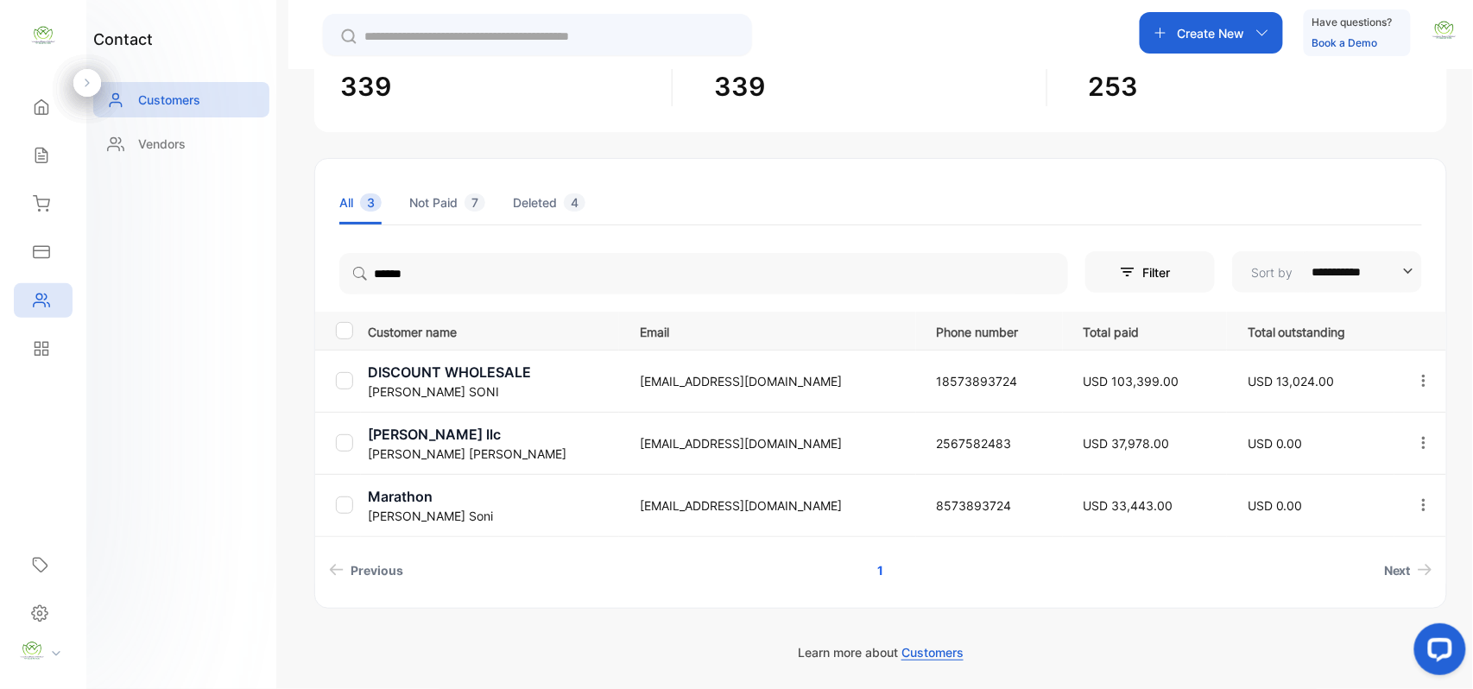
click at [52, 143] on div "Sales" at bounding box center [43, 155] width 59 height 35
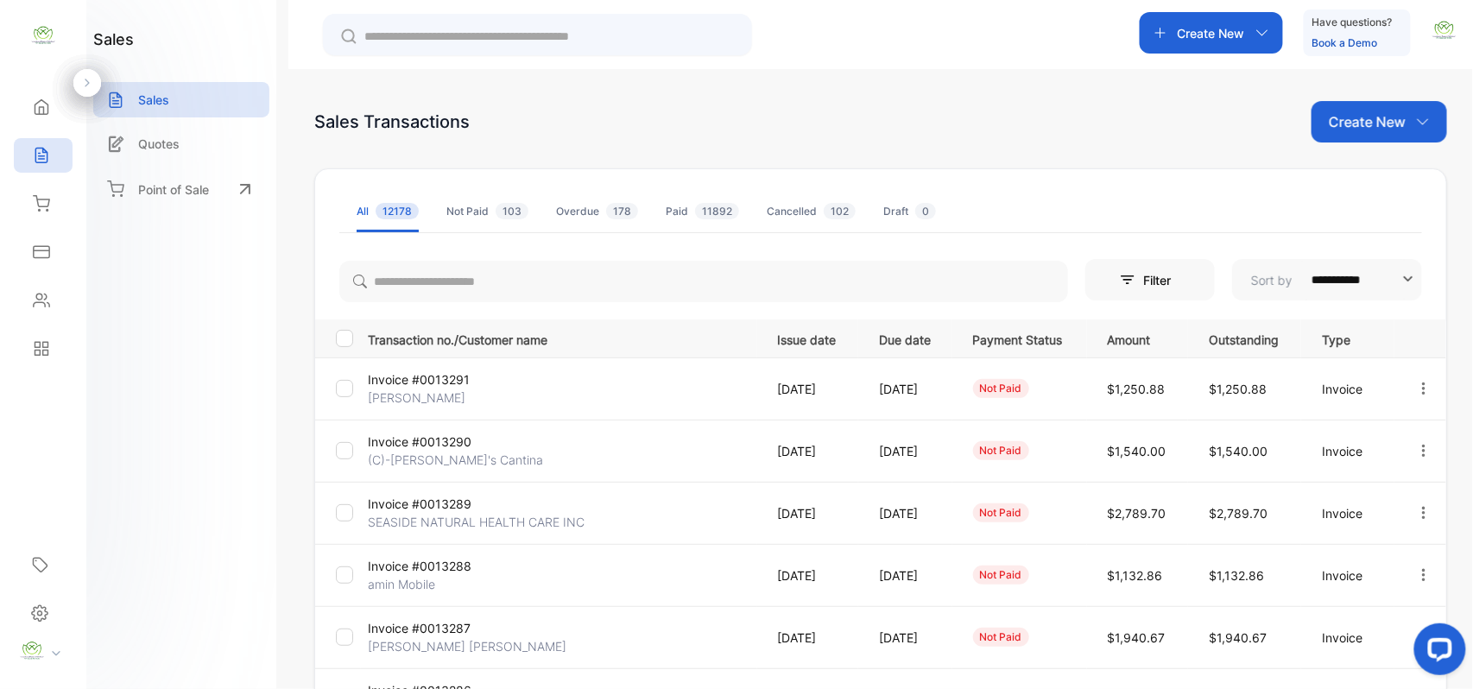
click at [1423, 126] on icon "button" at bounding box center [1423, 122] width 14 height 14
click at [1403, 166] on div "Invoice" at bounding box center [1385, 178] width 121 height 35
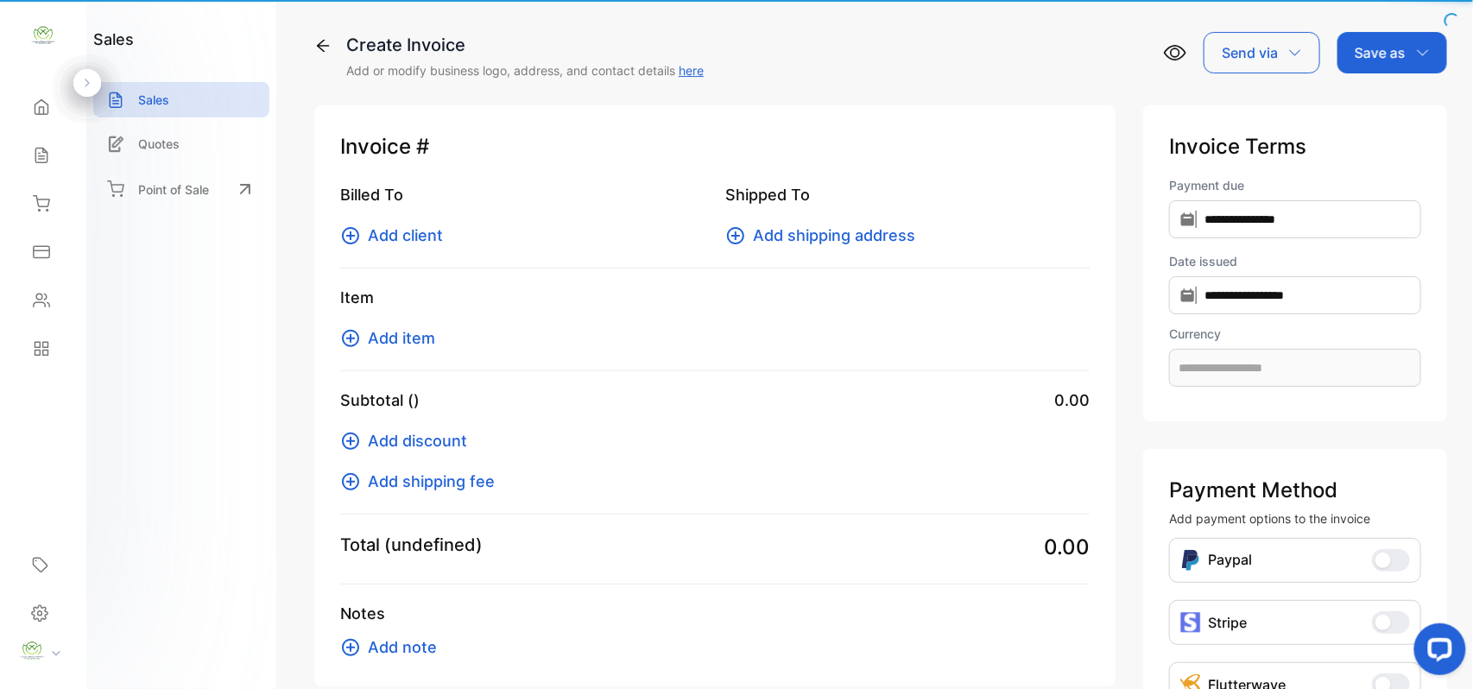
type input "**********"
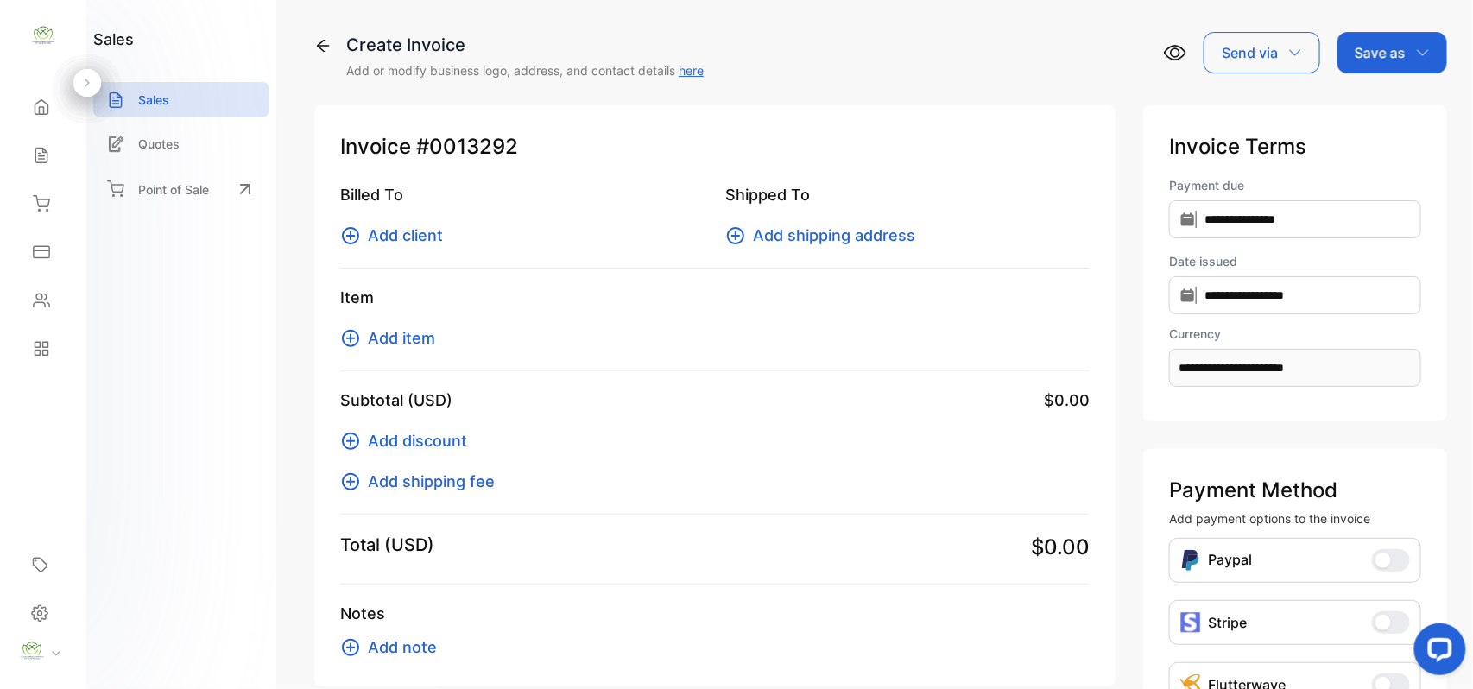
click at [412, 229] on span "Add client" at bounding box center [405, 235] width 75 height 23
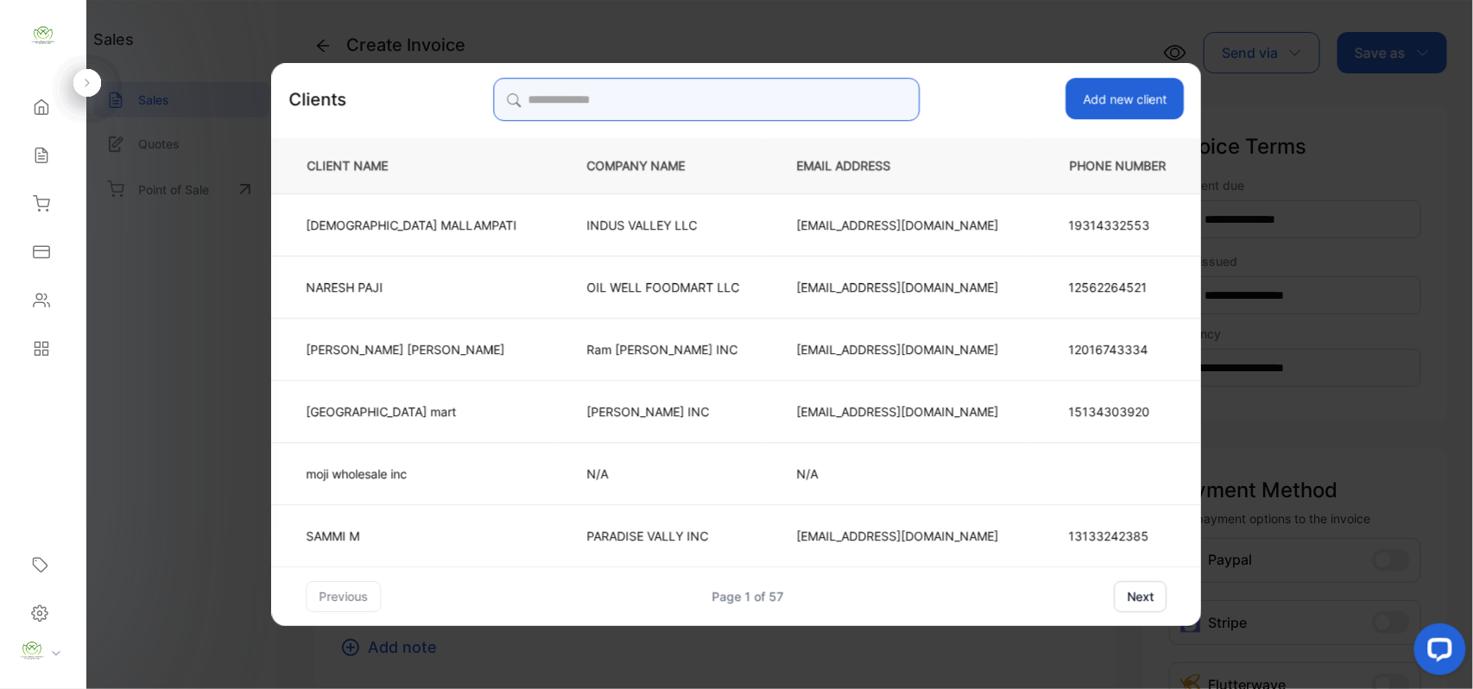
click at [760, 95] on input "search" at bounding box center [706, 99] width 427 height 43
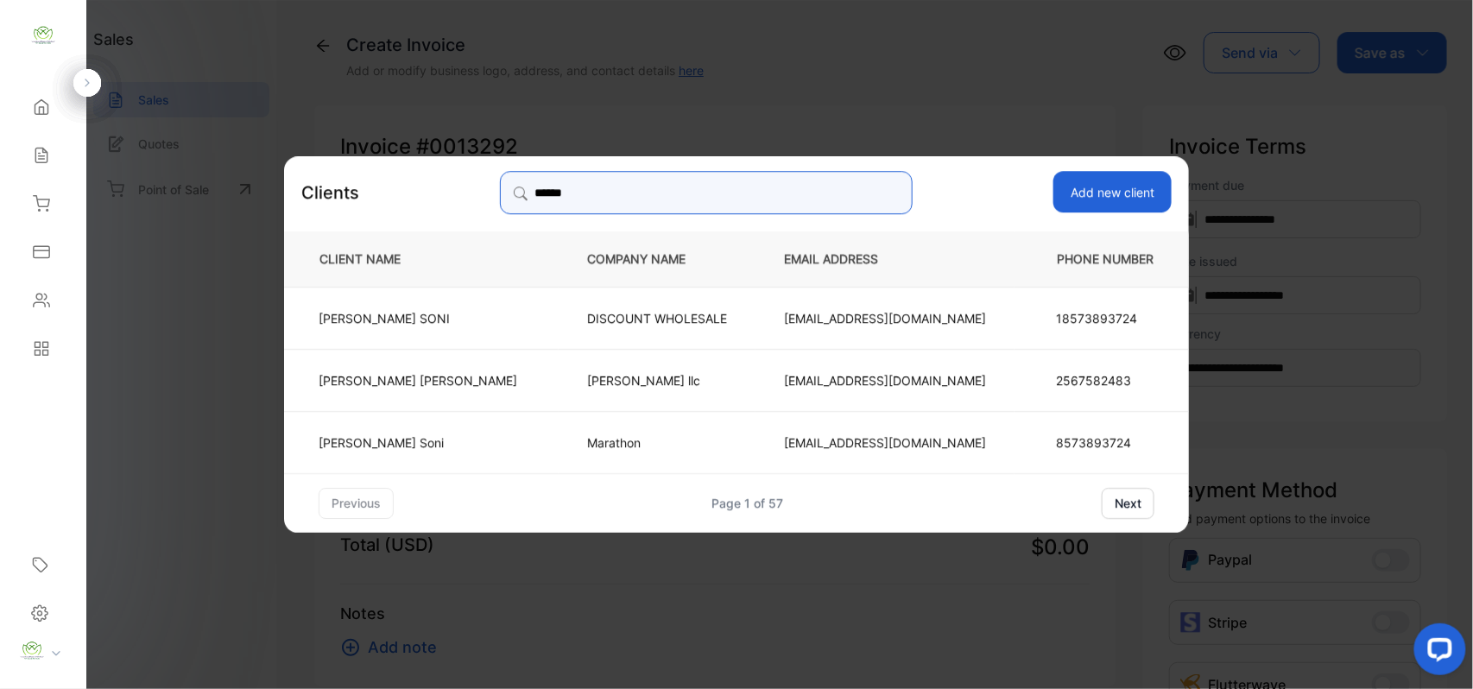
type input "******"
click at [458, 433] on td "Bhavikbhai Soni" at bounding box center [421, 441] width 275 height 62
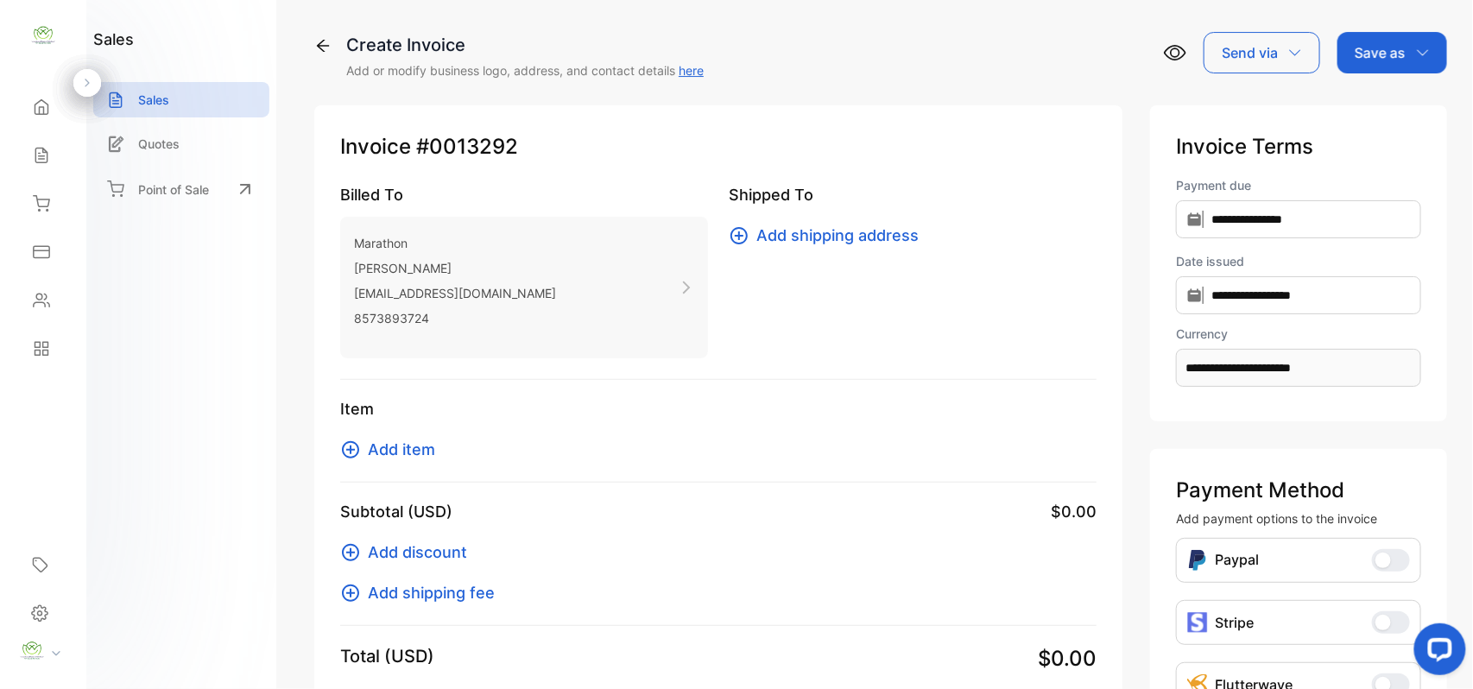
click at [426, 444] on span "Add item" at bounding box center [401, 449] width 67 height 23
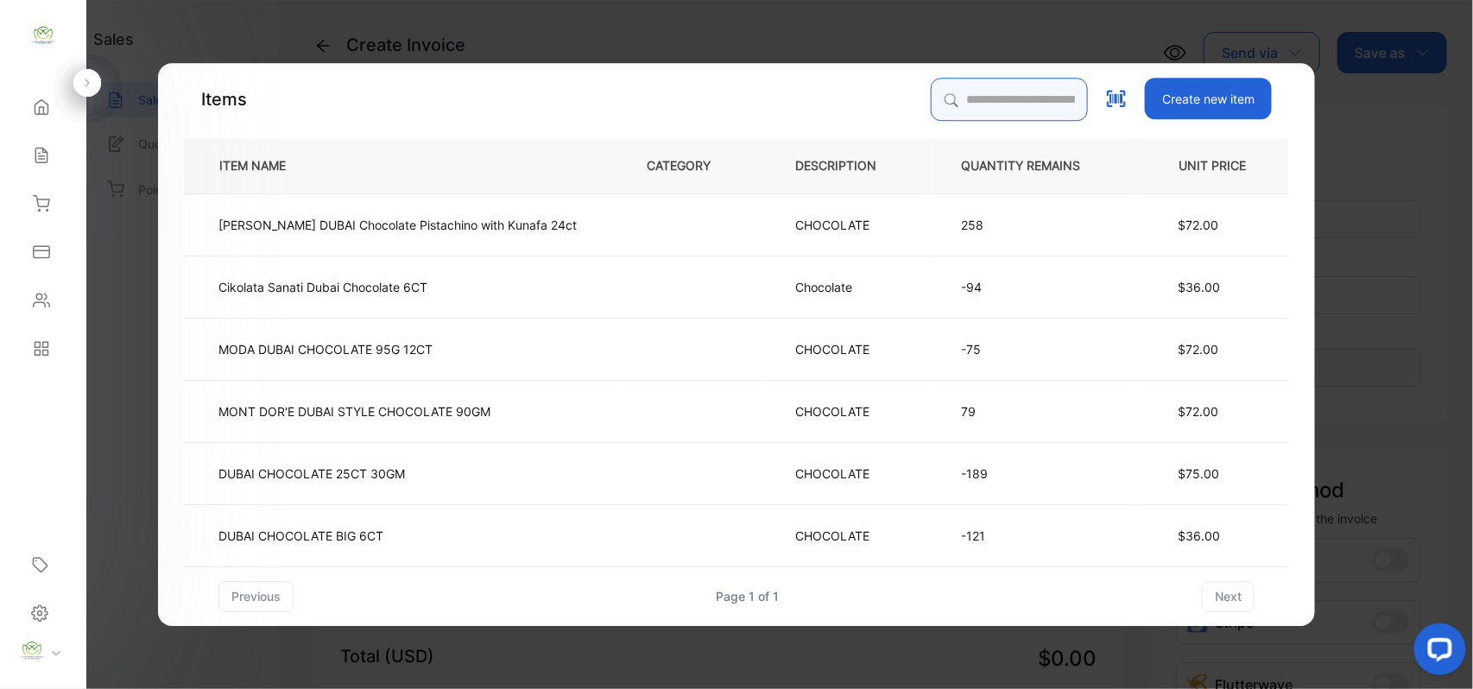
click at [931, 97] on input "search" at bounding box center [1009, 99] width 157 height 43
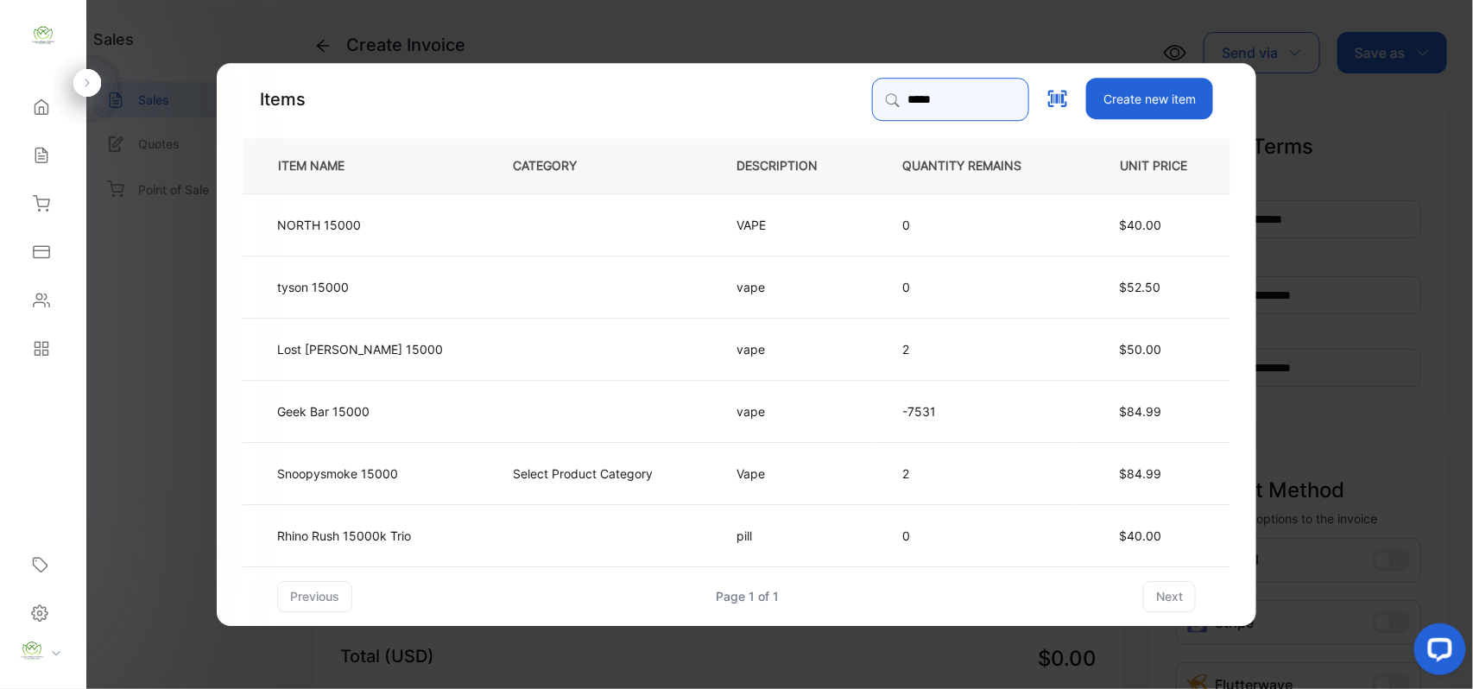
type input "*****"
drag, startPoint x: 405, startPoint y: 402, endPoint x: 416, endPoint y: 408, distance: 12.7
click at [416, 408] on td "Geek Bar 15000" at bounding box center [364, 410] width 242 height 62
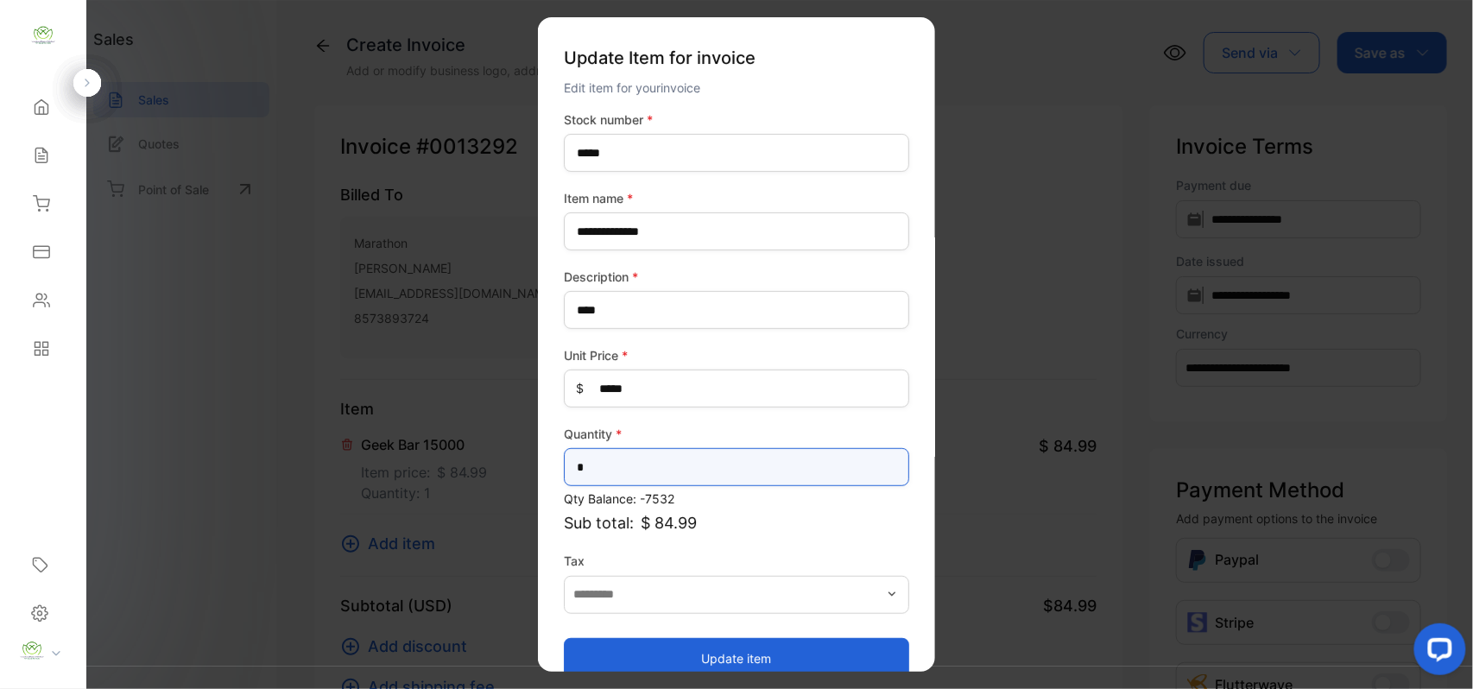
click at [598, 468] on input "*" at bounding box center [736, 467] width 345 height 38
type input "**"
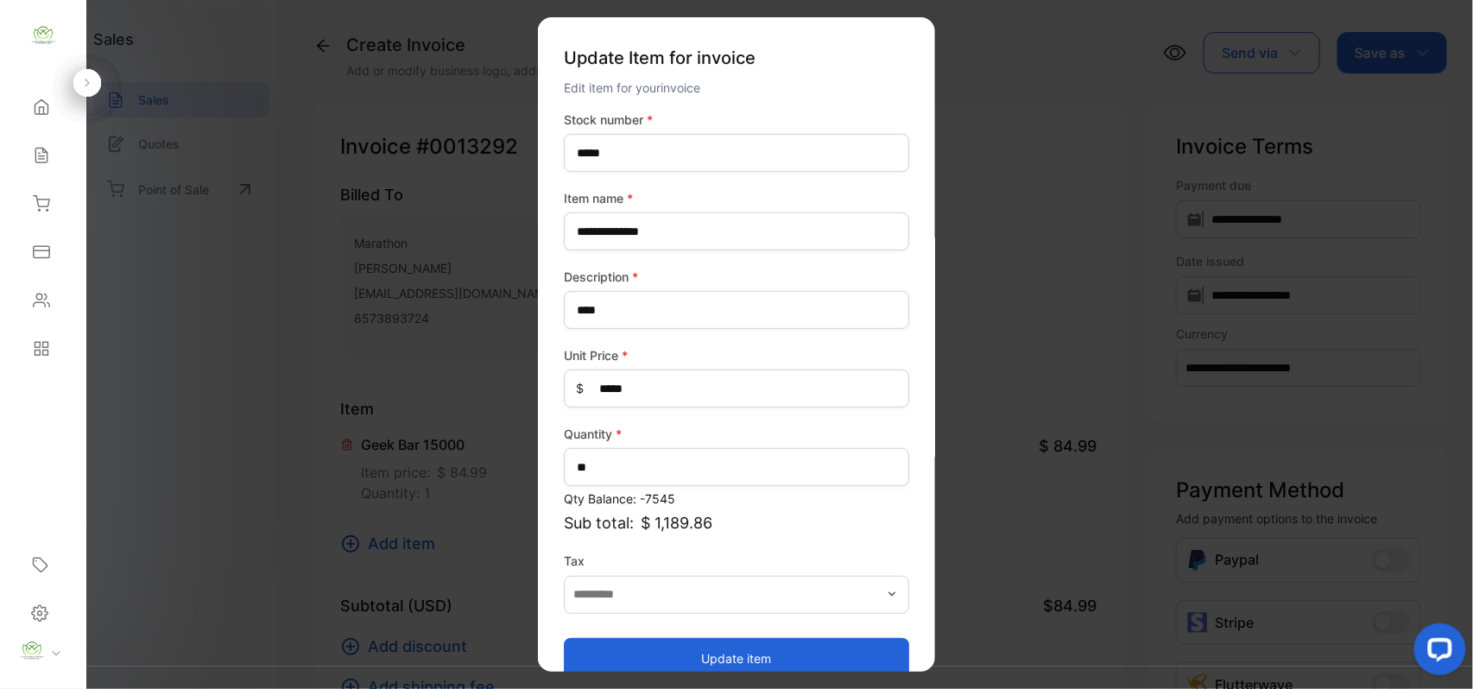
click at [657, 642] on button "Update item" at bounding box center [736, 657] width 345 height 41
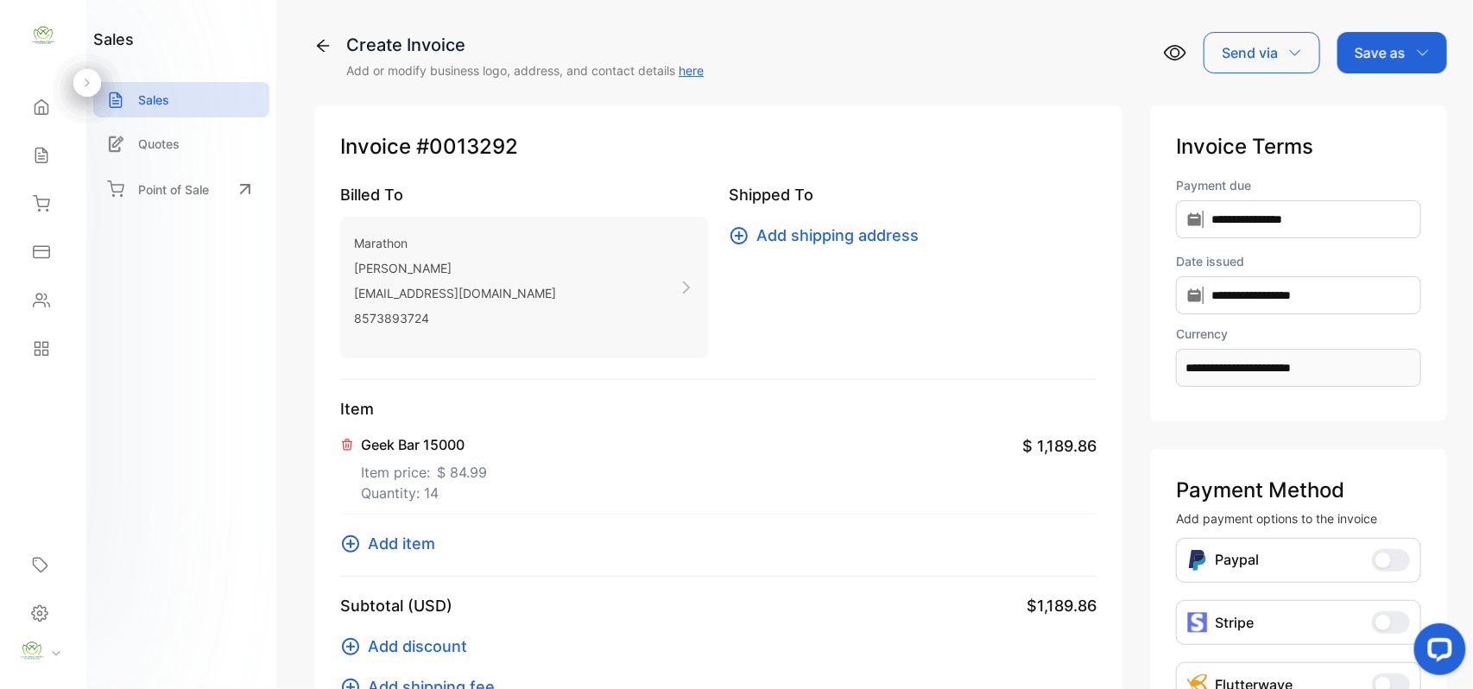
click at [437, 549] on button "Add item" at bounding box center [392, 543] width 105 height 23
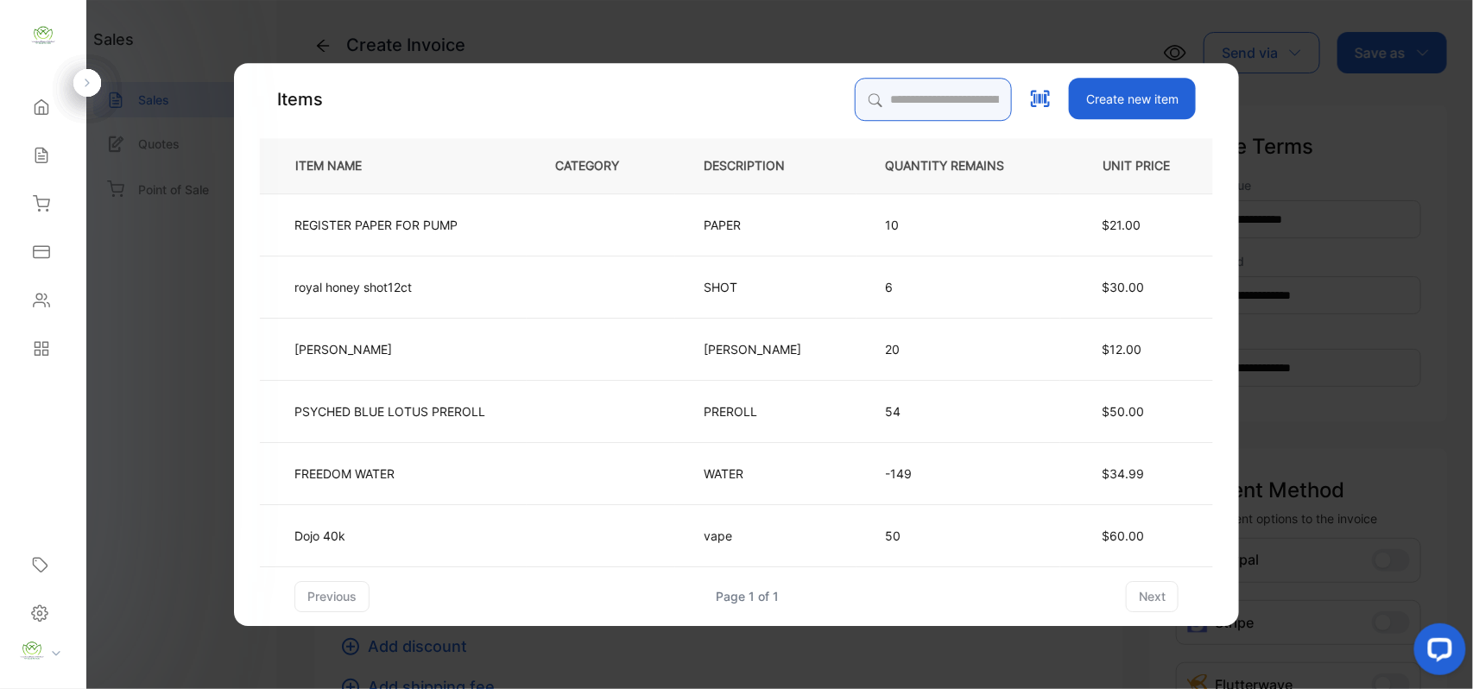
click at [934, 104] on input "search" at bounding box center [933, 99] width 157 height 43
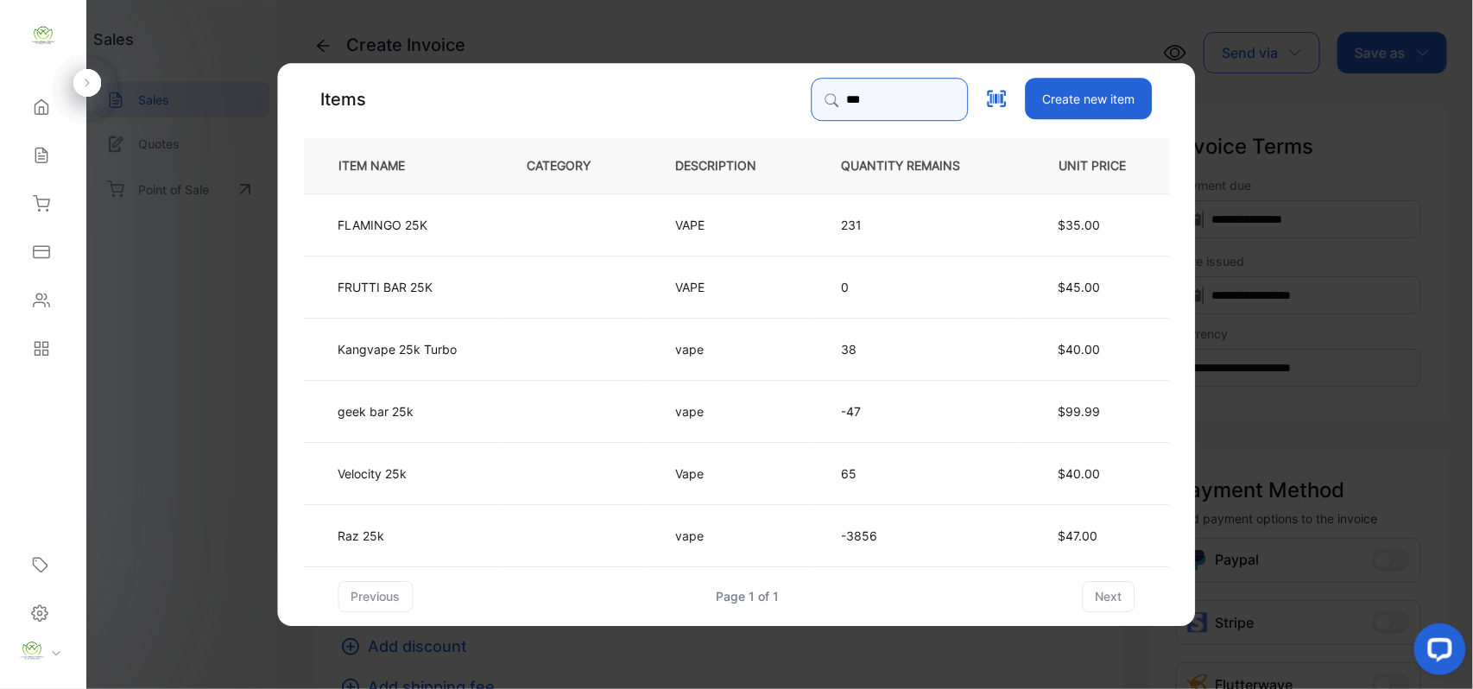
type input "***"
click at [480, 411] on td "geek bar 25k" at bounding box center [401, 410] width 195 height 62
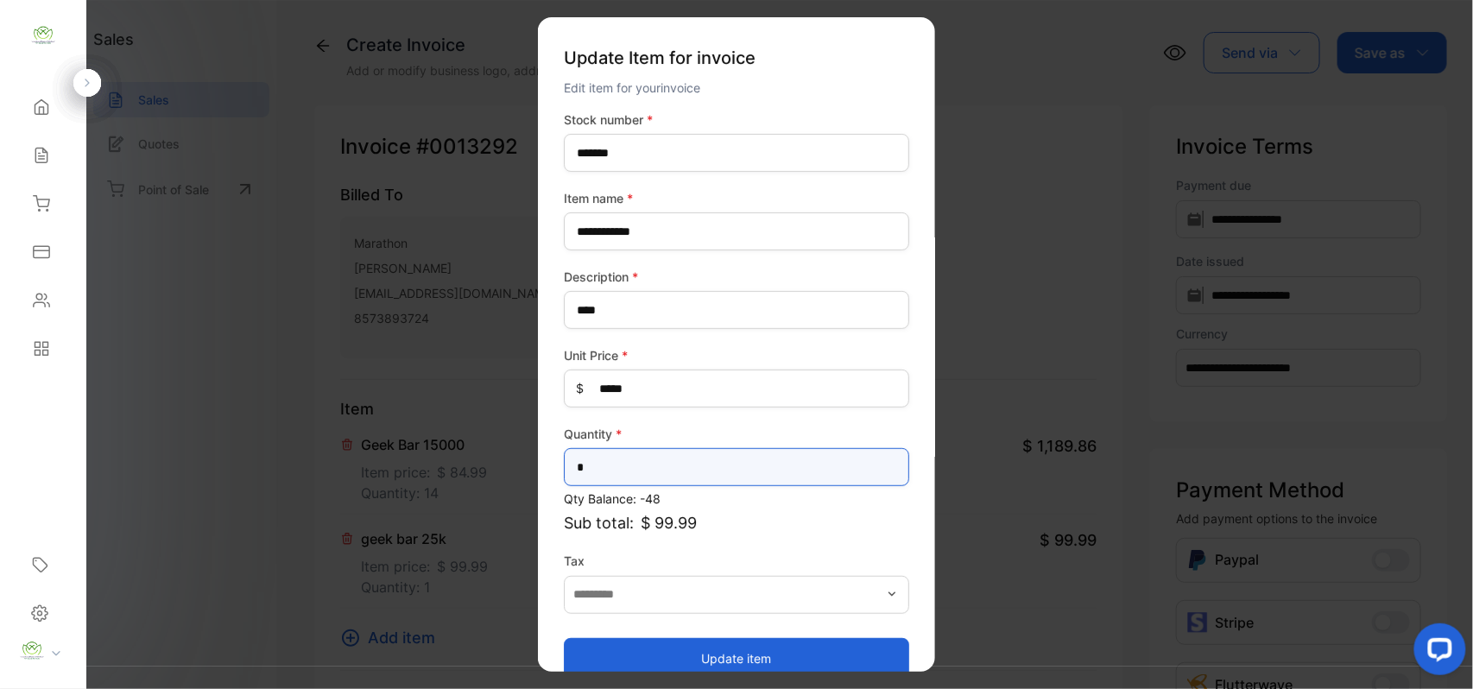
click at [744, 470] on input "*" at bounding box center [736, 467] width 345 height 38
type input "**"
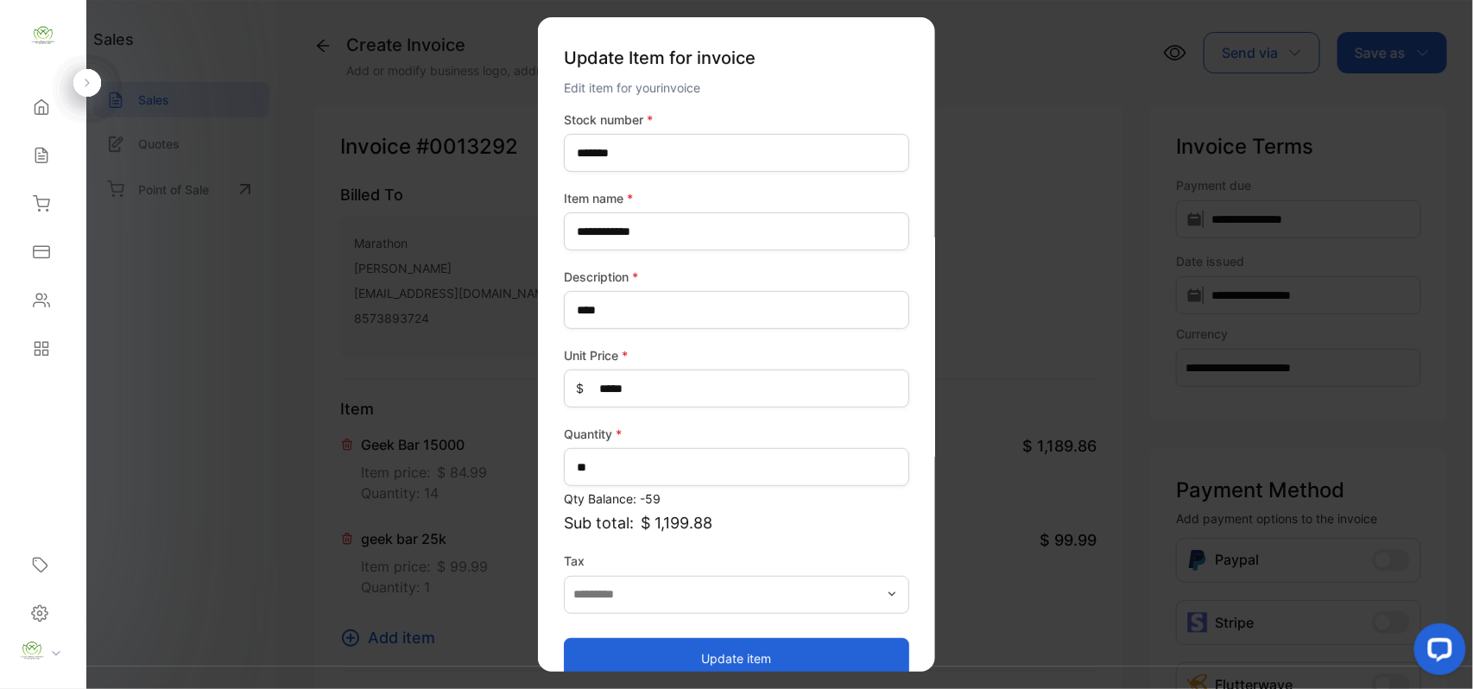
drag, startPoint x: 608, startPoint y: 647, endPoint x: 618, endPoint y: 640, distance: 12.5
click at [613, 644] on button "Update item" at bounding box center [736, 657] width 345 height 41
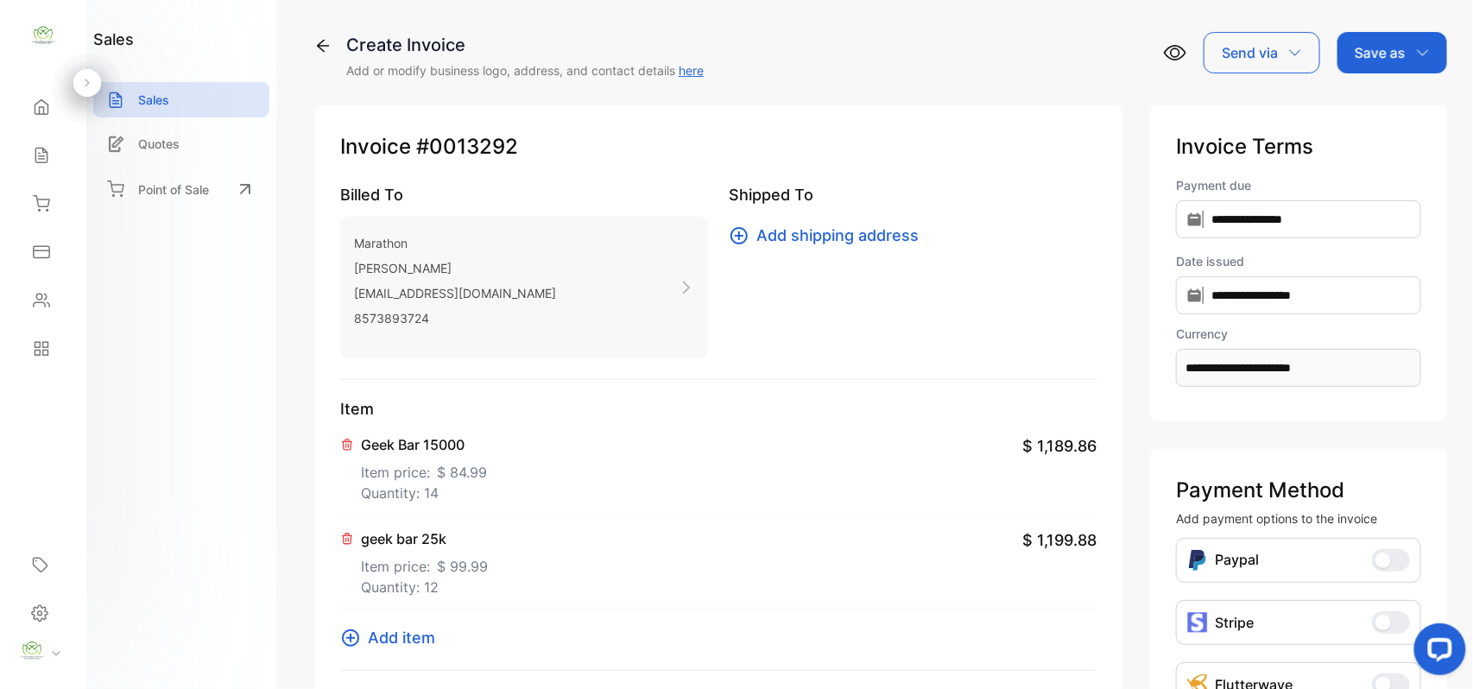
click at [1387, 55] on p "Save as" at bounding box center [1380, 52] width 51 height 21
click at [1382, 111] on div "Invoice" at bounding box center [1387, 109] width 99 height 35
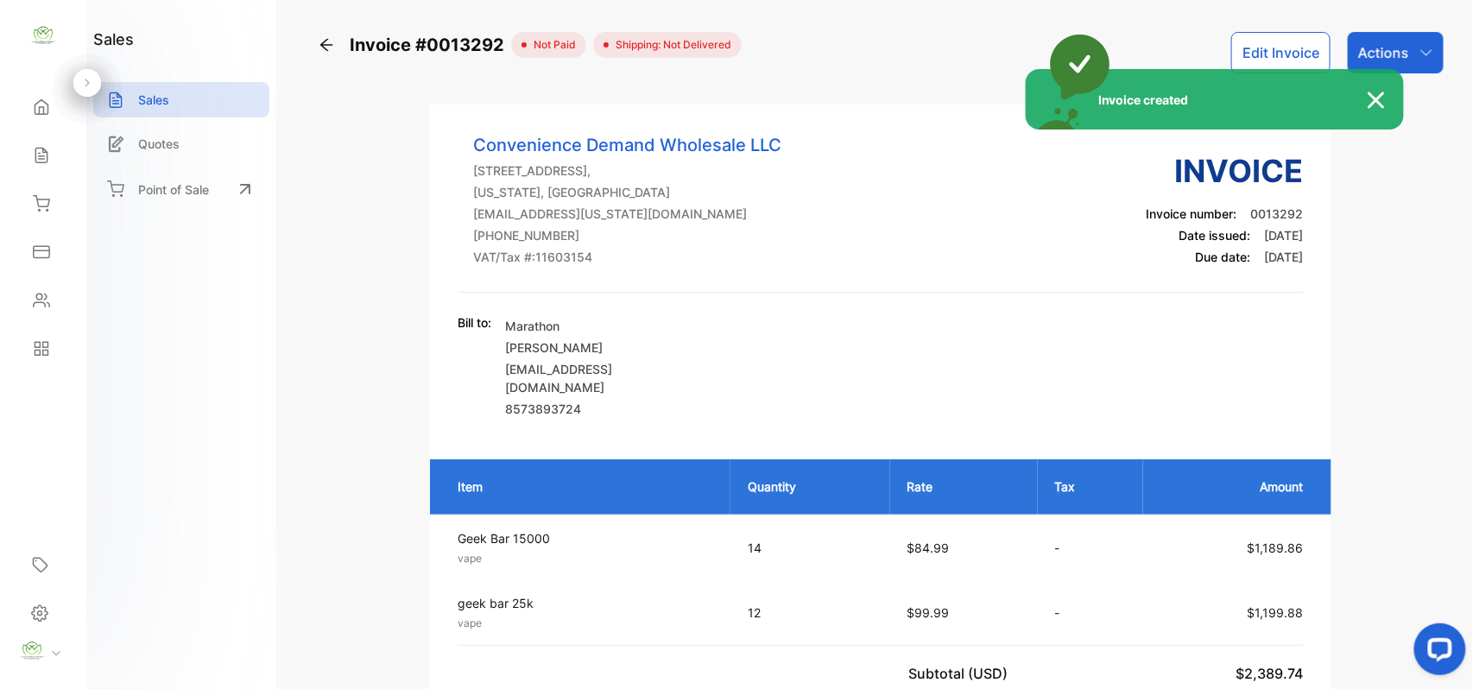
click at [1406, 50] on div "Invoice created" at bounding box center [736, 344] width 1473 height 689
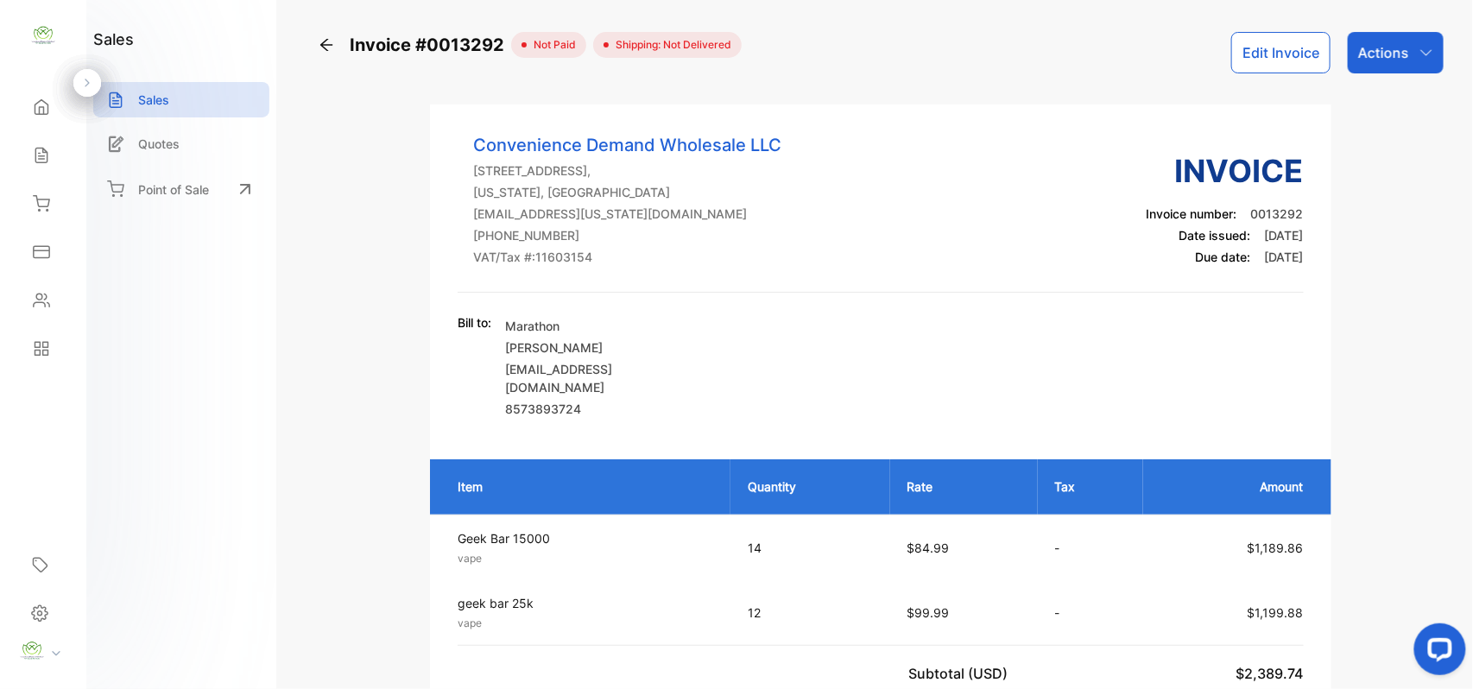
click at [1406, 50] on div "Actions" at bounding box center [1396, 52] width 96 height 41
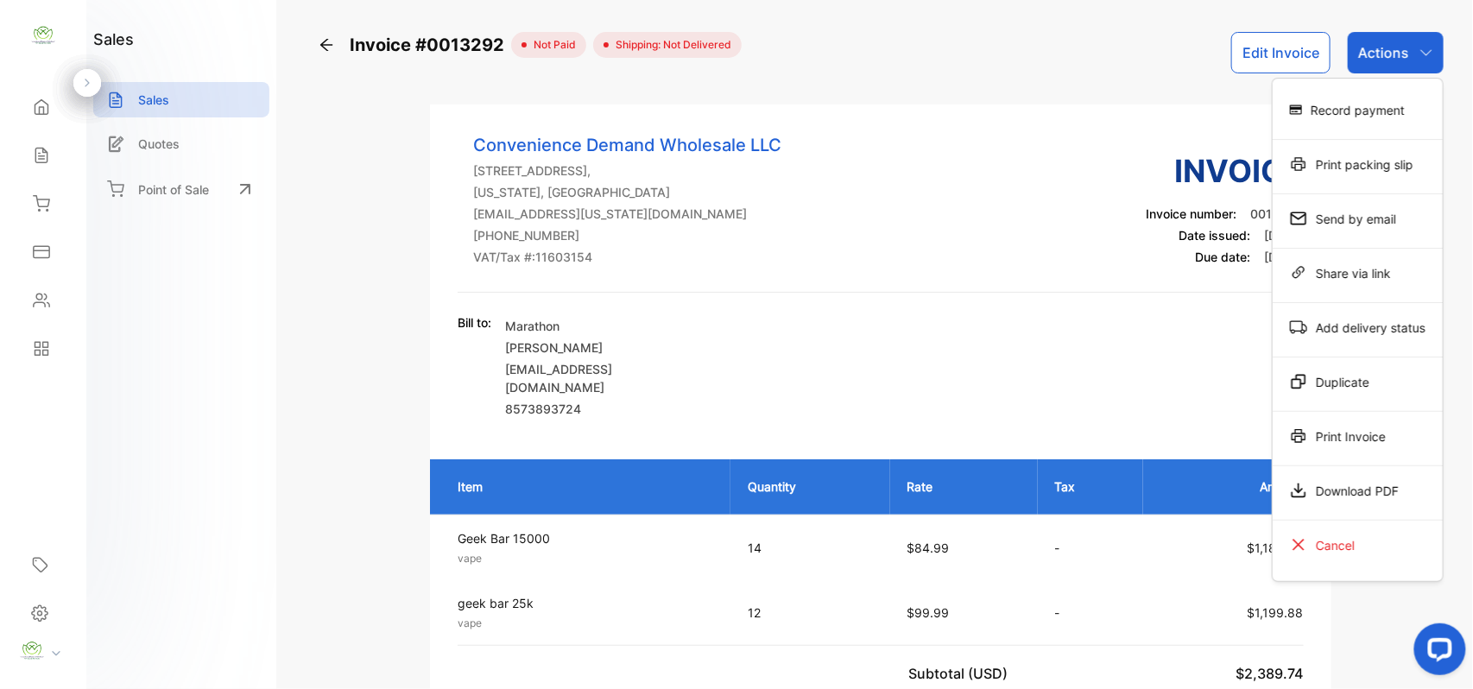
click at [1380, 433] on div "Print Invoice" at bounding box center [1358, 436] width 170 height 35
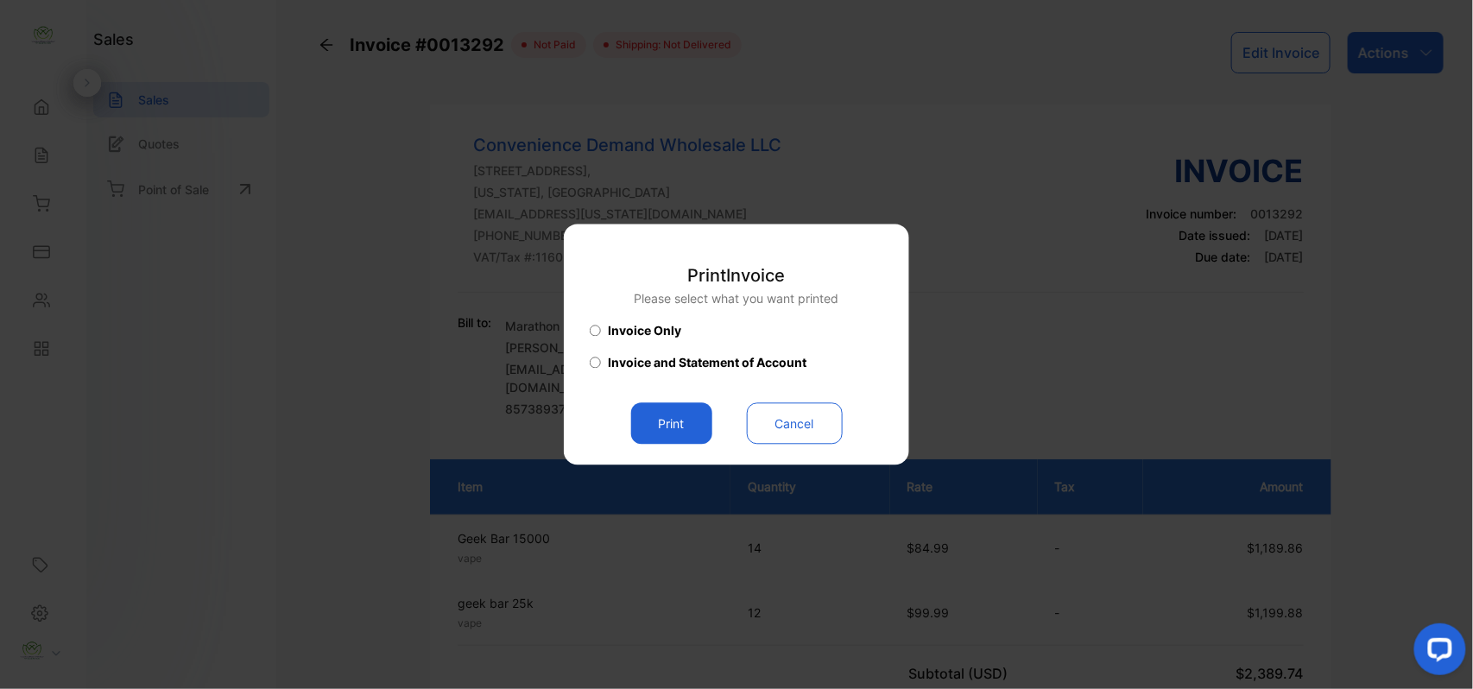
click at [674, 432] on button "Print" at bounding box center [671, 423] width 81 height 41
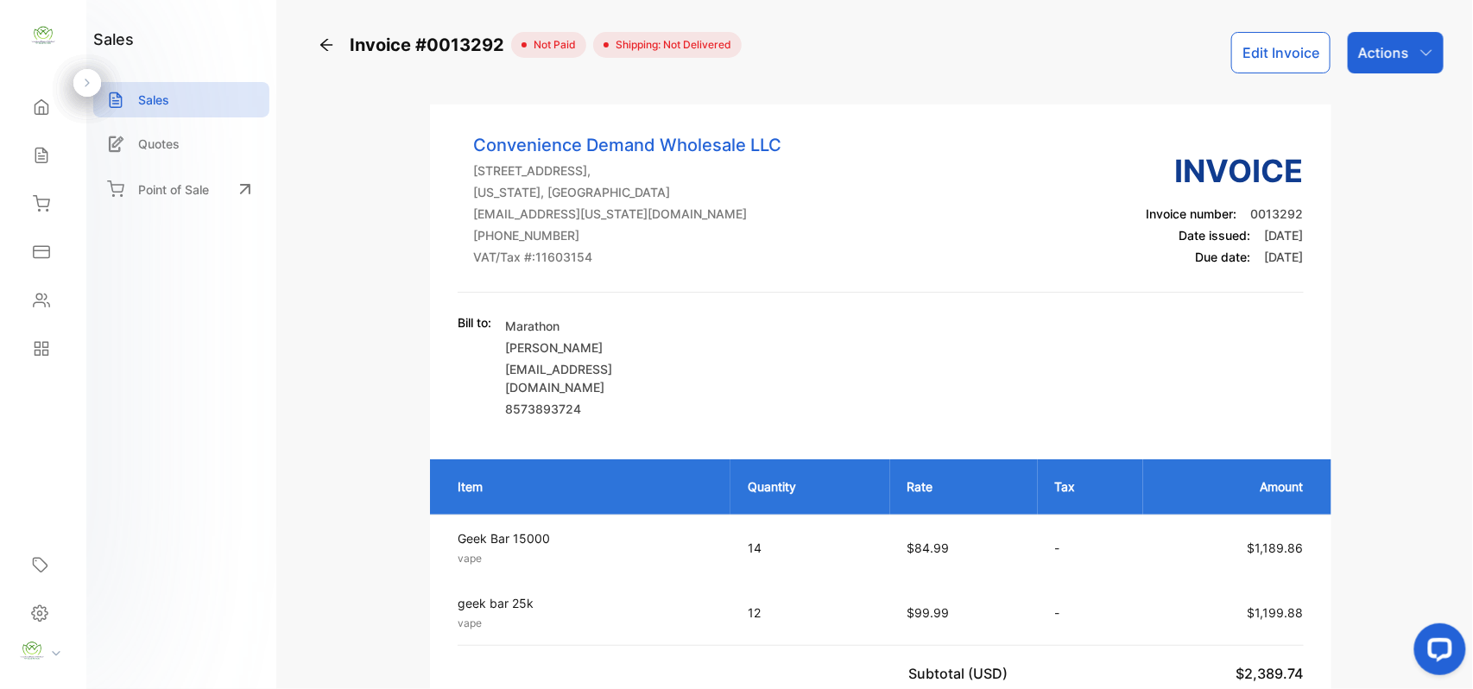
click at [54, 142] on div "Sales" at bounding box center [43, 155] width 59 height 35
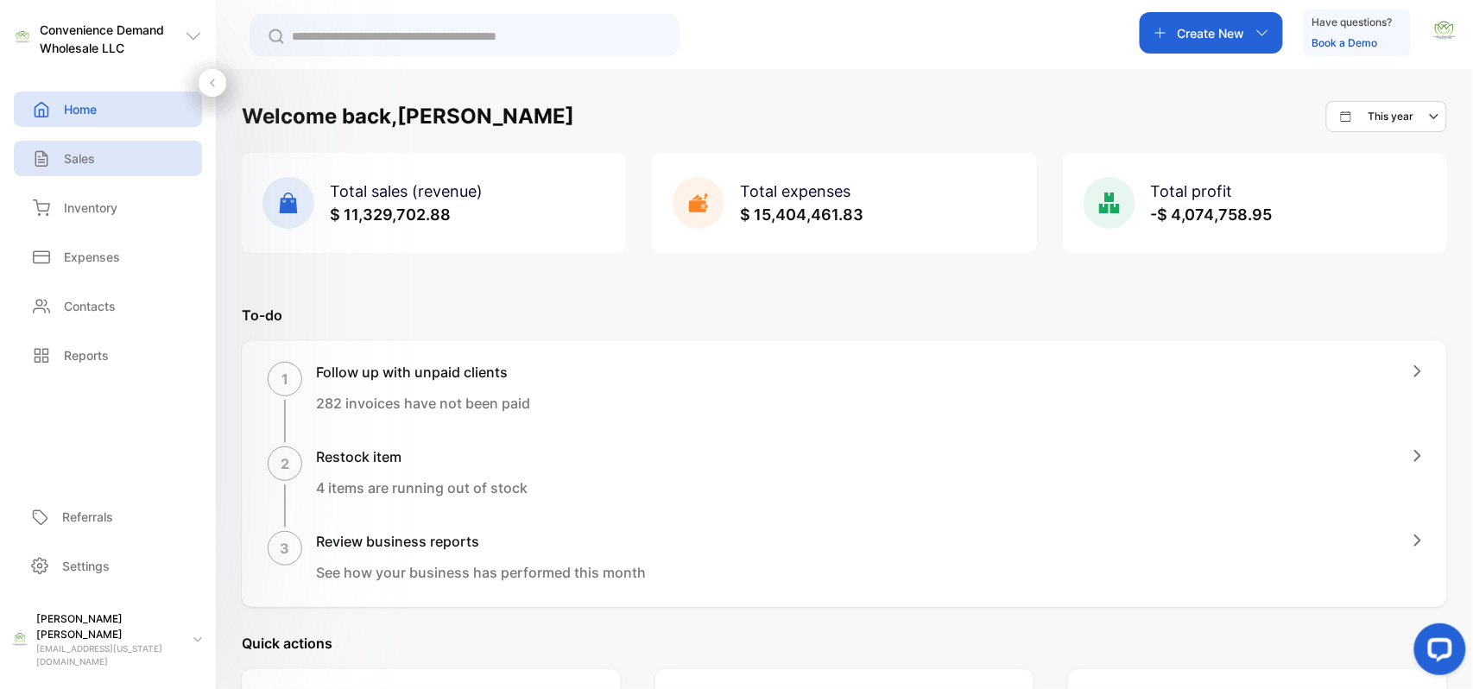
click at [119, 155] on div "Sales" at bounding box center [108, 158] width 188 height 35
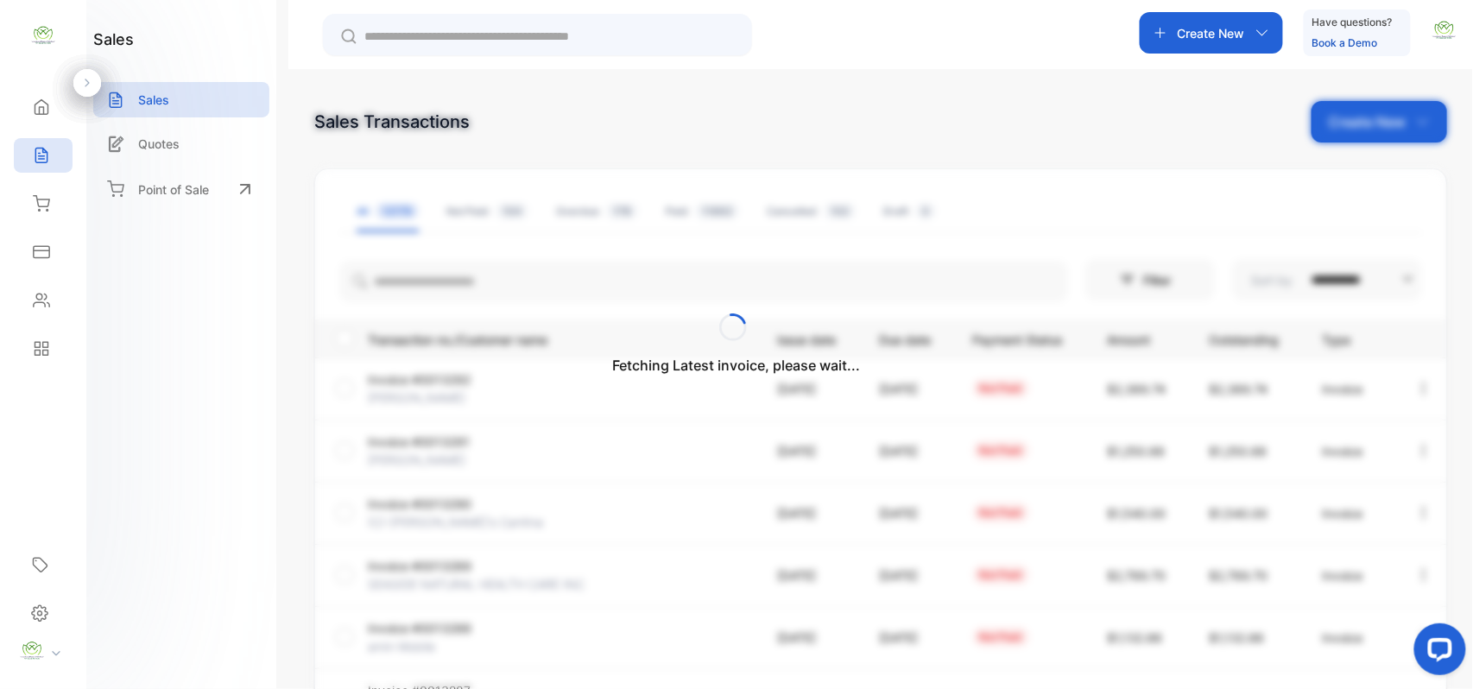
click at [1337, 123] on div "Fetching Latest invoice, please wait..." at bounding box center [736, 344] width 1473 height 689
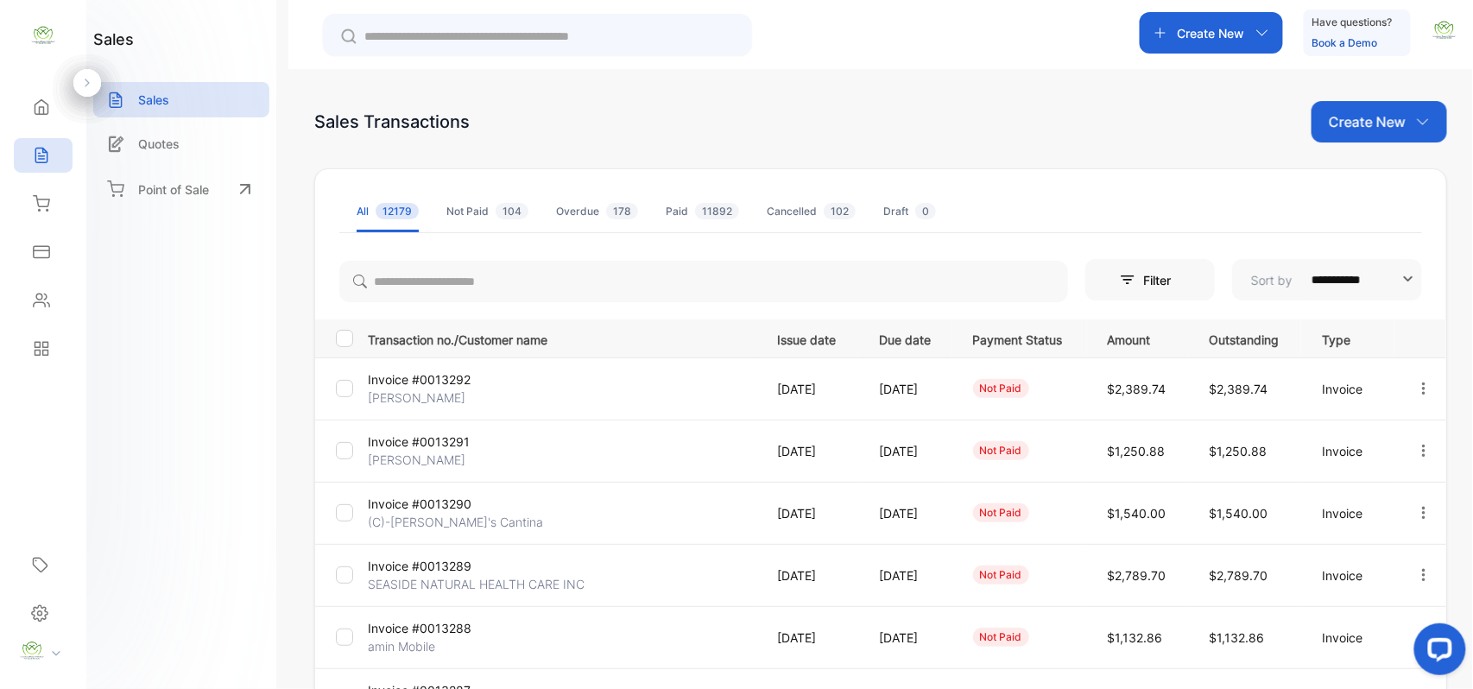
click at [1337, 125] on p "Create New" at bounding box center [1367, 121] width 77 height 21
click at [1343, 167] on div "Invoice" at bounding box center [1385, 178] width 121 height 35
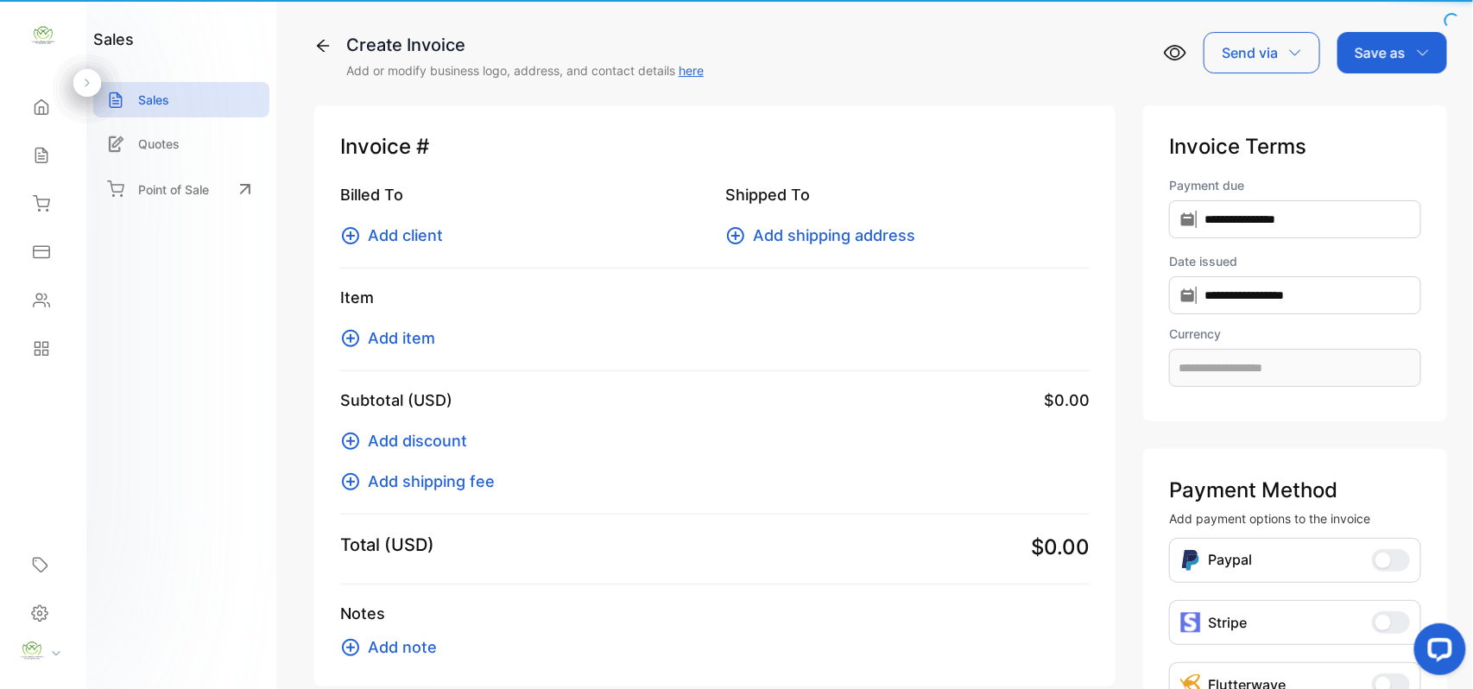
type input "**********"
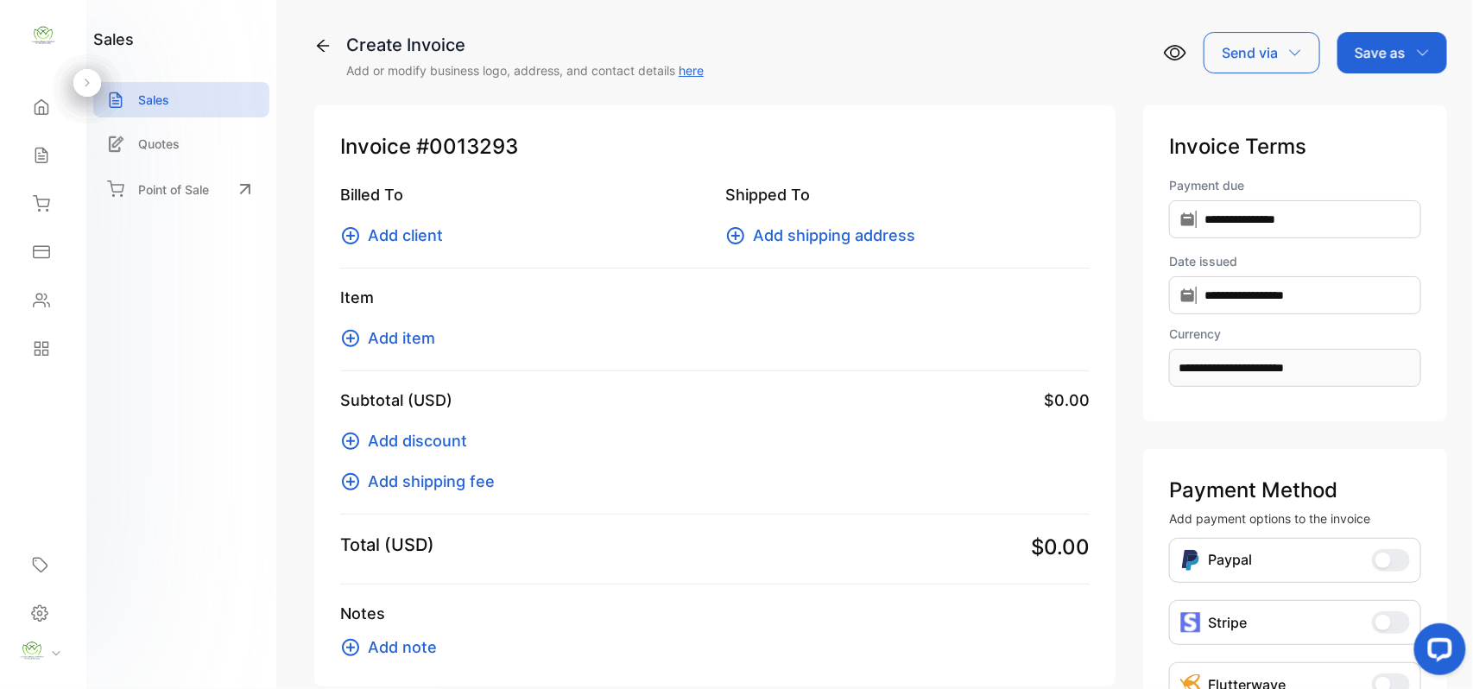
drag, startPoint x: 383, startPoint y: 228, endPoint x: 395, endPoint y: 224, distance: 11.7
click at [395, 224] on span "Add client" at bounding box center [405, 235] width 75 height 23
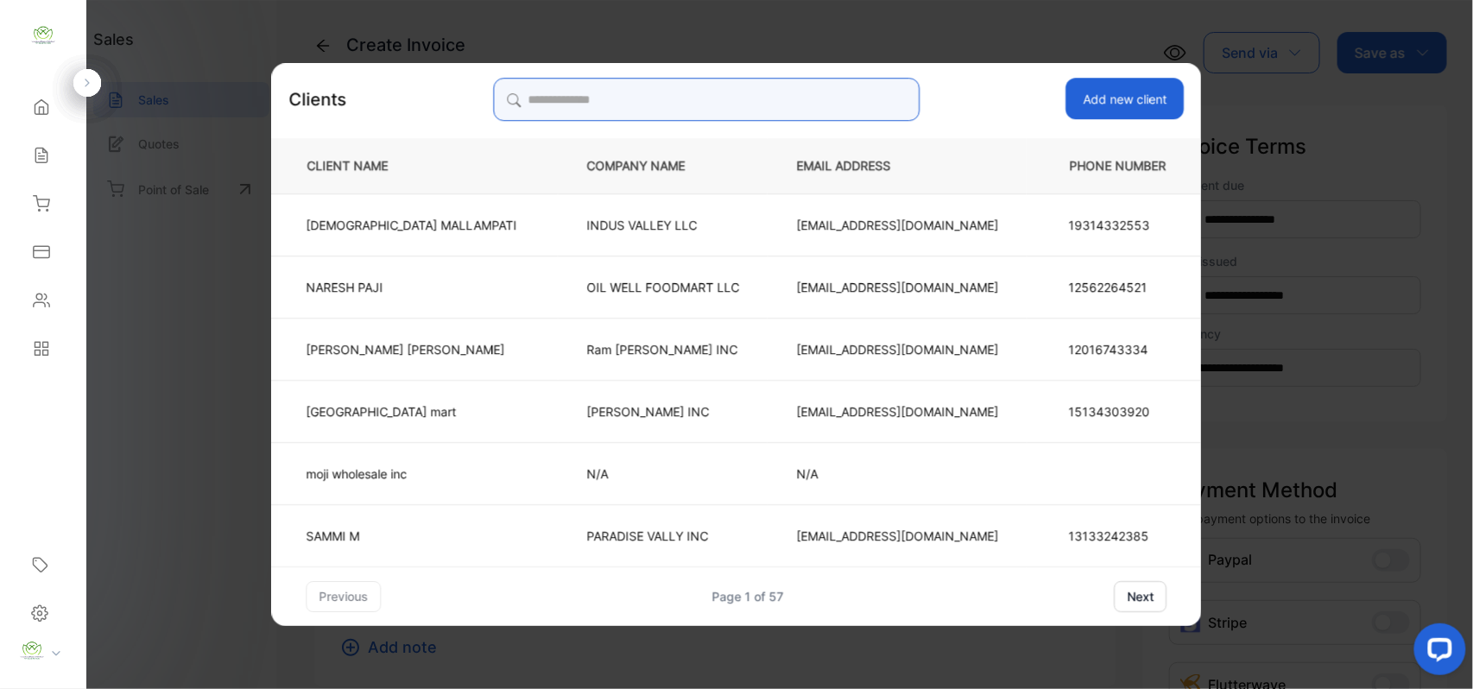
click at [723, 104] on input "search" at bounding box center [706, 99] width 427 height 43
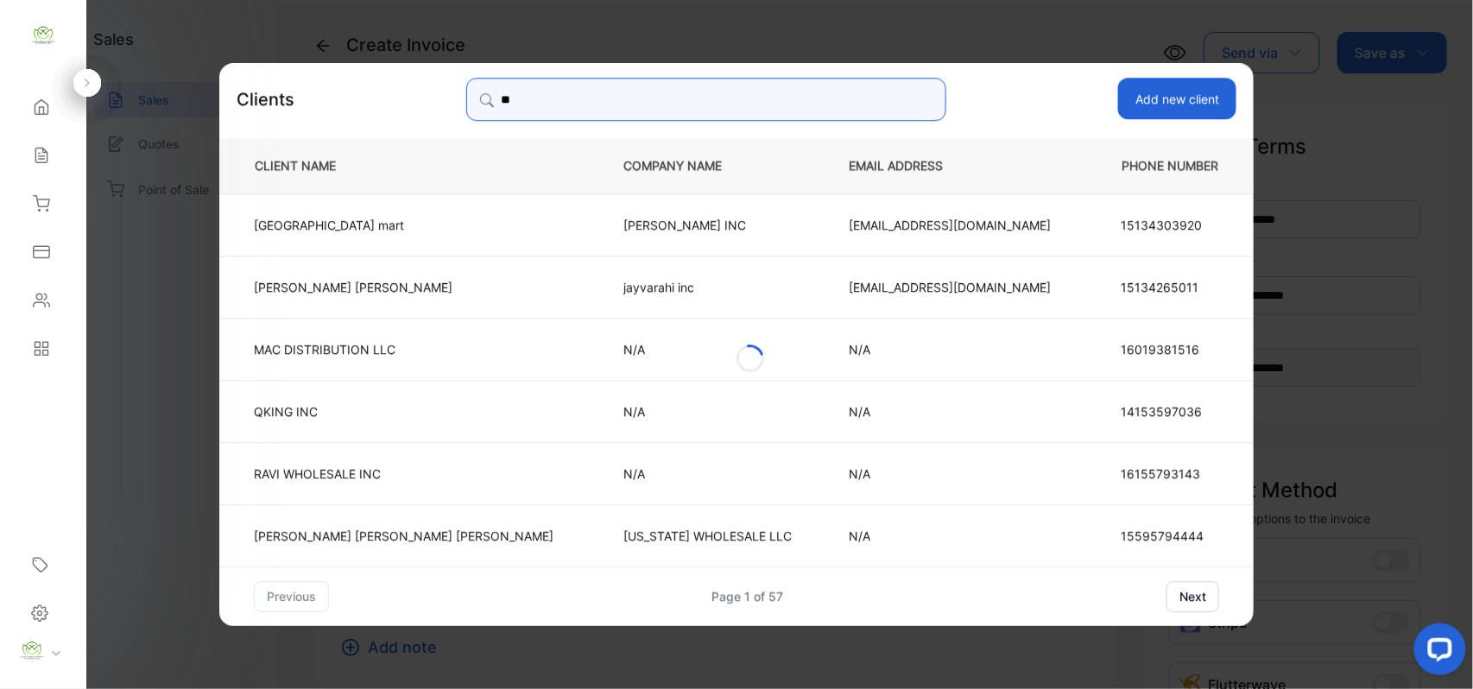
type input "*"
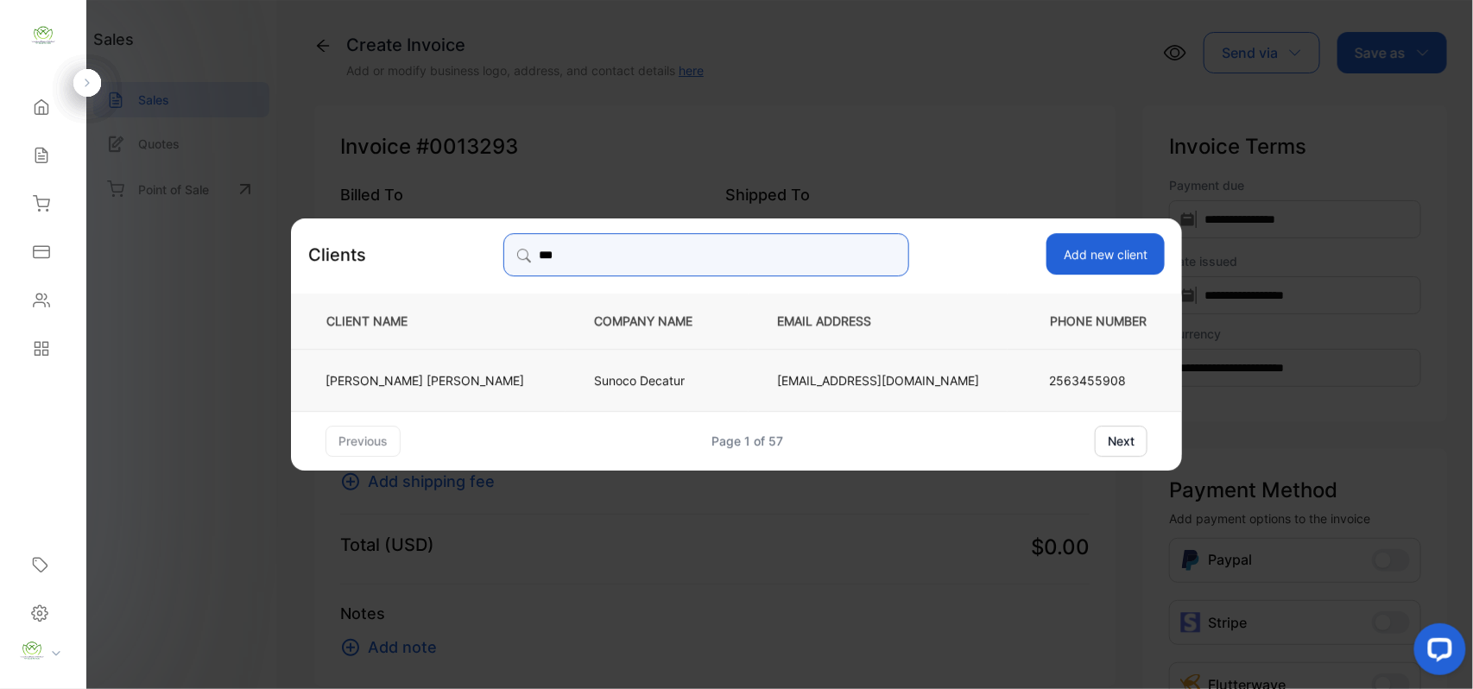
type input "***"
click at [537, 387] on td "sajju Patel" at bounding box center [428, 379] width 275 height 62
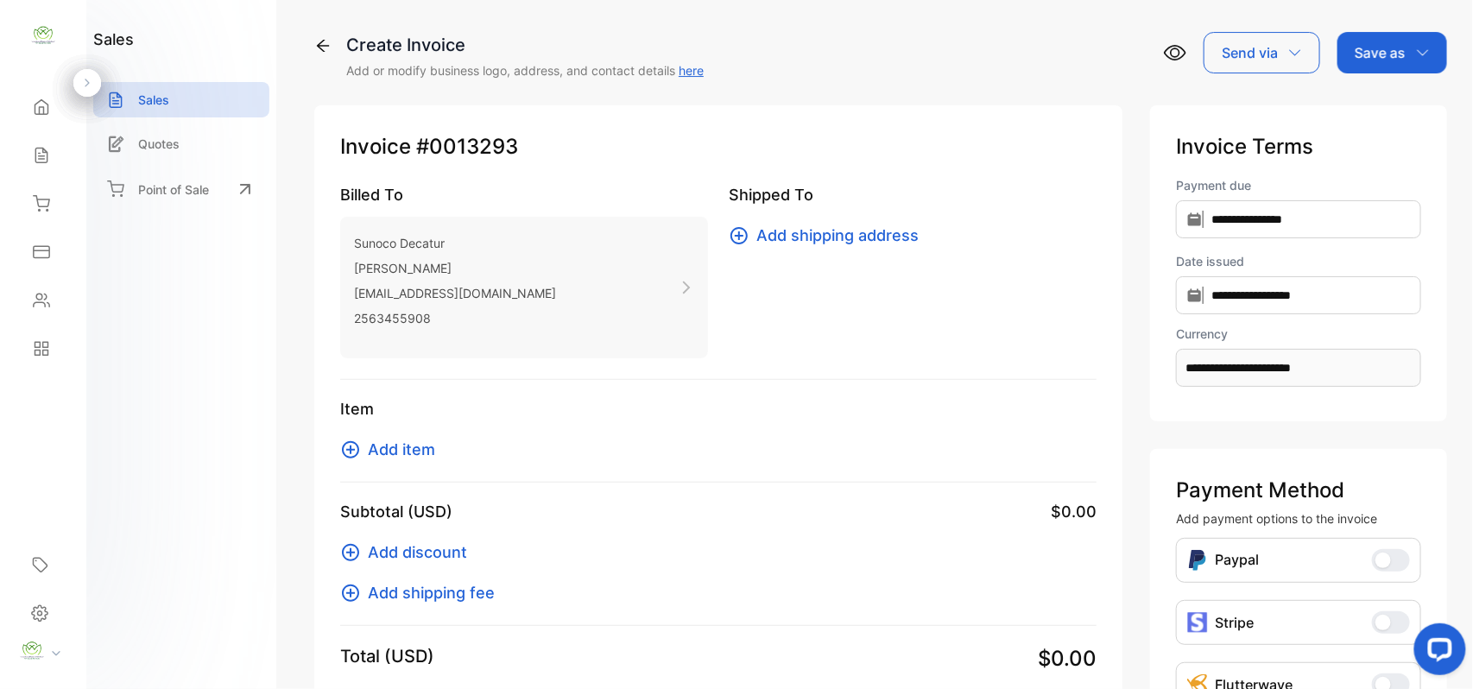
click at [414, 451] on span "Add item" at bounding box center [401, 449] width 67 height 23
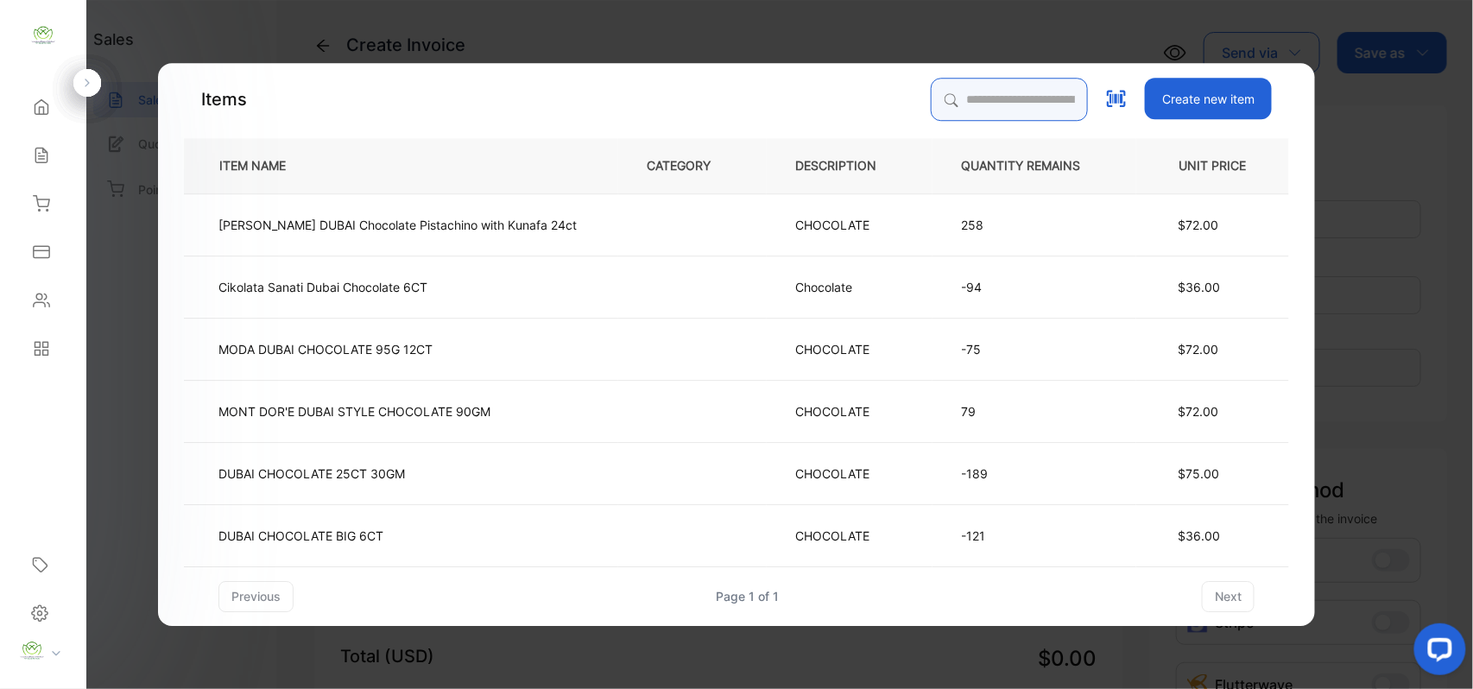
click at [936, 105] on input "search" at bounding box center [1009, 99] width 157 height 43
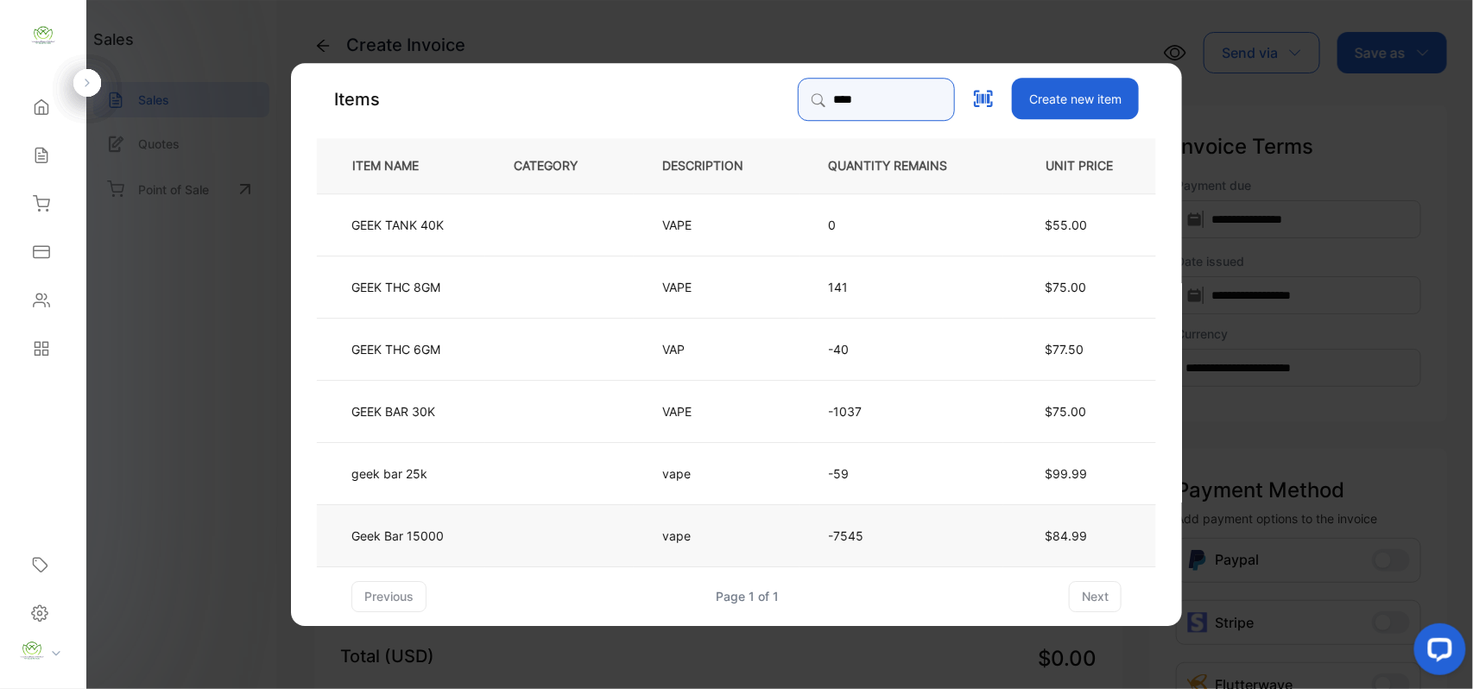
type input "****"
click at [460, 526] on td "Geek Bar 15000" at bounding box center [401, 534] width 168 height 62
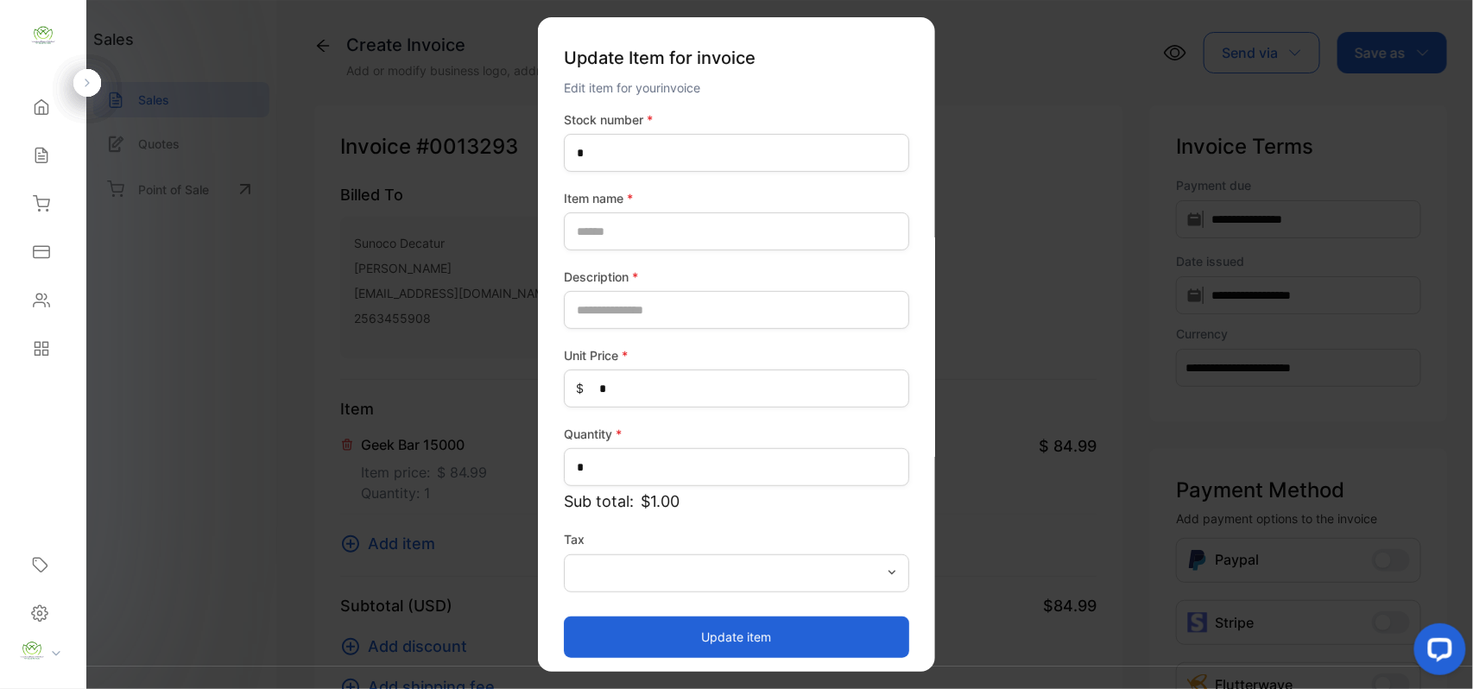
type number-inputstocknumber "*****"
type name-inputItem_Name "**********"
type input "****"
type Price-inputprice "*****"
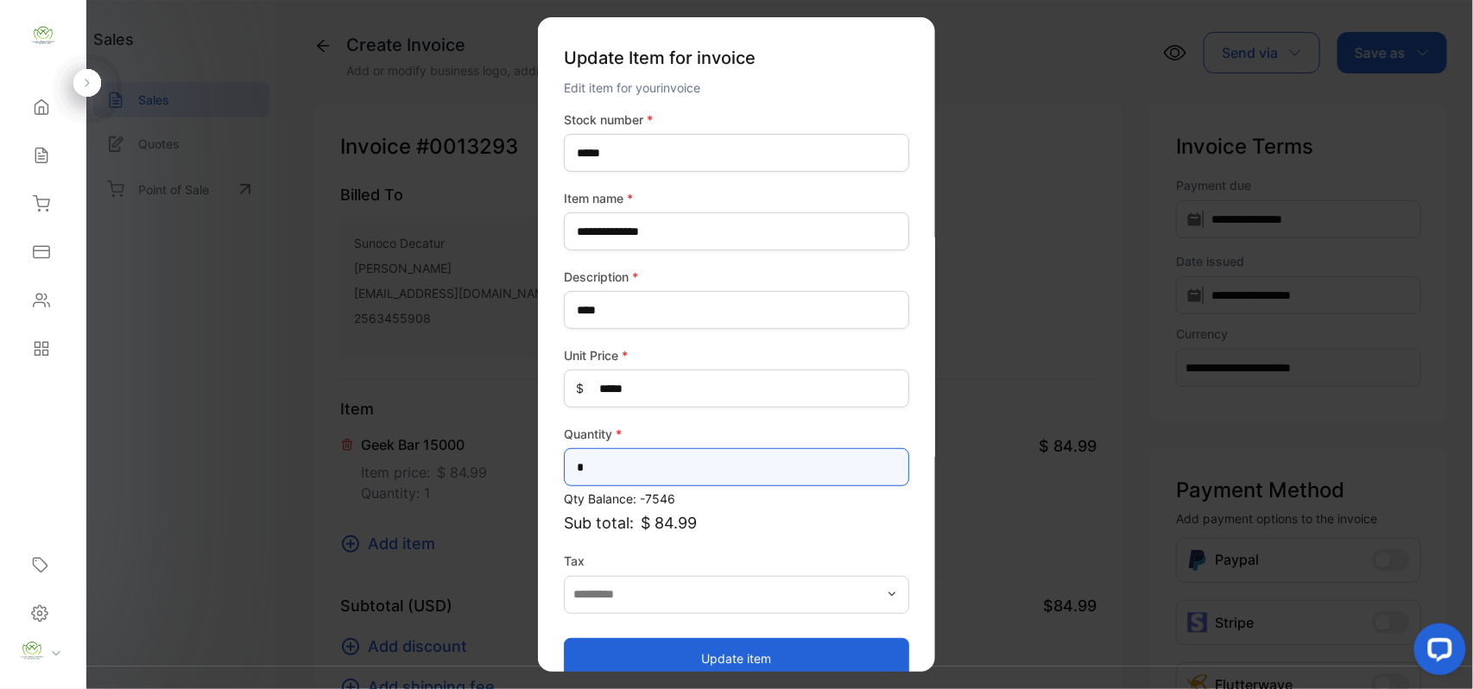
click at [674, 467] on input "*" at bounding box center [736, 467] width 345 height 38
type input "**"
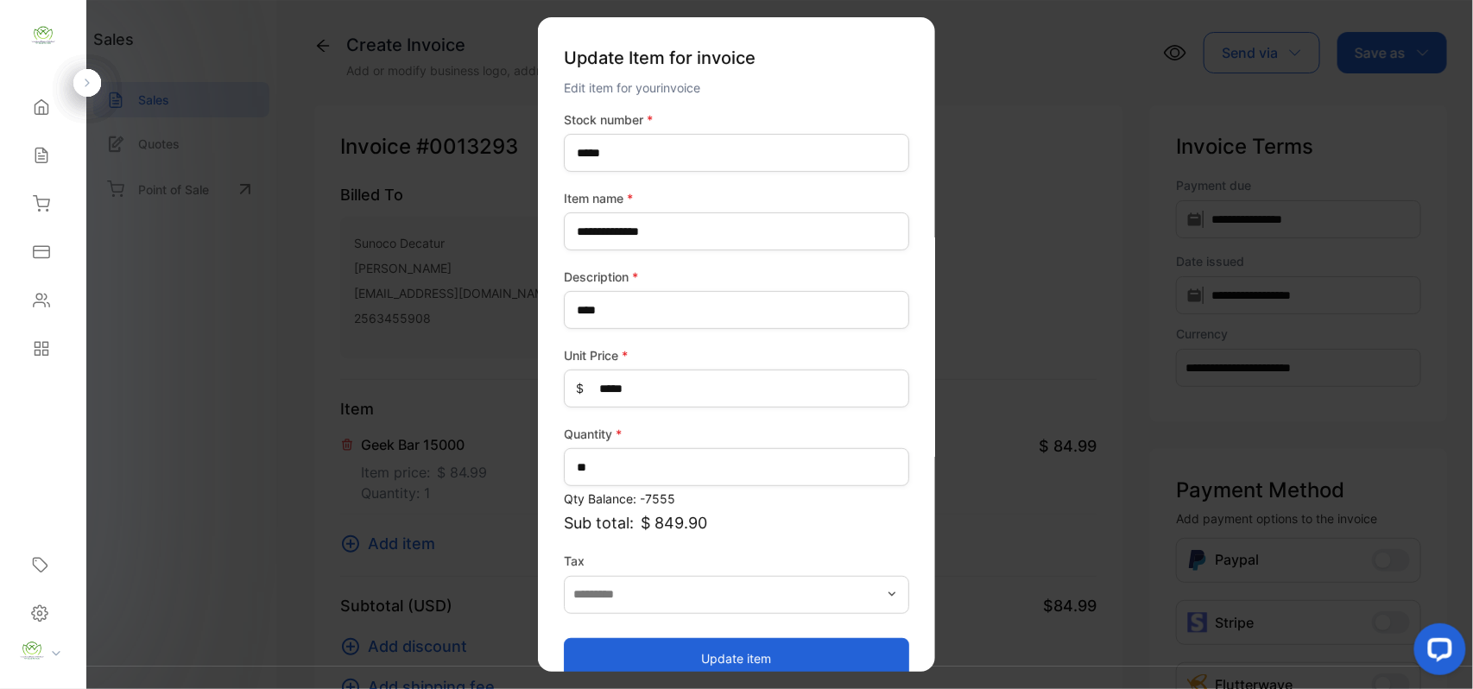
click at [594, 649] on button "Update item" at bounding box center [736, 657] width 345 height 41
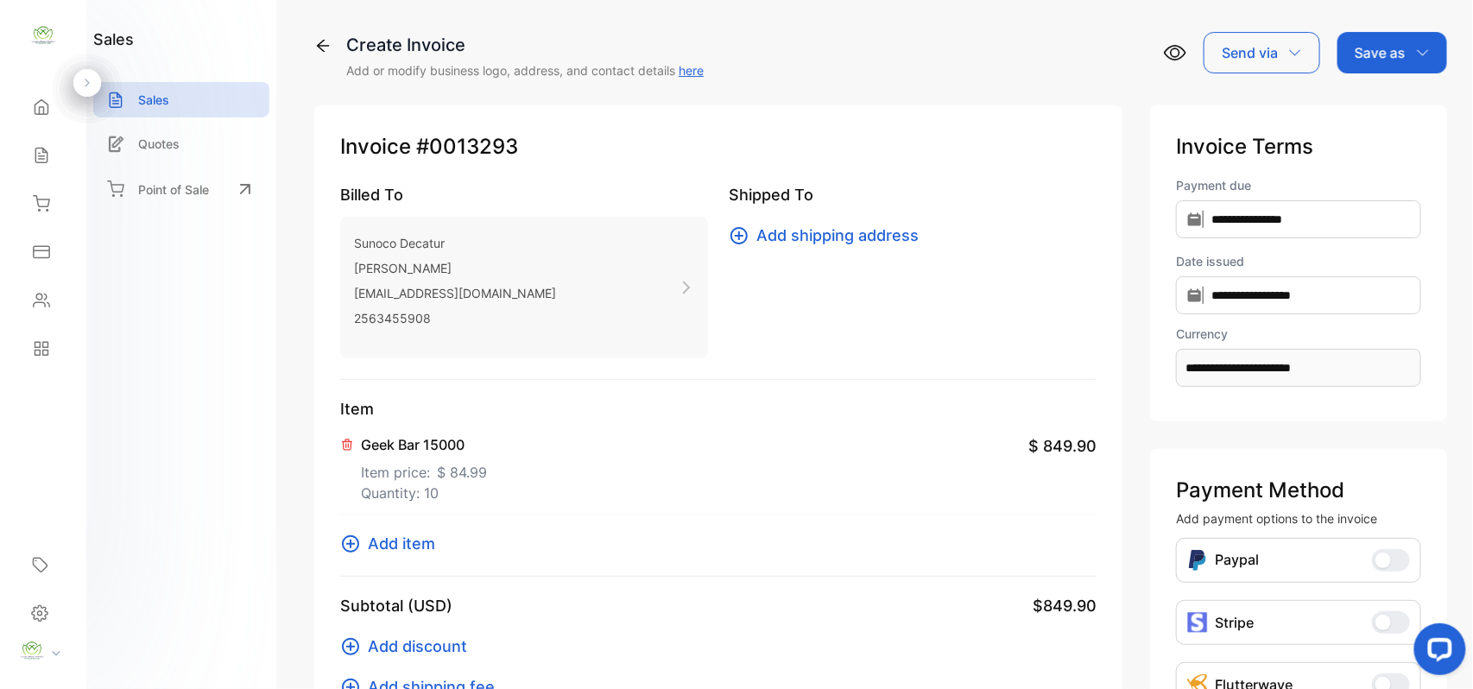
click at [416, 547] on span "Add item" at bounding box center [401, 543] width 67 height 23
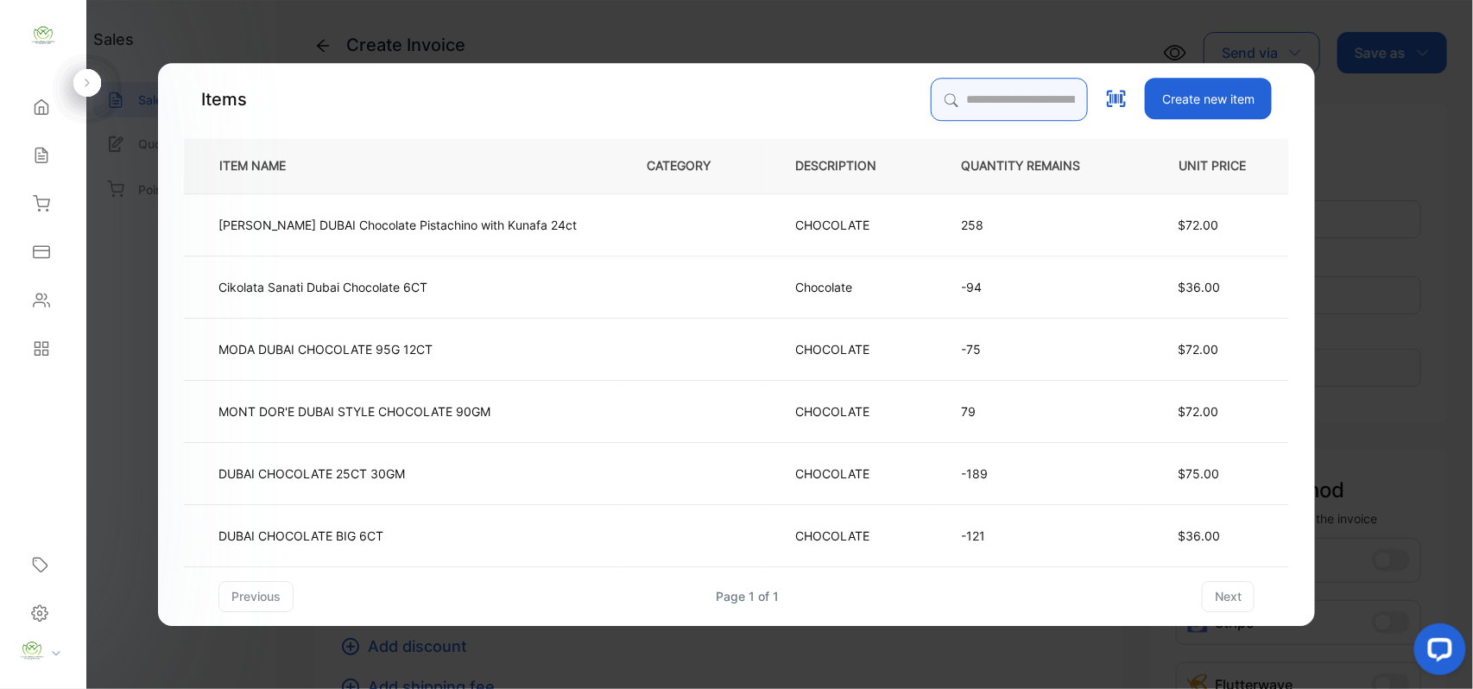
click at [962, 92] on input "search" at bounding box center [1009, 99] width 157 height 43
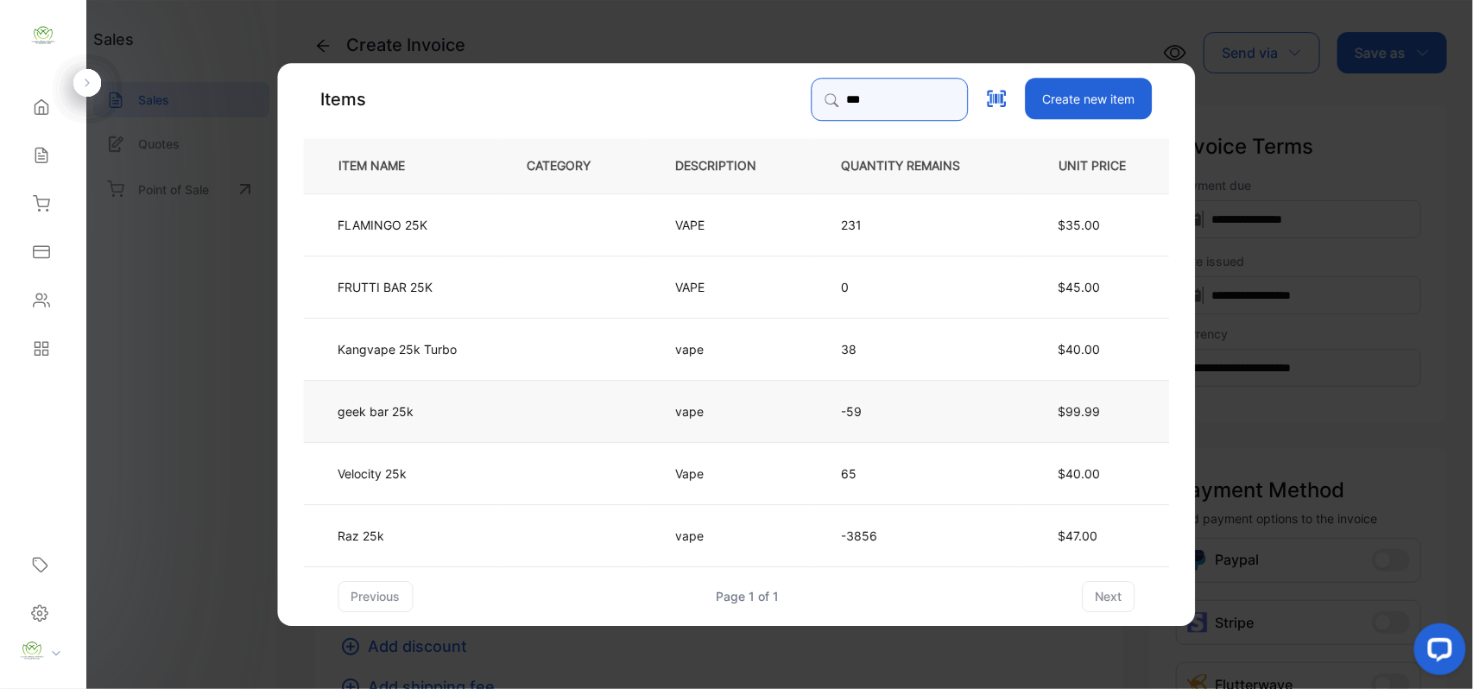
type input "***"
click at [454, 408] on td "geek bar 25k" at bounding box center [401, 410] width 195 height 62
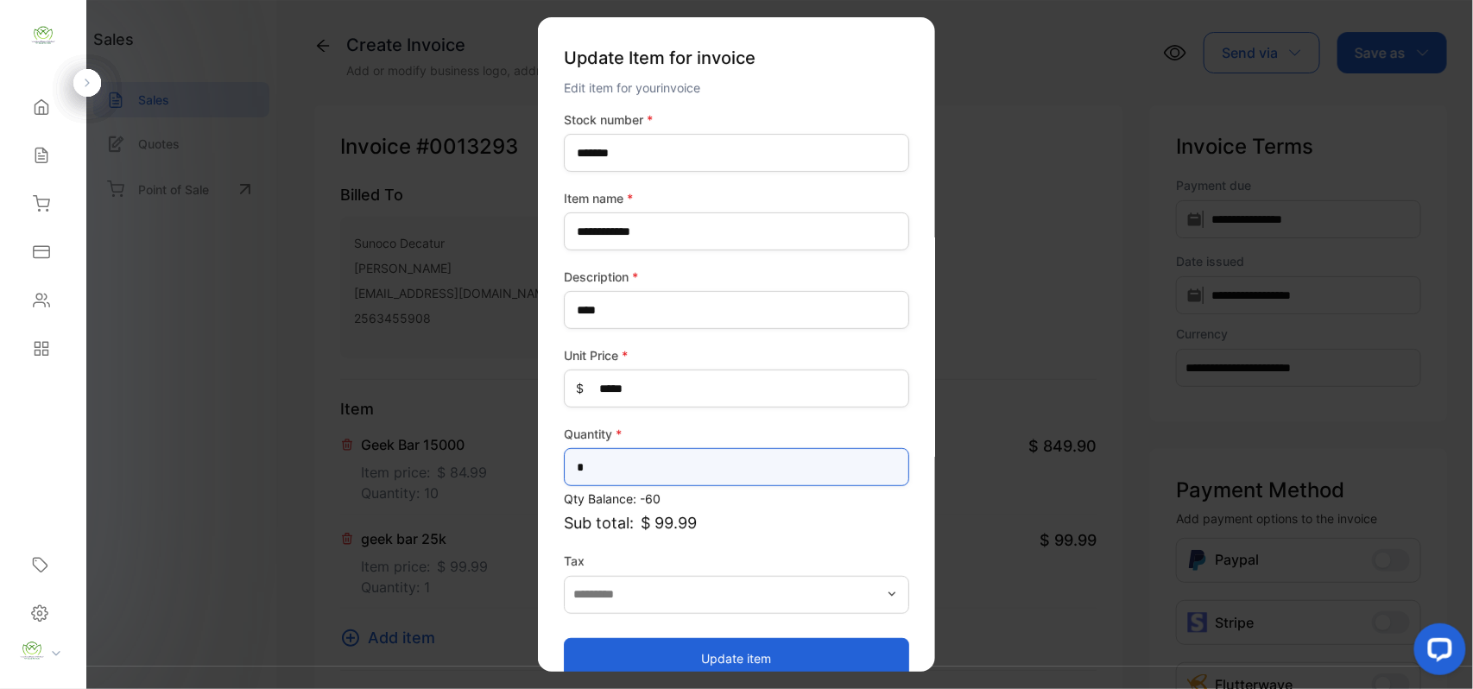
click at [640, 474] on input "*" at bounding box center [736, 467] width 345 height 38
type input "*"
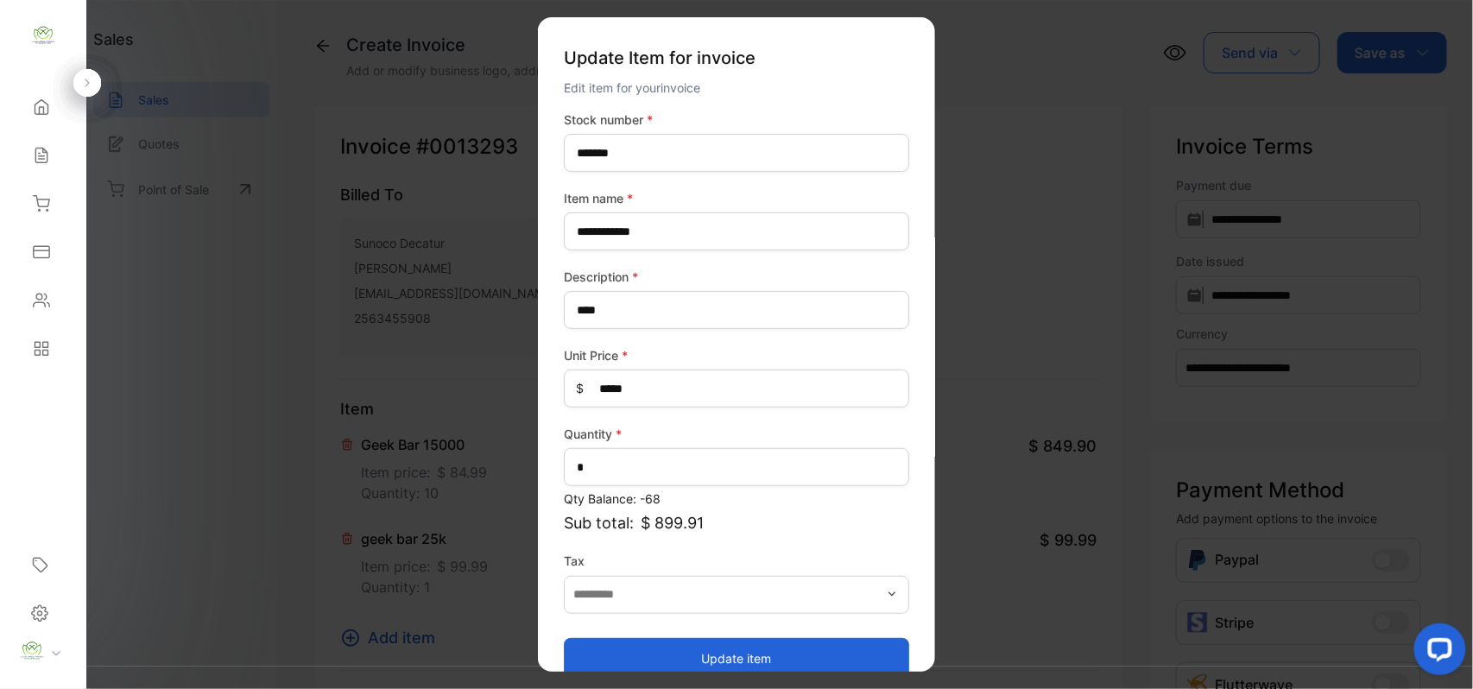
click at [618, 649] on button "Update item" at bounding box center [736, 657] width 345 height 41
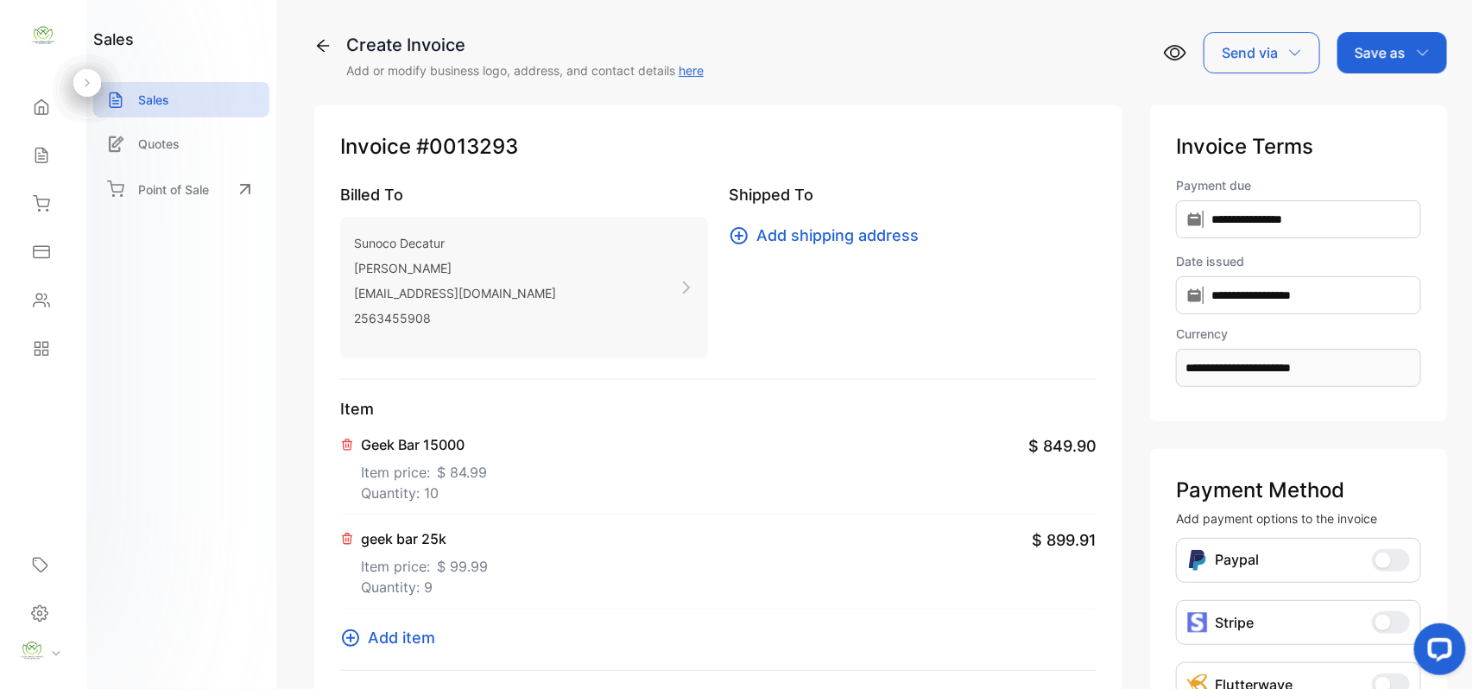
drag, startPoint x: 1375, startPoint y: 49, endPoint x: 1371, endPoint y: 67, distance: 18.5
click at [1375, 52] on p "Save as" at bounding box center [1380, 52] width 51 height 21
click at [1366, 98] on div "Invoice" at bounding box center [1387, 109] width 99 height 35
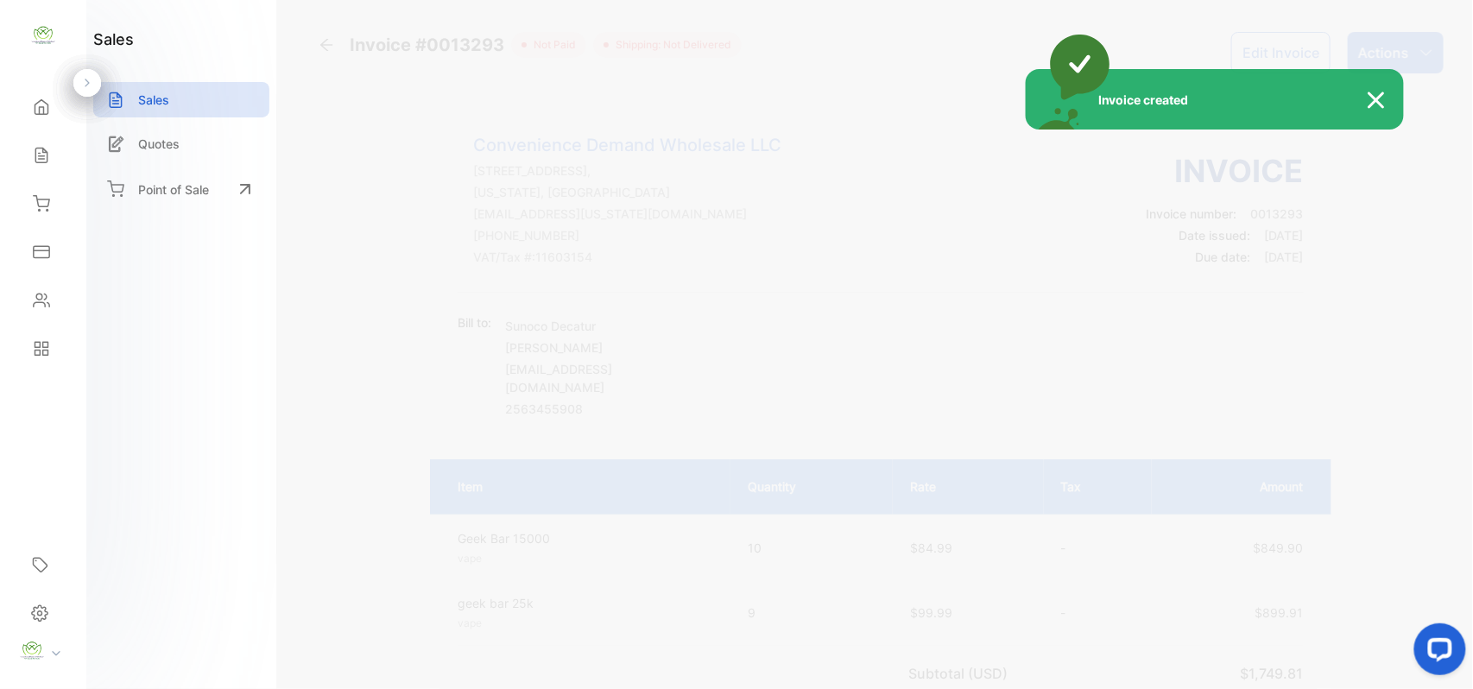
click at [1402, 38] on div "Invoice created" at bounding box center [736, 344] width 1473 height 689
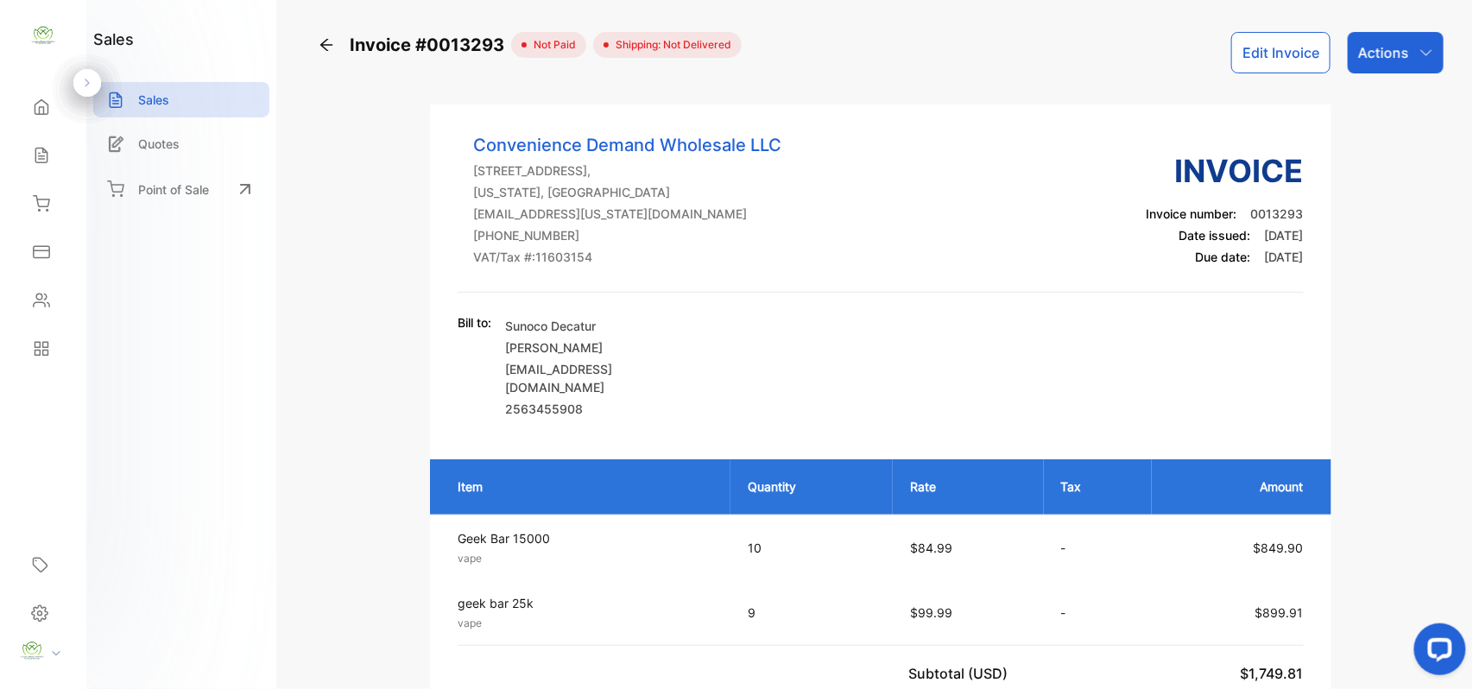
click at [1402, 38] on div "Actions" at bounding box center [1396, 52] width 96 height 41
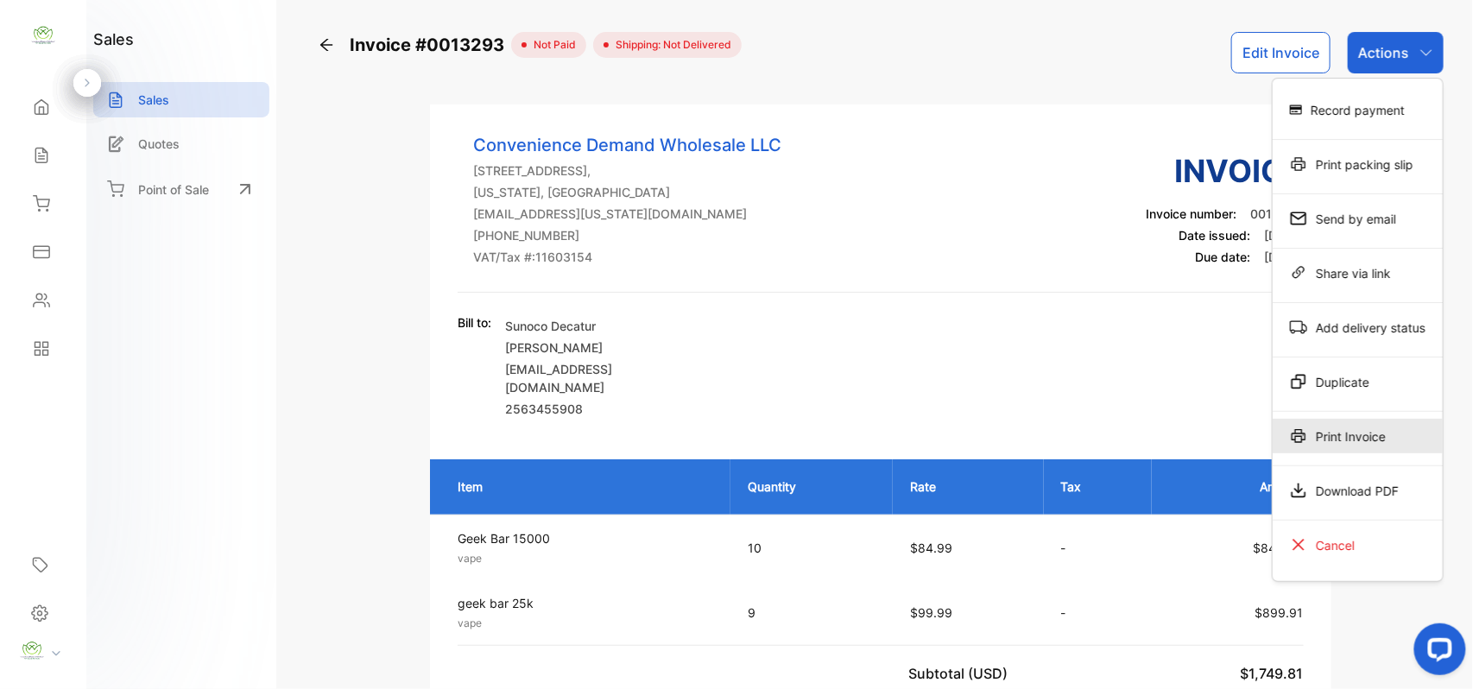
click at [1321, 433] on div "Print Invoice" at bounding box center [1358, 436] width 170 height 35
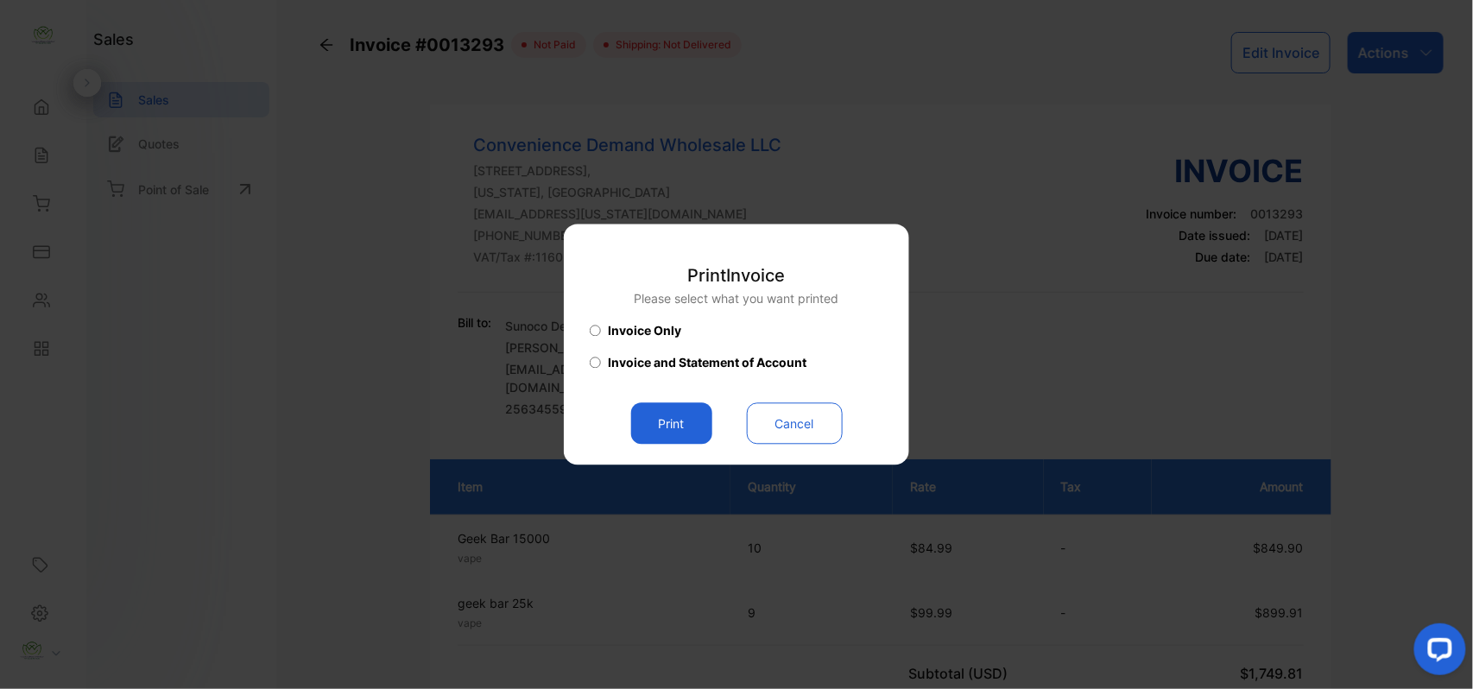
click at [682, 430] on button "Print" at bounding box center [671, 423] width 81 height 41
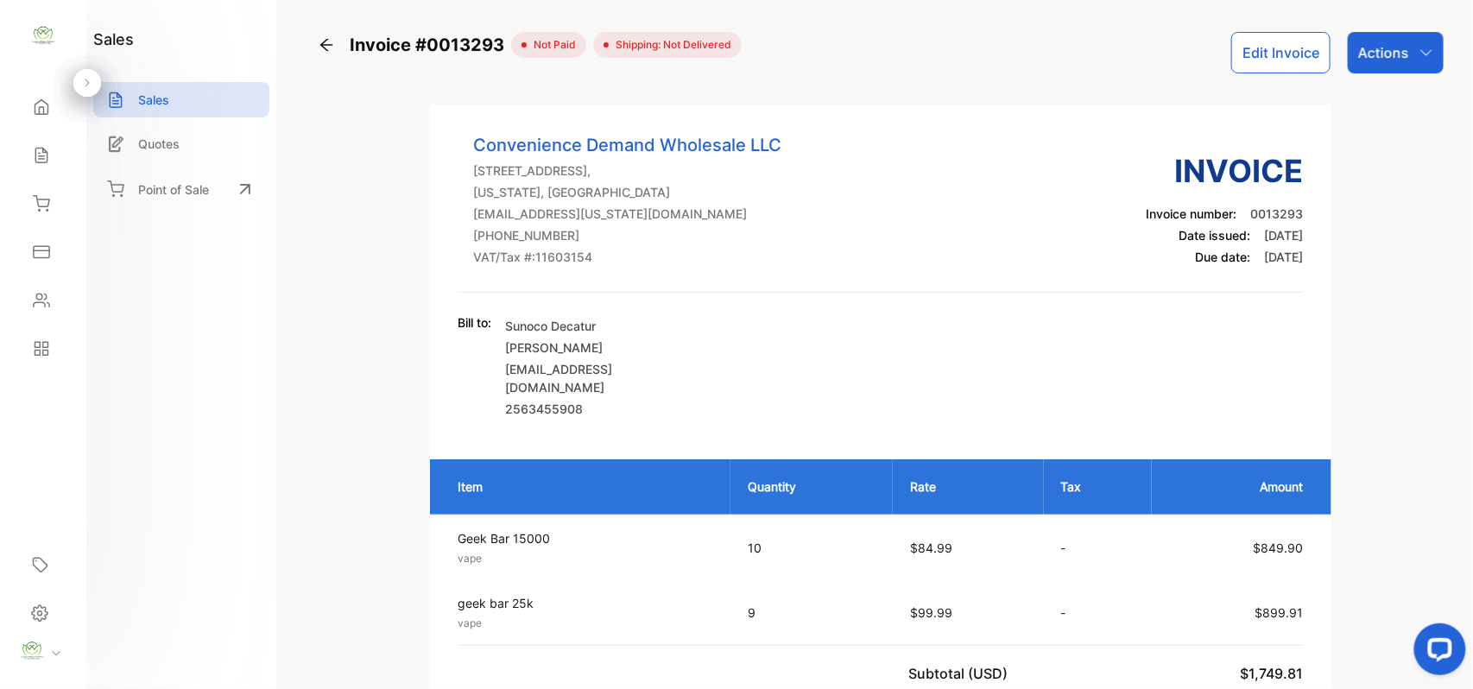
click at [36, 153] on icon at bounding box center [41, 155] width 17 height 17
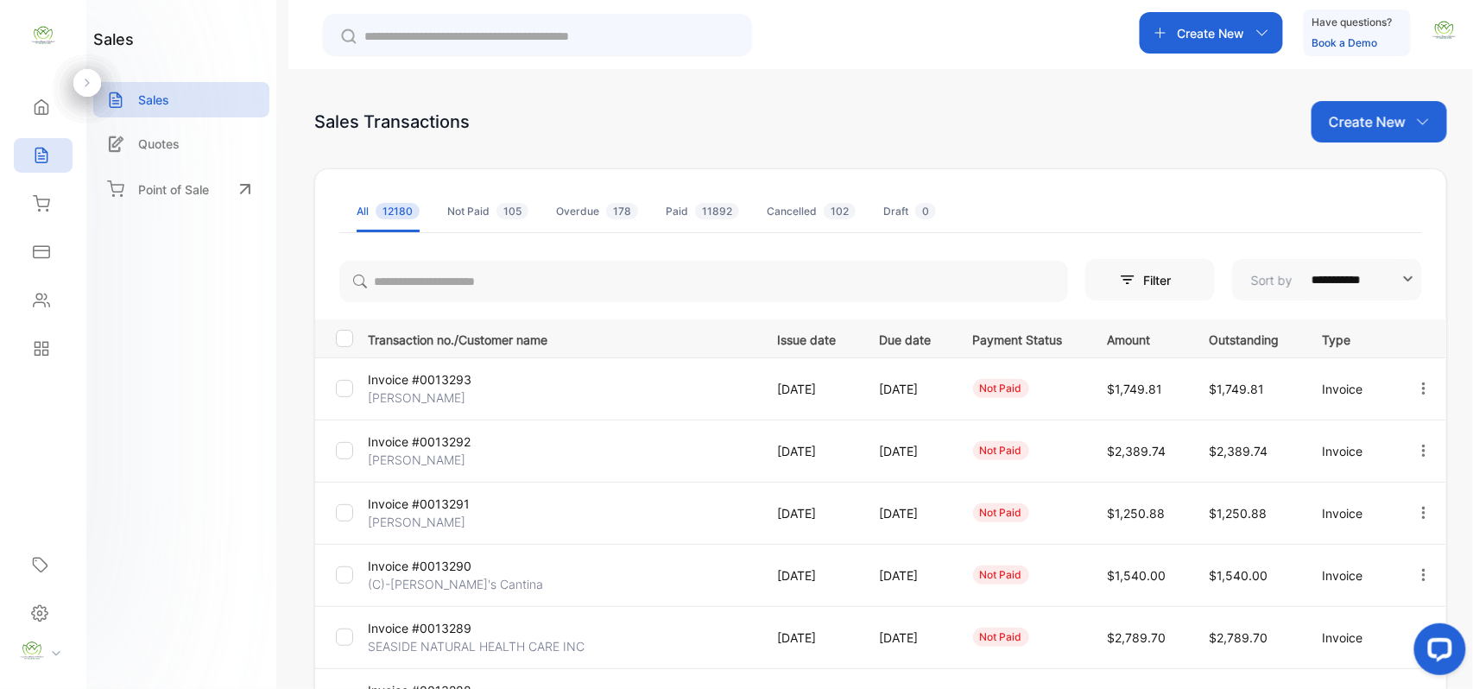
click at [1373, 125] on p "Create New" at bounding box center [1367, 121] width 77 height 21
click at [1358, 167] on div "Invoice" at bounding box center [1385, 178] width 121 height 35
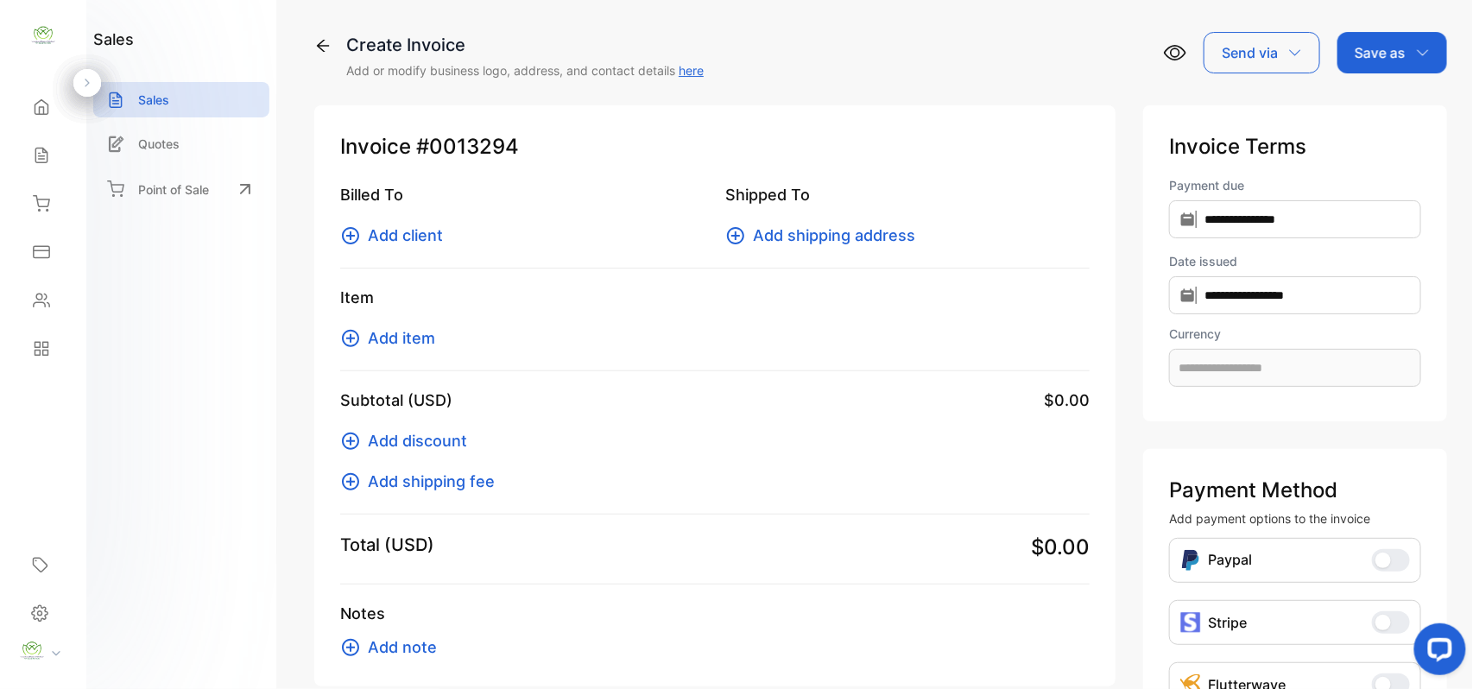
click at [447, 246] on button "Add client" at bounding box center [396, 235] width 113 height 23
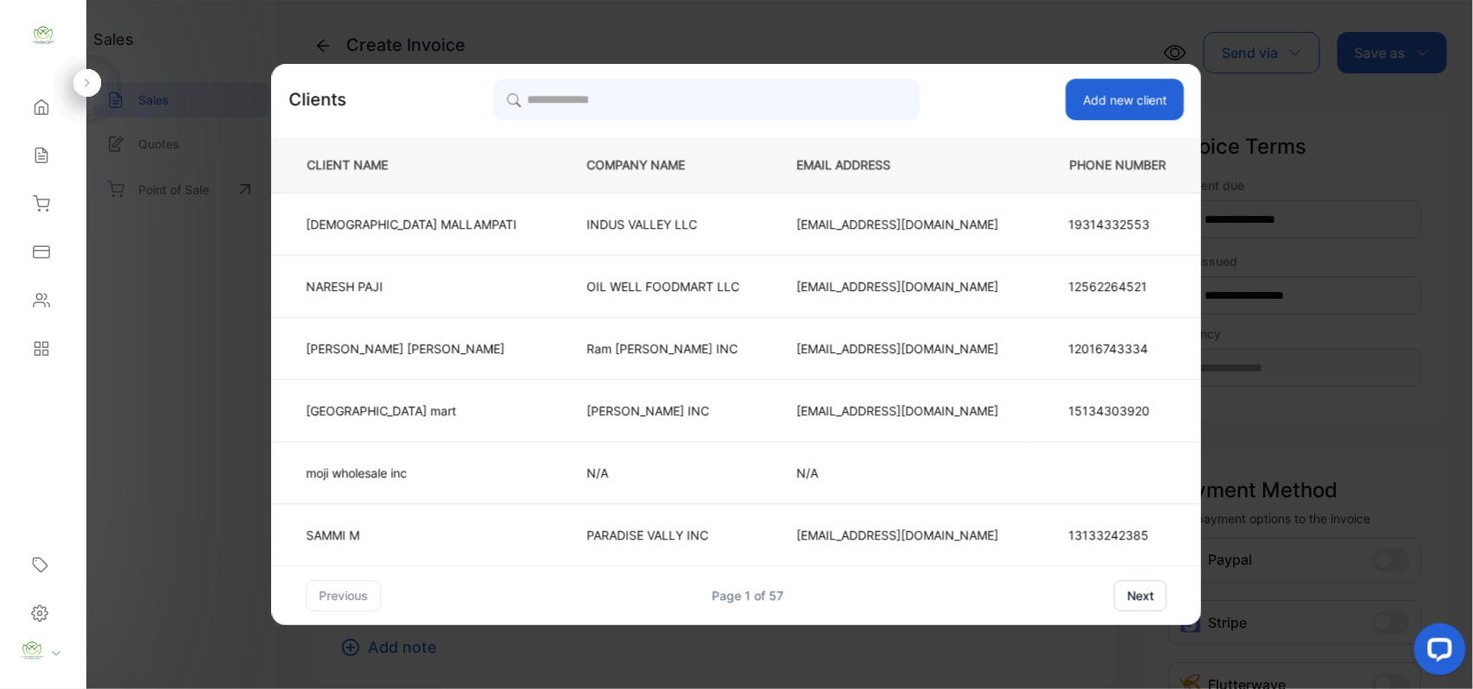
type input "**********"
click at [686, 78] on input "search" at bounding box center [706, 99] width 427 height 43
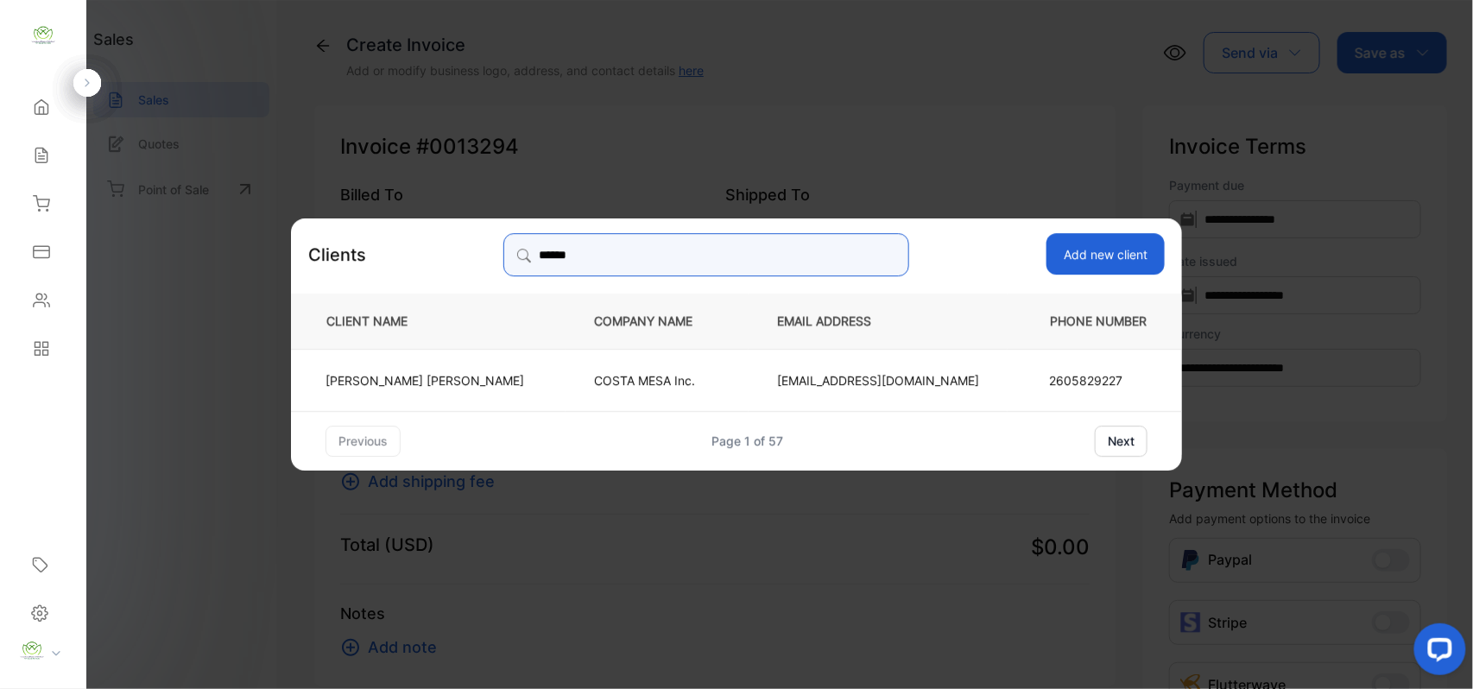
type input "******"
click at [490, 381] on p "ADAM ALOMARI" at bounding box center [424, 379] width 199 height 18
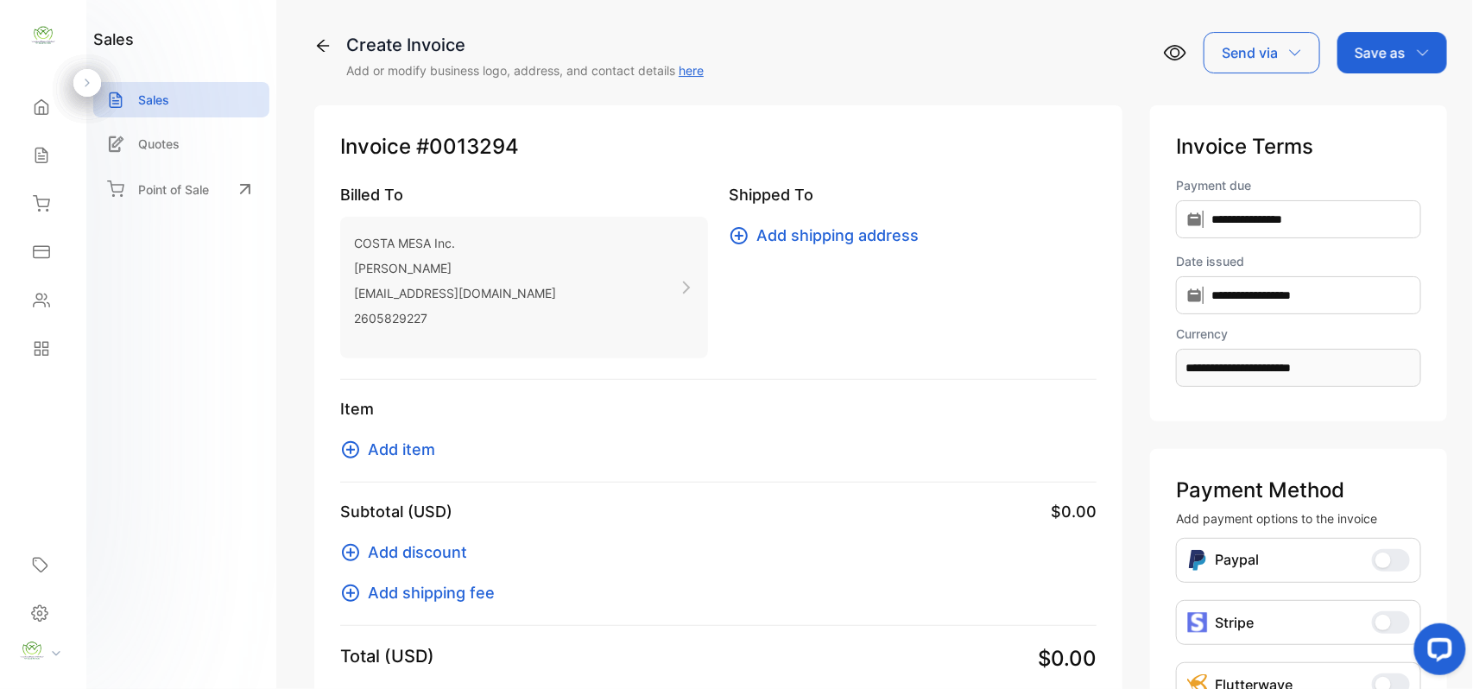
click at [383, 456] on span "Add item" at bounding box center [401, 449] width 67 height 23
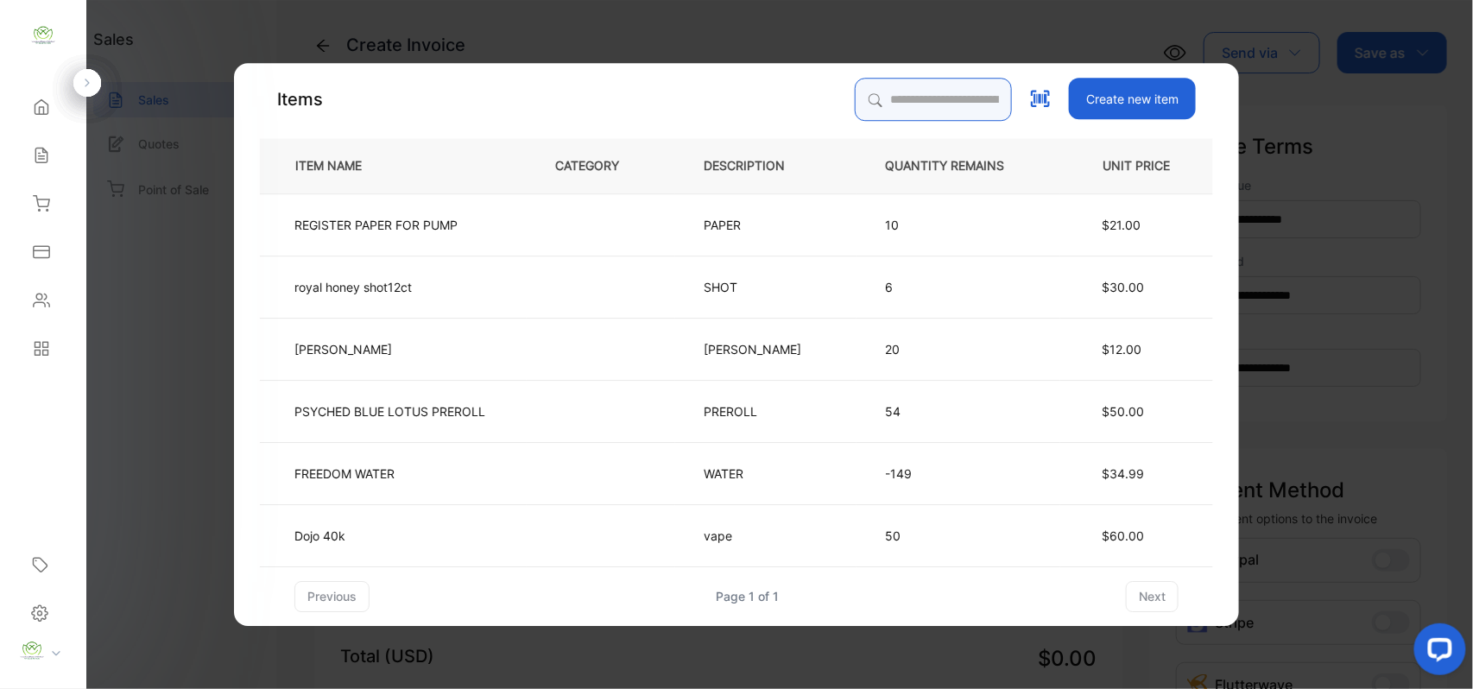
click at [947, 95] on input "search" at bounding box center [933, 99] width 157 height 43
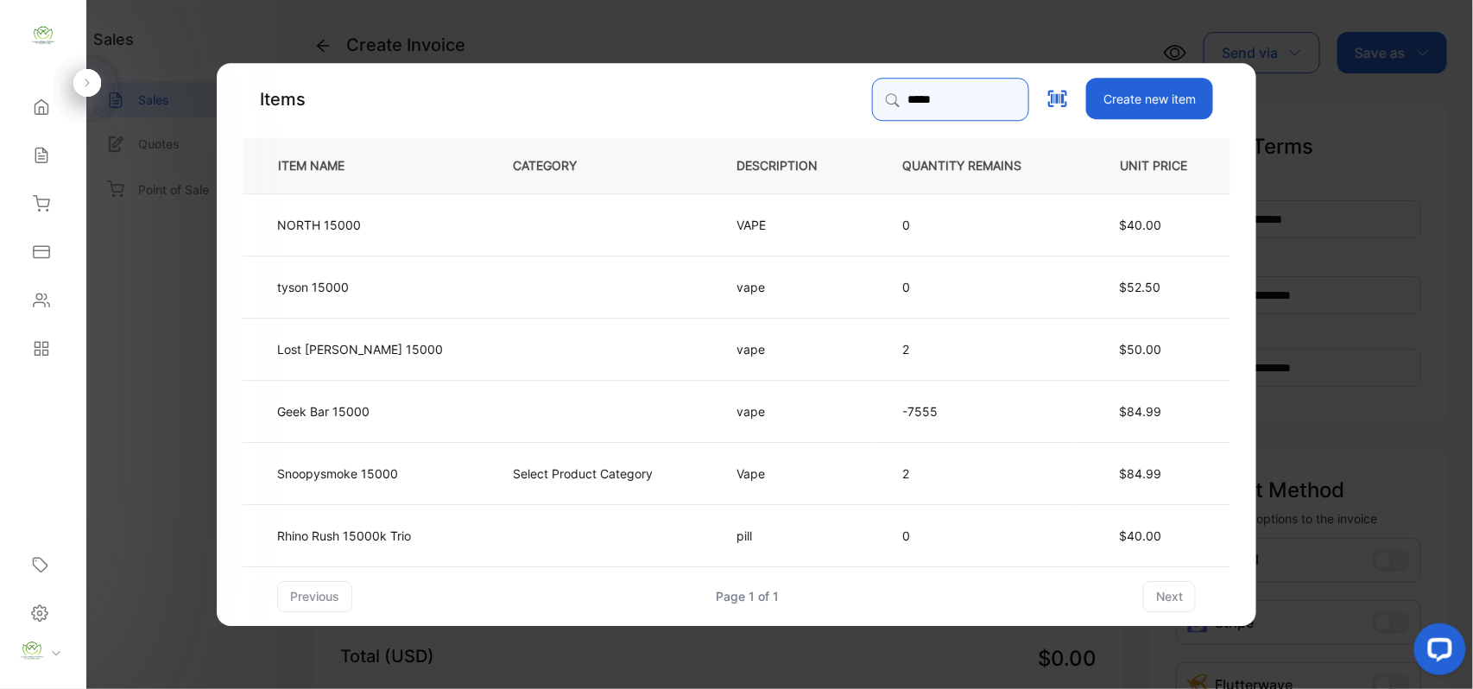
type input "*****"
click at [499, 381] on td at bounding box center [596, 410] width 224 height 62
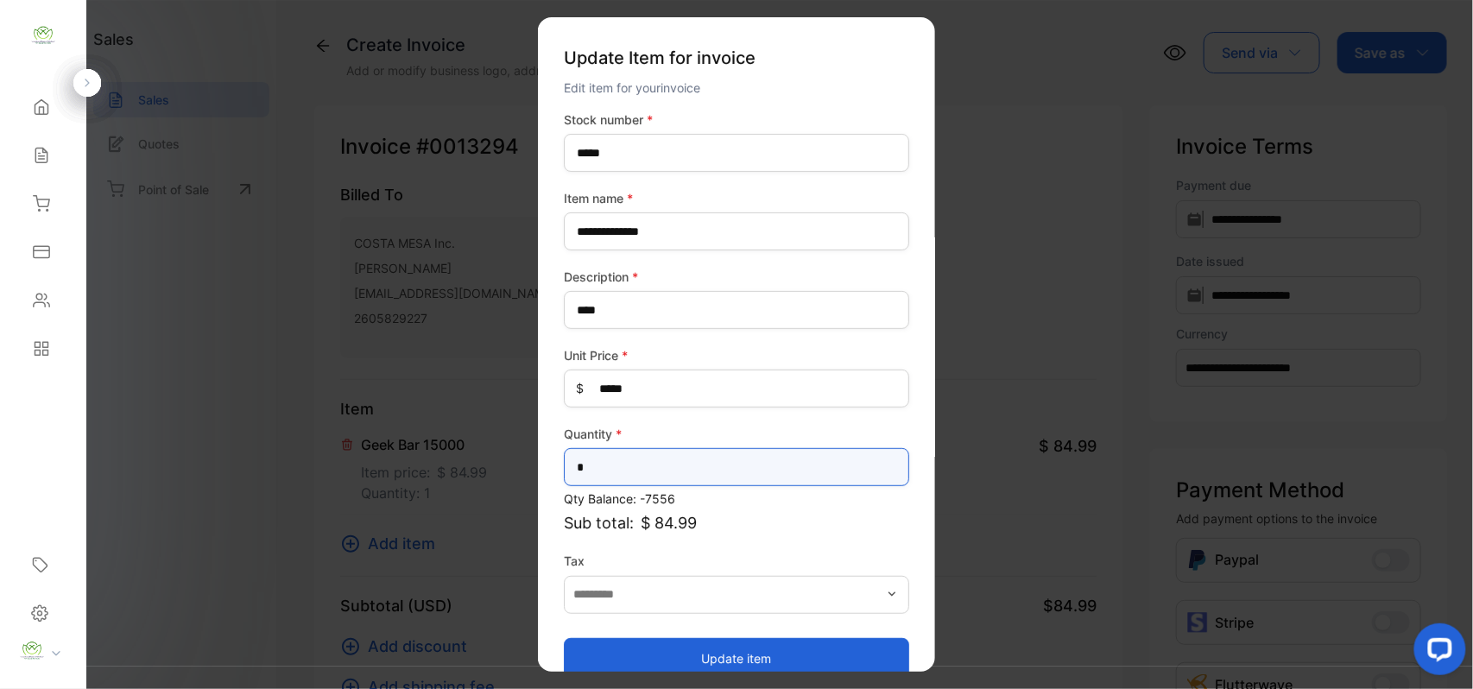
click at [611, 454] on input "*" at bounding box center [736, 467] width 345 height 38
type input "*"
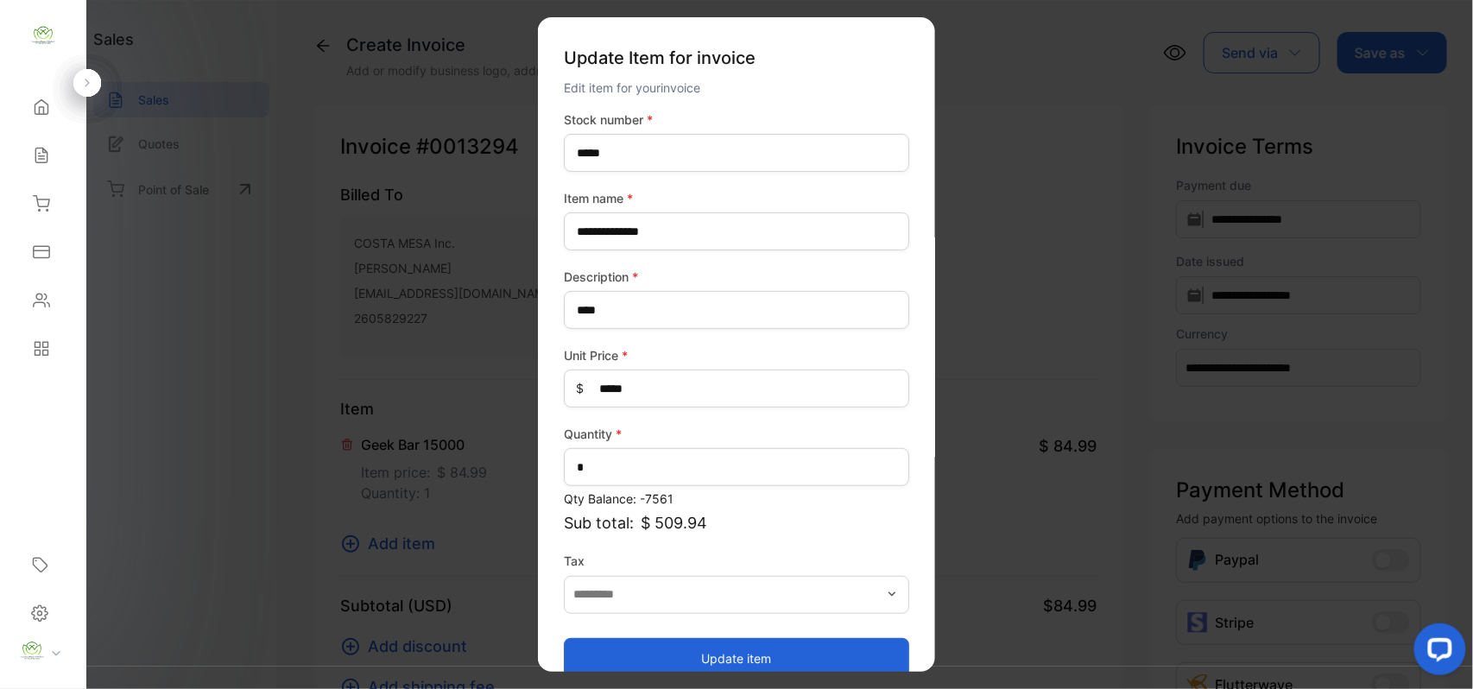
click at [654, 637] on button "Update item" at bounding box center [736, 657] width 345 height 41
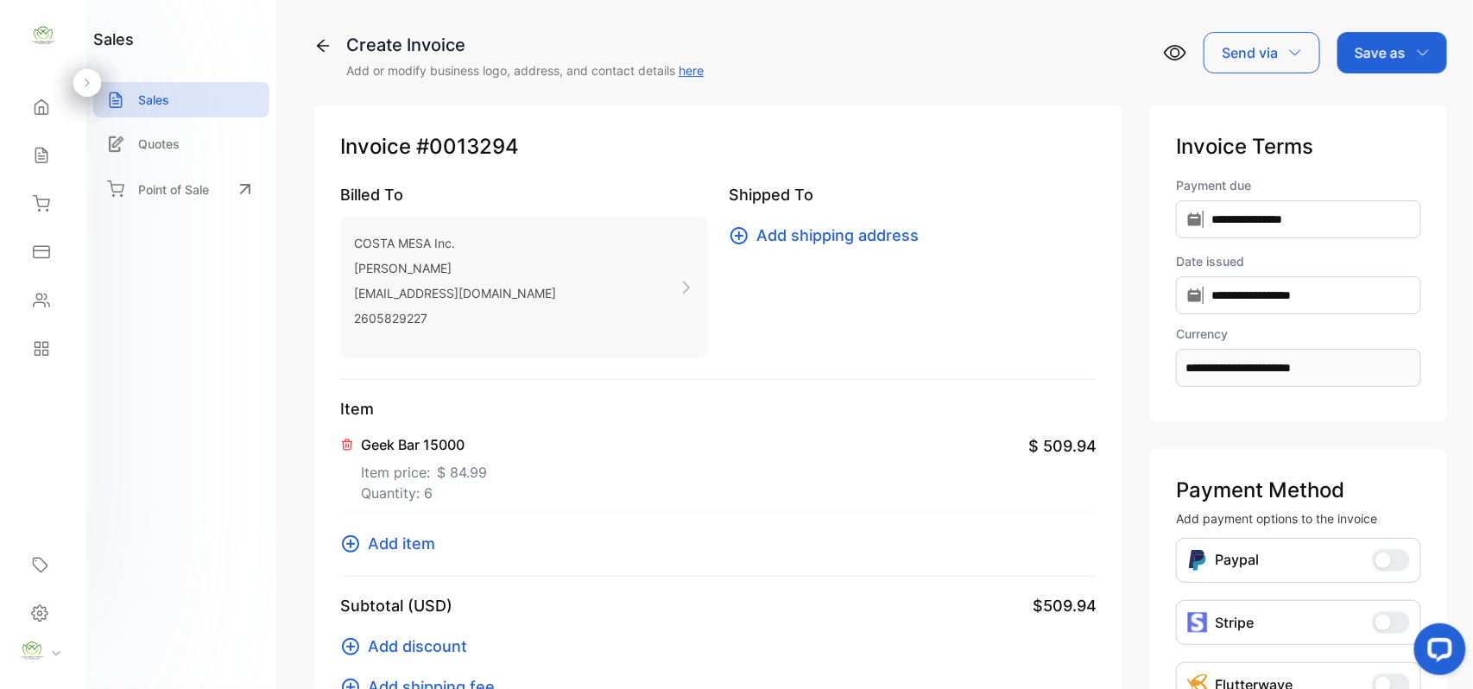
click at [395, 540] on span "Add item" at bounding box center [401, 543] width 67 height 23
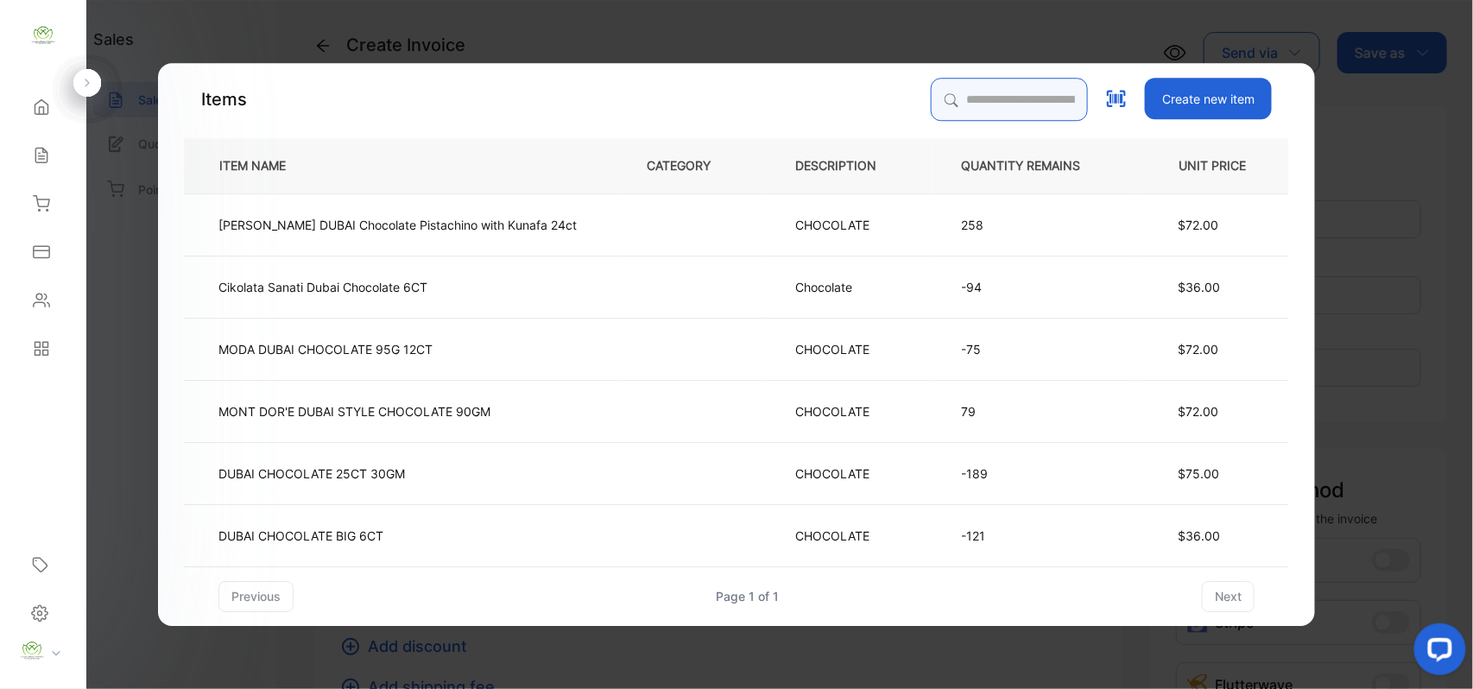
click at [1013, 98] on input "search" at bounding box center [1009, 99] width 157 height 43
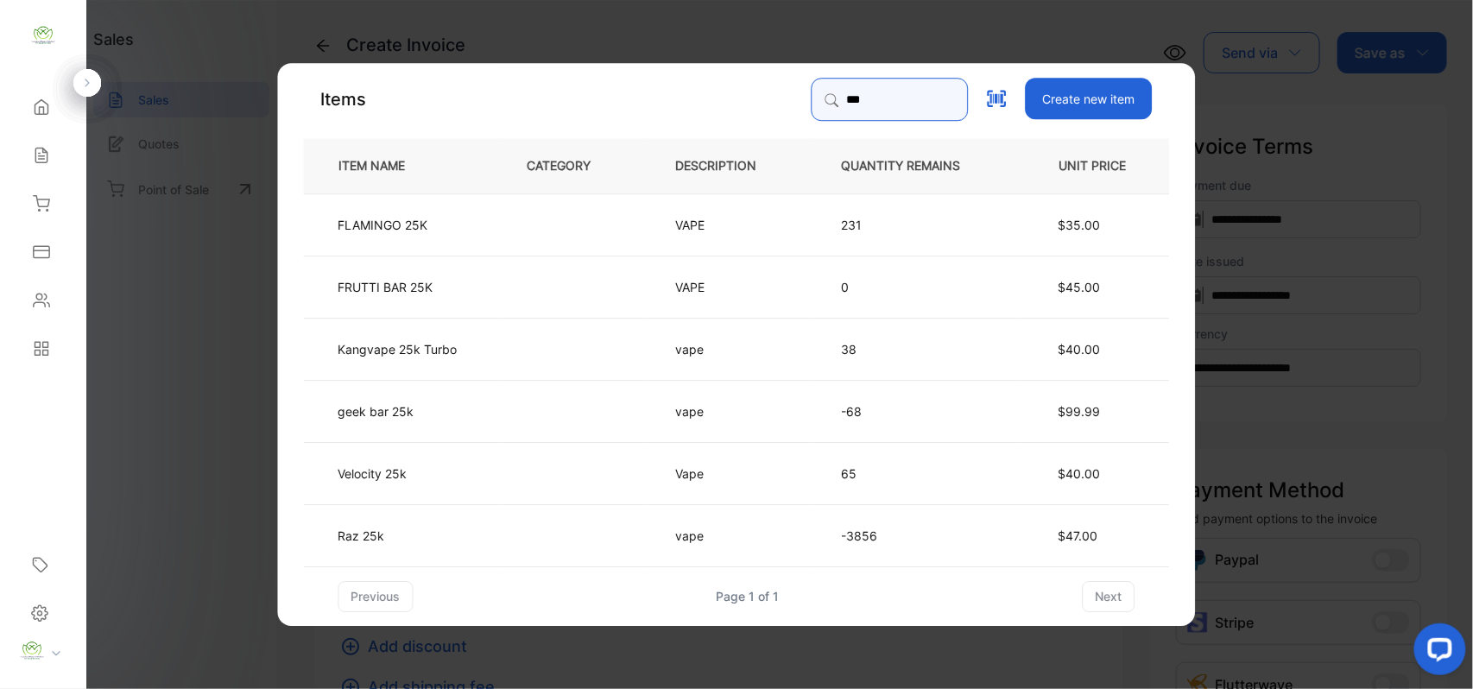
type input "***"
click at [528, 411] on td at bounding box center [573, 410] width 149 height 62
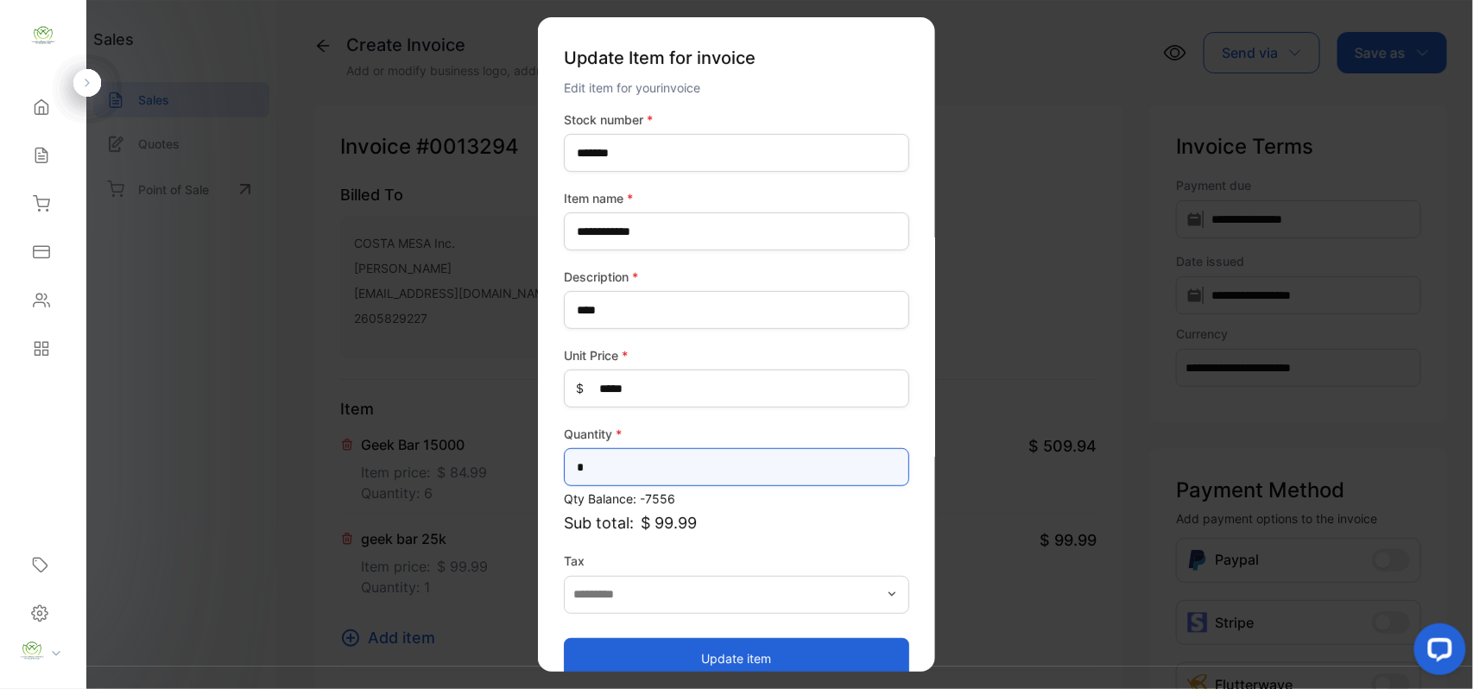
click at [629, 457] on input "*" at bounding box center [736, 467] width 345 height 38
type input "*"
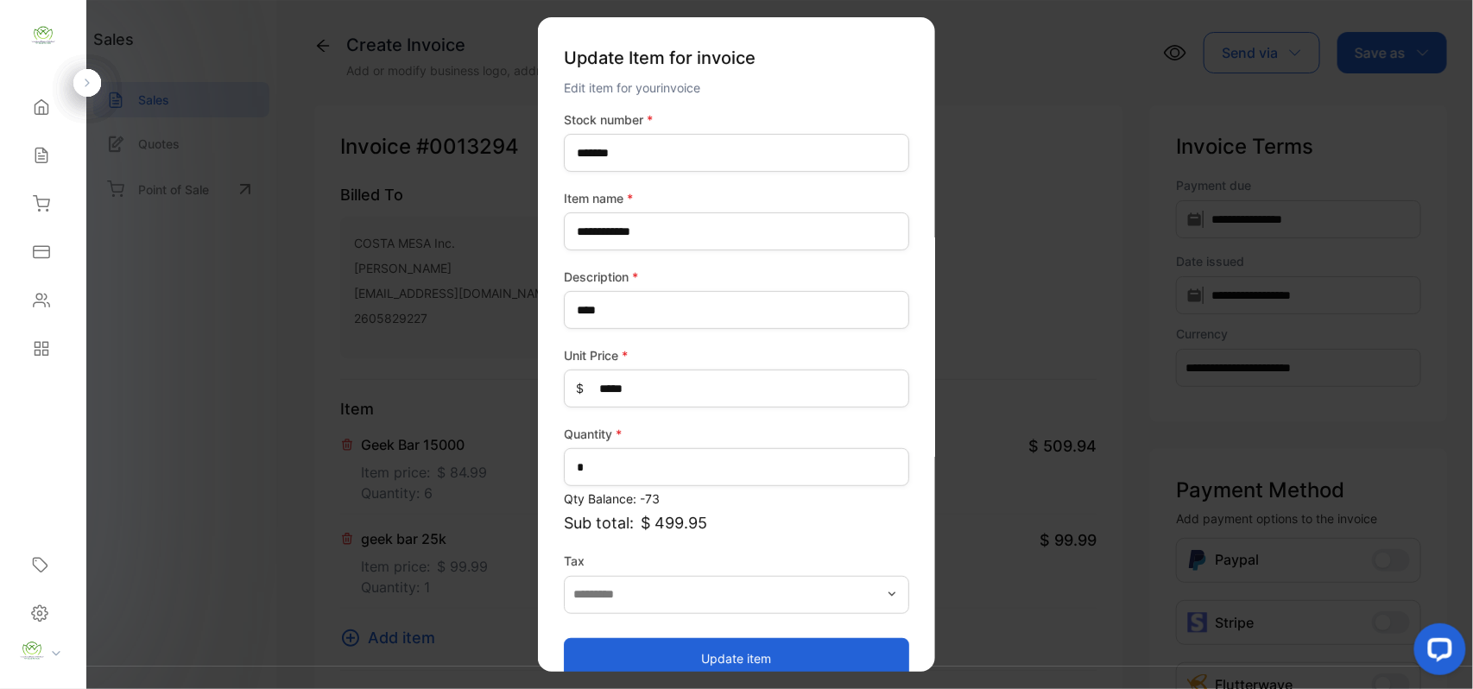
click at [629, 650] on button "Update item" at bounding box center [736, 657] width 345 height 41
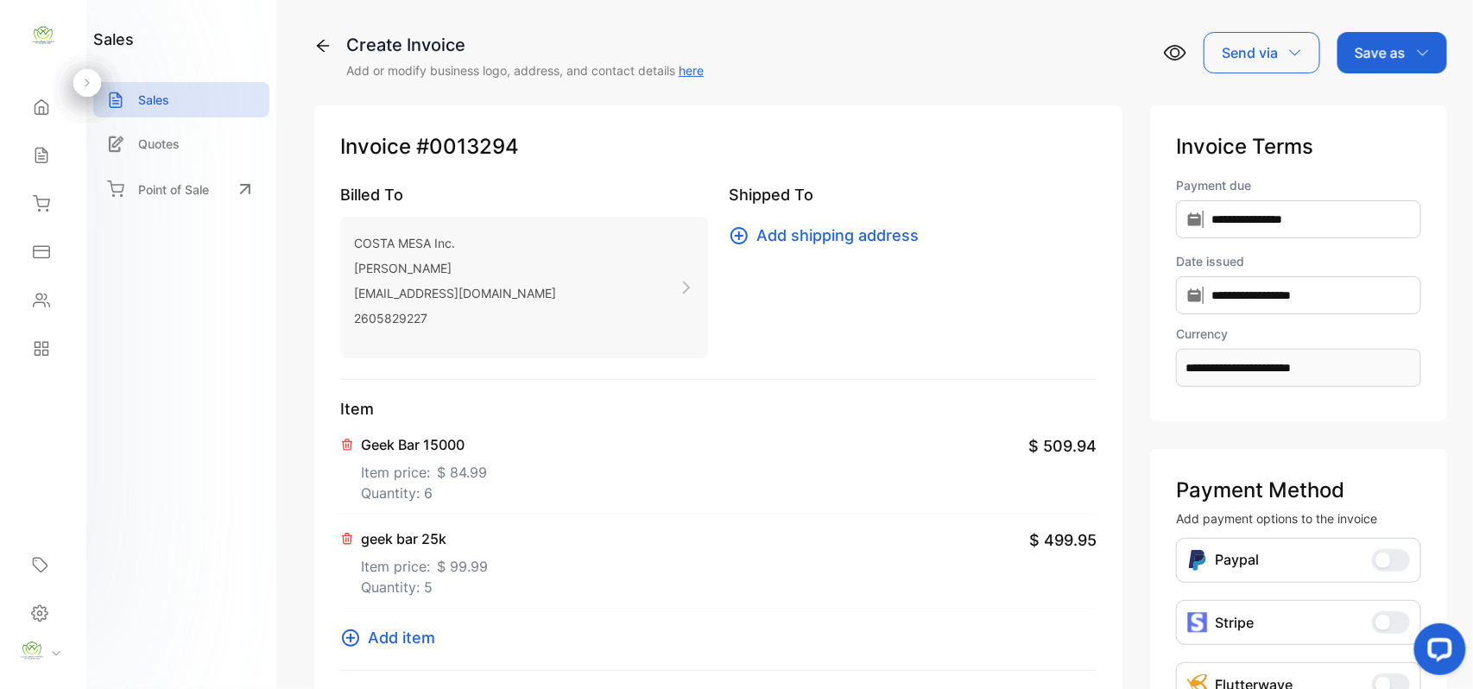
click at [1375, 52] on p "Save as" at bounding box center [1380, 52] width 51 height 21
click at [1376, 107] on div "Invoice" at bounding box center [1387, 109] width 99 height 35
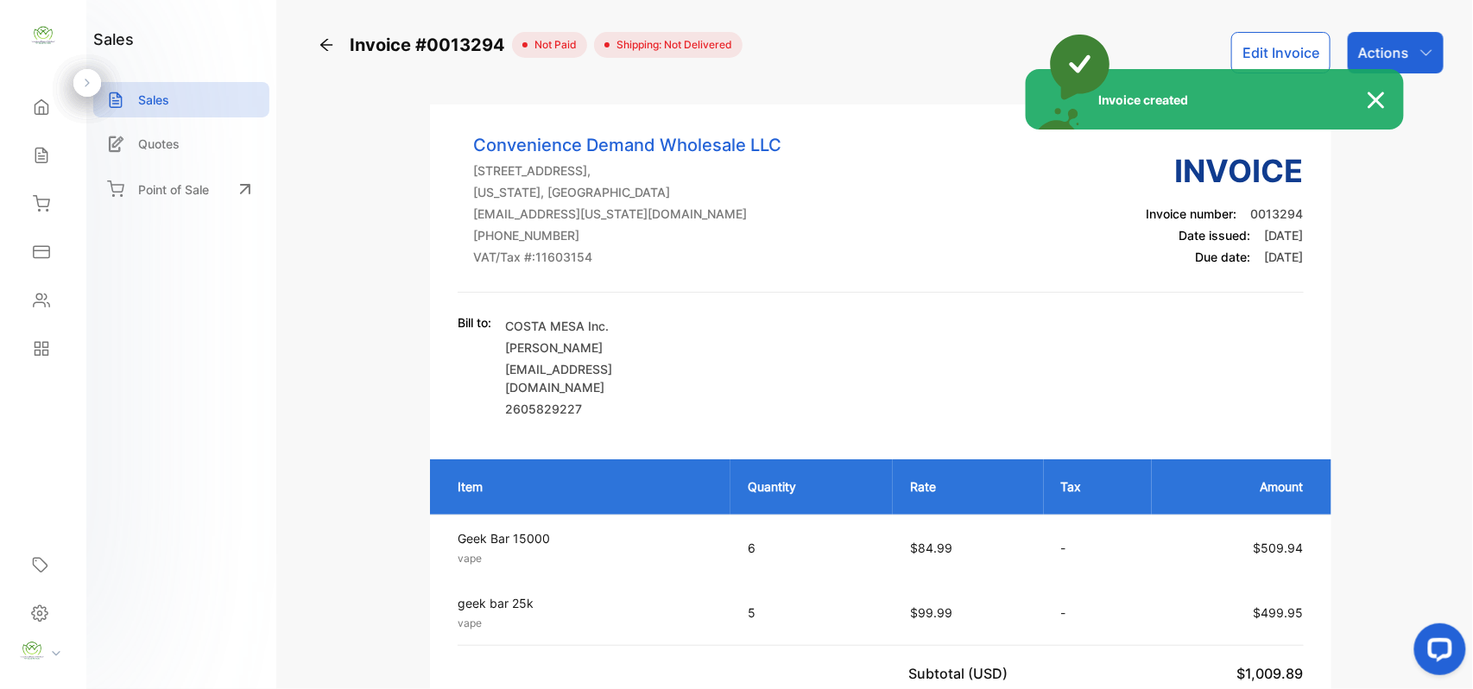
click at [1414, 56] on div "Invoice created" at bounding box center [736, 344] width 1473 height 689
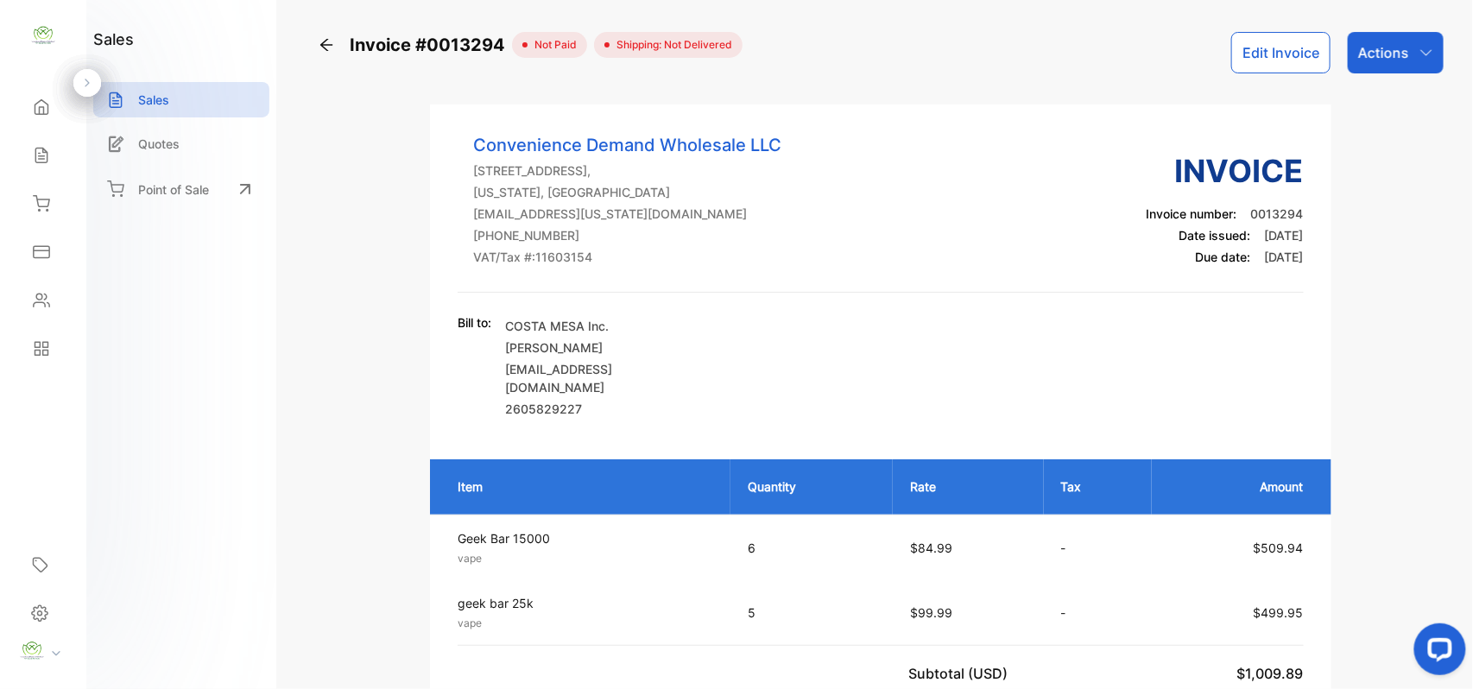
click at [1419, 56] on icon "button" at bounding box center [1426, 53] width 14 height 14
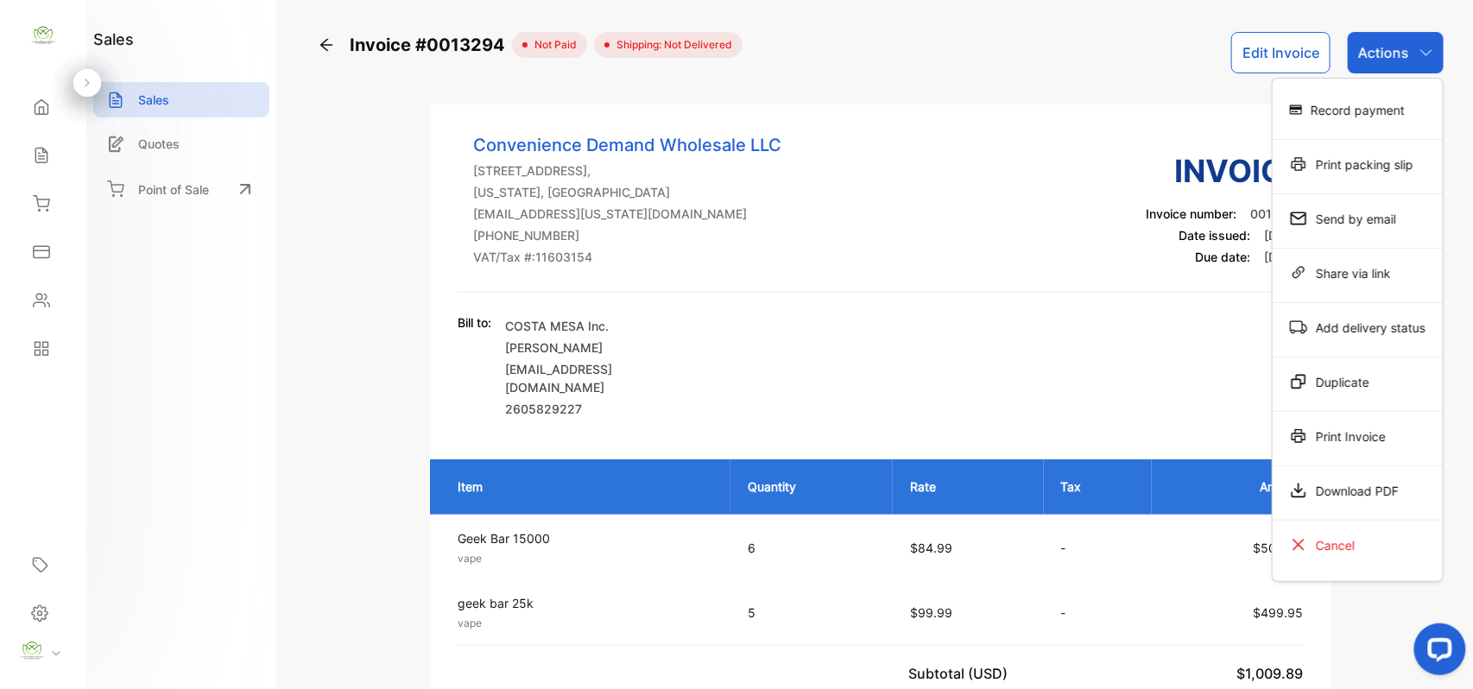
click at [1387, 439] on div "Print Invoice" at bounding box center [1358, 436] width 170 height 35
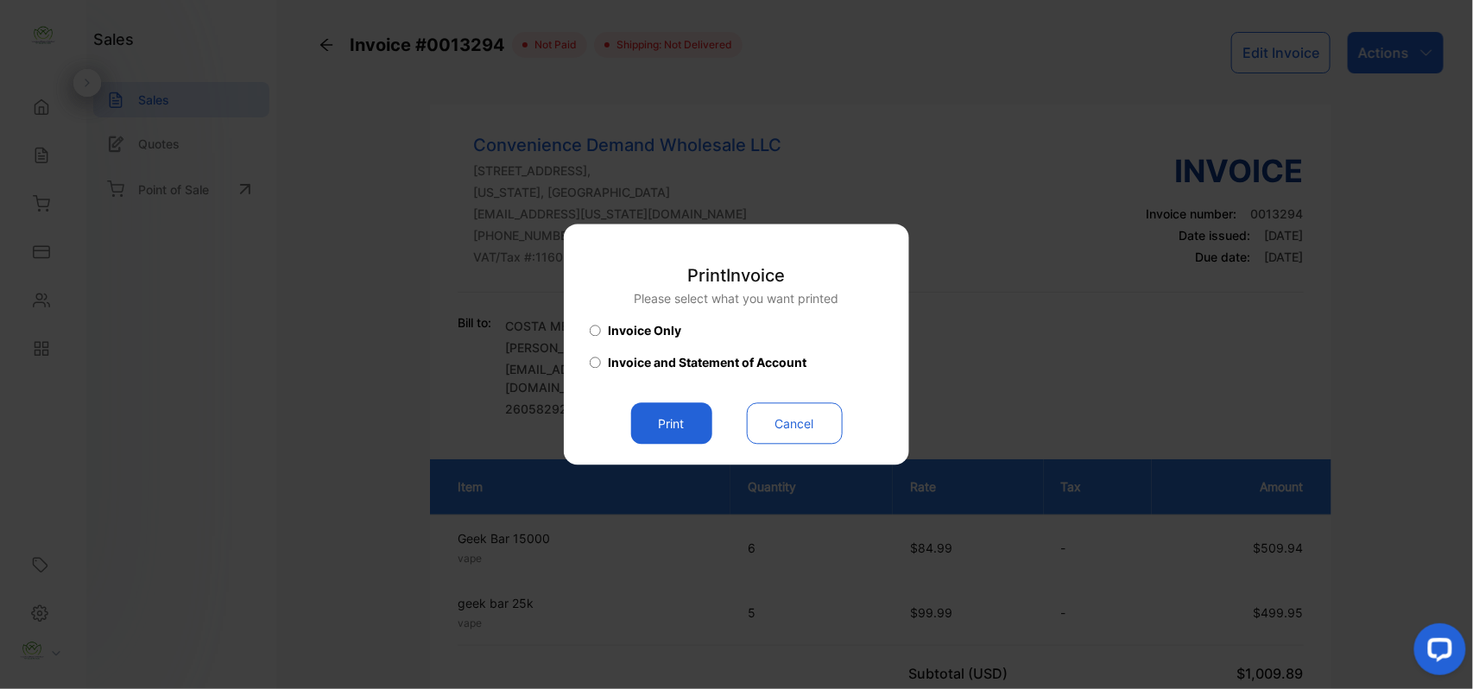
click at [692, 428] on button "Print" at bounding box center [671, 423] width 81 height 41
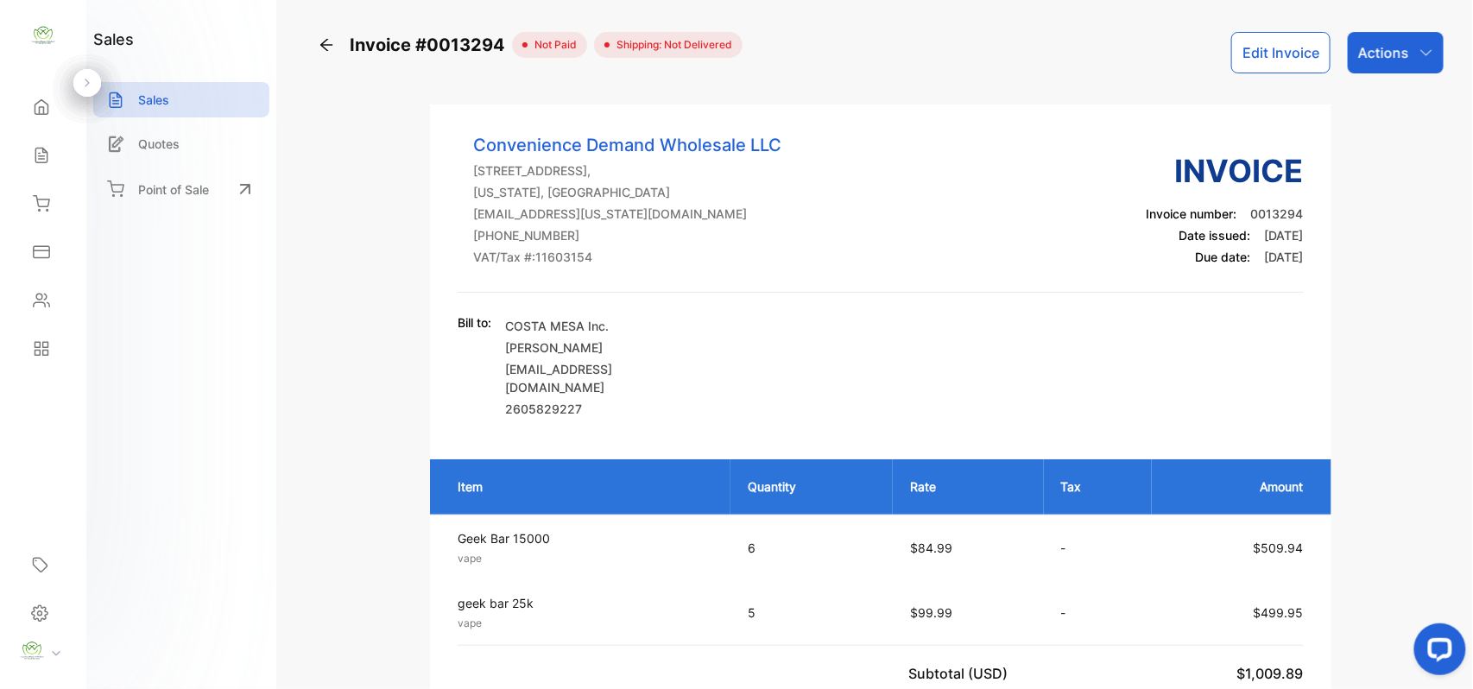
click at [52, 149] on div "Sales" at bounding box center [43, 155] width 59 height 35
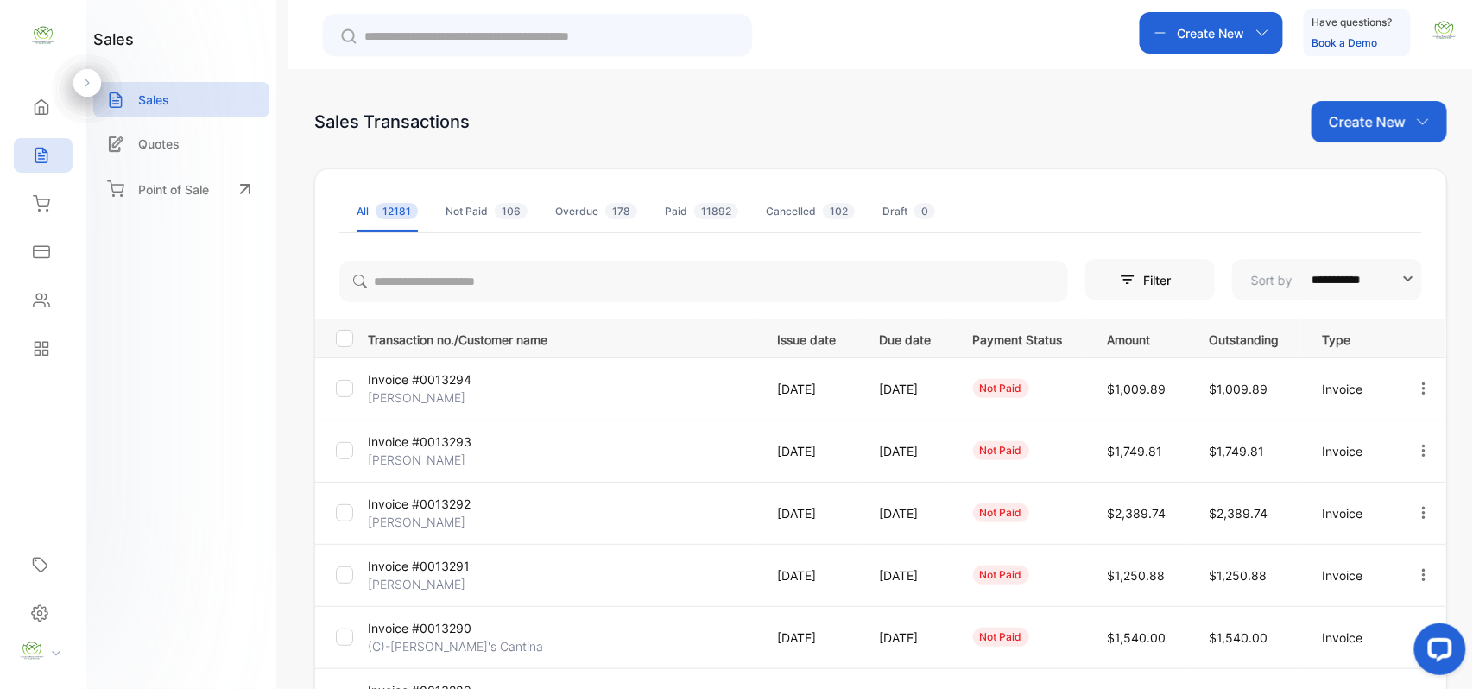
click at [1379, 128] on p "Create New" at bounding box center [1367, 121] width 77 height 21
click at [1369, 176] on span "Invoice" at bounding box center [1382, 179] width 41 height 18
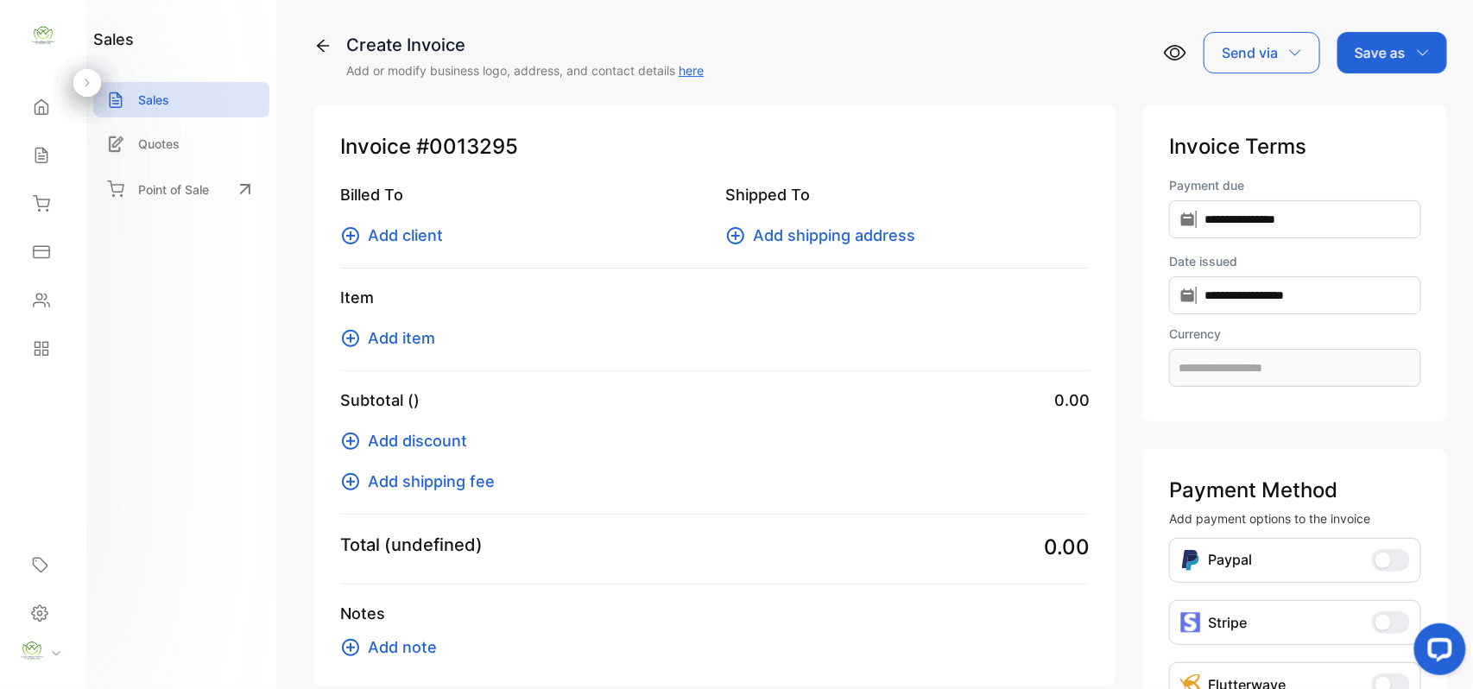
type input "**********"
click at [388, 225] on span "Add client" at bounding box center [405, 235] width 75 height 23
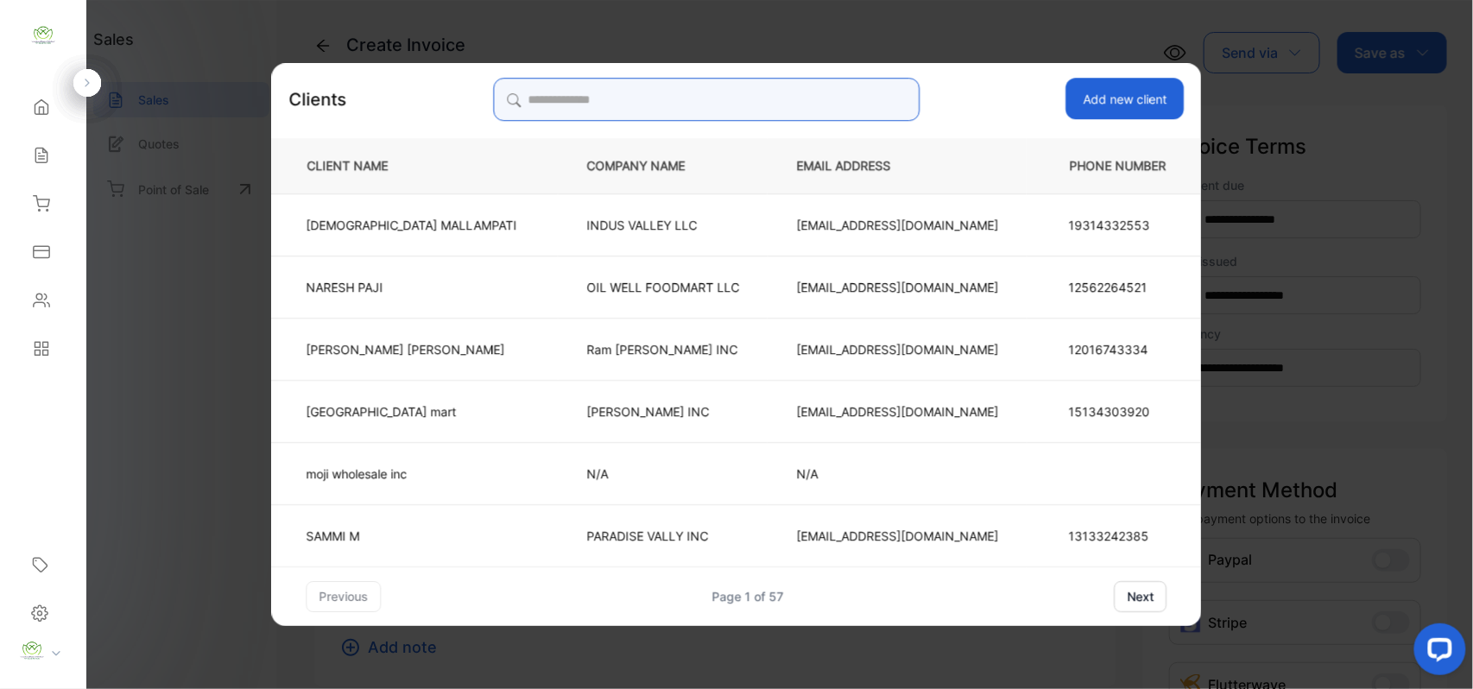
click at [642, 101] on input "search" at bounding box center [706, 99] width 427 height 43
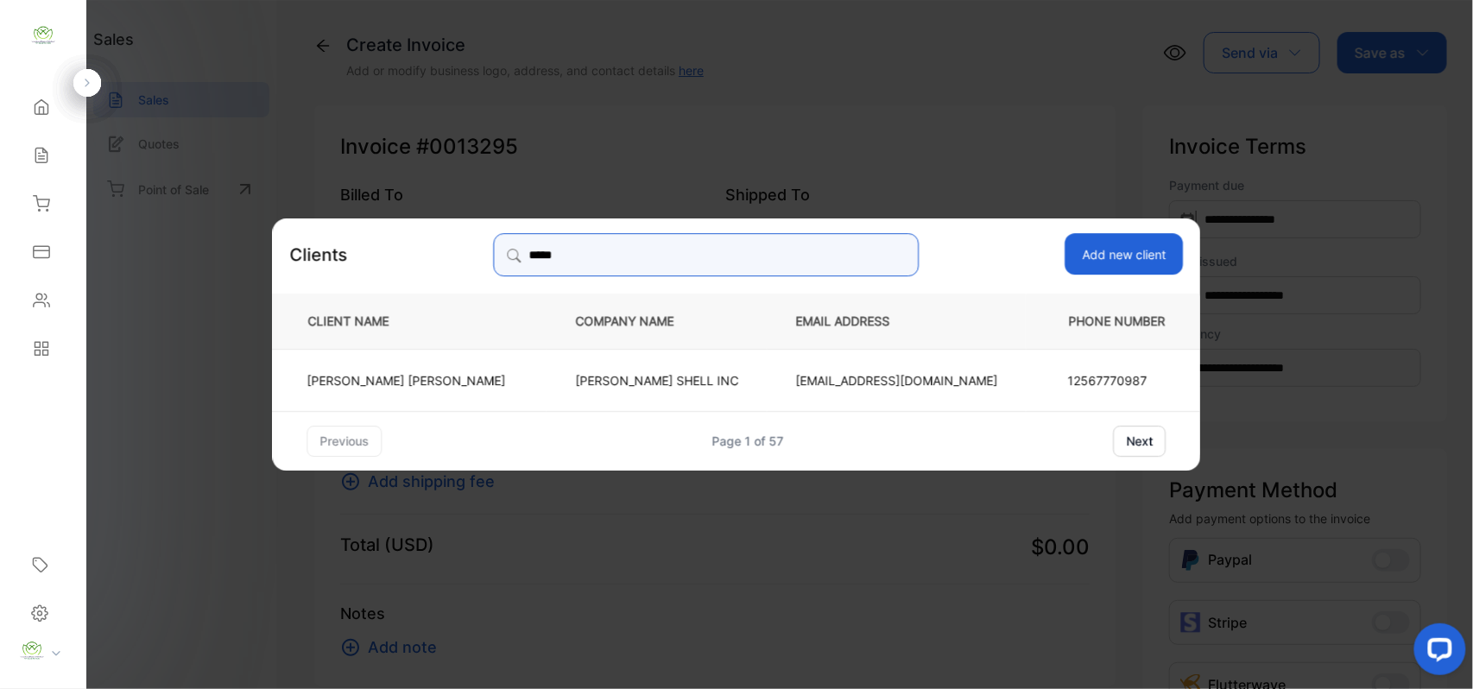
type input "*****"
click at [501, 389] on td "Chintan Patel" at bounding box center [410, 379] width 275 height 62
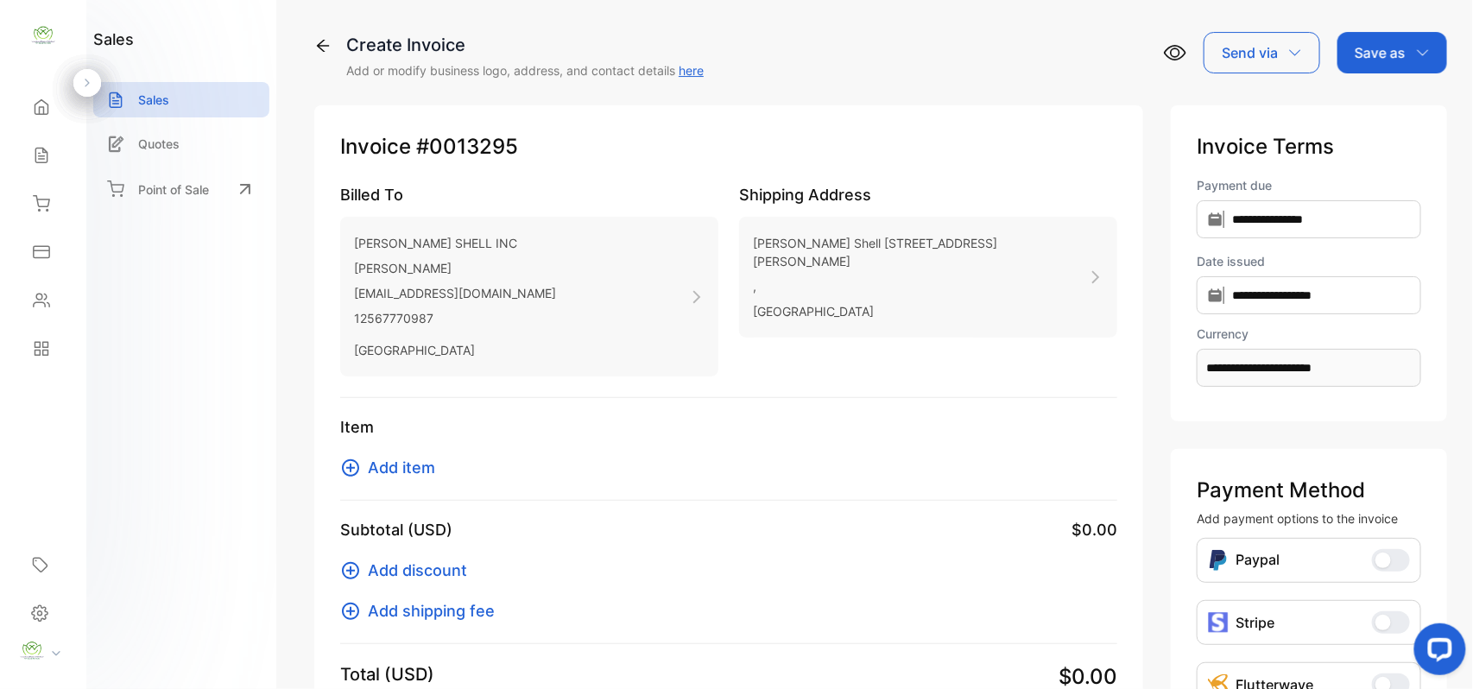
click at [404, 471] on span "Add item" at bounding box center [401, 467] width 67 height 23
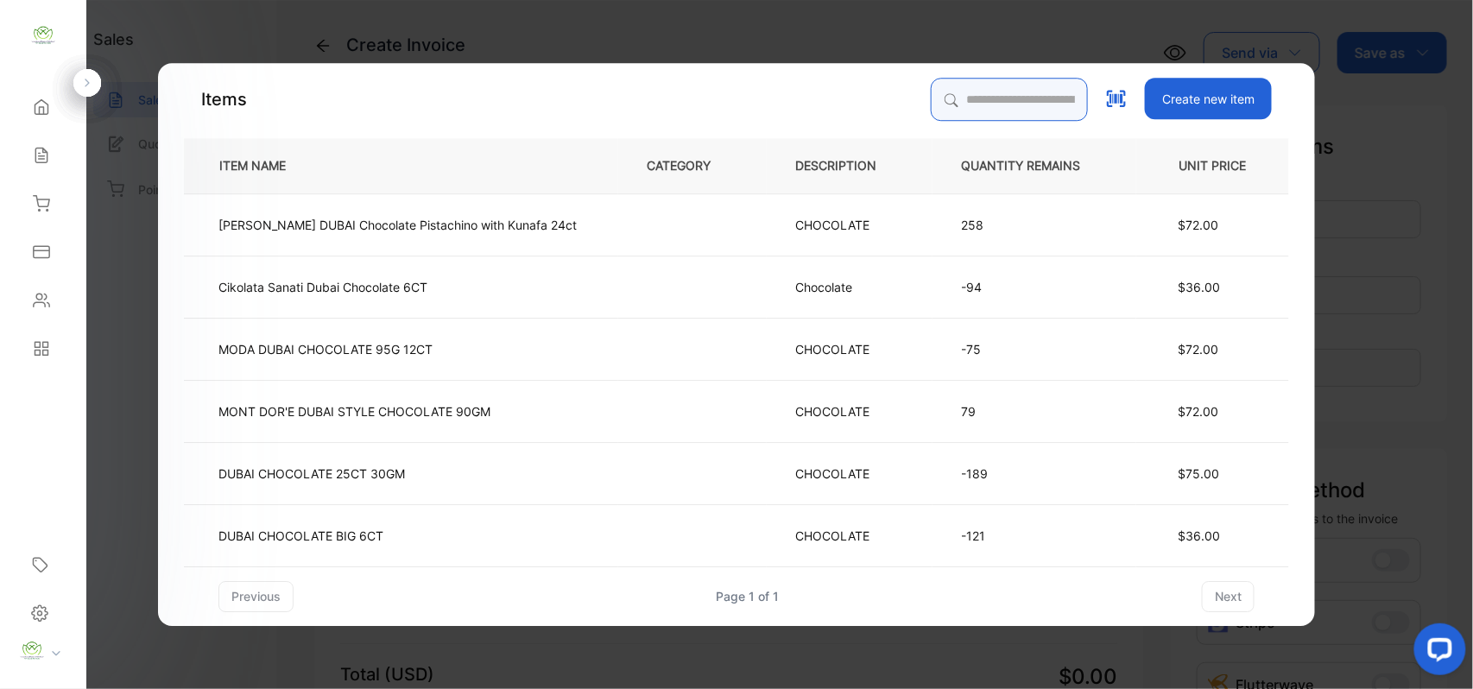
click at [931, 116] on input "search" at bounding box center [1009, 99] width 157 height 43
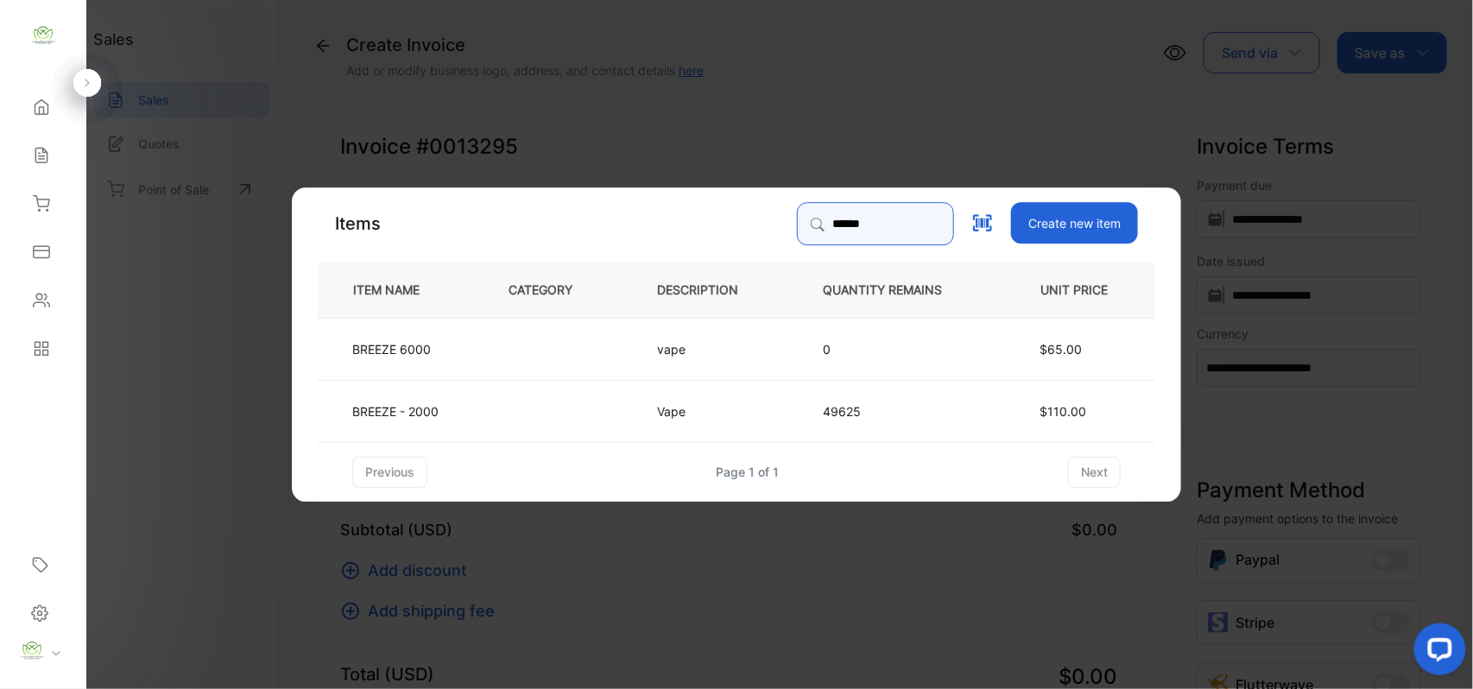
type input "******"
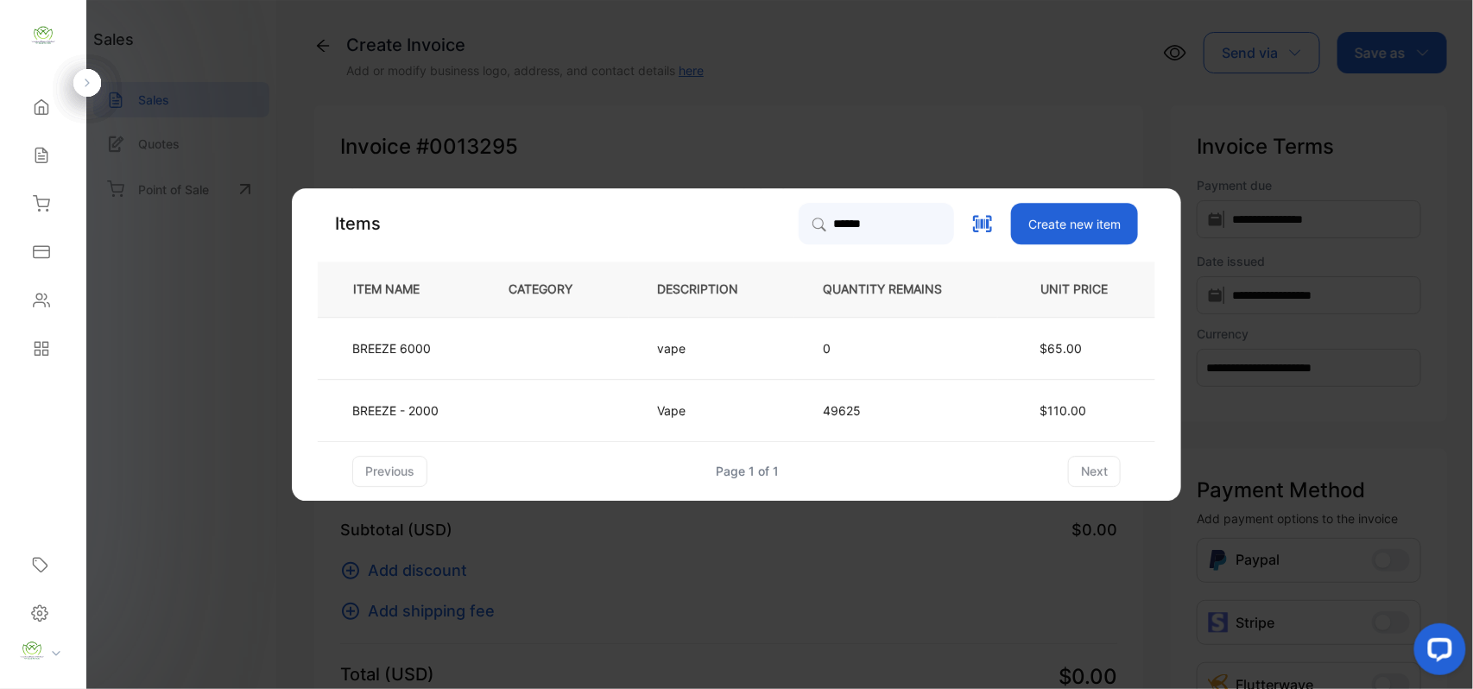
click at [561, 402] on td at bounding box center [554, 410] width 149 height 62
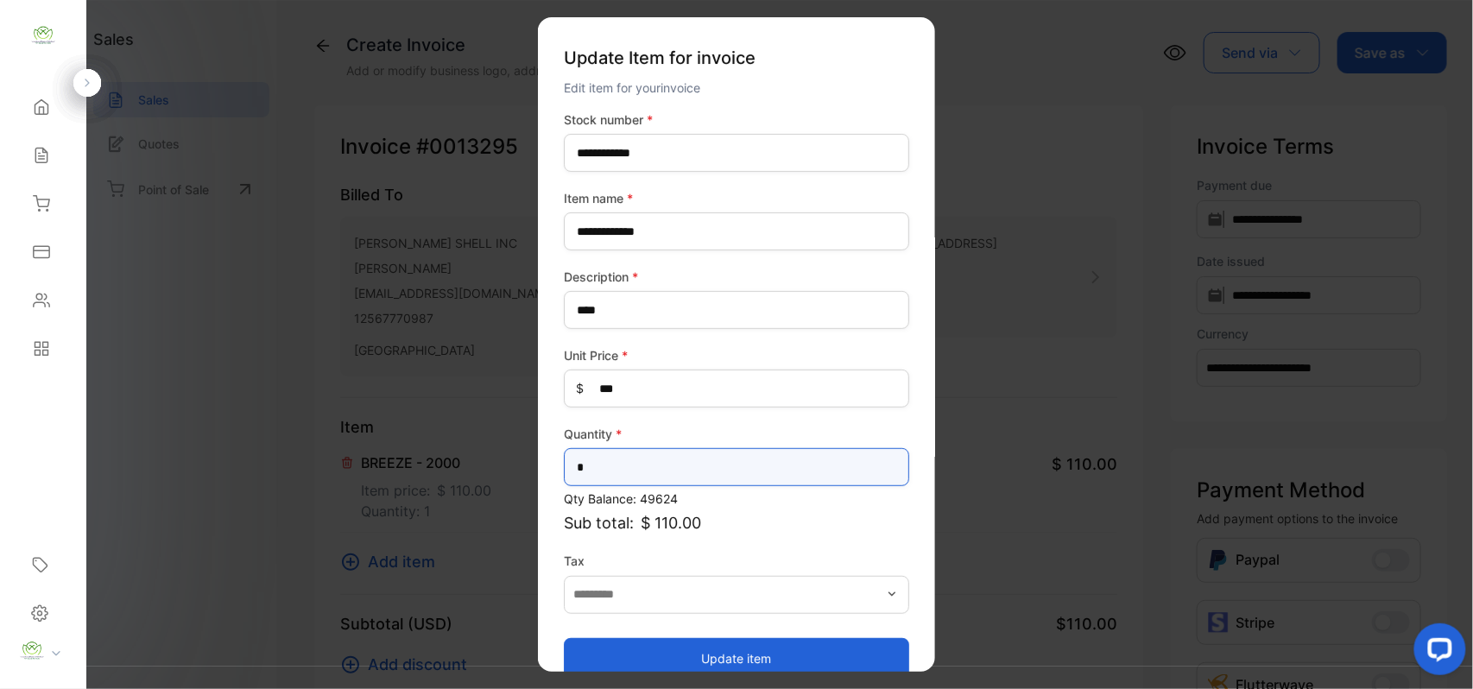
click at [698, 454] on input "*" at bounding box center [736, 467] width 345 height 38
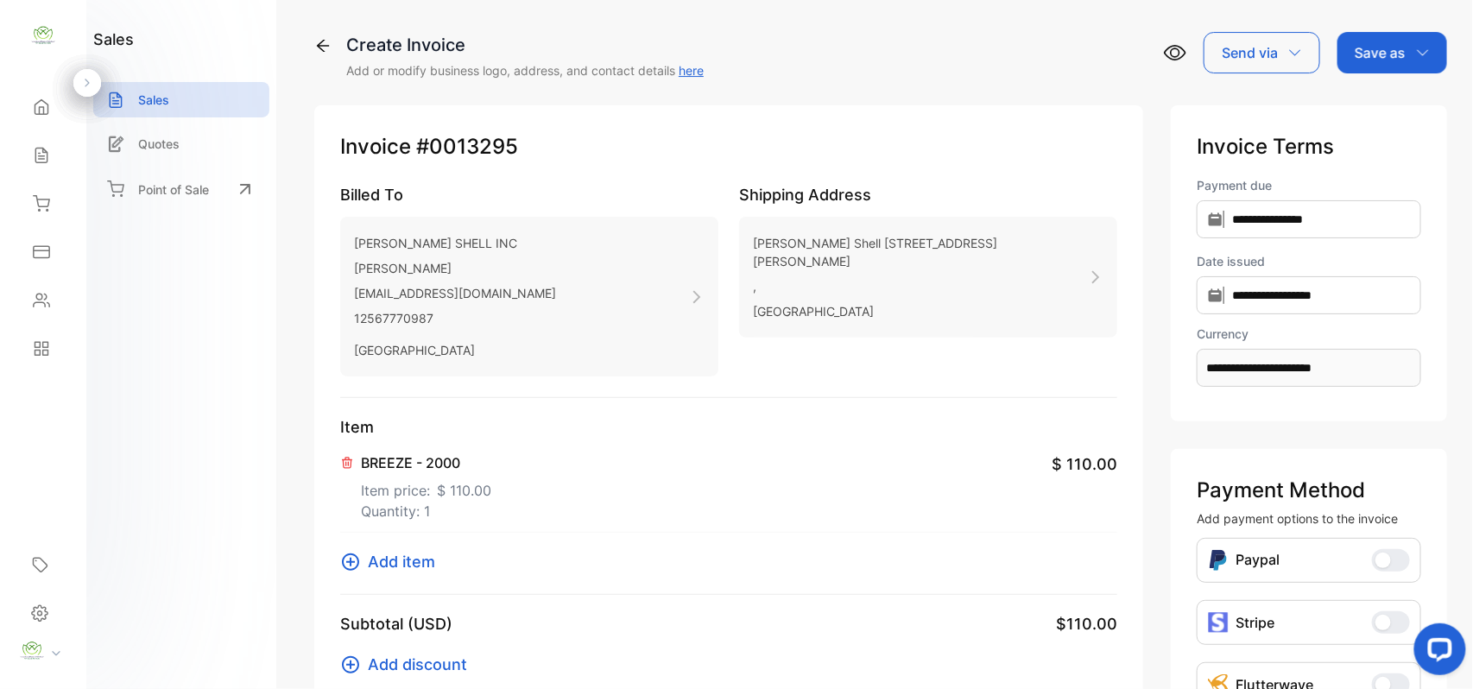
click at [45, 149] on icon at bounding box center [41, 155] width 17 height 17
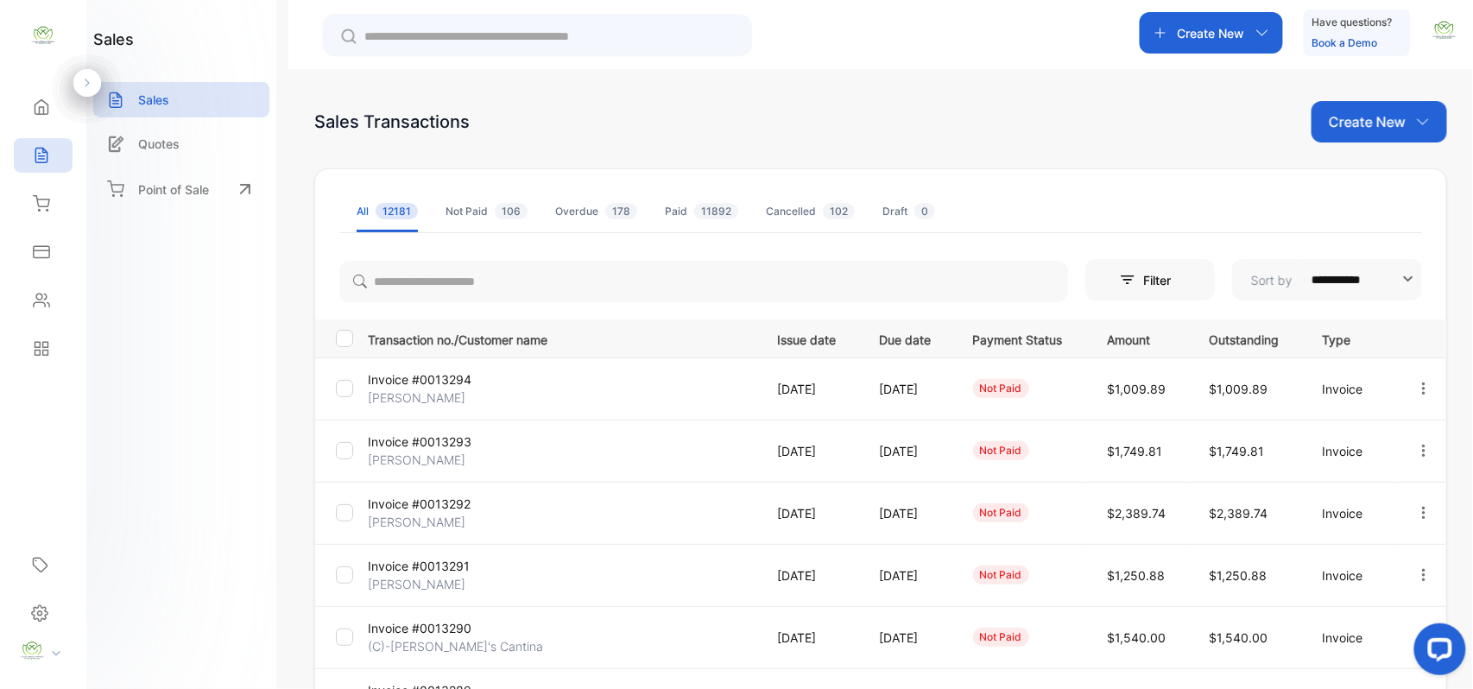
click at [1390, 111] on p "Create New" at bounding box center [1367, 121] width 77 height 21
click at [1376, 162] on div "Invoice" at bounding box center [1385, 178] width 121 height 35
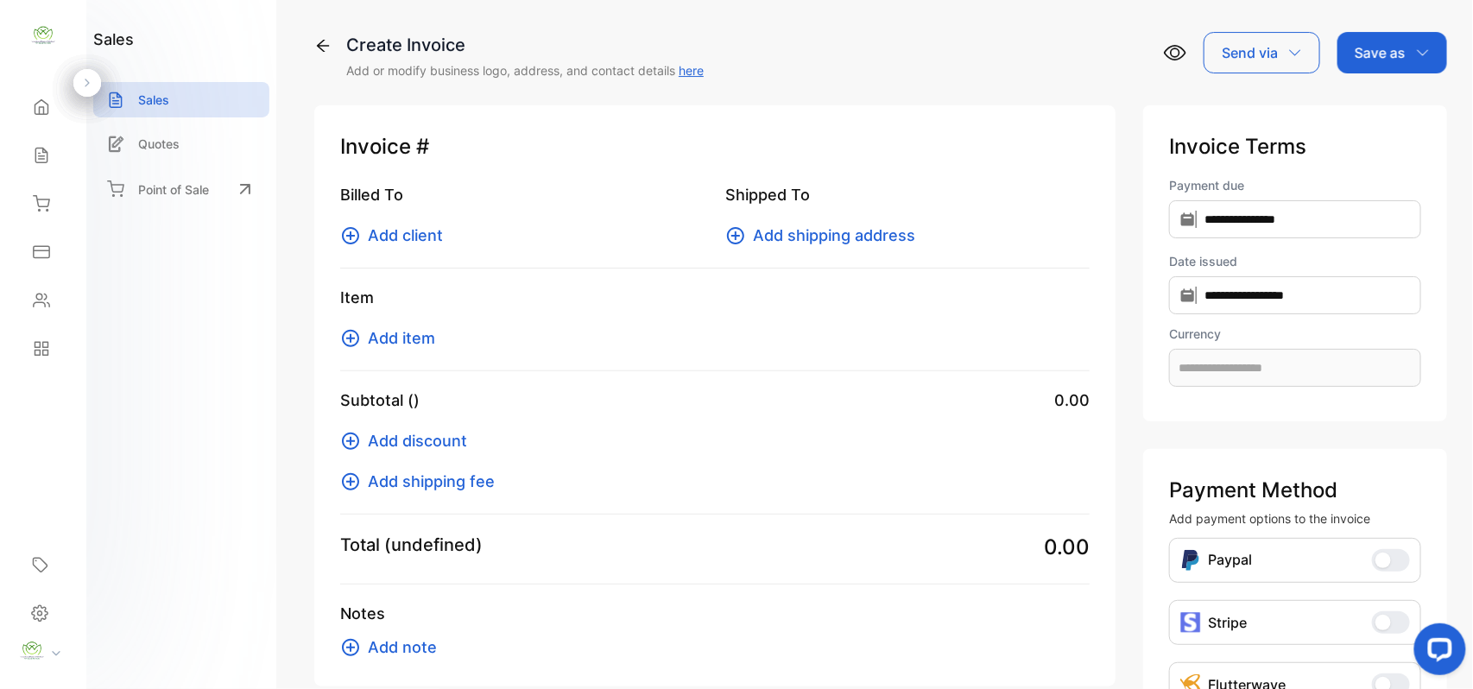
type input "**********"
click at [401, 219] on div "Billed To Add client" at bounding box center [522, 215] width 364 height 64
click at [447, 239] on button "Add client" at bounding box center [396, 235] width 113 height 23
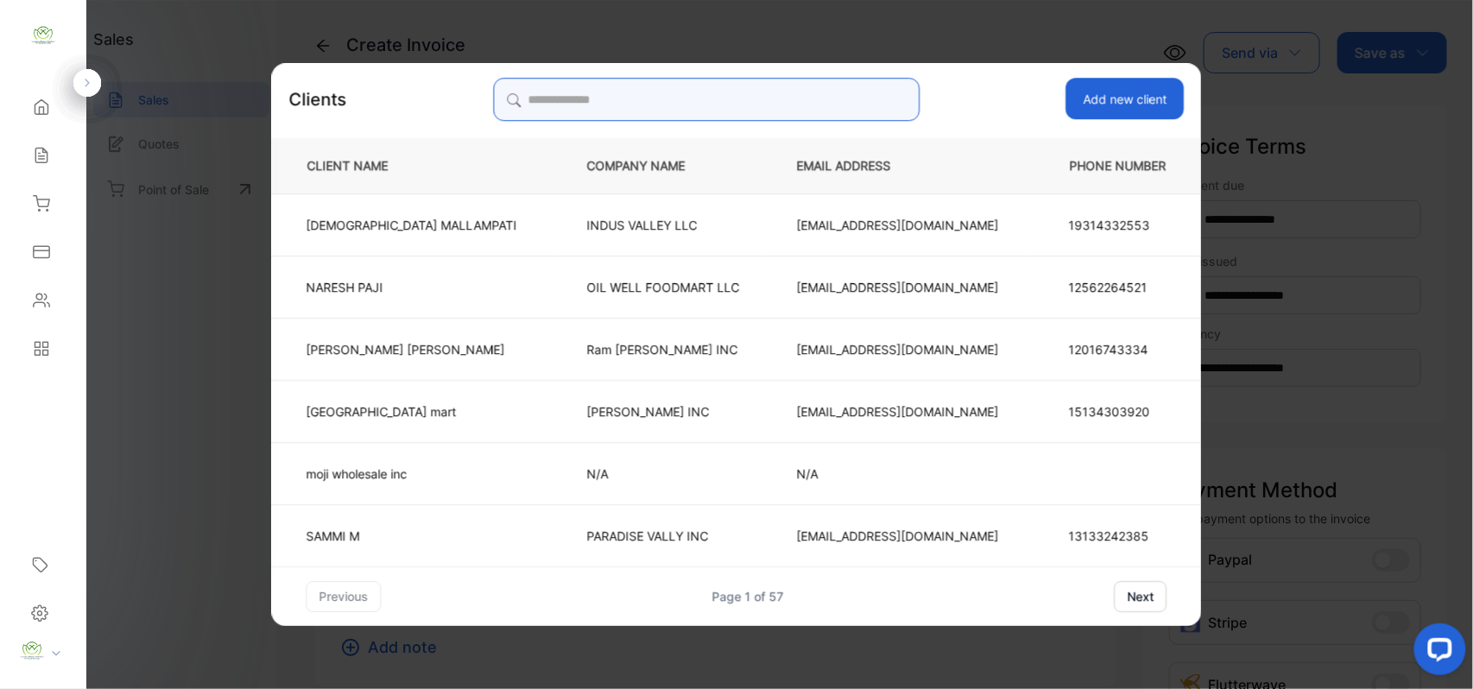
click at [739, 104] on input "search" at bounding box center [706, 99] width 427 height 43
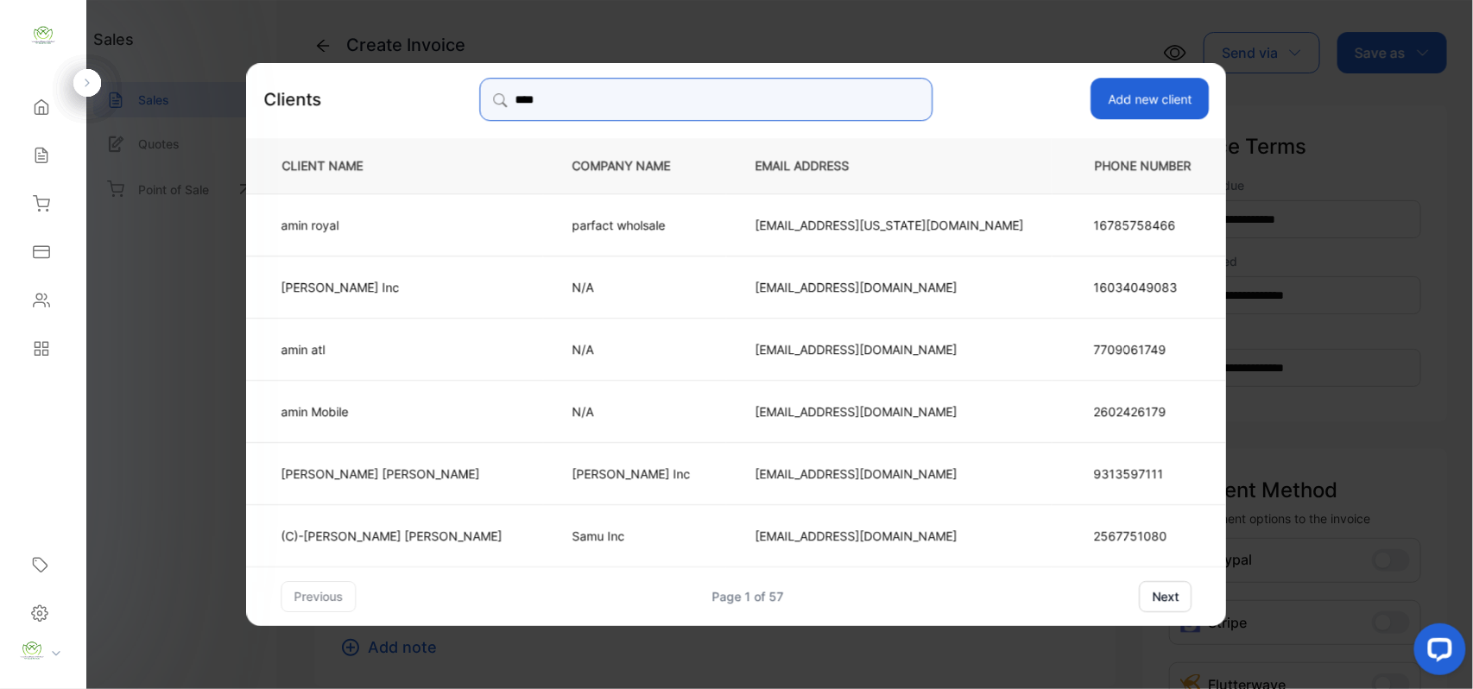
type input "****"
click at [428, 216] on p "amin royal" at bounding box center [391, 224] width 221 height 18
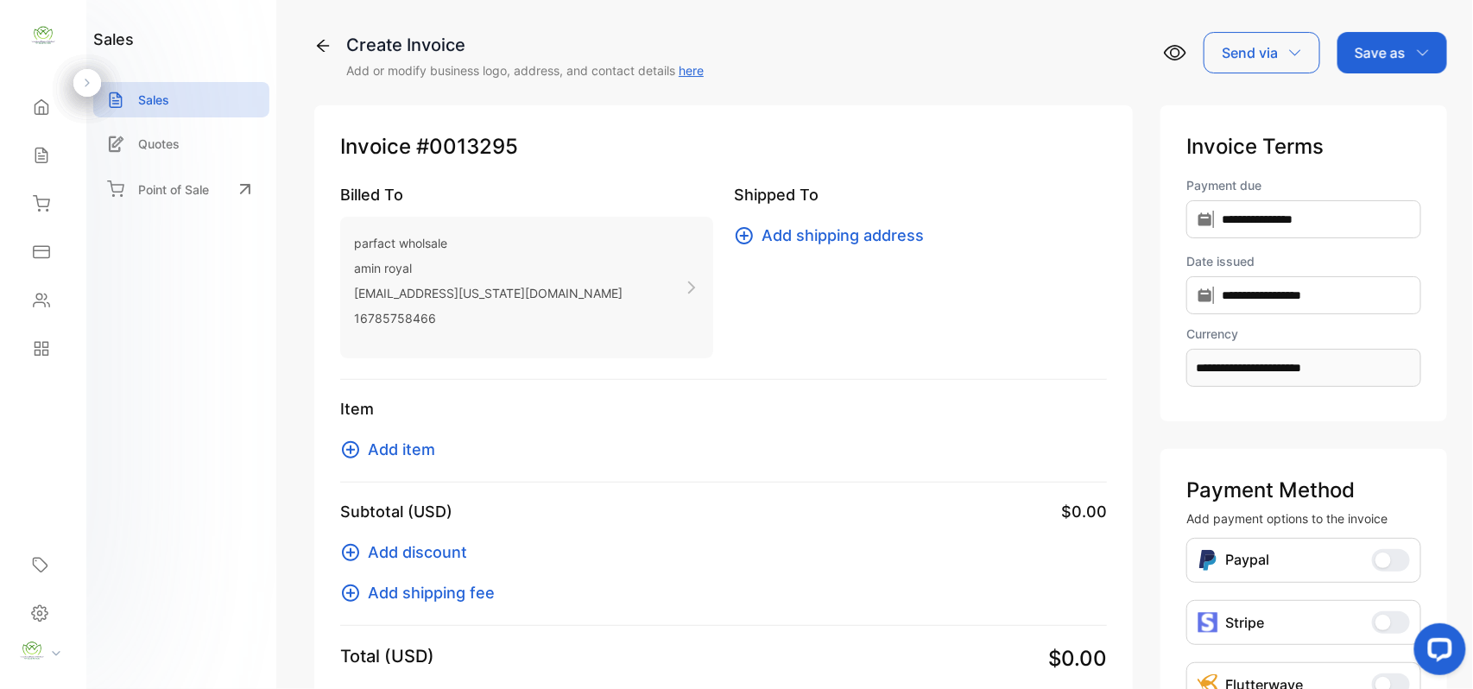
click at [405, 446] on span "Add item" at bounding box center [401, 449] width 67 height 23
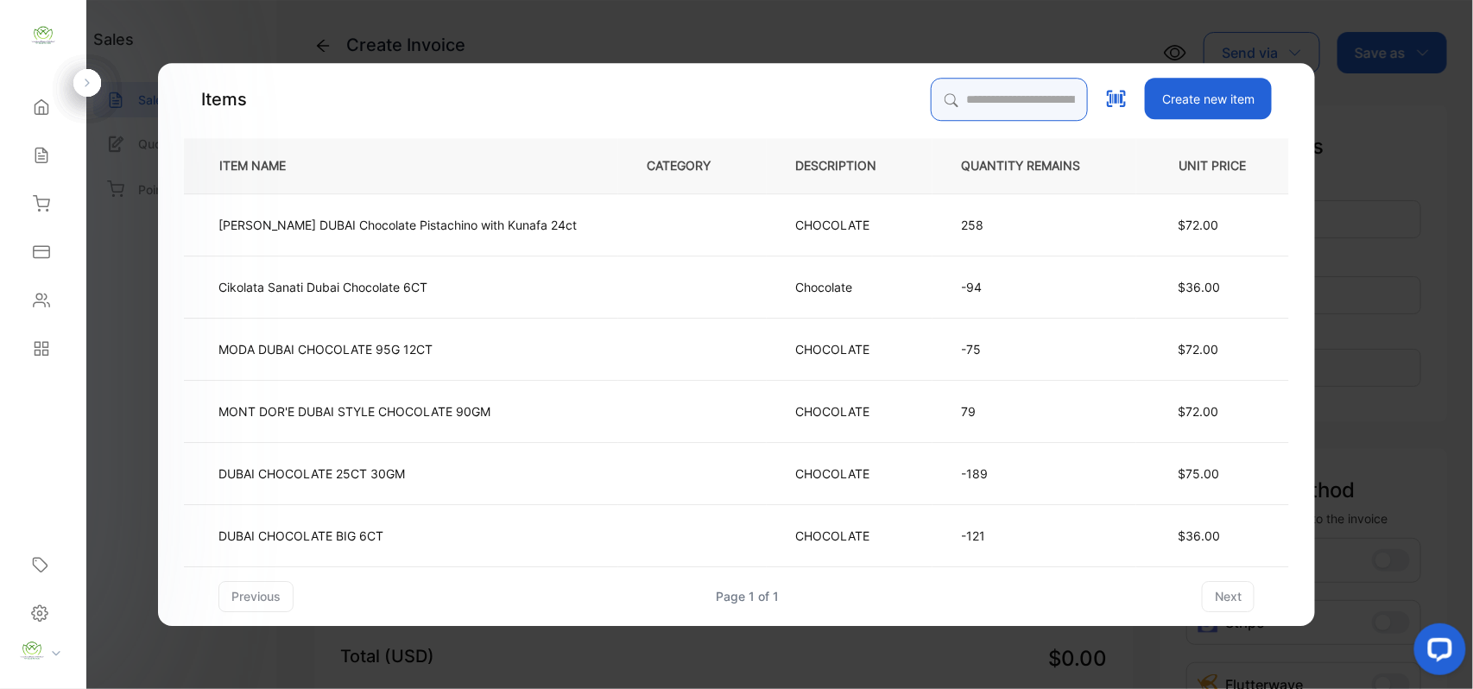
click at [961, 105] on input "search" at bounding box center [1009, 99] width 157 height 43
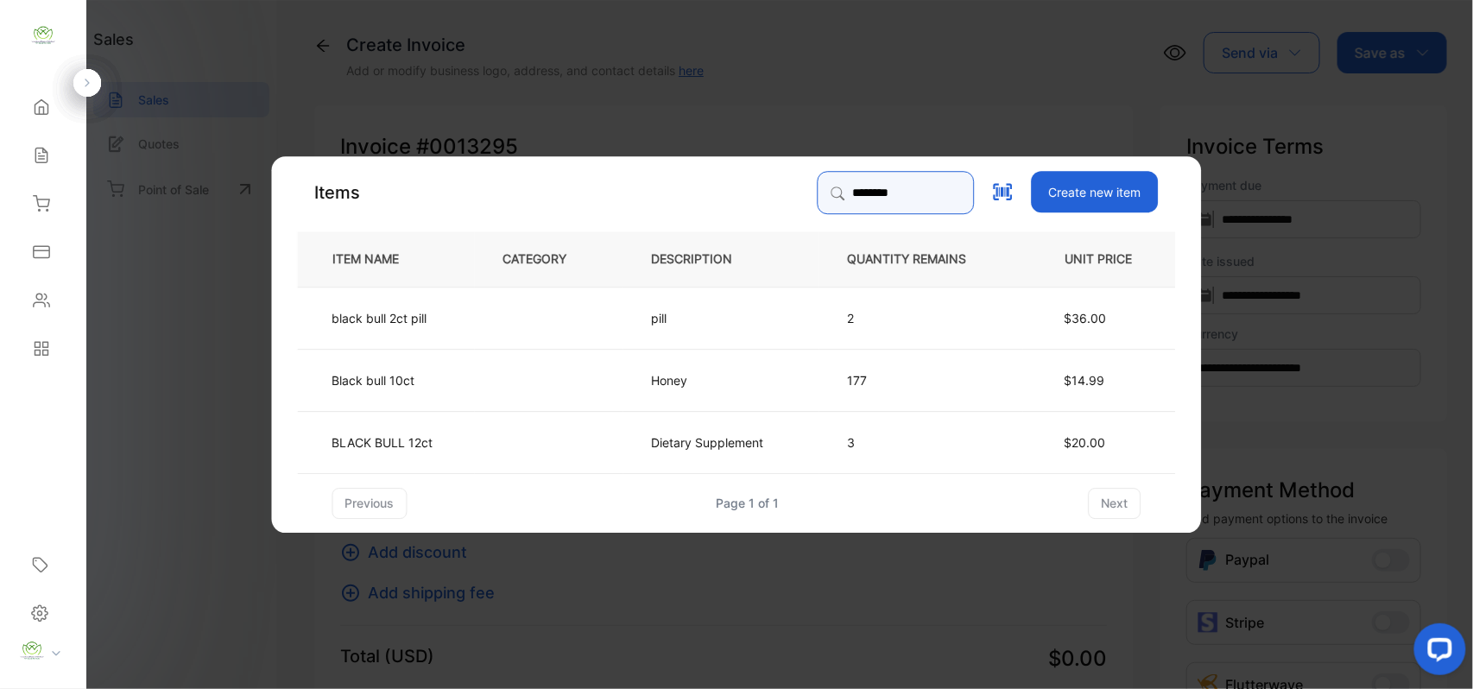
click at [833, 190] on input "********" at bounding box center [896, 192] width 157 height 43
click at [875, 186] on input "*******" at bounding box center [896, 192] width 157 height 43
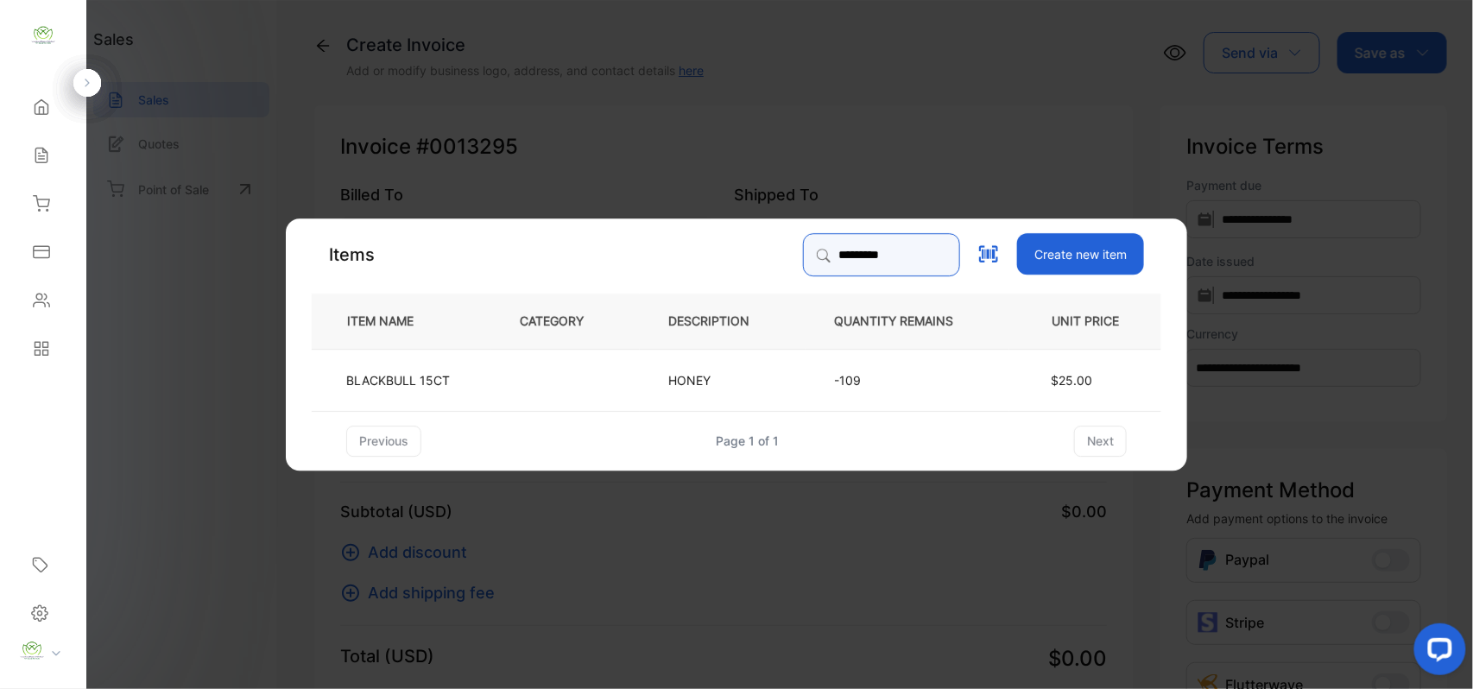
type input "*********"
click at [626, 385] on td at bounding box center [565, 379] width 149 height 62
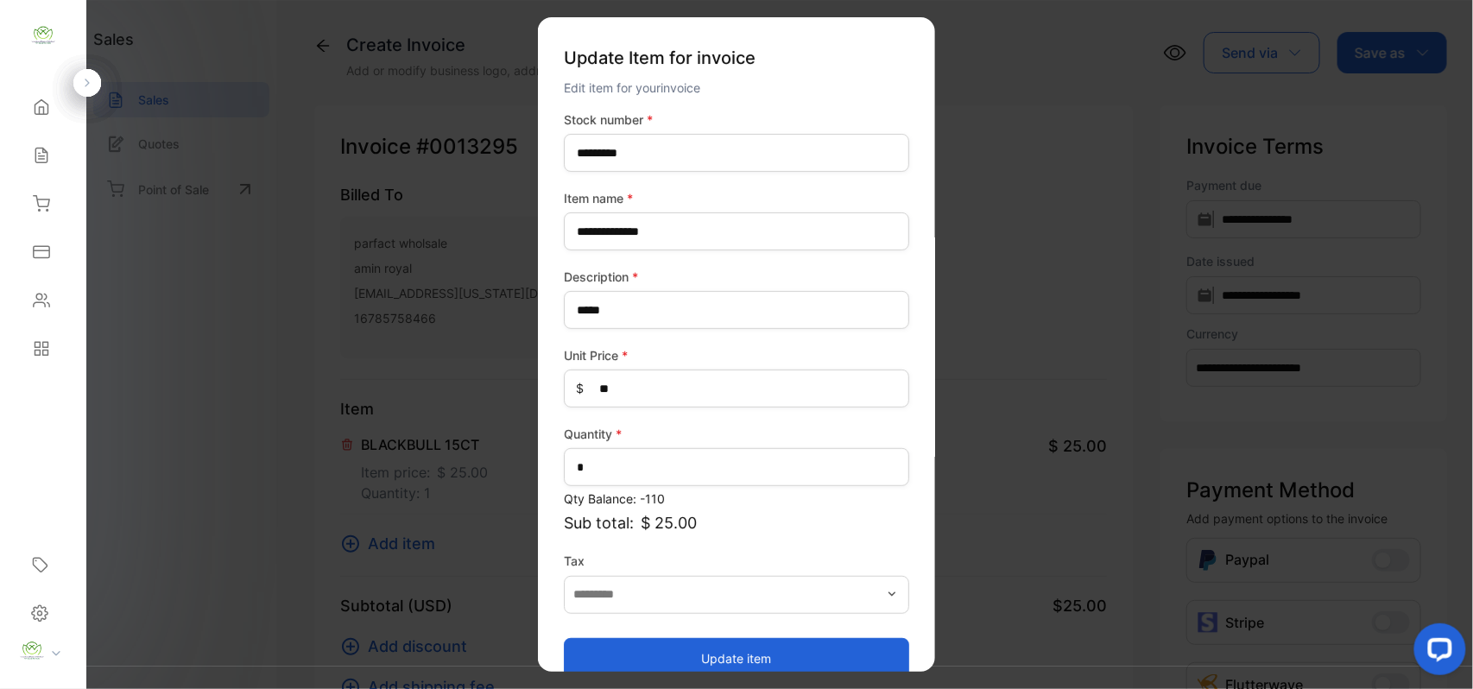
click at [616, 487] on div "**********" at bounding box center [736, 395] width 345 height 569
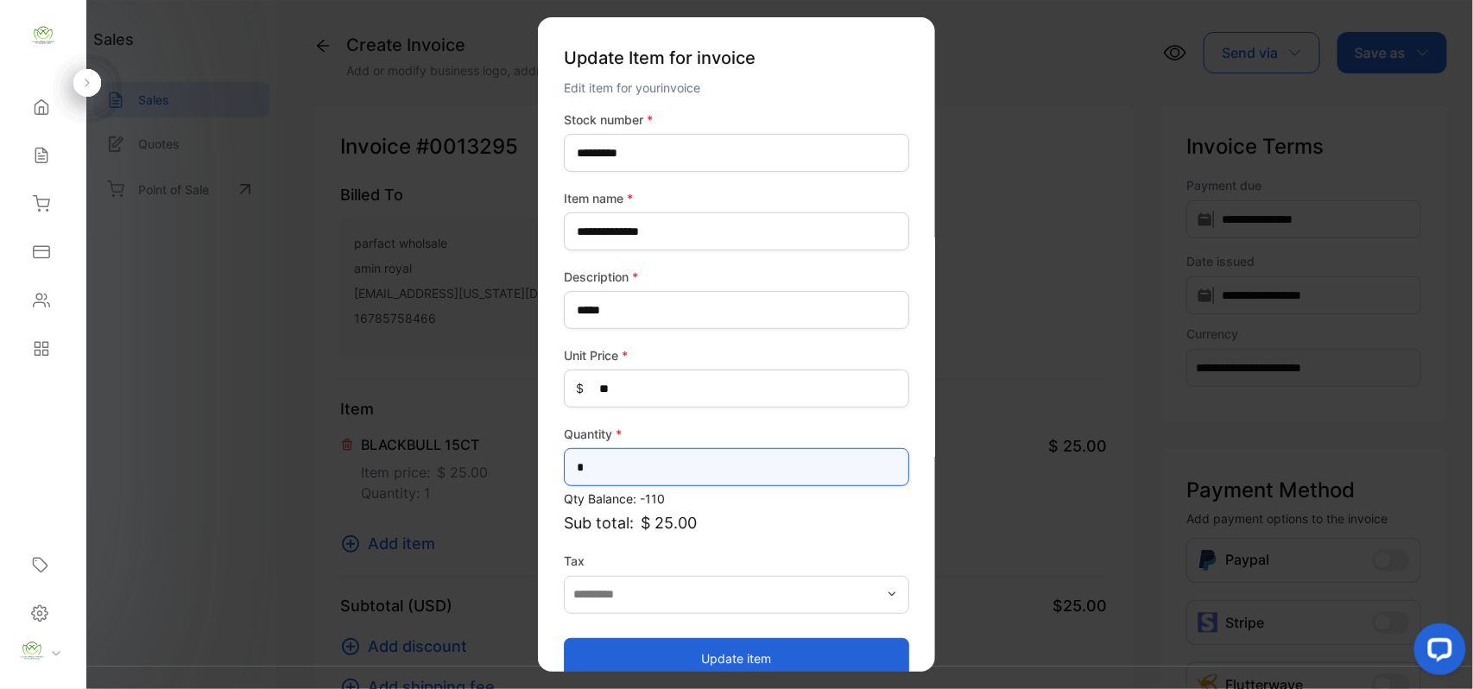
click at [646, 475] on input "*" at bounding box center [736, 467] width 345 height 38
type input "***"
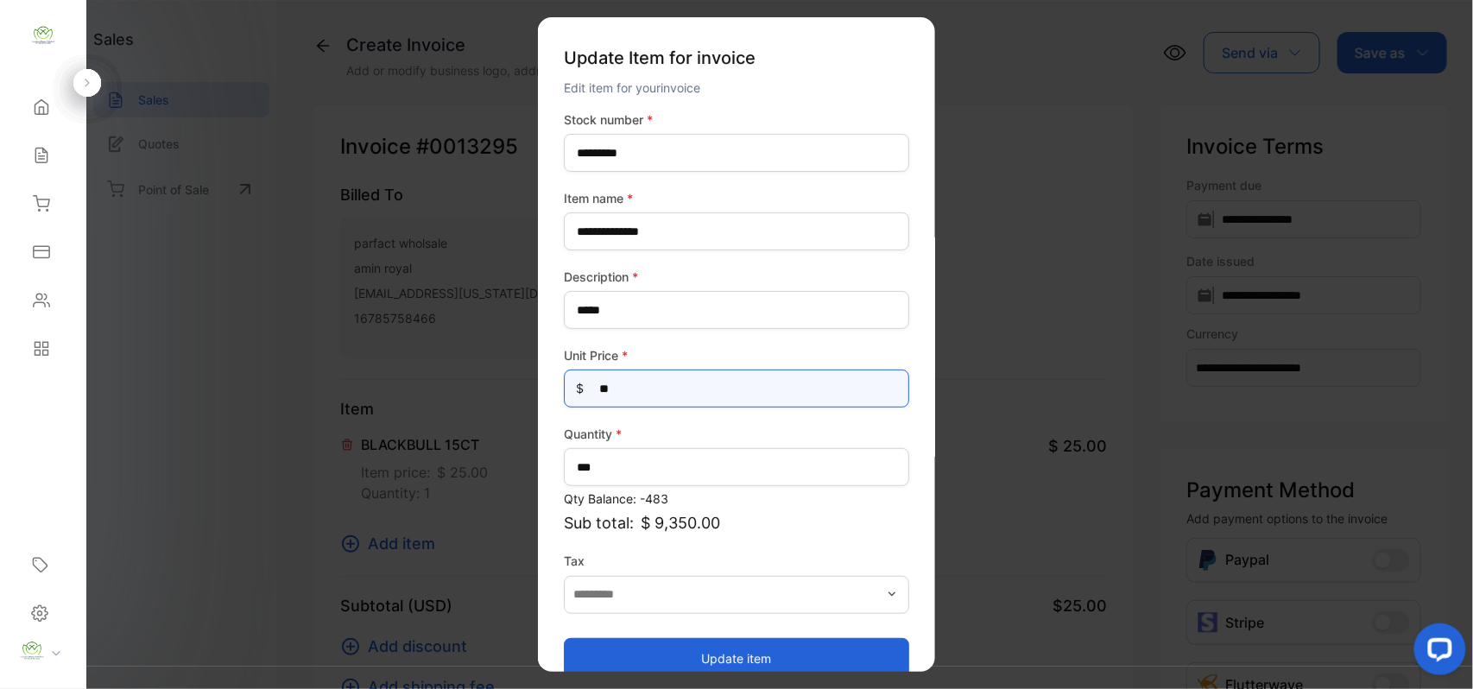
click at [774, 397] on Price-inputprice "**" at bounding box center [736, 389] width 345 height 38
type Price-inputprice "*"
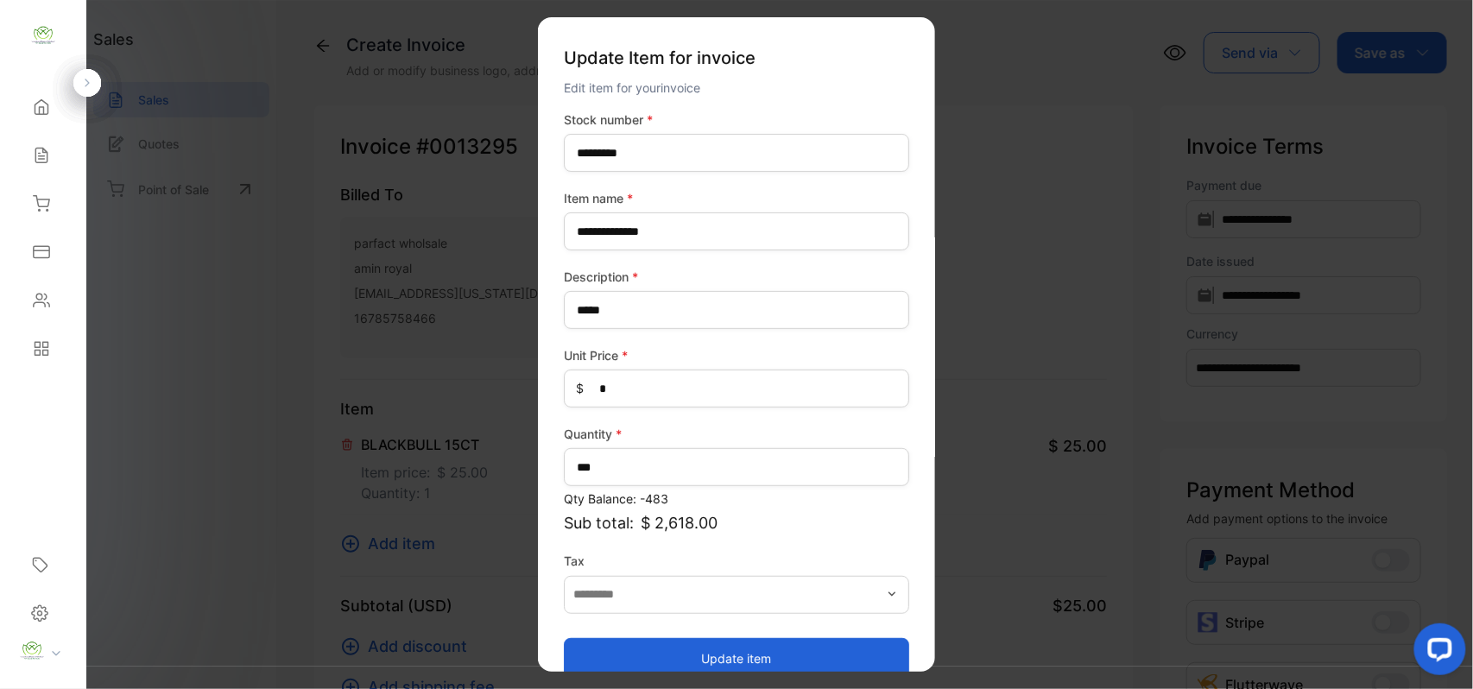
click at [571, 646] on button "Update item" at bounding box center [736, 657] width 345 height 41
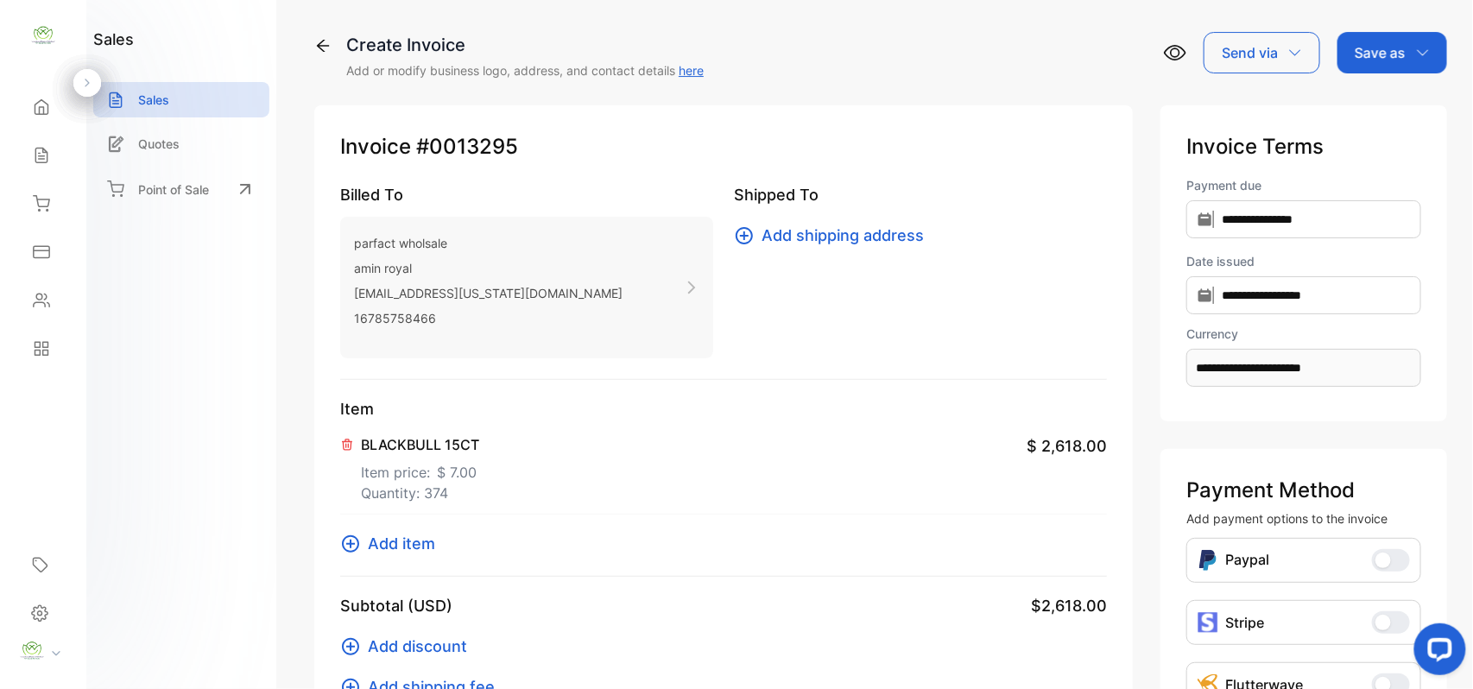
click at [1402, 52] on div "Save as" at bounding box center [1392, 52] width 110 height 41
click at [1389, 100] on div "Invoice" at bounding box center [1387, 109] width 99 height 35
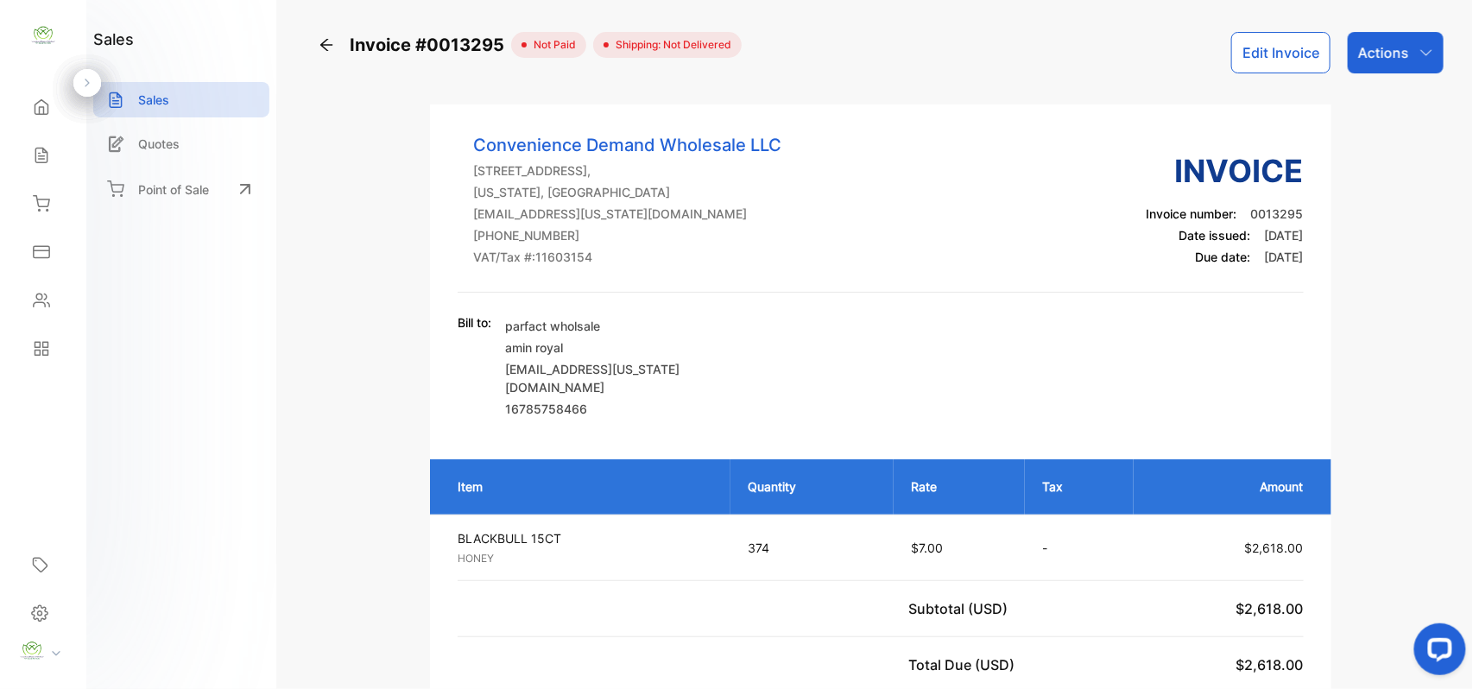
click at [1380, 57] on p "Actions" at bounding box center [1383, 52] width 51 height 21
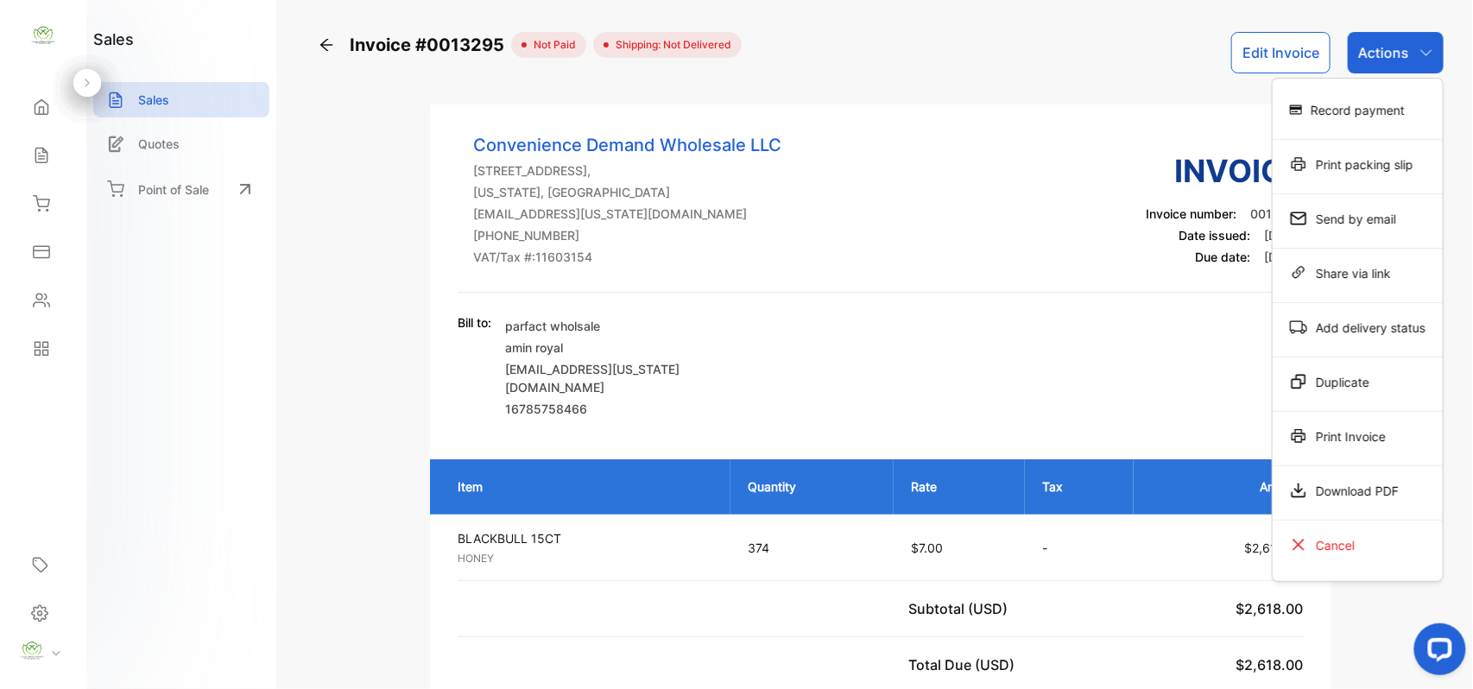
click at [1347, 437] on div "Print Invoice" at bounding box center [1358, 436] width 170 height 35
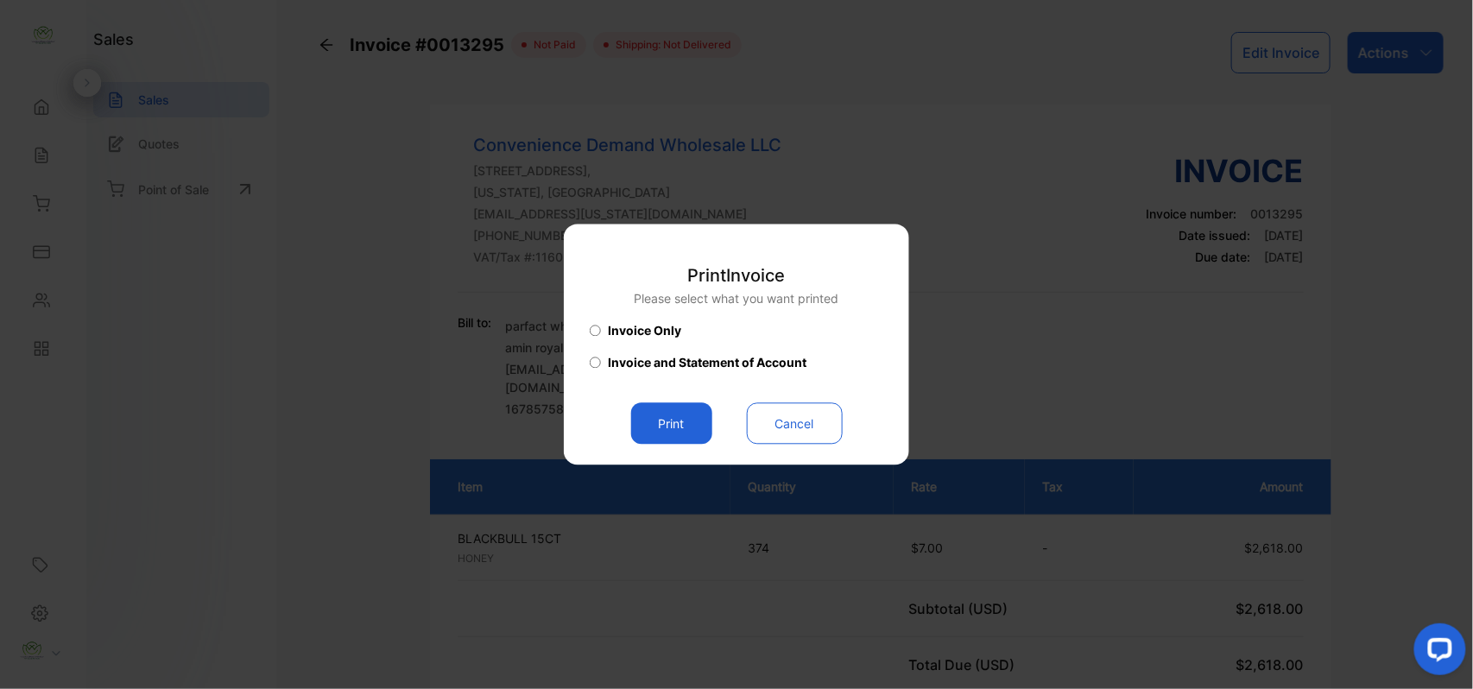
click at [667, 427] on button "Print" at bounding box center [671, 423] width 81 height 41
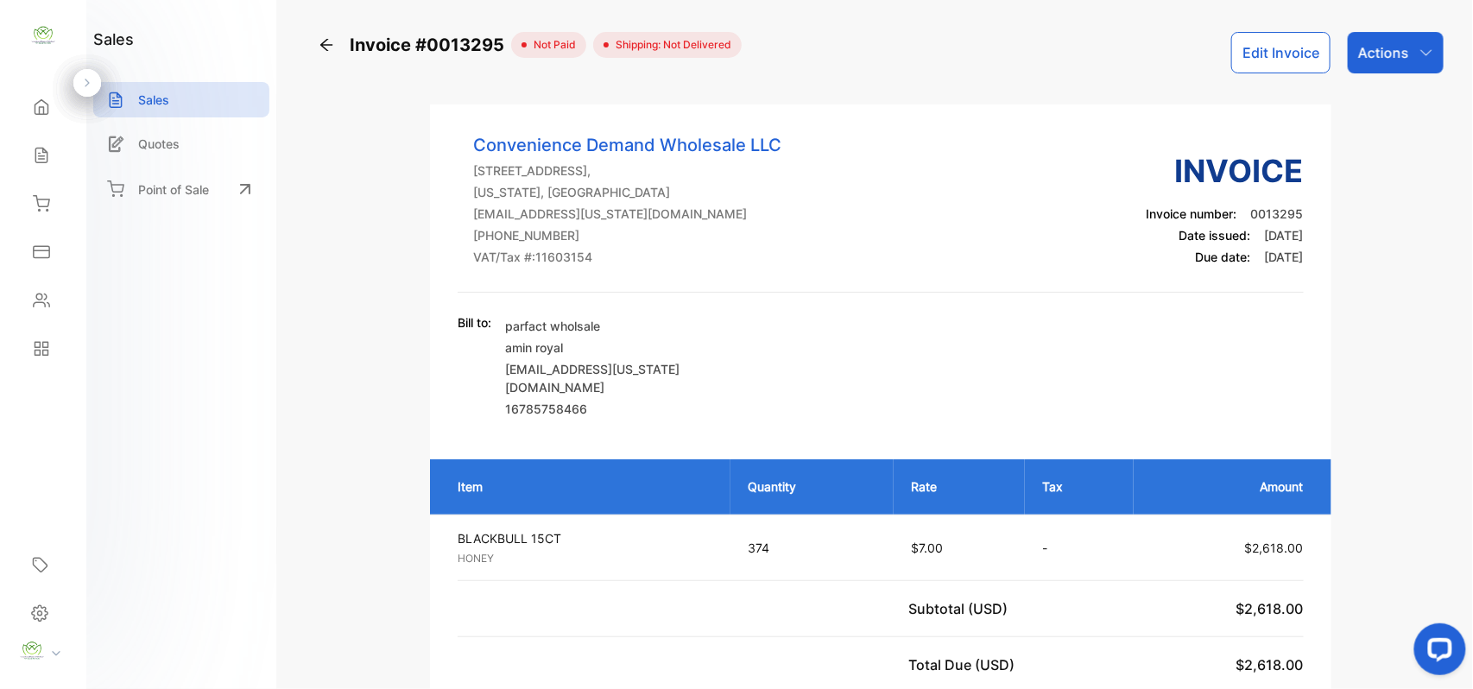
click at [33, 176] on div "Sales Sales" at bounding box center [43, 155] width 59 height 48
click at [40, 164] on div "Sales" at bounding box center [43, 155] width 59 height 35
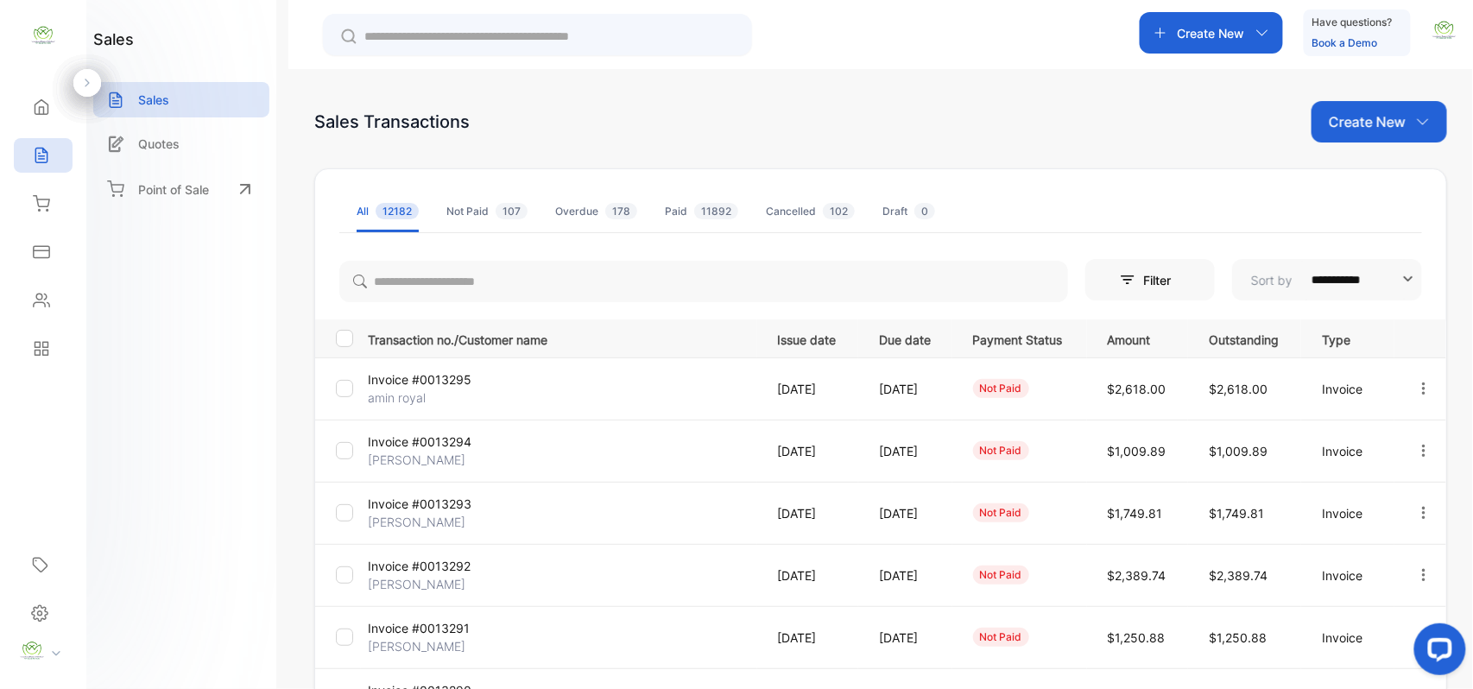
click at [60, 300] on div "Contacts" at bounding box center [43, 300] width 59 height 35
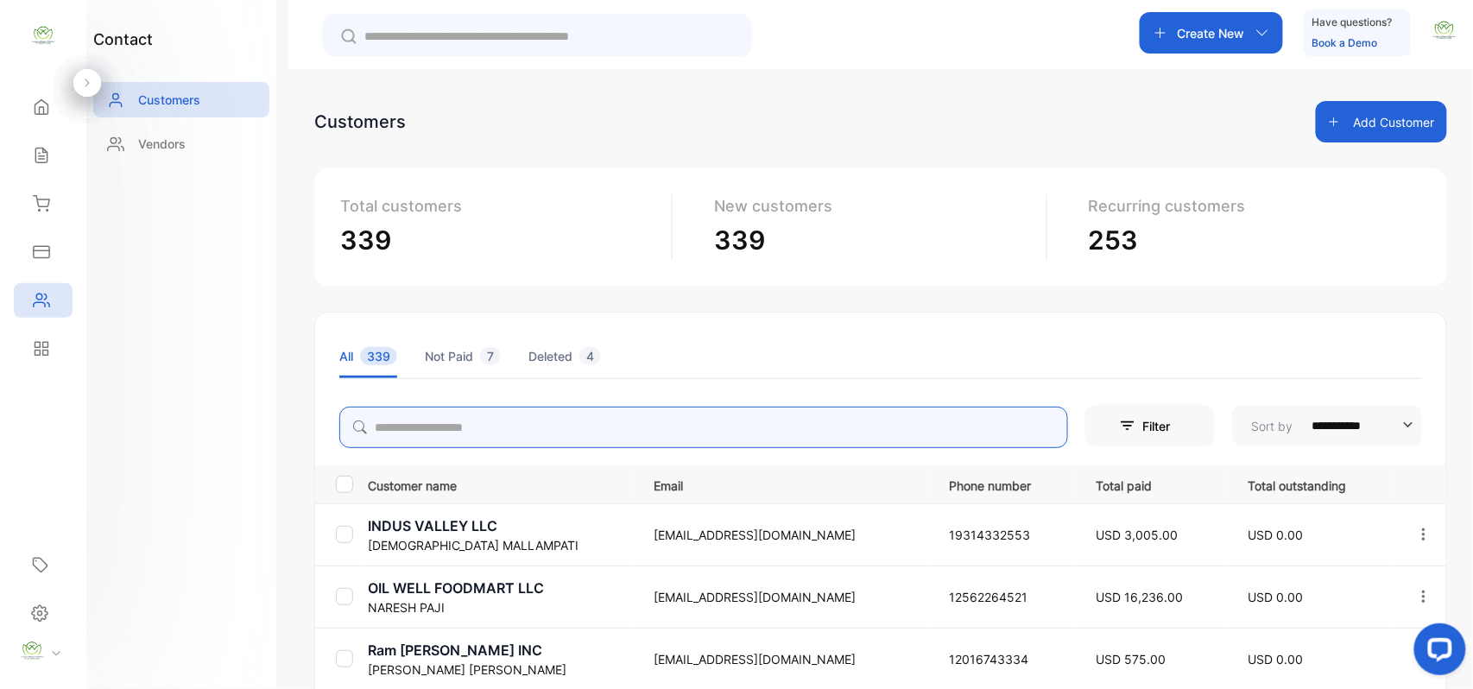
click at [578, 432] on input "search" at bounding box center [703, 427] width 729 height 41
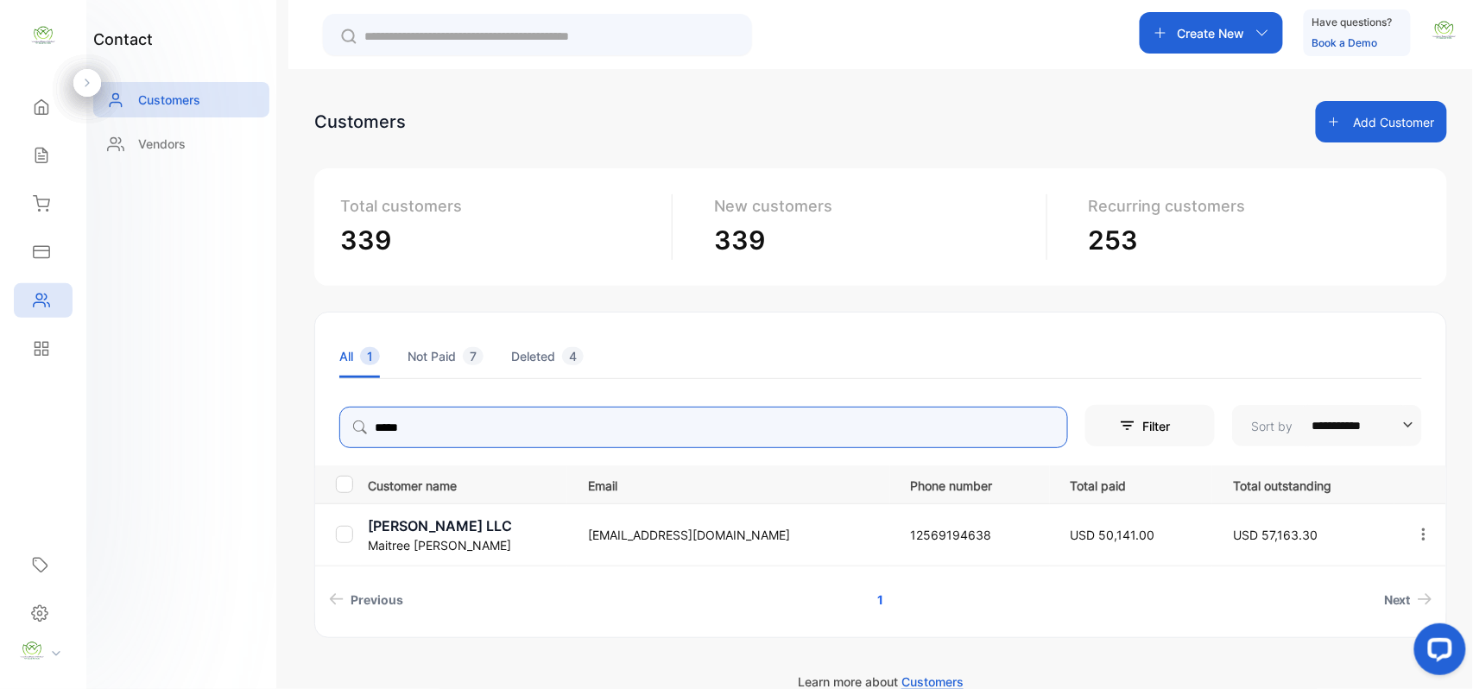
type input "*****"
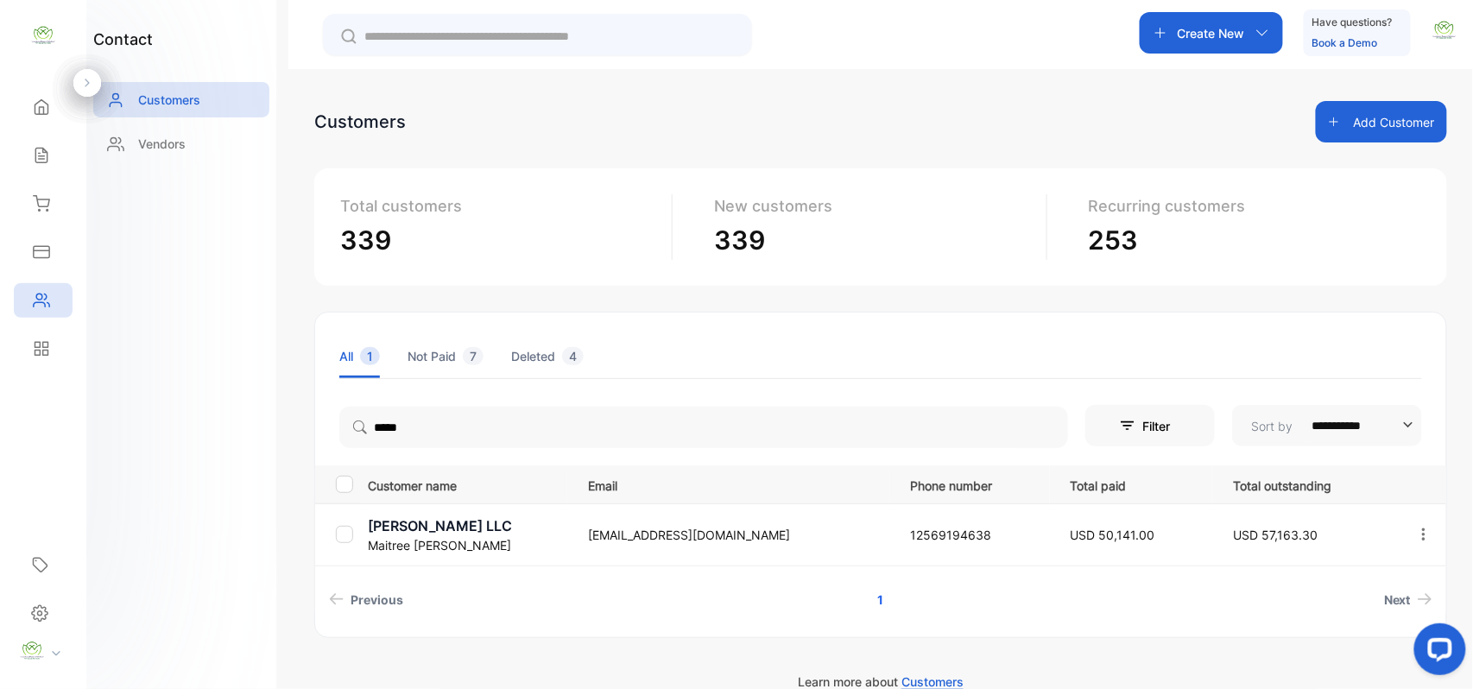
drag, startPoint x: 102, startPoint y: 484, endPoint x: 138, endPoint y: 483, distance: 36.3
click at [115, 484] on div "contact Customers Vendors" at bounding box center [181, 344] width 190 height 689
click at [388, 532] on p "Shree Mahalaxmi LLC" at bounding box center [467, 525] width 199 height 21
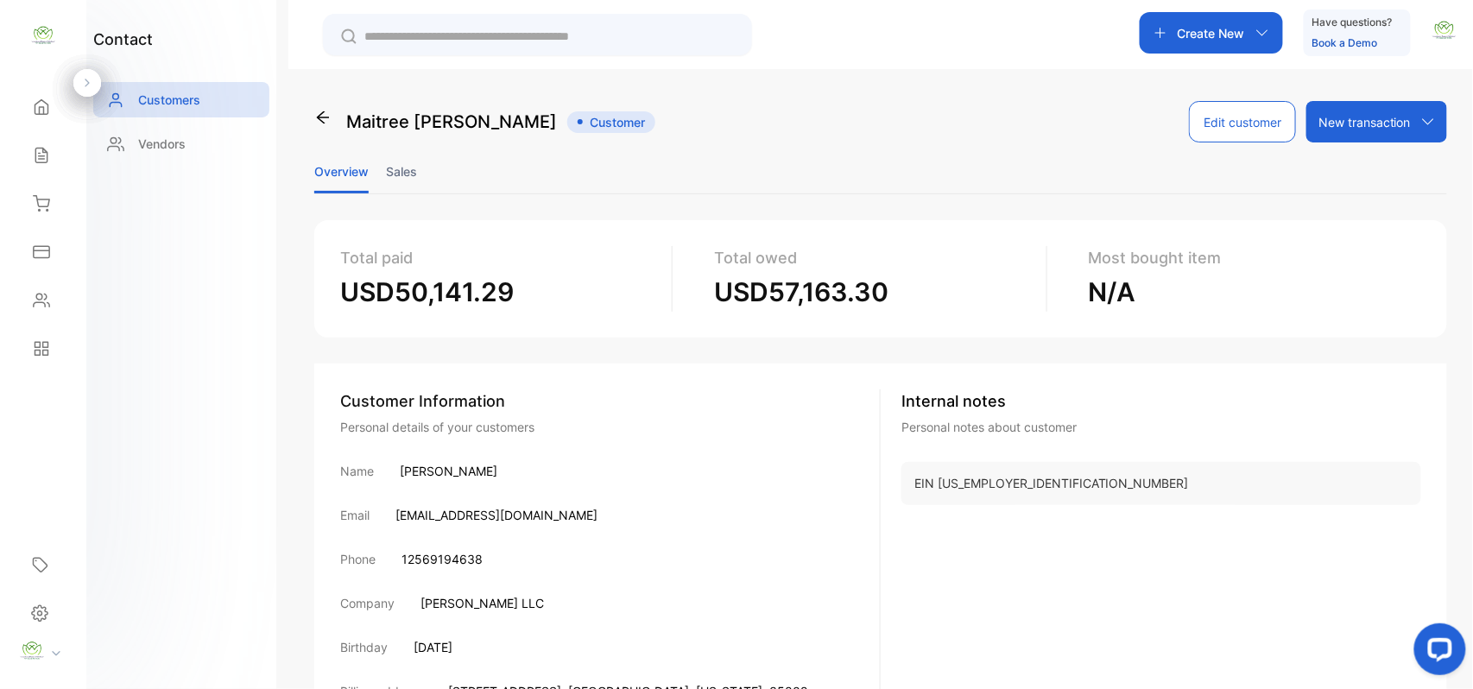
click at [418, 167] on ul "Overview Sales" at bounding box center [880, 171] width 1133 height 45
click at [406, 167] on li "Sales" at bounding box center [401, 171] width 31 height 44
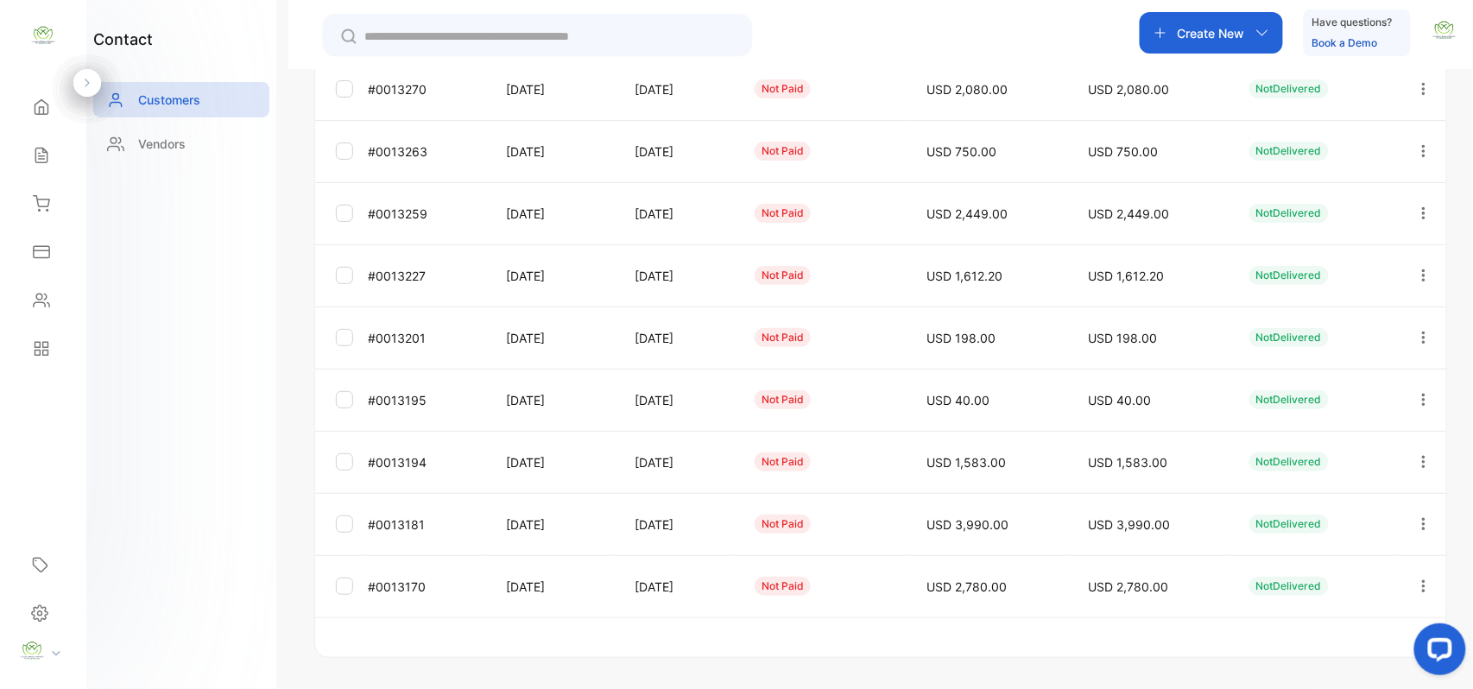
scroll to position [428, 0]
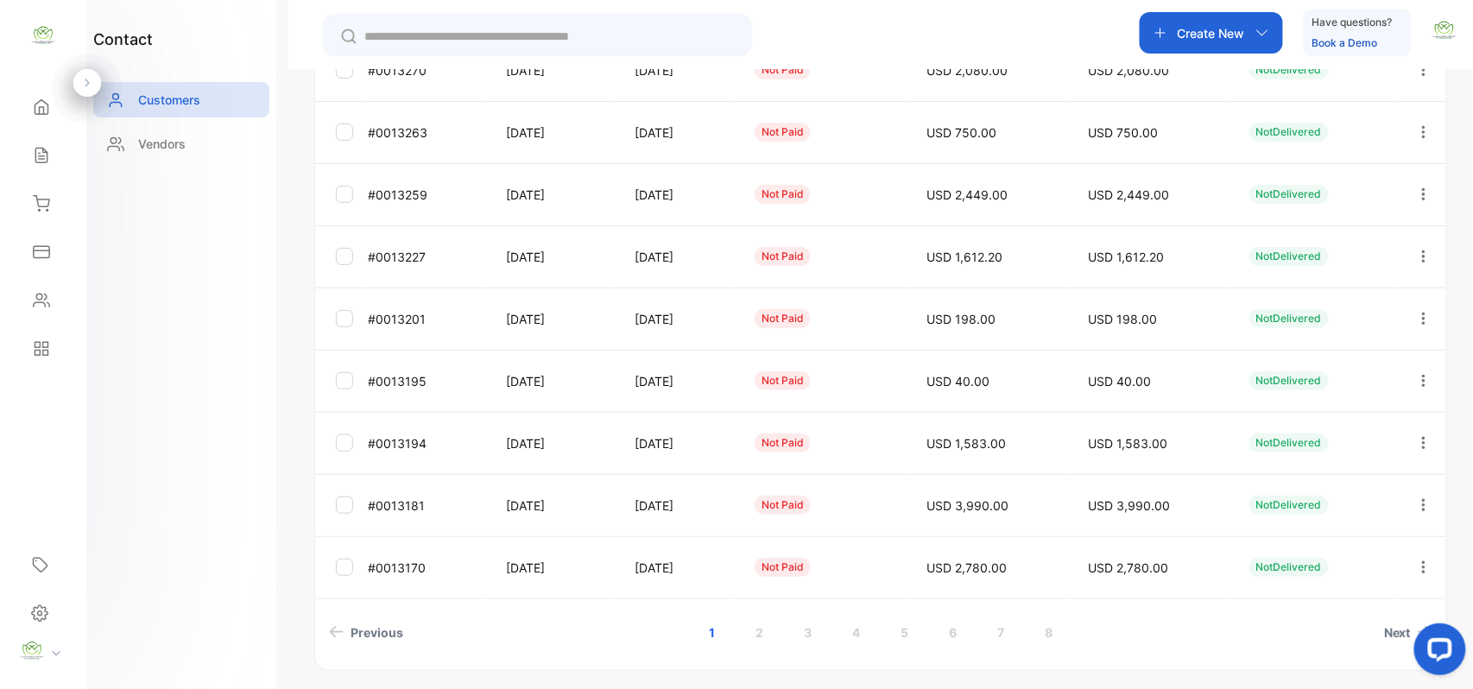
click at [908, 636] on link "5" at bounding box center [904, 632] width 49 height 32
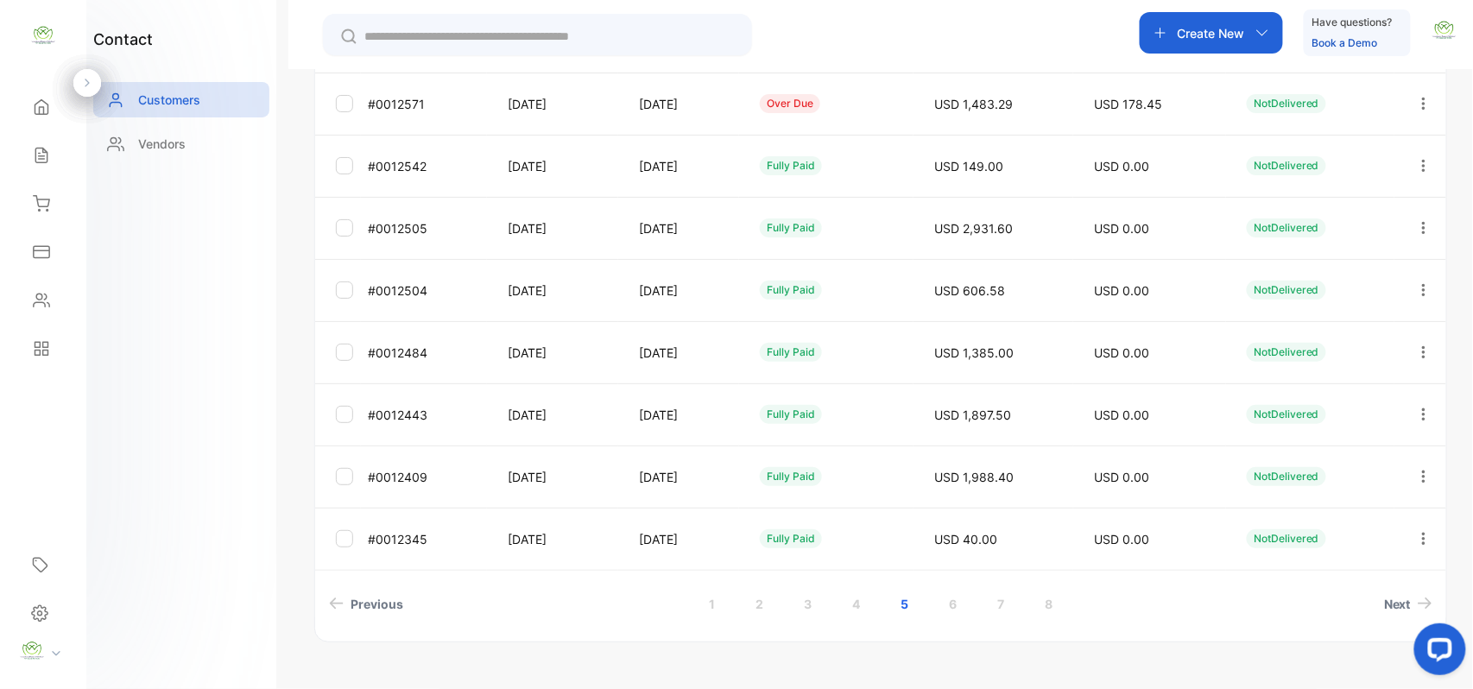
scroll to position [459, 0]
click at [847, 595] on link "4" at bounding box center [855, 601] width 49 height 32
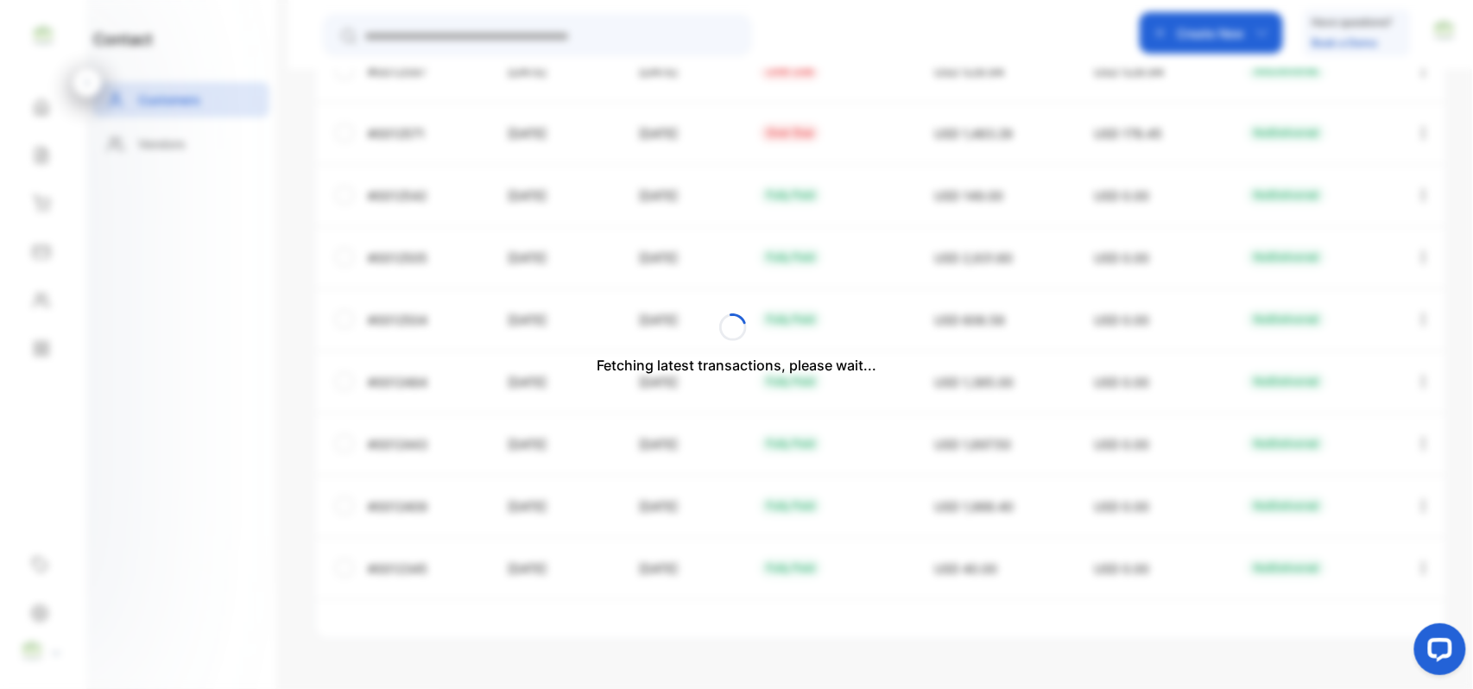
scroll to position [428, 0]
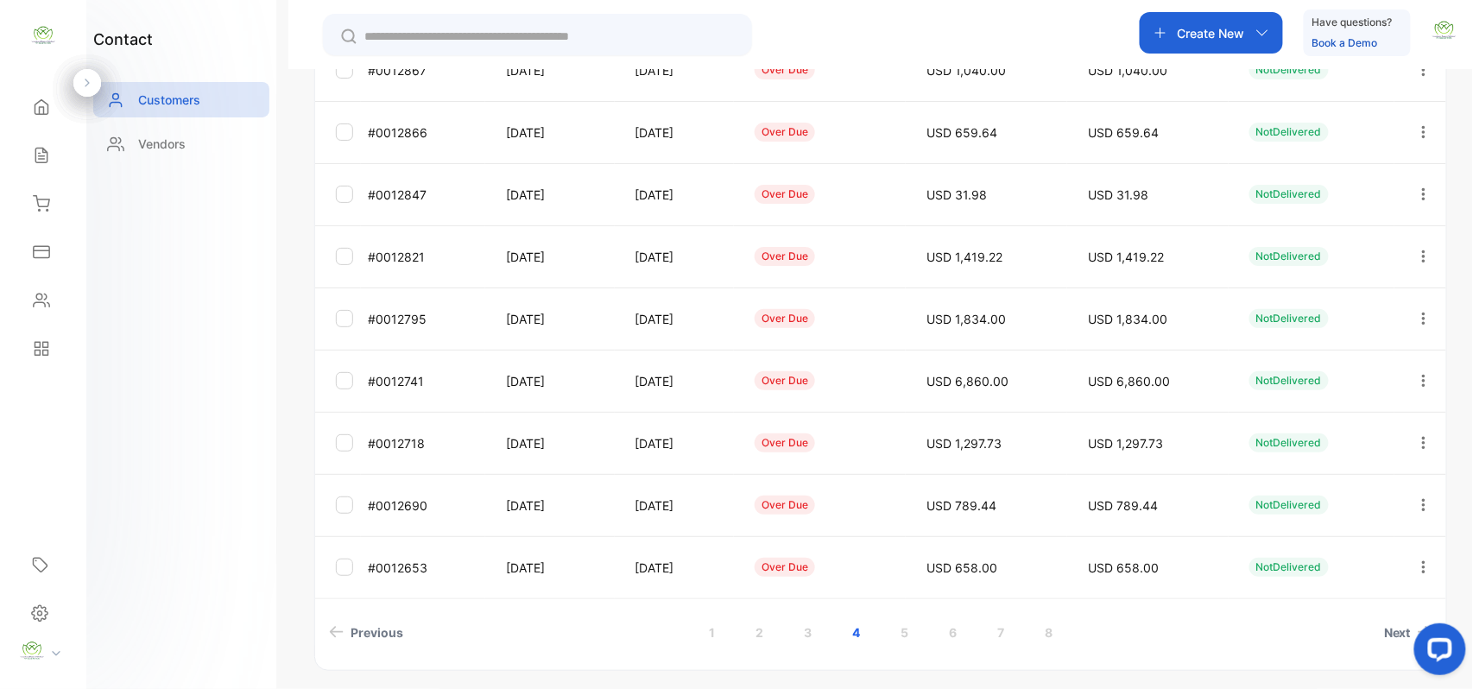
click at [900, 625] on link "5" at bounding box center [904, 632] width 49 height 32
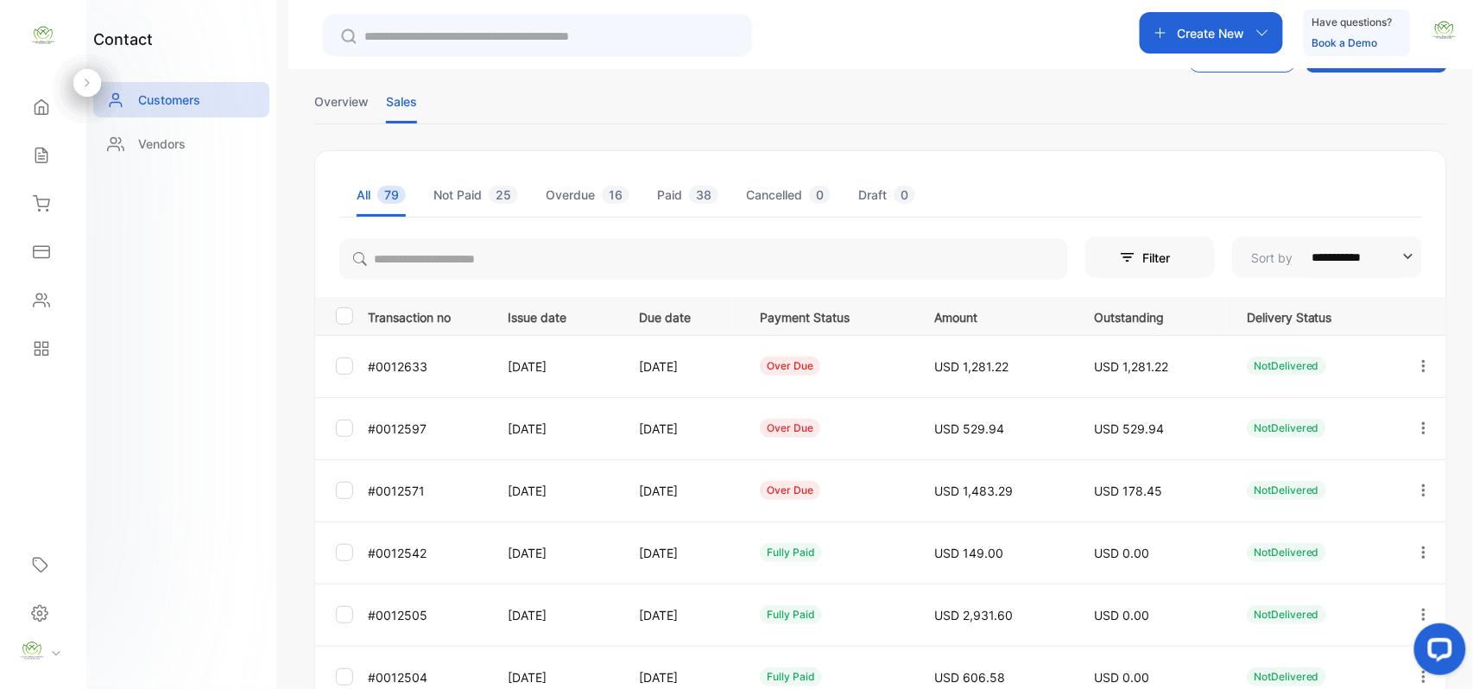
scroll to position [0, 0]
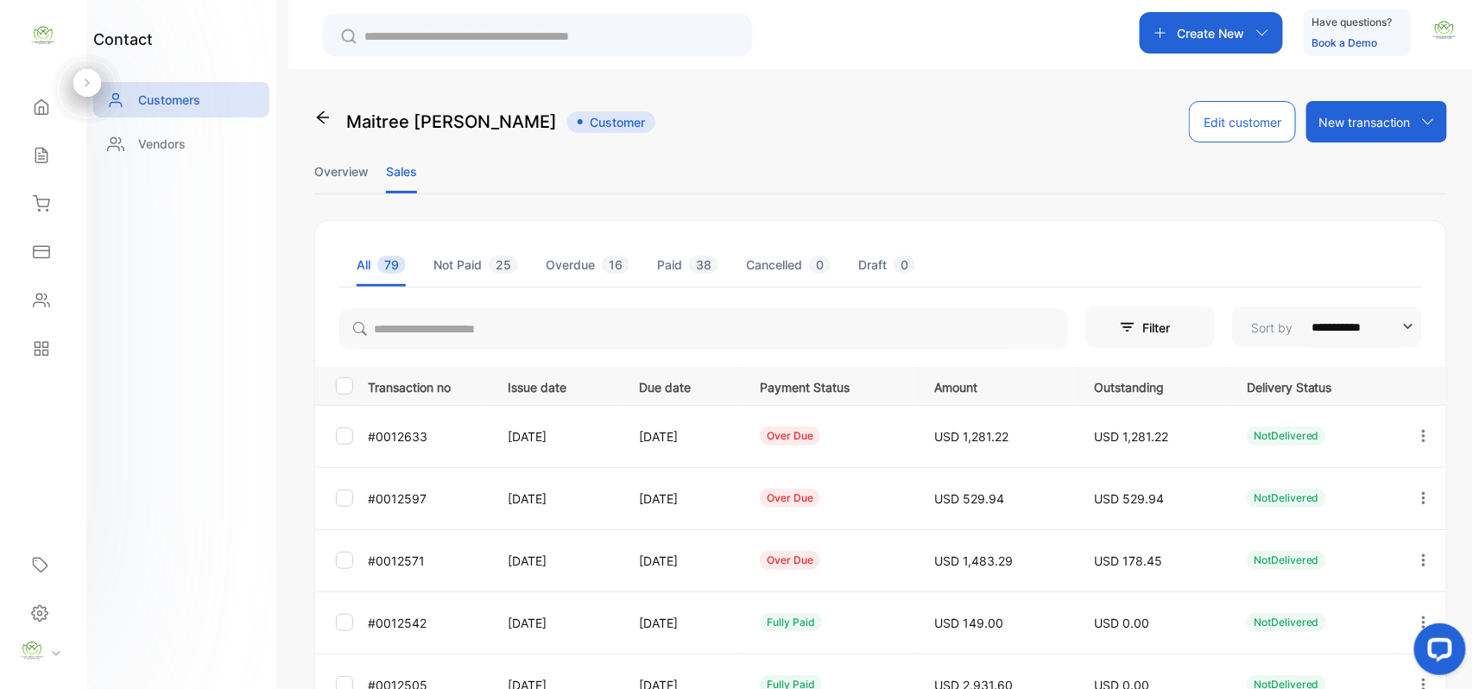
click at [1416, 556] on icon "button" at bounding box center [1424, 561] width 16 height 16
click at [1281, 665] on span "Add payment" at bounding box center [1306, 662] width 88 height 21
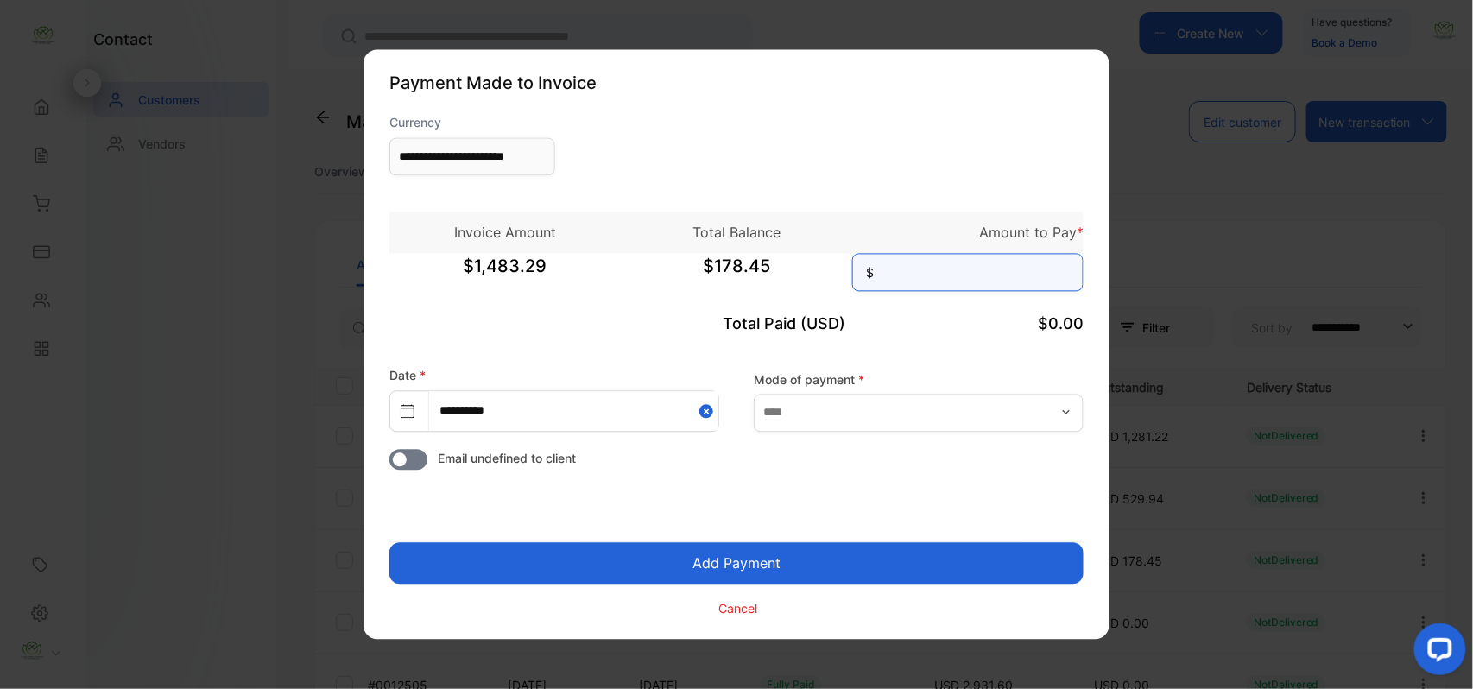
click at [1040, 276] on input at bounding box center [967, 273] width 231 height 38
type input "******"
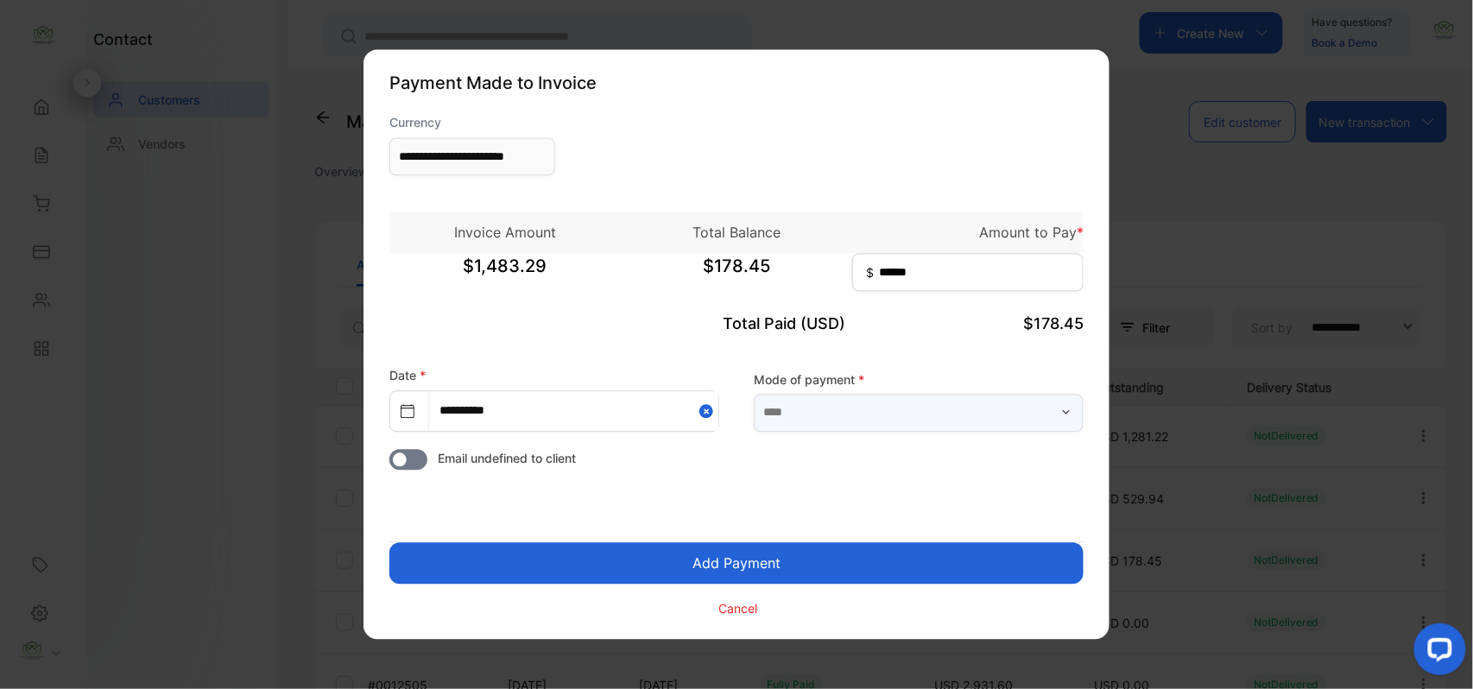
click at [937, 416] on input "text" at bounding box center [919, 413] width 330 height 38
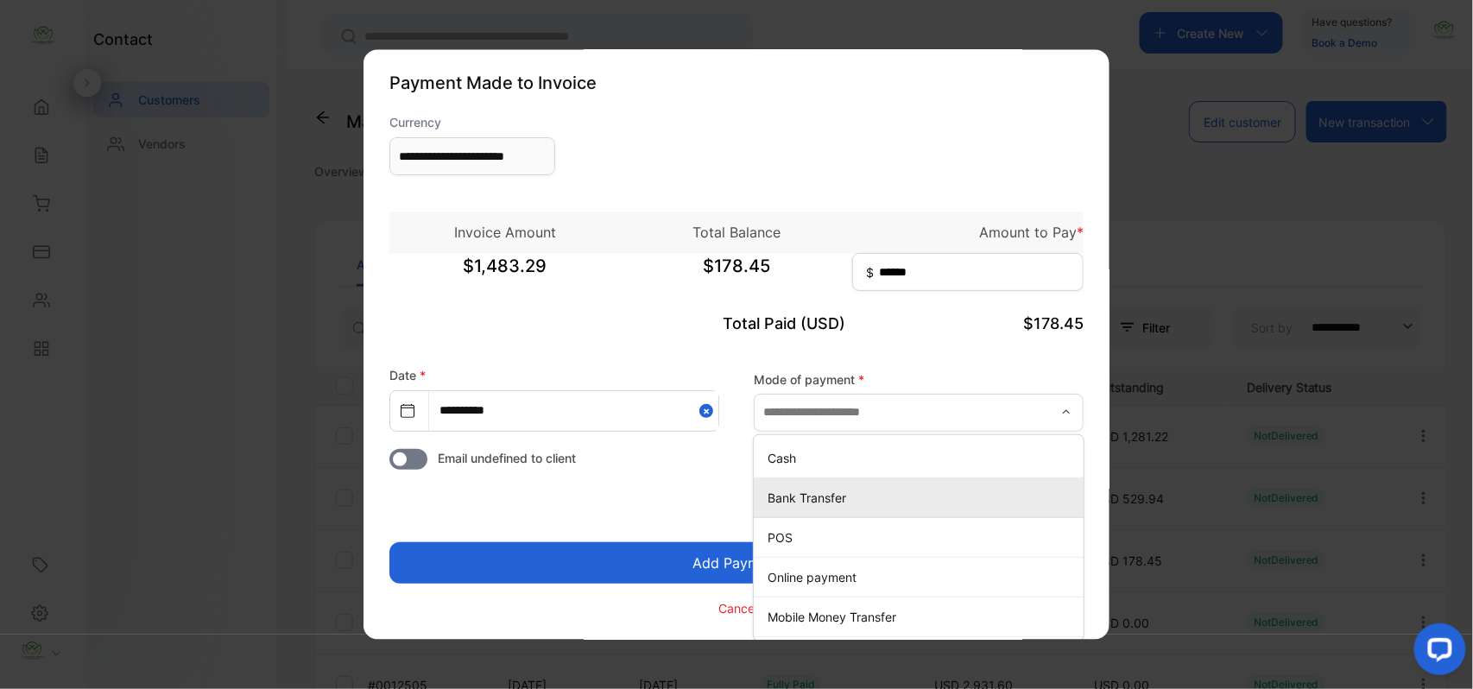
click at [818, 490] on p "Bank Transfer" at bounding box center [922, 498] width 309 height 18
type input "**********"
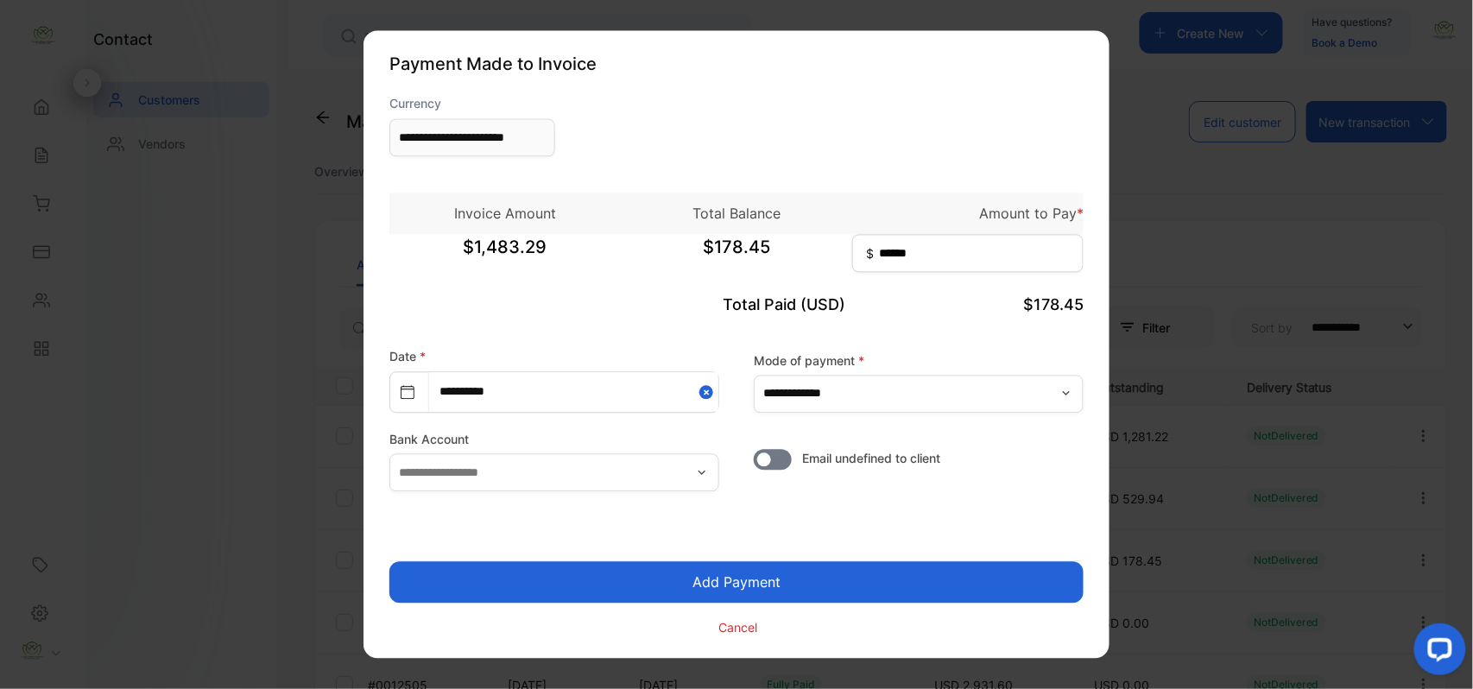
click at [765, 589] on button "Add Payment" at bounding box center [736, 582] width 694 height 41
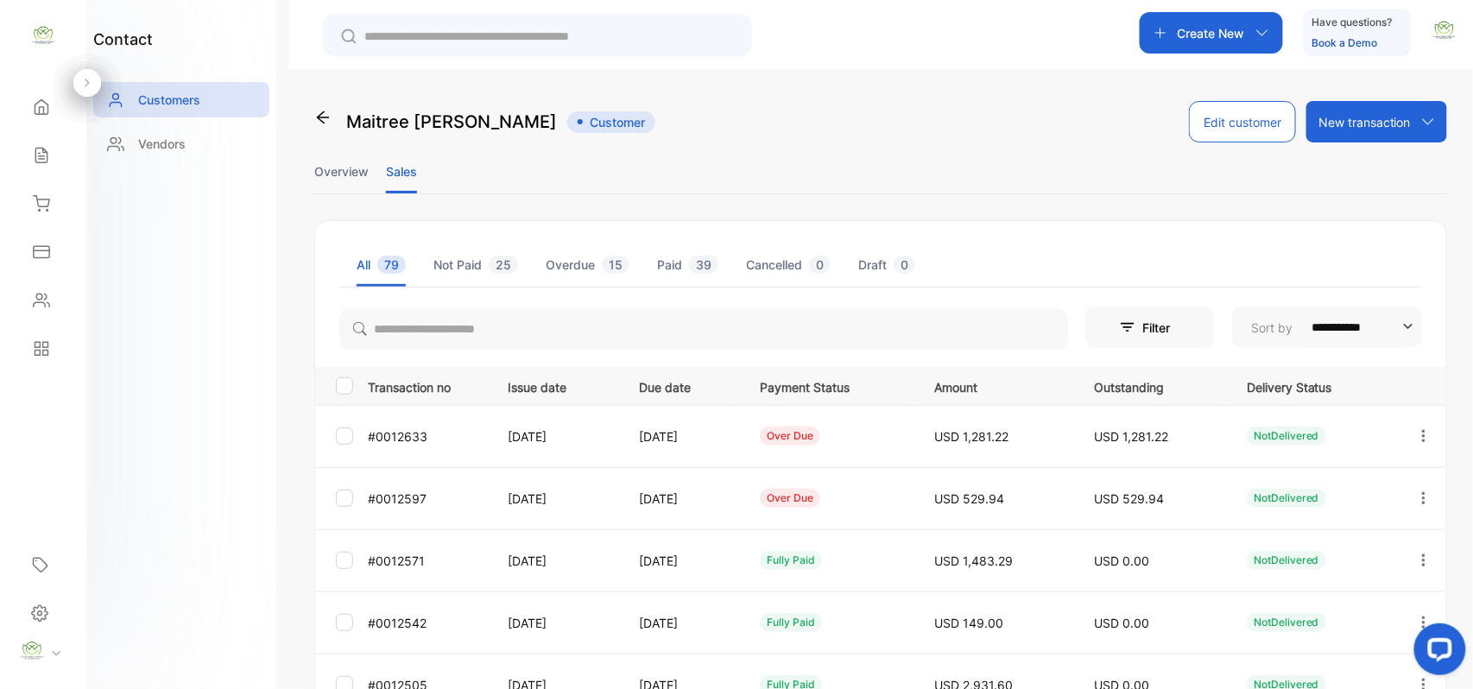
click at [1419, 496] on icon "button" at bounding box center [1424, 498] width 16 height 16
click at [1295, 609] on span "Add payment" at bounding box center [1306, 600] width 88 height 21
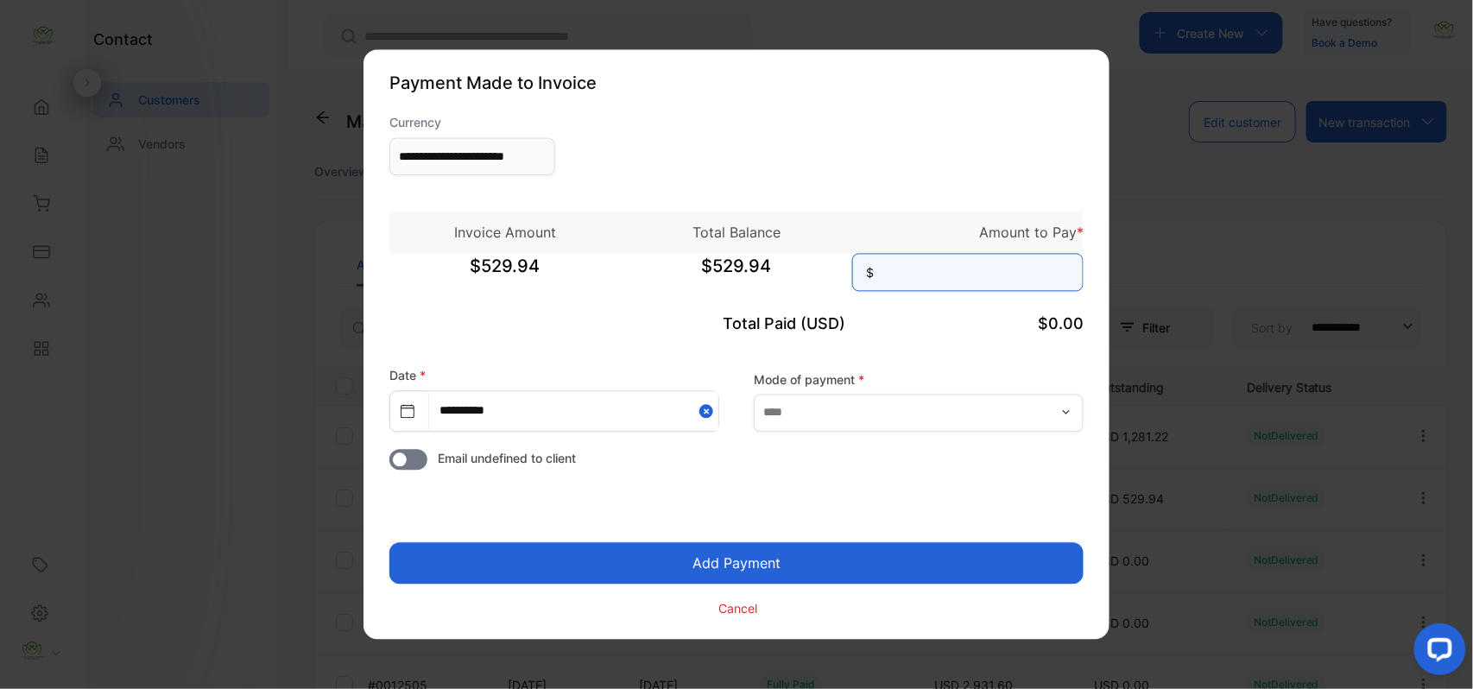
click at [947, 267] on input at bounding box center [967, 273] width 231 height 38
type input "******"
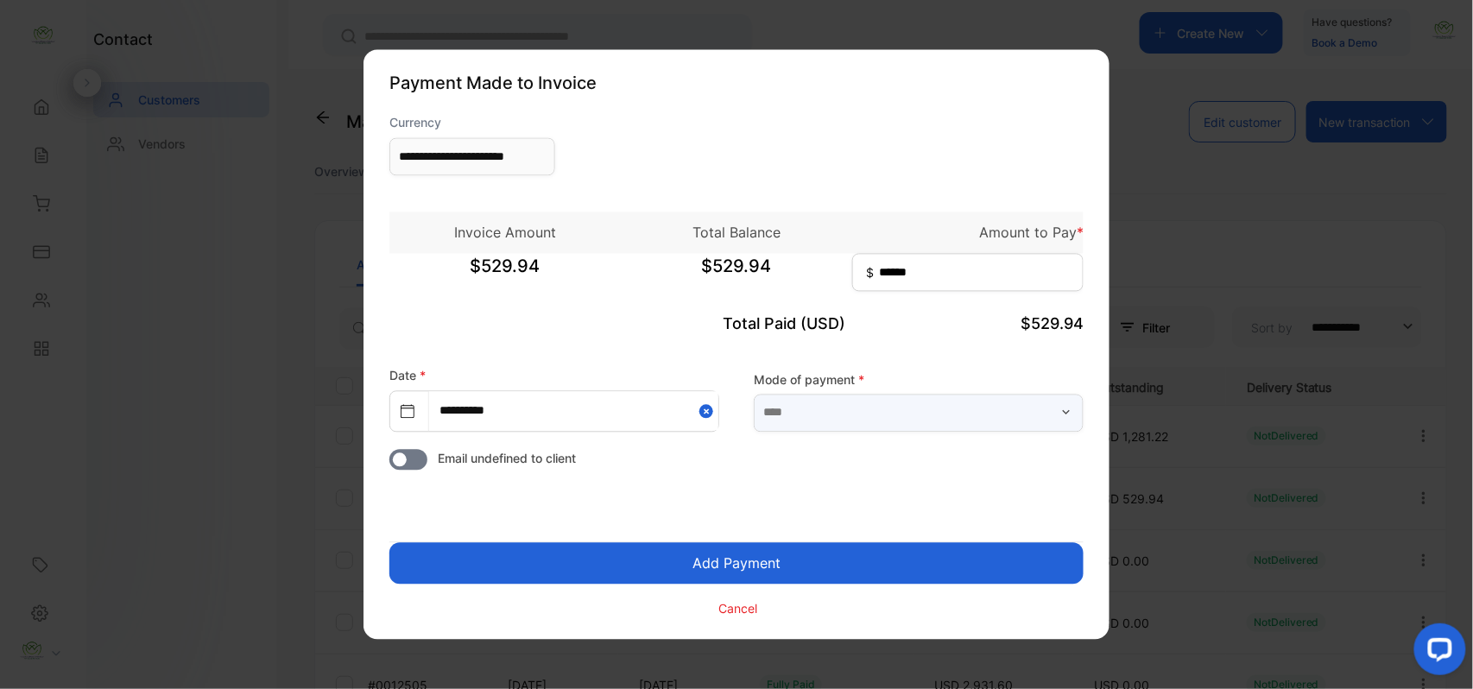
click at [901, 404] on input "text" at bounding box center [919, 413] width 330 height 38
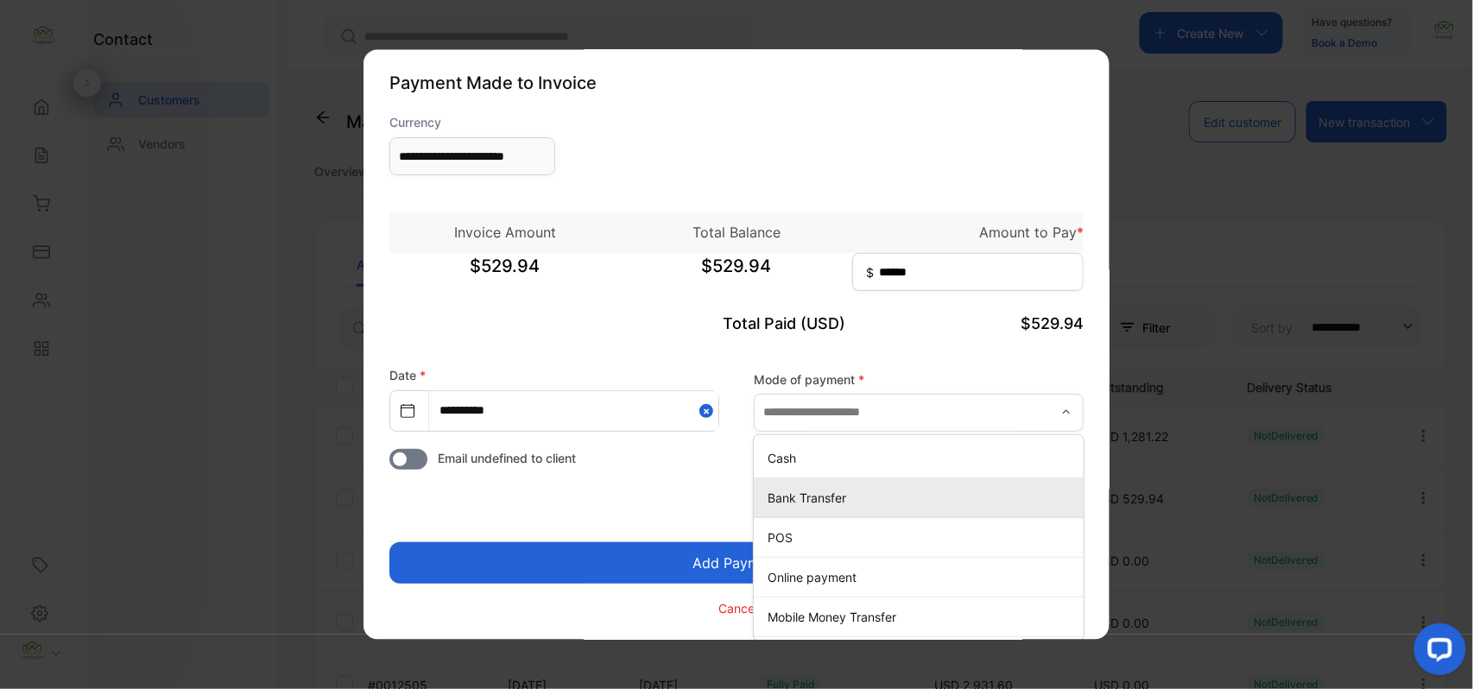
click at [806, 491] on p "Bank Transfer" at bounding box center [922, 498] width 309 height 18
type input "**********"
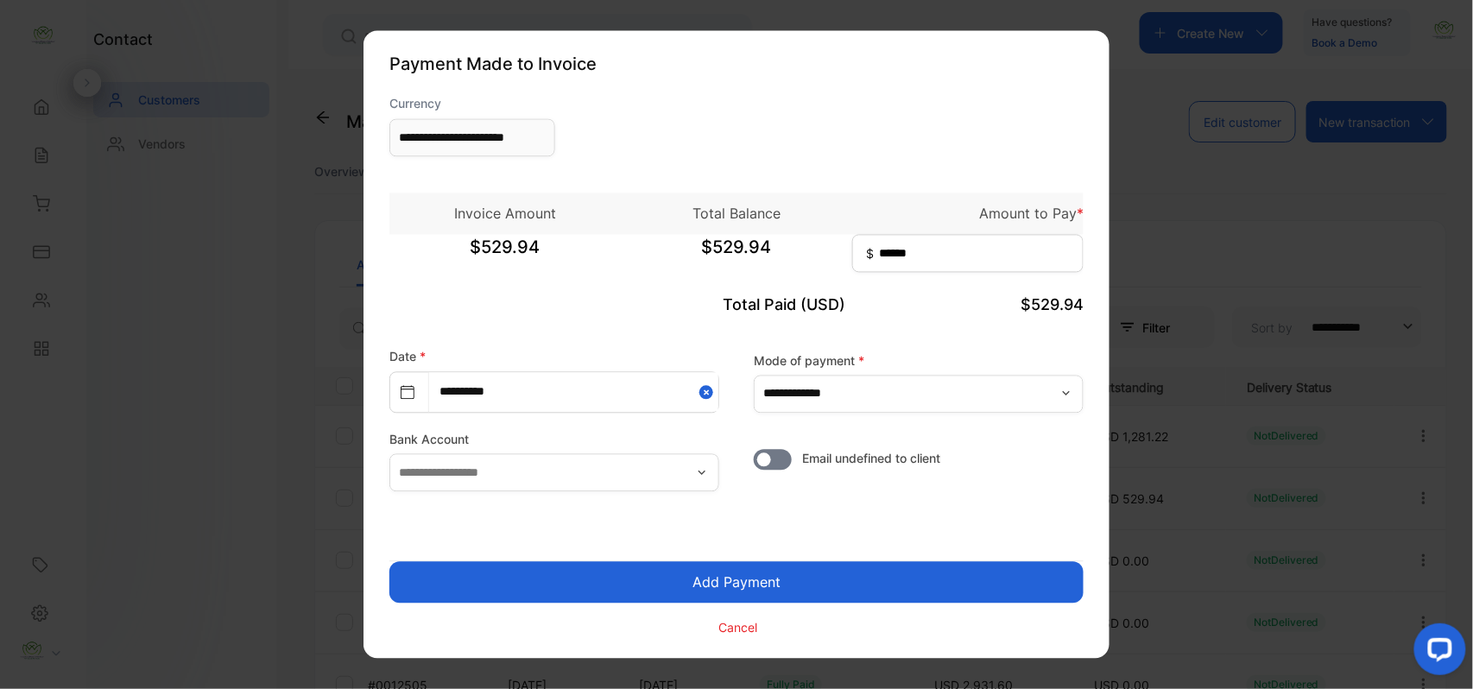
click at [708, 585] on button "Add Payment" at bounding box center [736, 582] width 694 height 41
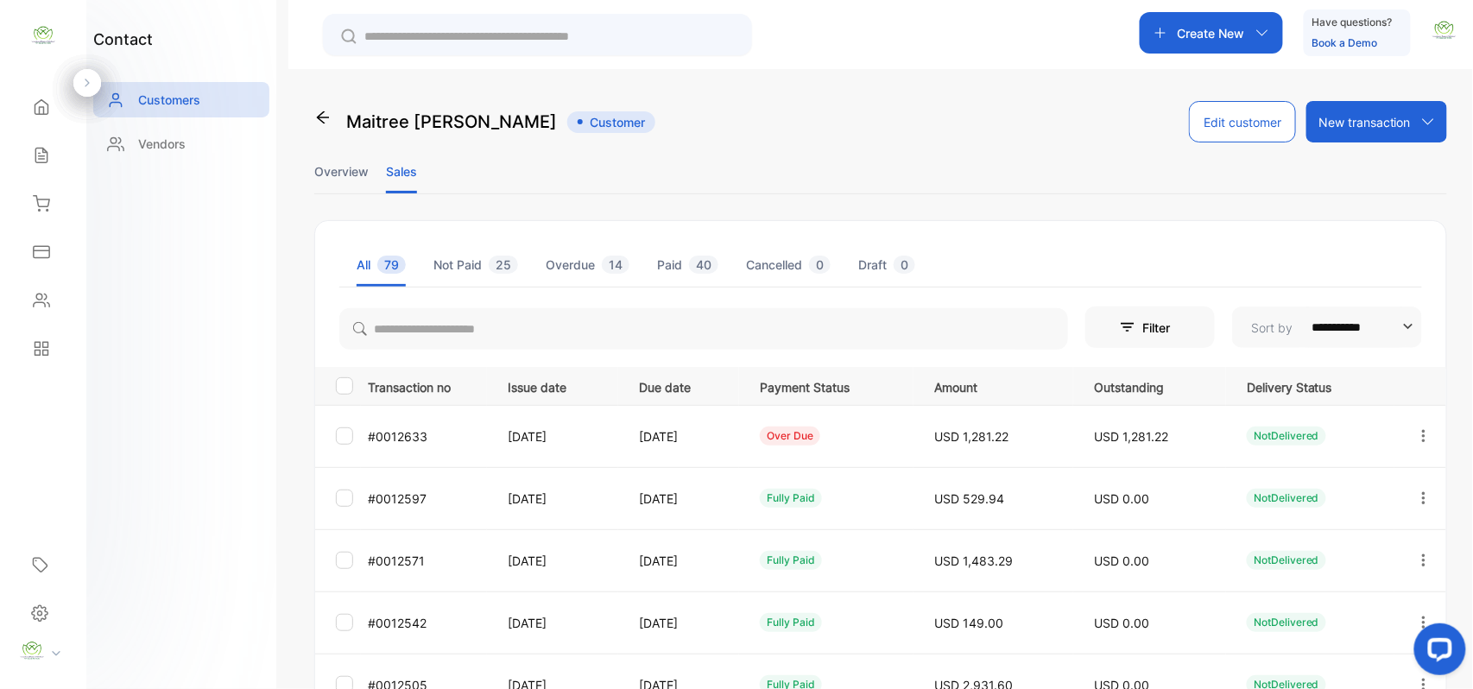
click at [1420, 433] on icon "button" at bounding box center [1424, 436] width 16 height 16
click at [1337, 537] on span "Add payment" at bounding box center [1306, 538] width 88 height 21
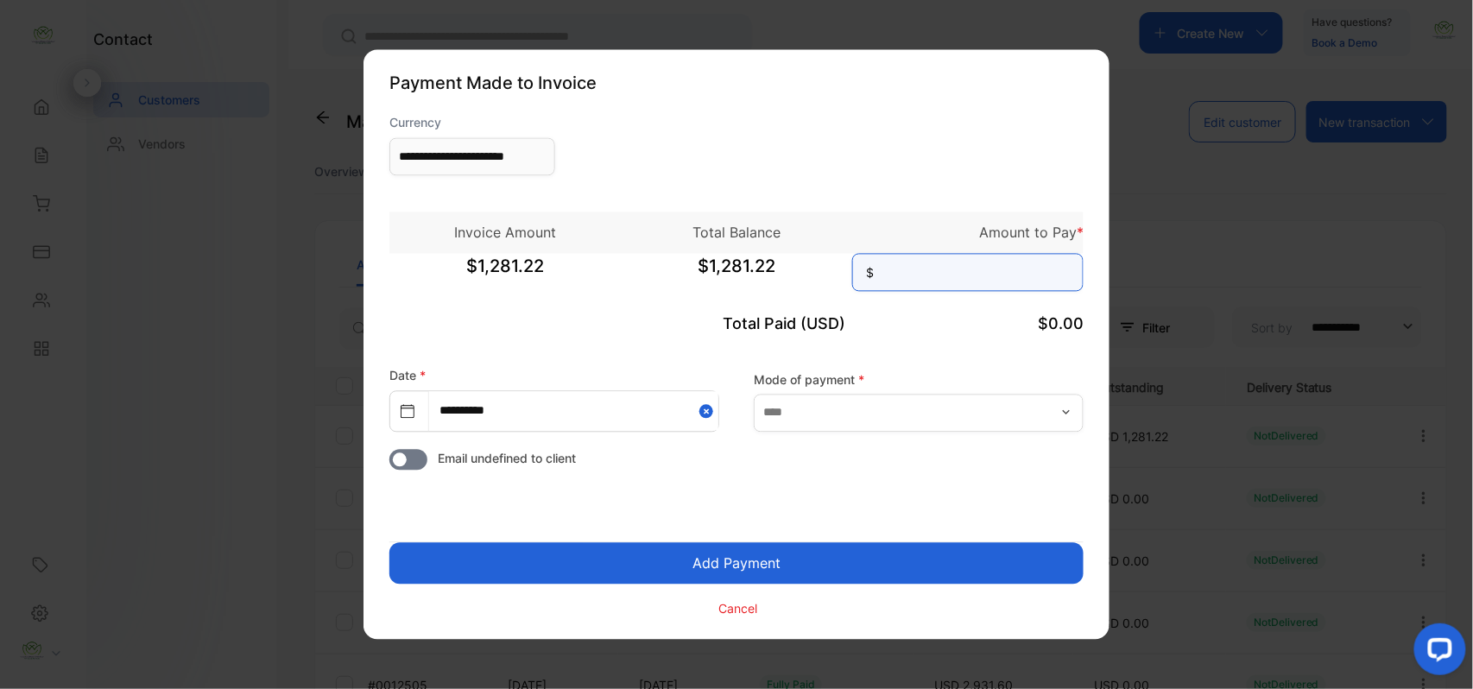
click at [941, 277] on input at bounding box center [967, 273] width 231 height 38
type input "********"
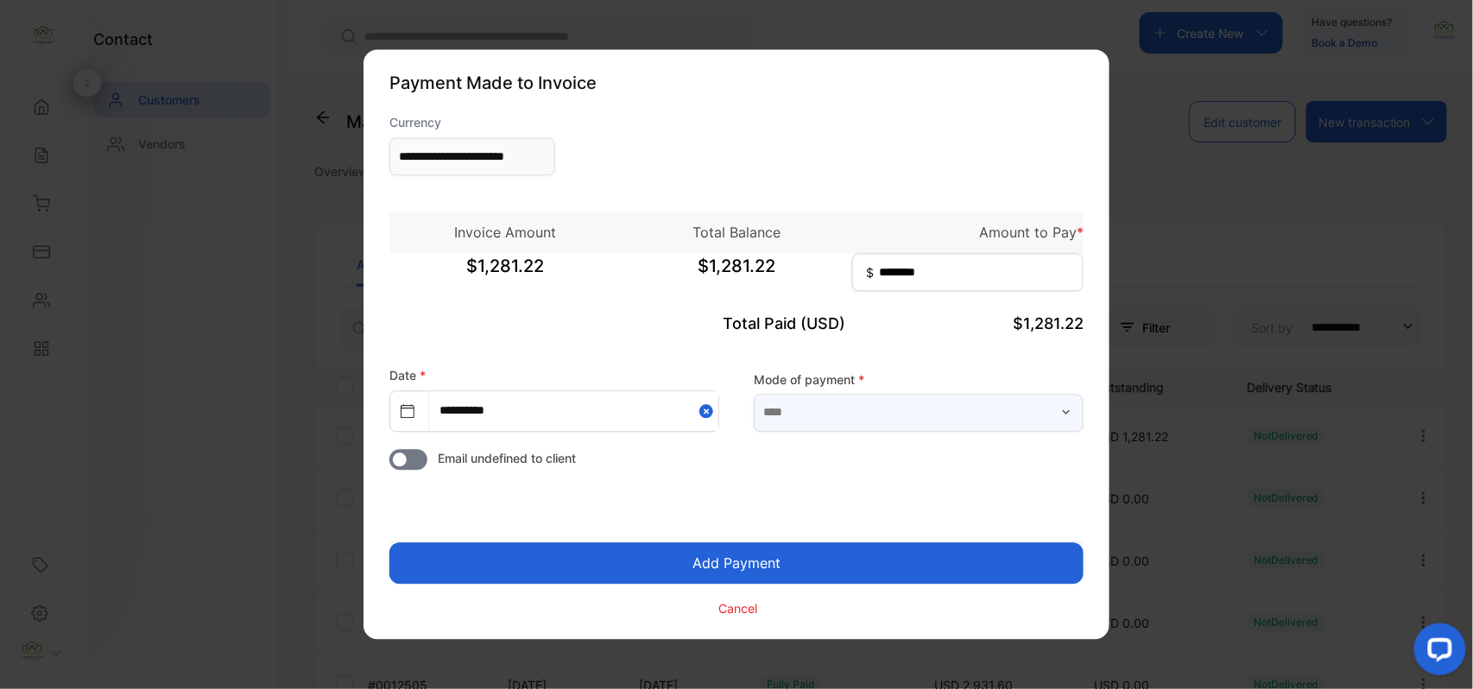
click at [913, 423] on input "text" at bounding box center [919, 413] width 330 height 38
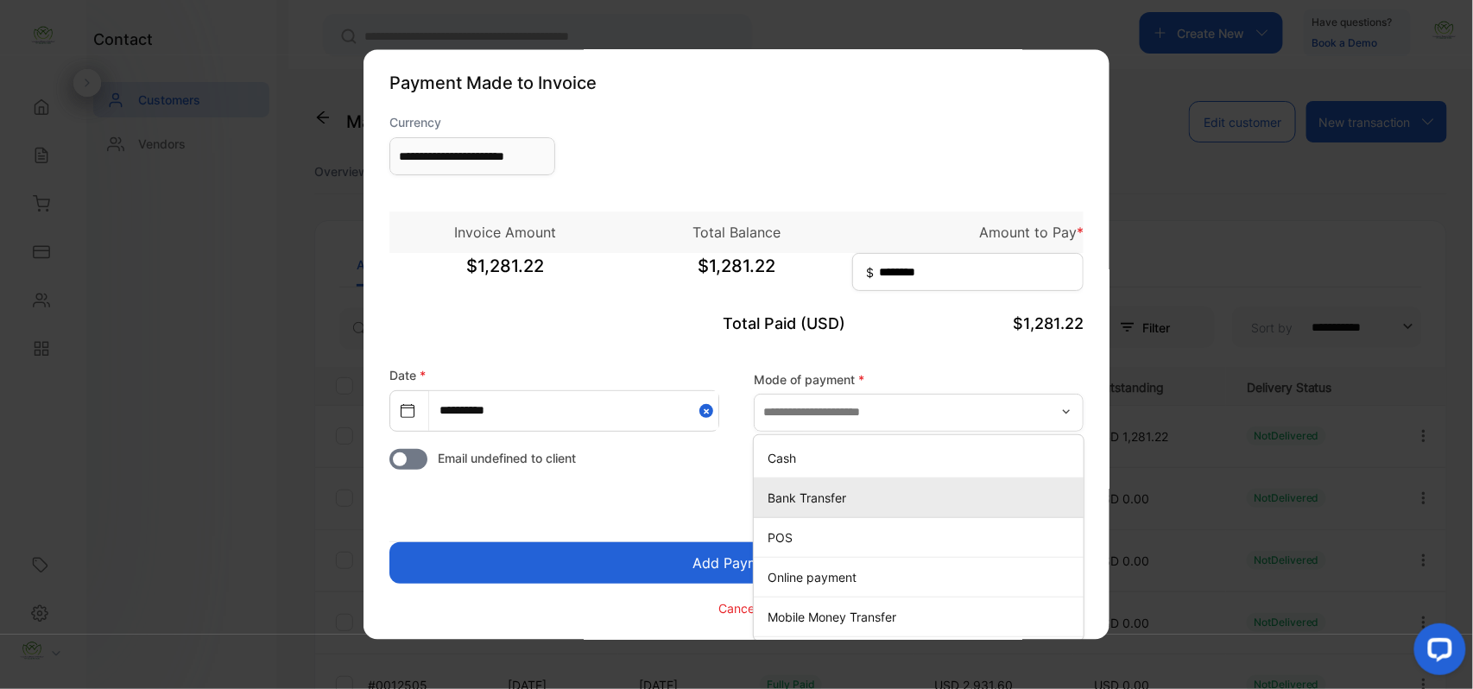
click at [768, 498] on p "Bank Transfer" at bounding box center [922, 498] width 309 height 18
type input "**********"
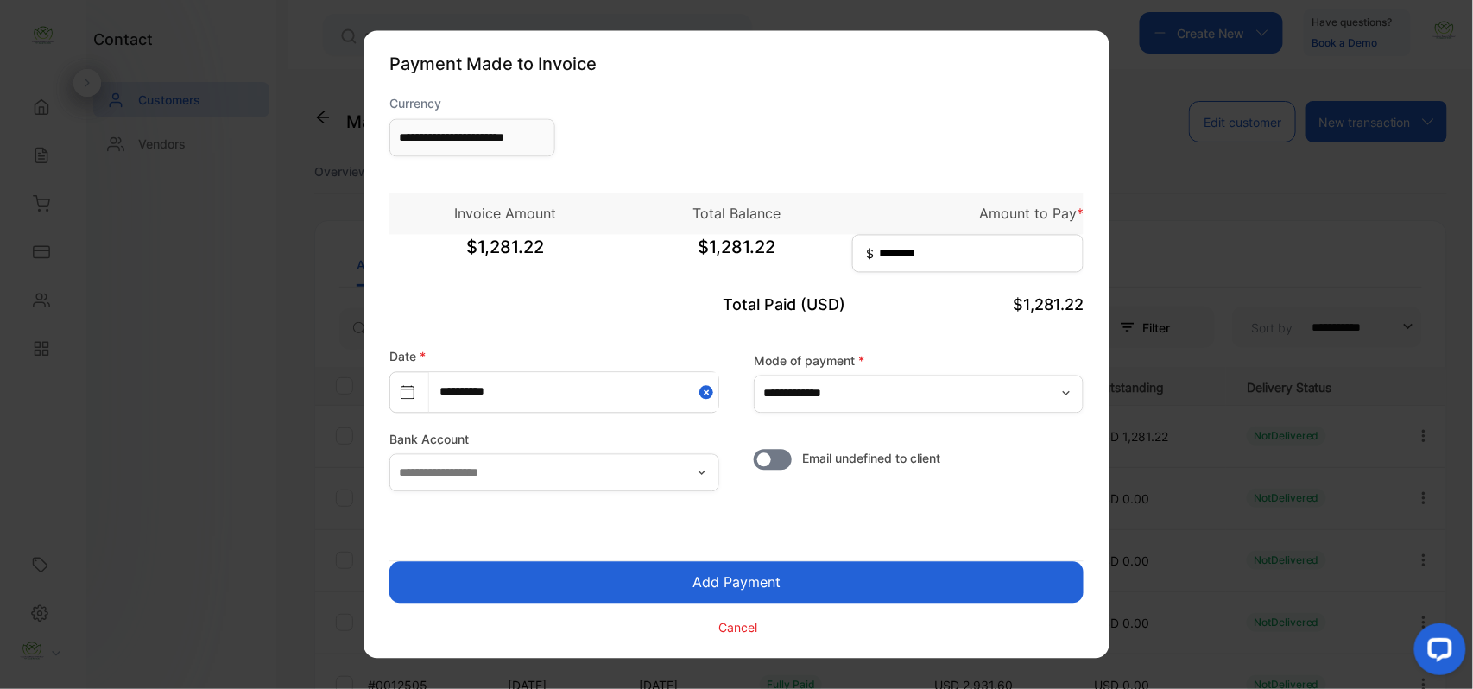
click at [706, 581] on button "Add Payment" at bounding box center [736, 582] width 694 height 41
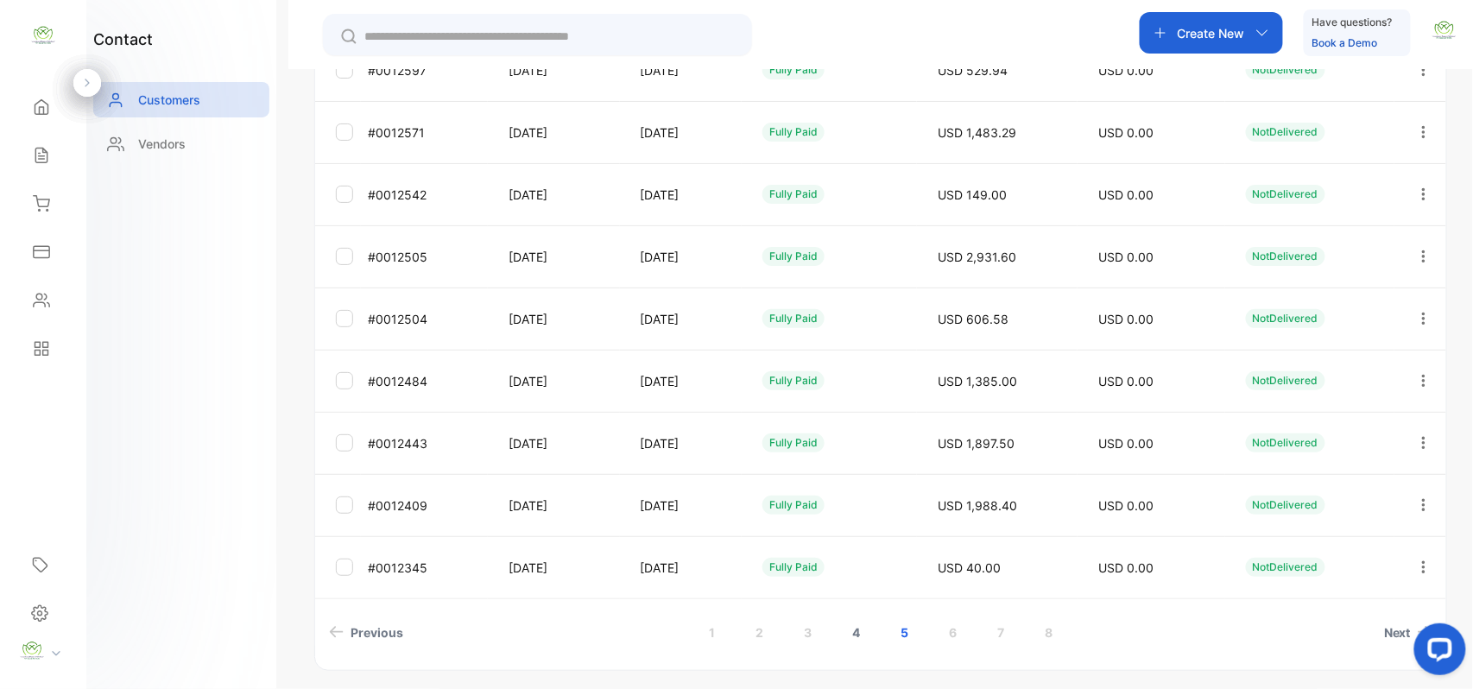
click at [857, 636] on link "4" at bounding box center [855, 632] width 49 height 32
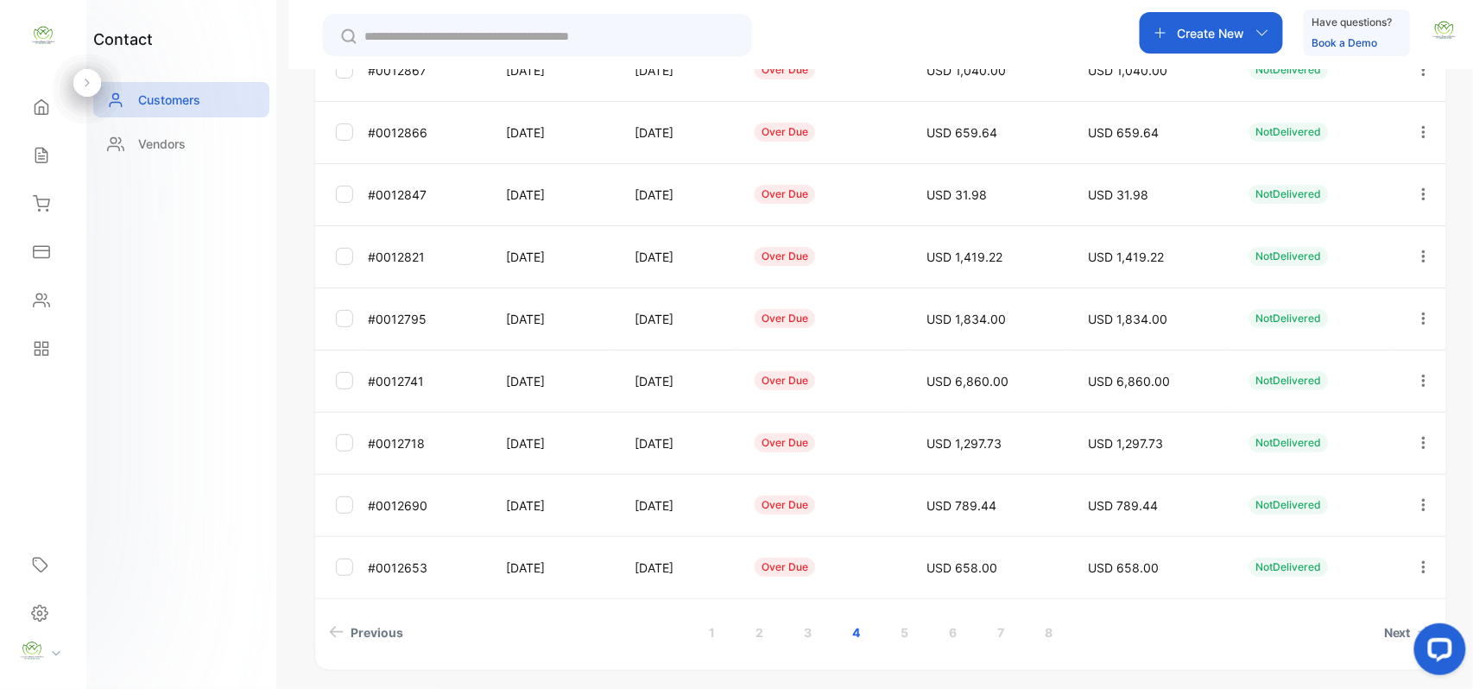
click at [1409, 561] on div at bounding box center [1423, 568] width 44 height 42
drag, startPoint x: 1305, startPoint y: 673, endPoint x: 1297, endPoint y: 668, distance: 10.1
click at [1297, 668] on span "Add payment" at bounding box center [1306, 669] width 88 height 21
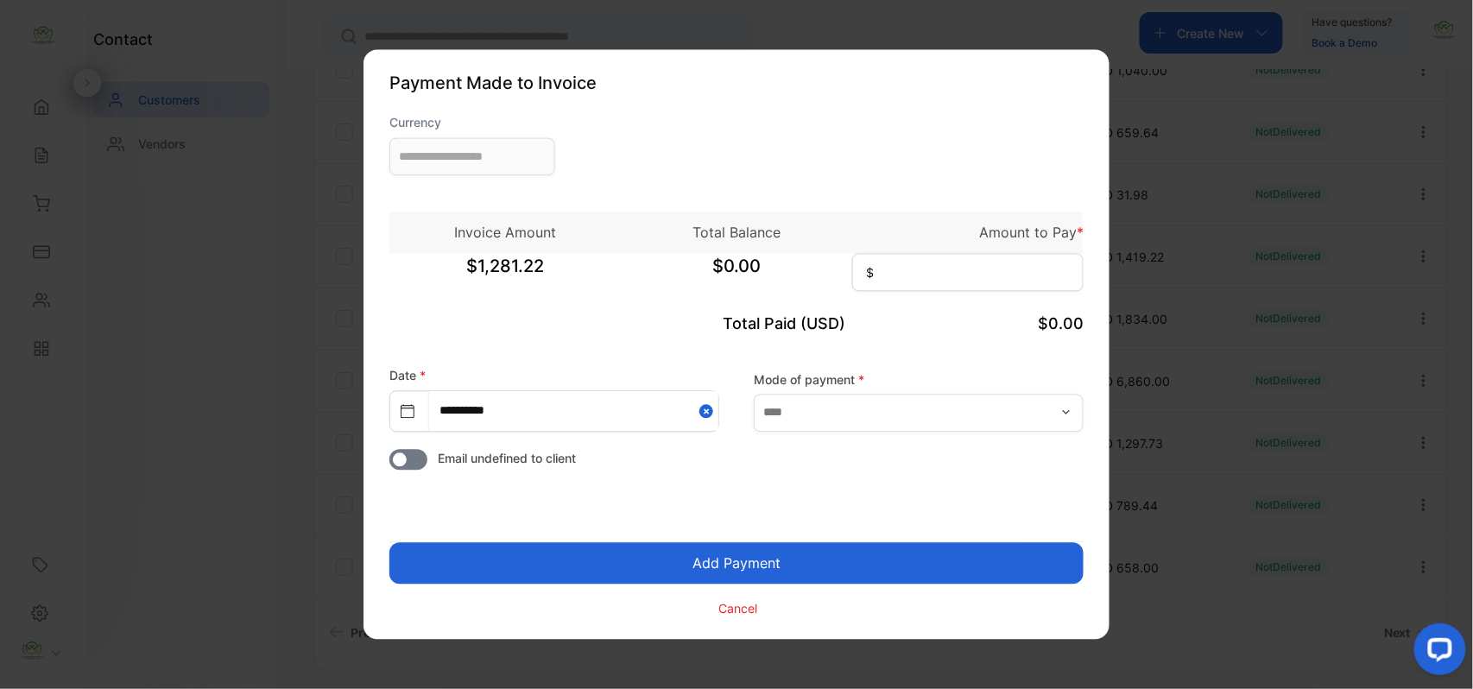
type input "**********"
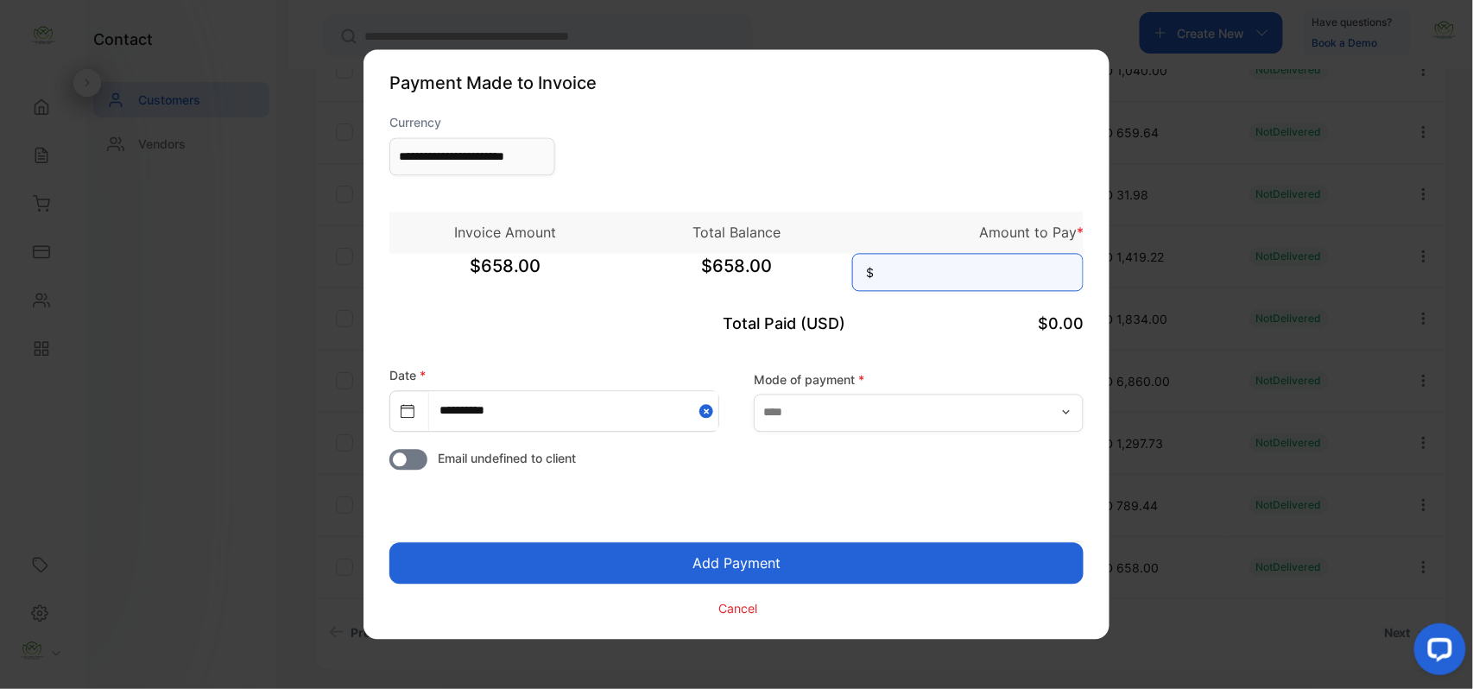
click at [996, 263] on input at bounding box center [967, 273] width 231 height 38
type input "***"
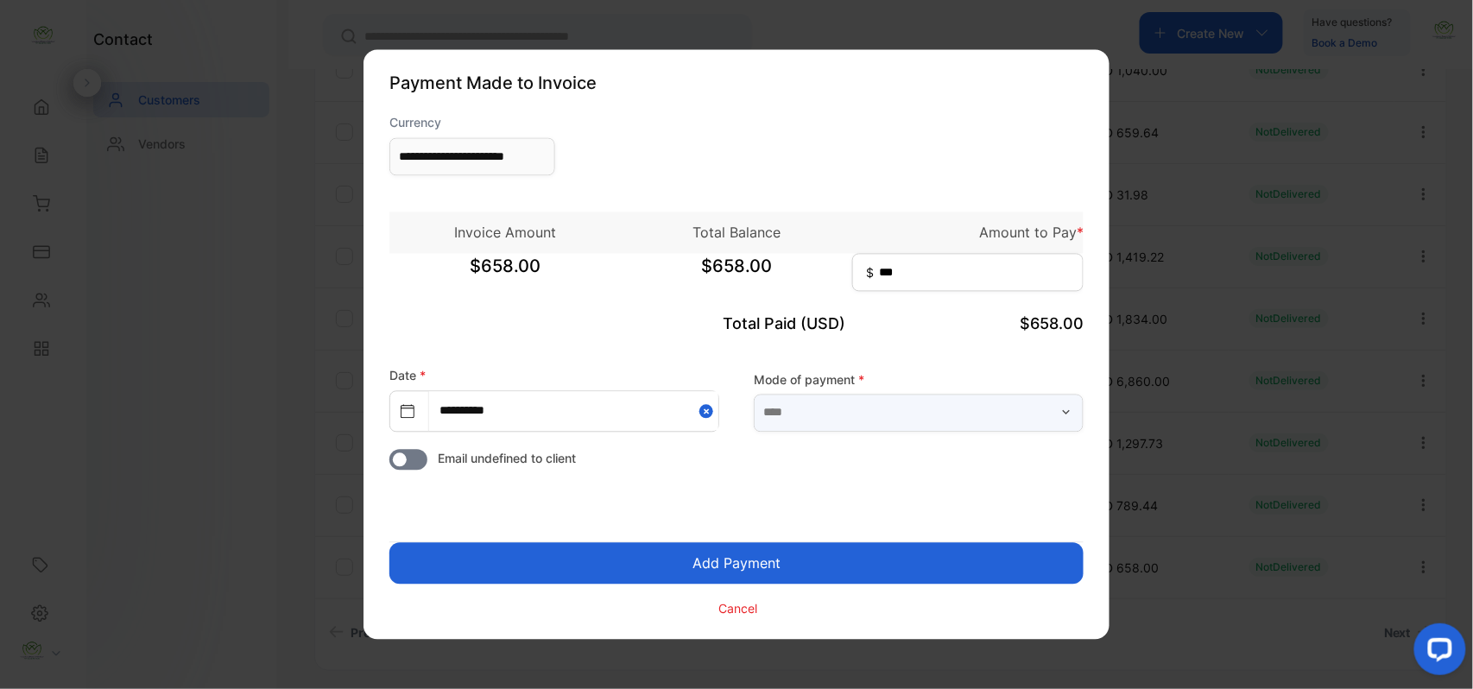
click at [1007, 411] on input "text" at bounding box center [919, 413] width 330 height 38
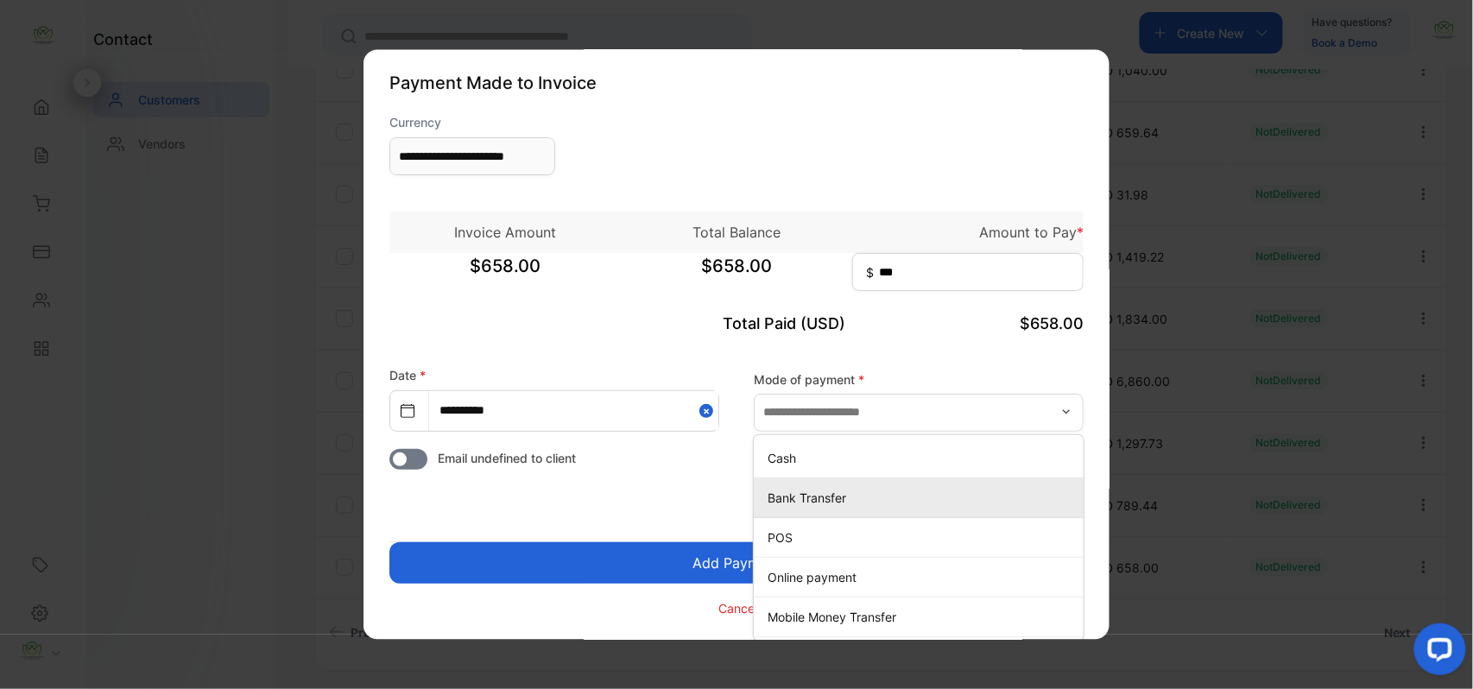
click at [778, 497] on p "Bank Transfer" at bounding box center [922, 498] width 309 height 18
type input "**********"
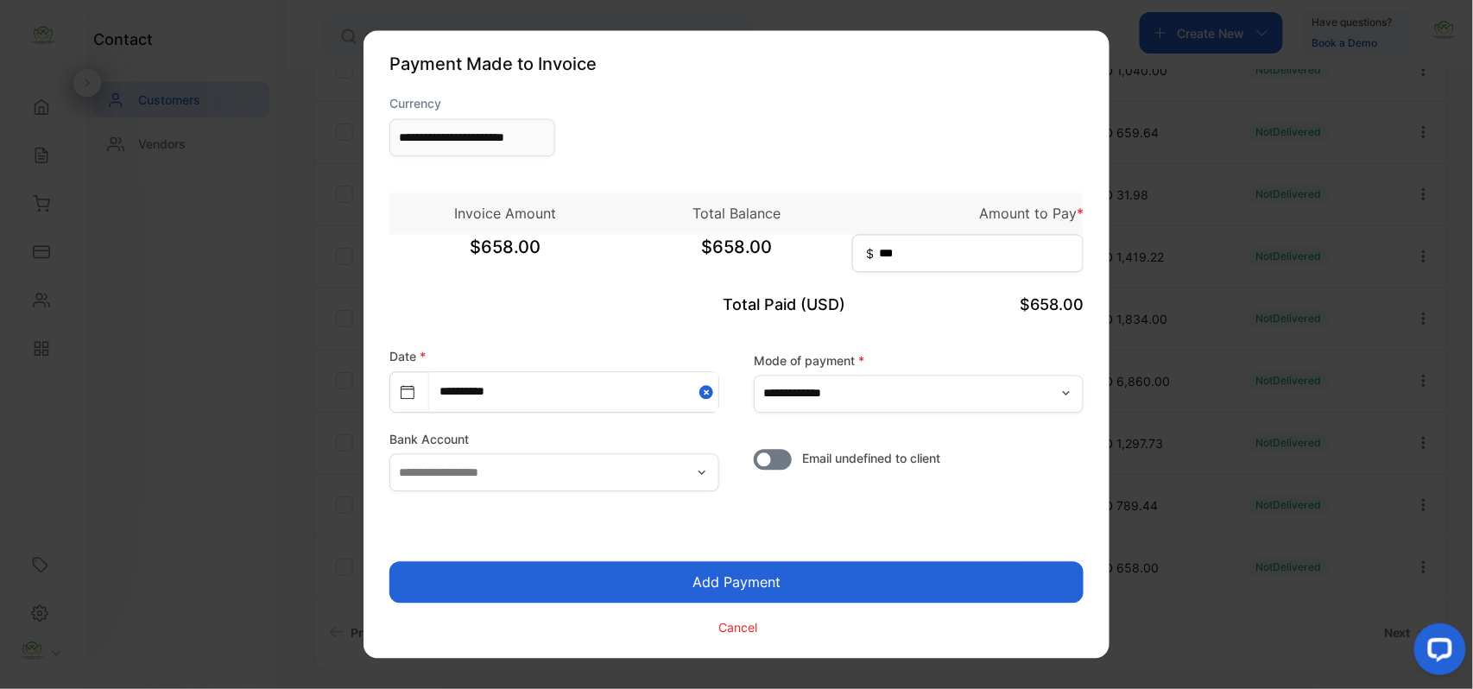
click at [743, 581] on button "Add Payment" at bounding box center [736, 582] width 694 height 41
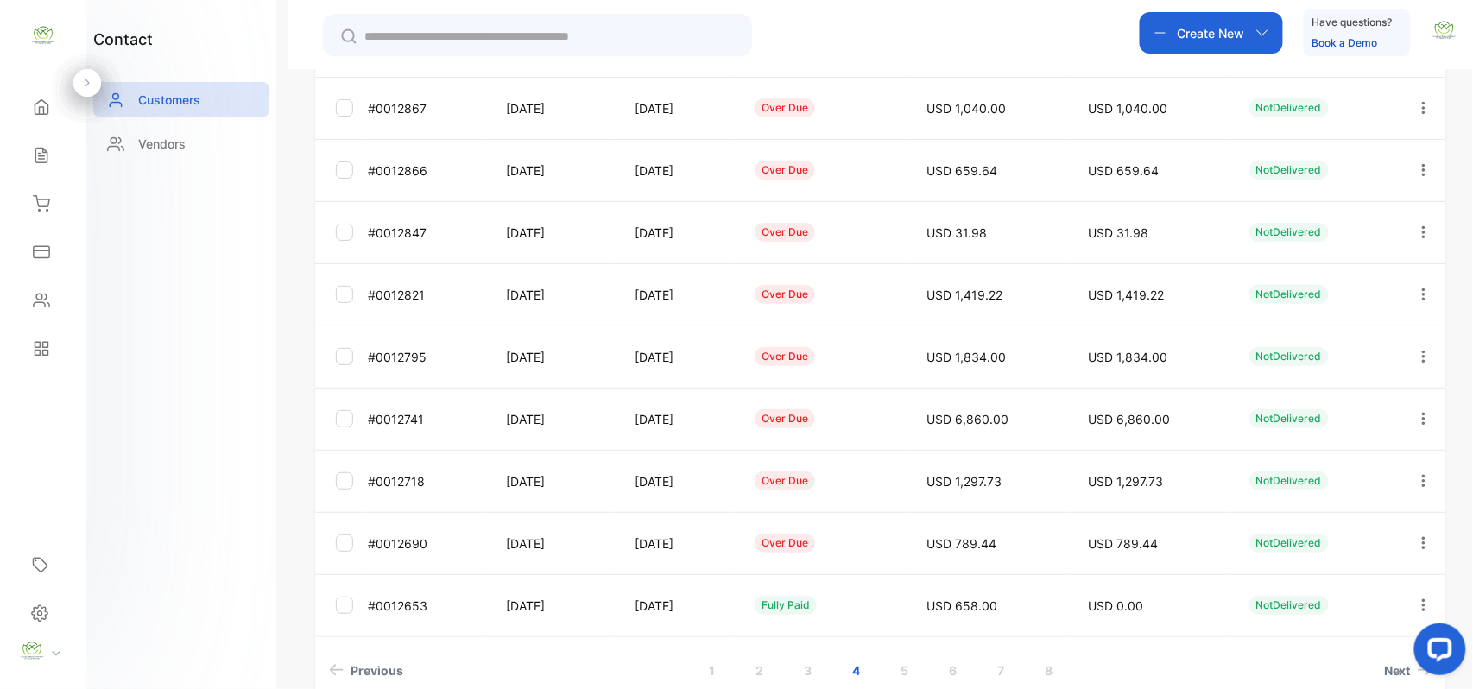
scroll to position [428, 0]
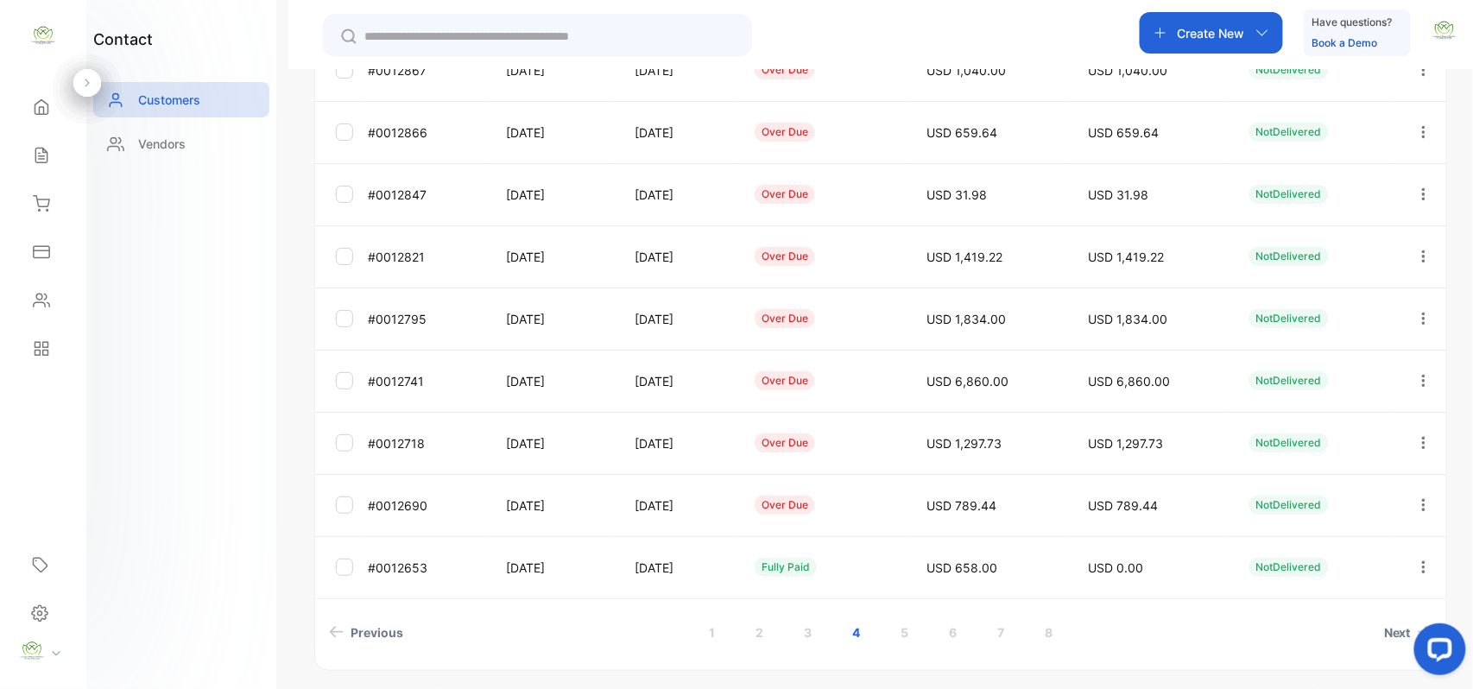
click at [1416, 502] on icon "button" at bounding box center [1424, 505] width 16 height 16
click at [1321, 516] on span "Add payment" at bounding box center [1306, 508] width 88 height 21
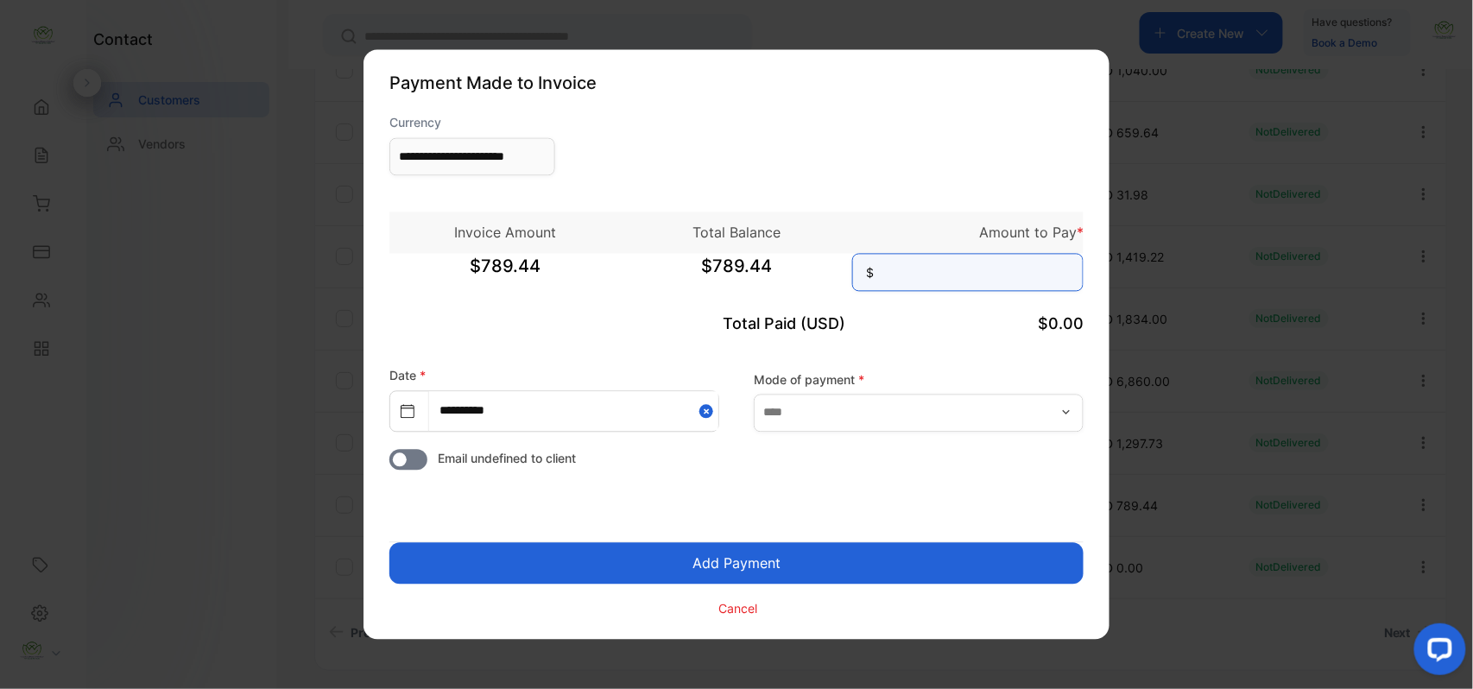
click at [1027, 291] on input at bounding box center [967, 273] width 231 height 38
type input "******"
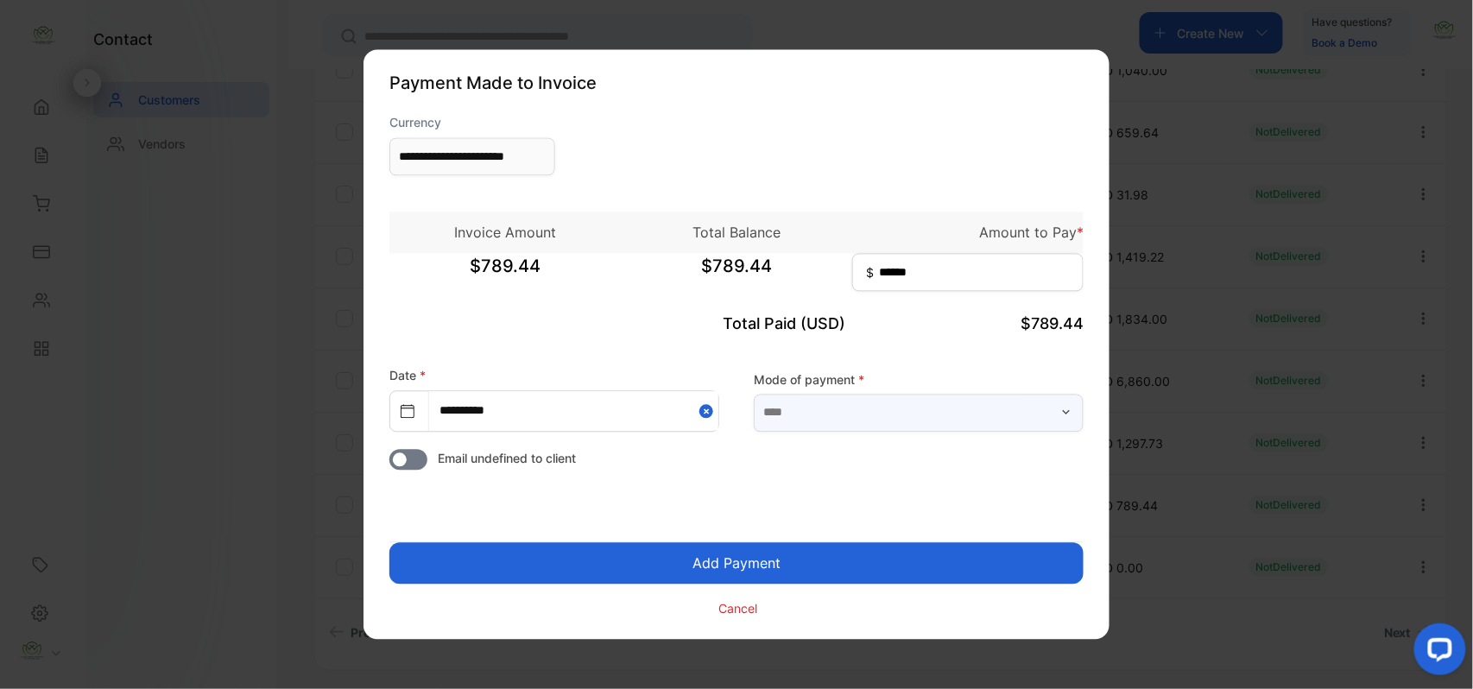
drag, startPoint x: 957, startPoint y: 419, endPoint x: 932, endPoint y: 413, distance: 25.8
click at [955, 420] on input "text" at bounding box center [919, 413] width 330 height 38
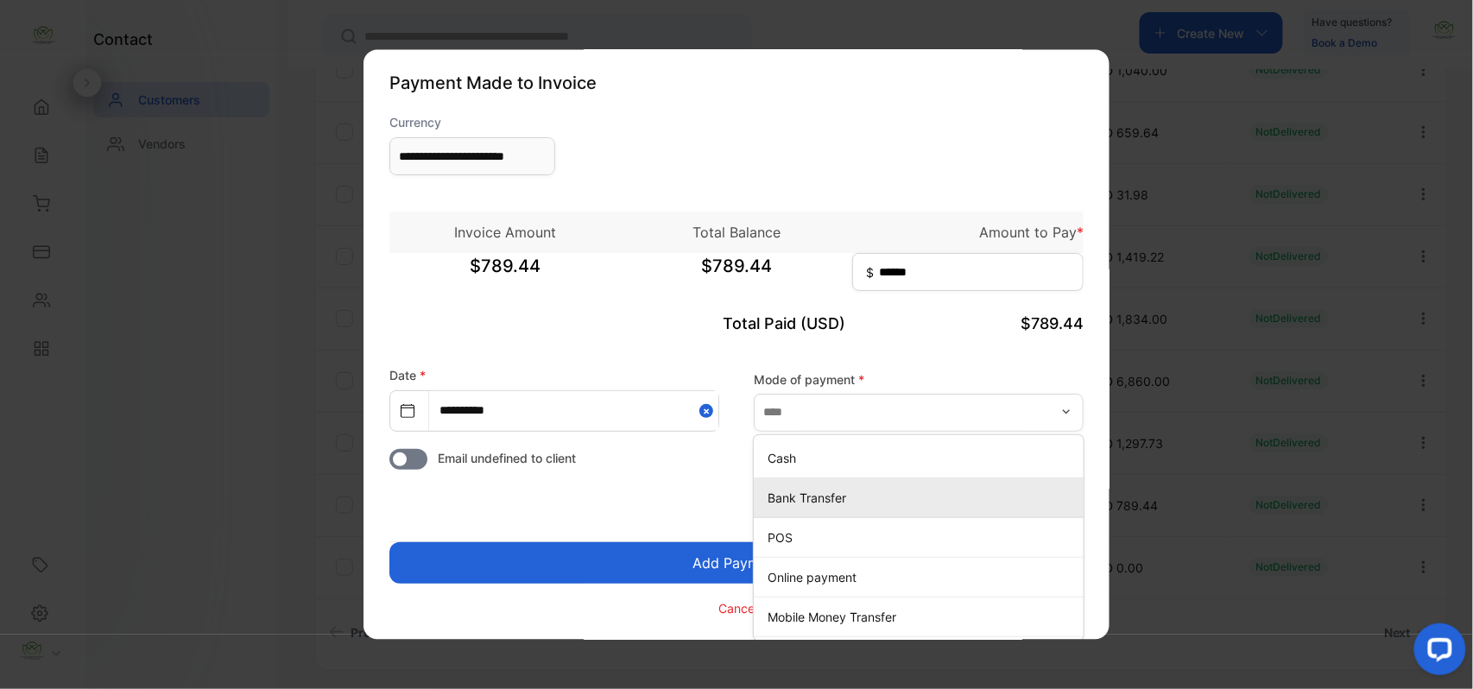
click at [789, 495] on p "Bank Transfer" at bounding box center [922, 498] width 309 height 18
type input "**********"
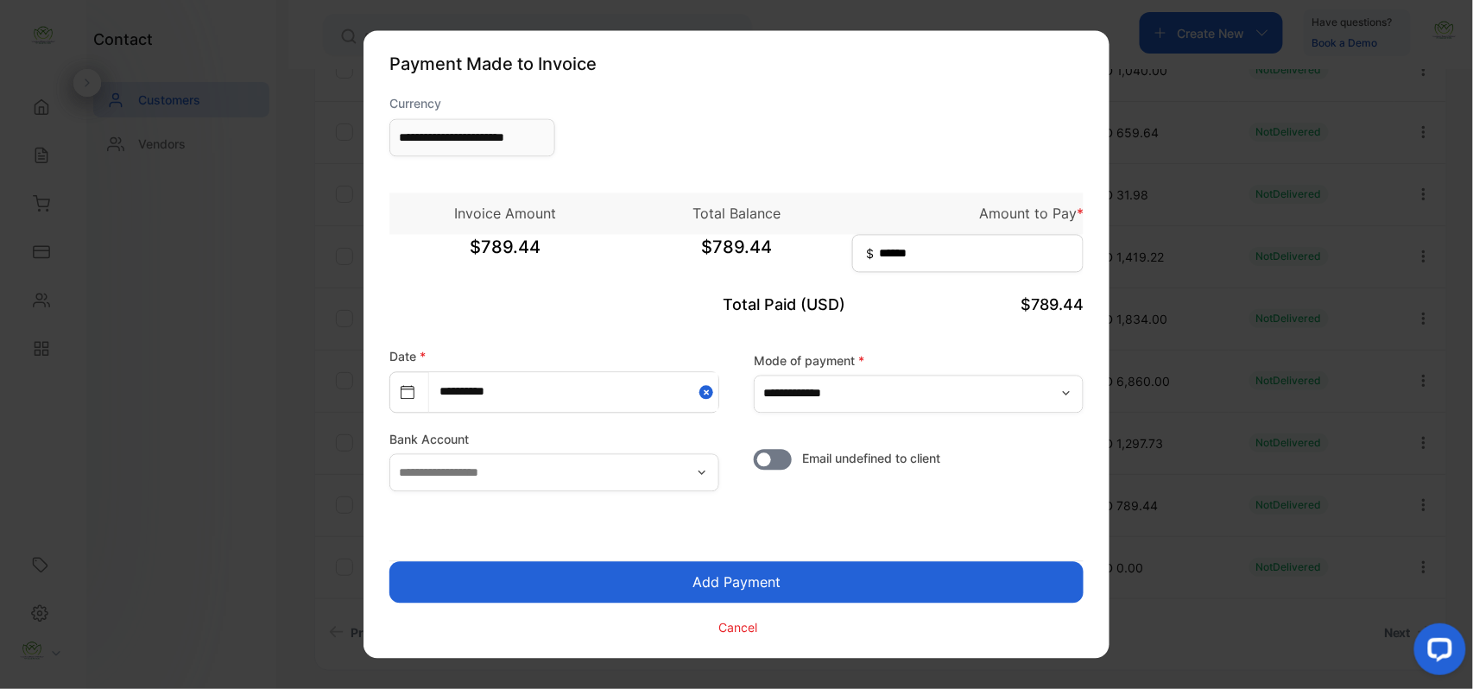
click at [741, 567] on button "Add Payment" at bounding box center [736, 582] width 694 height 41
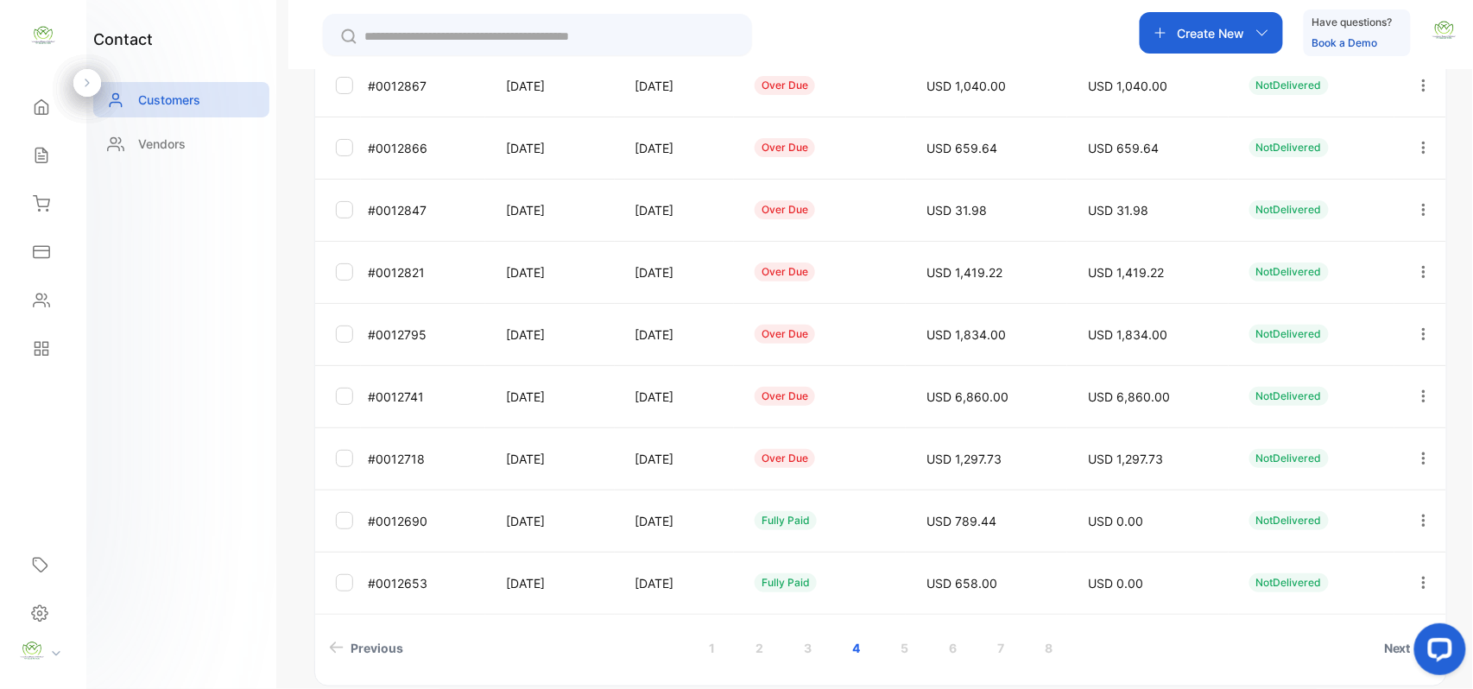
scroll to position [428, 0]
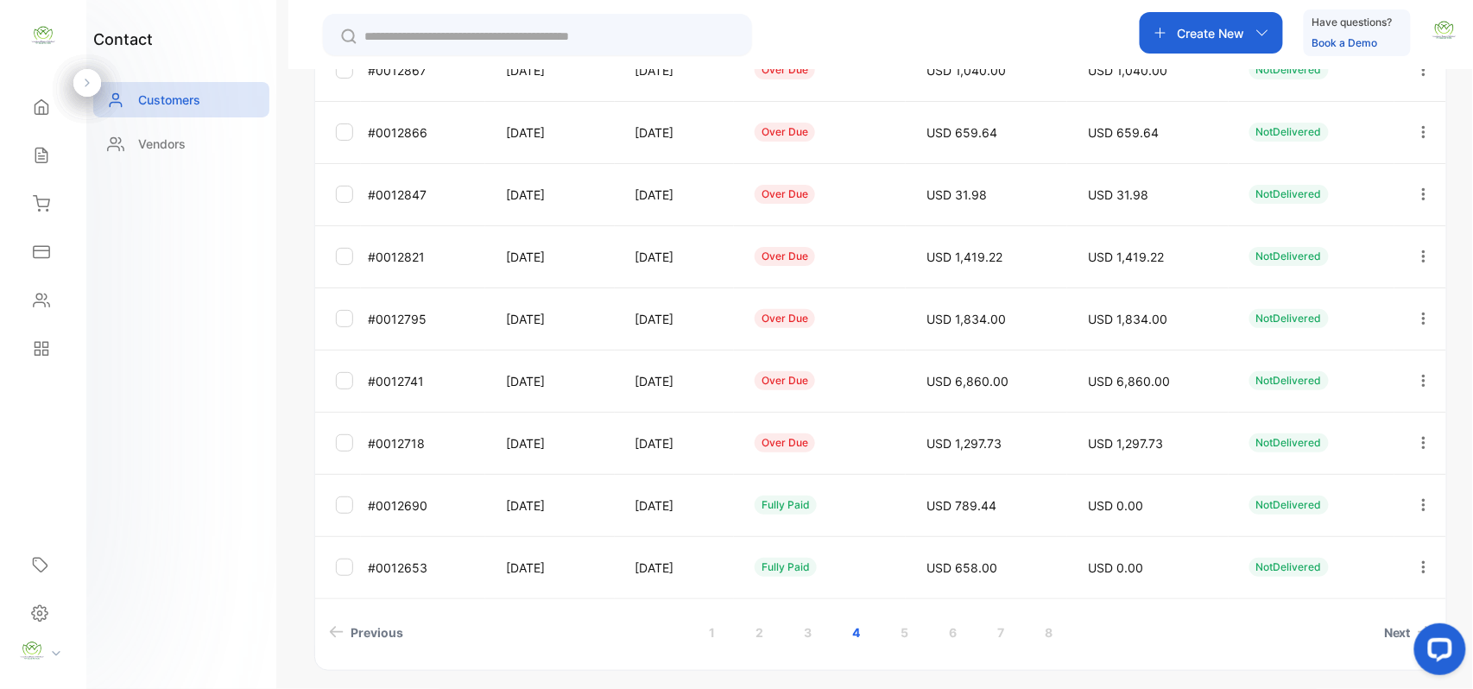
click at [1423, 437] on icon "button" at bounding box center [1424, 443] width 16 height 16
click at [1358, 439] on div "Add payment" at bounding box center [1345, 448] width 194 height 35
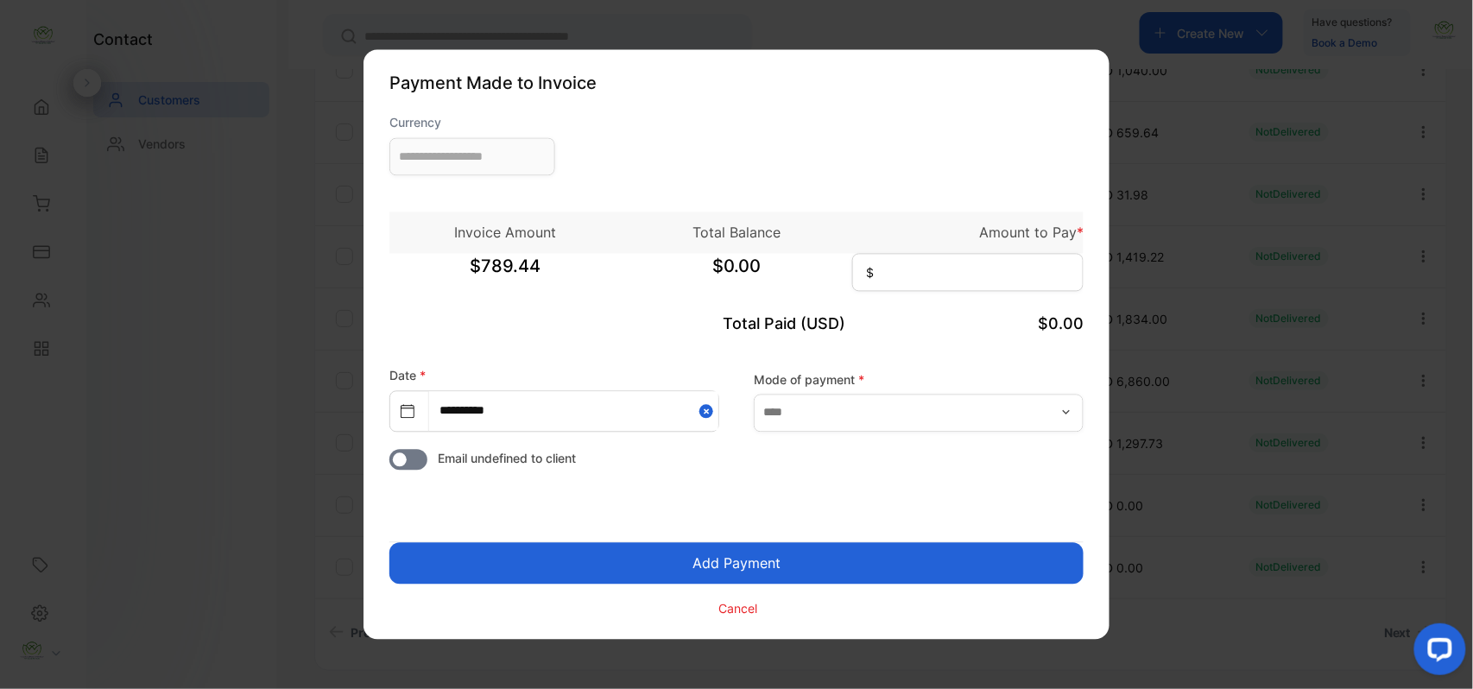
type input "**********"
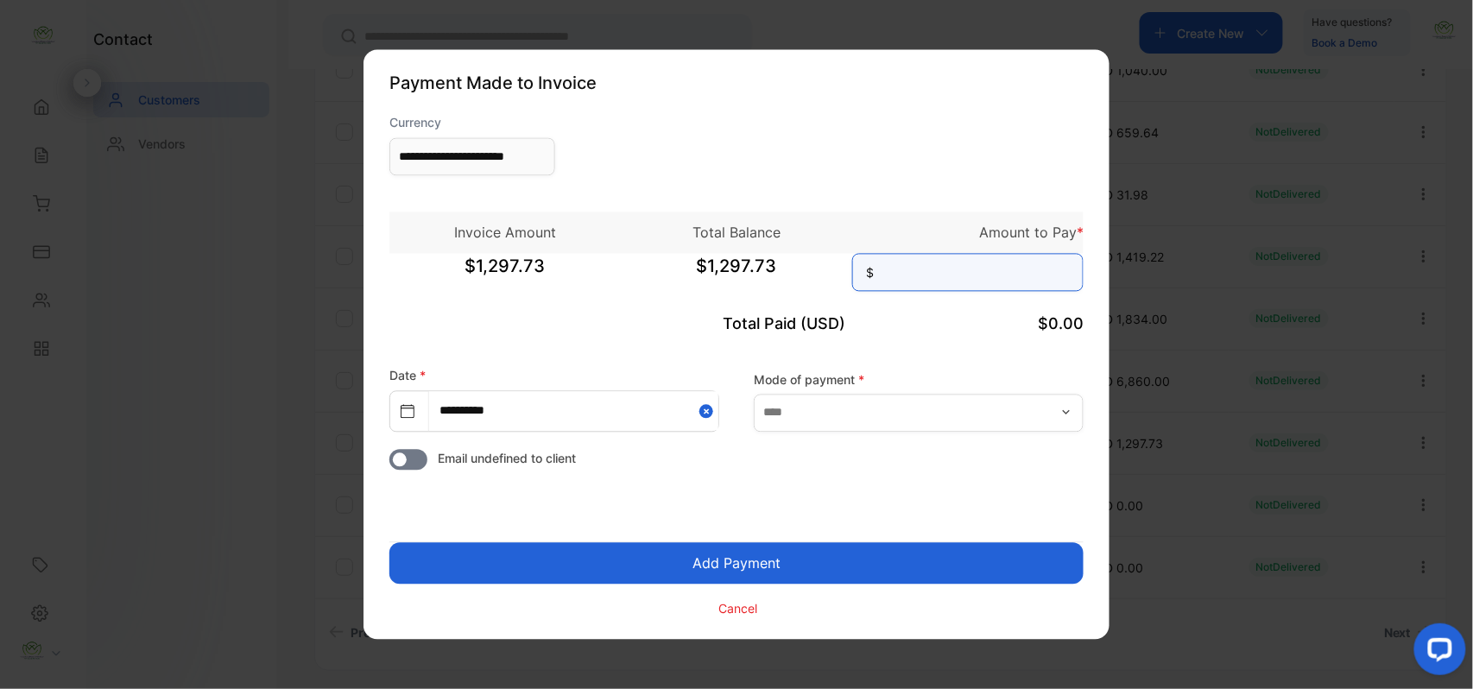
click at [985, 269] on input at bounding box center [967, 273] width 231 height 38
type input "********"
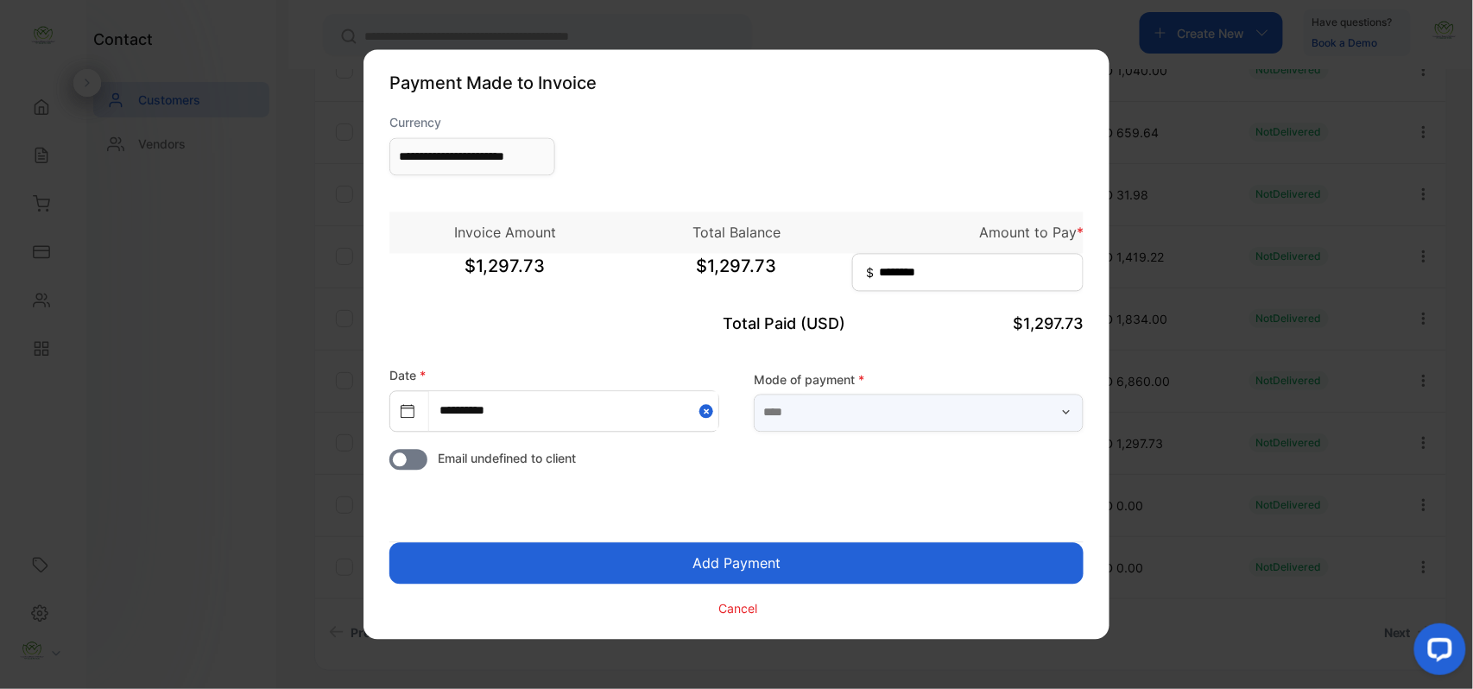
click at [945, 401] on input "text" at bounding box center [919, 413] width 330 height 38
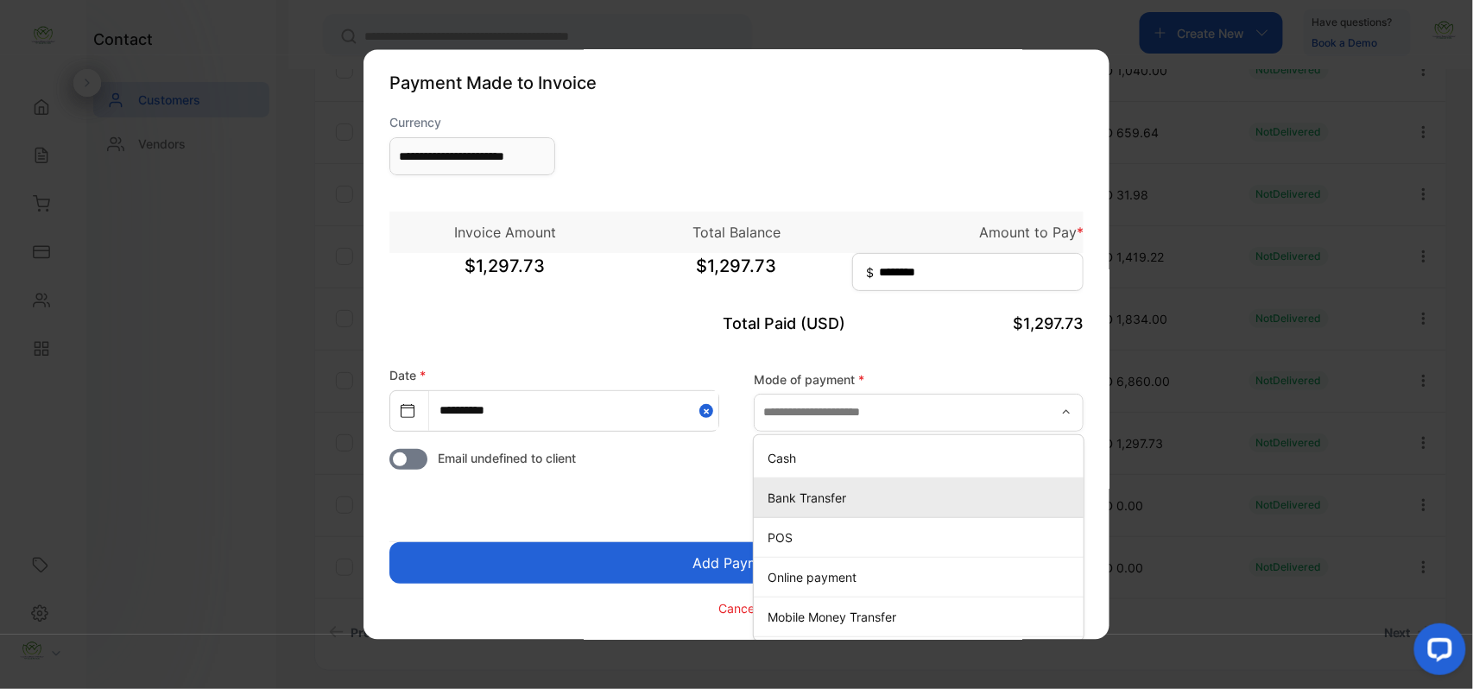
click at [803, 505] on p "Bank Transfer" at bounding box center [922, 498] width 309 height 18
type input "**********"
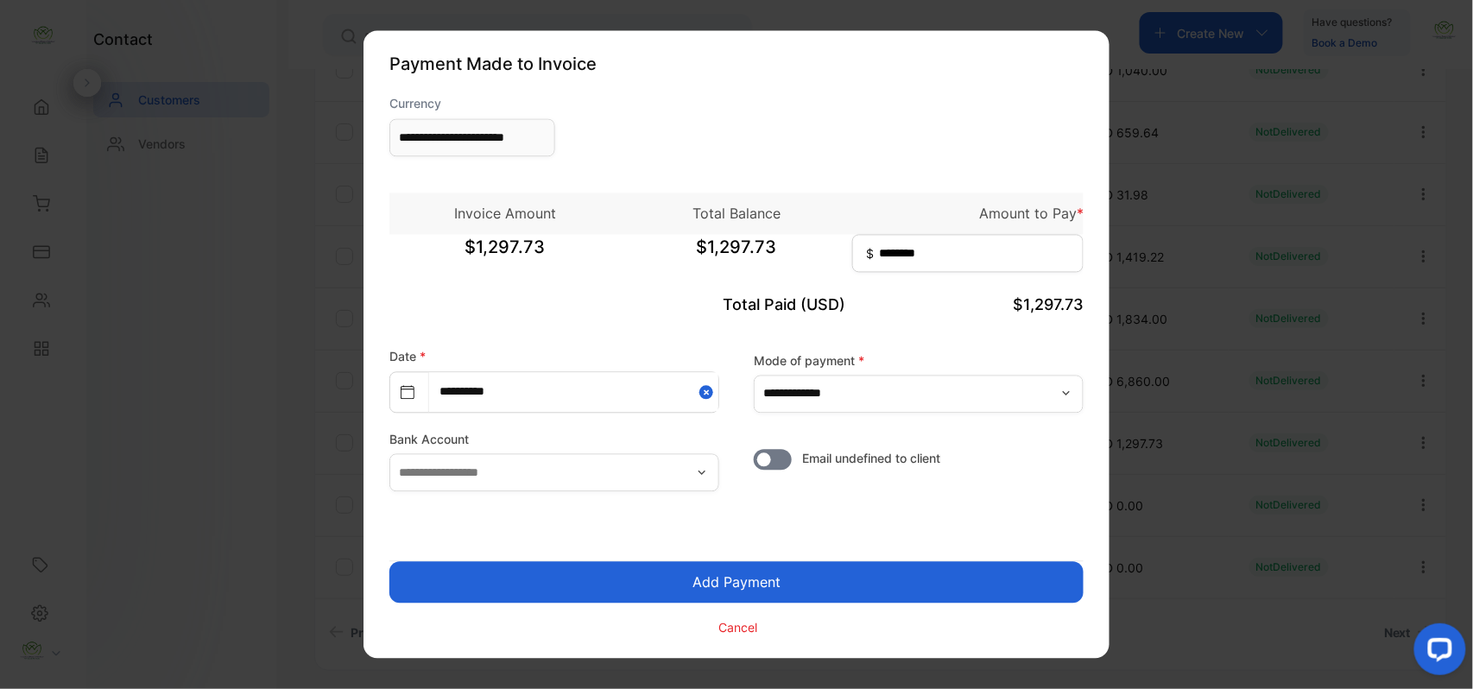
click at [755, 565] on button "Add Payment" at bounding box center [736, 582] width 694 height 41
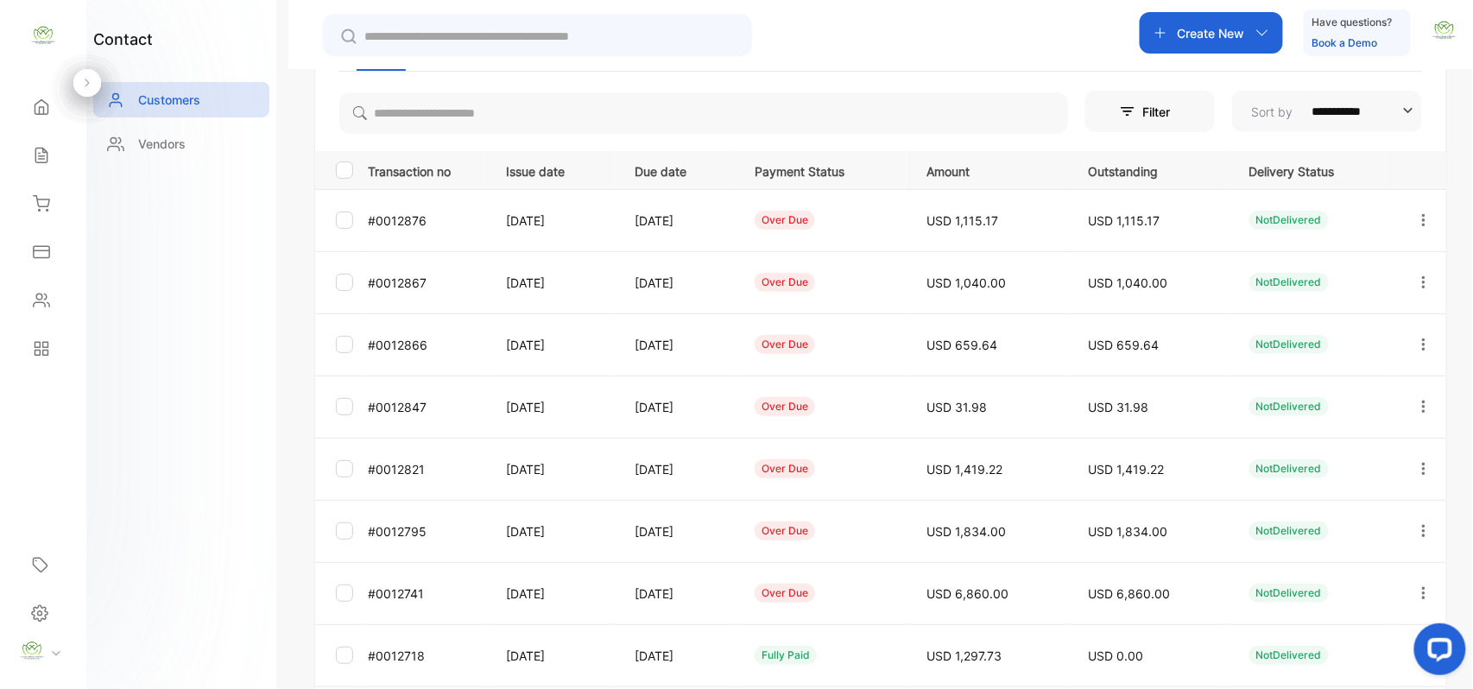
scroll to position [268, 0]
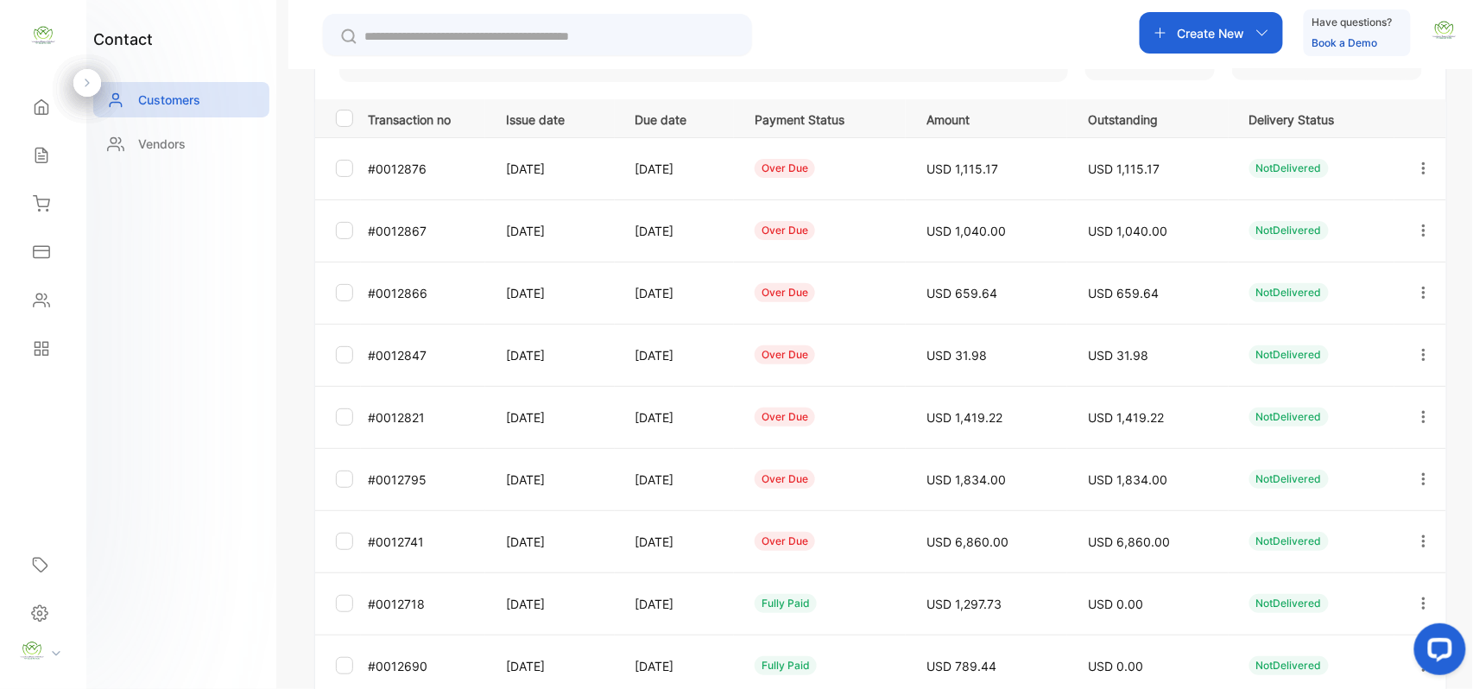
click at [1418, 535] on icon "button" at bounding box center [1424, 542] width 16 height 16
click at [1297, 637] on span "Add payment" at bounding box center [1306, 643] width 88 height 21
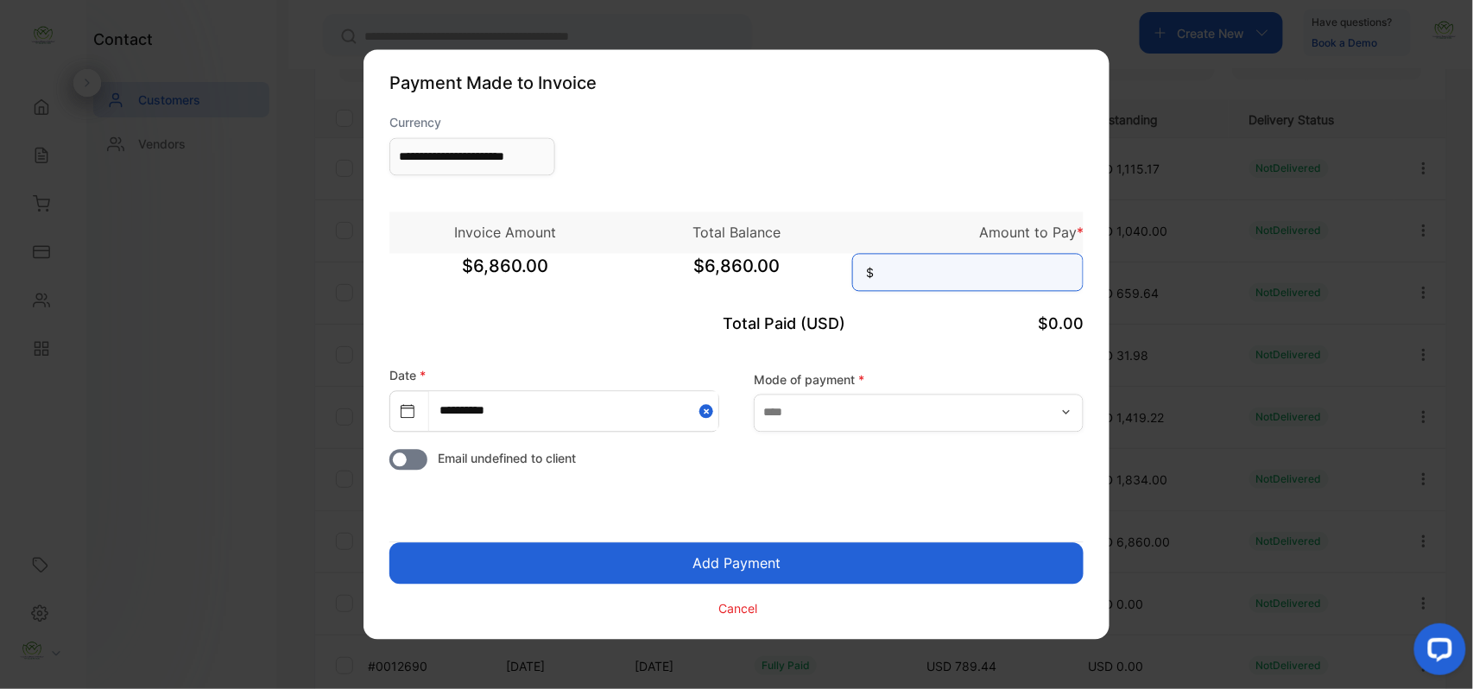
click at [906, 281] on input at bounding box center [967, 273] width 231 height 38
type input "*****"
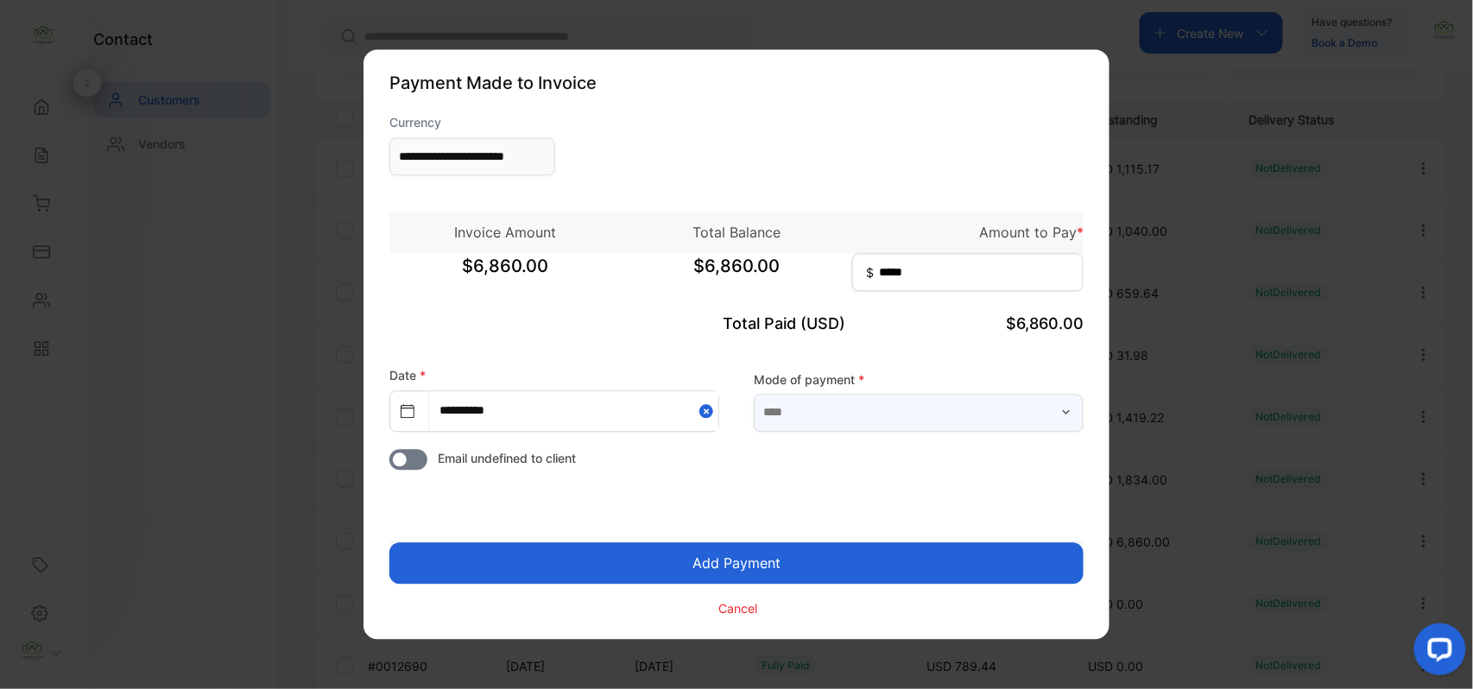
click at [923, 426] on input "text" at bounding box center [919, 413] width 330 height 38
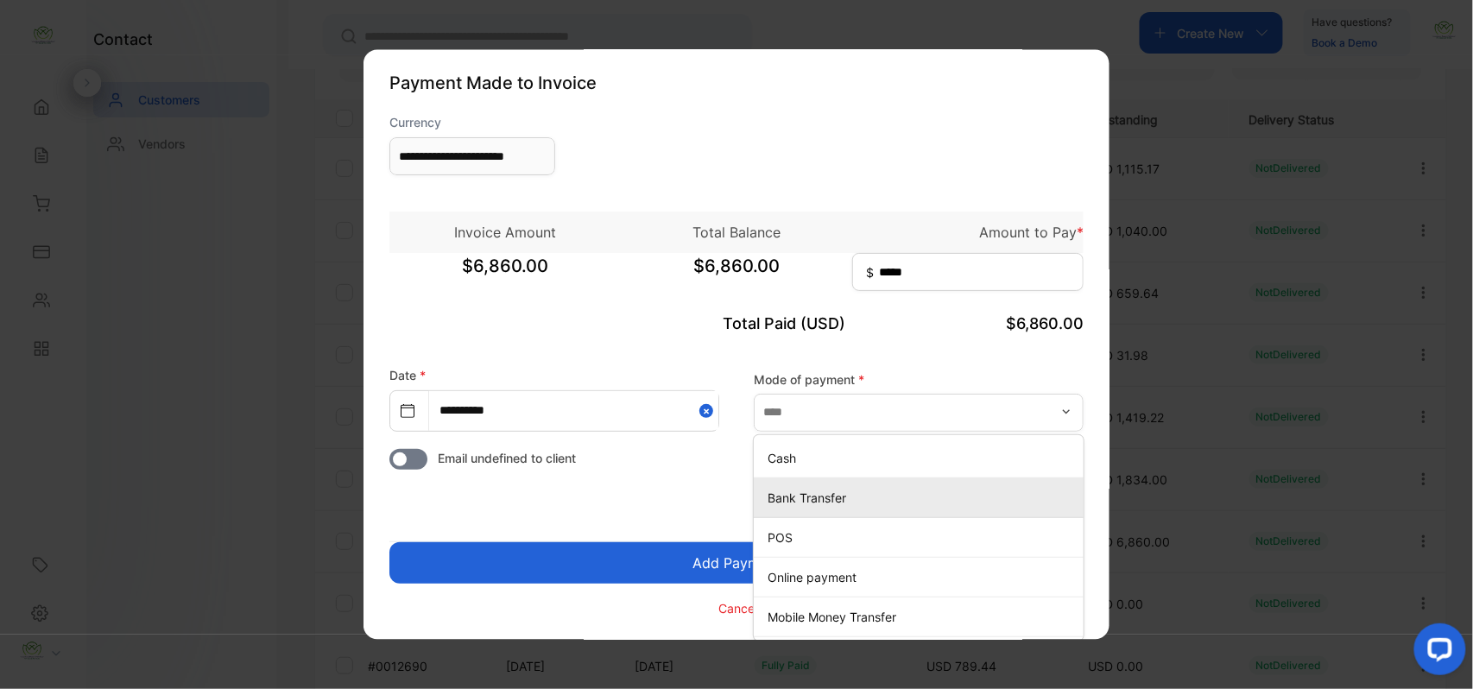
click at [809, 496] on p "Bank Transfer" at bounding box center [922, 498] width 309 height 18
type input "**********"
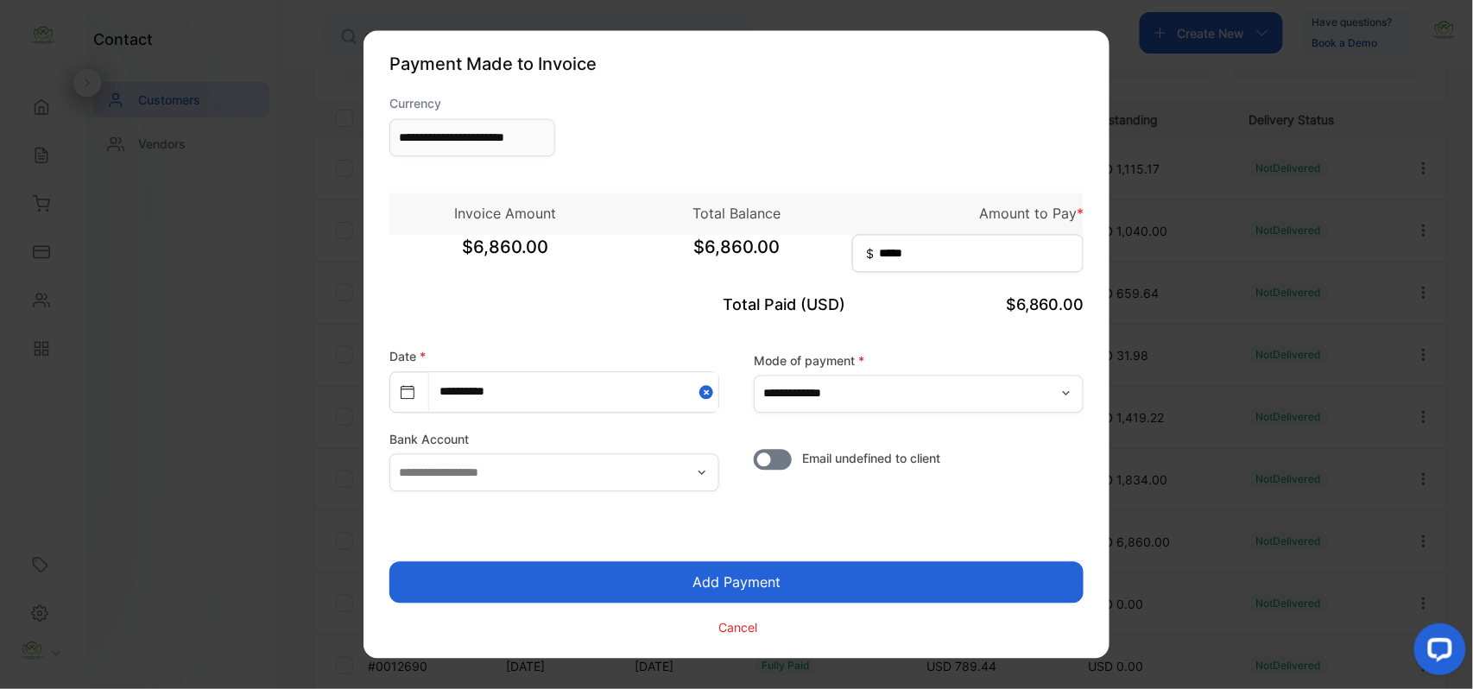
click at [785, 580] on button "Add Payment" at bounding box center [736, 582] width 694 height 41
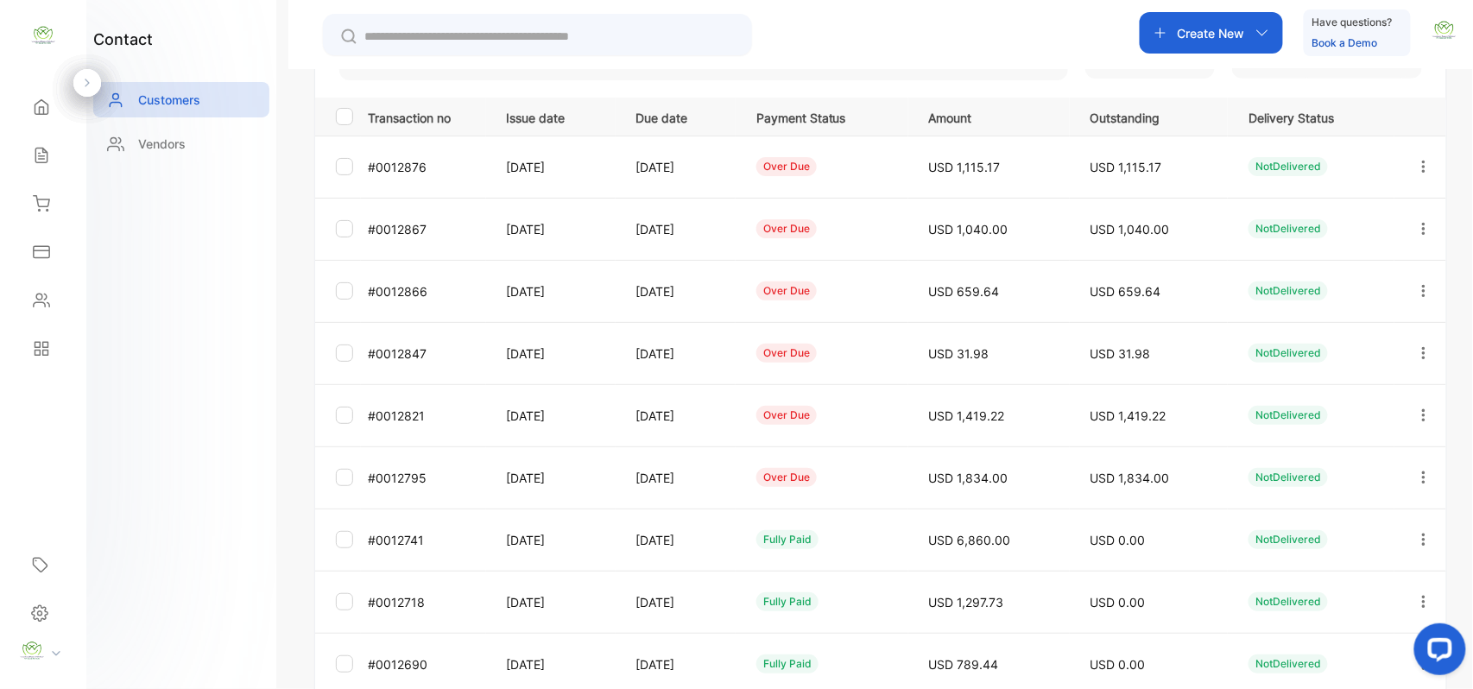
scroll to position [428, 0]
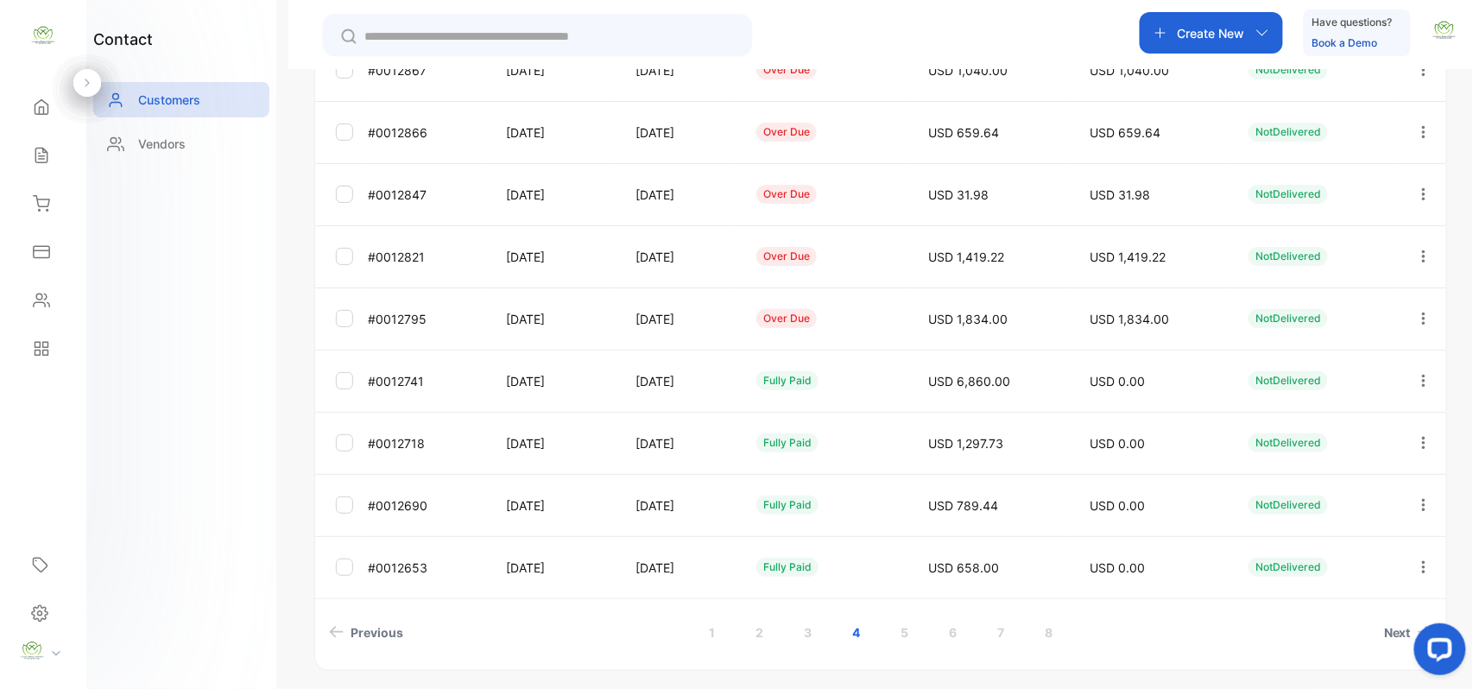
click at [1418, 309] on button "button" at bounding box center [1424, 318] width 16 height 41
click at [1323, 419] on span "Add payment" at bounding box center [1306, 420] width 88 height 21
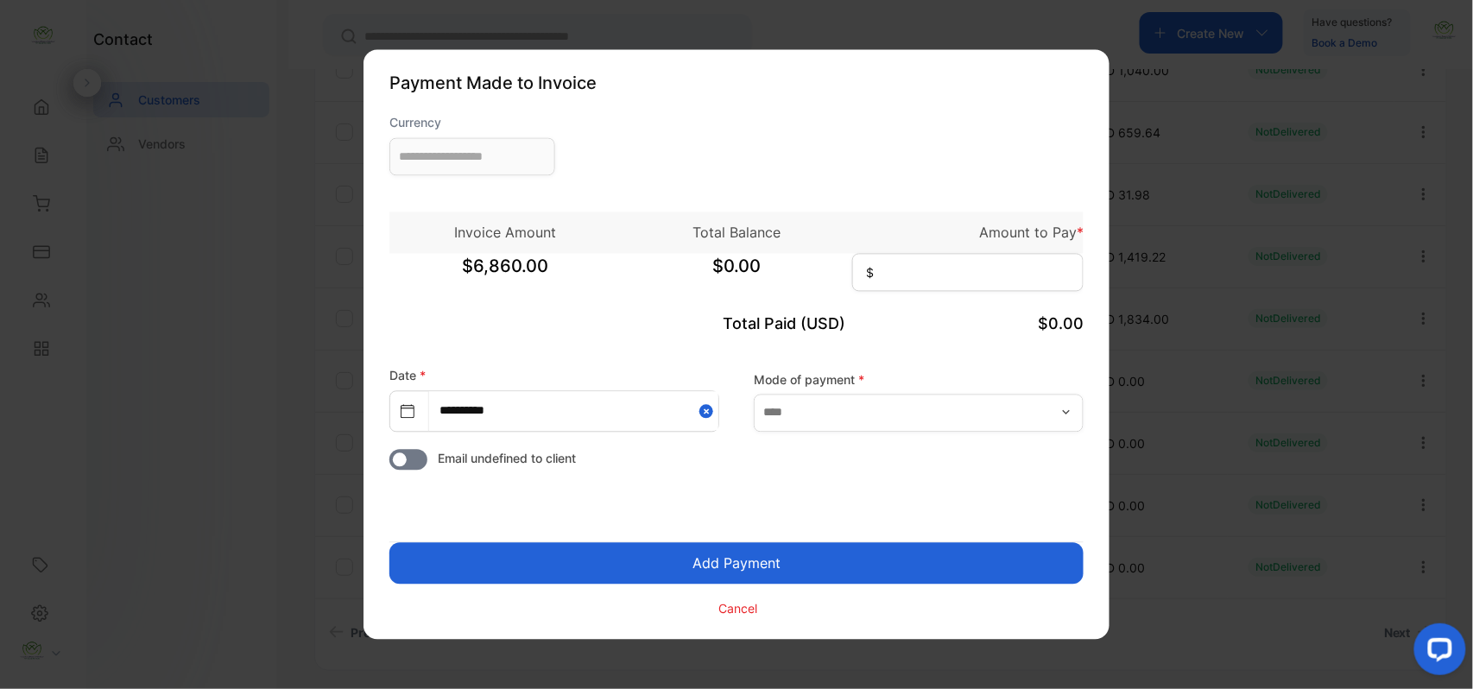
type input "**********"
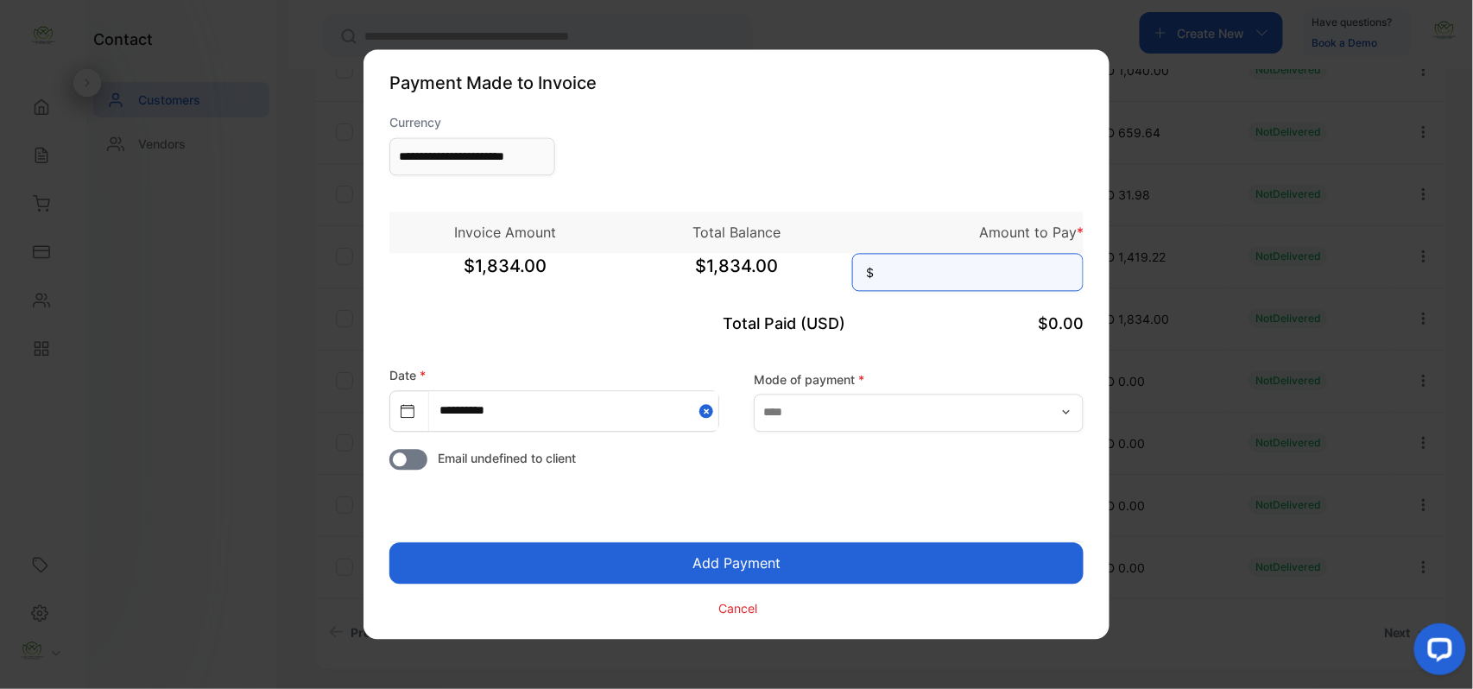
click at [1023, 278] on input at bounding box center [967, 273] width 231 height 38
type input "*****"
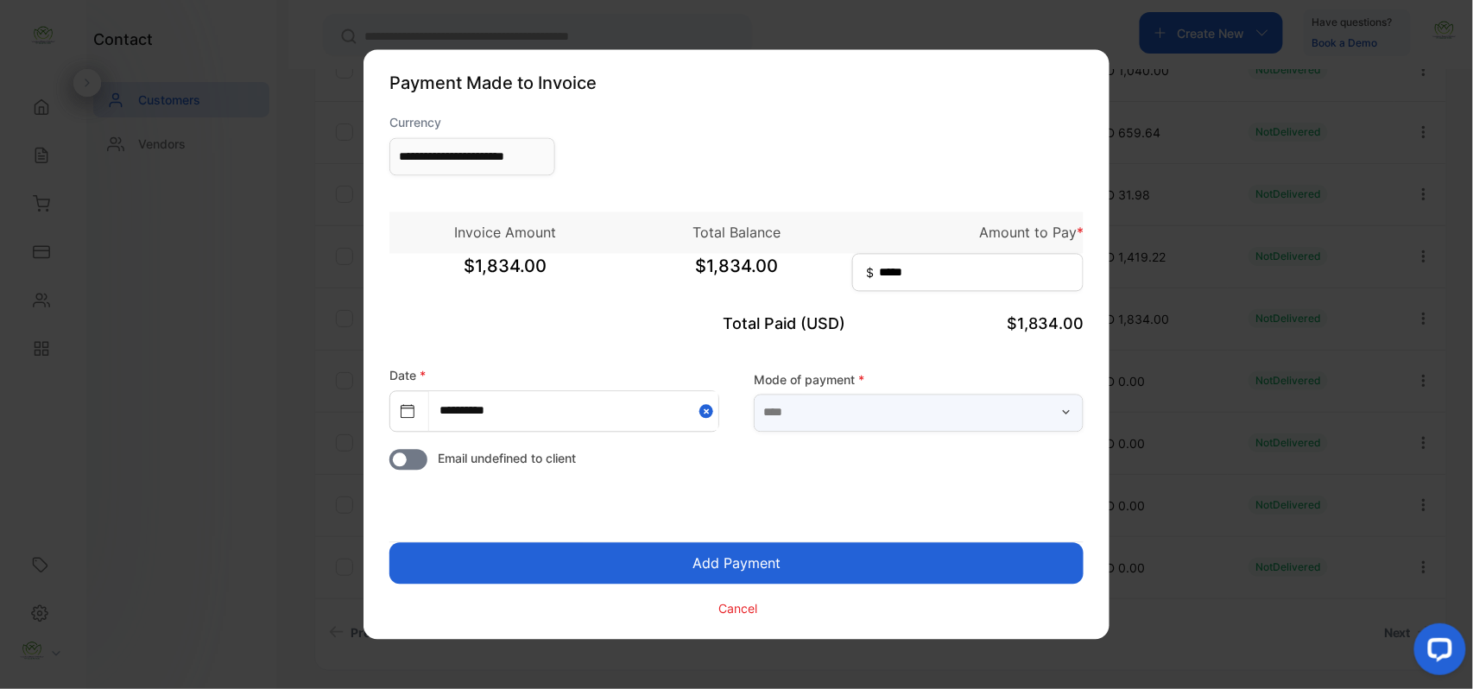
click at [957, 411] on input "text" at bounding box center [919, 413] width 330 height 38
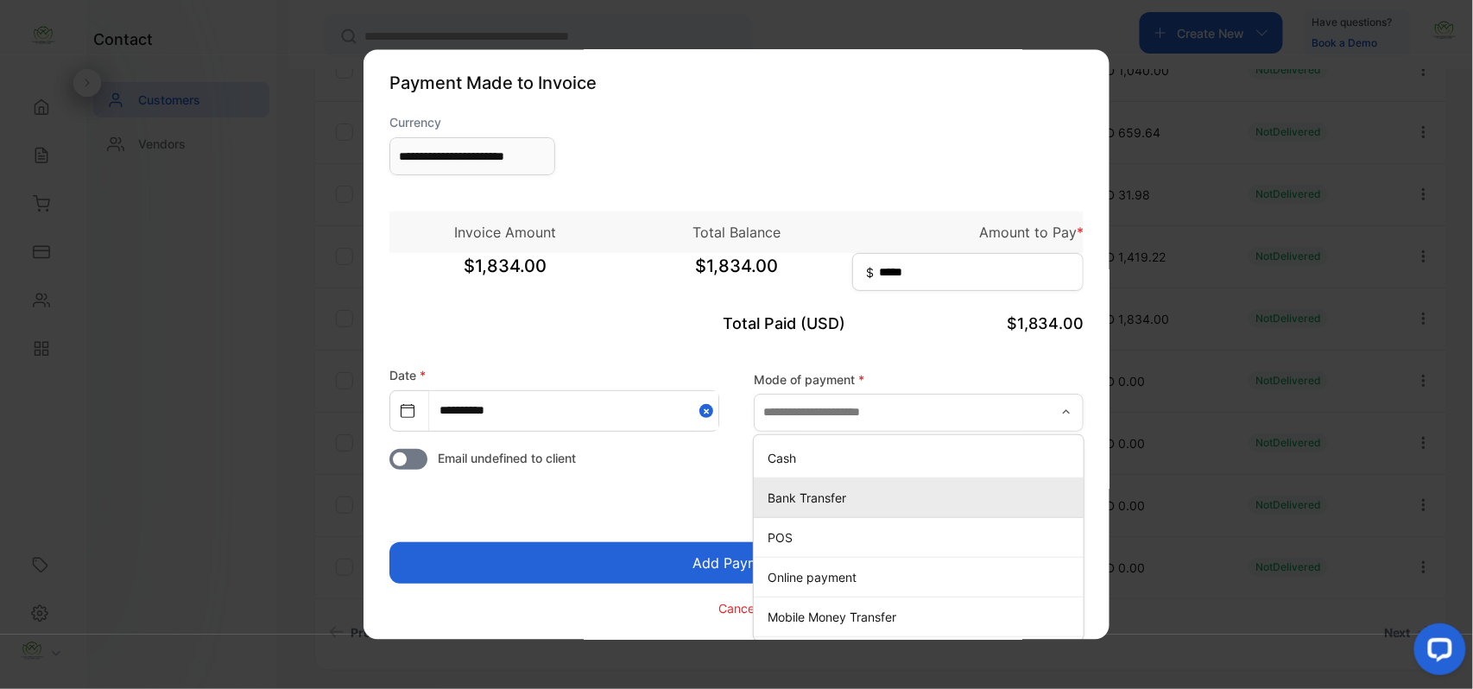
click at [818, 494] on p "Bank Transfer" at bounding box center [922, 498] width 309 height 18
type input "**********"
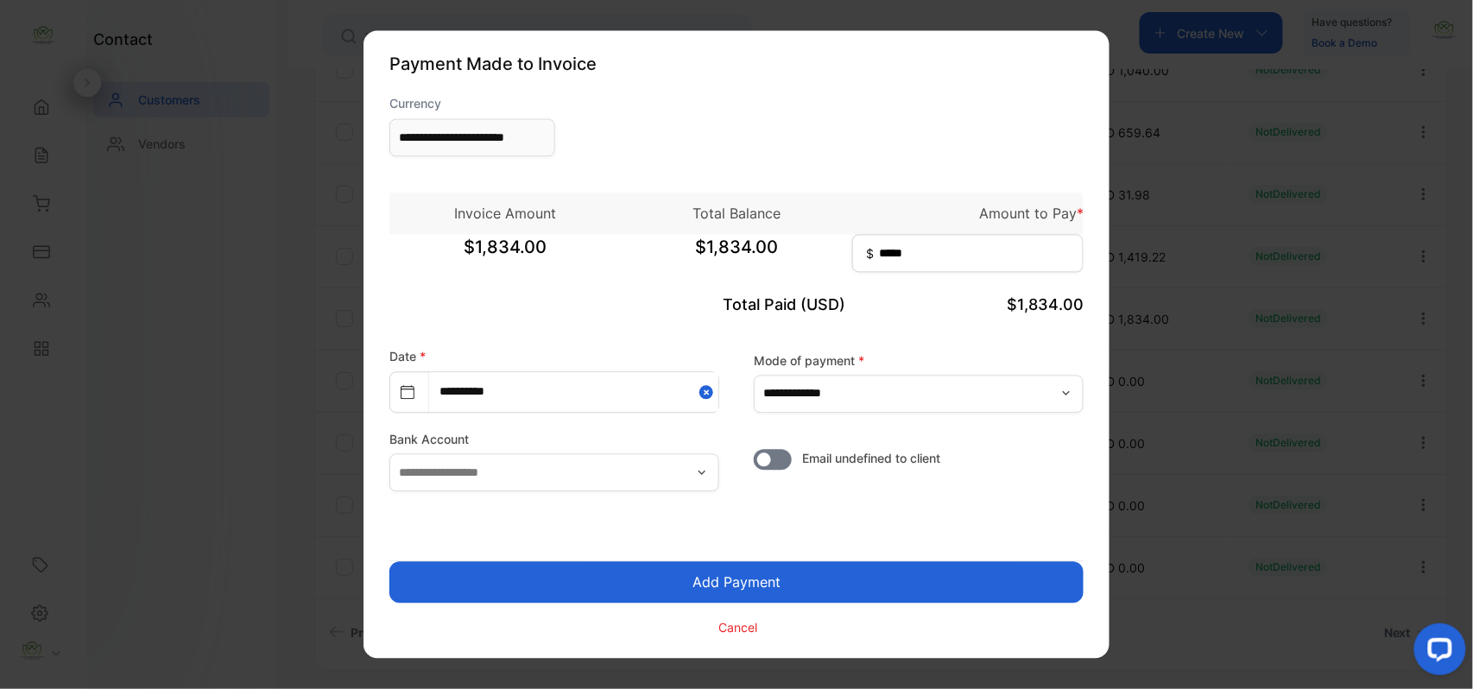
click at [791, 572] on button "Add Payment" at bounding box center [736, 582] width 694 height 41
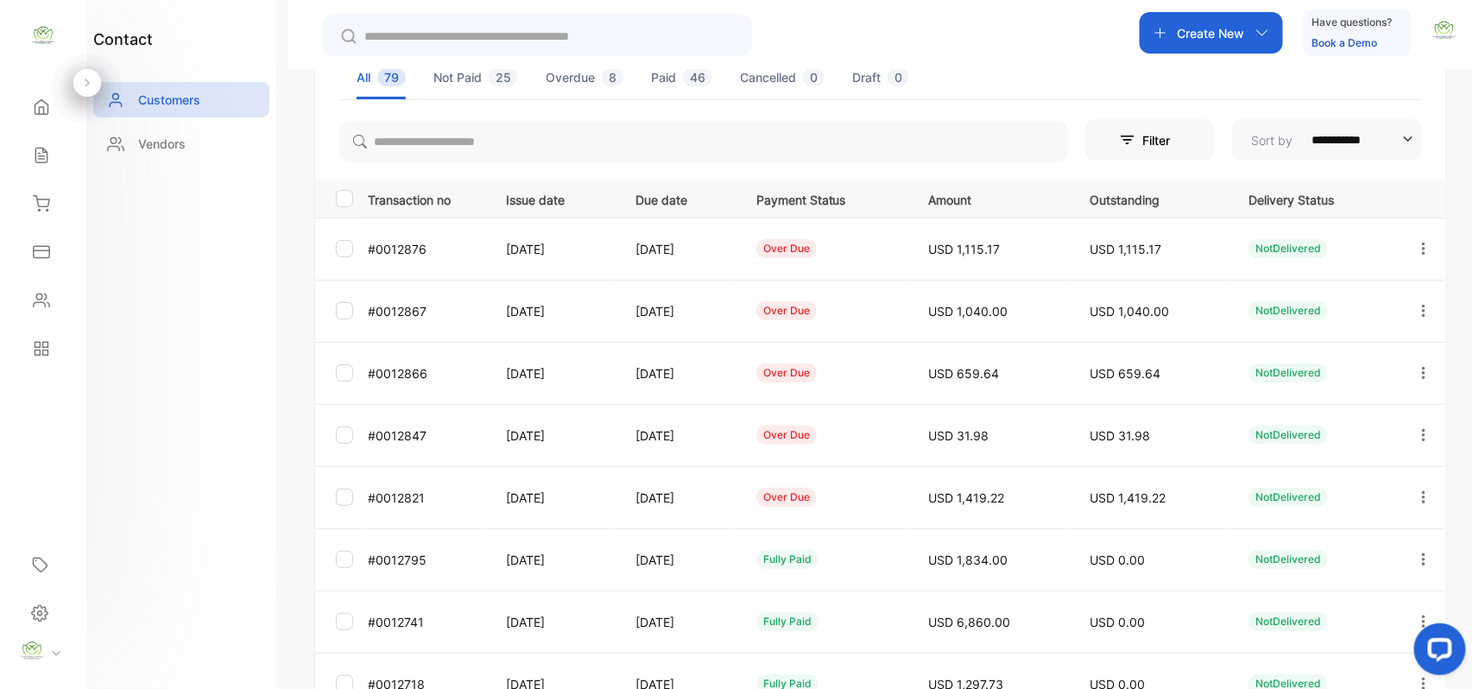
scroll to position [428, 0]
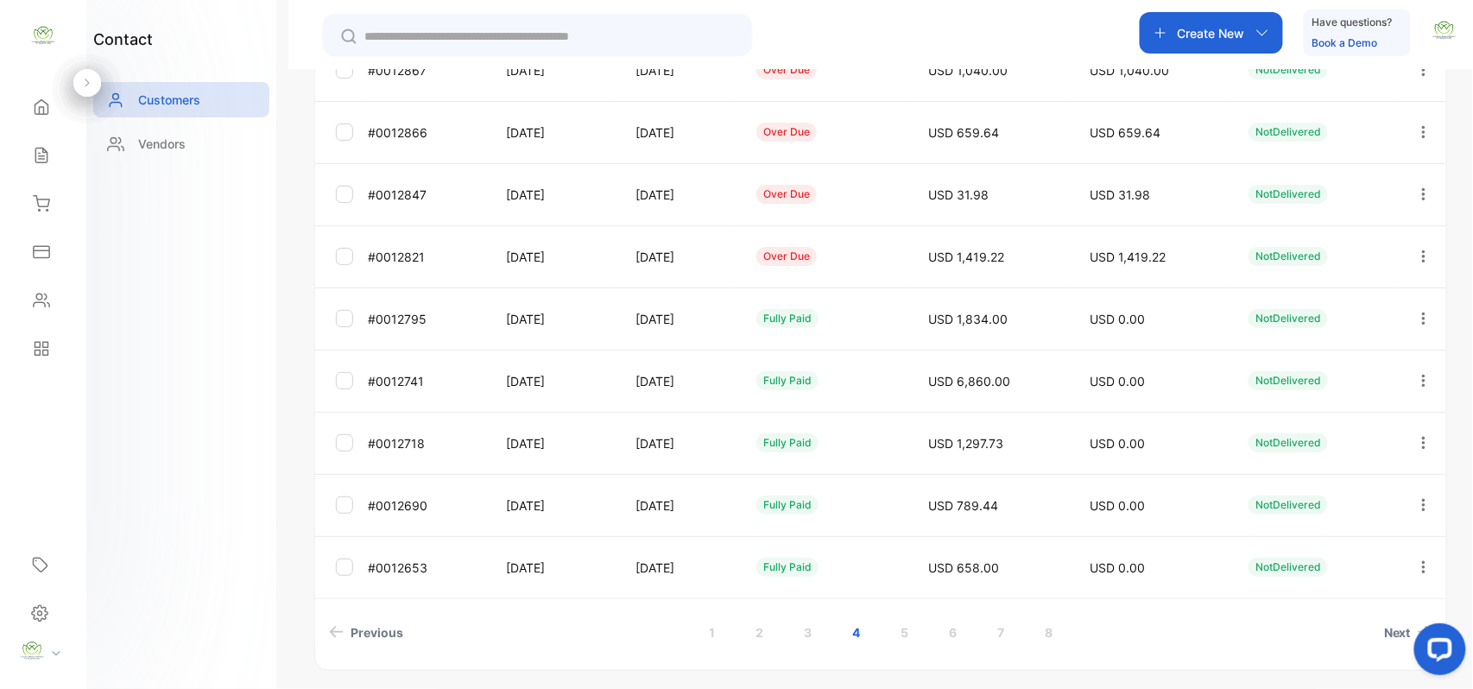
click at [1422, 256] on icon "button" at bounding box center [1423, 256] width 3 height 12
click at [1333, 357] on span "Add payment" at bounding box center [1306, 358] width 88 height 21
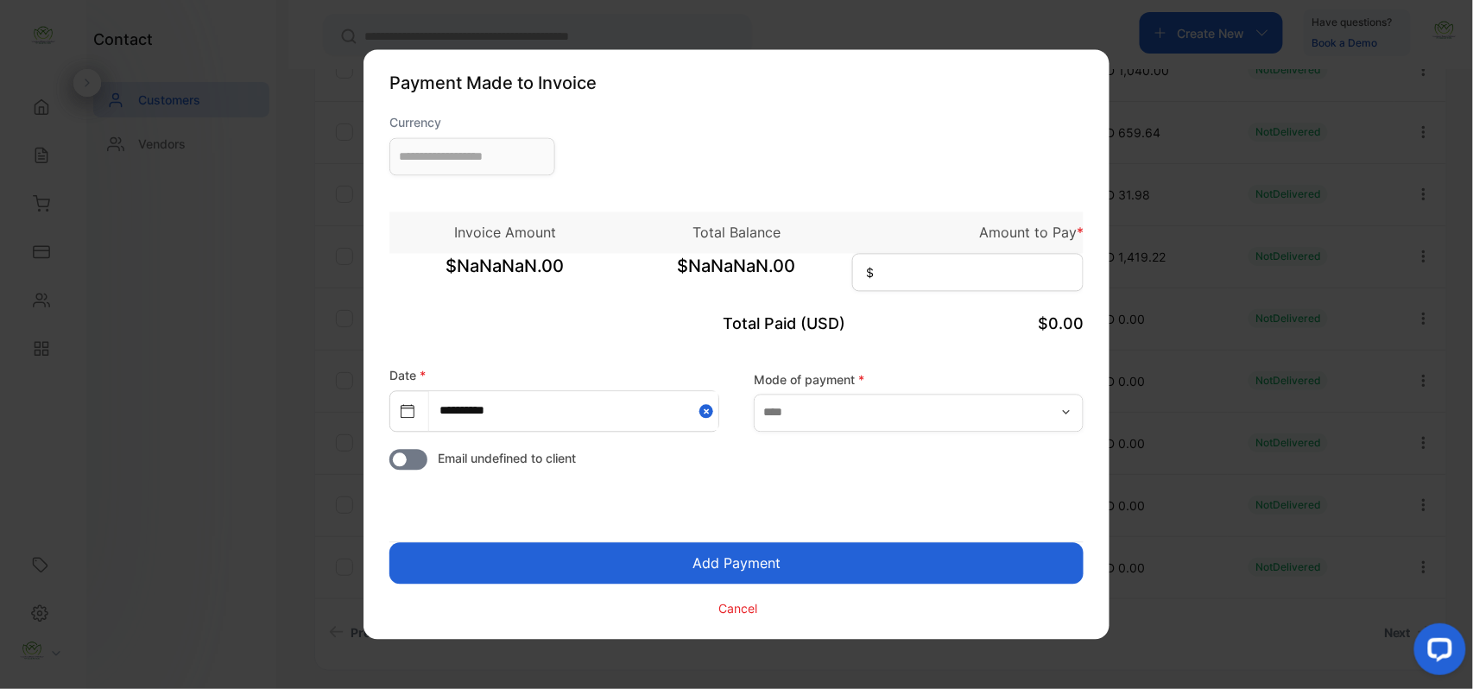
type input "**********"
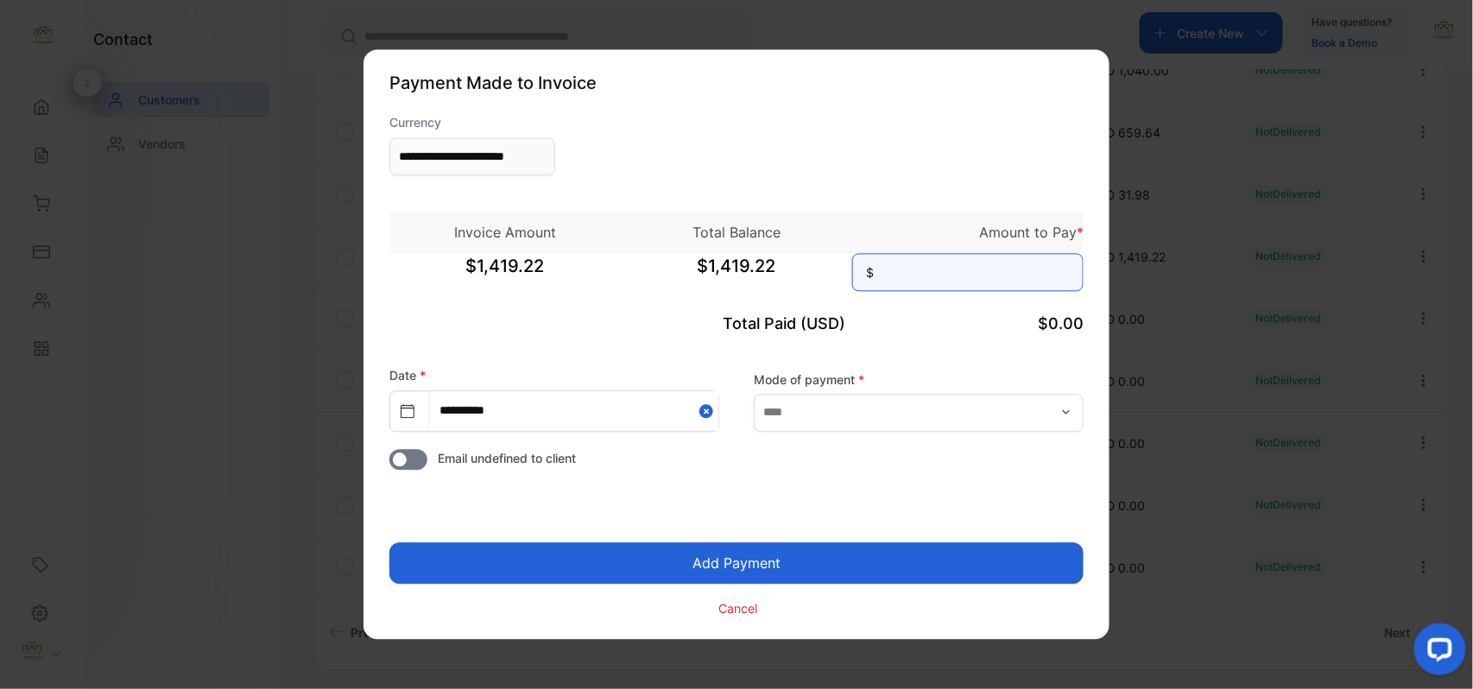
click at [1005, 287] on input at bounding box center [967, 273] width 231 height 38
type input "******"
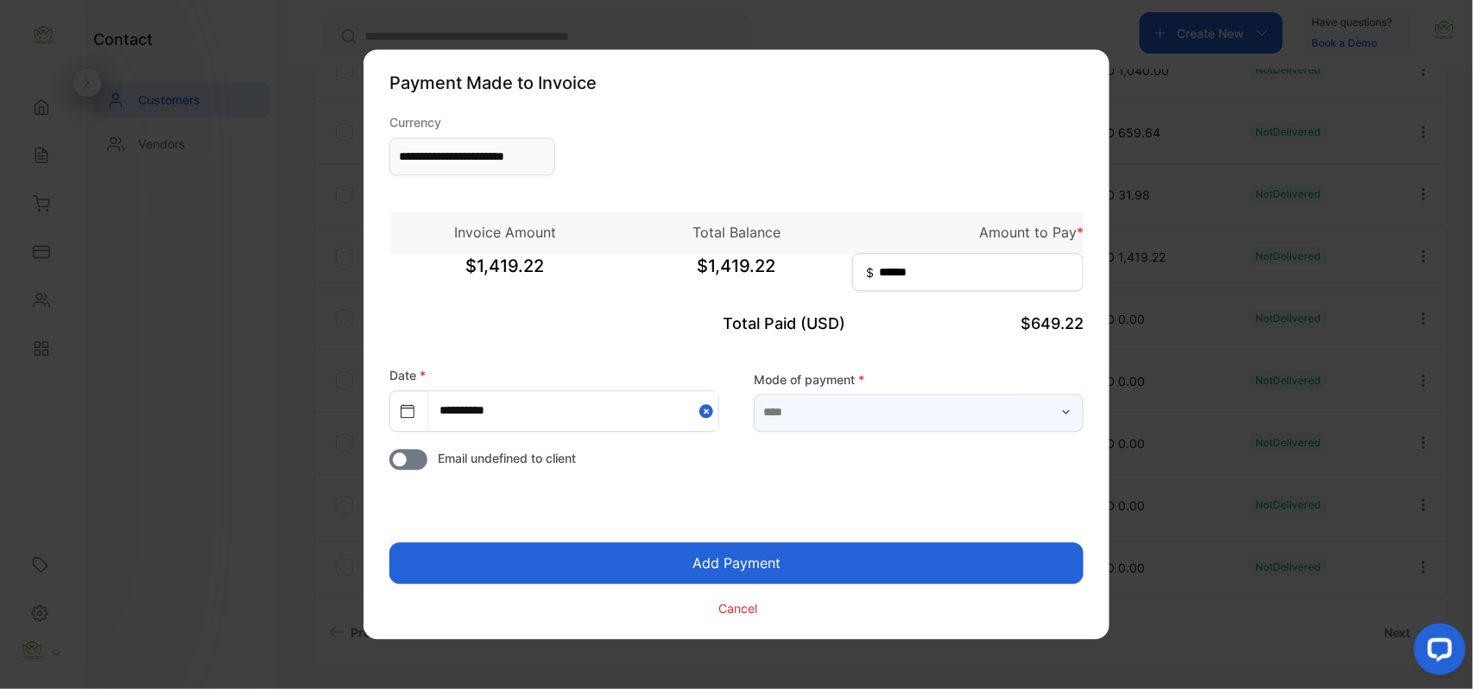
click at [995, 419] on input "text" at bounding box center [919, 413] width 330 height 38
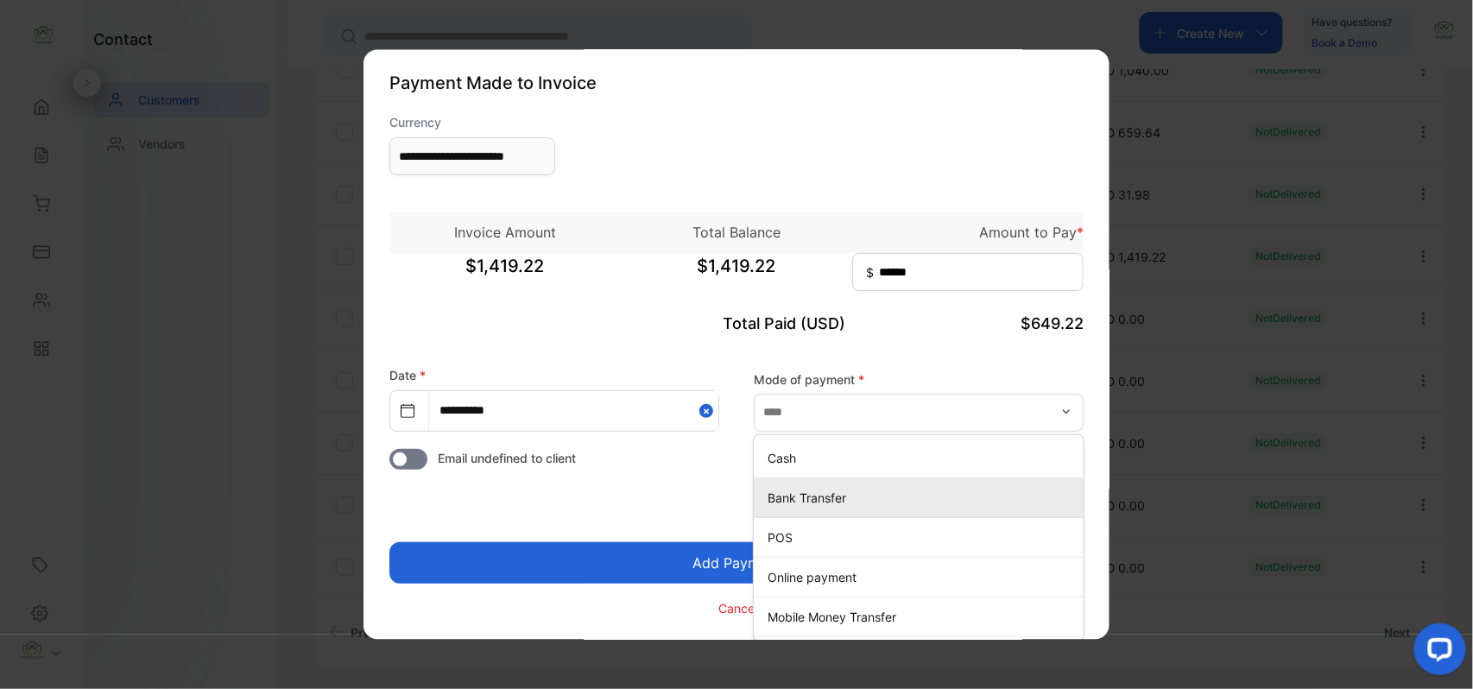
click at [787, 505] on p "Bank Transfer" at bounding box center [922, 498] width 309 height 18
type input "**********"
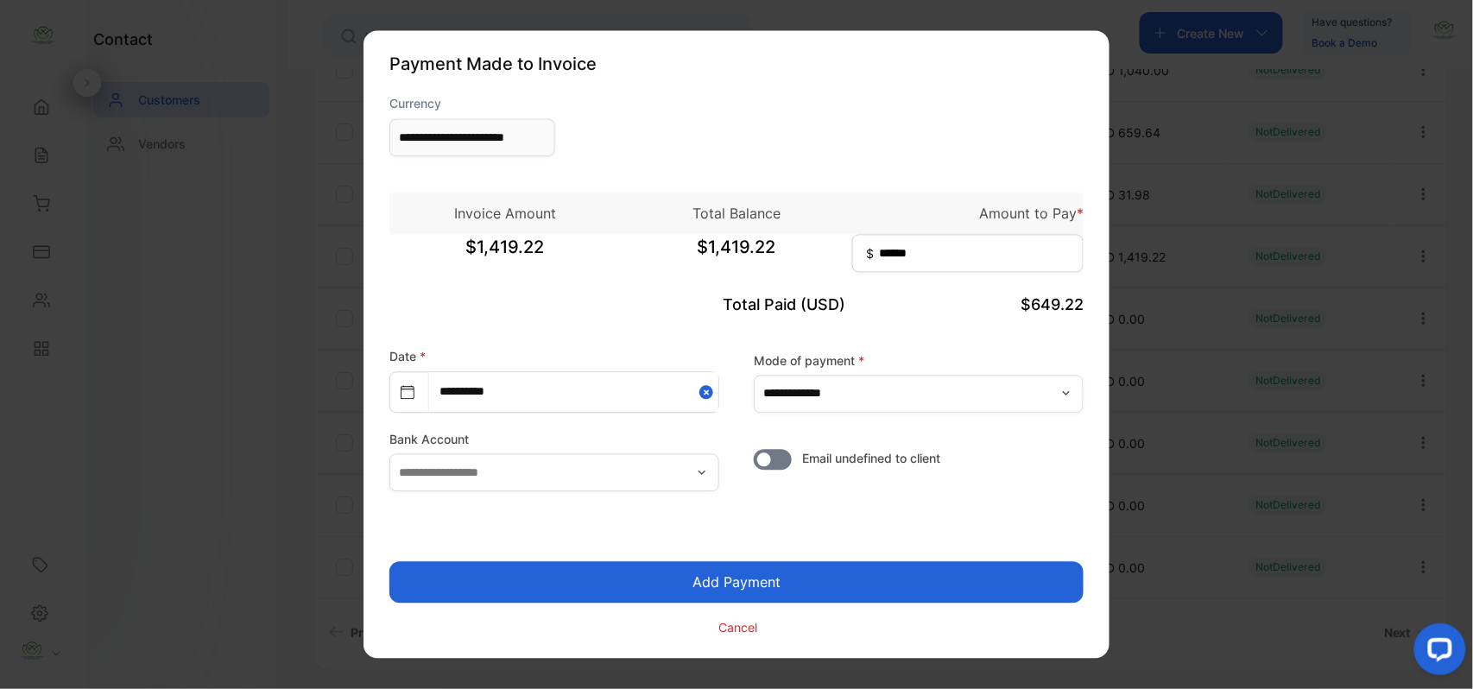
click at [751, 570] on button "Add Payment" at bounding box center [736, 582] width 694 height 41
